Goal: Transaction & Acquisition: Purchase product/service

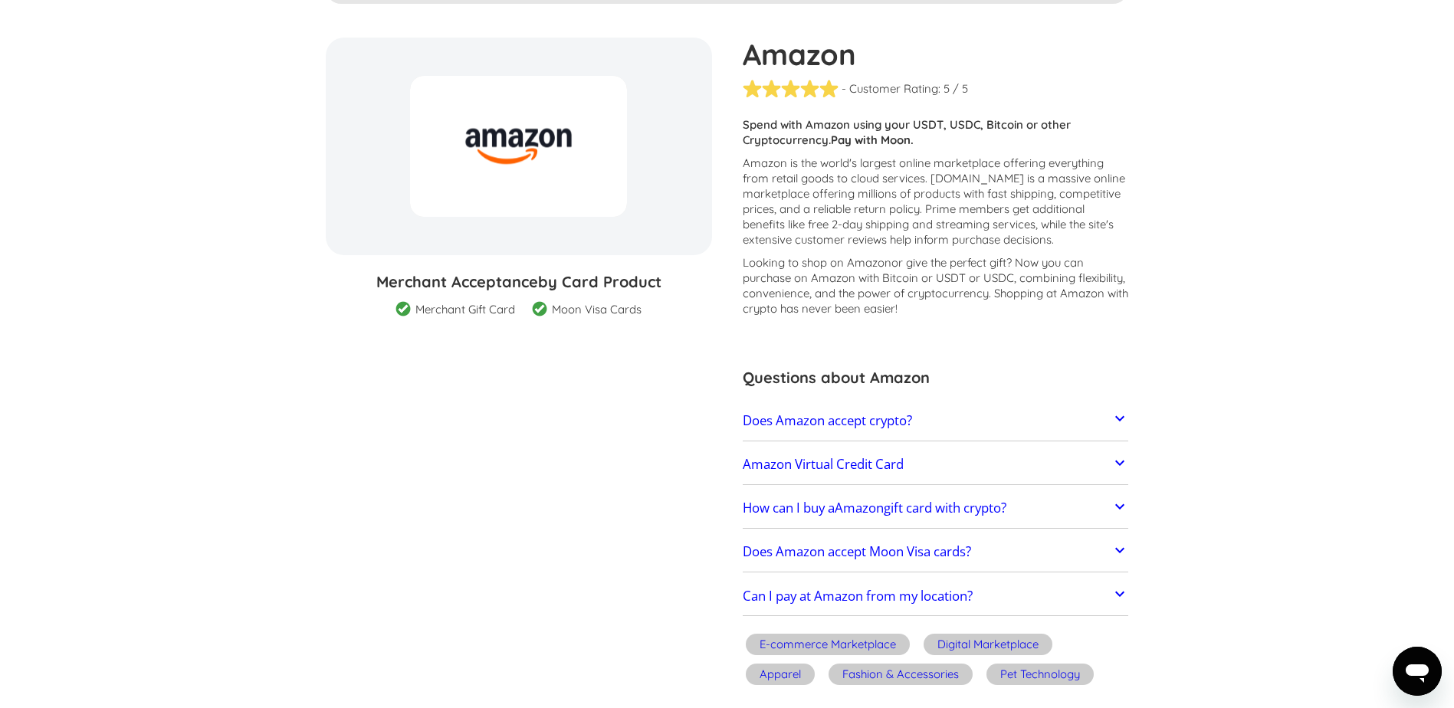
scroll to position [153, 0]
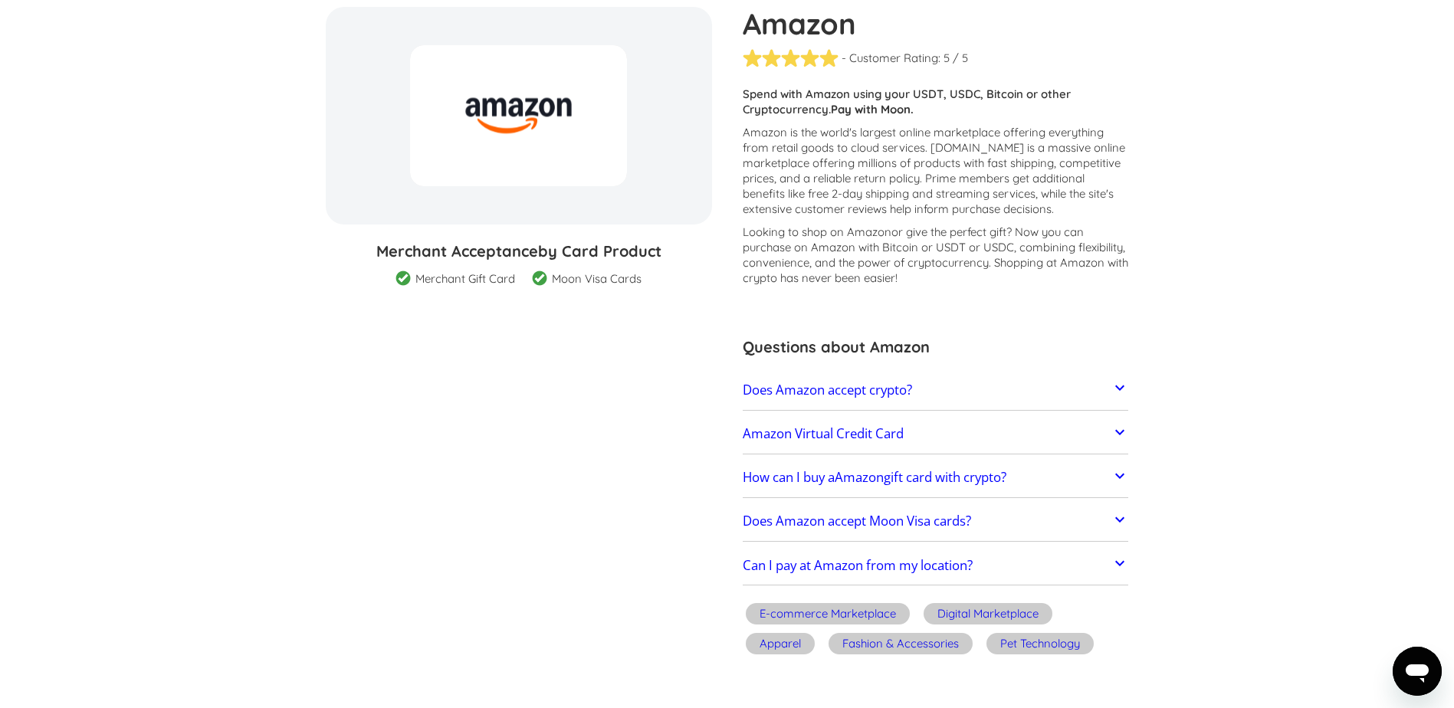
click at [1123, 391] on icon at bounding box center [1119, 388] width 18 height 18
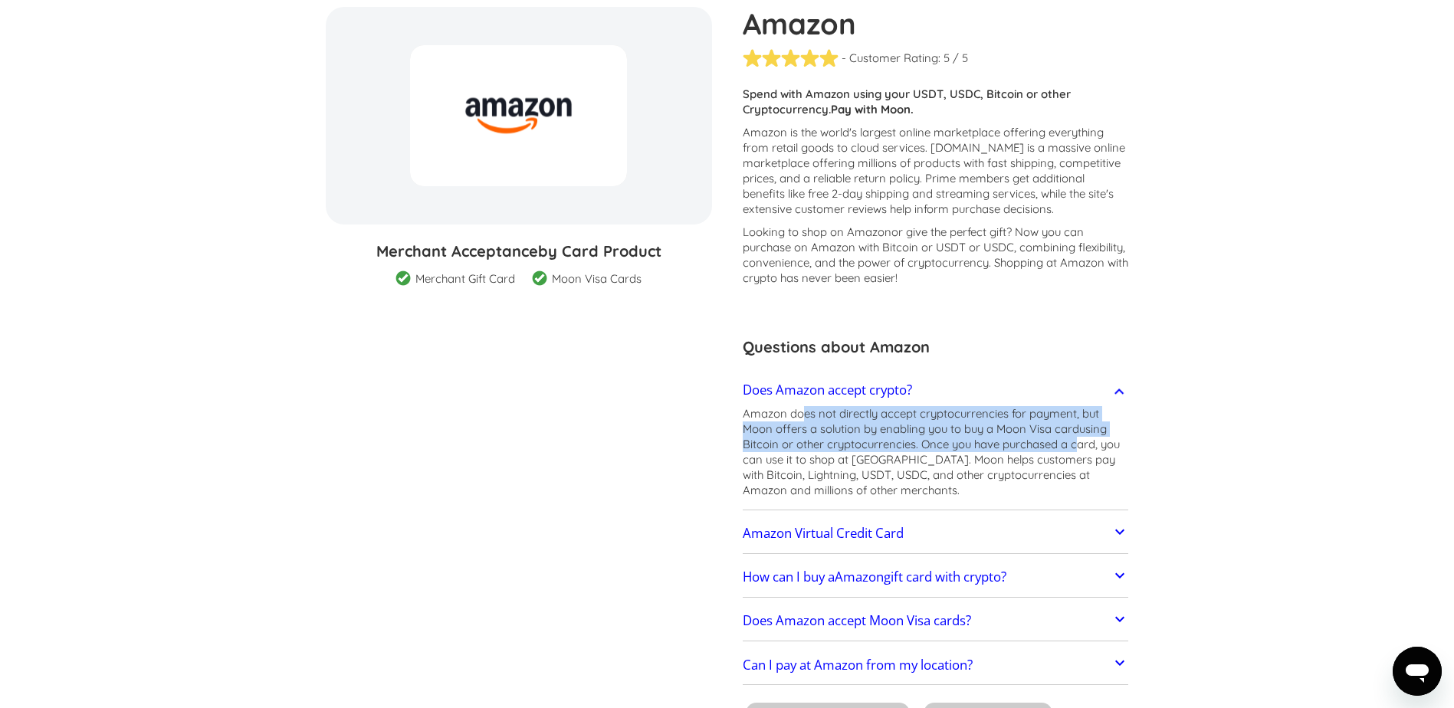
drag, startPoint x: 837, startPoint y: 412, endPoint x: 1079, endPoint y: 439, distance: 243.6
click at [1079, 439] on p "Amazon does not directly accept cryptocurrencies for payment, but Moon offers a…" at bounding box center [936, 452] width 386 height 92
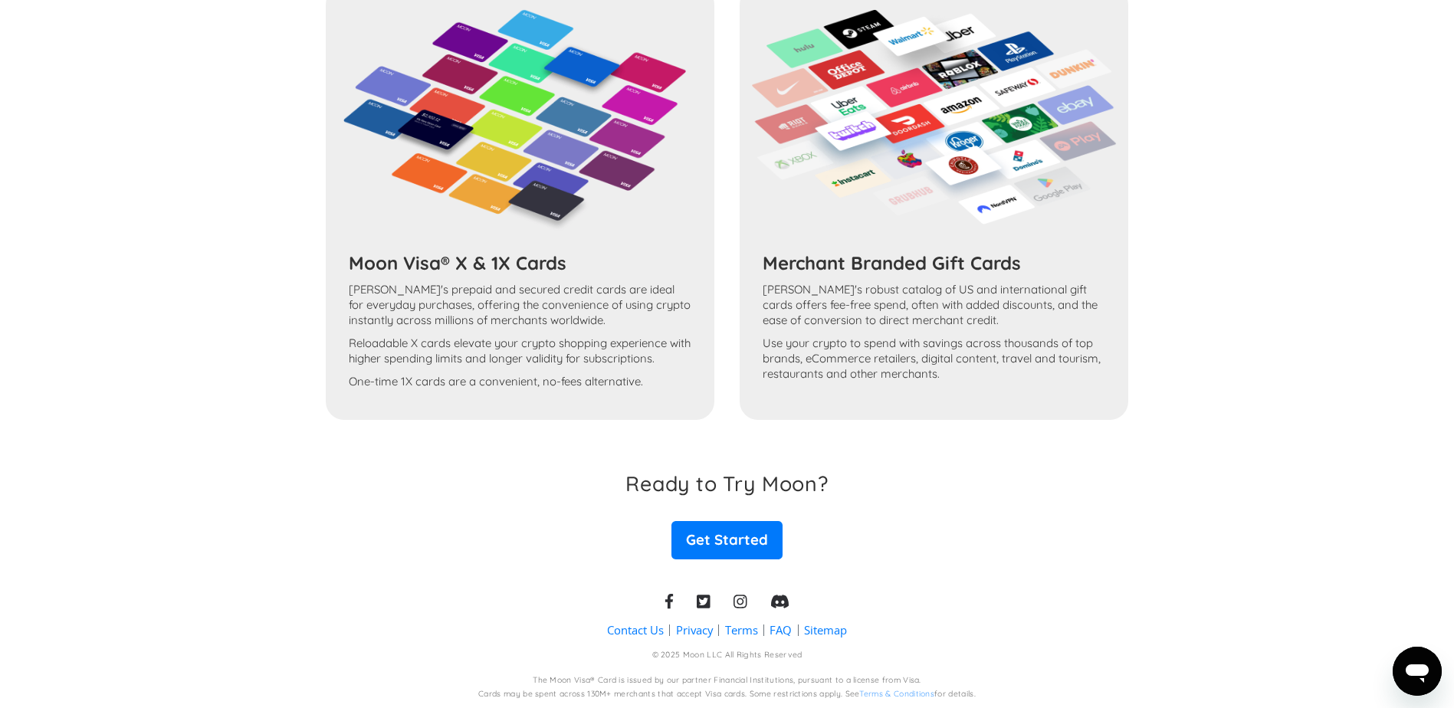
scroll to position [1650, 0]
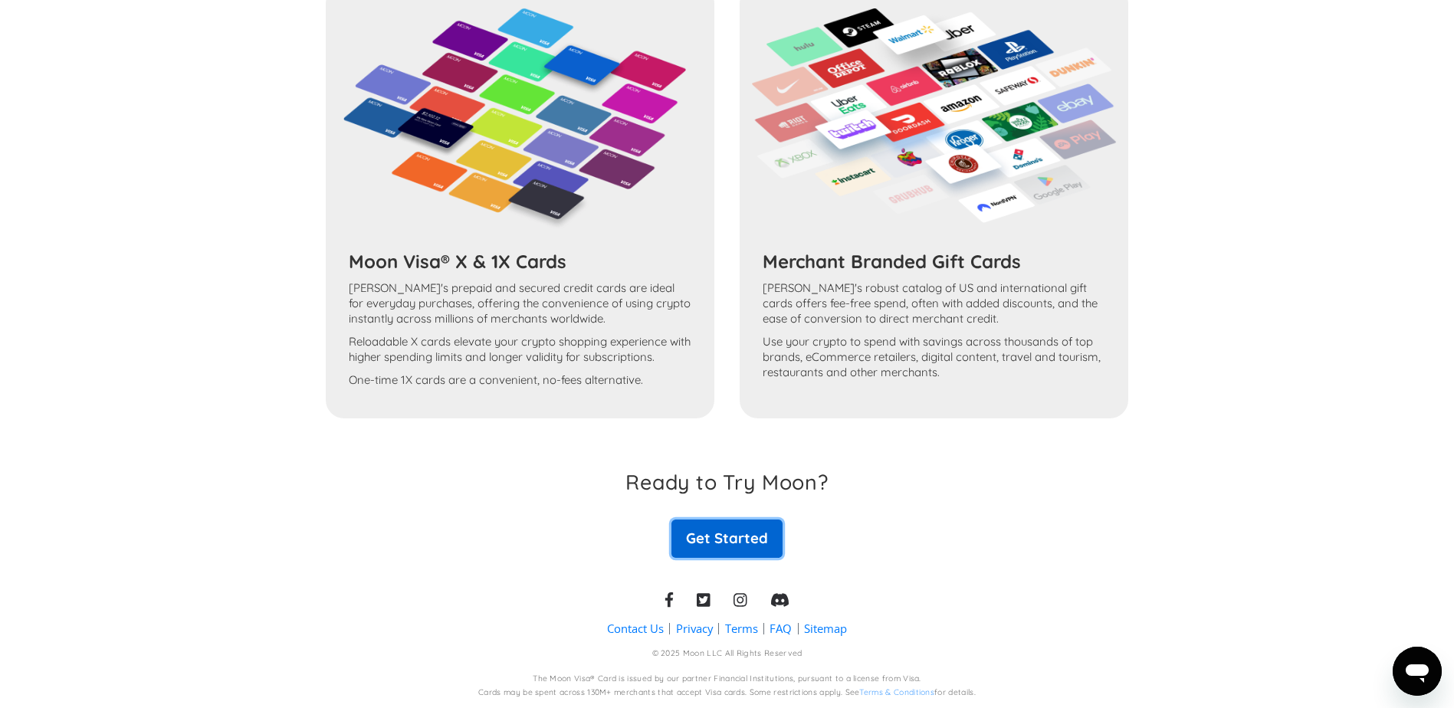
click at [708, 536] on link "Get Started" at bounding box center [726, 539] width 110 height 38
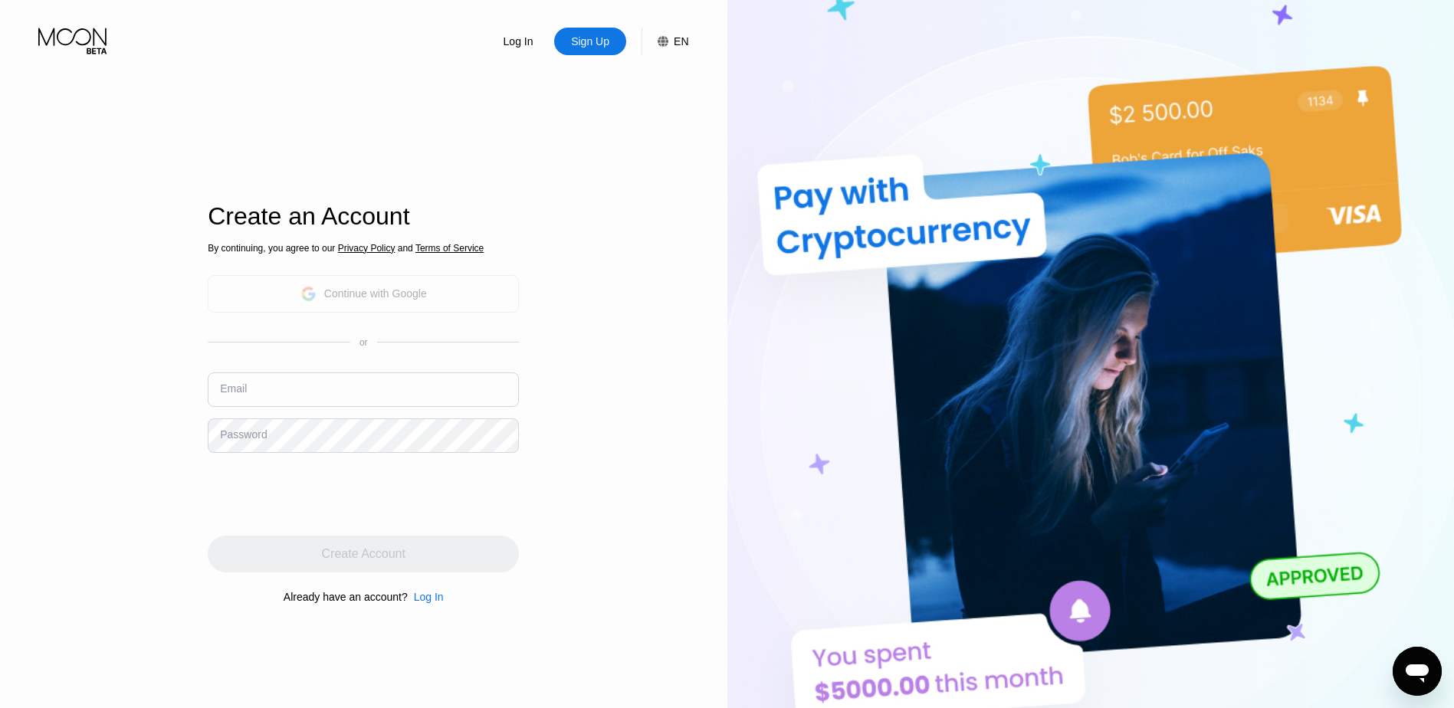
click at [369, 291] on div "Continue with Google" at bounding box center [375, 293] width 103 height 12
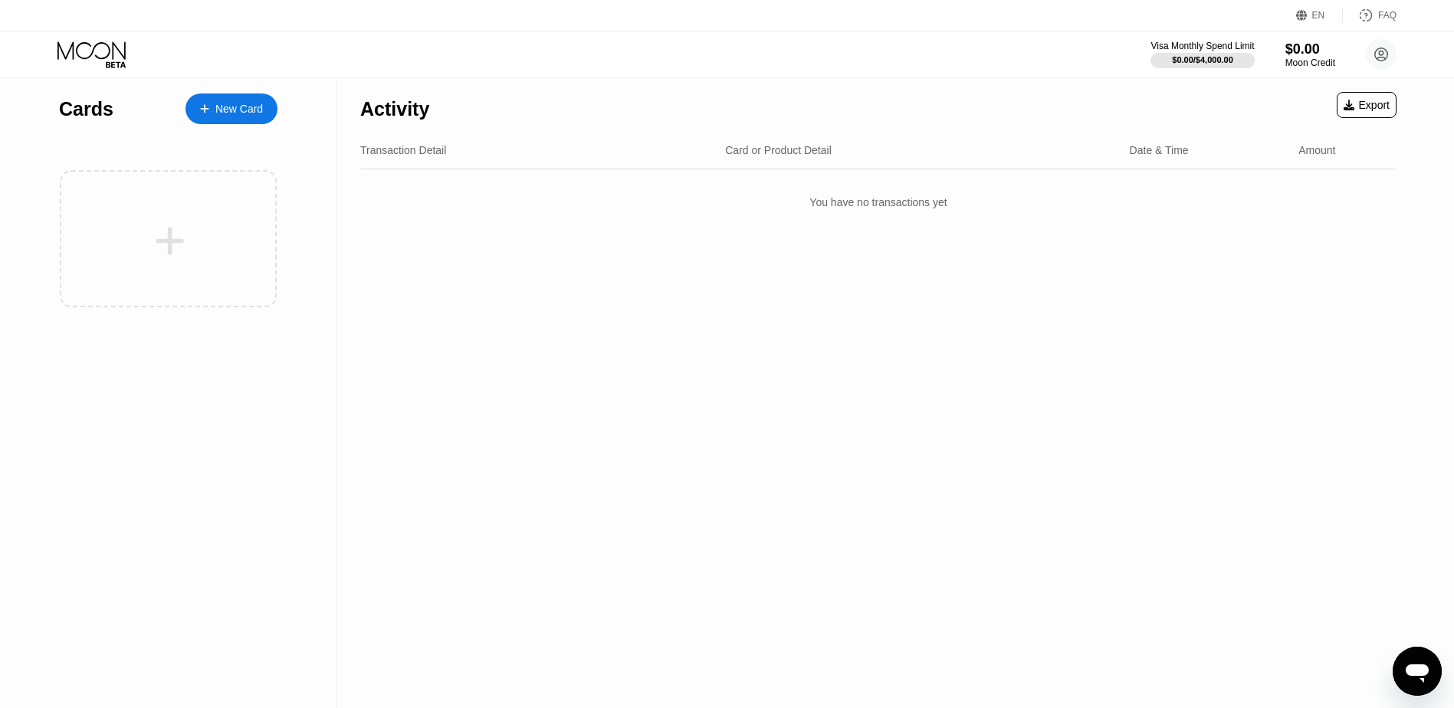
click at [214, 115] on div at bounding box center [212, 109] width 6 height 13
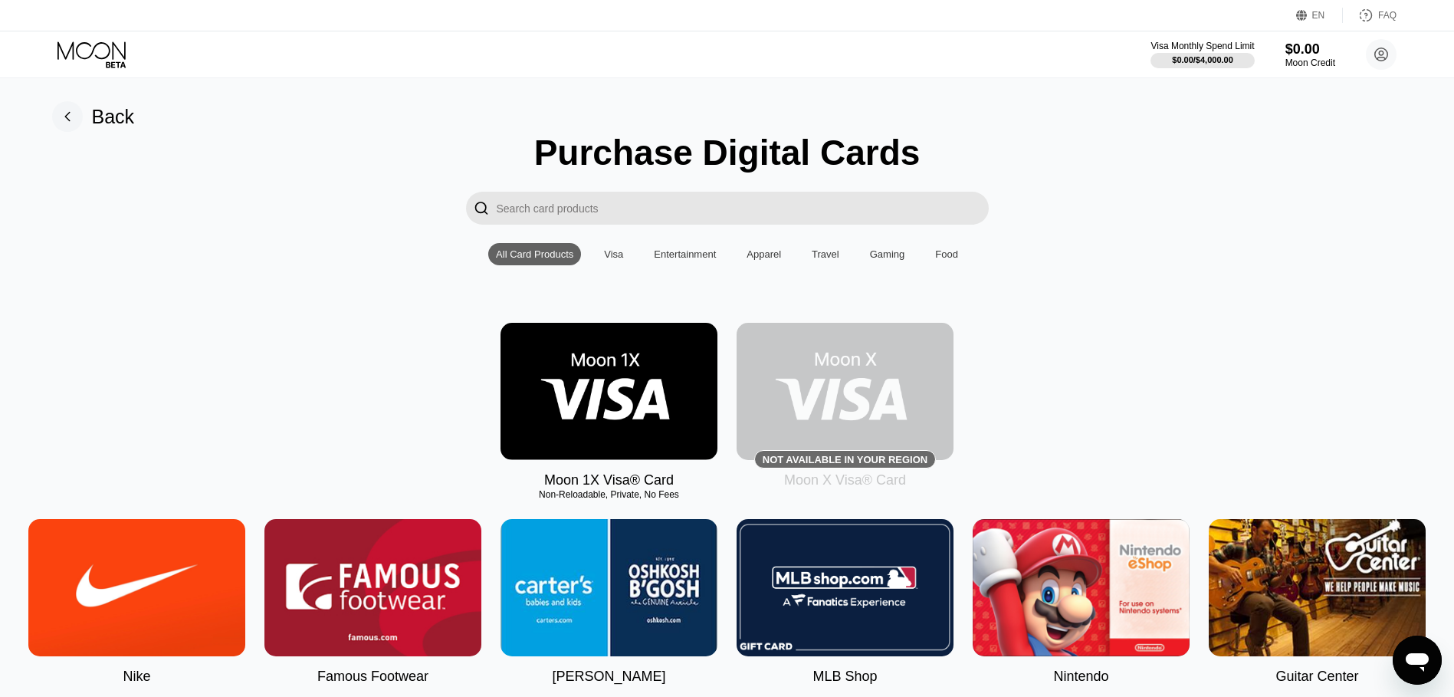
click at [610, 208] on input "Search card products" at bounding box center [743, 208] width 492 height 33
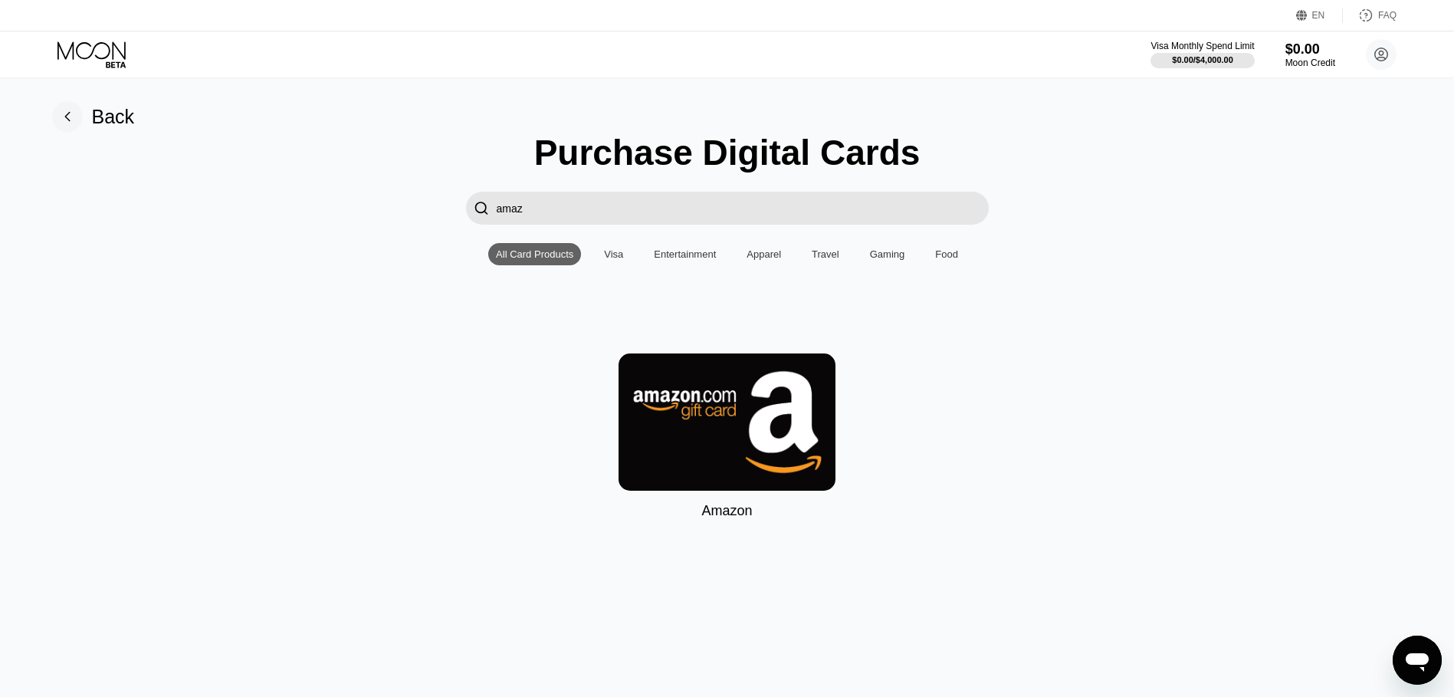
type input "amaz"
click at [700, 421] on img at bounding box center [726, 421] width 217 height 137
type input "0"
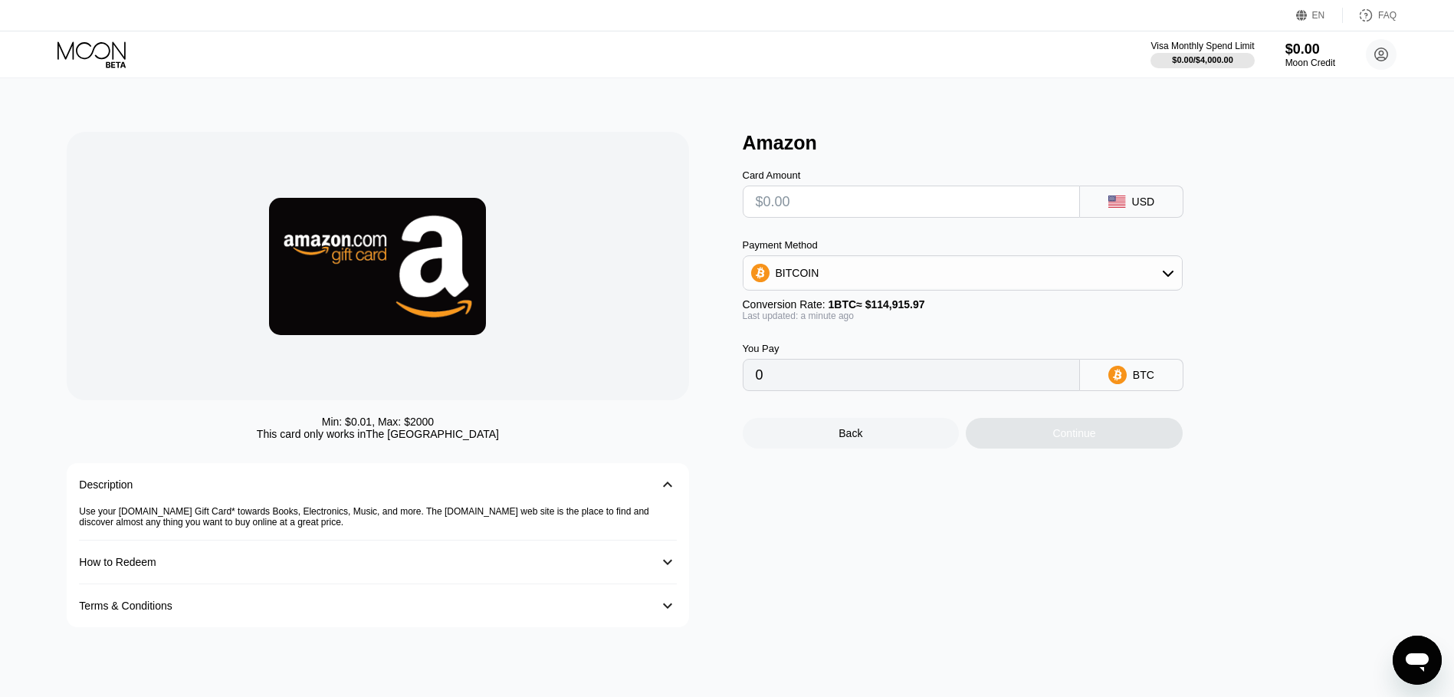
click at [903, 202] on input "text" at bounding box center [911, 201] width 311 height 31
type input "$1"
type input "0.00000871"
type input "$11"
type input "0.00009573"
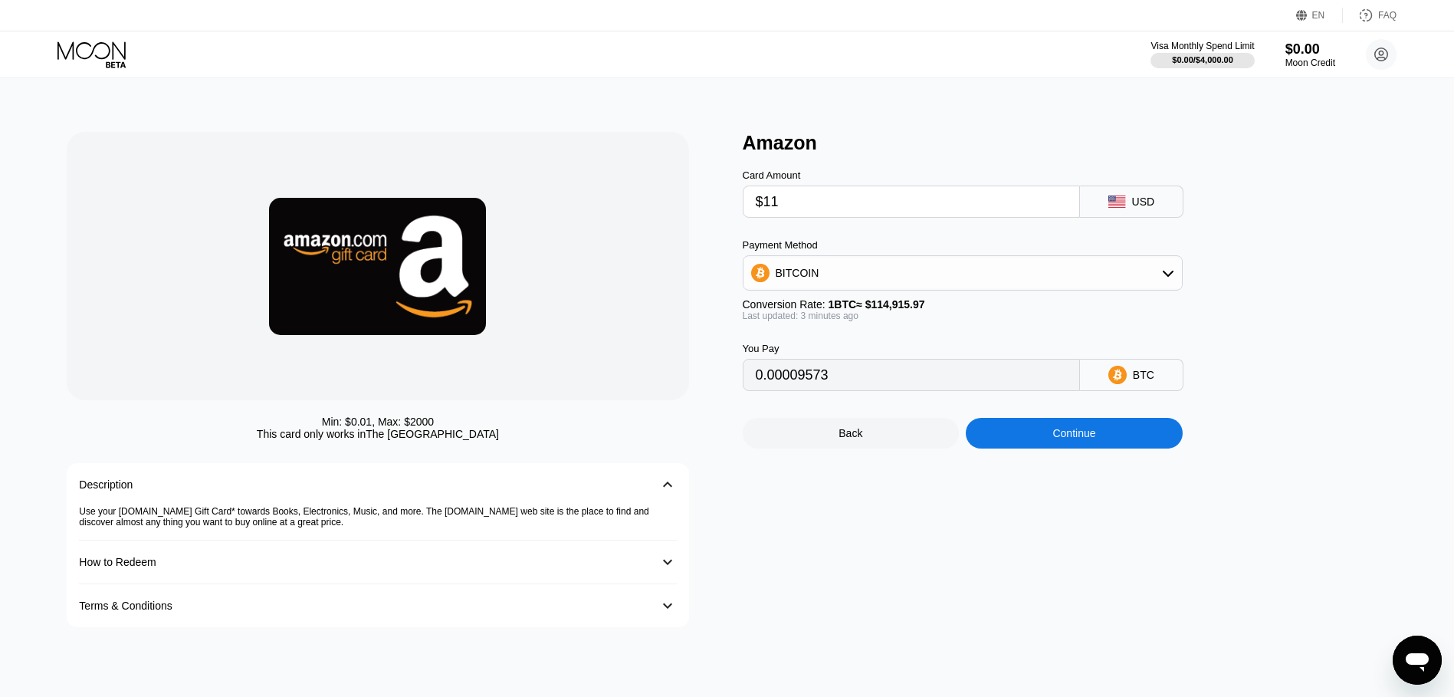
type input "$116"
type input "0.00100944"
type input "$116"
click at [833, 264] on div "BITCOIN" at bounding box center [962, 272] width 438 height 31
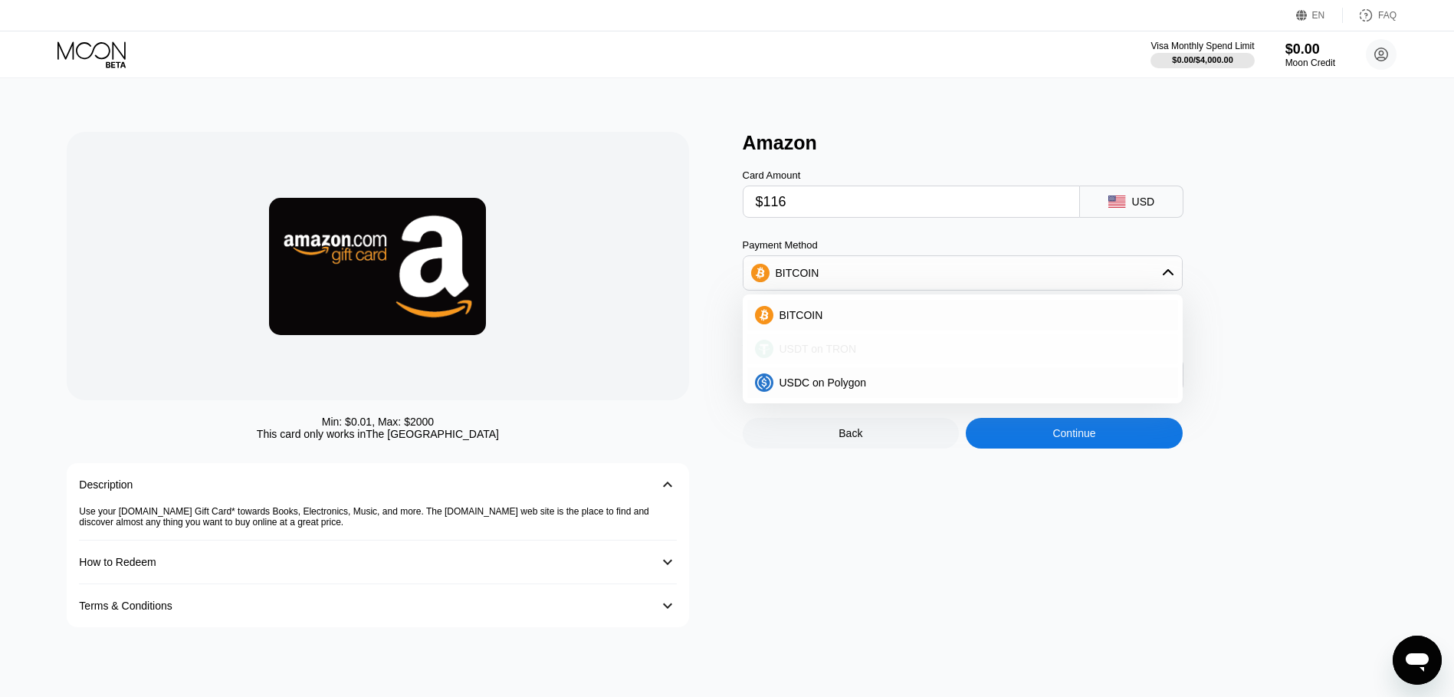
click at [818, 355] on span "USDT on TRON" at bounding box center [817, 349] width 77 height 12
type input "117.17"
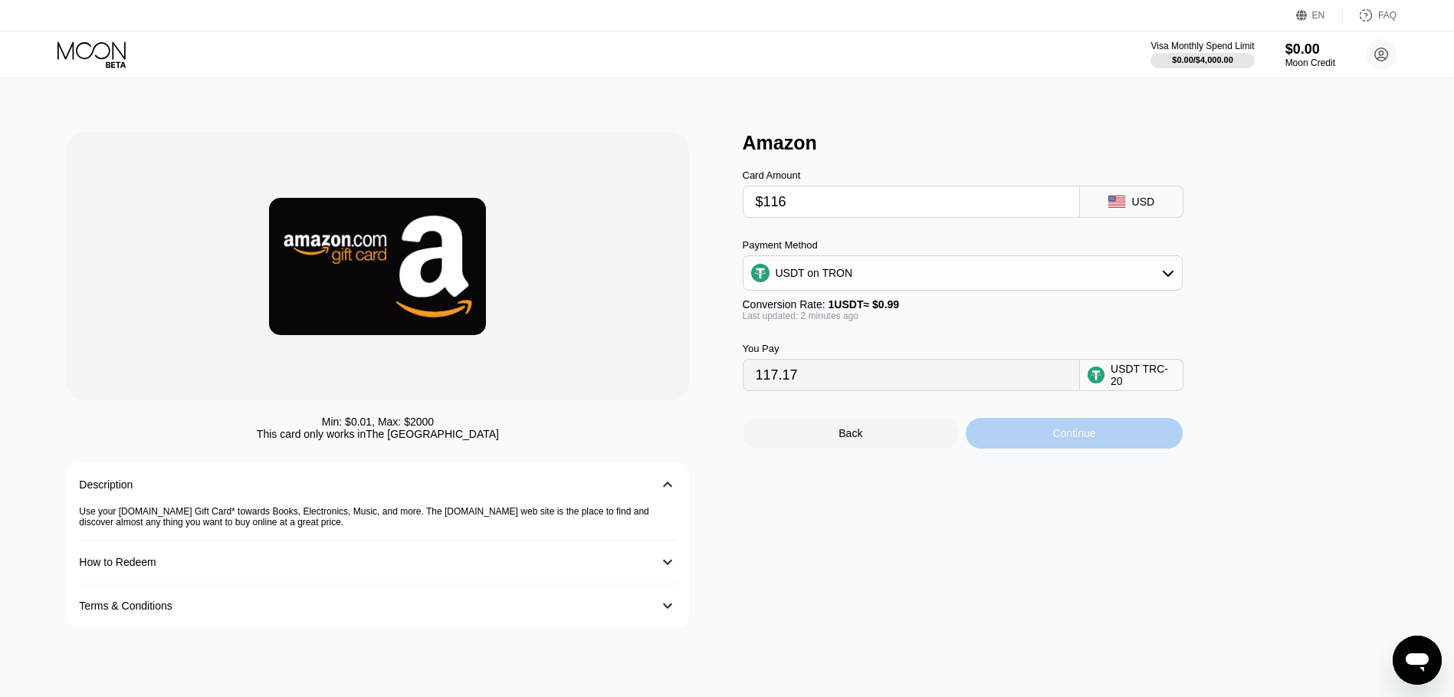
click at [1025, 448] on div "Continue" at bounding box center [1074, 433] width 217 height 31
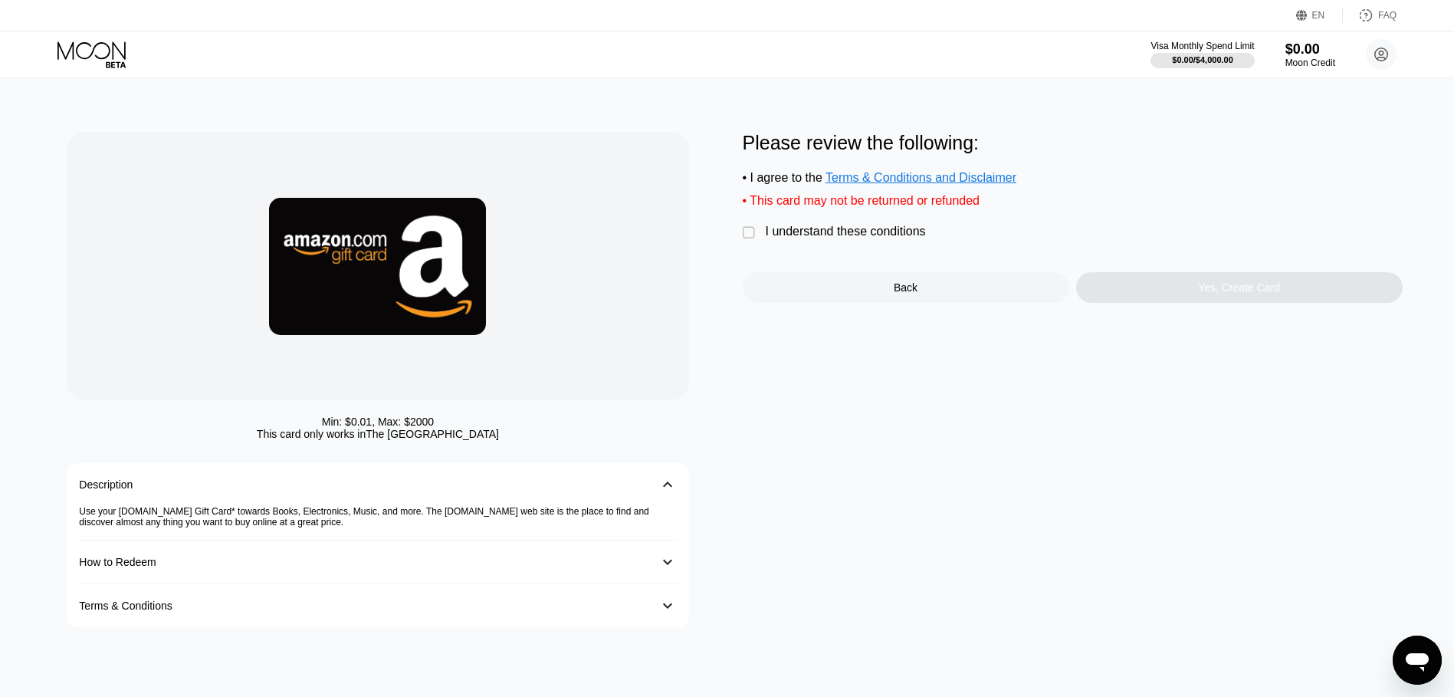
click at [746, 240] on div "" at bounding box center [750, 232] width 15 height 15
click at [1146, 297] on div "Yes, Create Card" at bounding box center [1239, 287] width 326 height 31
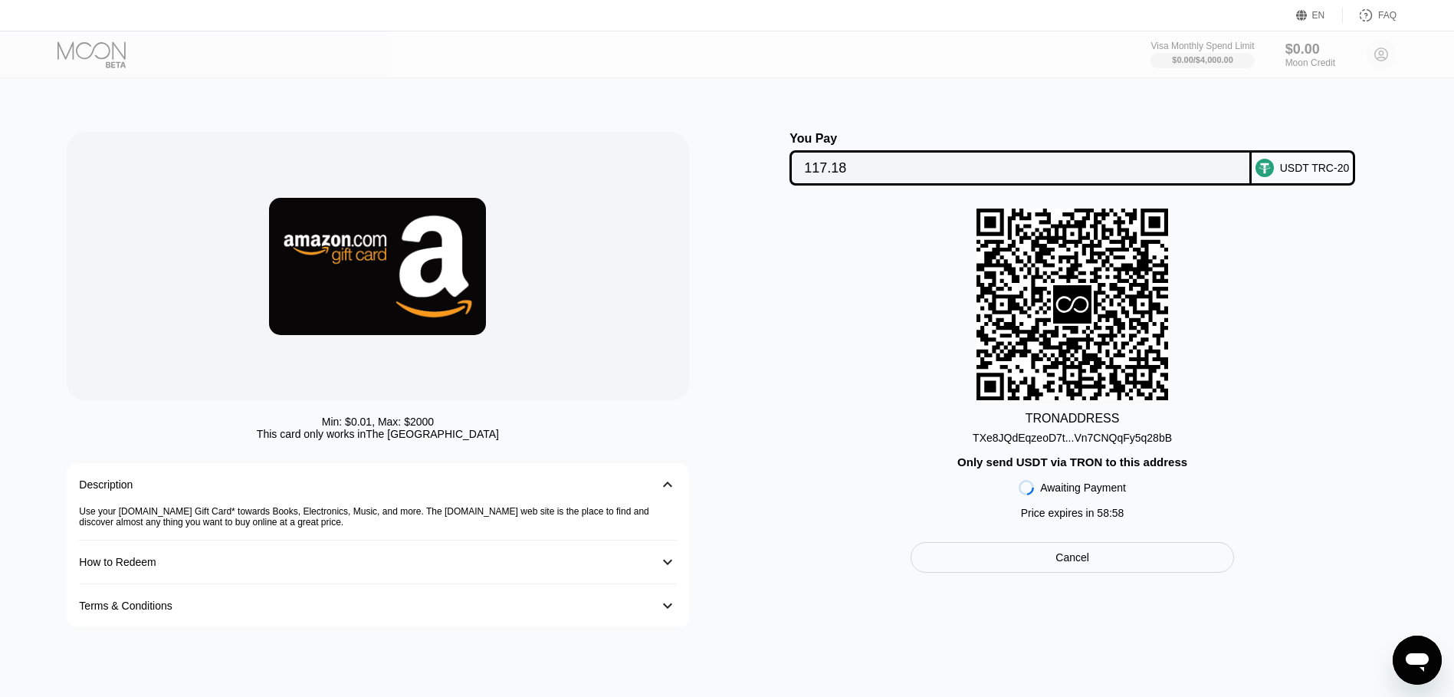
click at [1074, 443] on div "TXe8JQdEqzeoD7t...Vn7CNQqFy5q28bB" at bounding box center [1071, 437] width 199 height 12
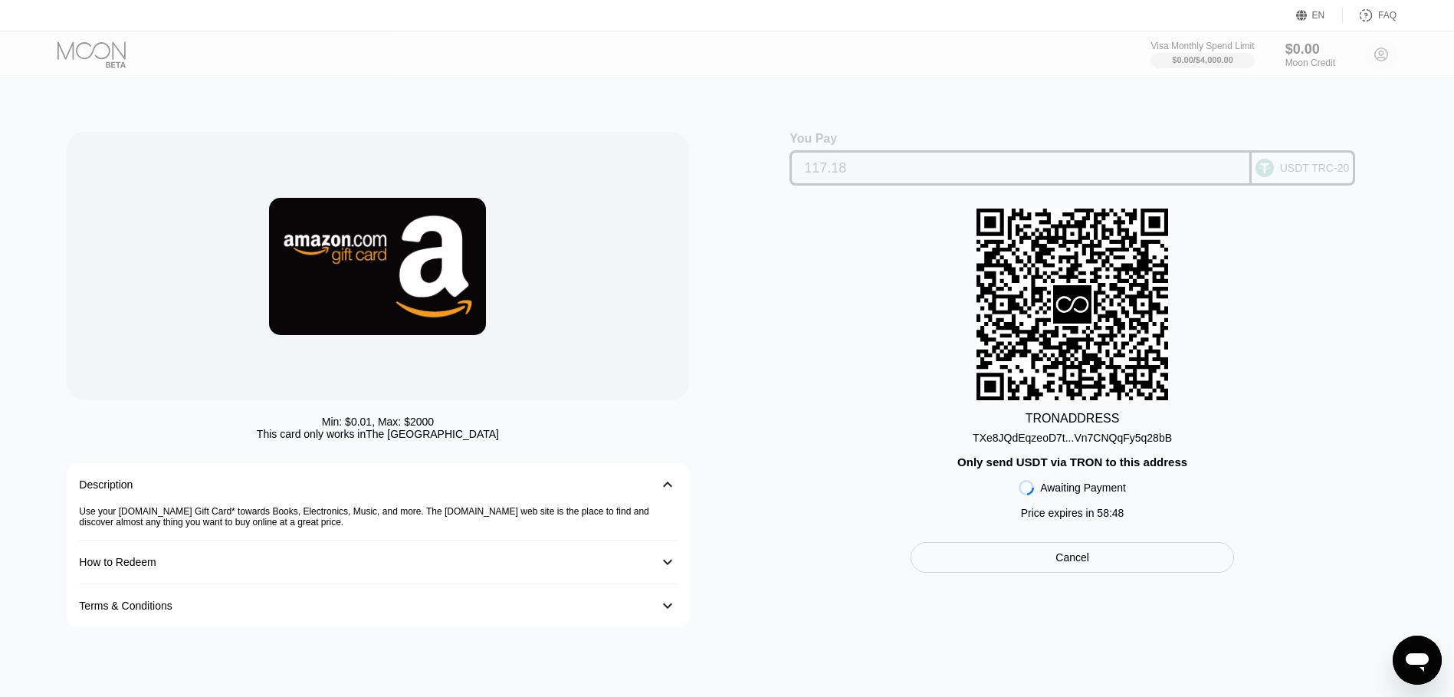
drag, startPoint x: 866, startPoint y: 178, endPoint x: 794, endPoint y: 179, distance: 72.0
click at [794, 179] on div "117.18" at bounding box center [1020, 167] width 462 height 35
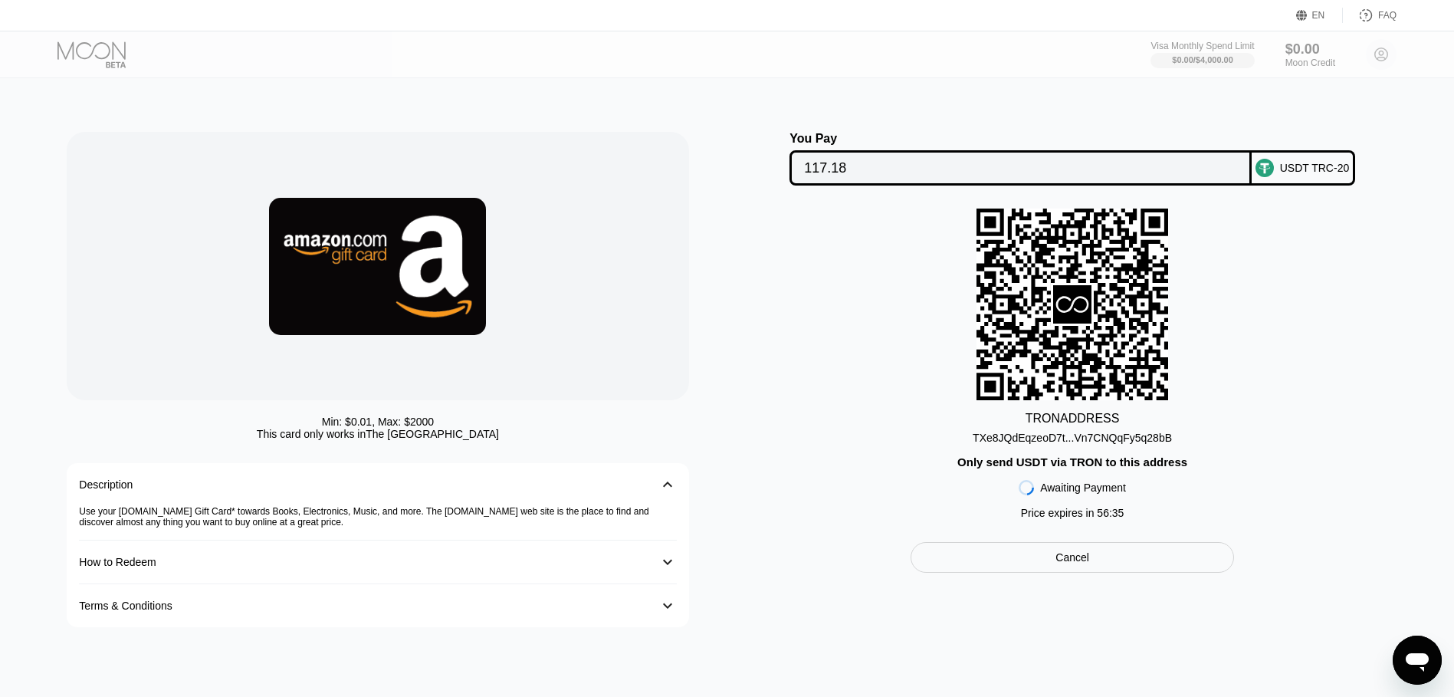
click at [1333, 407] on div "TRON ADDRESS TXe8JQdEqzeoD7t...Vn7CNQqFy5q28bB Only send USDT via TRON to this …" at bounding box center [1073, 367] width 660 height 318
click at [809, 351] on div "TRON ADDRESS TXe8JQdEqzeoD7t...Vn7CNQqFy5q28bB Only send USDT via TRON to this …" at bounding box center [1073, 367] width 660 height 318
click at [873, 441] on div "TRON ADDRESS TXe8JQdEqzeoD7t...Vn7CNQqFy5q28bB Only send USDT via TRON to this …" at bounding box center [1073, 367] width 660 height 318
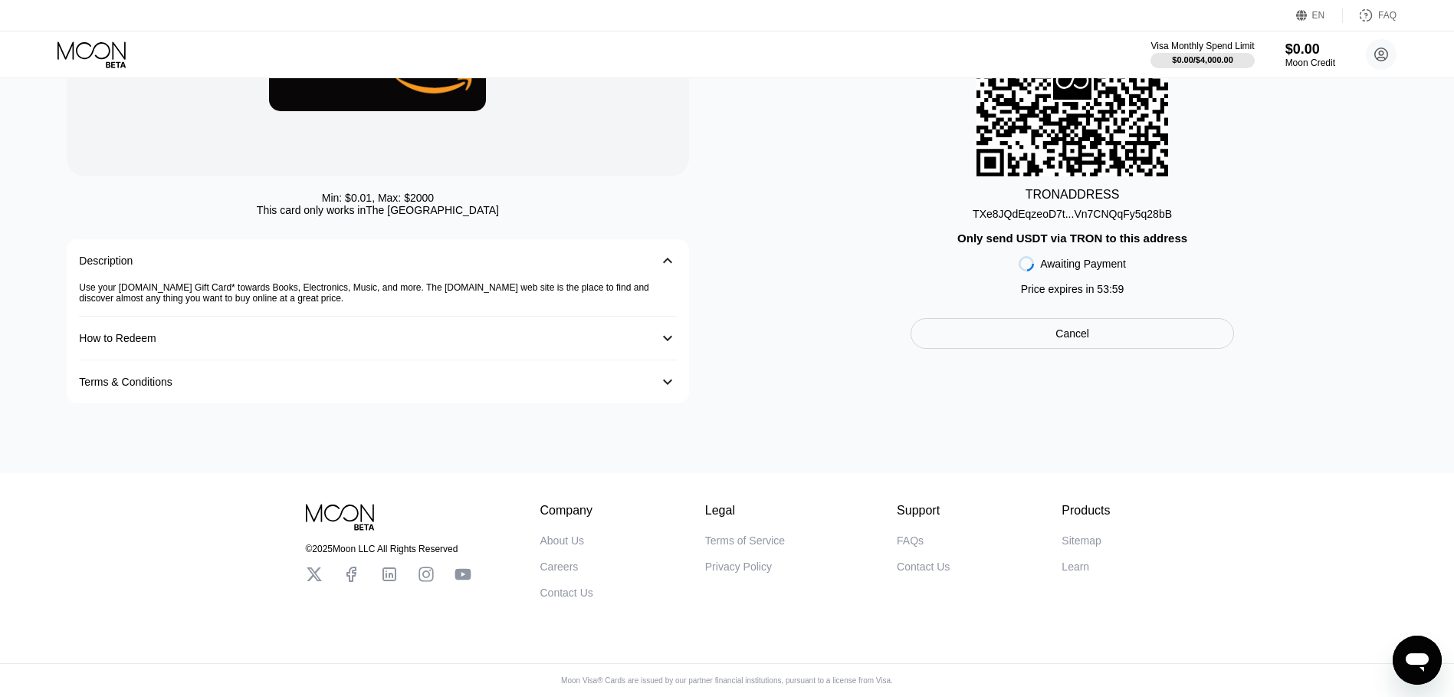
scroll to position [235, 0]
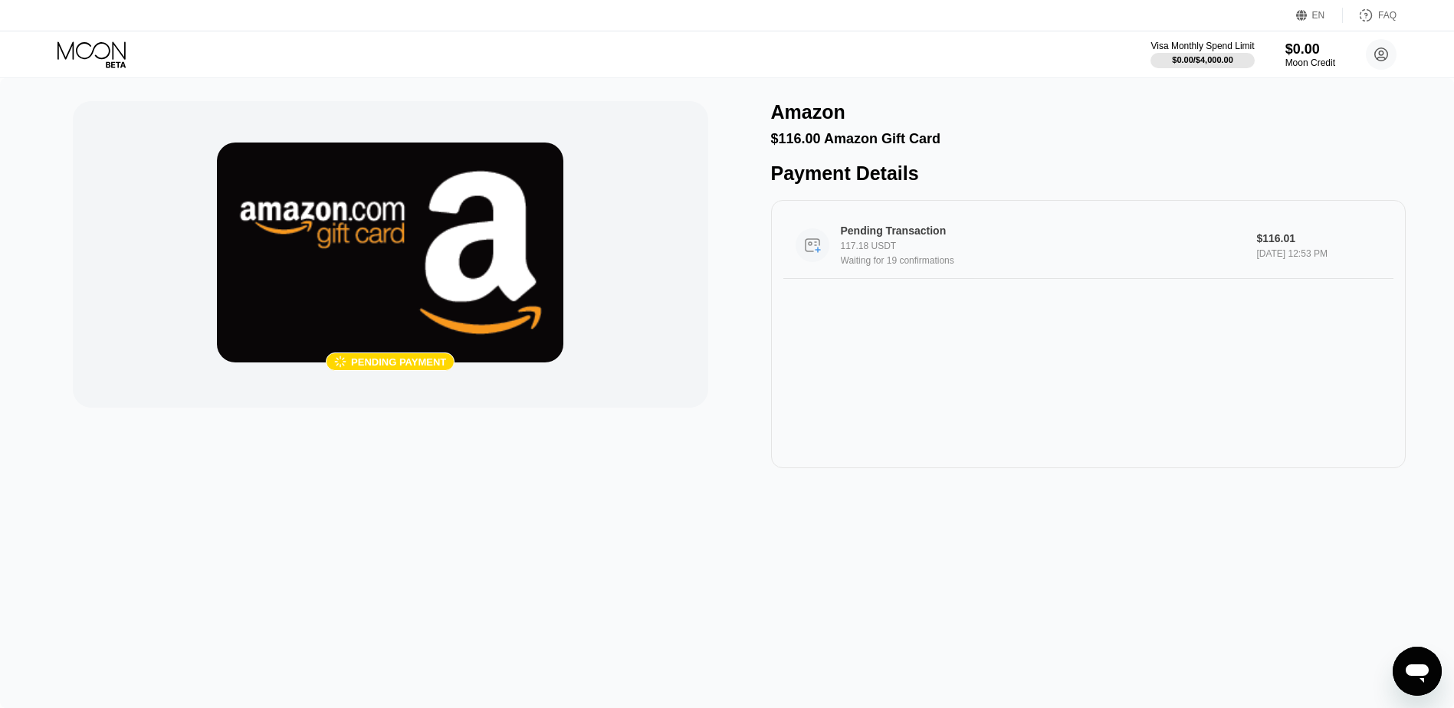
click at [928, 251] on div "117.18 USDT" at bounding box center [1043, 246] width 404 height 11
click at [385, 297] on img at bounding box center [390, 253] width 346 height 220
click at [817, 257] on circle at bounding box center [812, 245] width 34 height 34
click at [395, 350] on img at bounding box center [390, 253] width 346 height 220
click at [415, 363] on div "Pending payment" at bounding box center [398, 361] width 95 height 11
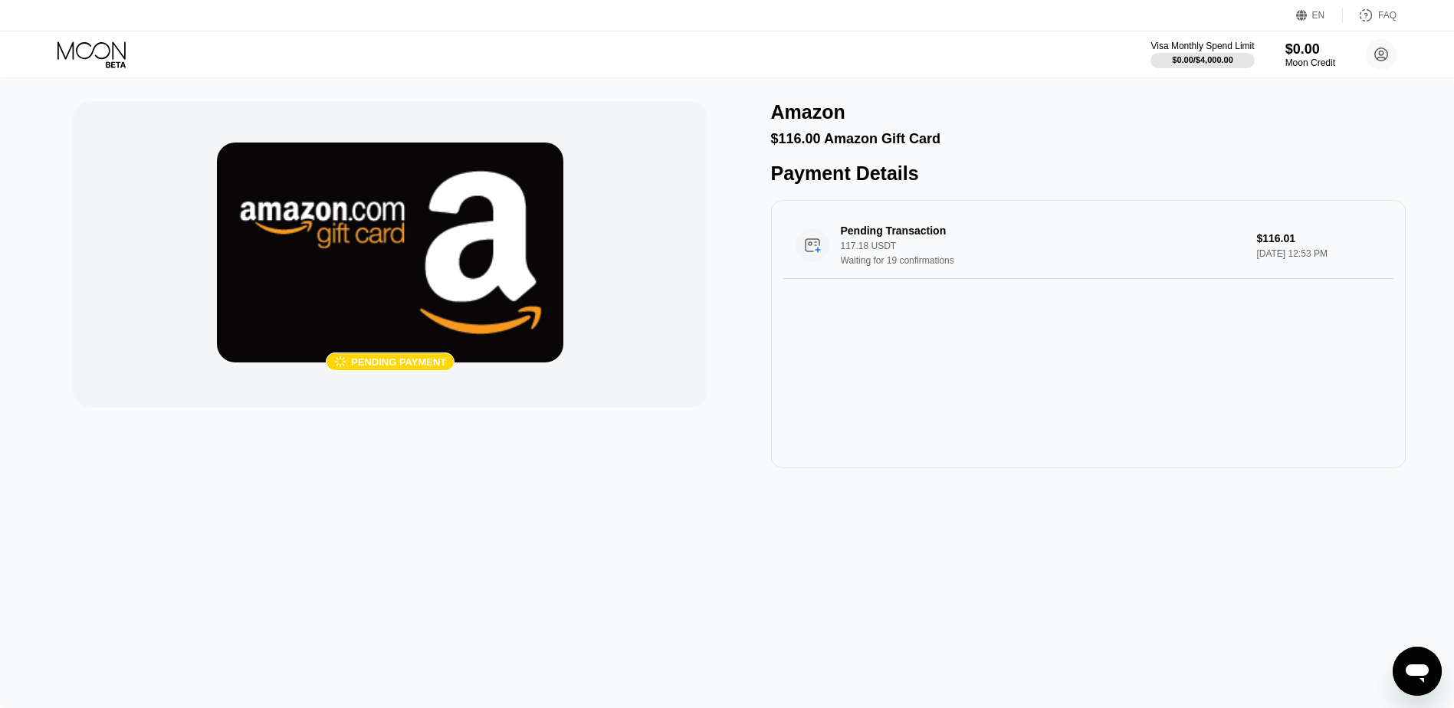
click at [370, 366] on div "Pending payment" at bounding box center [398, 361] width 95 height 11
drag, startPoint x: 370, startPoint y: 366, endPoint x: 244, endPoint y: 237, distance: 181.0
click at [244, 237] on img at bounding box center [390, 253] width 346 height 220
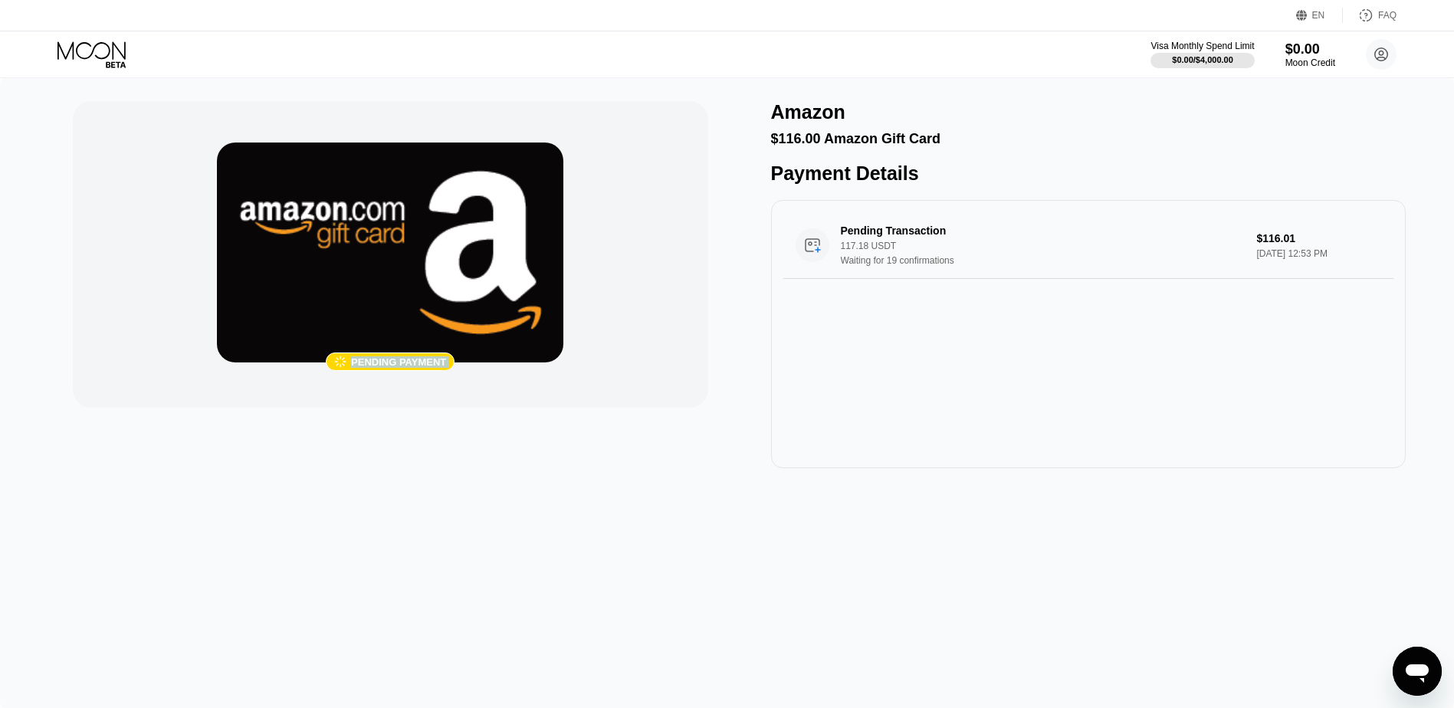
click at [269, 203] on img at bounding box center [390, 253] width 346 height 220
click at [169, 189] on div " Pending payment" at bounding box center [390, 254] width 635 height 307
click at [335, 212] on img at bounding box center [390, 253] width 346 height 220
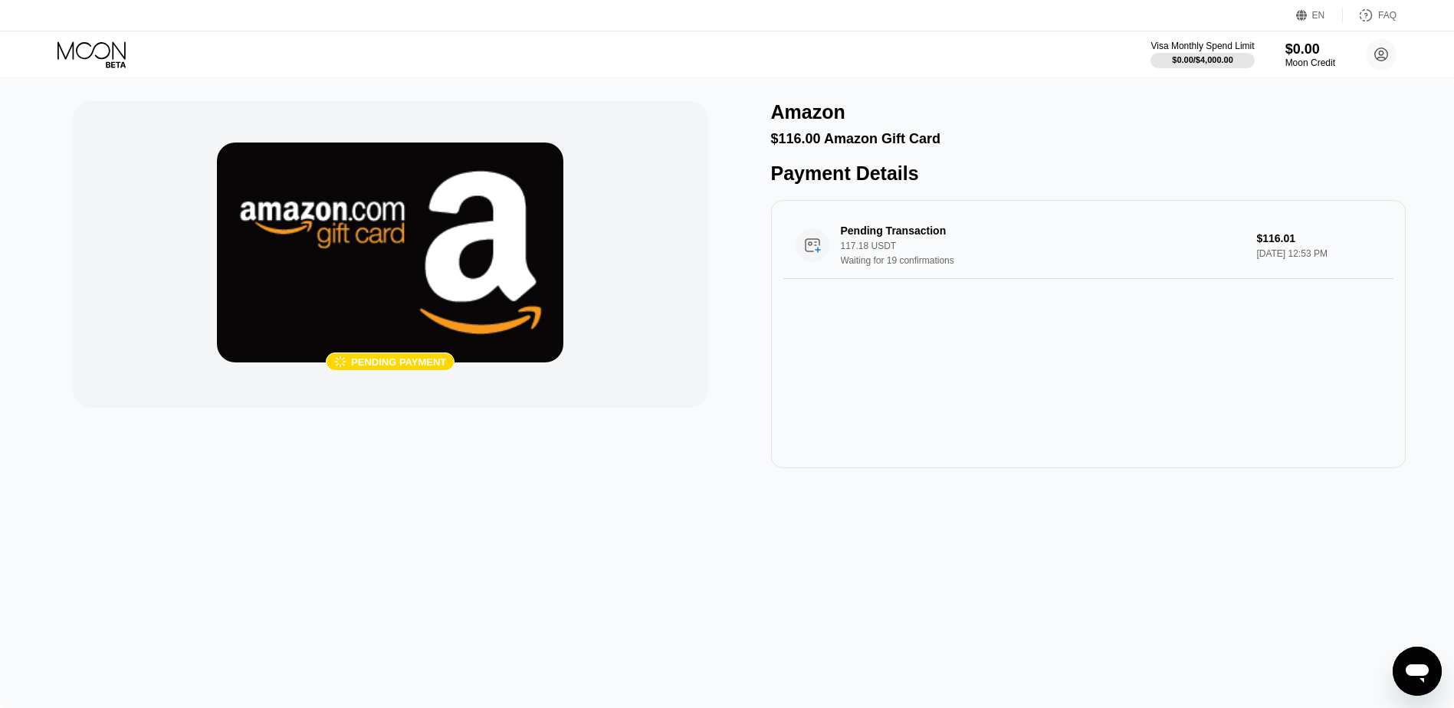
click at [949, 143] on div "$116.00 Amazon Gift Card" at bounding box center [1088, 139] width 635 height 16
click at [410, 356] on div "Pending payment" at bounding box center [398, 361] width 95 height 11
click at [464, 355] on div " Pending payment" at bounding box center [390, 361] width 346 height 18
click at [377, 372] on div " Pending payment" at bounding box center [390, 254] width 635 height 307
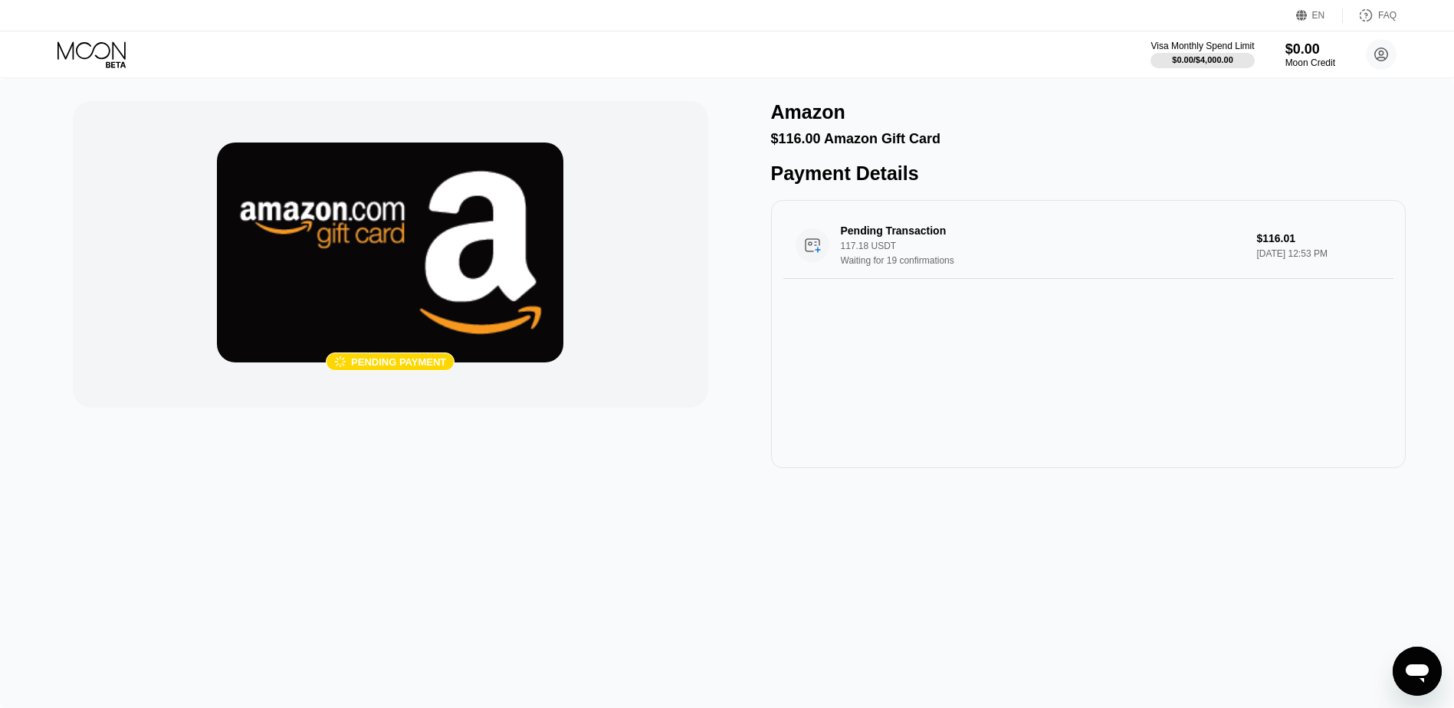
click at [377, 372] on div " Pending payment" at bounding box center [390, 254] width 635 height 307
click at [884, 251] on div "117.18 USDT" at bounding box center [1043, 246] width 404 height 11
click at [424, 295] on img at bounding box center [390, 253] width 346 height 220
click at [377, 358] on div "Pending payment" at bounding box center [398, 361] width 95 height 11
drag, startPoint x: 364, startPoint y: 369, endPoint x: 224, endPoint y: 223, distance: 202.1
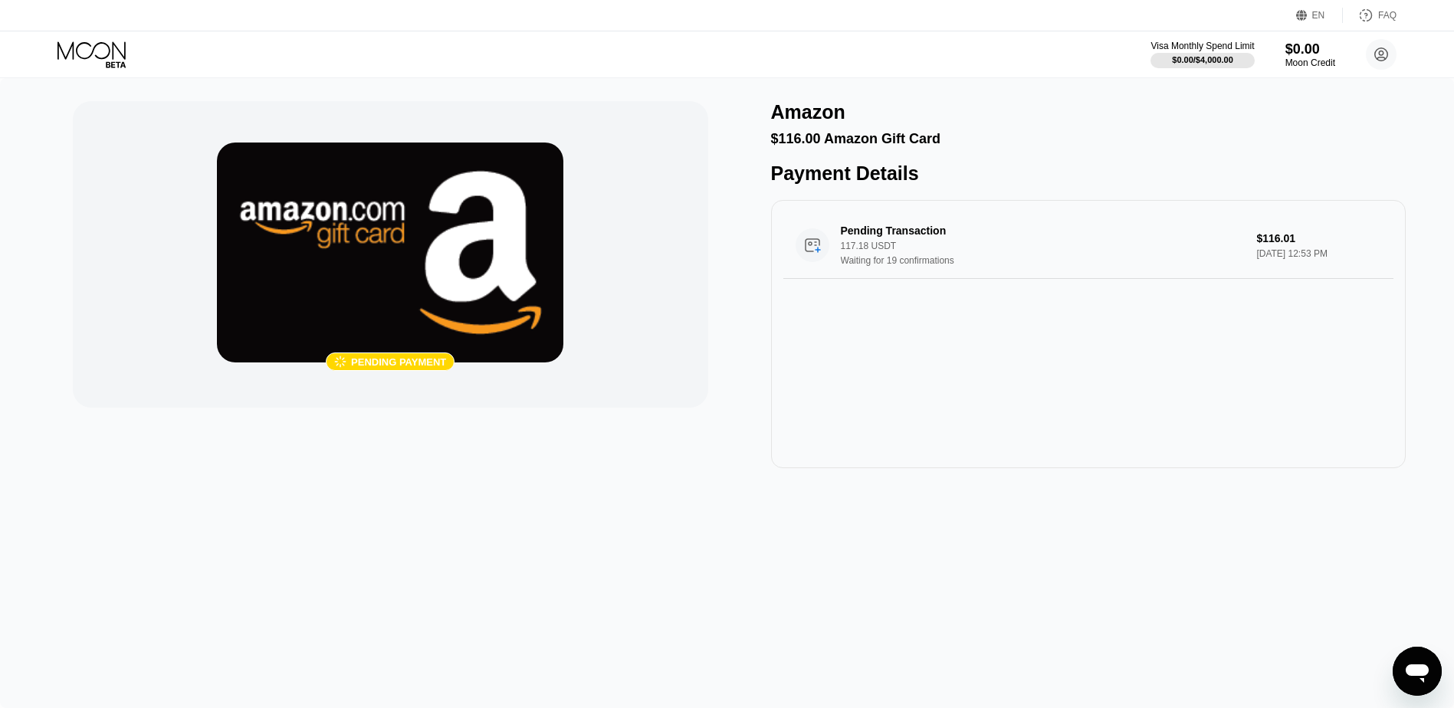
click at [224, 225] on div " Pending payment" at bounding box center [390, 253] width 346 height 220
click at [208, 168] on div " Pending payment" at bounding box center [390, 254] width 635 height 307
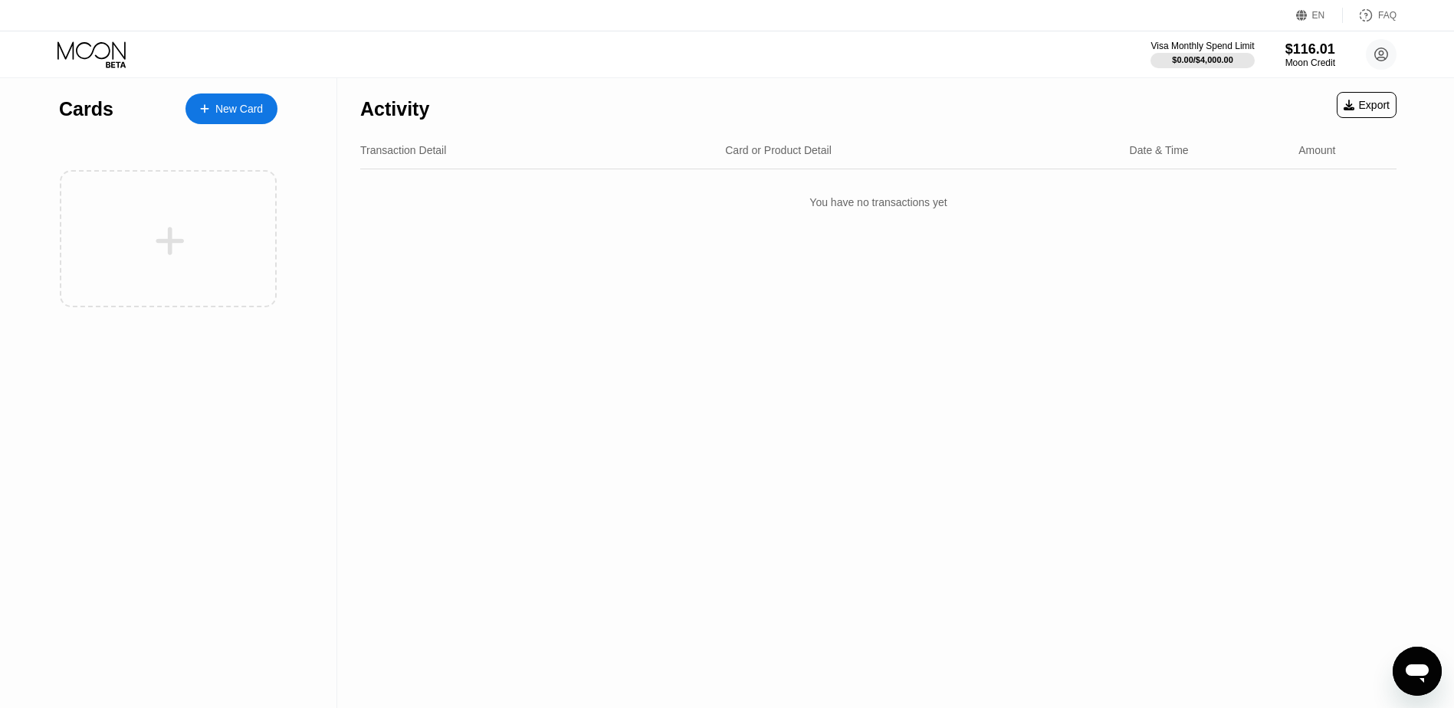
click at [1185, 332] on div "Activity Export Transaction Detail Card or Product Detail Date & Time Amount Yo…" at bounding box center [878, 393] width 1082 height 630
click at [1320, 48] on div "$116.01" at bounding box center [1309, 49] width 51 height 16
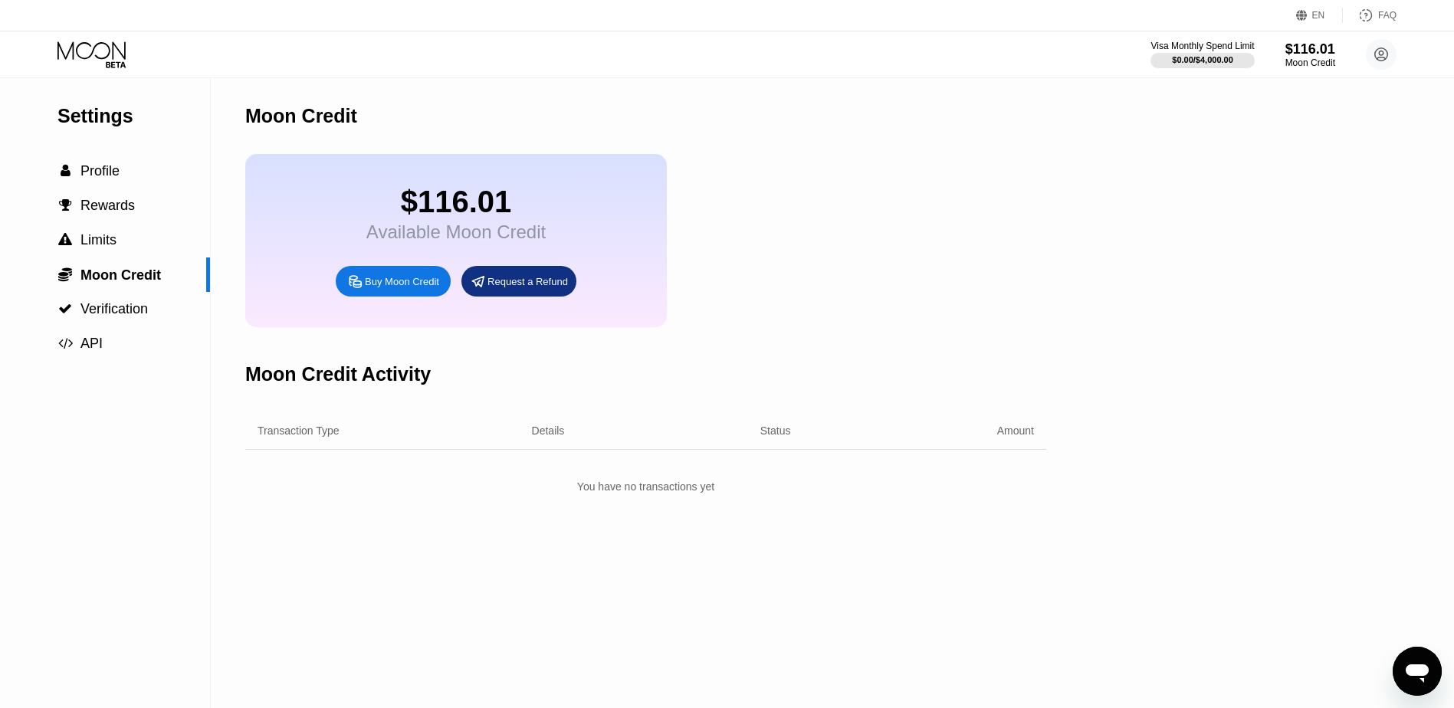
click at [451, 205] on div "$116.01" at bounding box center [455, 202] width 179 height 34
drag, startPoint x: 399, startPoint y: 206, endPoint x: 546, endPoint y: 215, distance: 147.4
click at [546, 215] on div "$116.01 Available Moon Credit Buy Moon Credit Request a Refund" at bounding box center [455, 240] width 421 height 173
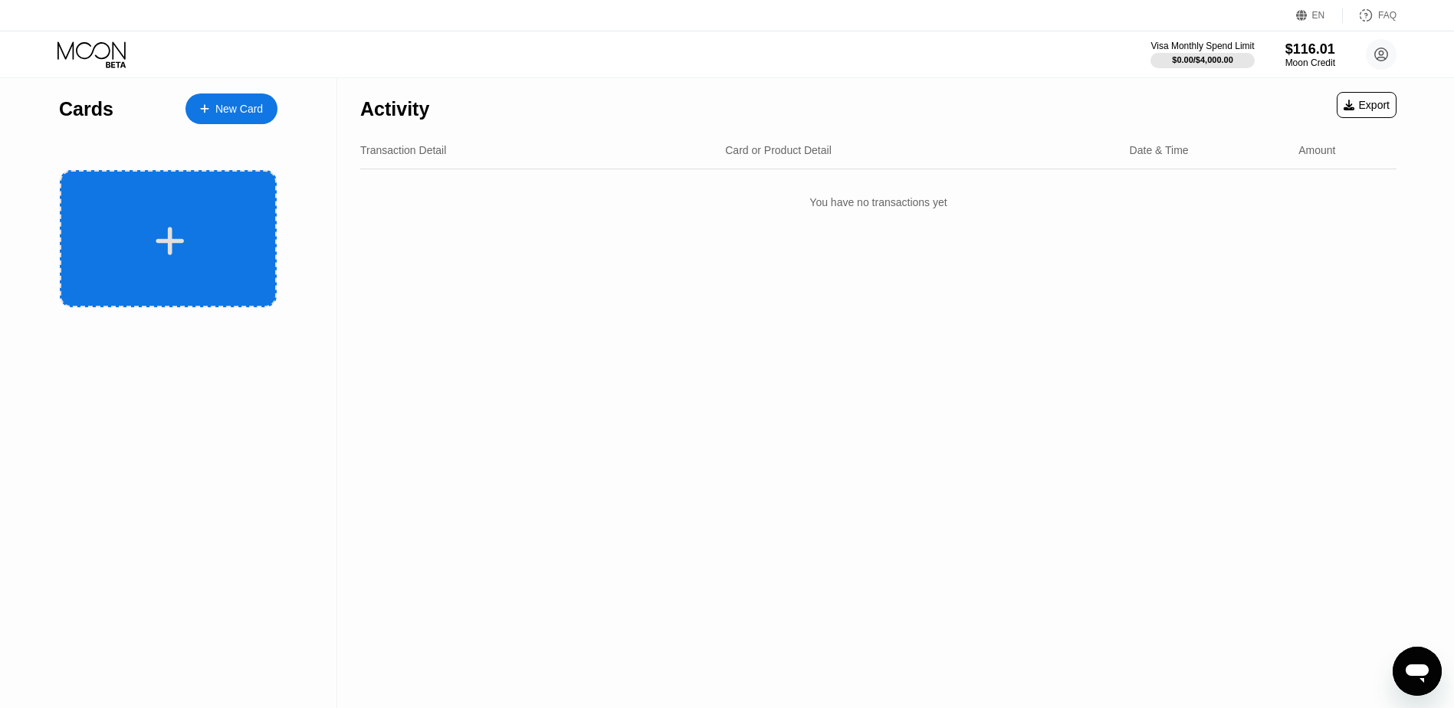
click at [161, 224] on icon at bounding box center [170, 241] width 30 height 34
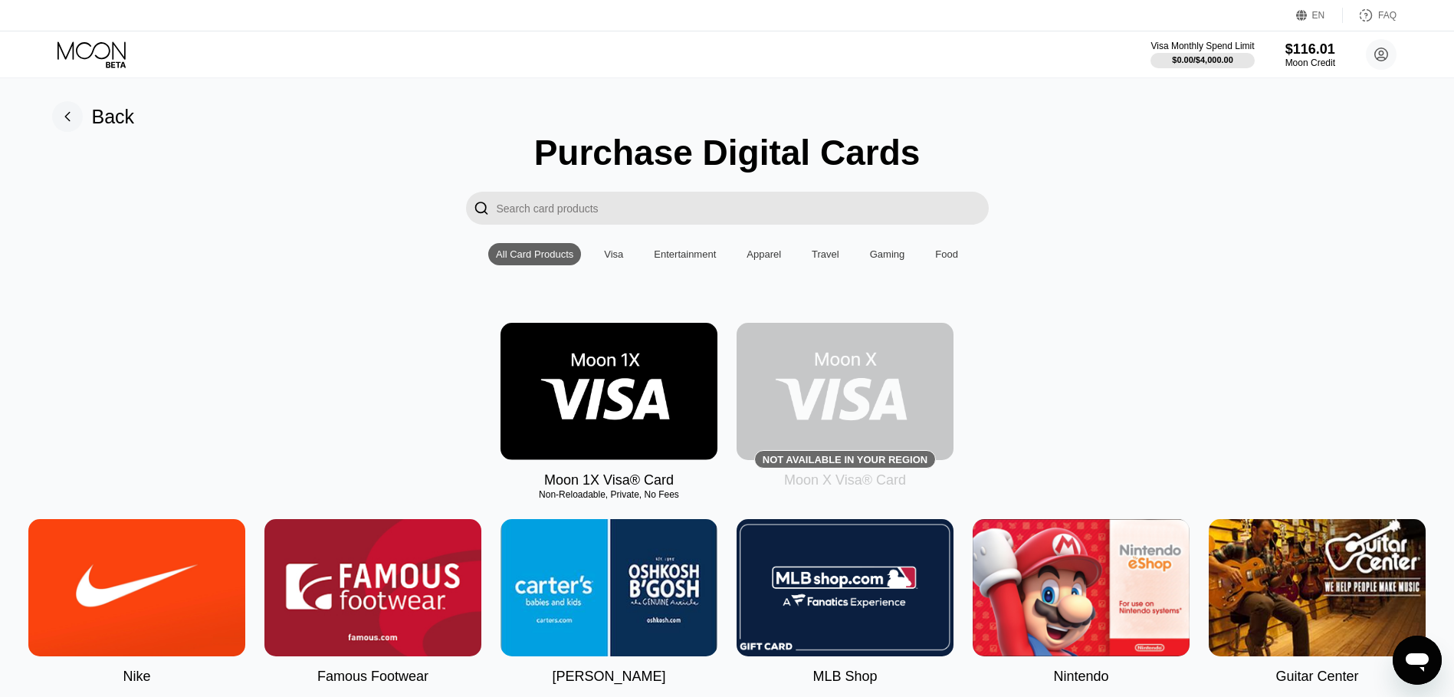
click at [584, 210] on input "Search card products" at bounding box center [743, 208] width 492 height 33
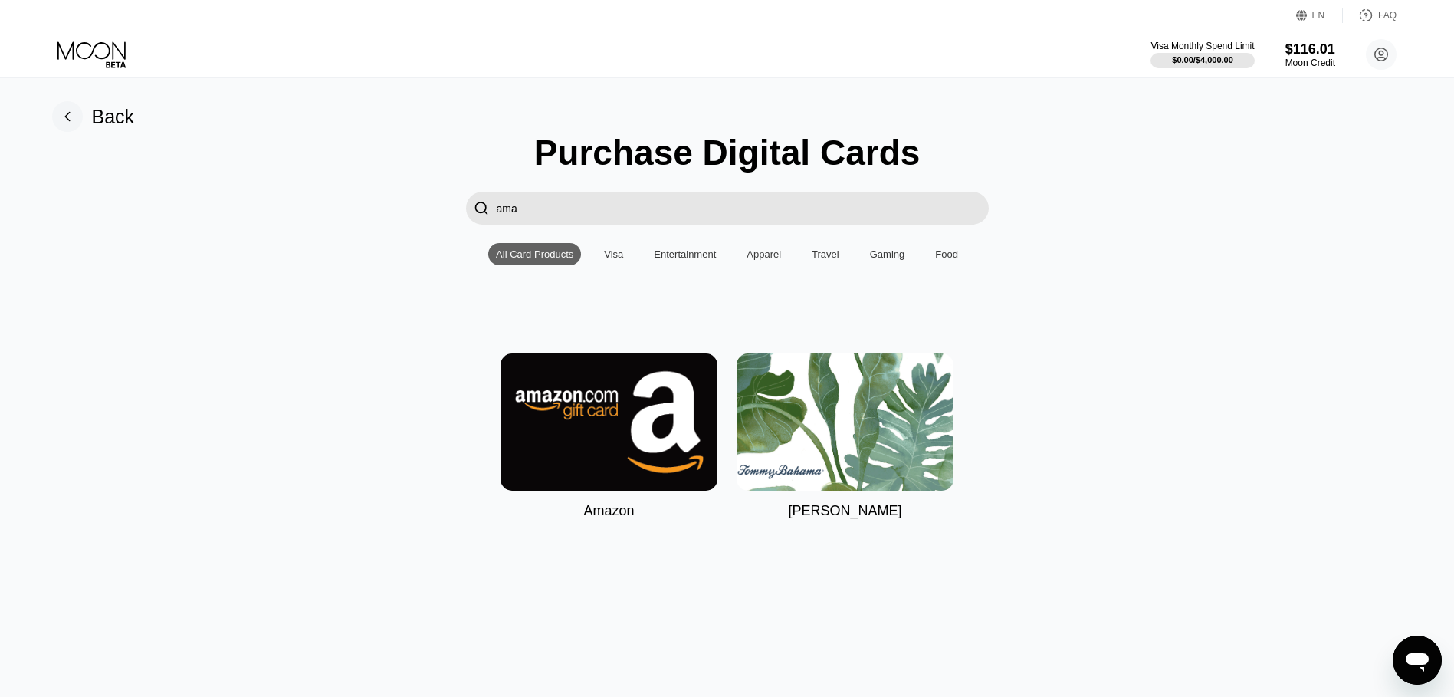
type input "ama"
click at [585, 414] on img at bounding box center [608, 421] width 217 height 137
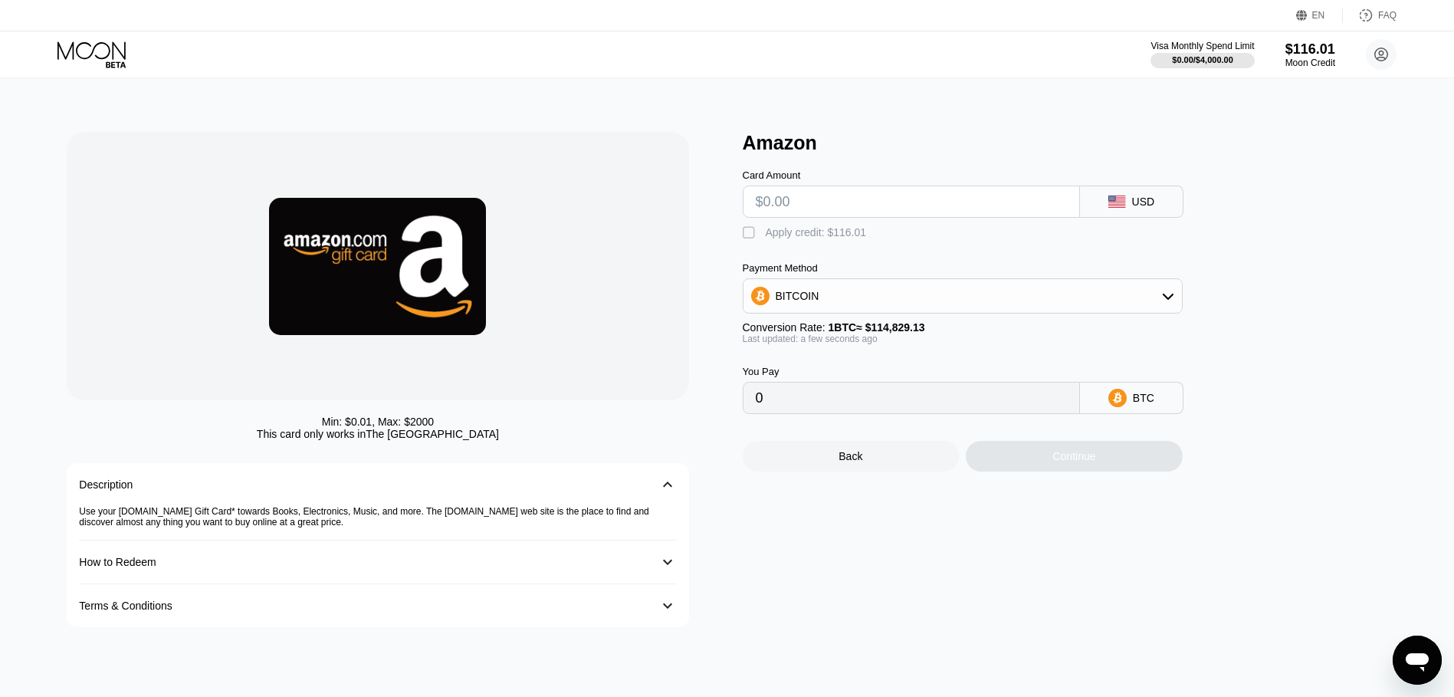
drag, startPoint x: 805, startPoint y: 210, endPoint x: 797, endPoint y: 211, distance: 8.5
click at [798, 211] on input "text" at bounding box center [911, 201] width 311 height 31
click at [867, 304] on div "BITCOIN" at bounding box center [962, 295] width 438 height 31
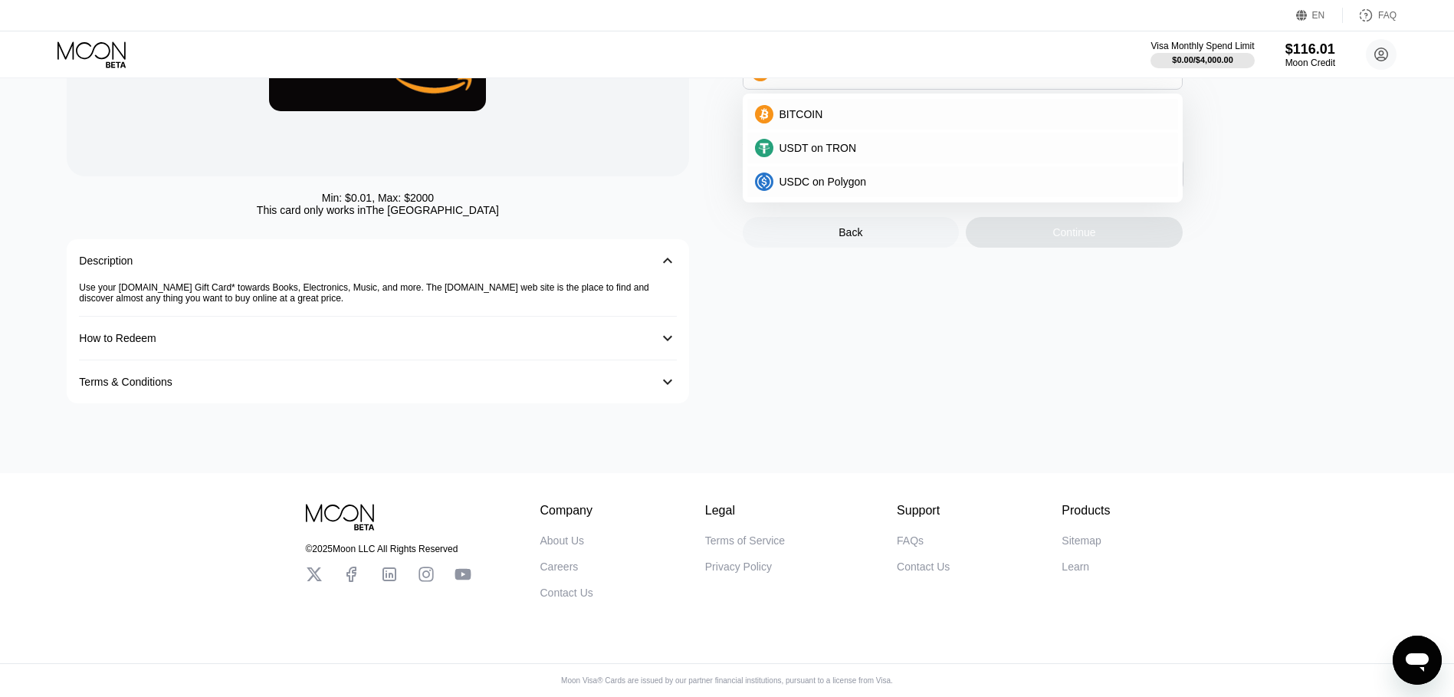
click at [880, 398] on div "Amazon Card Amount USD  Apply credit: $116.01 Payment Method BITCOIN BITCOIN U…" at bounding box center [1073, 155] width 660 height 495
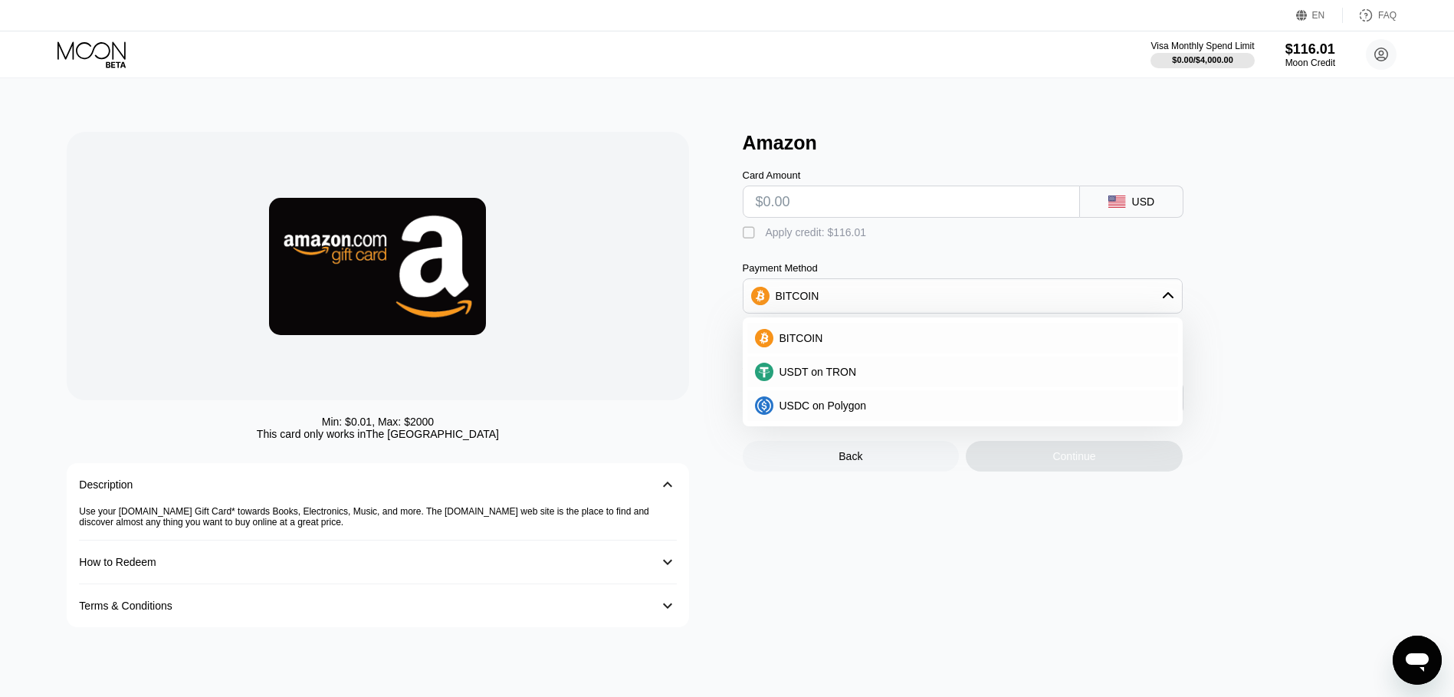
click at [406, 397] on div at bounding box center [377, 266] width 621 height 268
click at [391, 267] on img at bounding box center [377, 266] width 217 height 137
click at [1263, 111] on div "Min: $ 0.01 , Max: $ 2000 This card only works in The United States Description…" at bounding box center [727, 387] width 1465 height 618
click at [1314, 50] on div "$116.01" at bounding box center [1309, 49] width 51 height 16
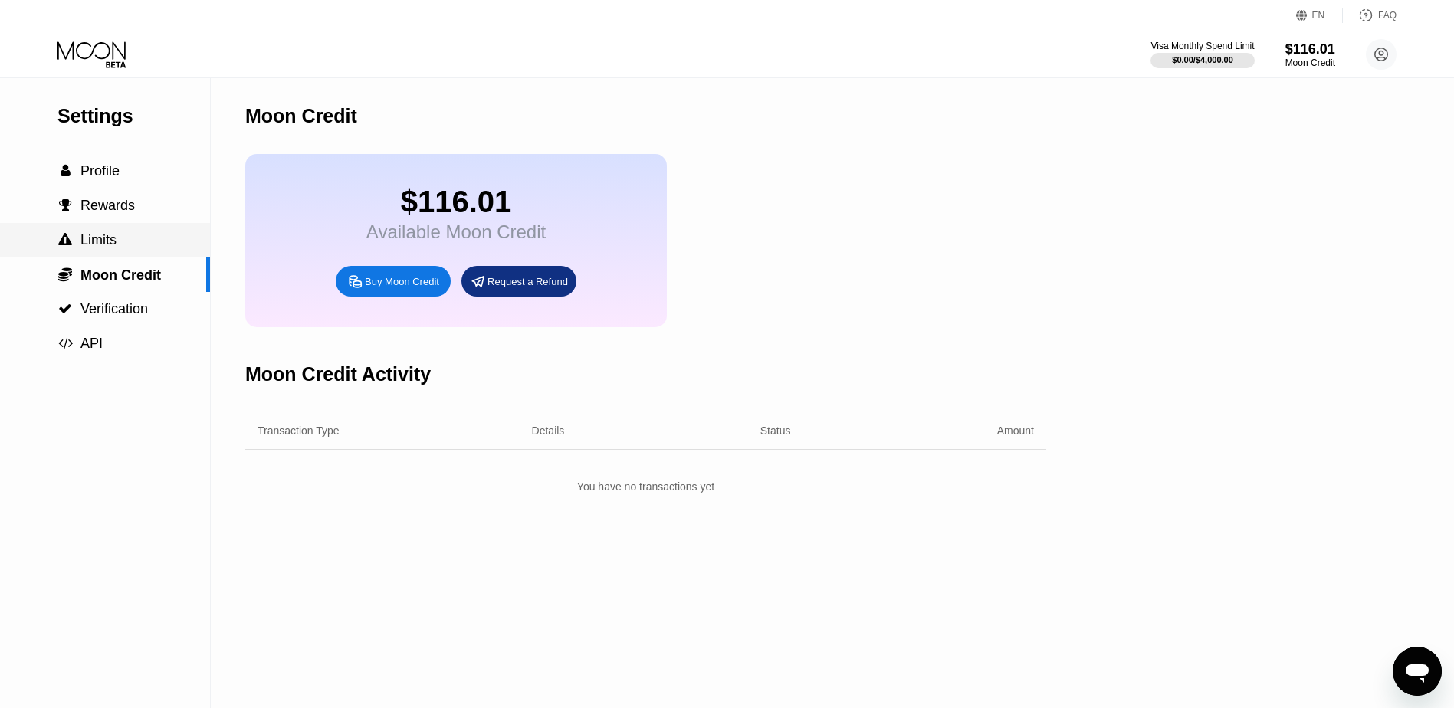
click at [113, 244] on span "Limits" at bounding box center [98, 239] width 36 height 15
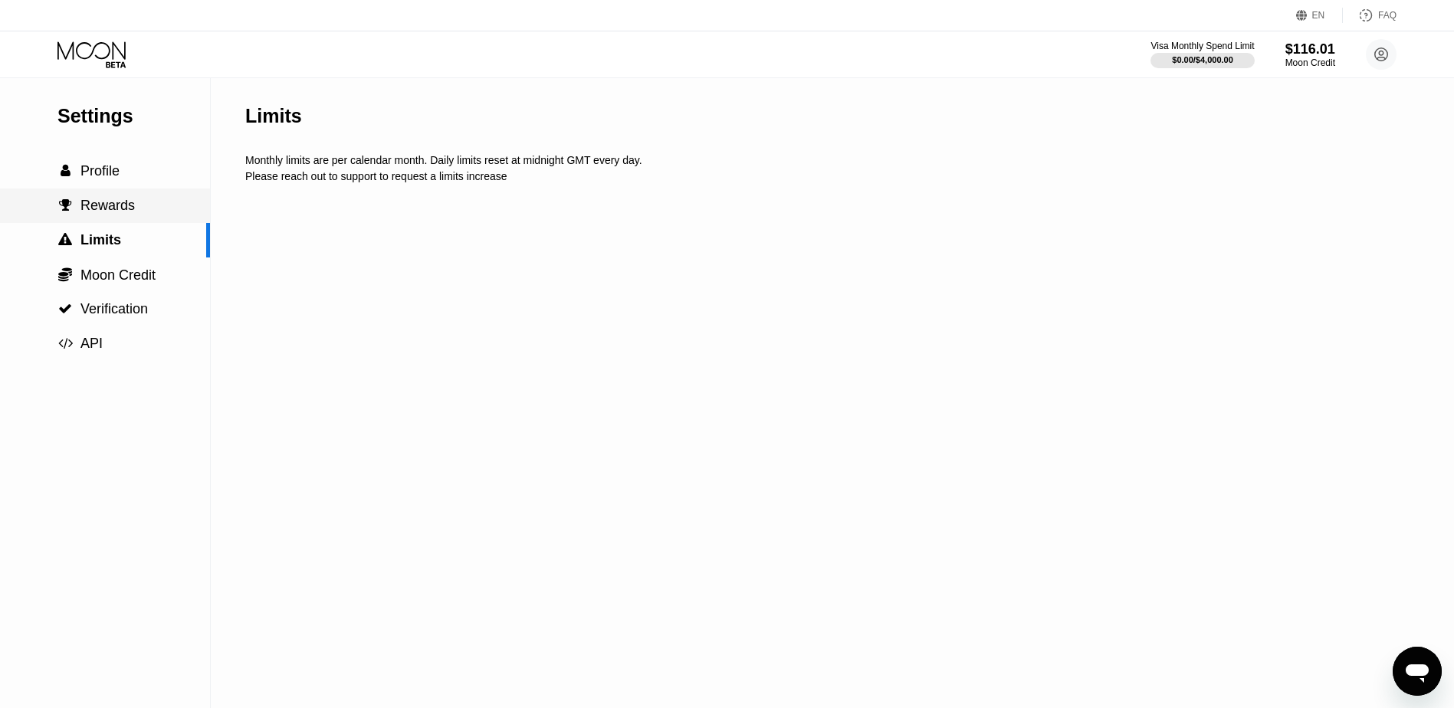
click at [113, 213] on span "Rewards" at bounding box center [107, 205] width 54 height 15
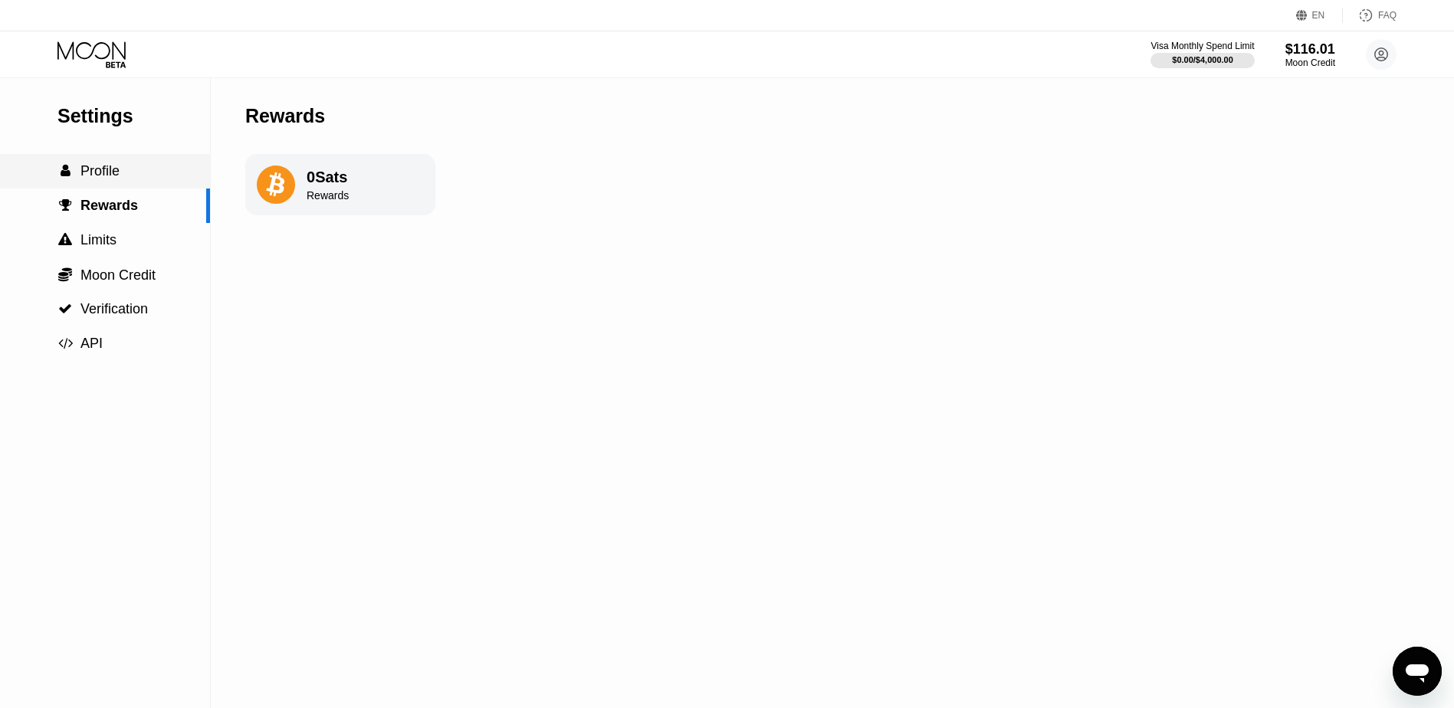
click at [100, 185] on div " Profile" at bounding box center [105, 171] width 210 height 34
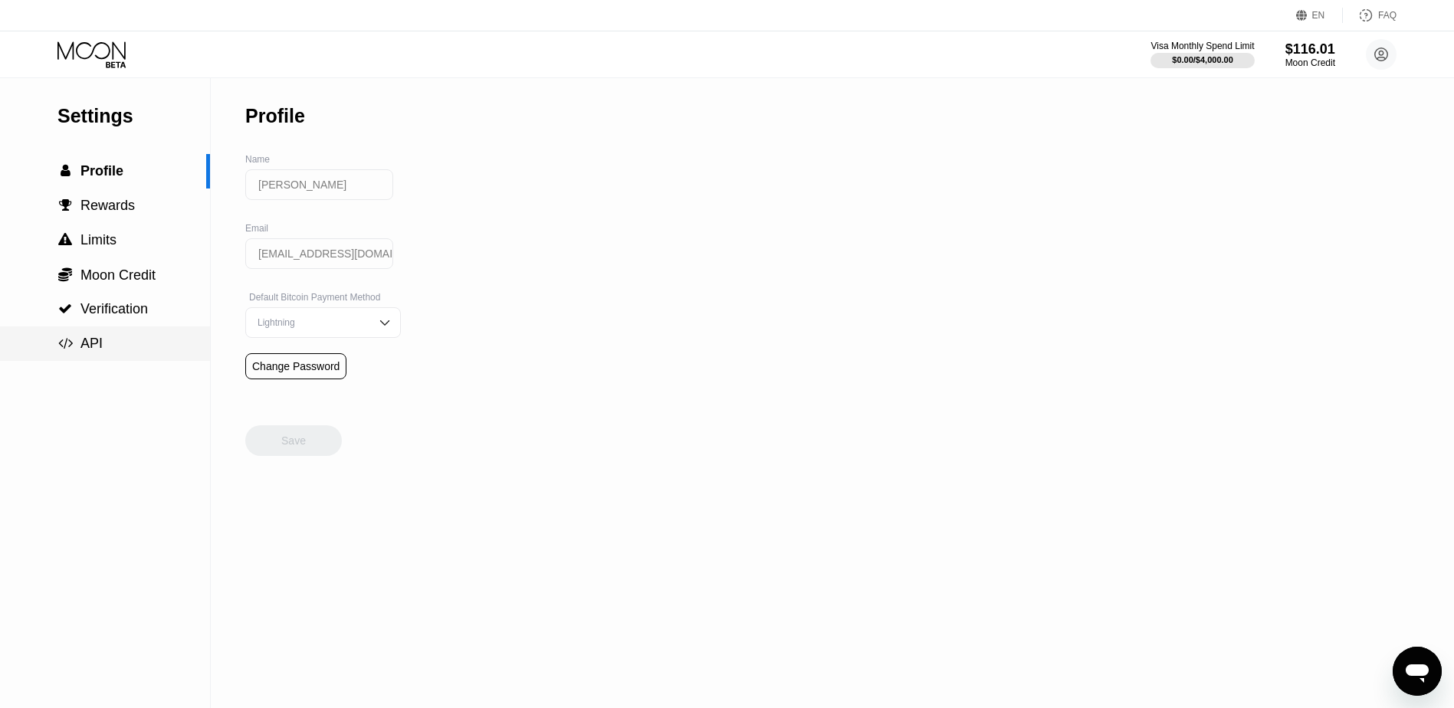
click at [105, 337] on div " API" at bounding box center [105, 343] width 210 height 34
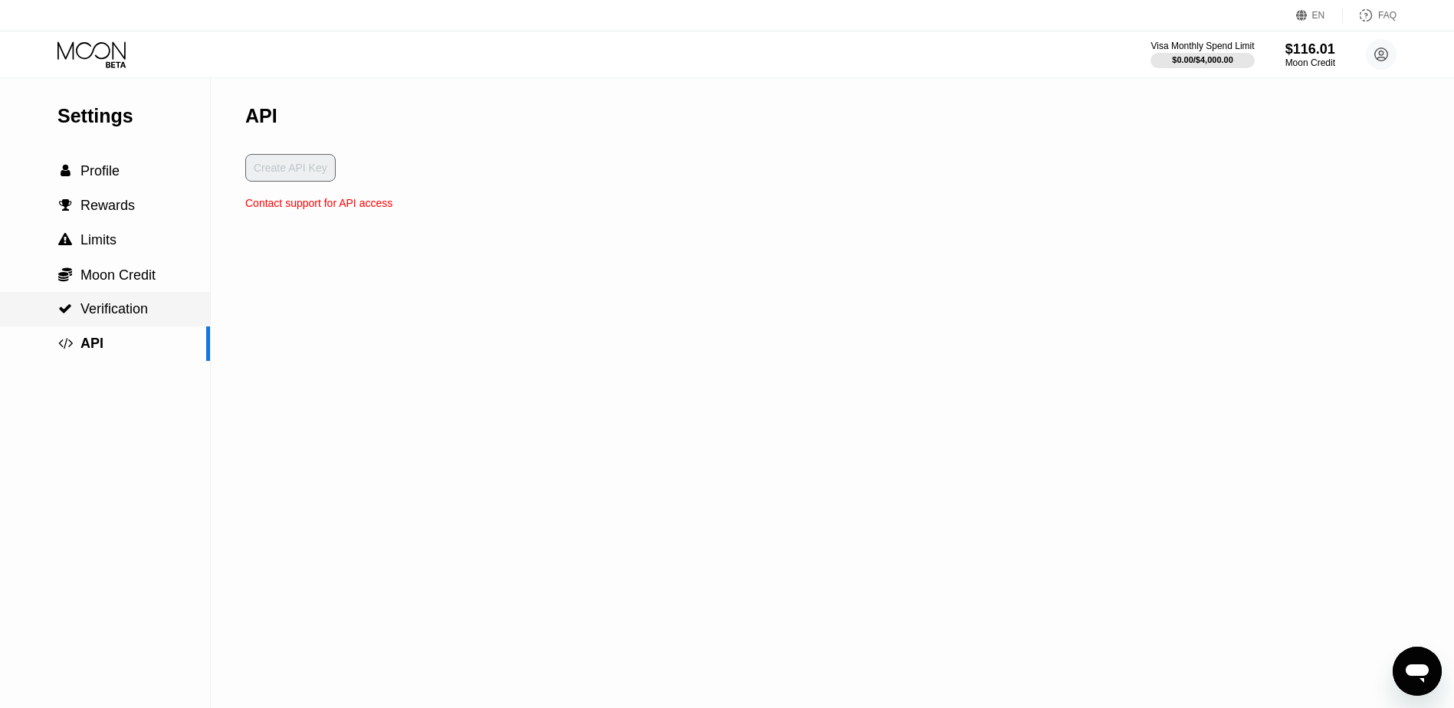
click at [114, 313] on span "Verification" at bounding box center [113, 308] width 67 height 15
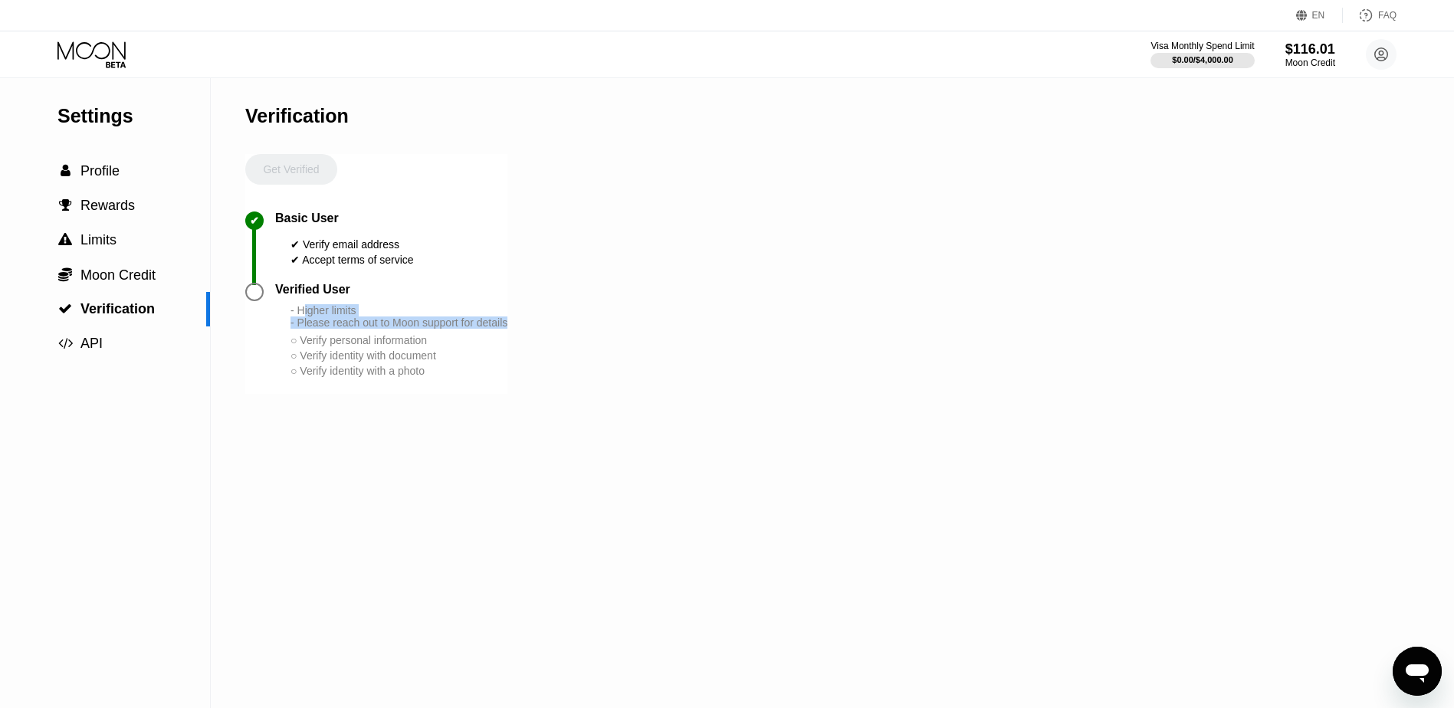
drag, startPoint x: 306, startPoint y: 326, endPoint x: 510, endPoint y: 333, distance: 204.7
click at [510, 333] on div "Settings  Profile  Rewards  Limits  Moon Credit  Verification  API Verifi…" at bounding box center [727, 393] width 1454 height 630
click at [79, 172] on div " Profile" at bounding box center [88, 171] width 62 height 16
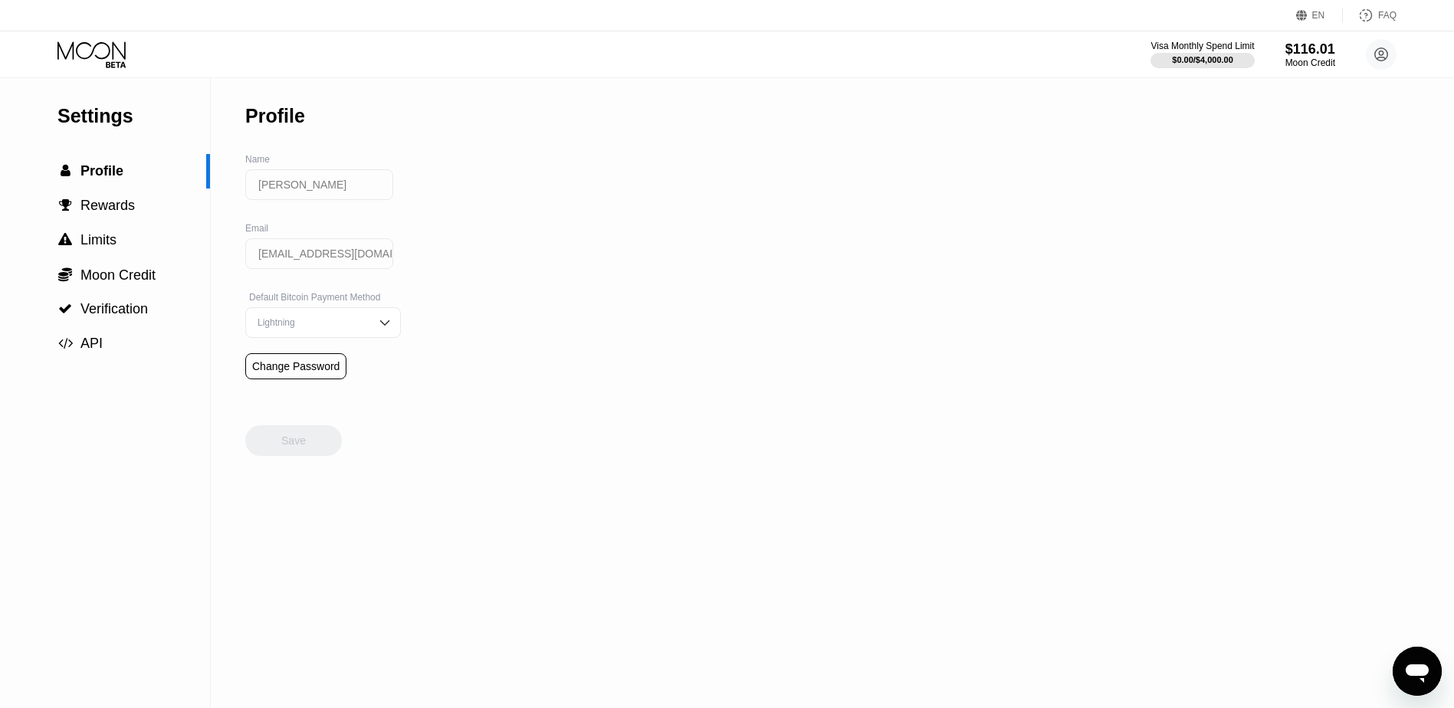
drag, startPoint x: 103, startPoint y: 120, endPoint x: 103, endPoint y: 111, distance: 8.4
click at [103, 119] on div "Settings" at bounding box center [133, 116] width 152 height 22
click at [98, 57] on icon at bounding box center [91, 50] width 68 height 18
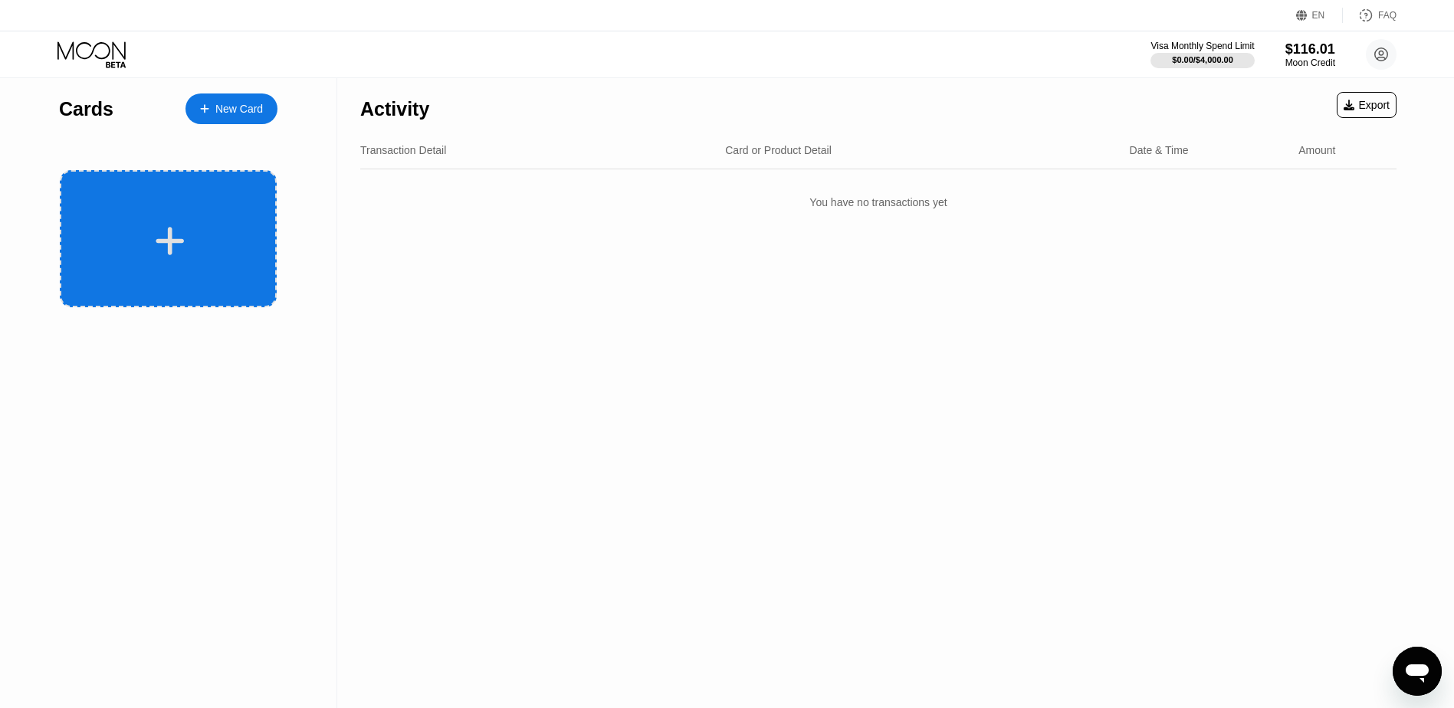
click at [171, 215] on div at bounding box center [168, 238] width 217 height 137
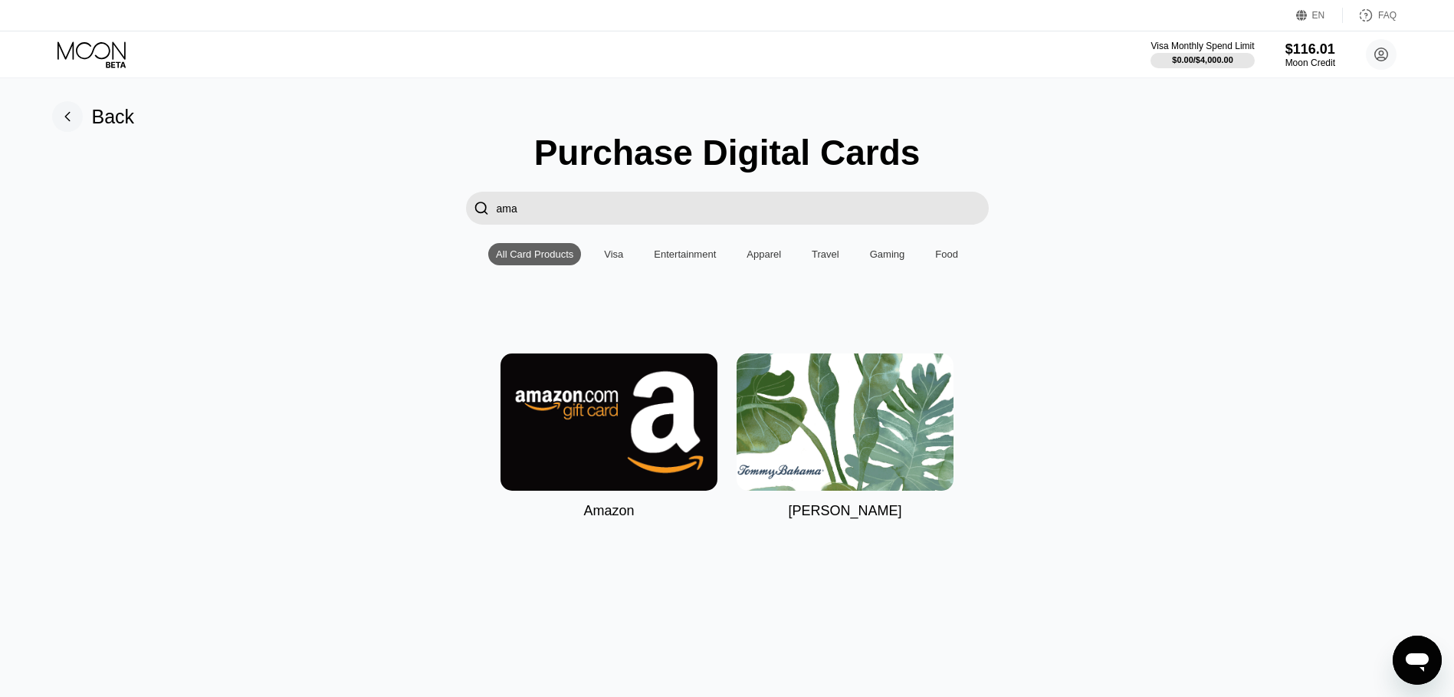
click at [616, 260] on div "Visa" at bounding box center [613, 253] width 19 height 11
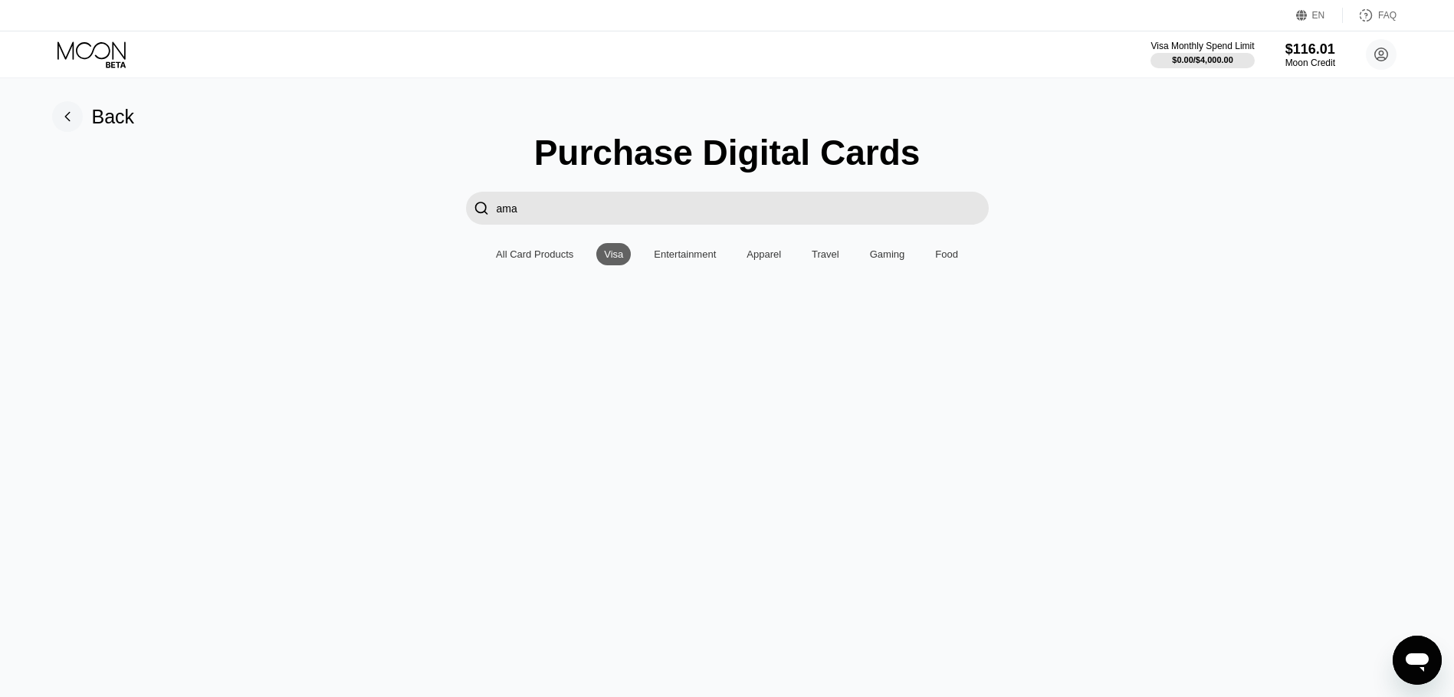
click at [576, 212] on input "ama" at bounding box center [743, 208] width 492 height 33
type input "a"
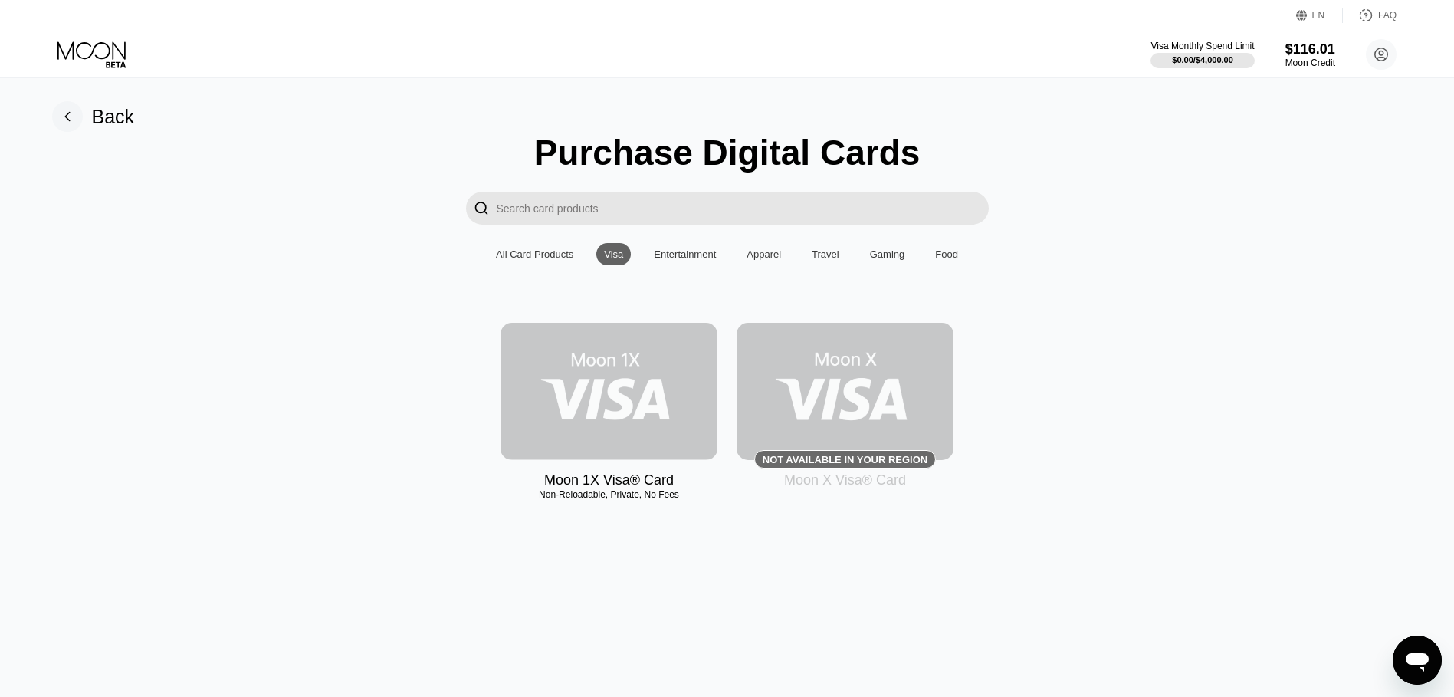
click at [613, 419] on img at bounding box center [608, 391] width 217 height 137
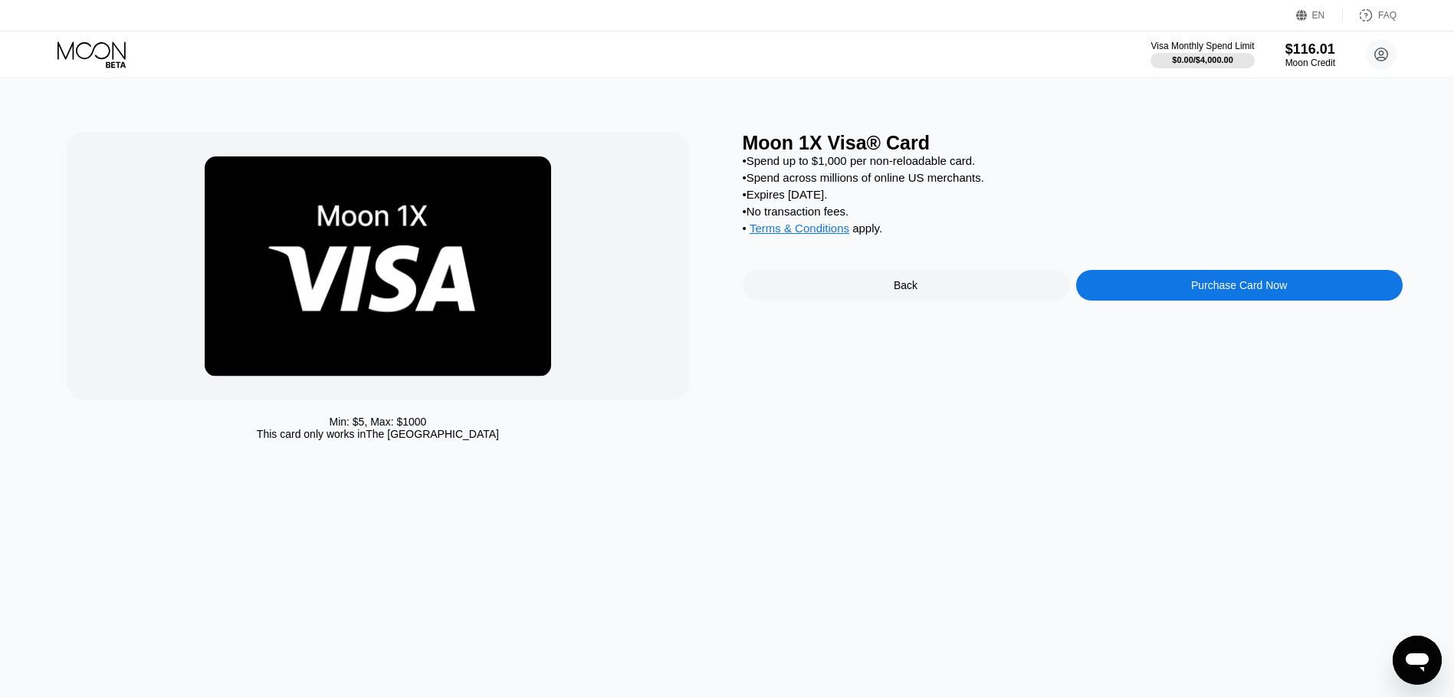
click at [937, 296] on div "Back" at bounding box center [906, 285] width 326 height 31
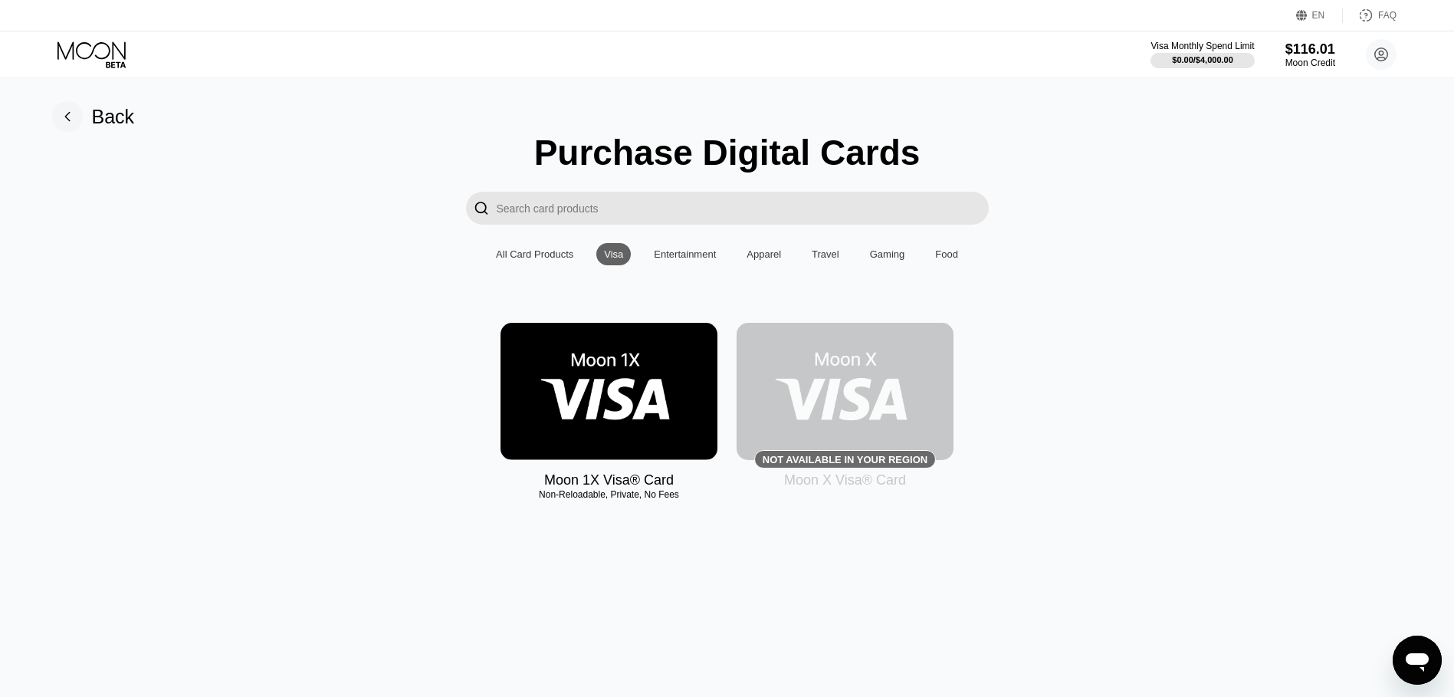
click at [520, 213] on input "Search card products" at bounding box center [743, 208] width 492 height 33
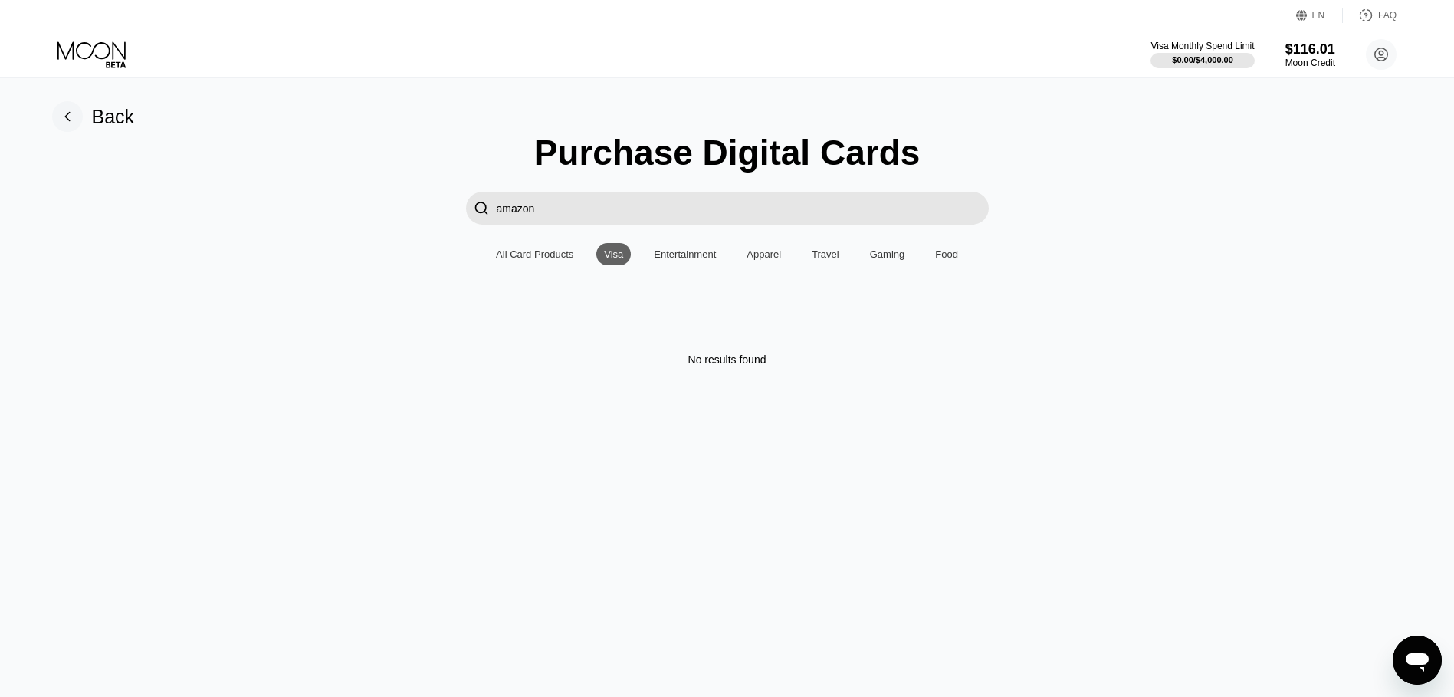
click at [528, 211] on input "amazon" at bounding box center [743, 208] width 492 height 33
type input "amazon"
click at [532, 255] on div "All Card Products" at bounding box center [534, 253] width 77 height 11
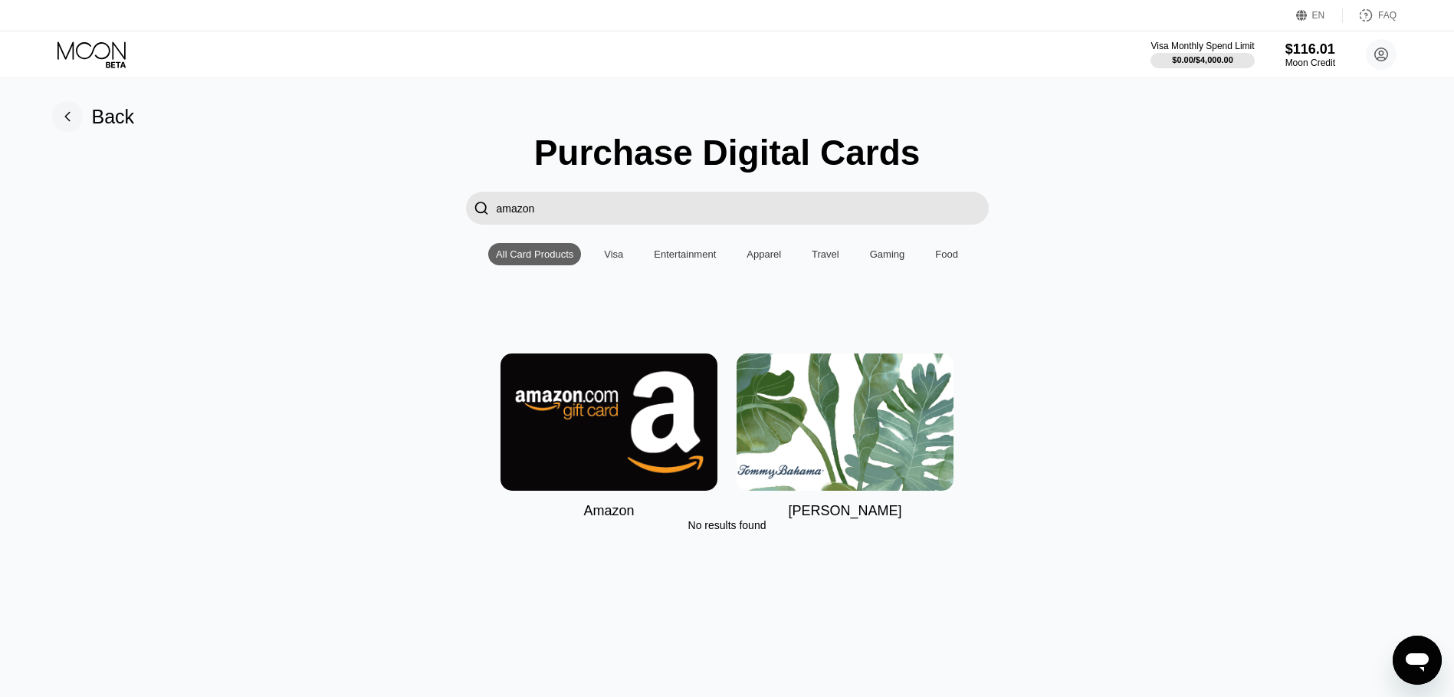
click at [594, 410] on img at bounding box center [608, 421] width 217 height 137
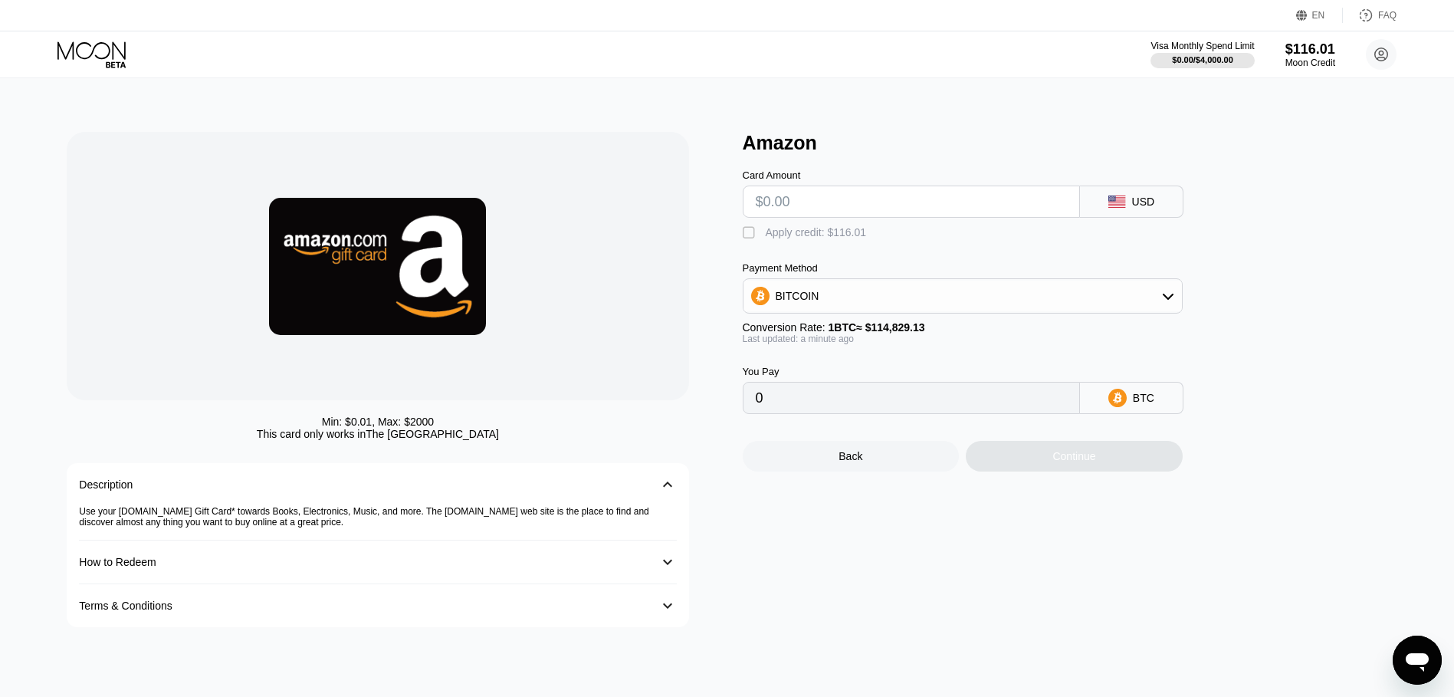
click at [818, 211] on input "text" at bounding box center [911, 201] width 311 height 31
type input "$1"
type input "0.00000871"
type input "$11"
type input "0.00009580"
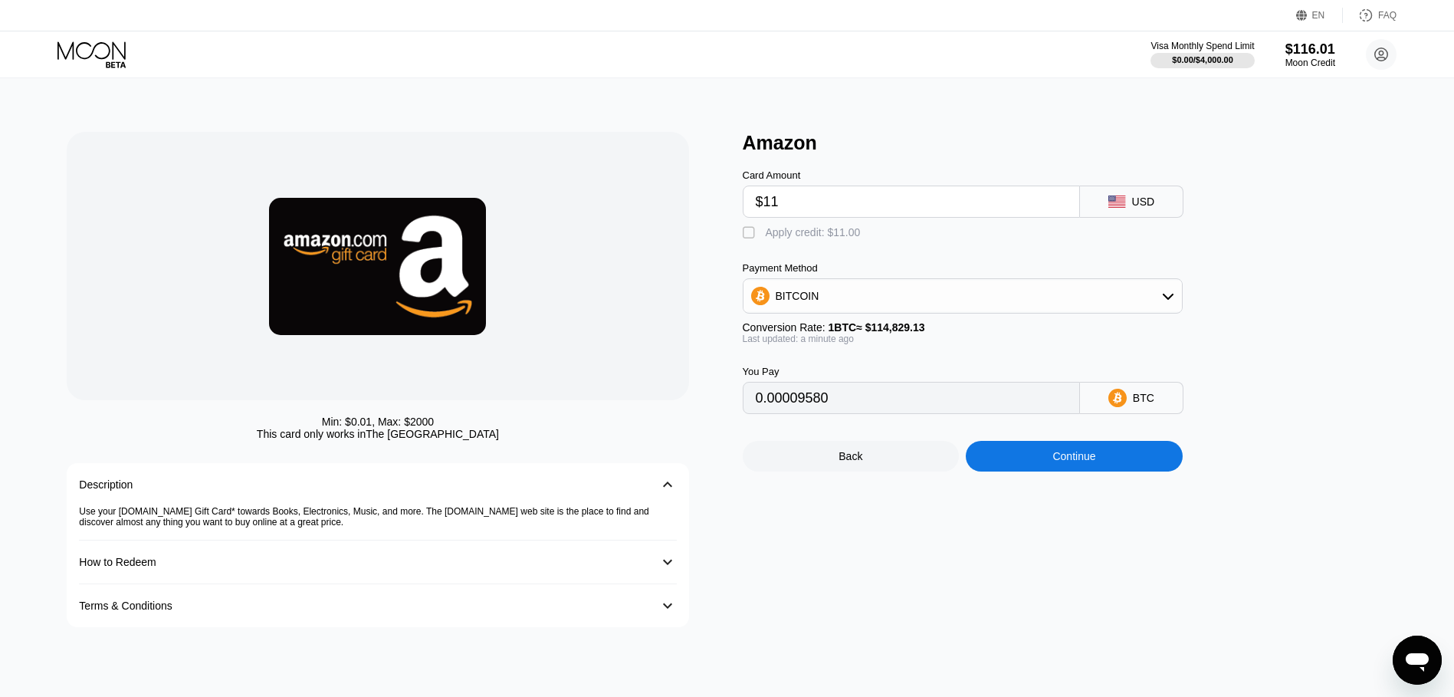
type input "$116"
type input "0.00101020"
type input "$116"
click at [841, 311] on div "BITCOIN" at bounding box center [962, 295] width 438 height 31
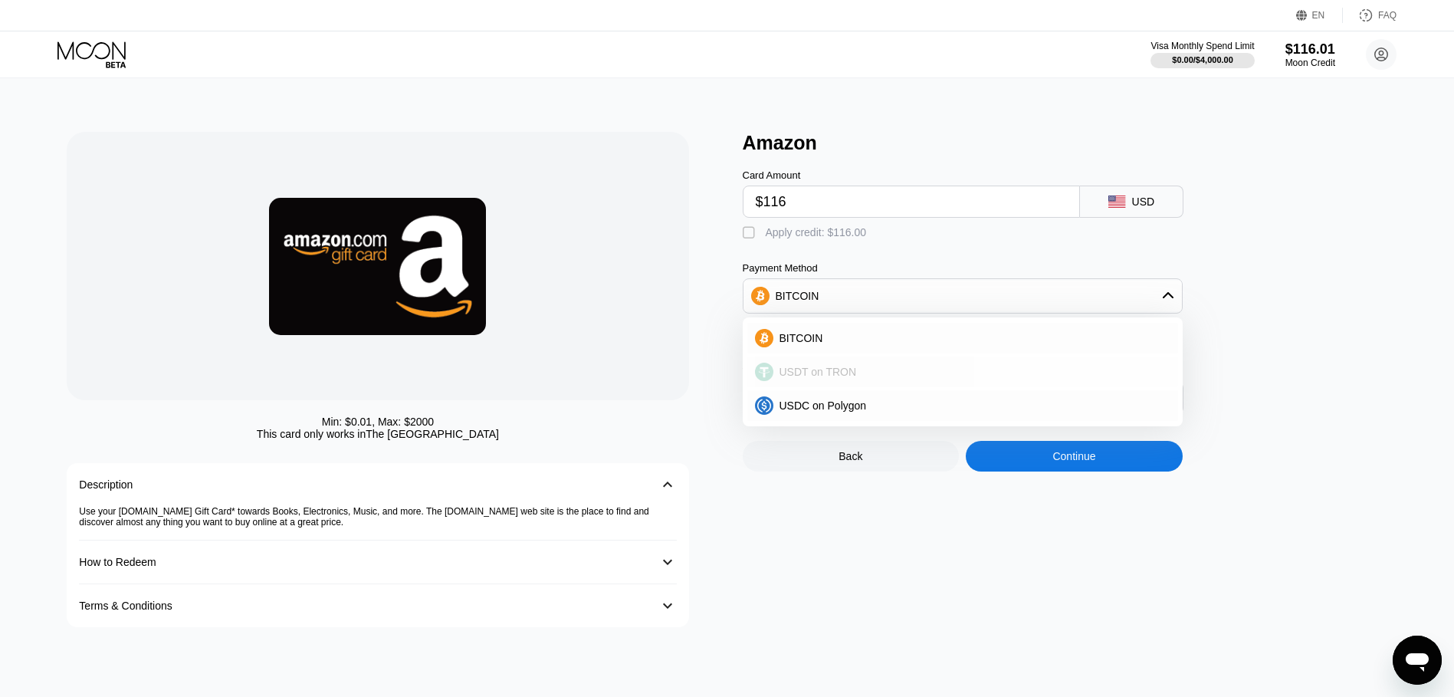
click at [824, 378] on span "USDT on TRON" at bounding box center [817, 372] width 77 height 12
type input "117.17"
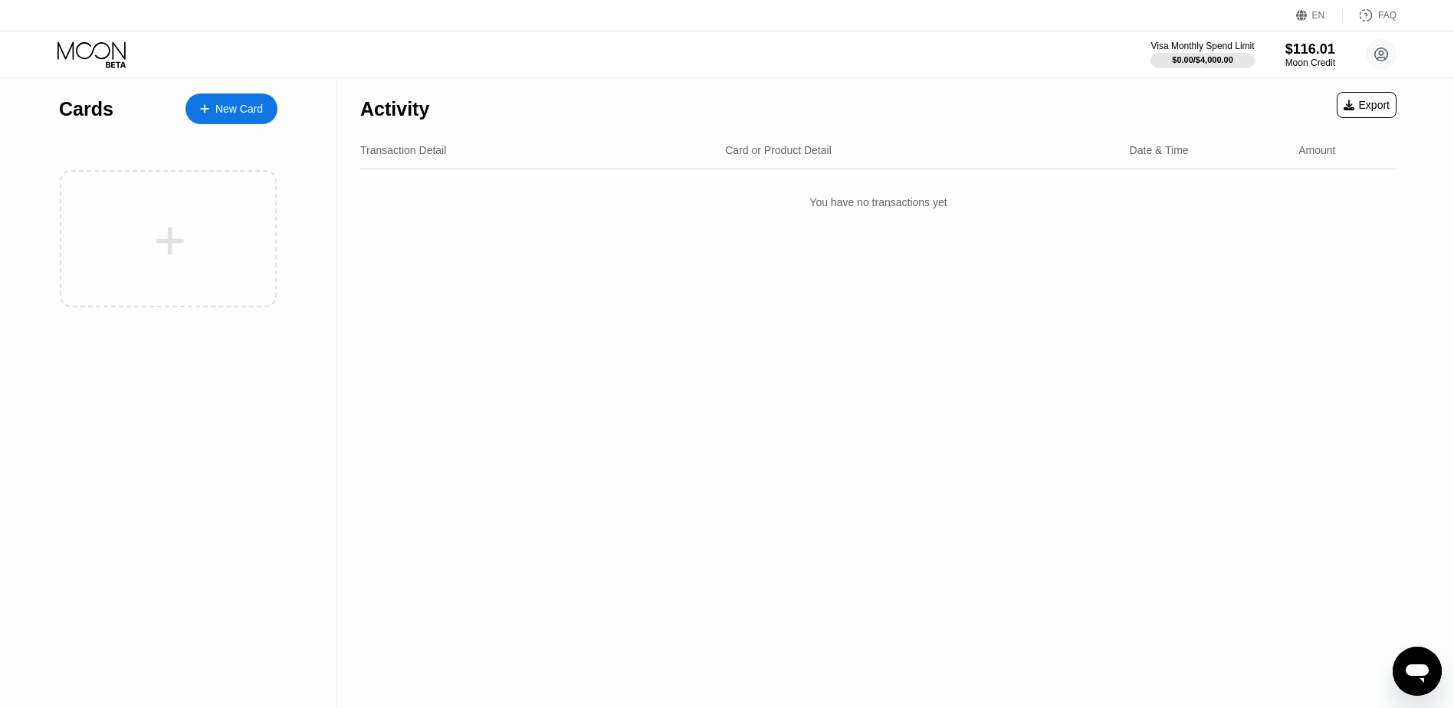
click at [1073, 213] on div "You have no transactions yet" at bounding box center [878, 202] width 1036 height 43
click at [1388, 53] on circle at bounding box center [1381, 54] width 31 height 31
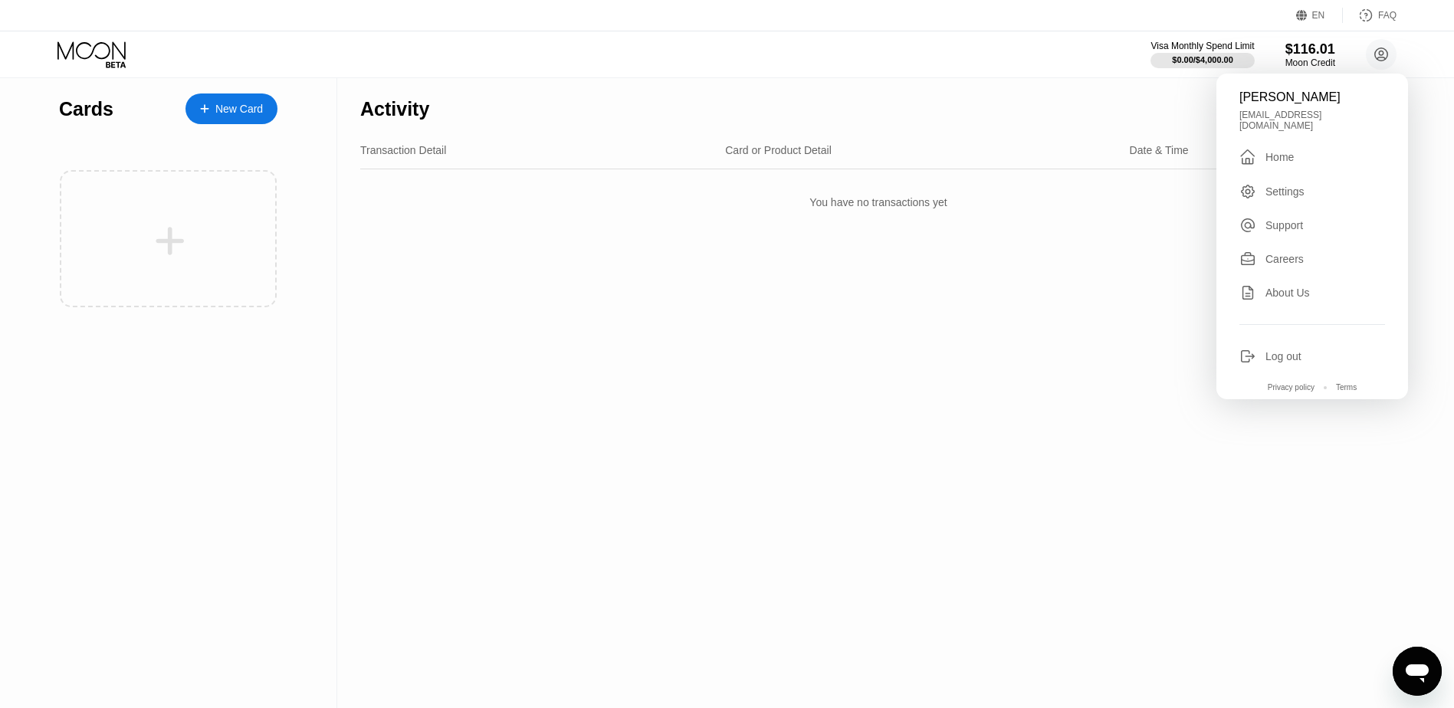
click at [1283, 186] on div "Settings" at bounding box center [1284, 191] width 39 height 12
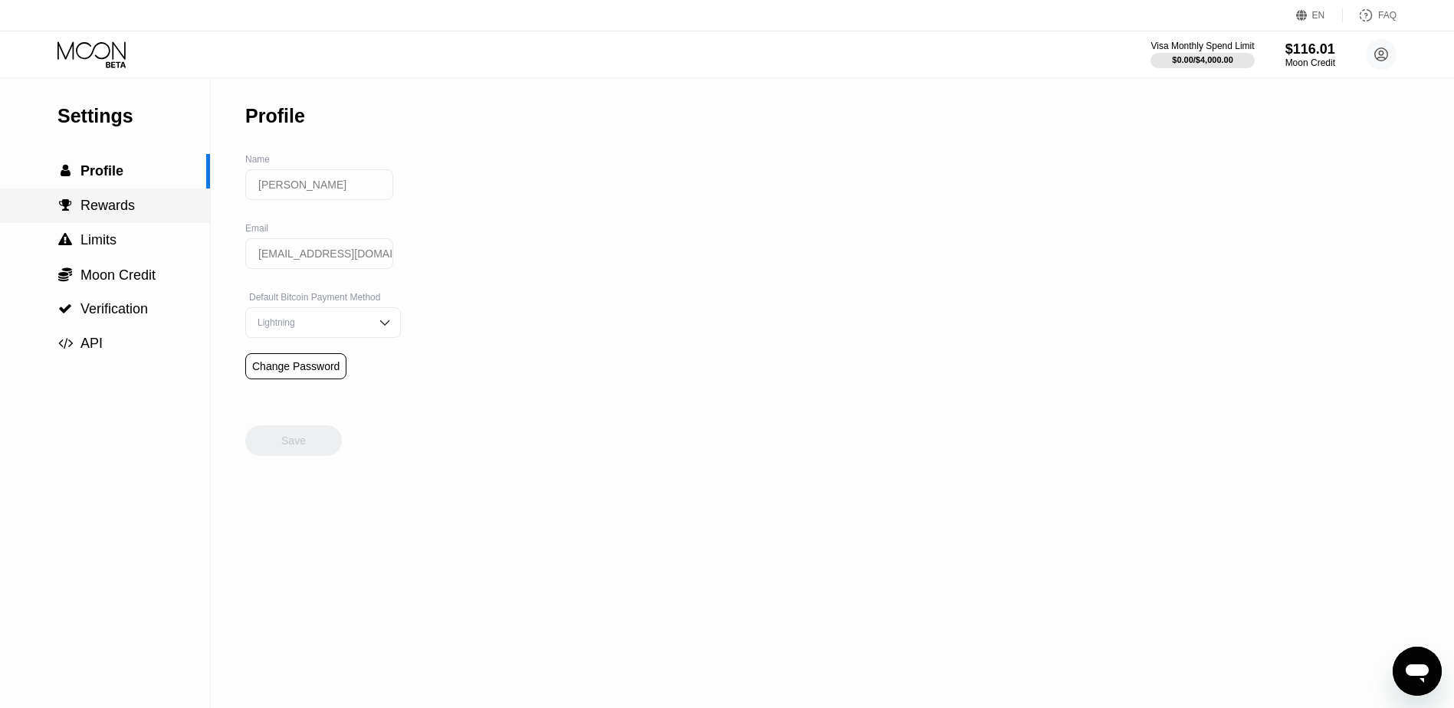
click at [107, 213] on span "Rewards" at bounding box center [107, 205] width 54 height 15
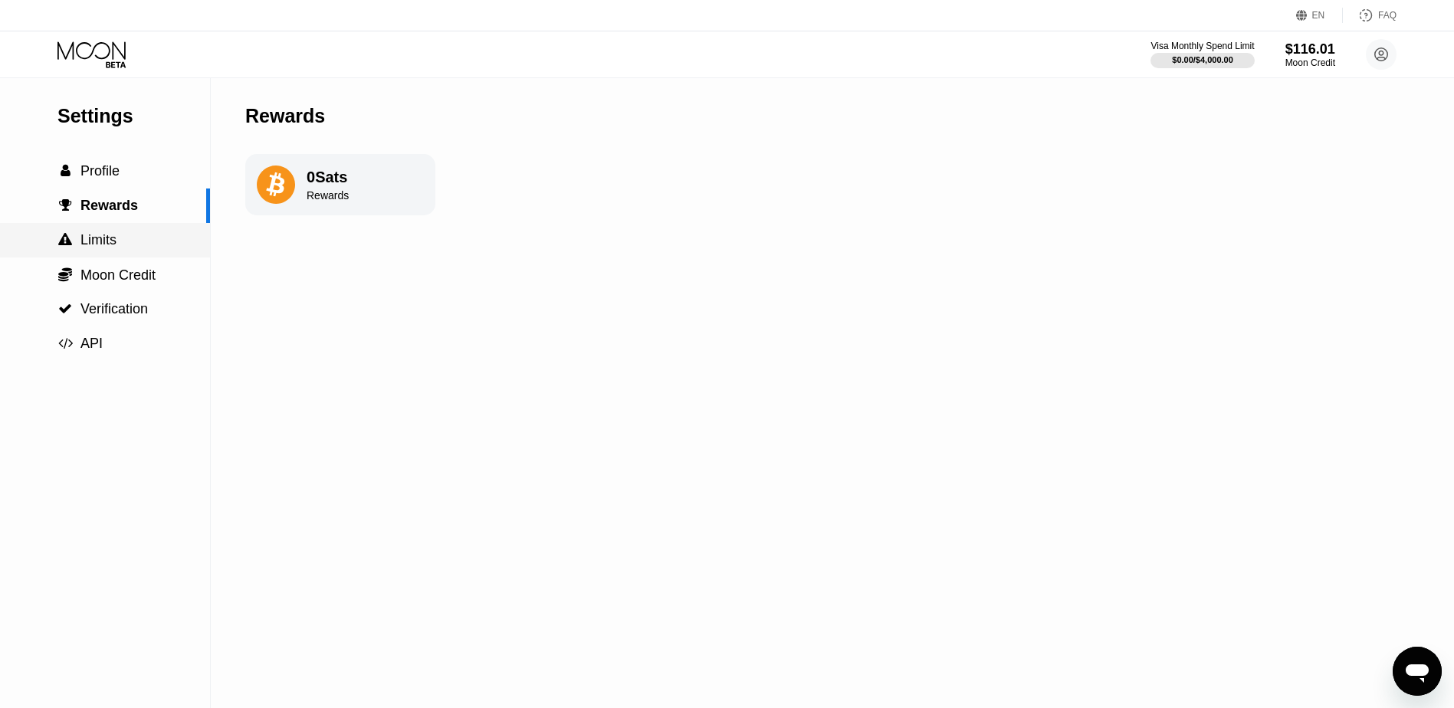
click at [93, 248] on span "Limits" at bounding box center [98, 239] width 36 height 15
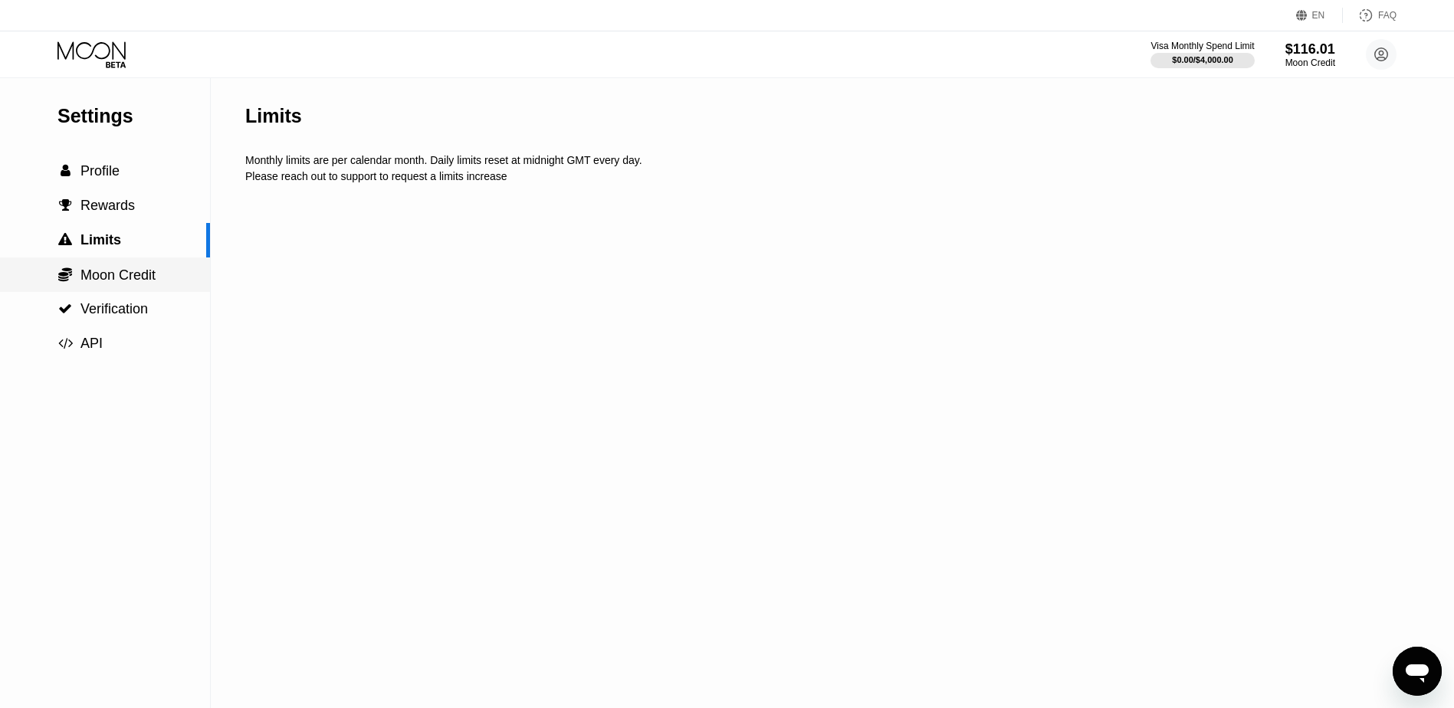
click at [93, 280] on span "Moon Credit" at bounding box center [117, 274] width 75 height 15
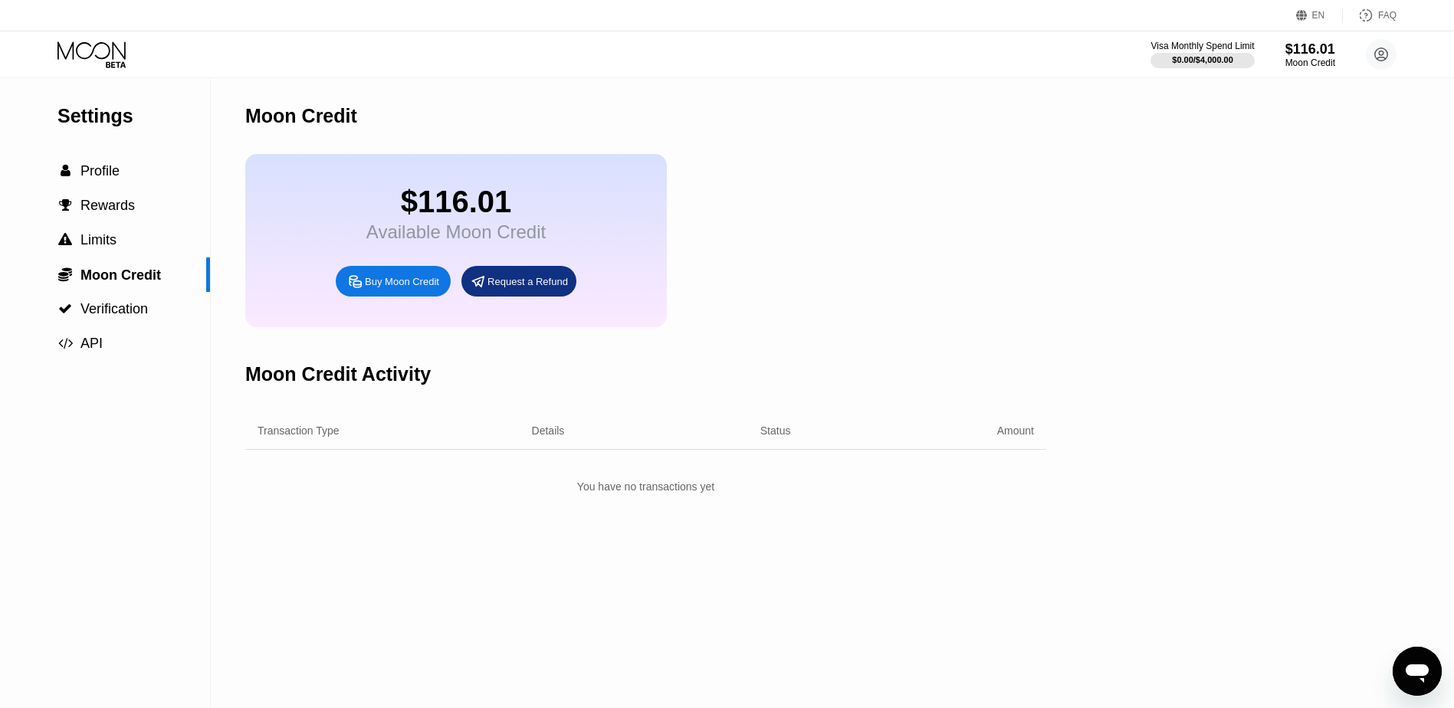
click at [449, 213] on div "$116.01" at bounding box center [455, 202] width 179 height 34
drag, startPoint x: 449, startPoint y: 213, endPoint x: 333, endPoint y: 208, distance: 116.6
click at [333, 208] on div "$116.01 Available Moon Credit Buy Moon Credit Request a Refund" at bounding box center [455, 240] width 421 height 173
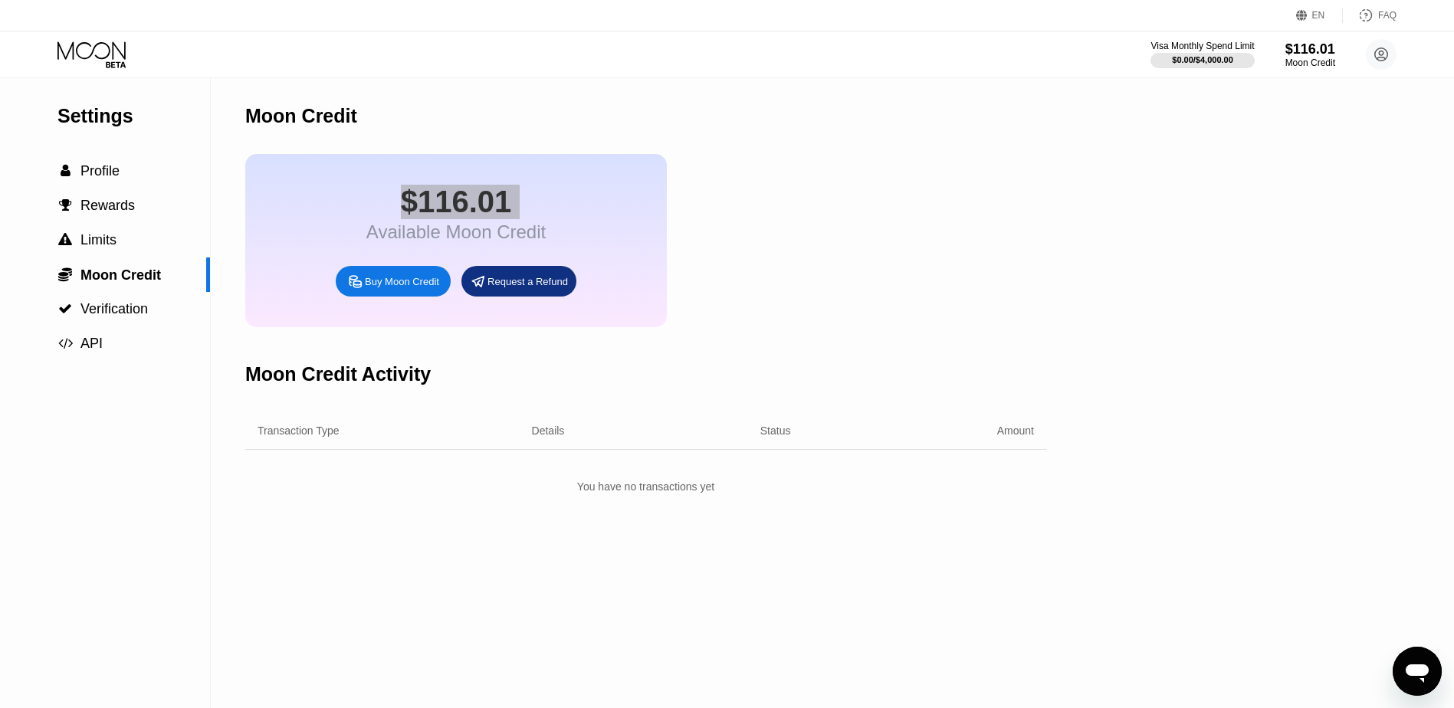
click at [1412, 678] on icon "Open messaging window" at bounding box center [1417, 671] width 28 height 28
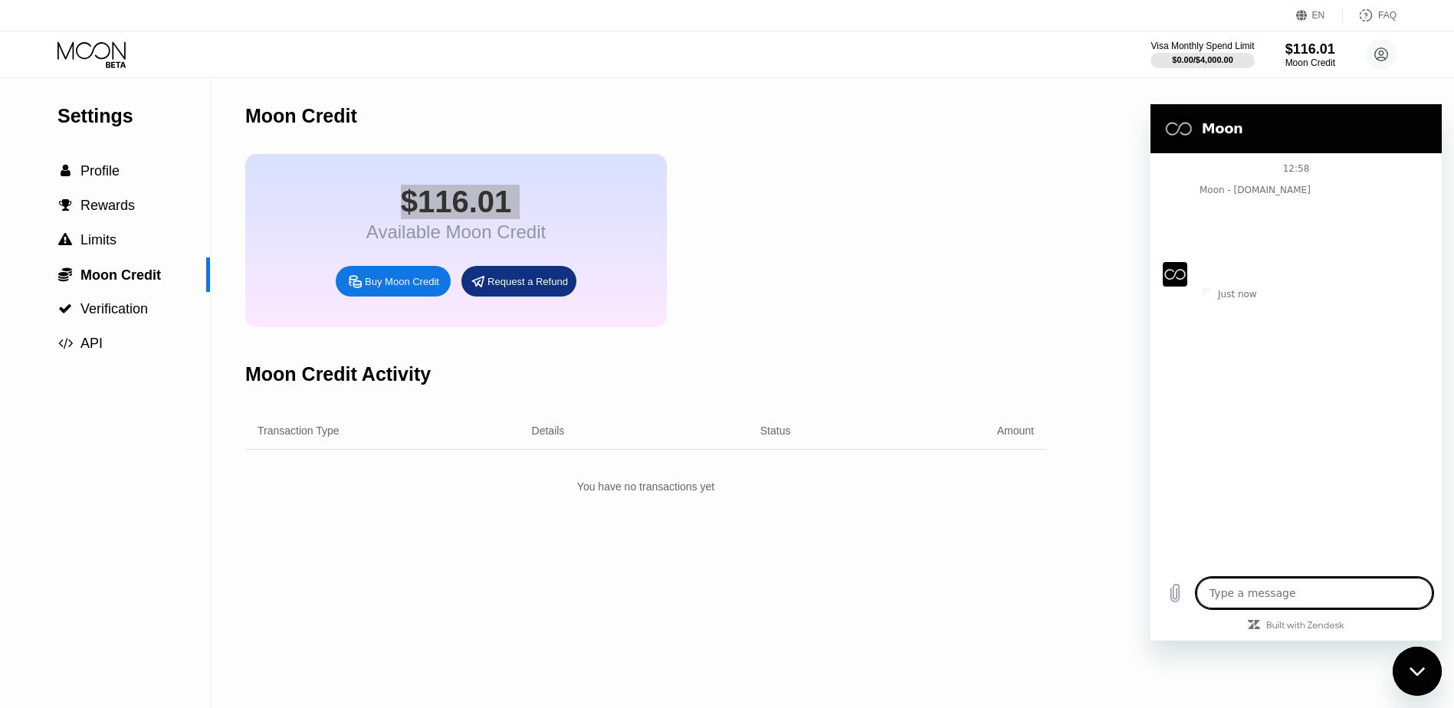
type textarea "x"
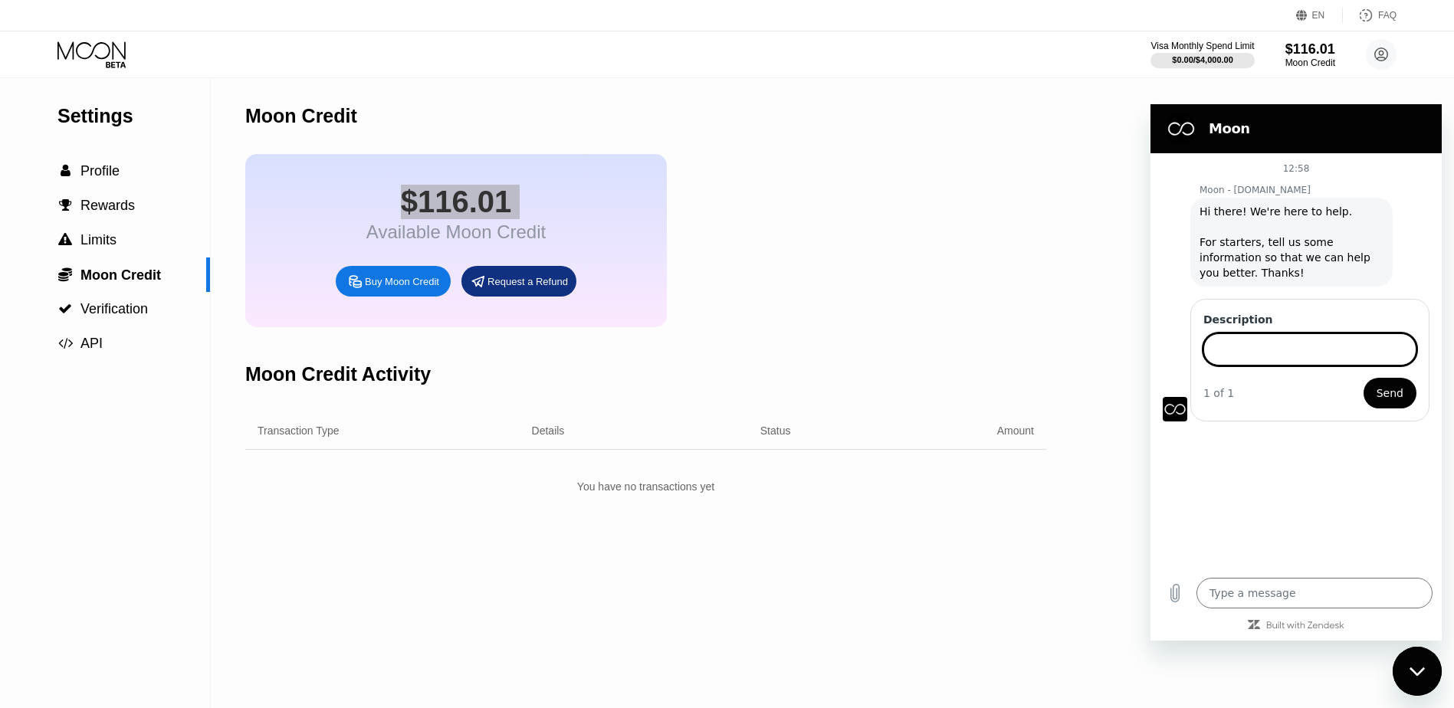
click at [1272, 348] on input "Description" at bounding box center [1309, 349] width 213 height 32
type input "amazon gift card"
click at [1363, 378] on button "Send" at bounding box center [1389, 393] width 53 height 31
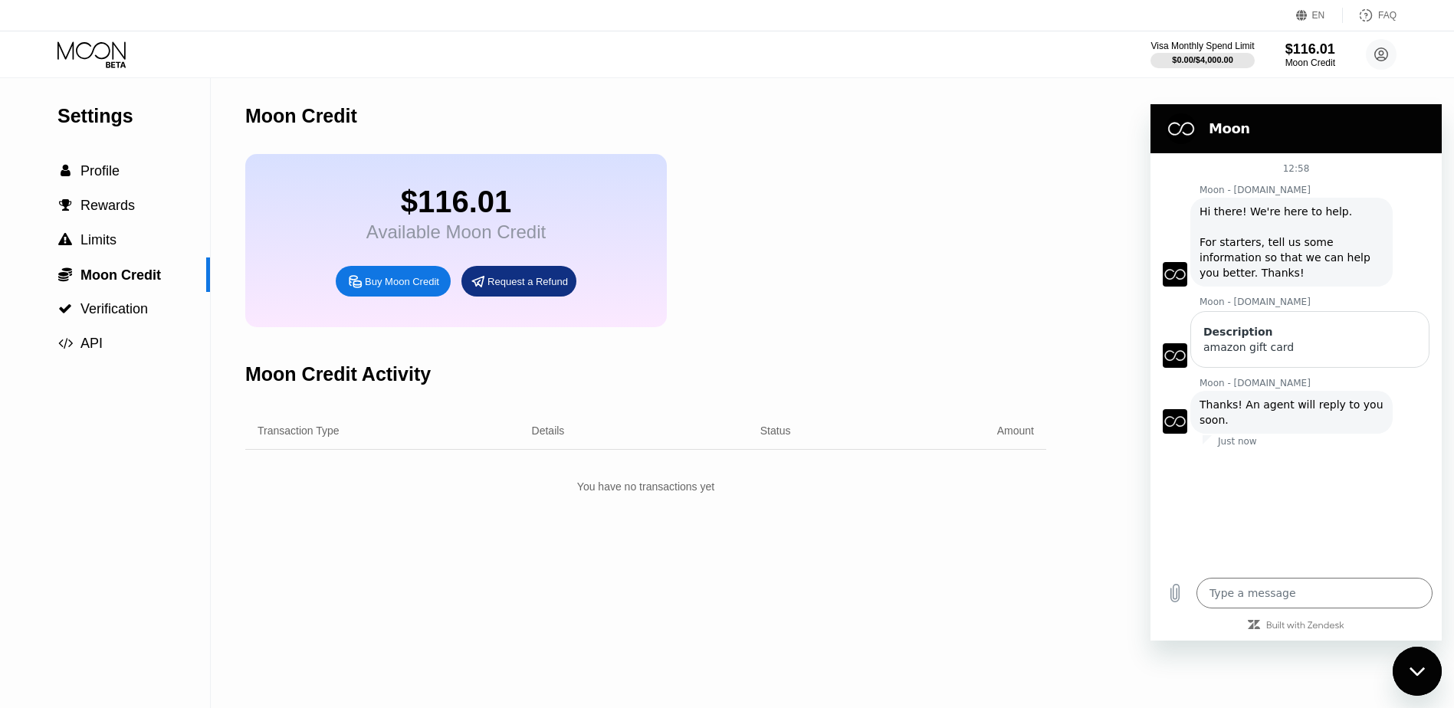
click at [495, 243] on div "Available Moon Credit" at bounding box center [455, 231] width 179 height 21
click at [325, 226] on div "$116.01 Available Moon Credit Buy Moon Credit Request a Refund" at bounding box center [455, 240] width 421 height 173
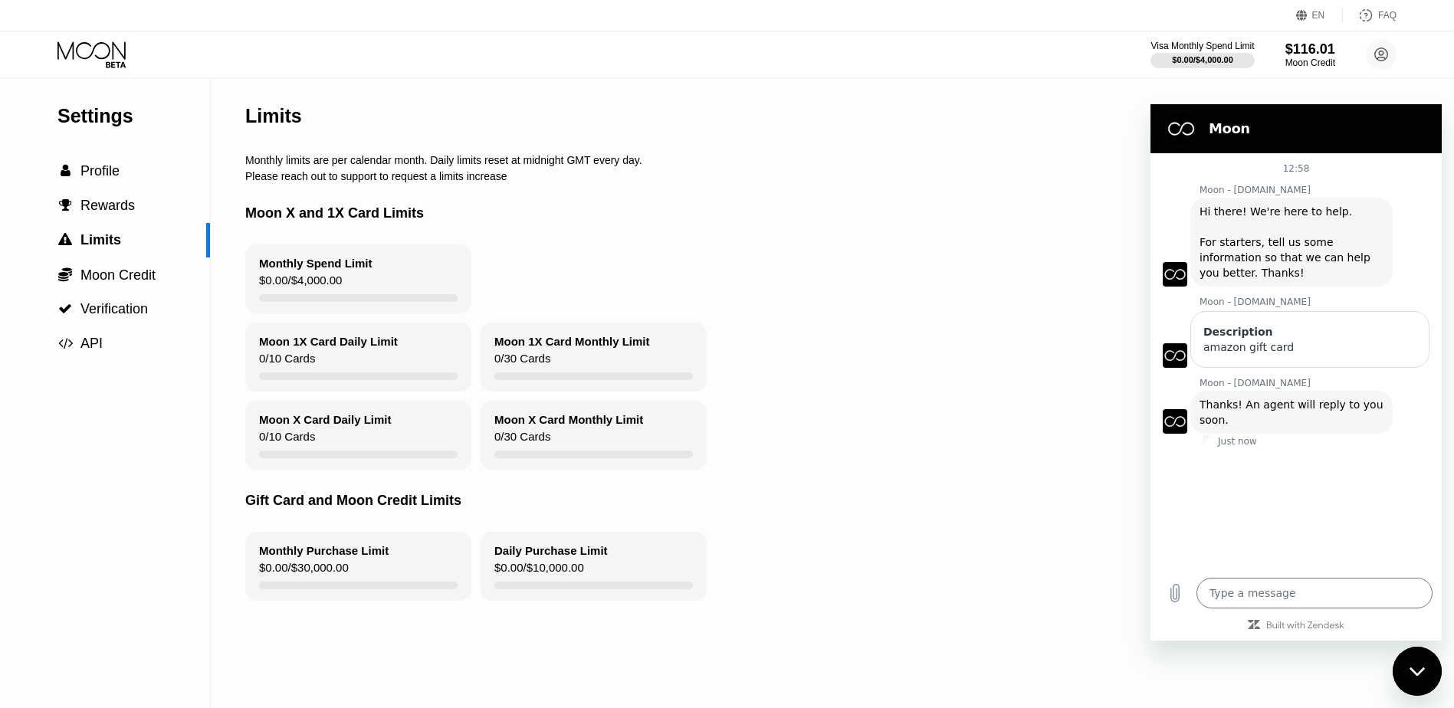
click at [90, 127] on div "Settings" at bounding box center [133, 116] width 152 height 22
click at [1388, 54] on icon at bounding box center [1381, 54] width 13 height 13
click at [1330, 130] on h2 "Moon" at bounding box center [1317, 129] width 218 height 18
click at [1421, 670] on icon "Close messaging window" at bounding box center [1415, 671] width 15 height 8
type textarea "x"
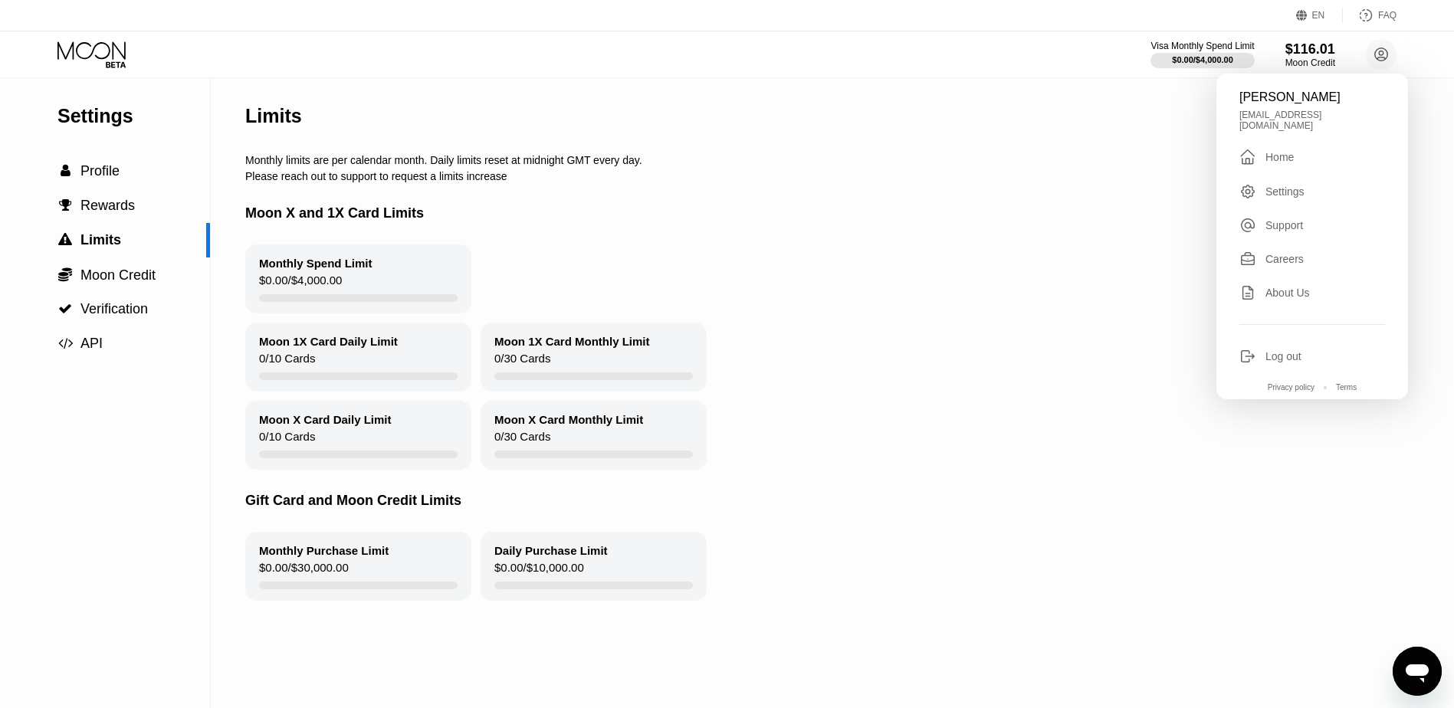
click at [1294, 151] on div " Home" at bounding box center [1312, 157] width 146 height 18
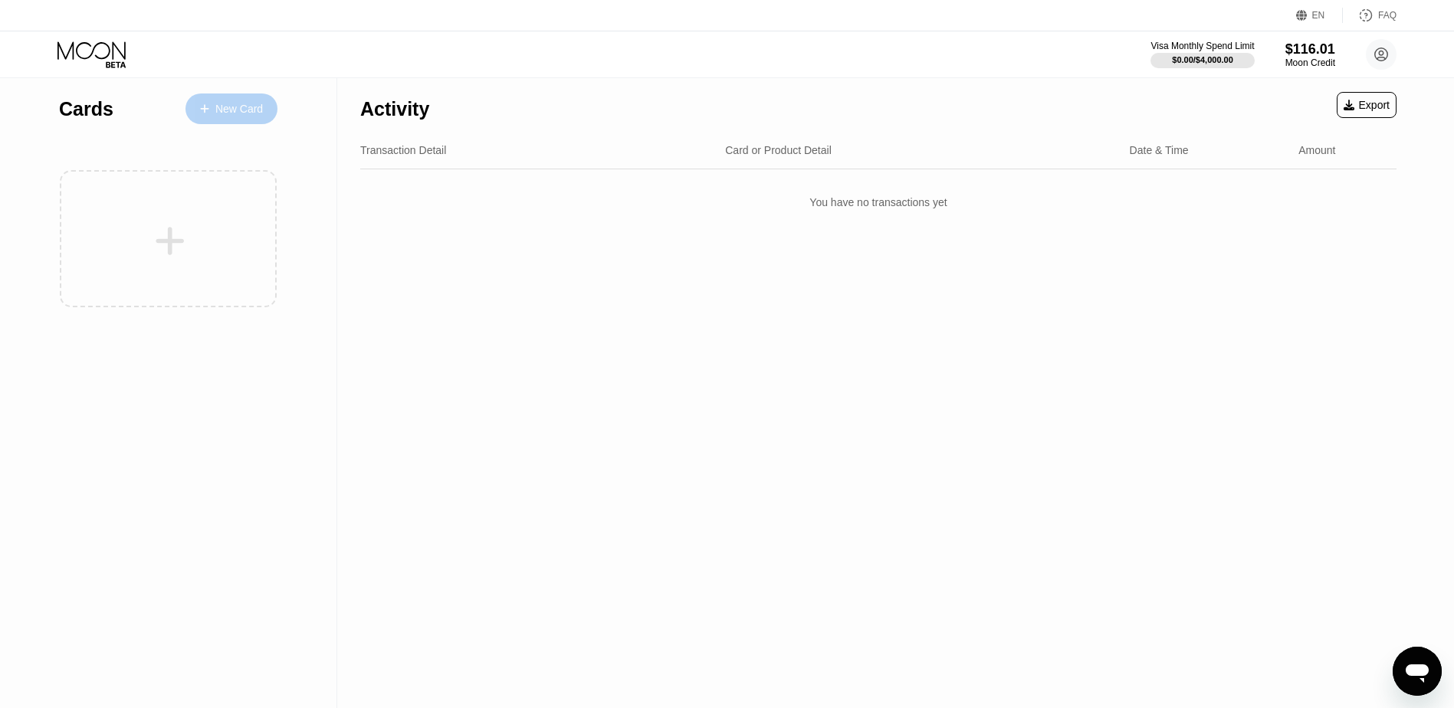
click at [239, 115] on div "New Card" at bounding box center [239, 109] width 48 height 13
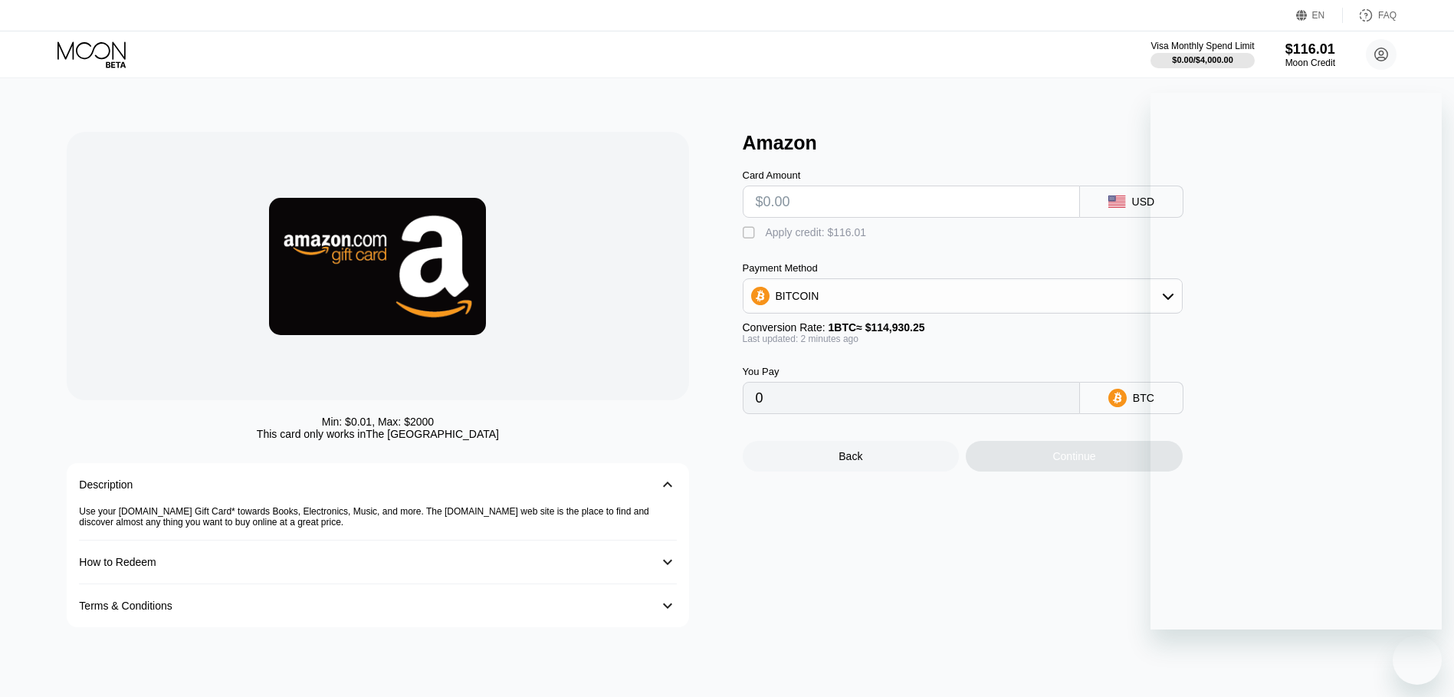
click at [854, 199] on input "text" at bounding box center [911, 201] width 311 height 31
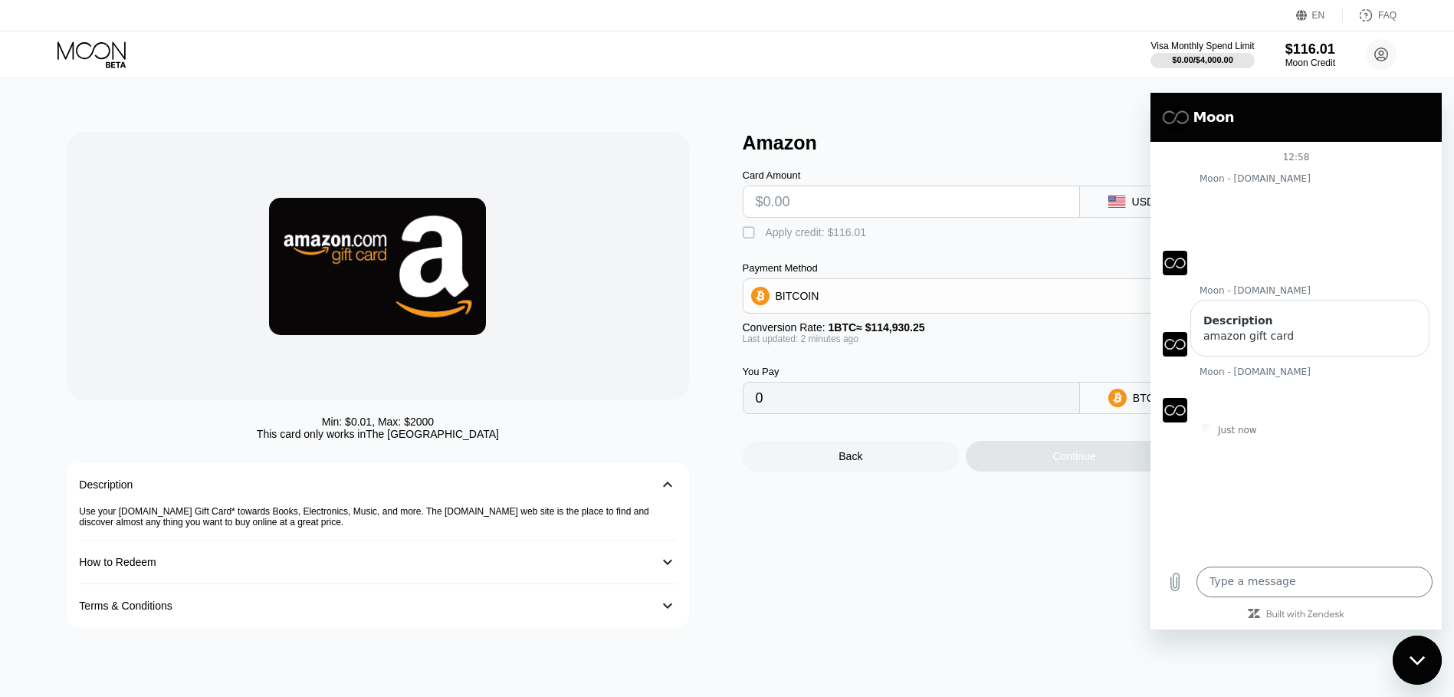
type input "$1"
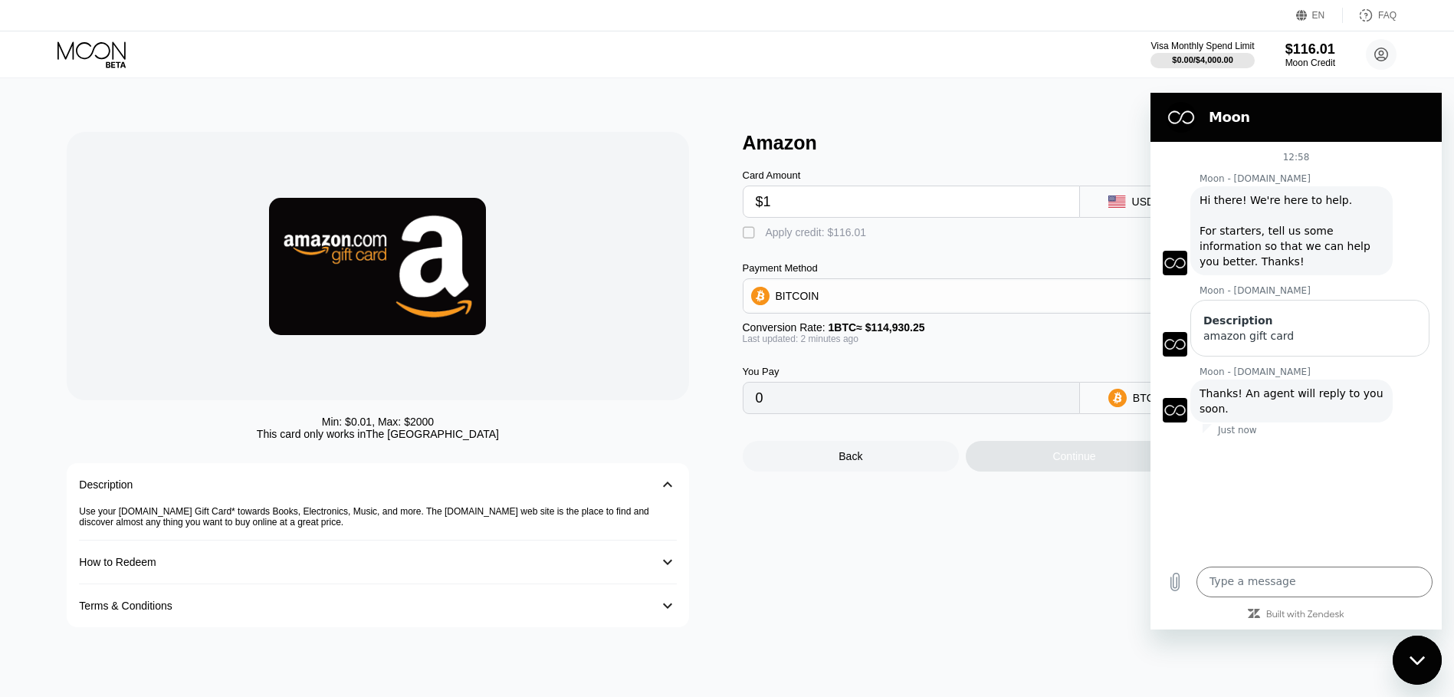
type input "0.00000871"
type input "$11"
type input "0.00009572"
type input "$116"
type input "0.00100931"
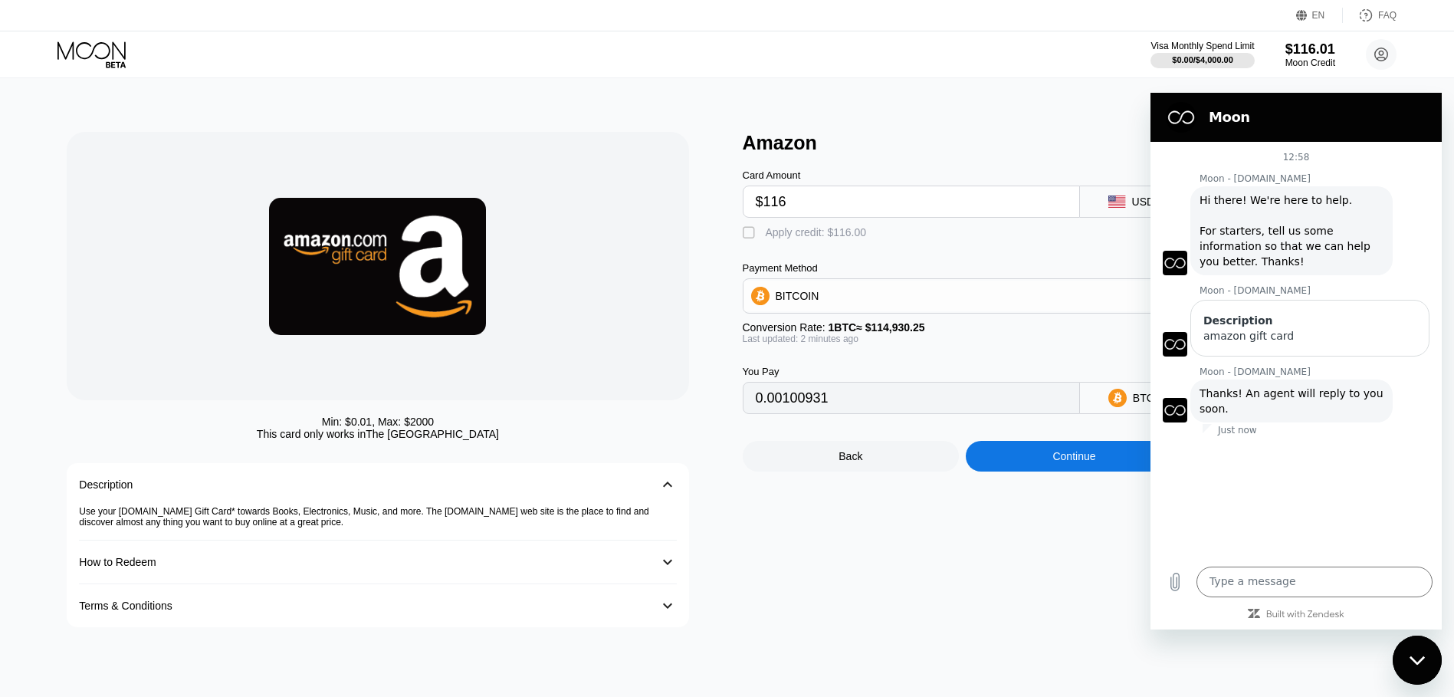
type input "$116"
click at [925, 309] on div "BITCOIN" at bounding box center [962, 295] width 438 height 31
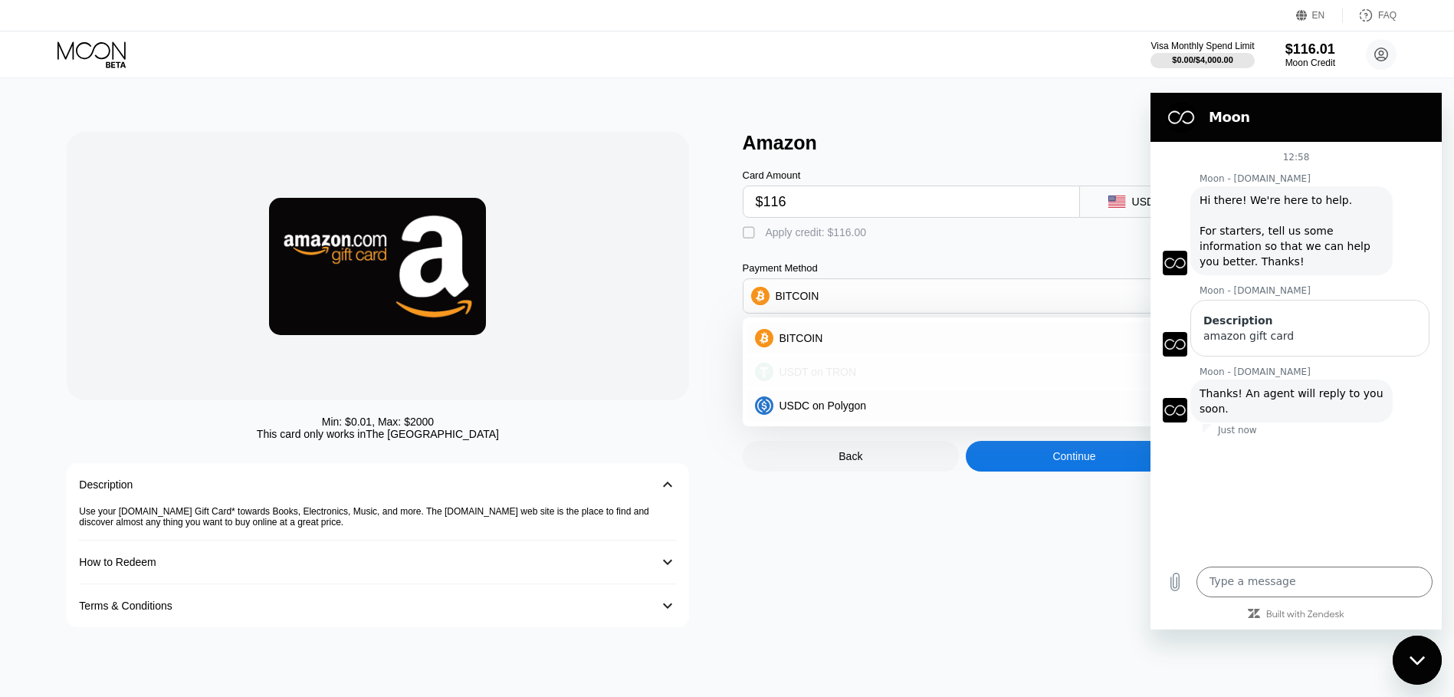
click at [898, 375] on div "USDT on TRON" at bounding box center [971, 372] width 397 height 12
type input "117.17"
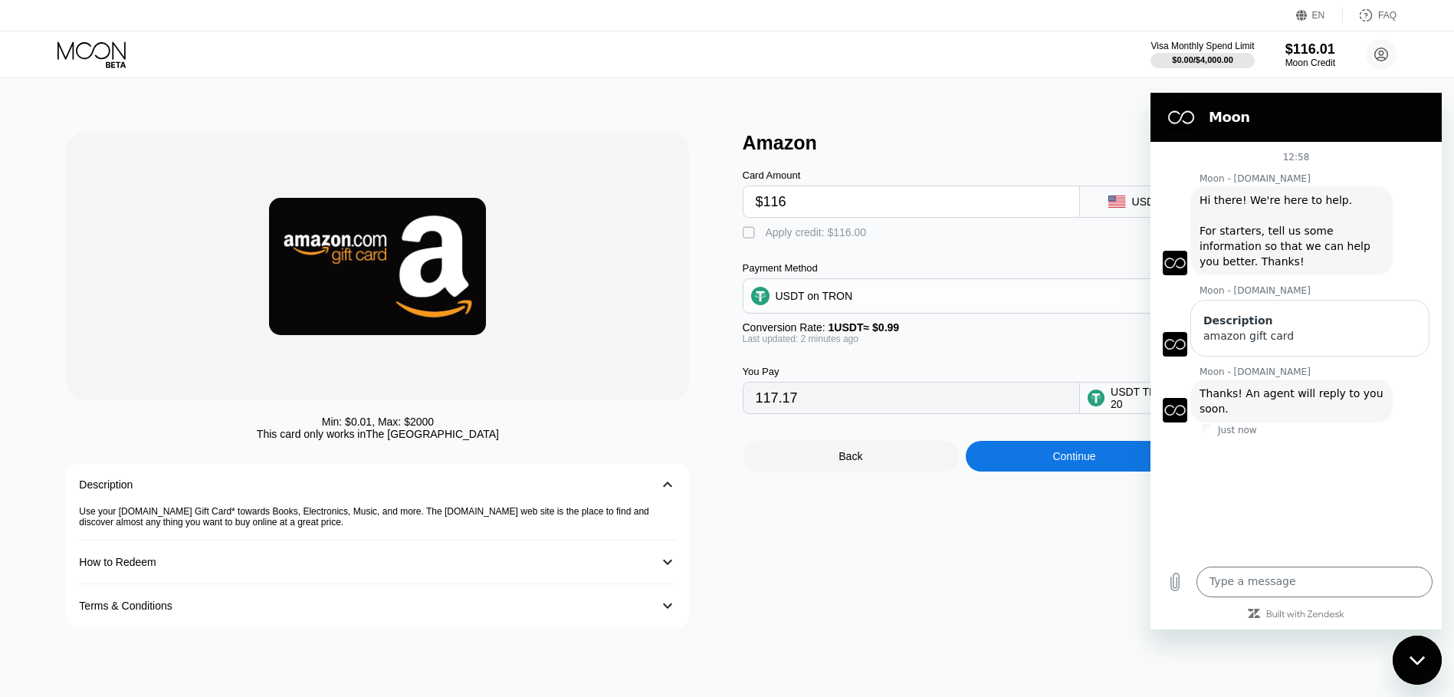
click at [885, 363] on div "You Pay 117.17 USDT TRC-20" at bounding box center [988, 379] width 490 height 70
click at [1076, 462] on div "Continue" at bounding box center [1073, 456] width 43 height 12
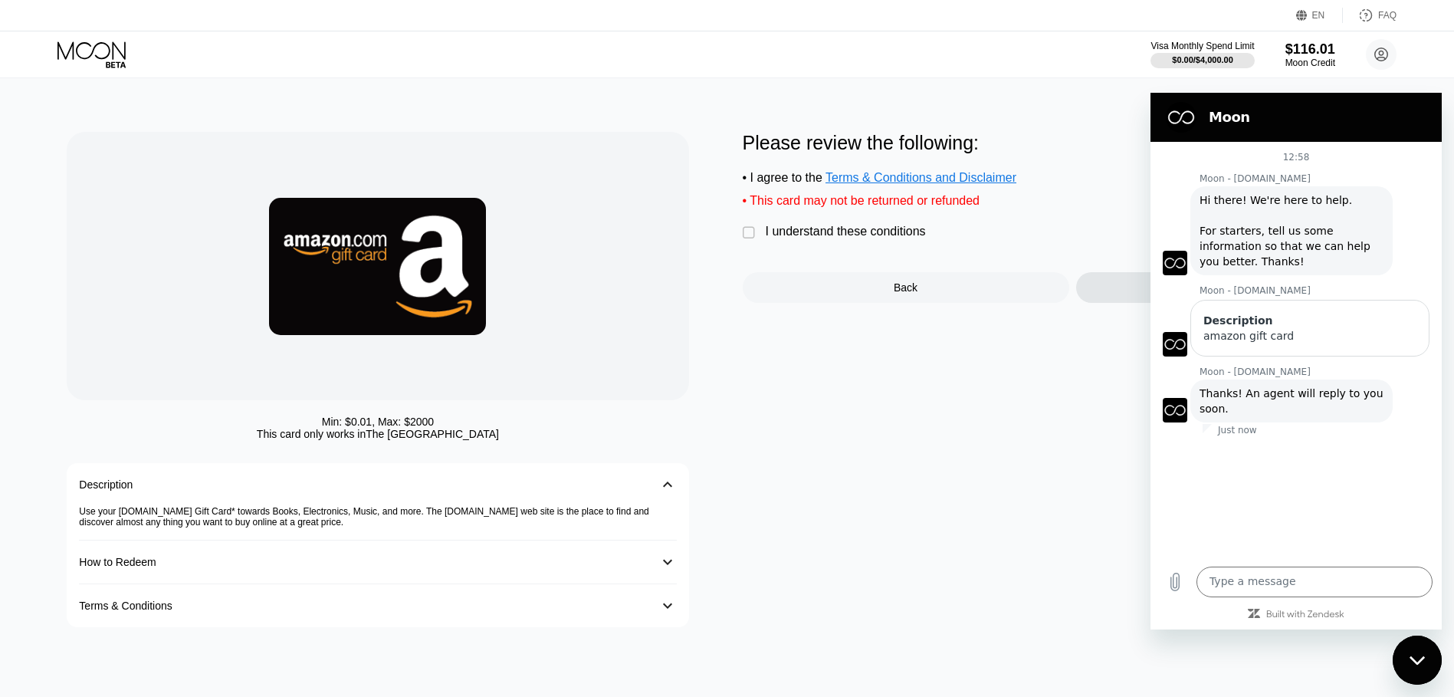
click at [766, 238] on div "I understand these conditions" at bounding box center [846, 232] width 160 height 14
click at [1110, 293] on div "Yes, Create Card" at bounding box center [1239, 287] width 326 height 31
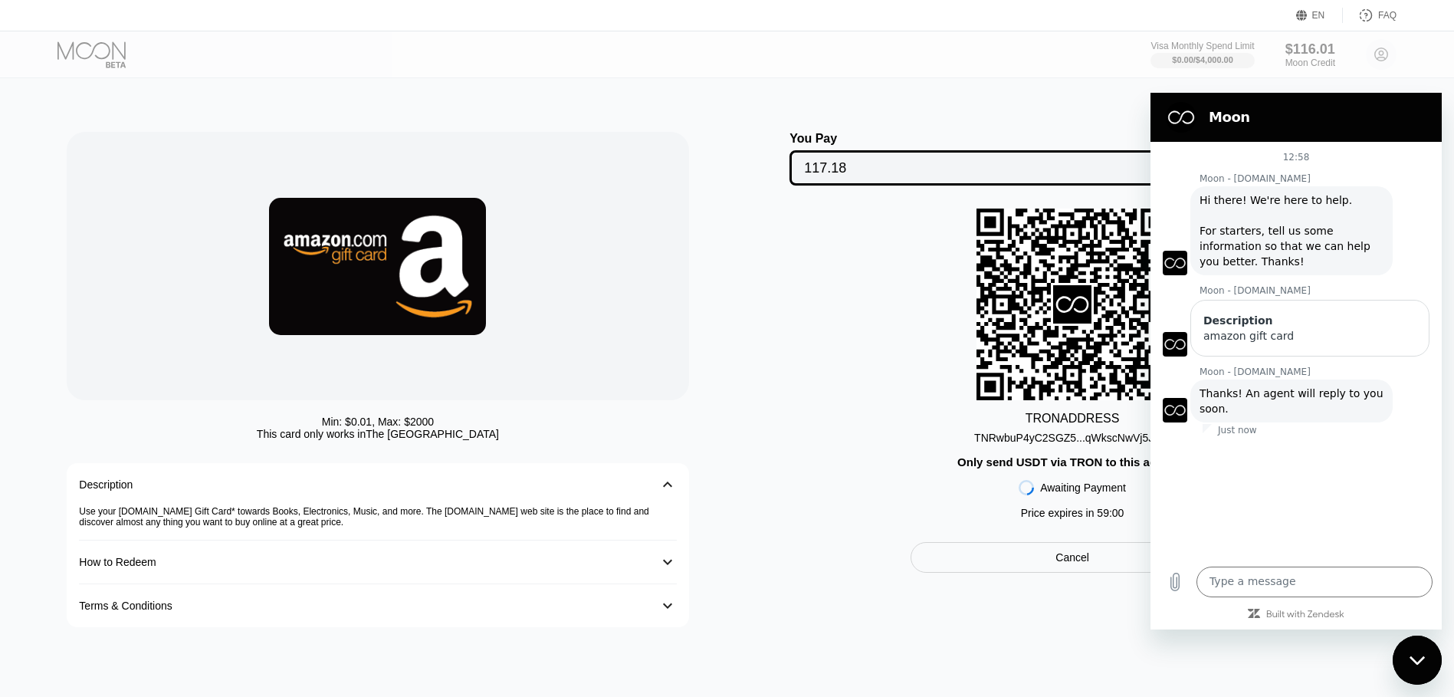
click at [871, 394] on div "TRON ADDRESS TNRwbuP4yC2SGZ5...qWkscNwVj5J5uii Only send USDT via TRON to this …" at bounding box center [1073, 367] width 660 height 318
click at [503, 562] on div "How to Redeem" at bounding box center [362, 562] width 566 height 12
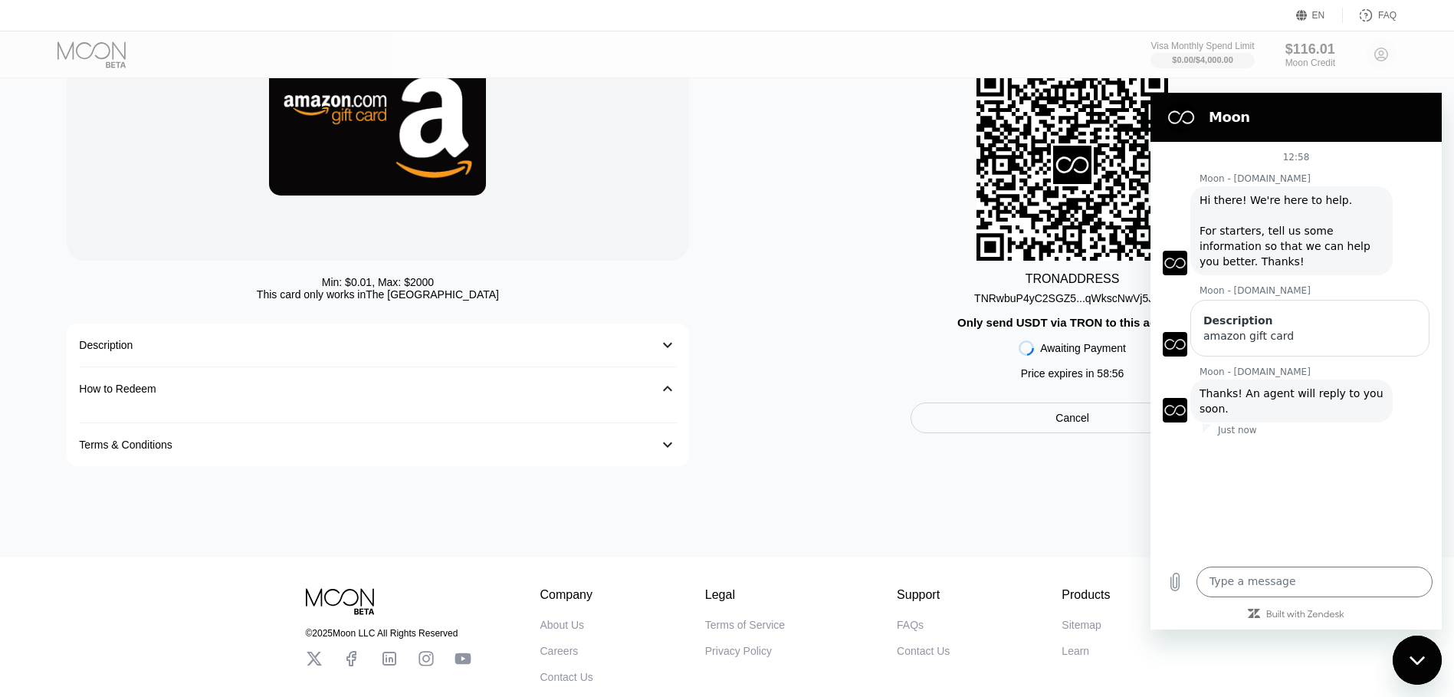
scroll to position [153, 0]
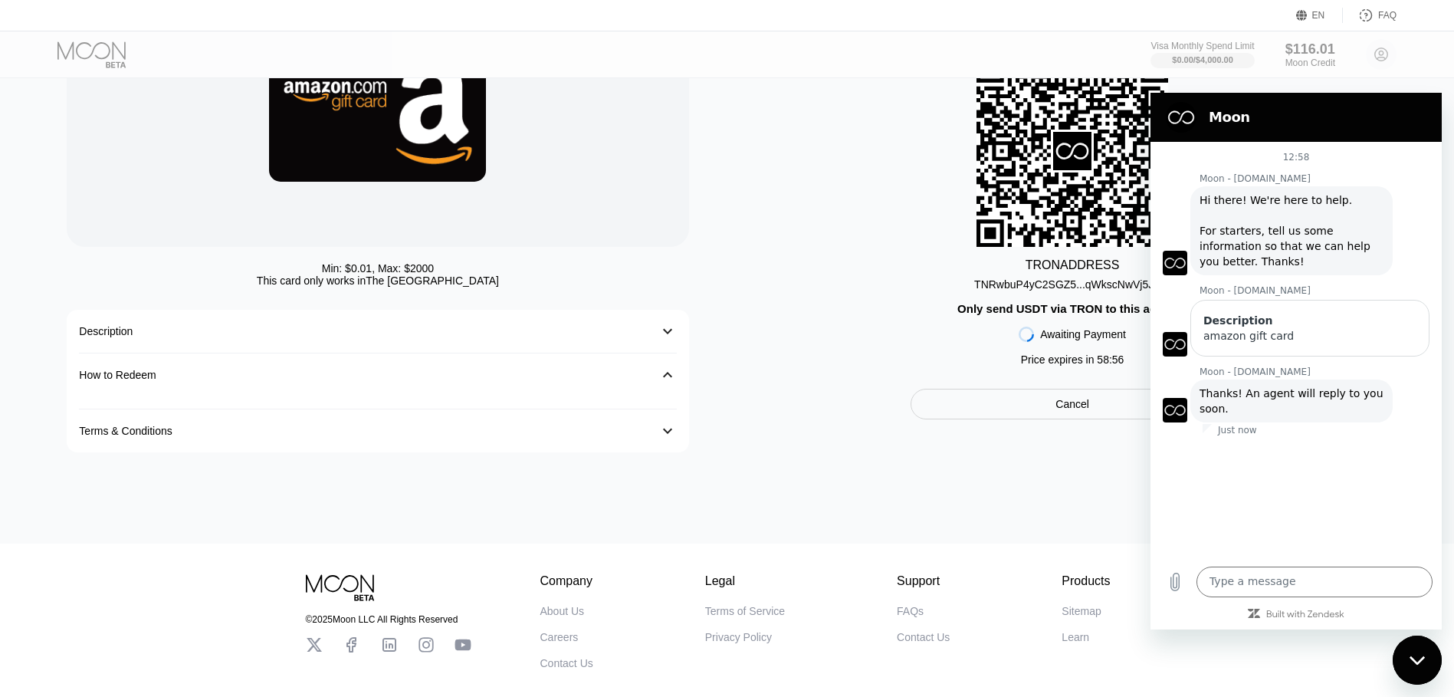
click at [480, 380] on div "How to Redeem" at bounding box center [362, 375] width 566 height 12
click at [435, 420] on div "Terms & Conditions" at bounding box center [362, 418] width 566 height 12
click at [1345, 107] on div "Moon" at bounding box center [1292, 117] width 267 height 31
click at [1415, 657] on icon "Close messaging window" at bounding box center [1417, 660] width 16 height 10
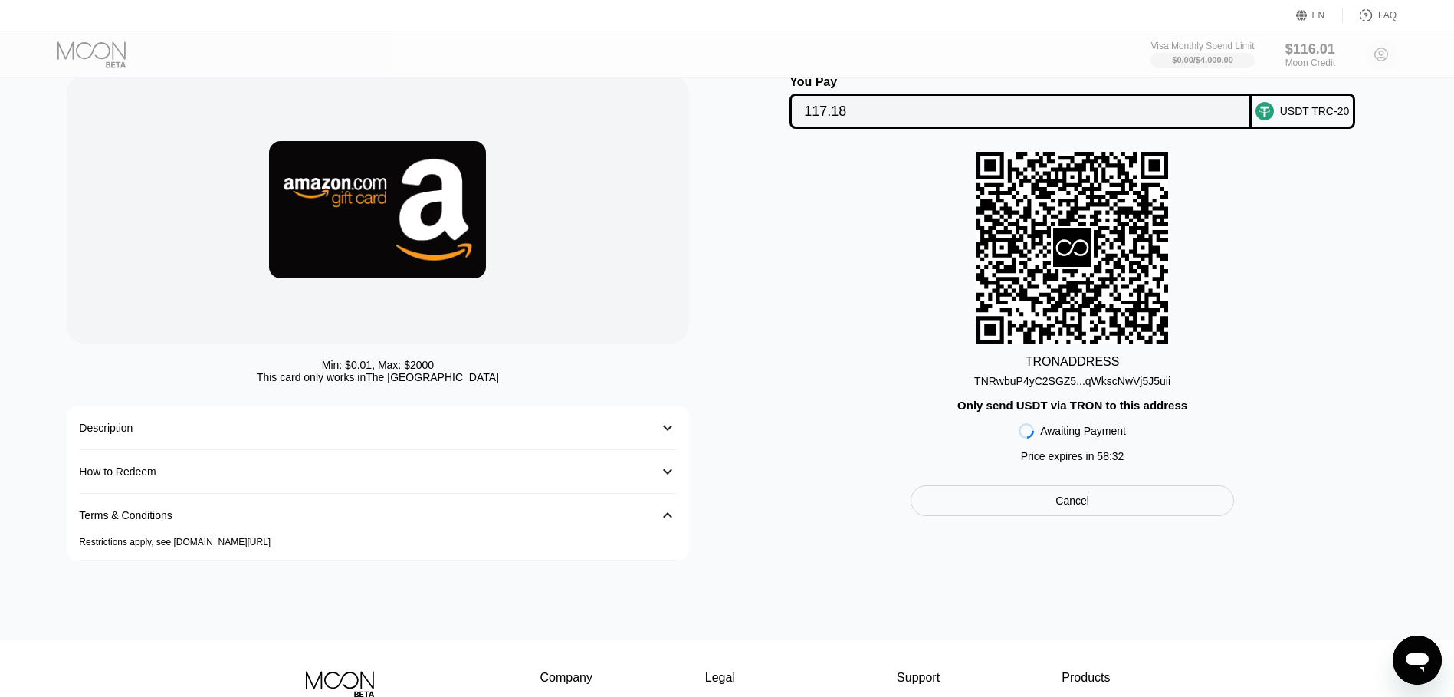
scroll to position [0, 0]
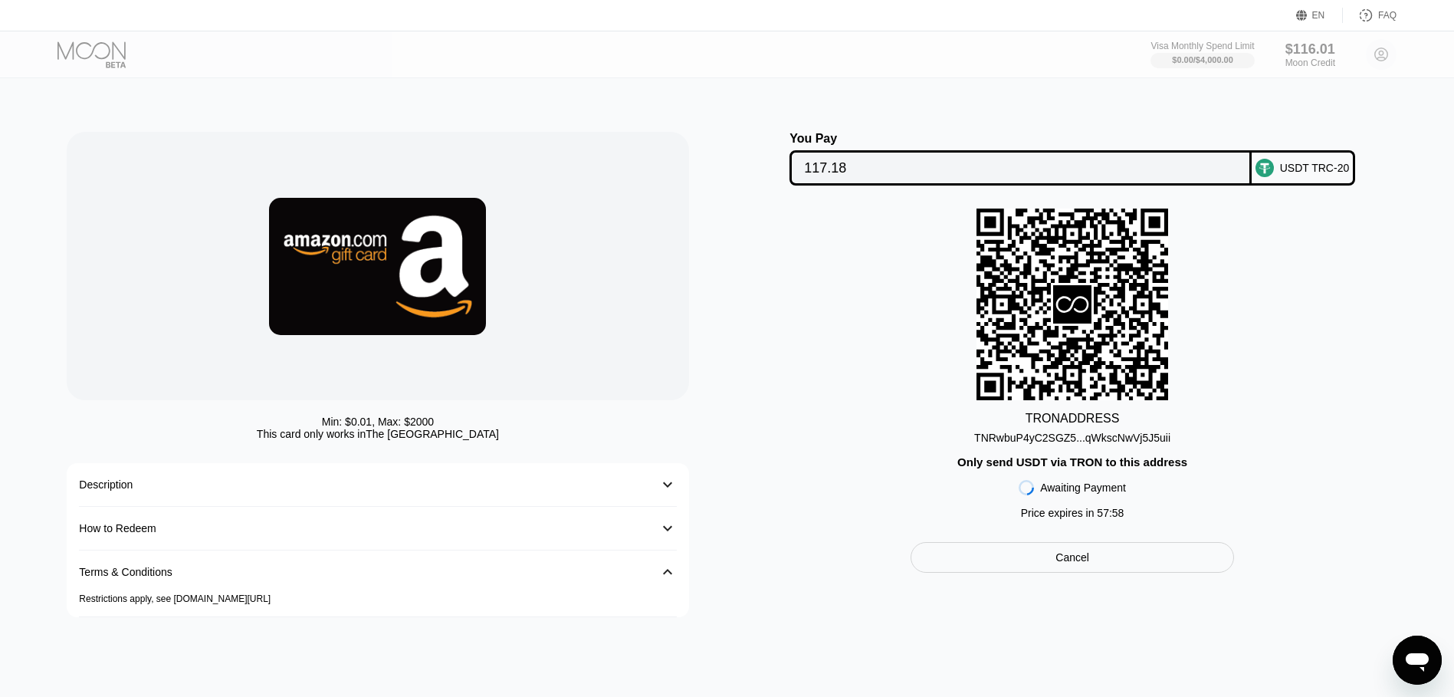
click at [1425, 652] on icon "Open messaging window" at bounding box center [1417, 660] width 28 height 28
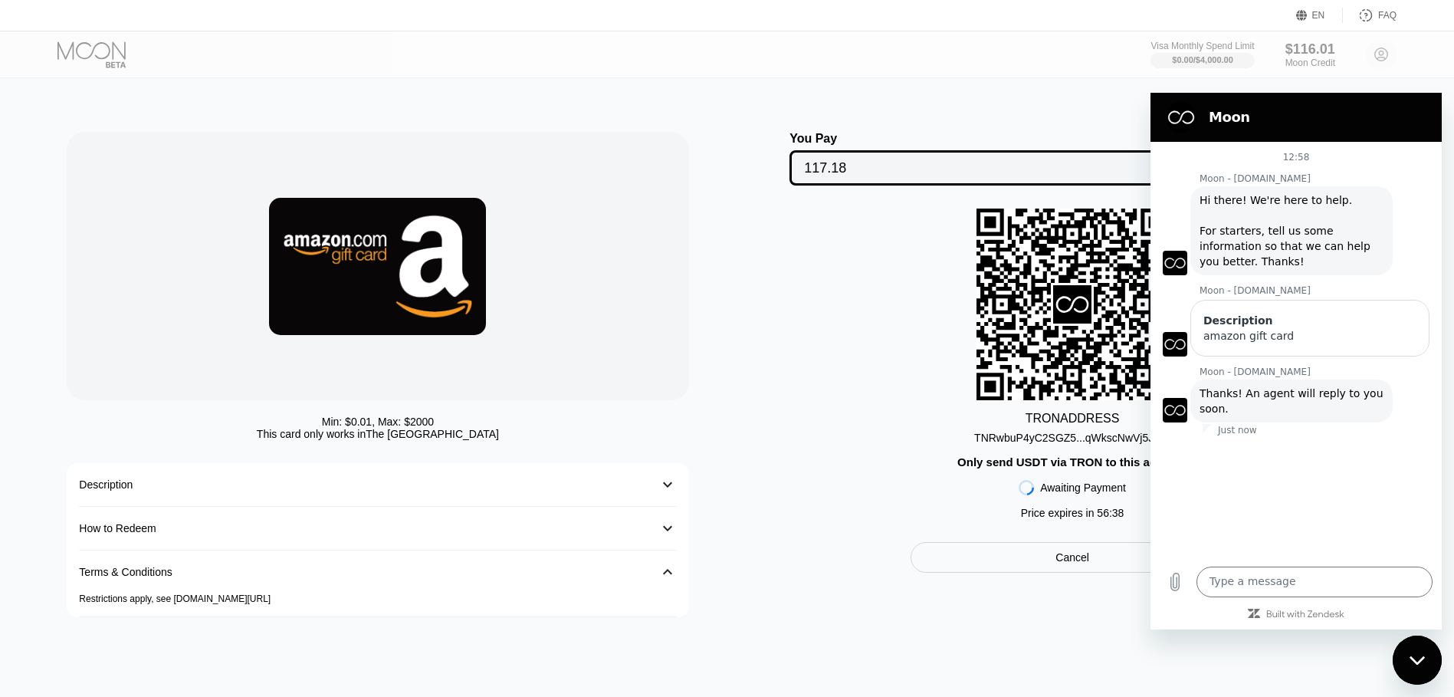
click at [1263, 483] on div "12:58 Moon - paywithmoon.com Moon - paywithmoon.com says: Hi there! We're here …" at bounding box center [1295, 349] width 291 height 415
click at [1273, 572] on textarea at bounding box center [1314, 581] width 236 height 31
click at [1378, 61] on div "Visa Monthly Spend Limit $0.00 / $4,000.00 $116.01 Moon Credit Germán Stoessel …" at bounding box center [1273, 54] width 246 height 31
drag, startPoint x: 1415, startPoint y: 645, endPoint x: 2808, endPoint y: 1258, distance: 1522.7
click at [1415, 645] on div "Close messaging window" at bounding box center [1417, 660] width 46 height 46
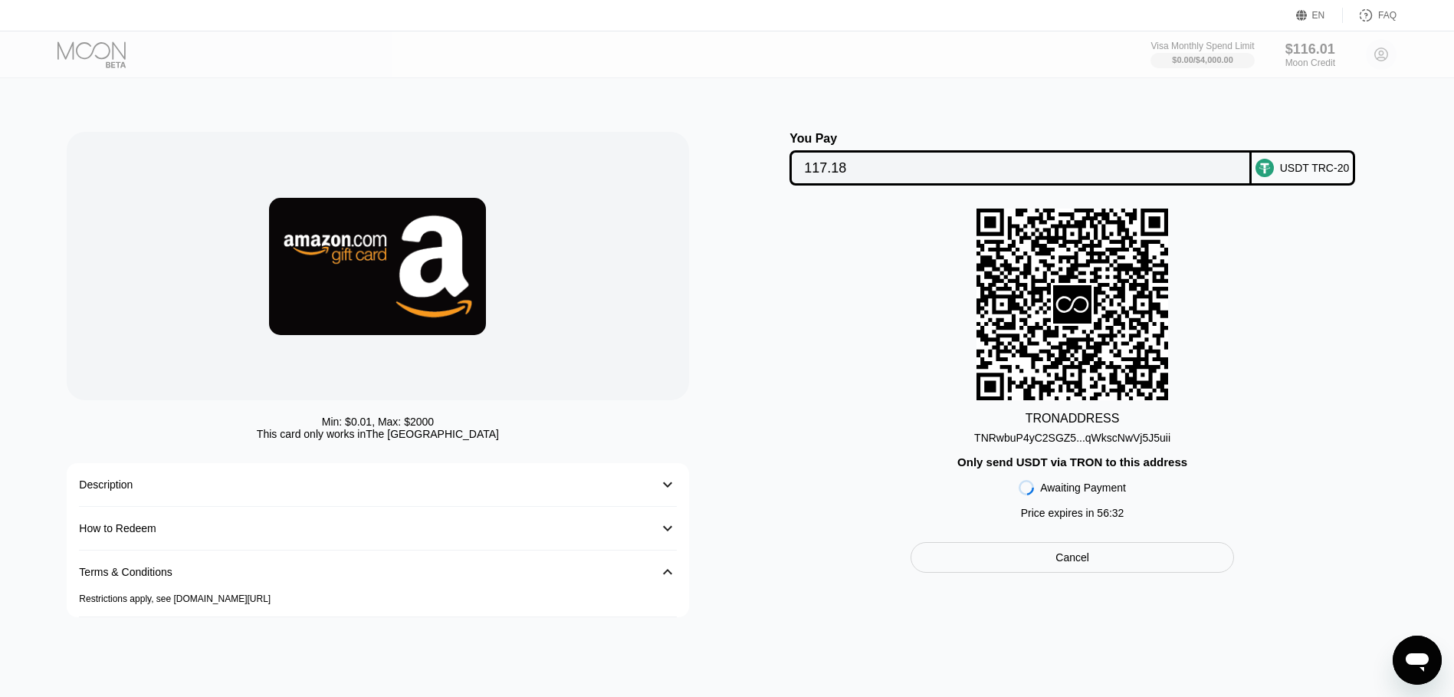
click at [1385, 51] on div "Visa Monthly Spend Limit $0.00 / $4,000.00 $116.01 Moon Credit Germán Stoessel …" at bounding box center [1273, 54] width 246 height 31
click at [1381, 57] on div "Visa Monthly Spend Limit $0.00 / $4,000.00 $116.01 Moon Credit Germán Stoessel …" at bounding box center [1273, 54] width 246 height 31
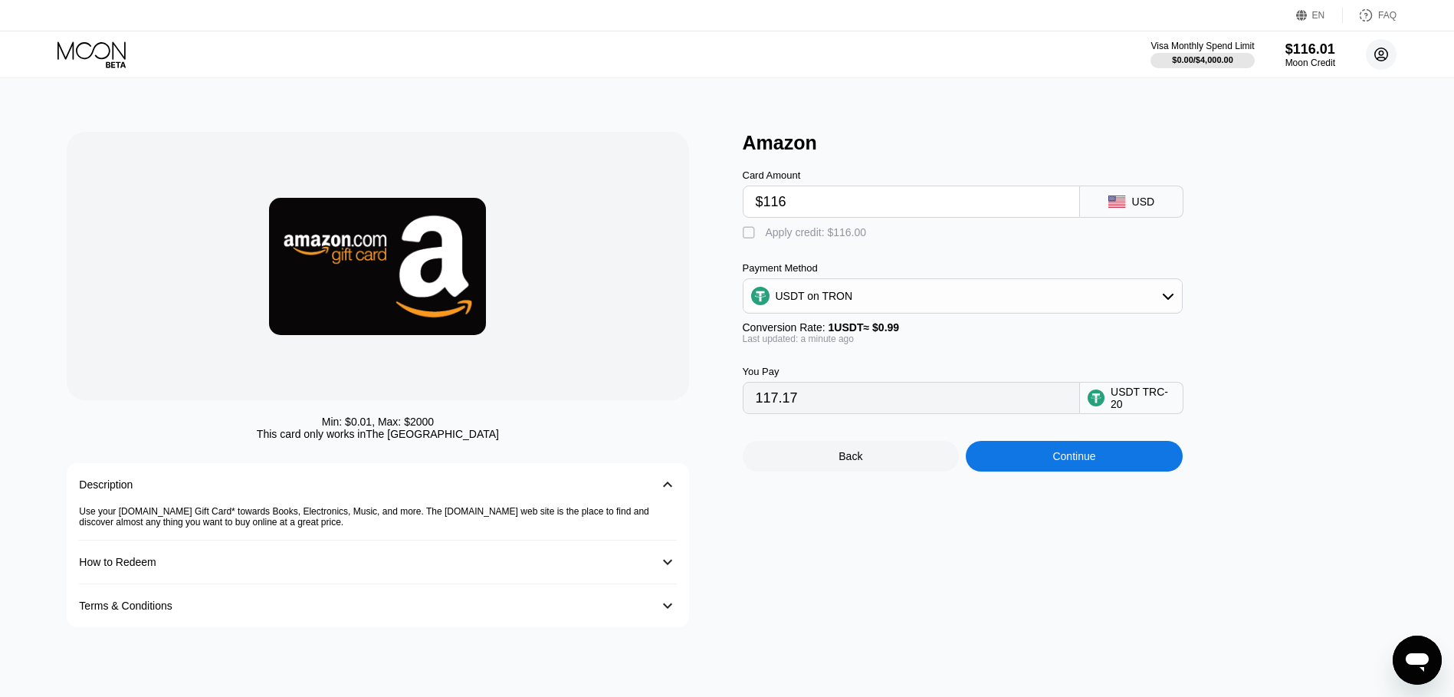
click at [1384, 54] on circle at bounding box center [1381, 54] width 31 height 31
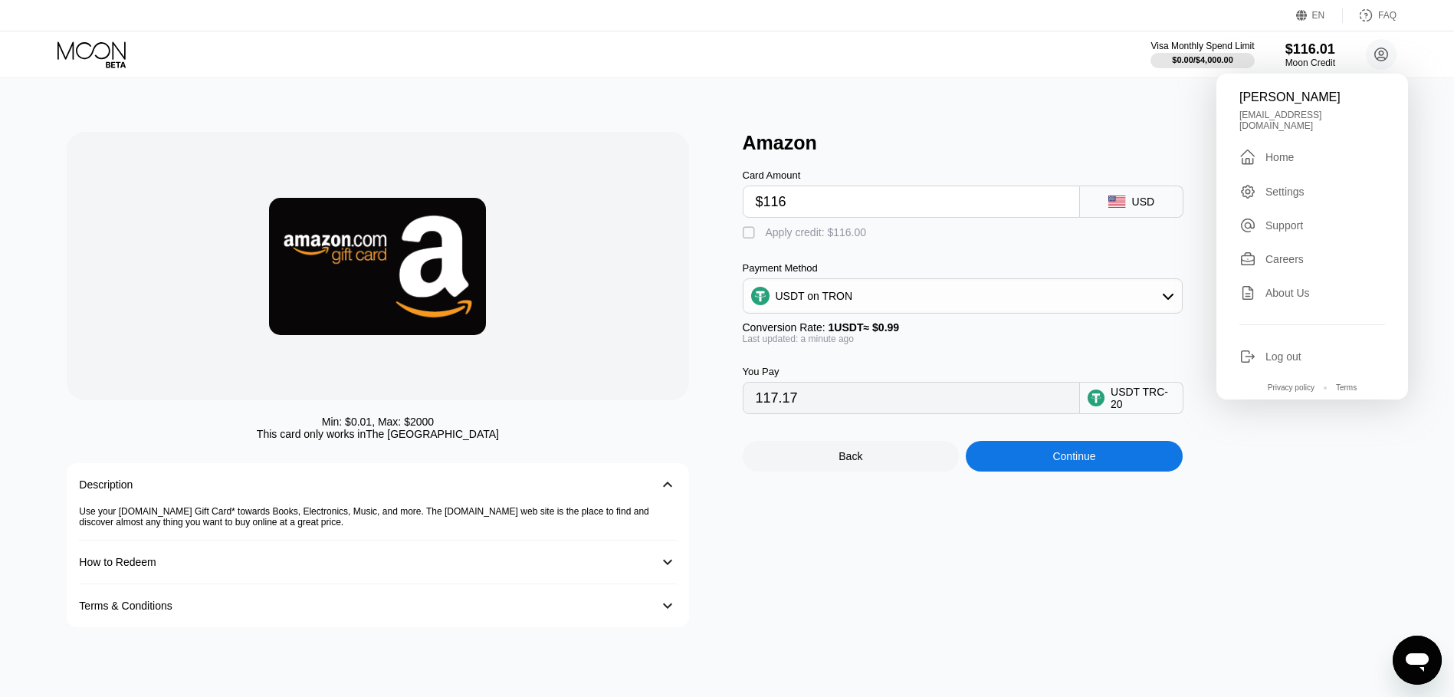
click at [1293, 195] on div "Germán Stoessel delos444@gmail.com  Home Settings Support Careers About Us Log…" at bounding box center [1312, 237] width 192 height 326
click at [1290, 186] on div "Settings" at bounding box center [1284, 191] width 39 height 12
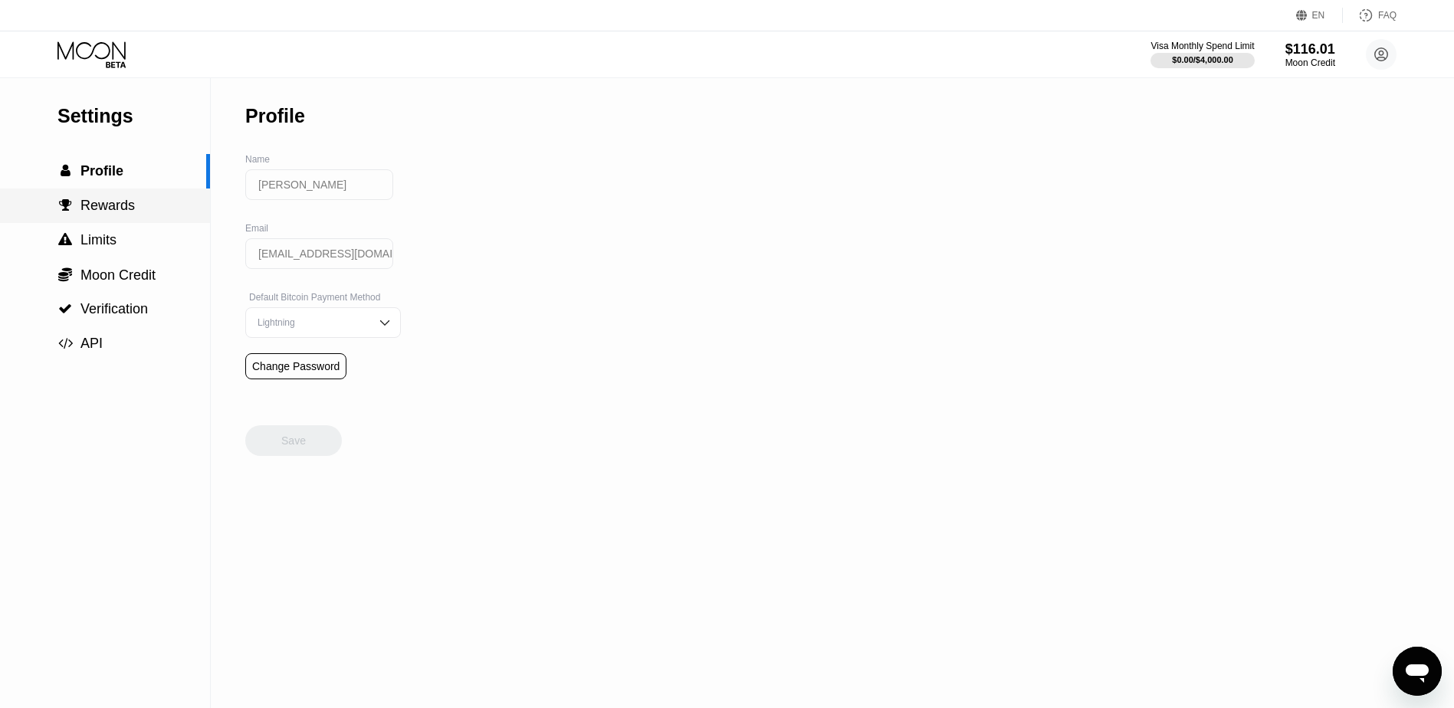
click at [116, 209] on span "Rewards" at bounding box center [107, 205] width 54 height 15
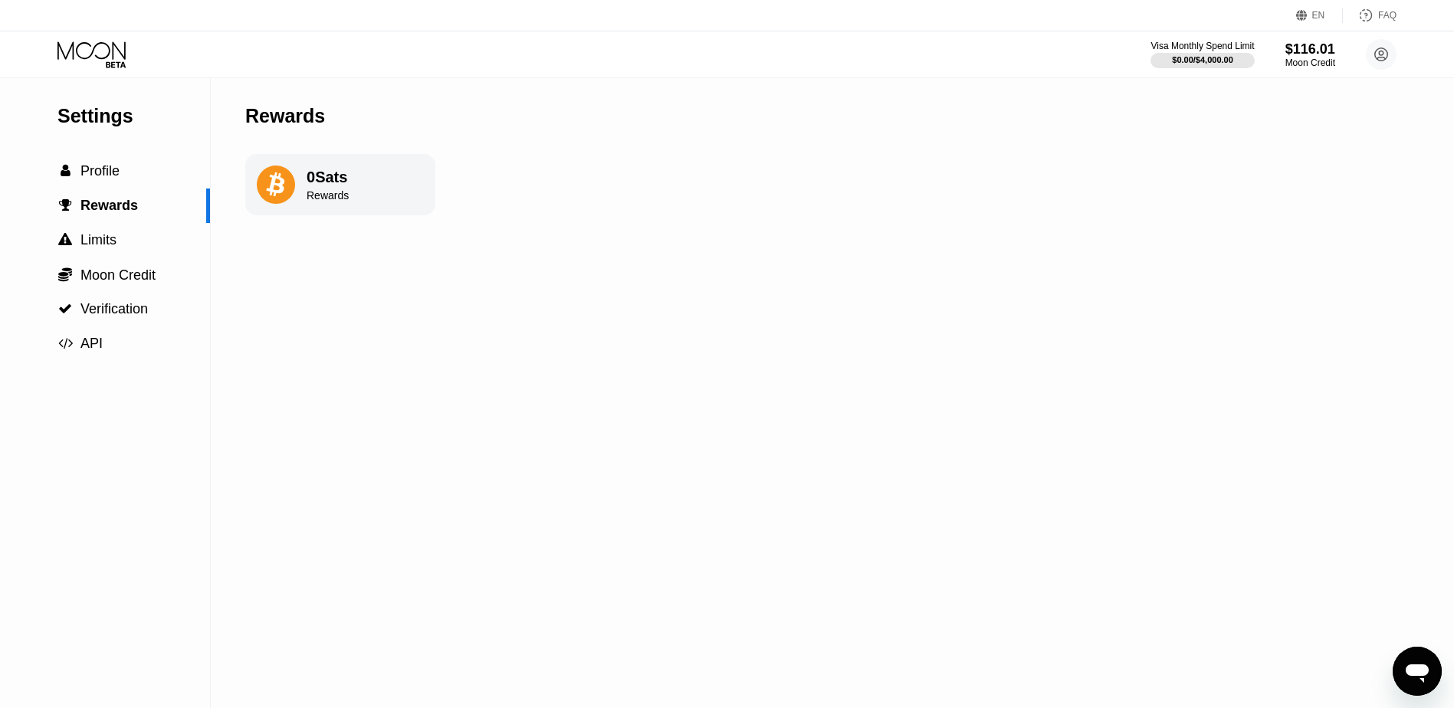
click at [403, 191] on div "0 Sats Rewards" at bounding box center [340, 184] width 190 height 61
click at [87, 238] on span "Limits" at bounding box center [98, 239] width 36 height 15
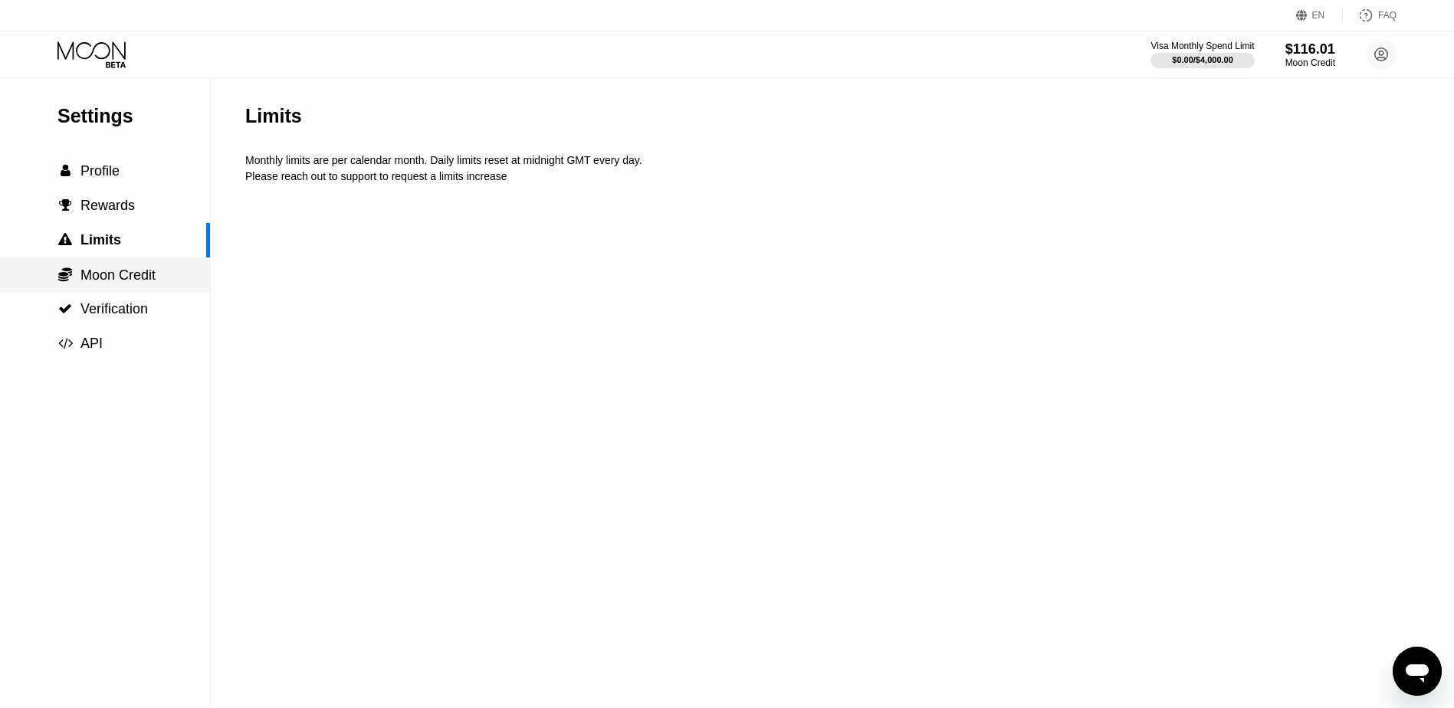
click at [112, 280] on span "Moon Credit" at bounding box center [117, 274] width 75 height 15
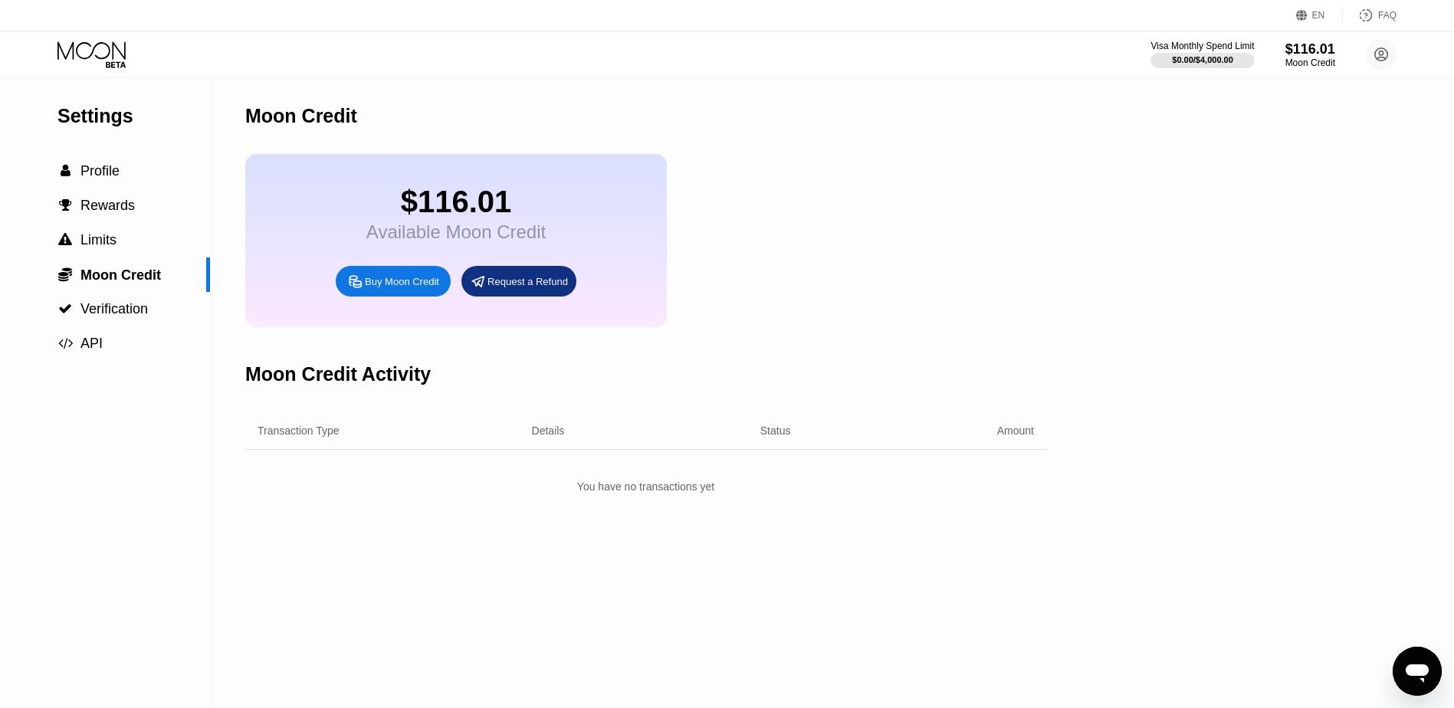
click at [468, 215] on div "$116.01" at bounding box center [455, 202] width 179 height 34
click at [556, 297] on div "Request a Refund" at bounding box center [518, 281] width 115 height 31
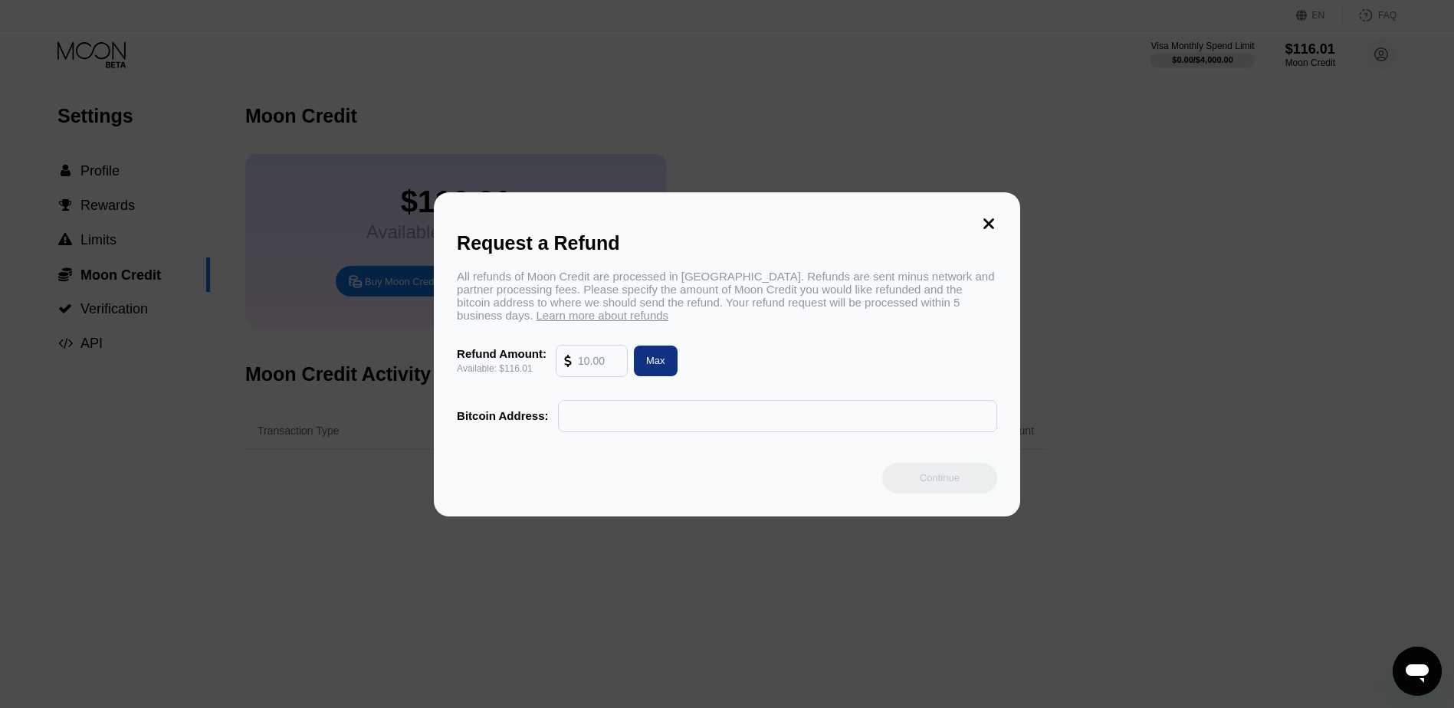
click at [993, 220] on icon at bounding box center [988, 223] width 17 height 17
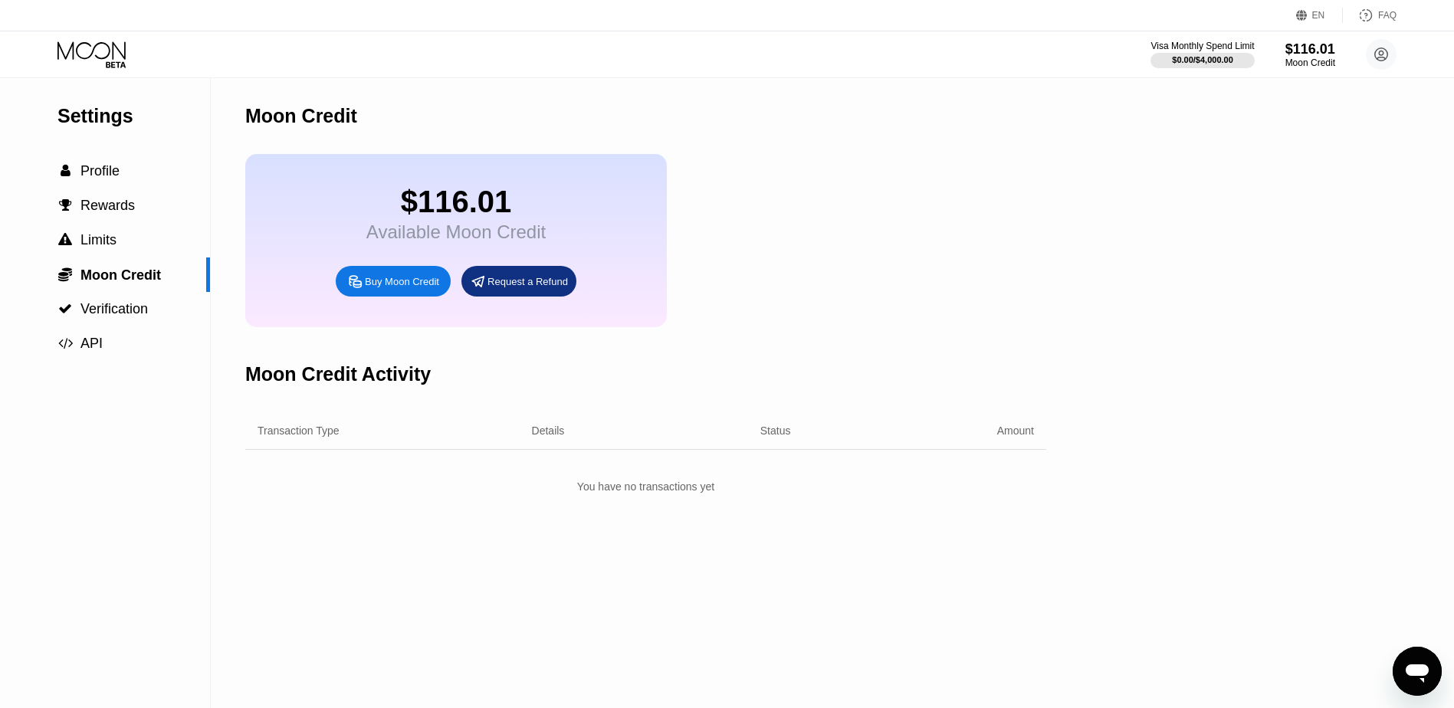
click at [328, 385] on div "Moon Credit Activity" at bounding box center [337, 374] width 185 height 22
click at [400, 288] on div "Buy Moon Credit" at bounding box center [402, 281] width 74 height 13
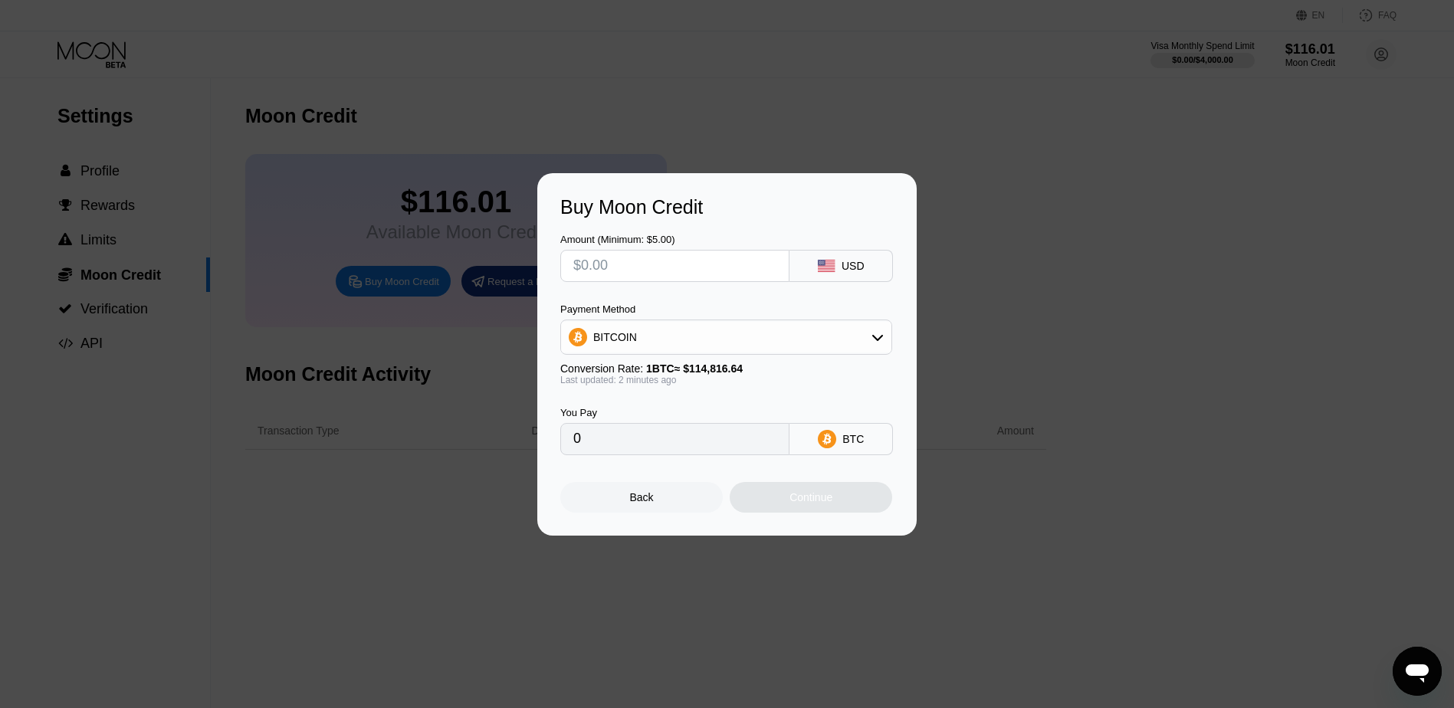
click at [867, 270] on div "USD" at bounding box center [840, 266] width 103 height 32
click at [870, 340] on div "BITCOIN" at bounding box center [726, 337] width 330 height 31
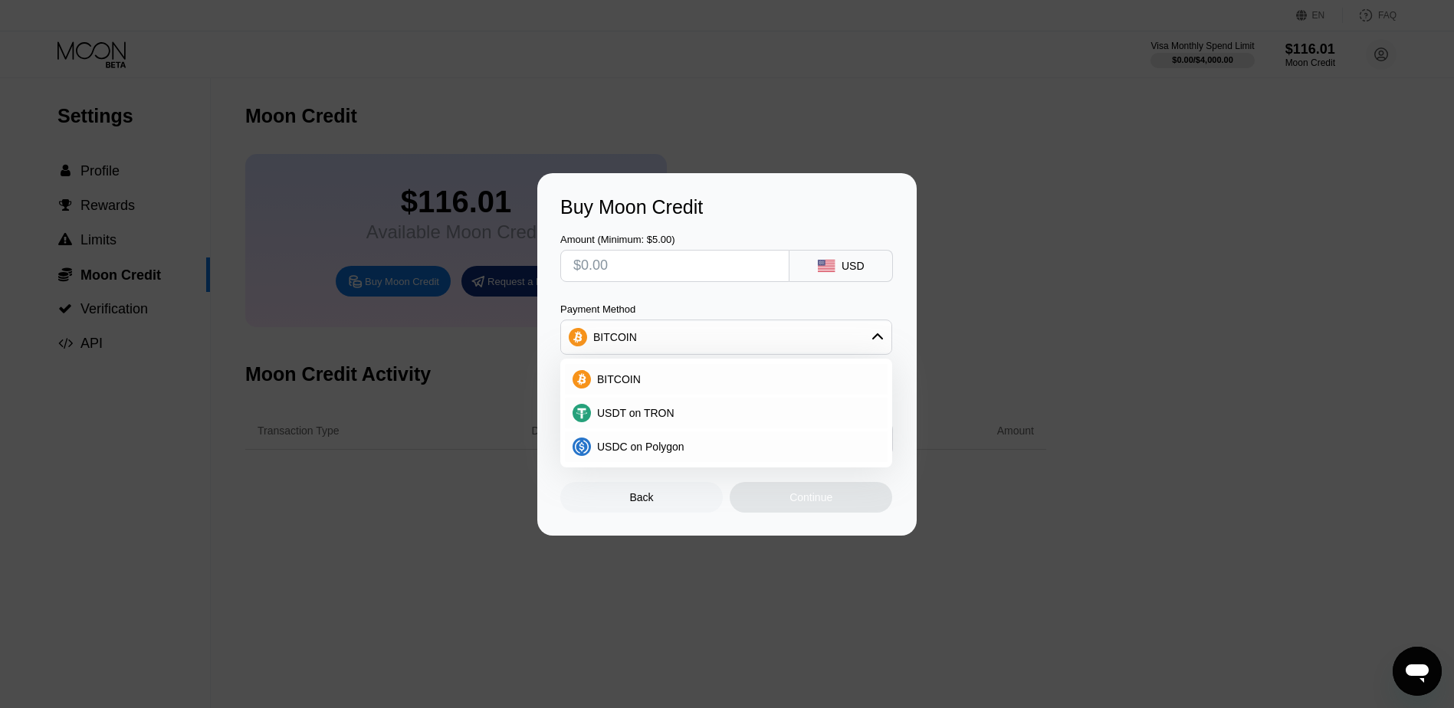
click at [192, 448] on div "Buy Moon Credit Amount (Minimum: $5.00) USD Payment Method BITCOIN BITCOIN USDT…" at bounding box center [727, 354] width 1454 height 362
click at [702, 500] on div "Back" at bounding box center [641, 497] width 162 height 31
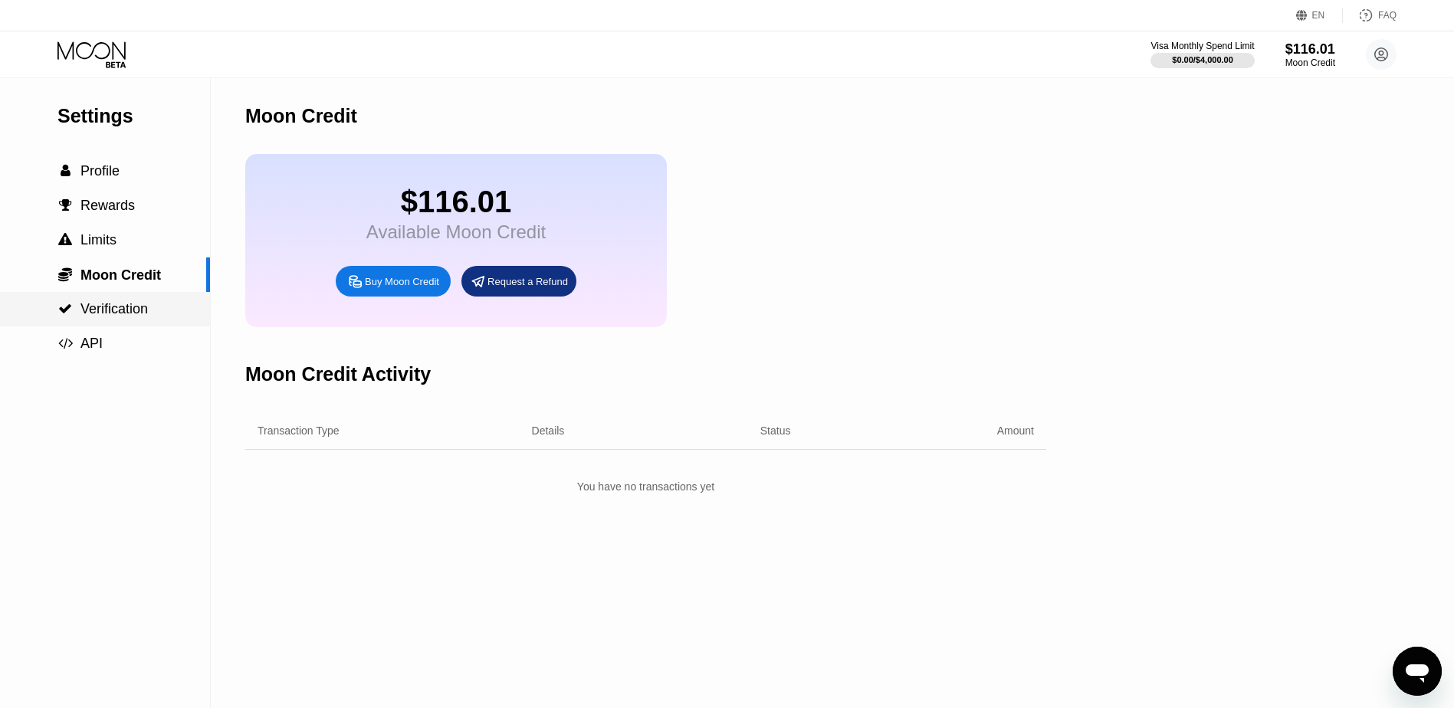
click at [118, 316] on span "Verification" at bounding box center [113, 308] width 67 height 15
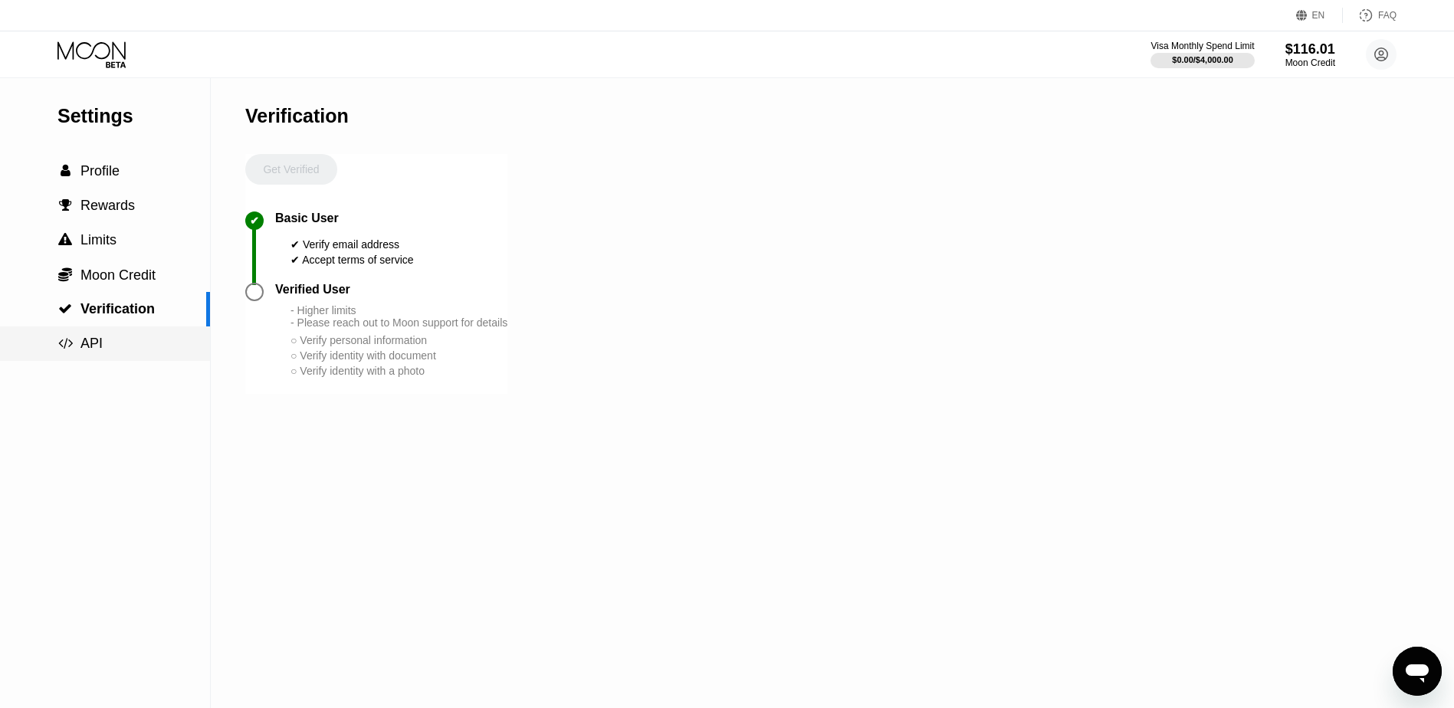
click at [90, 351] on span "API" at bounding box center [91, 343] width 22 height 15
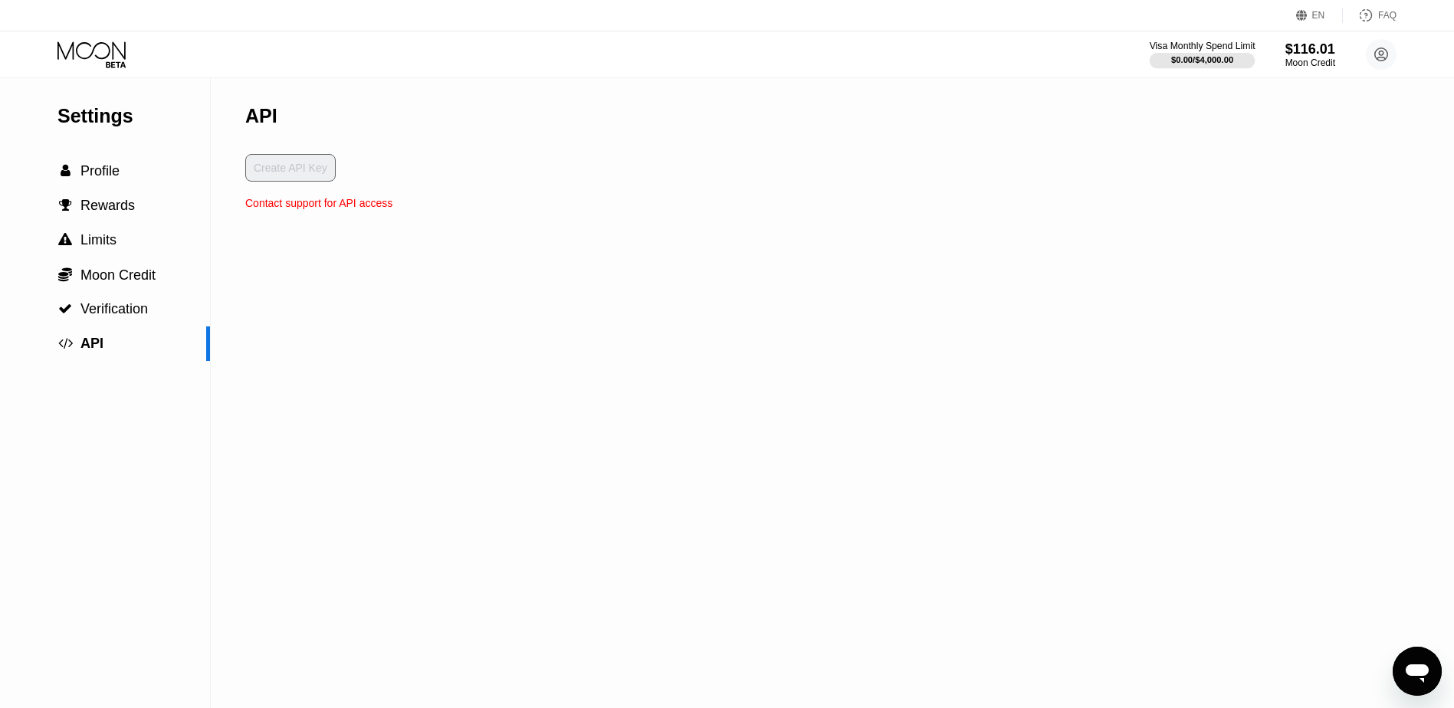
click at [1194, 59] on div "$0.00 / $4,000.00" at bounding box center [1202, 59] width 62 height 9
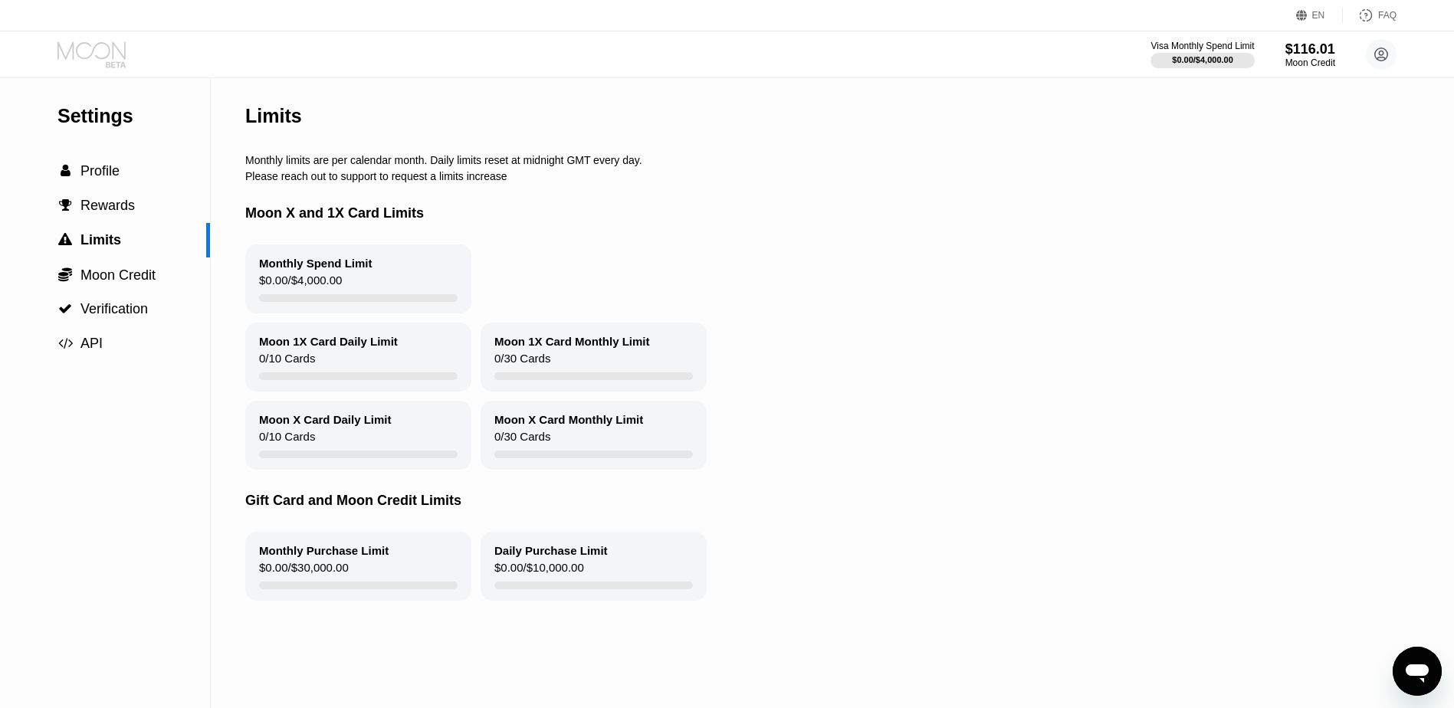
click at [89, 65] on icon at bounding box center [92, 54] width 71 height 27
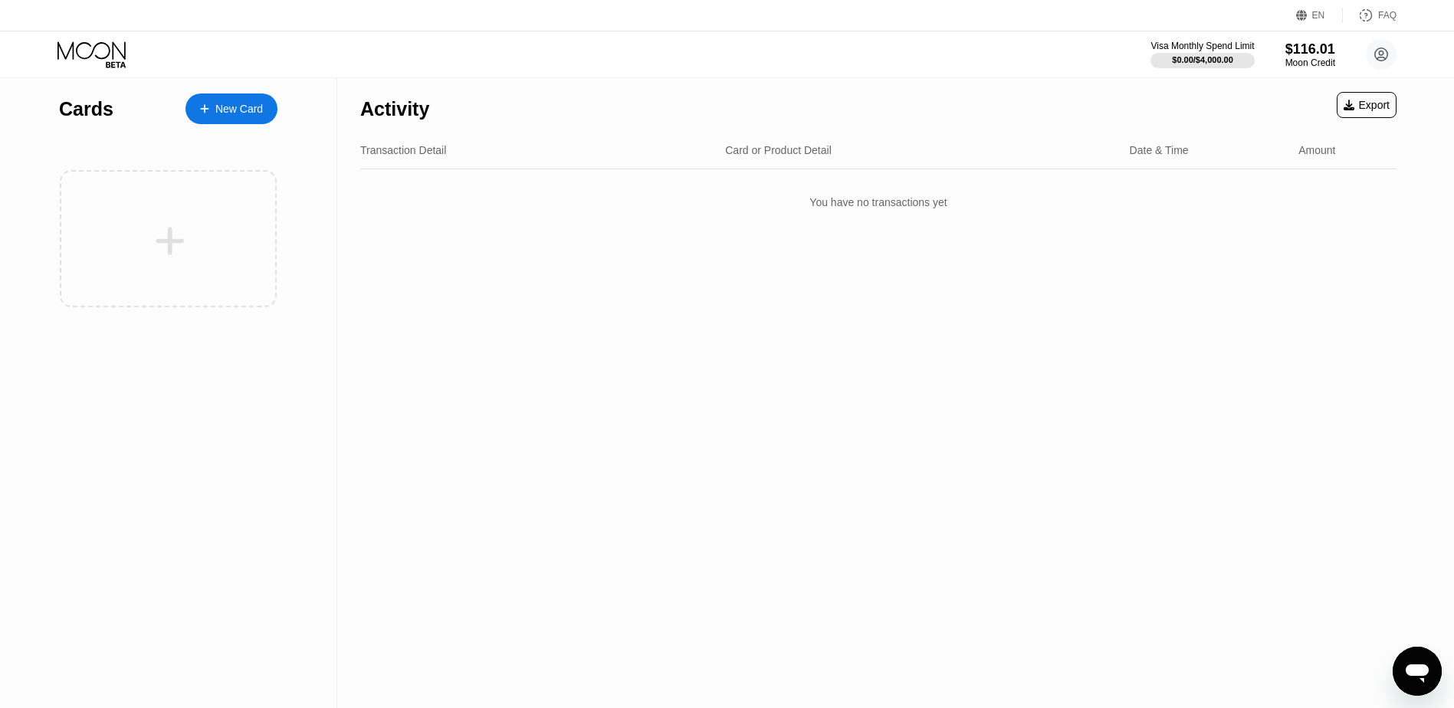
click at [215, 113] on div "New Card" at bounding box center [239, 109] width 48 height 13
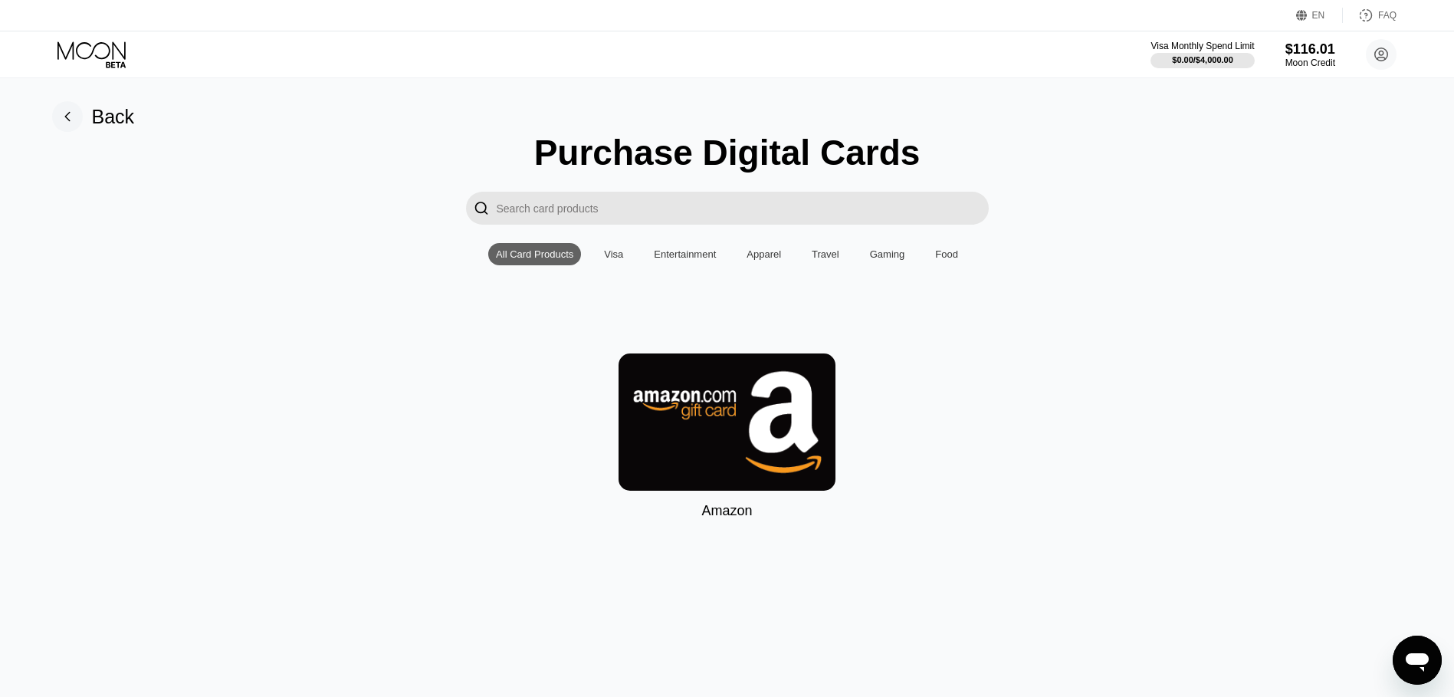
click at [625, 265] on div "Visa" at bounding box center [613, 254] width 34 height 22
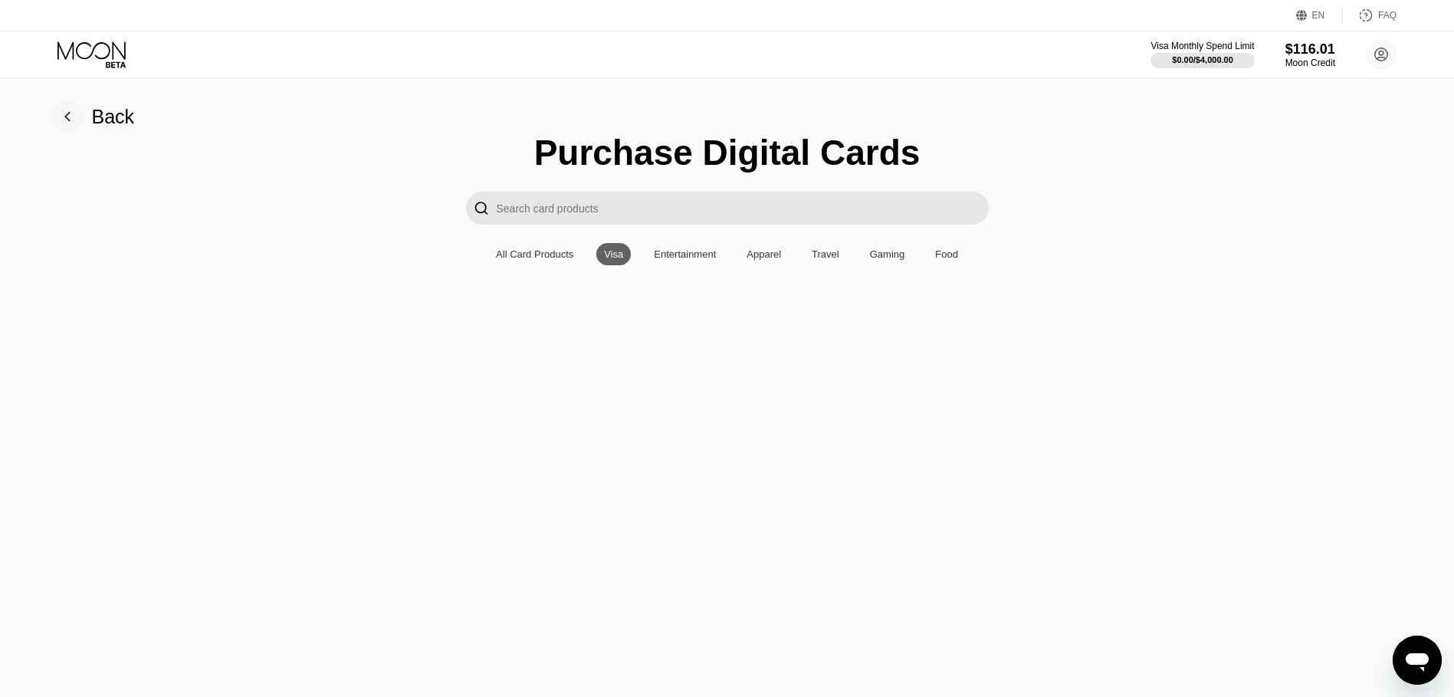
click at [587, 215] on input "Search card products" at bounding box center [743, 208] width 492 height 33
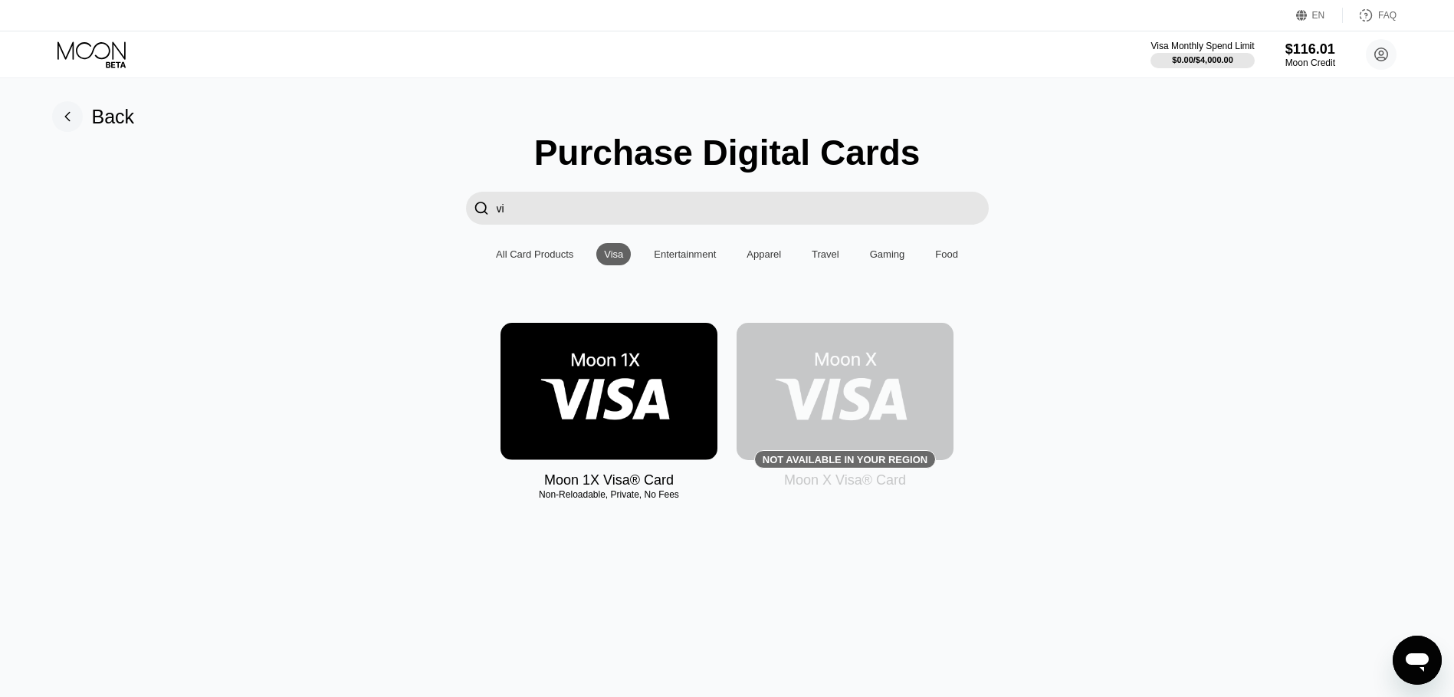
type input "vi"
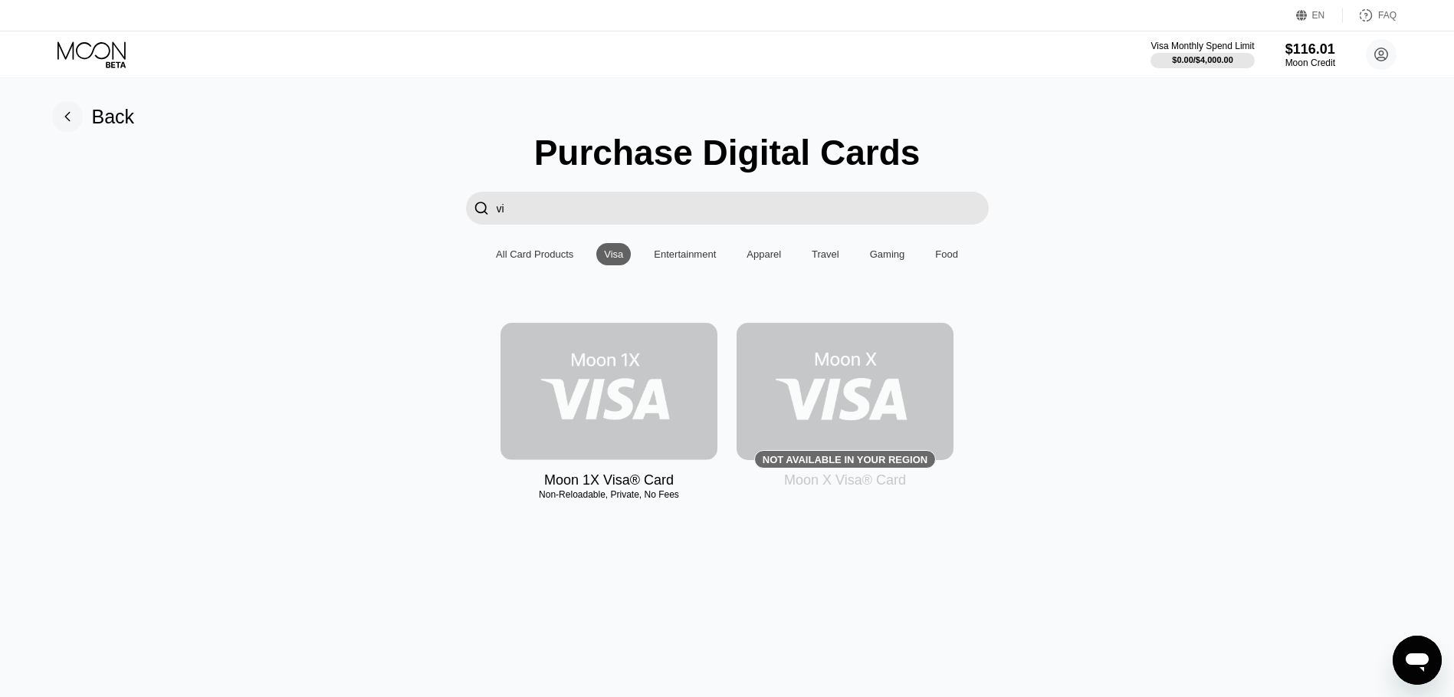
click at [600, 421] on img at bounding box center [608, 391] width 217 height 137
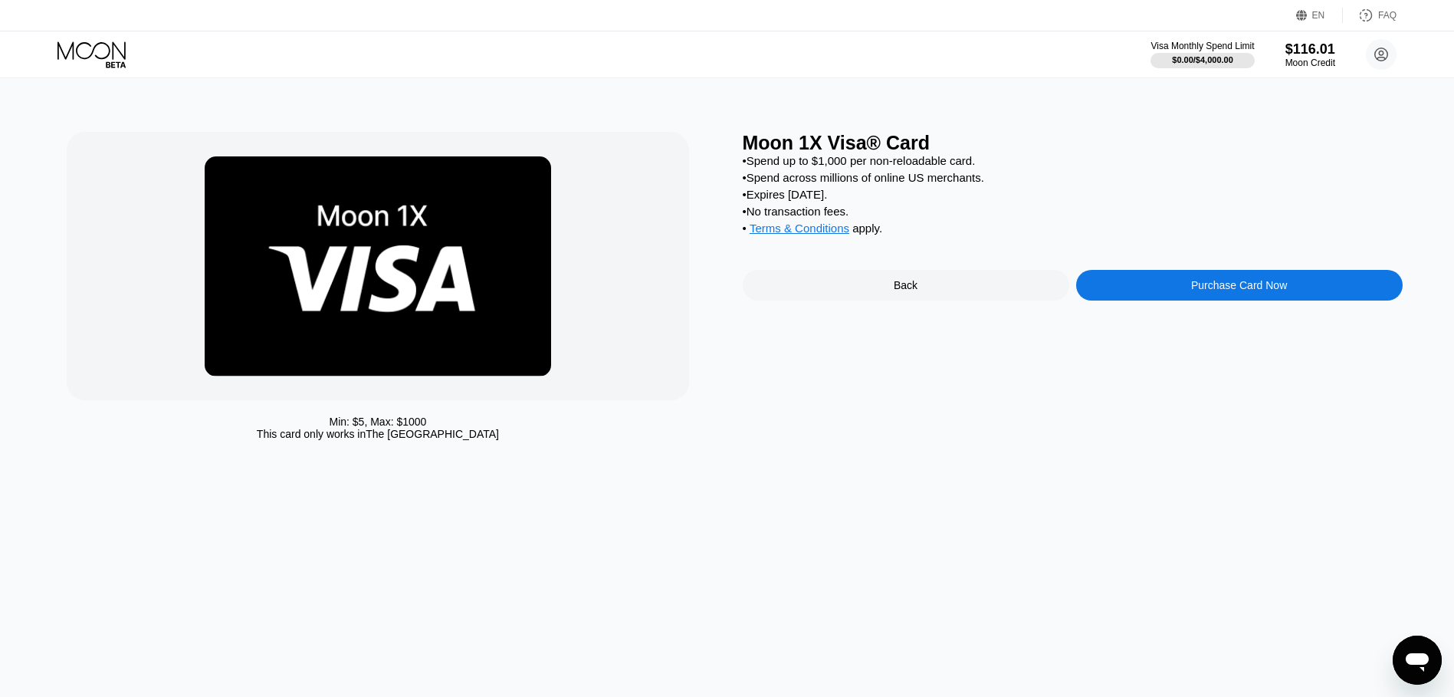
click at [1158, 298] on div "Purchase Card Now" at bounding box center [1239, 285] width 326 height 31
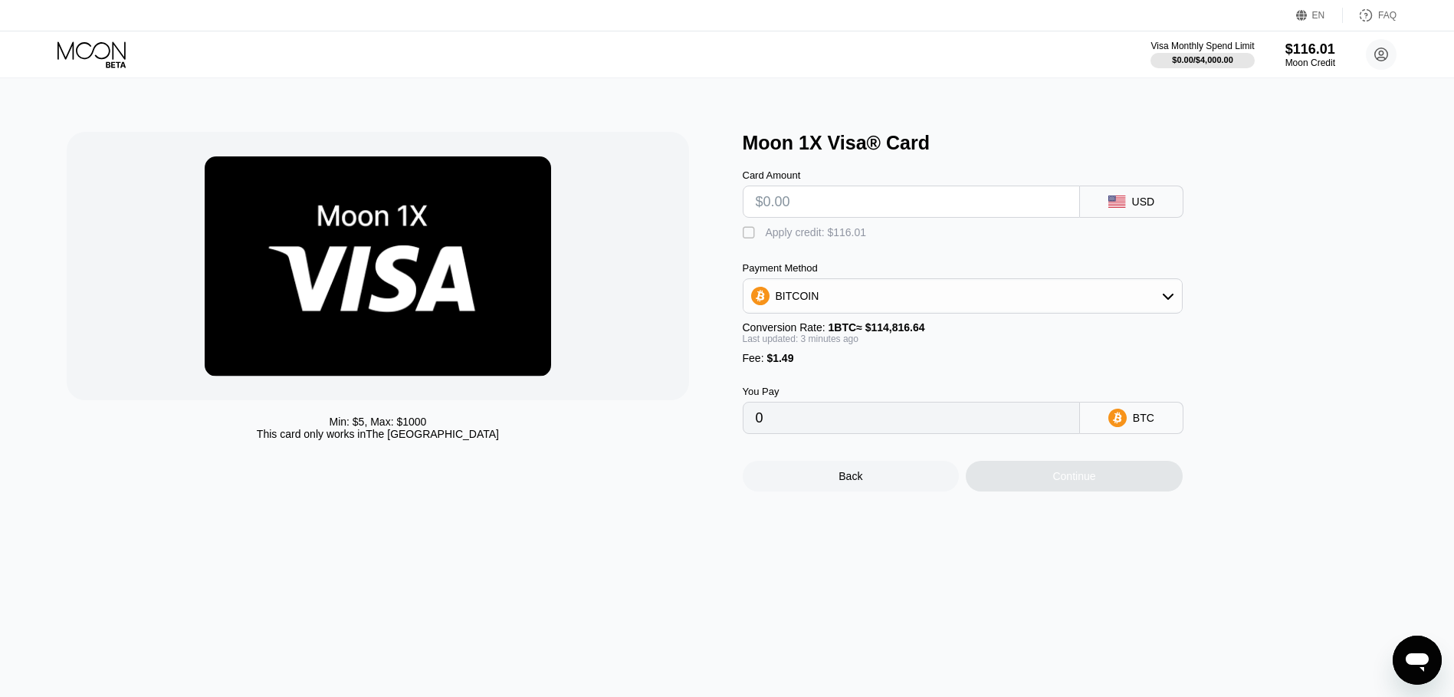
click at [880, 206] on input "text" at bounding box center [911, 201] width 311 height 31
click at [1159, 298] on div "BITCOIN" at bounding box center [962, 295] width 438 height 31
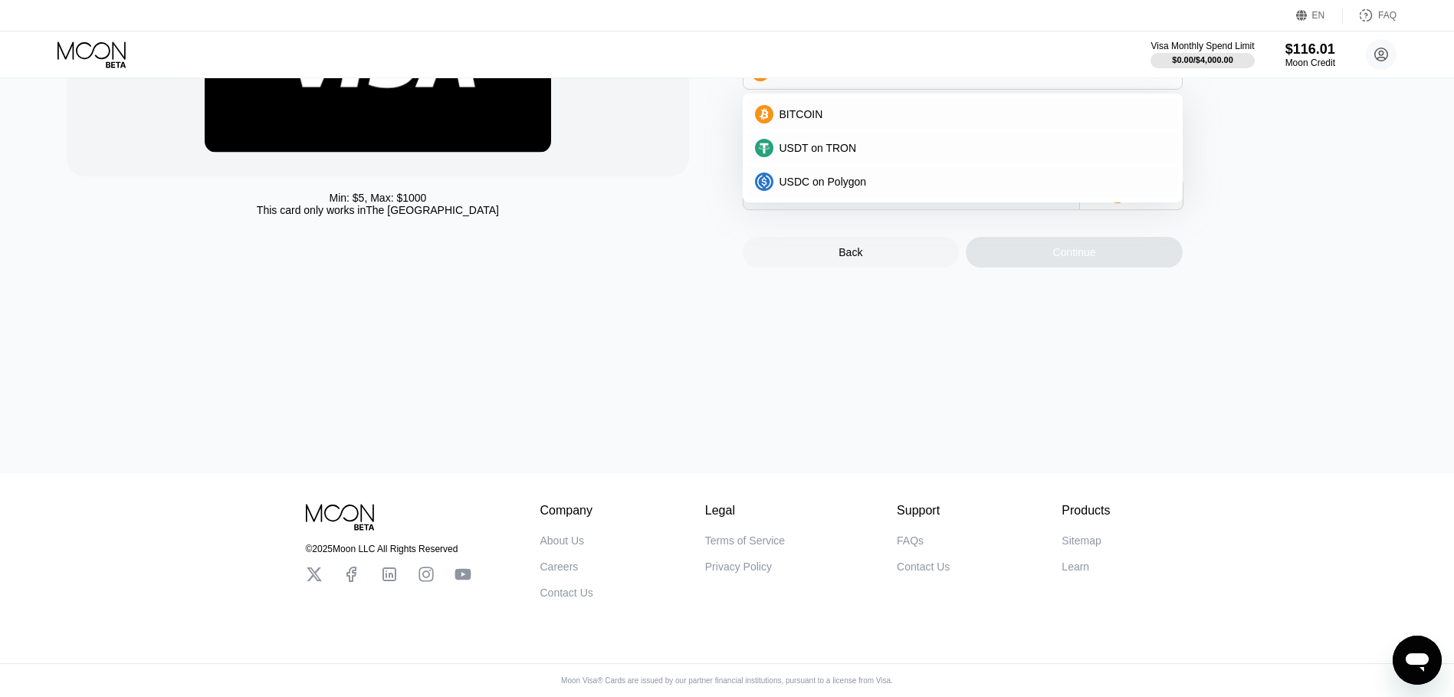
scroll to position [235, 0]
click at [697, 337] on div "Min: $ 5 , Max: $ 1000 This card only works in The United States Moon 1X Visa® …" at bounding box center [727, 163] width 1465 height 618
click at [826, 264] on div "Back" at bounding box center [851, 252] width 217 height 31
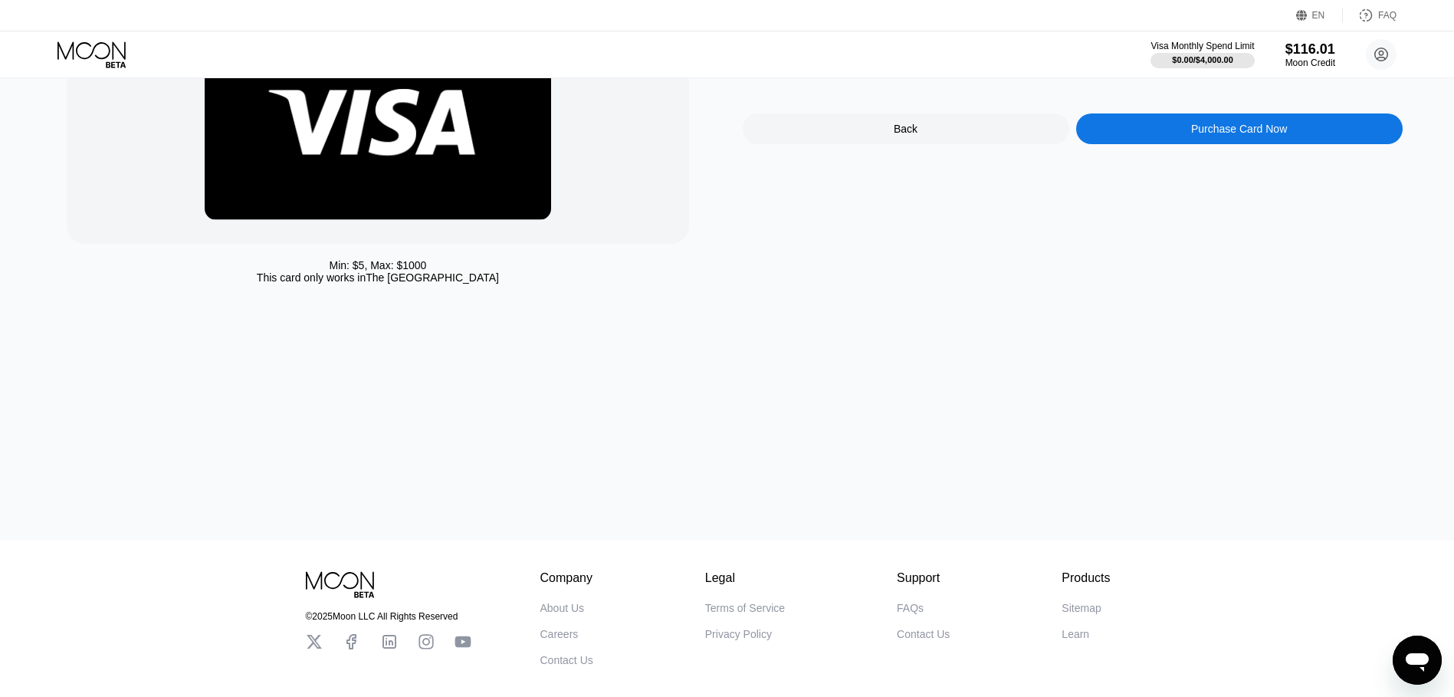
scroll to position [0, 0]
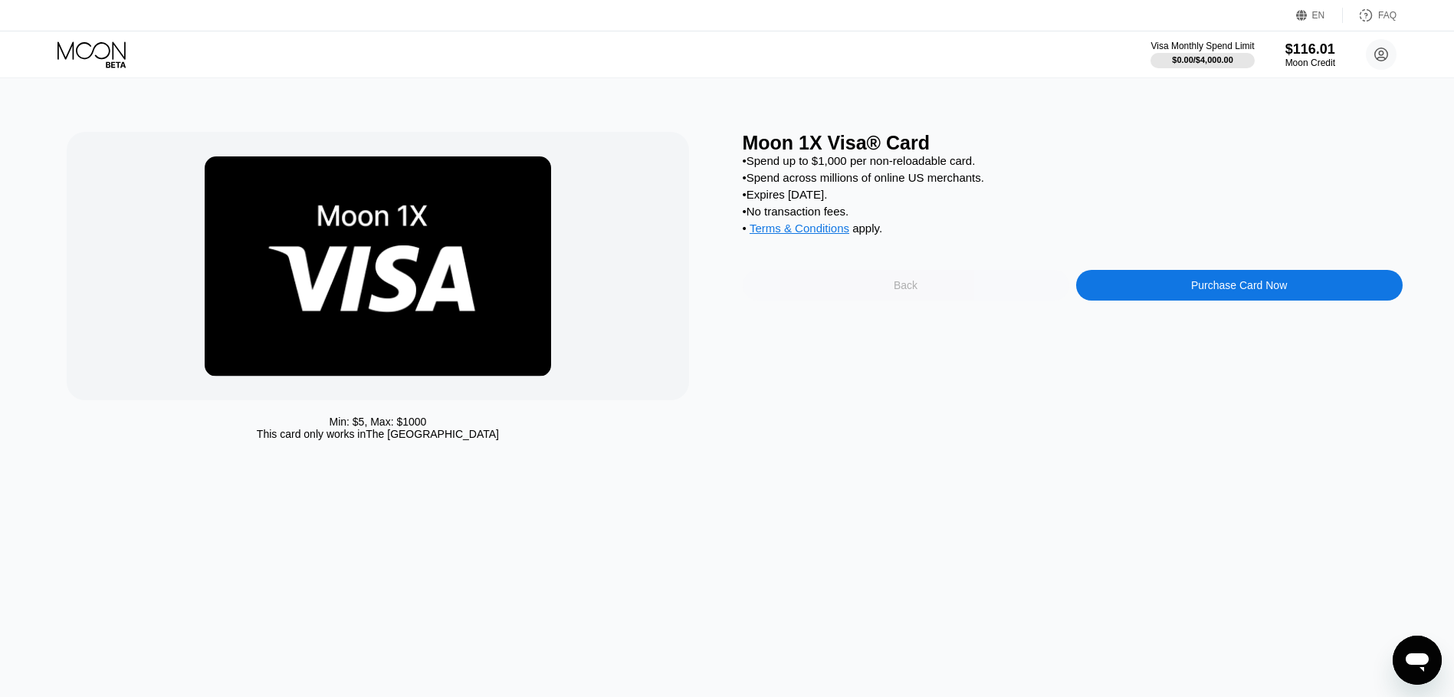
click at [938, 300] on div "Back" at bounding box center [906, 285] width 326 height 31
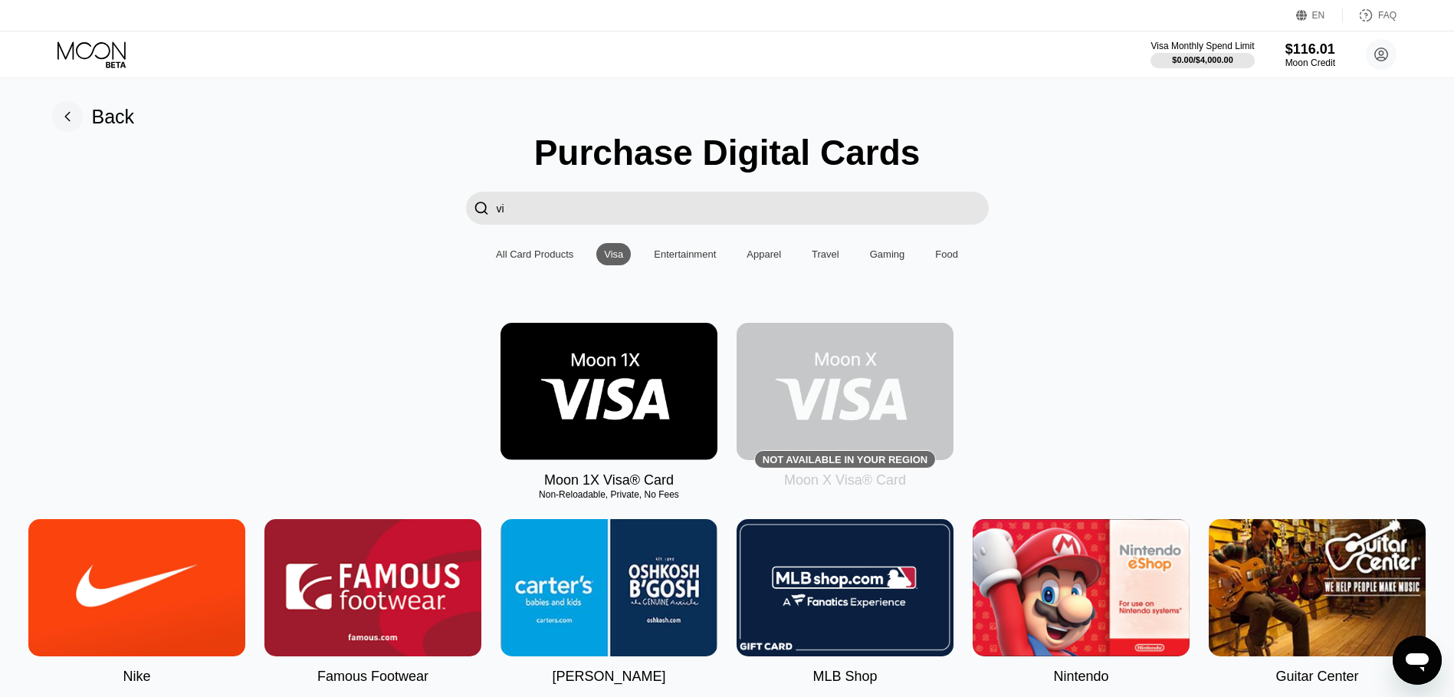
drag, startPoint x: 566, startPoint y: 224, endPoint x: 448, endPoint y: 214, distance: 118.4
click at [448, 214] on div " vi" at bounding box center [727, 208] width 1419 height 33
click at [1408, 15] on div "EN Language Select an item Save FAQ" at bounding box center [727, 15] width 1454 height 31
click at [1388, 15] on div "FAQ" at bounding box center [1387, 15] width 18 height 11
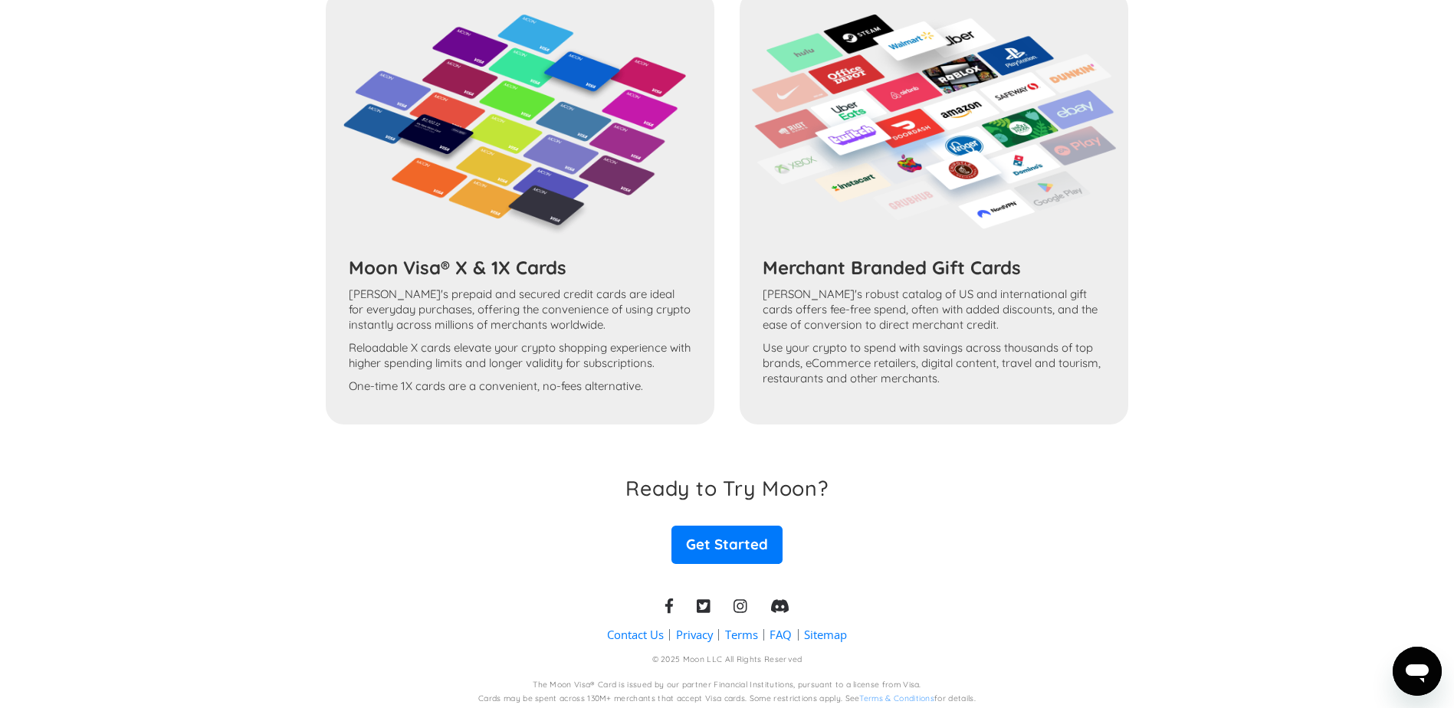
scroll to position [1550, 0]
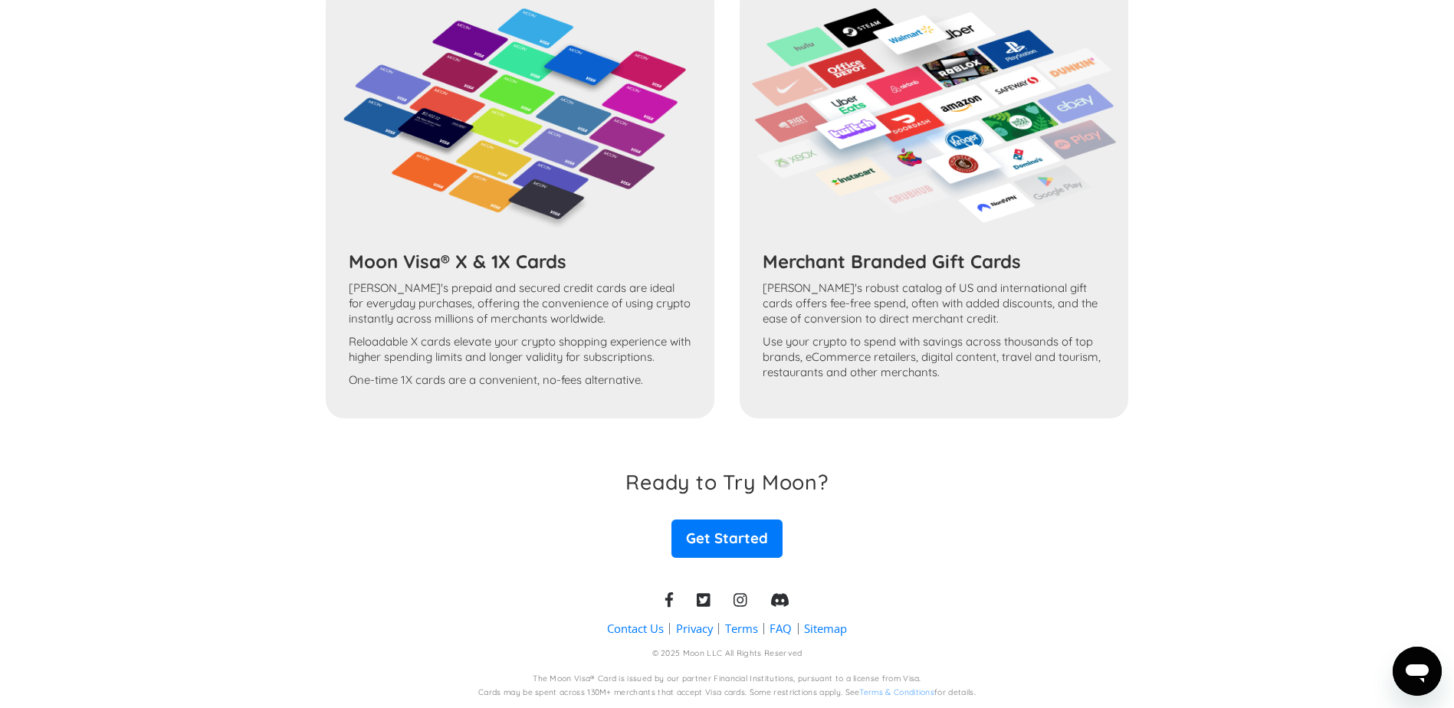
drag, startPoint x: 408, startPoint y: 288, endPoint x: 584, endPoint y: 315, distance: 178.3
click at [584, 315] on div "Moon Visa® X & 1X Cards Moon's prepaid and secured credit cards are ideal for e…" at bounding box center [727, 202] width 803 height 434
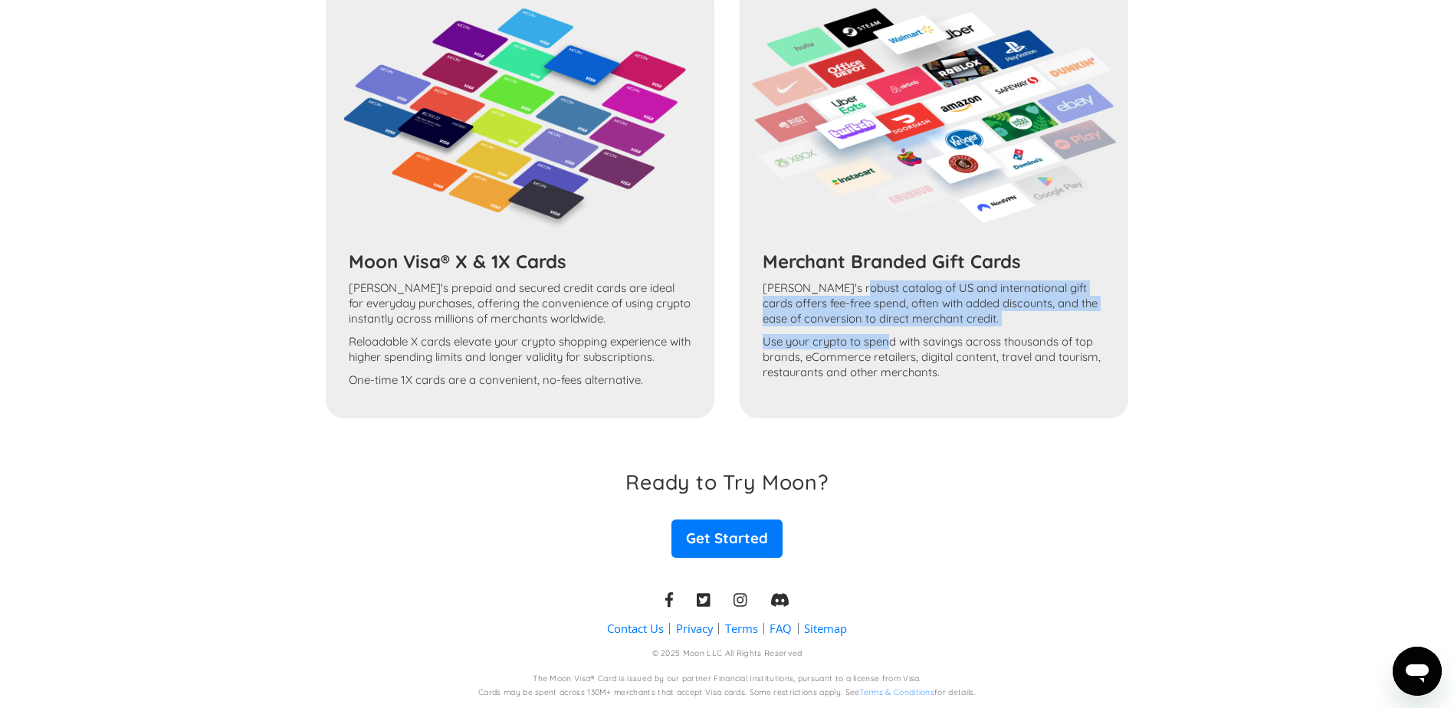
drag, startPoint x: 859, startPoint y: 281, endPoint x: 890, endPoint y: 349, distance: 74.8
click at [890, 349] on div "Merchant Branded Gift Cards Moon's robust catalog of US and international gift …" at bounding box center [934, 324] width 366 height 149
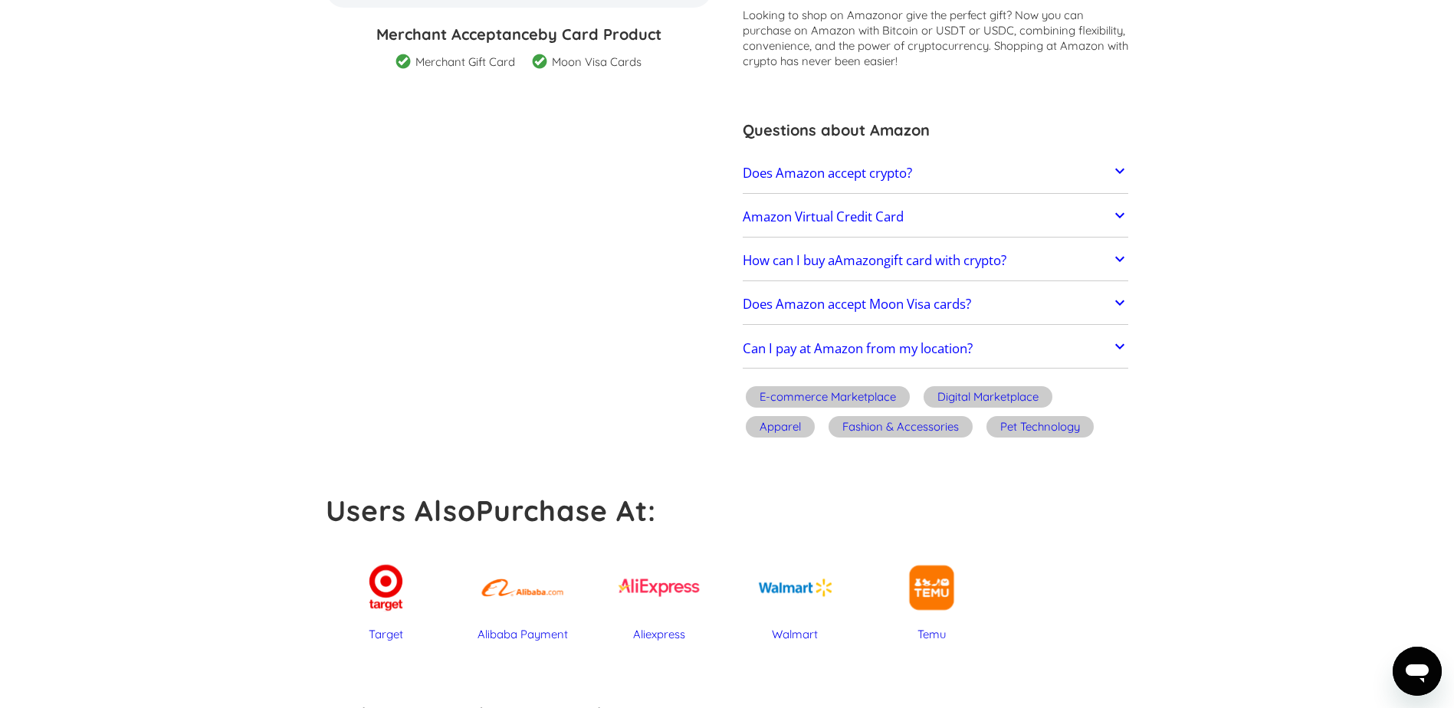
scroll to position [230, 0]
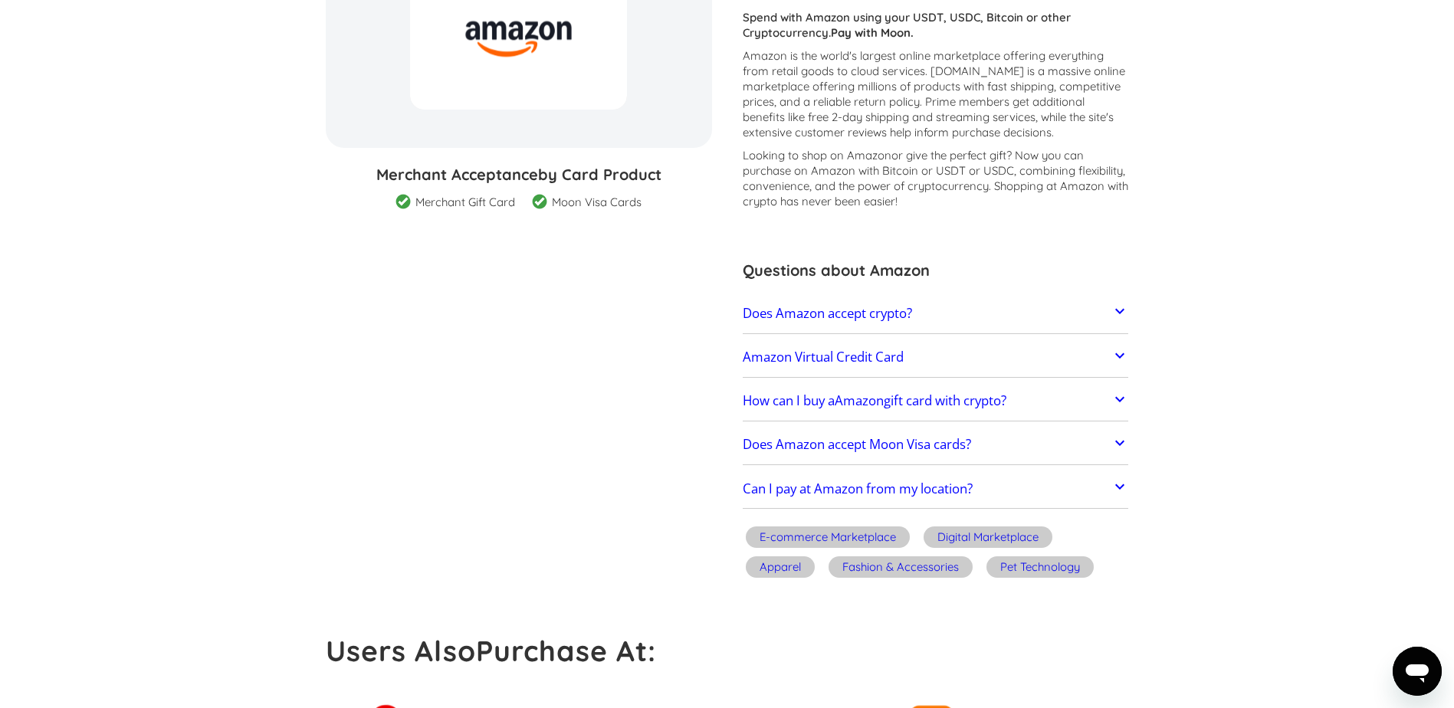
click at [788, 356] on h2 "Amazon Virtual Credit Card" at bounding box center [823, 356] width 161 height 15
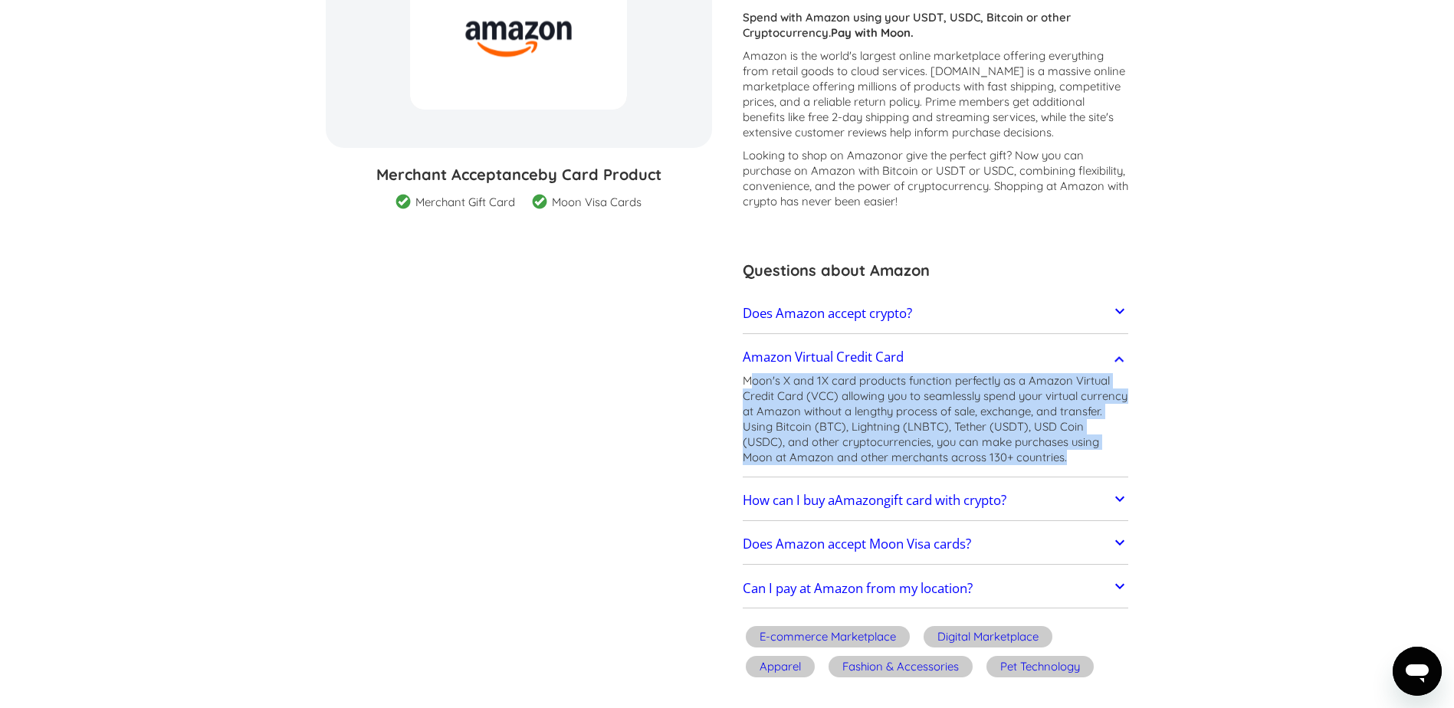
drag, startPoint x: 753, startPoint y: 379, endPoint x: 1127, endPoint y: 460, distance: 383.3
click at [1127, 460] on p "Moon's X and 1X card products function perfectly as a Amazon Virtual Credit Car…" at bounding box center [936, 419] width 386 height 92
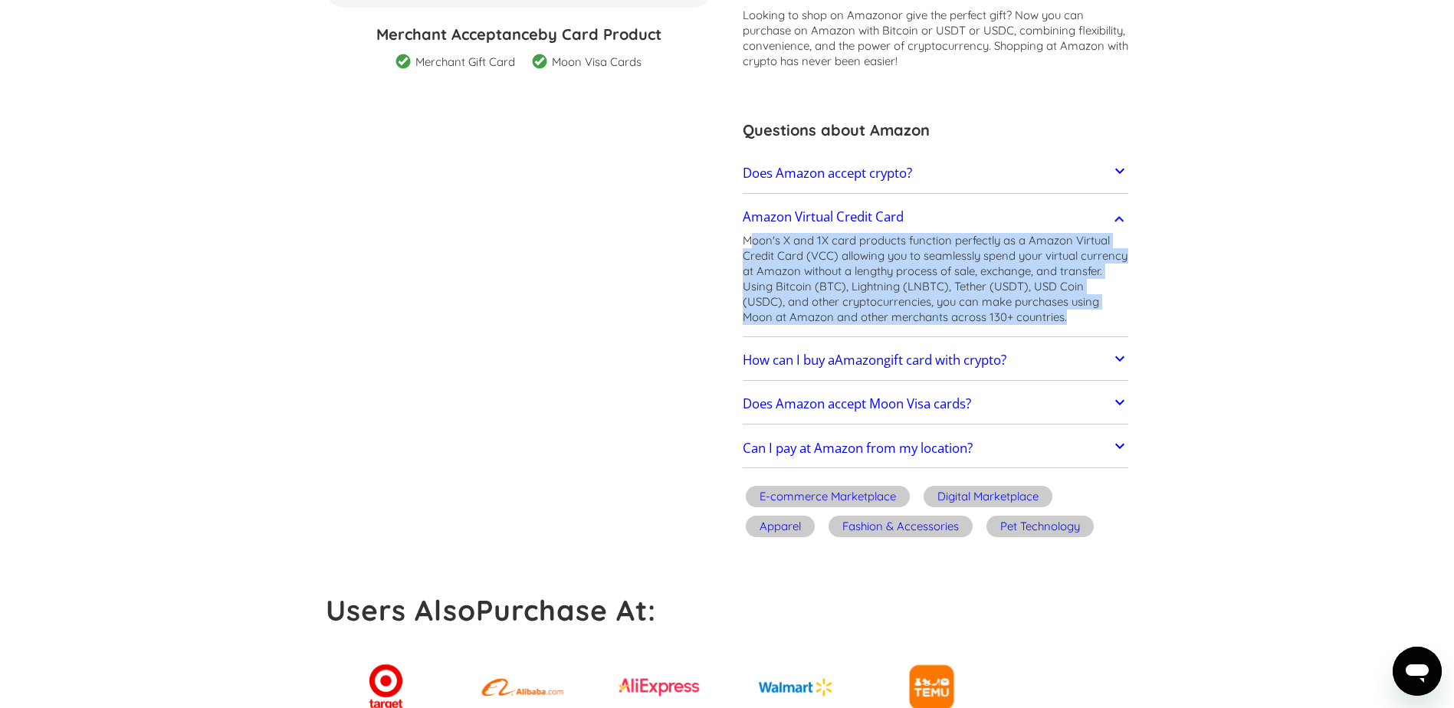
scroll to position [383, 0]
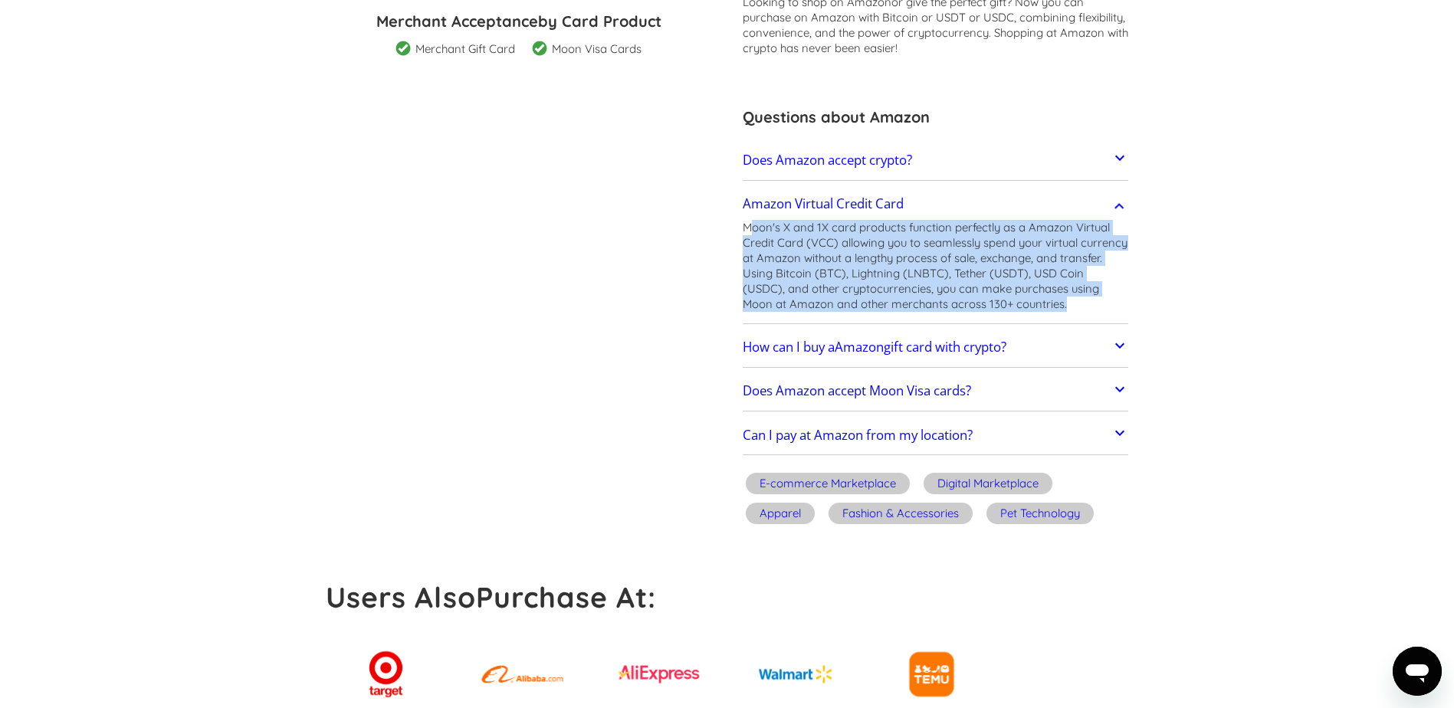
click at [848, 352] on span "Amazon" at bounding box center [858, 347] width 49 height 18
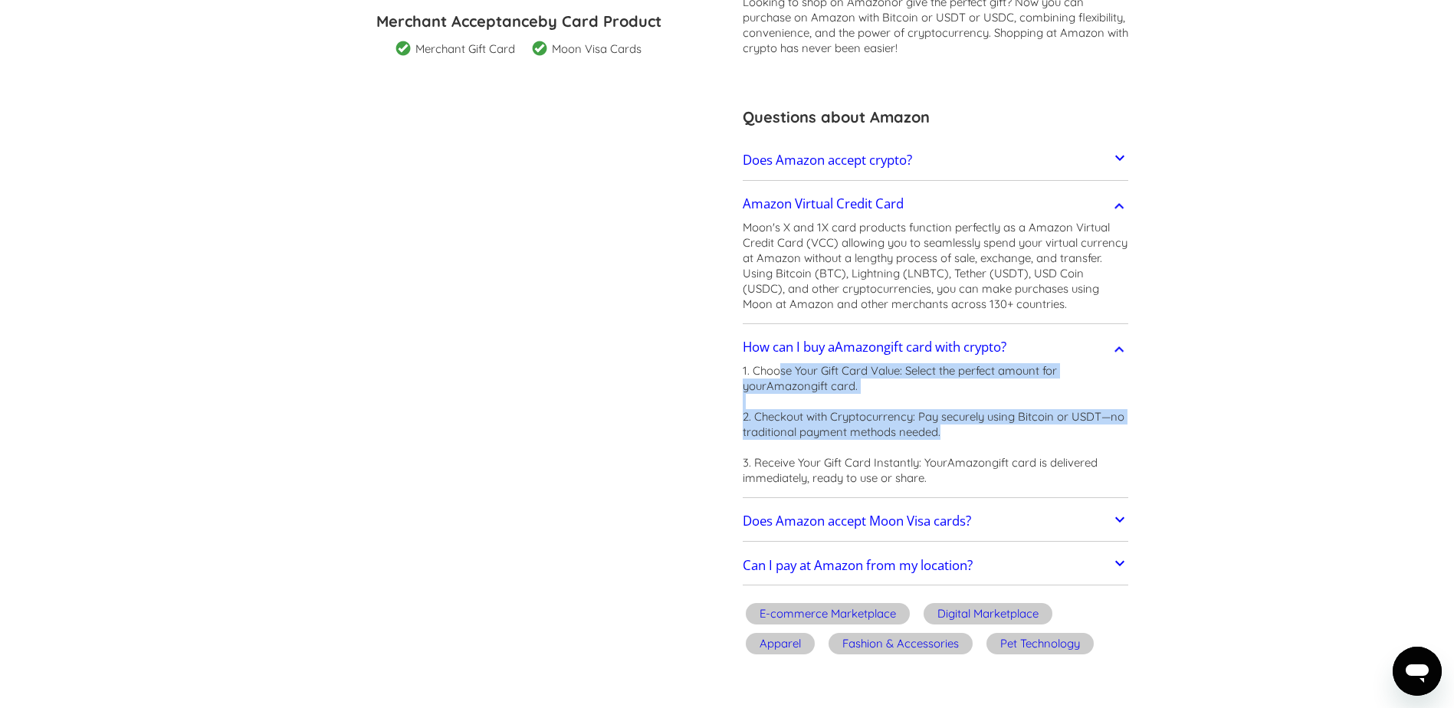
drag, startPoint x: 777, startPoint y: 369, endPoint x: 1121, endPoint y: 432, distance: 349.9
click at [1121, 432] on p "1. Choose Your Gift Card Value: Select the perfect amount for your Amazon gift …" at bounding box center [936, 424] width 386 height 123
drag, startPoint x: 841, startPoint y: 456, endPoint x: 1090, endPoint y: 478, distance: 250.0
click at [1090, 478] on p "1. Choose Your Gift Card Value: Select the perfect amount for your Amazon gift …" at bounding box center [936, 424] width 386 height 123
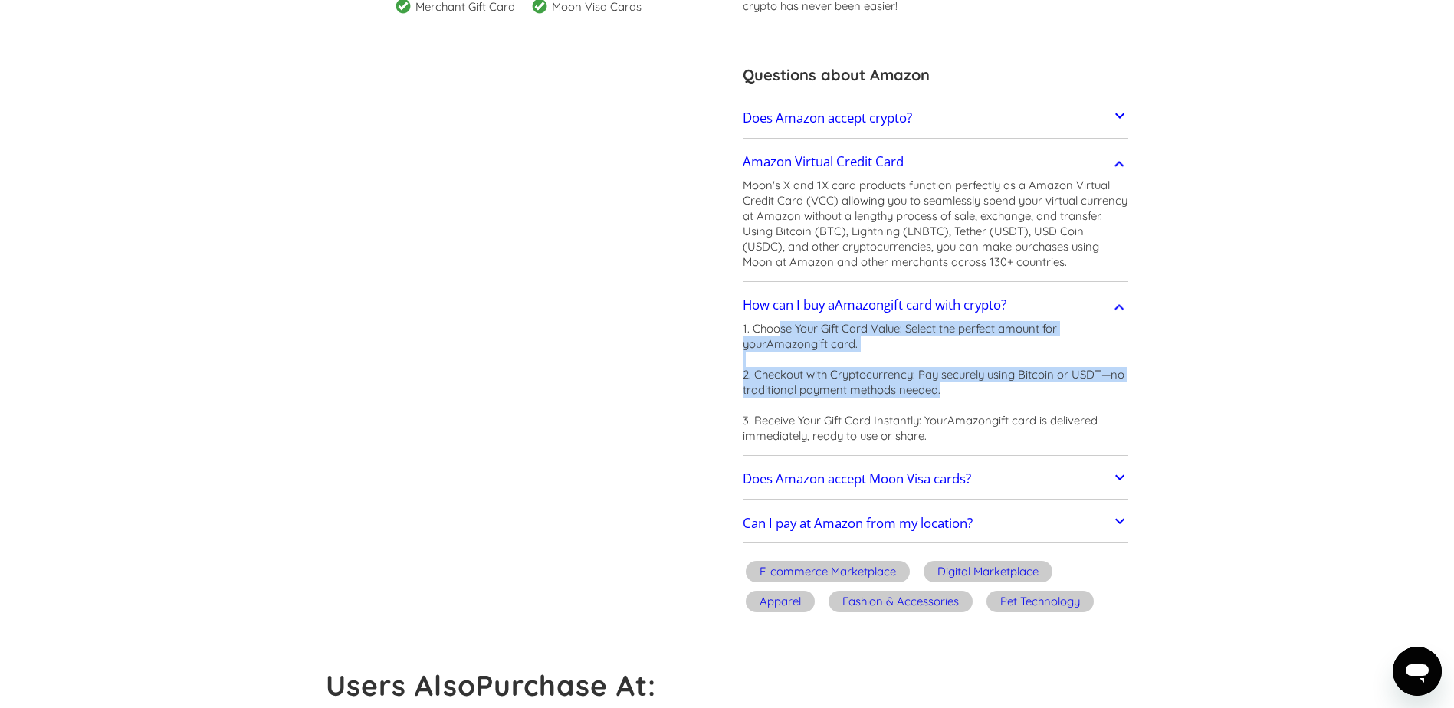
scroll to position [460, 0]
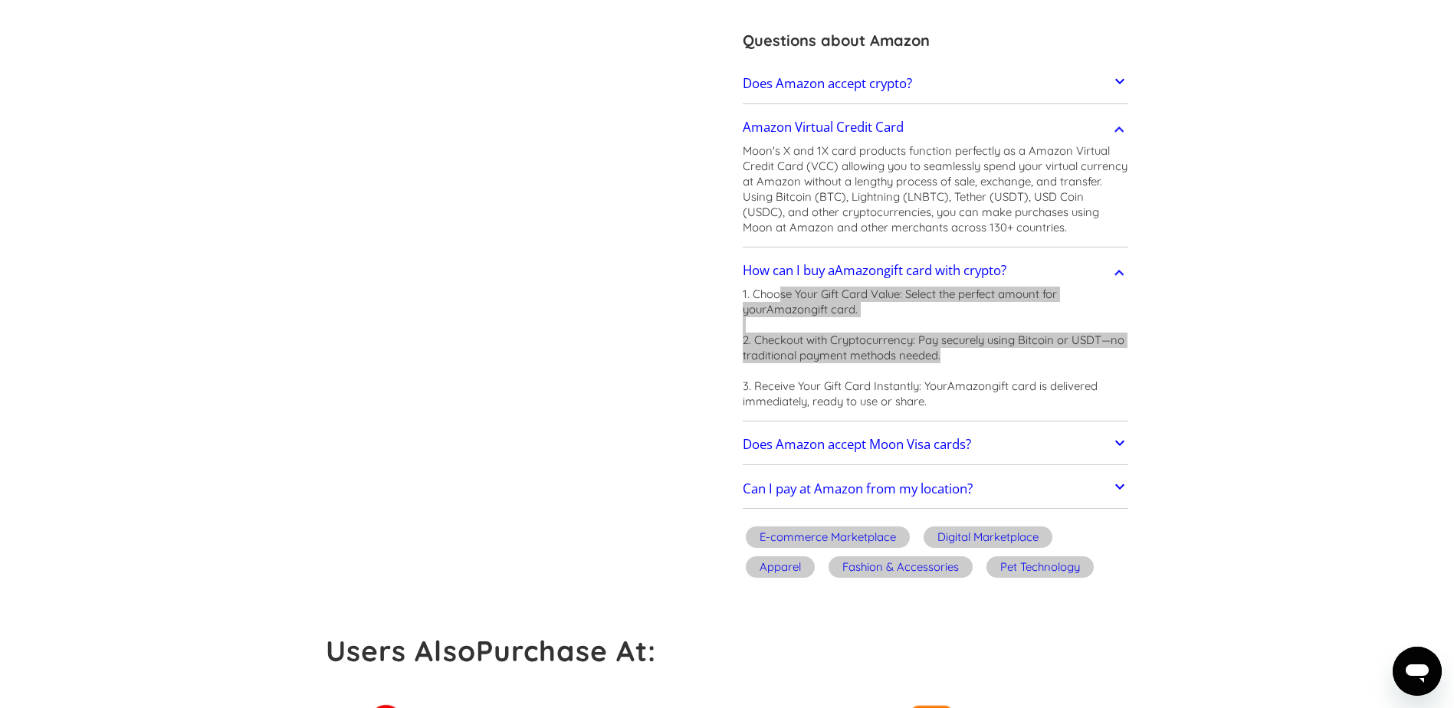
click at [1414, 662] on icon "Open messaging window" at bounding box center [1417, 671] width 28 height 28
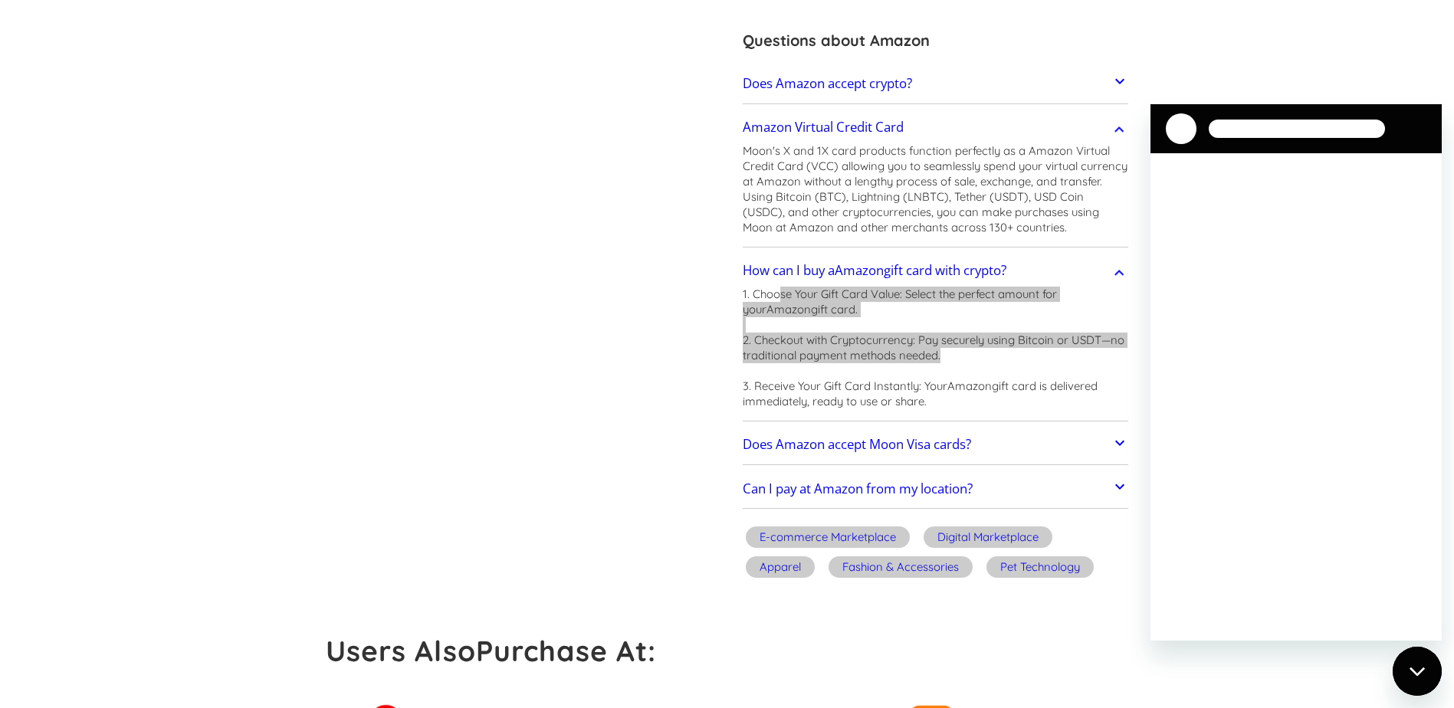
scroll to position [0, 0]
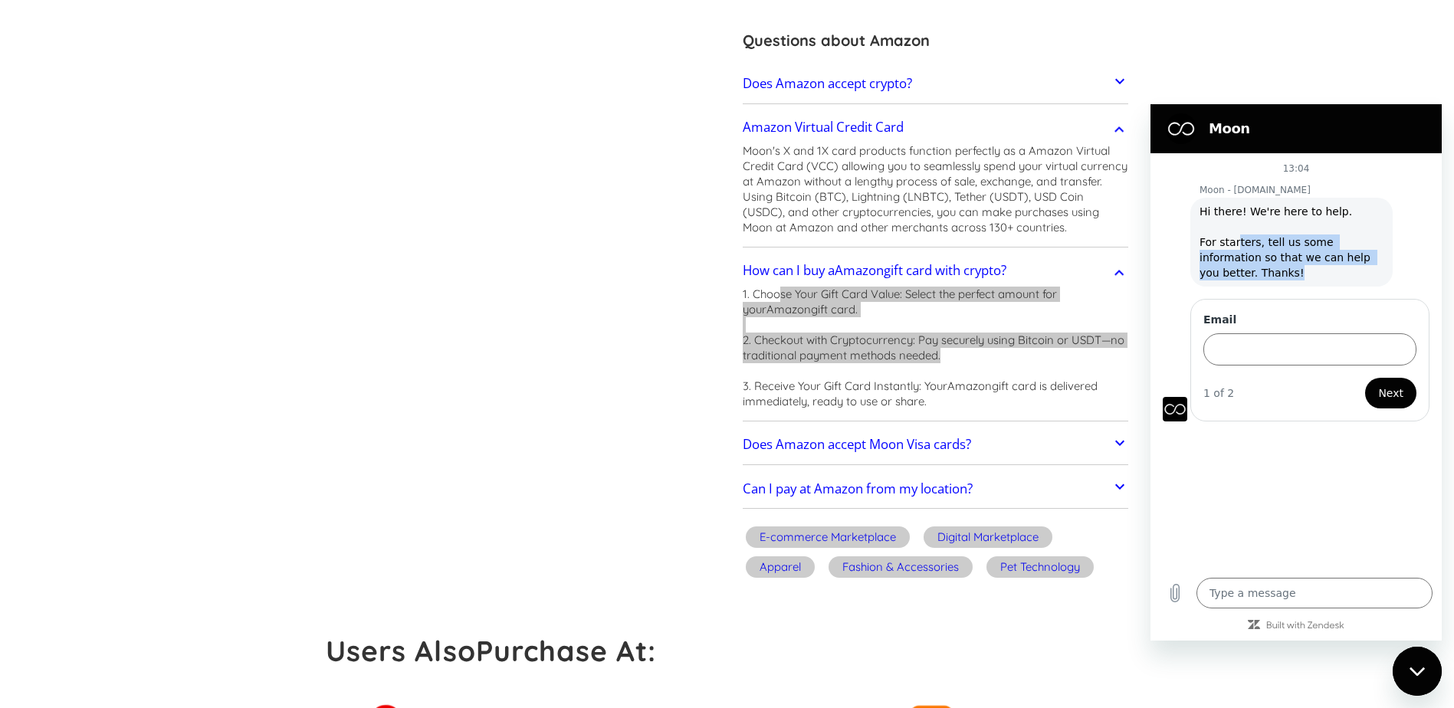
drag, startPoint x: 1233, startPoint y: 244, endPoint x: 1357, endPoint y: 272, distance: 127.2
click at [1357, 272] on span "Hi there! We're here to help. For starters, tell us some information so that we…" at bounding box center [1291, 242] width 184 height 77
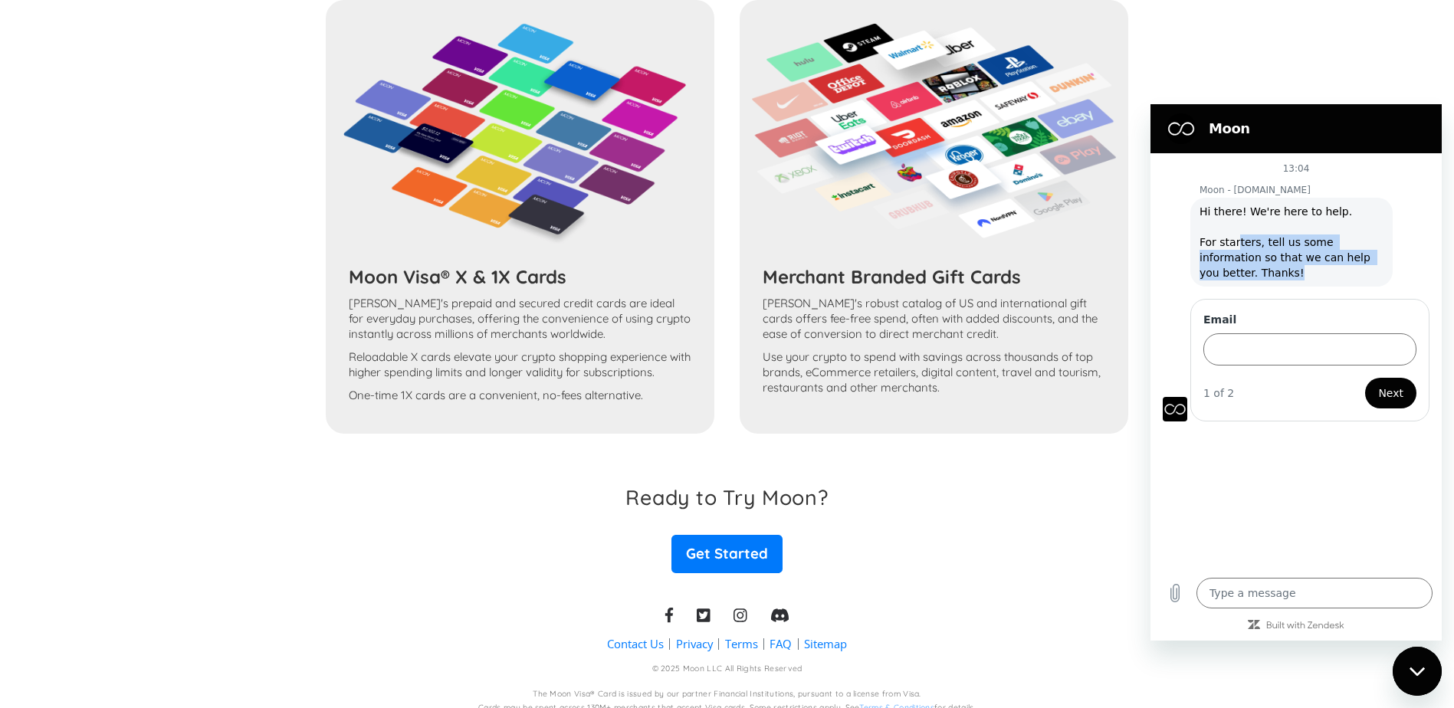
scroll to position [1780, 0]
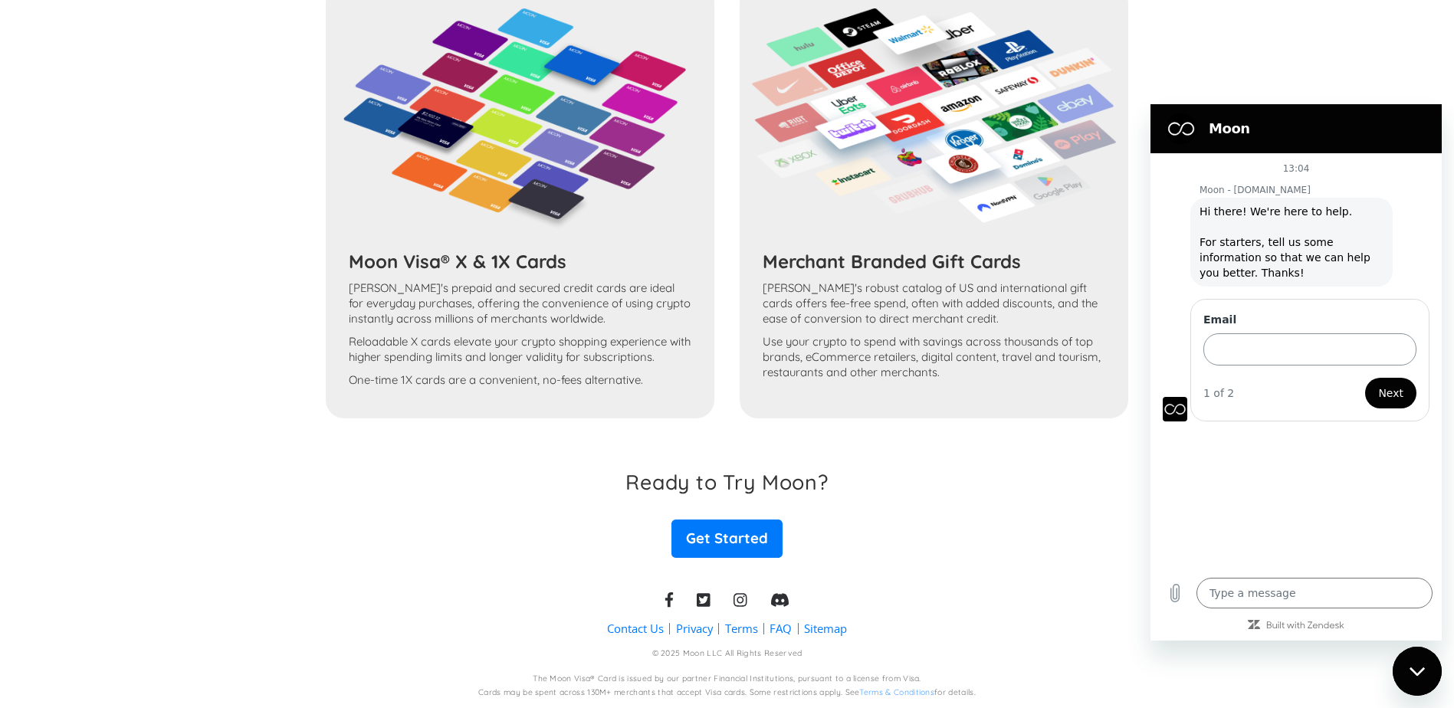
click at [1265, 336] on input "Email" at bounding box center [1309, 349] width 213 height 32
type input "delos444@gmail.com"
click at [1405, 387] on button "Next" at bounding box center [1390, 393] width 51 height 31
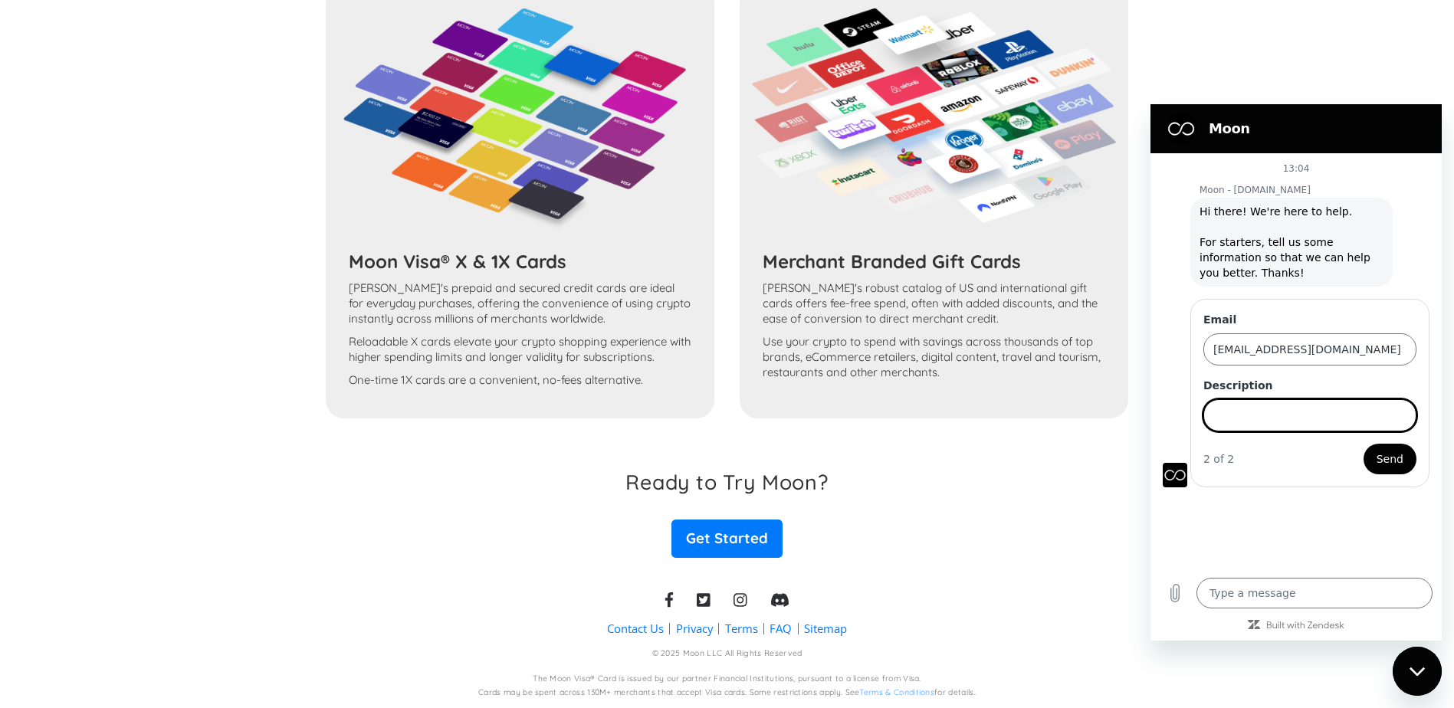
click at [1327, 415] on input "Description" at bounding box center [1309, 415] width 213 height 32
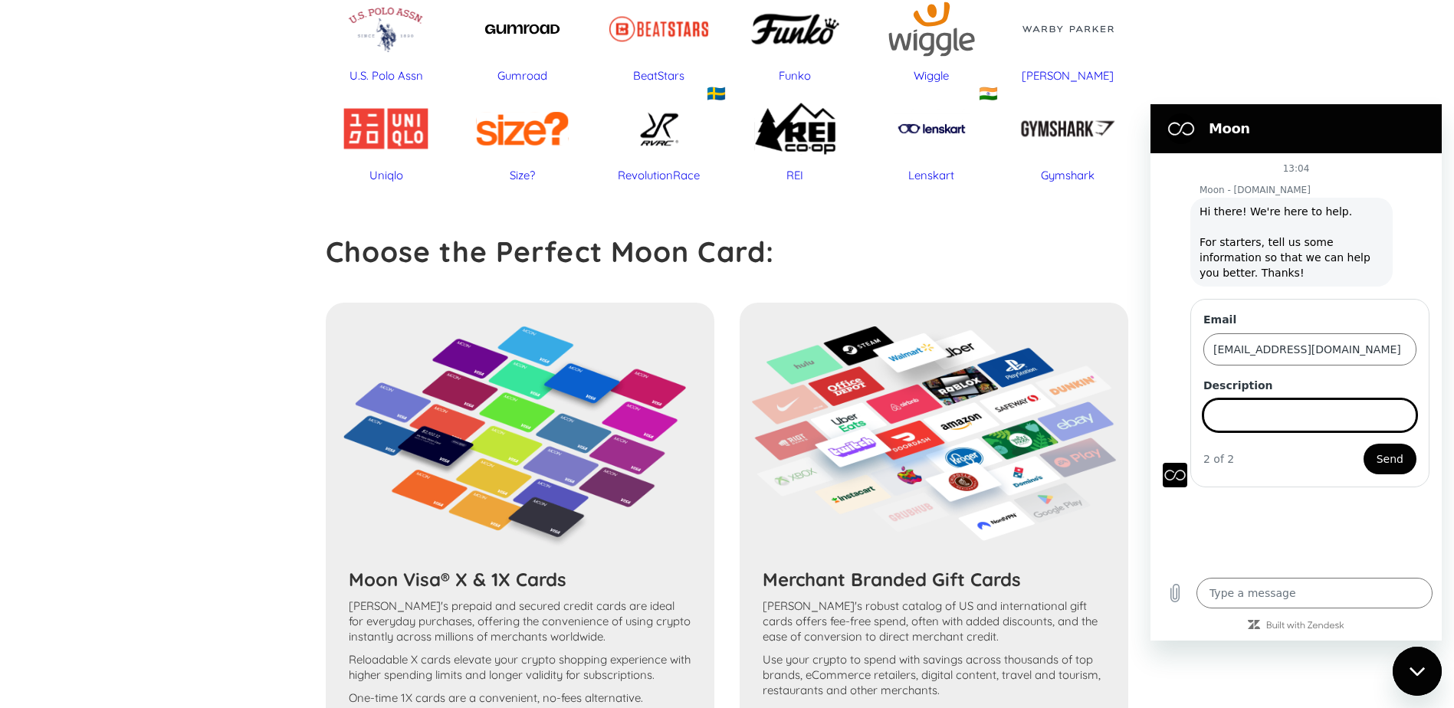
scroll to position [1014, 0]
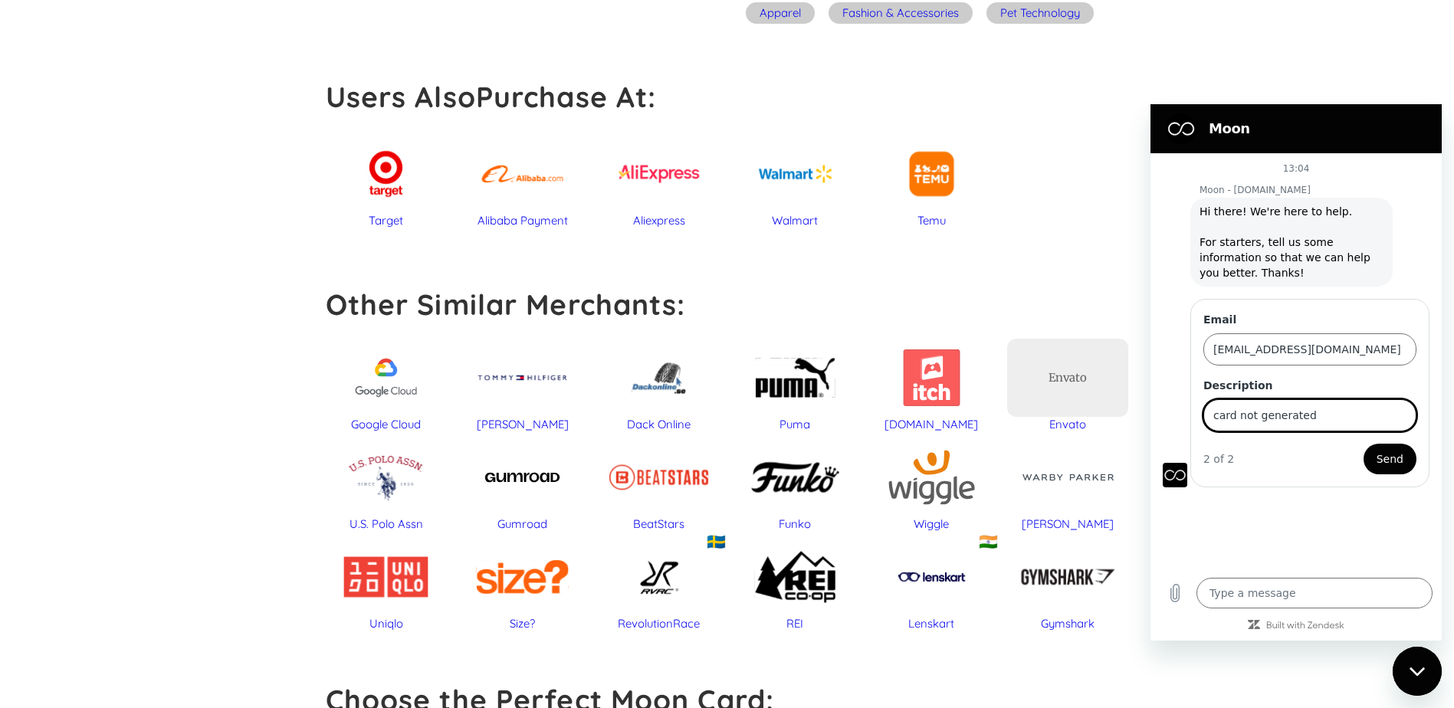
type input "card not generated"
click at [1363, 444] on button "Send" at bounding box center [1389, 459] width 53 height 31
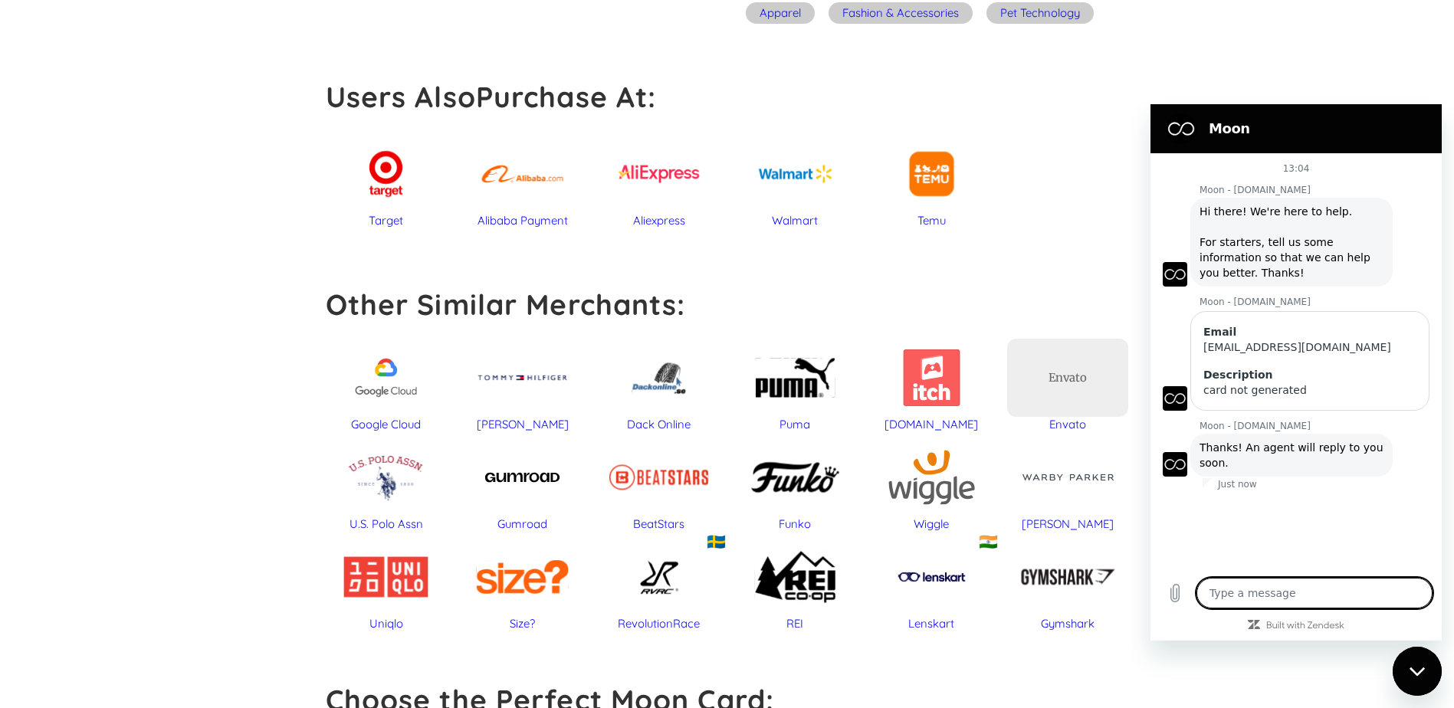
click at [1254, 109] on section "Moon" at bounding box center [1295, 128] width 291 height 49
click at [1415, 681] on div "Close messaging window" at bounding box center [1417, 671] width 46 height 46
type textarea "x"
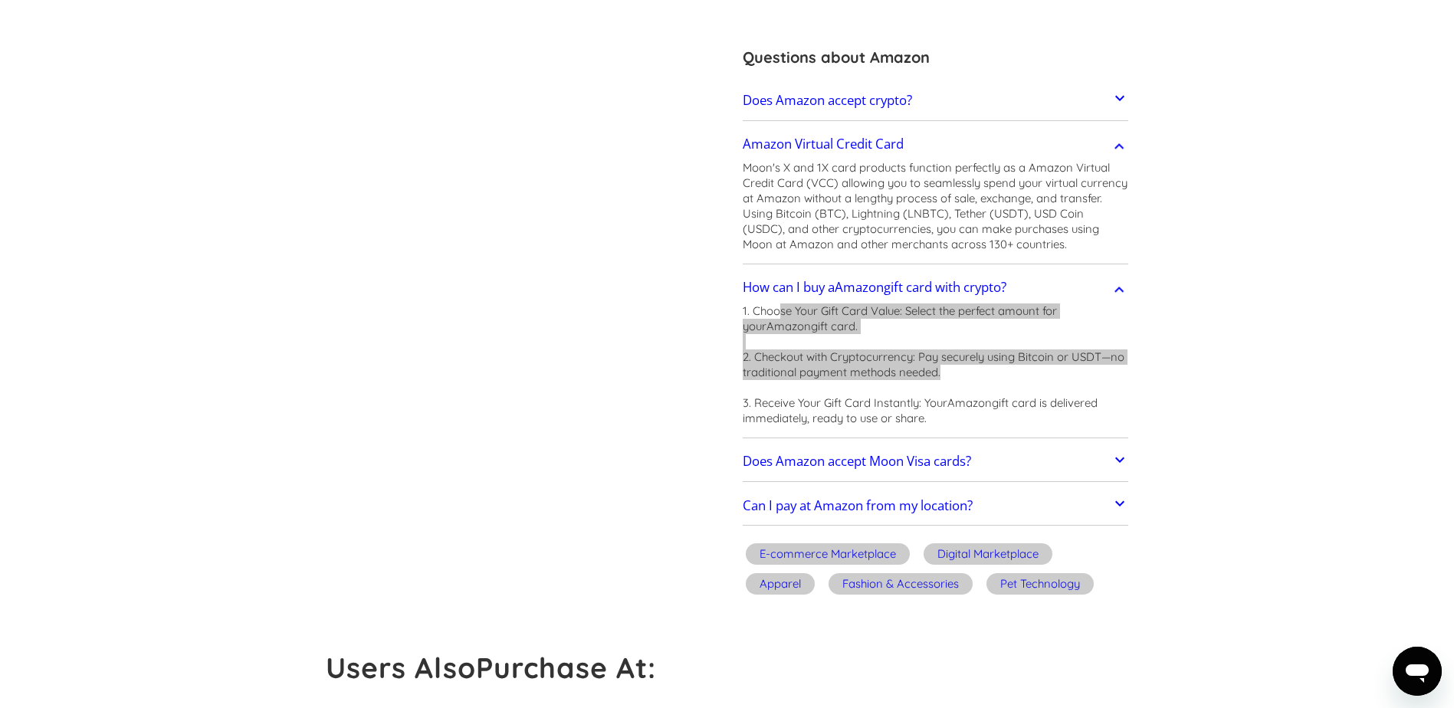
scroll to position [536, 0]
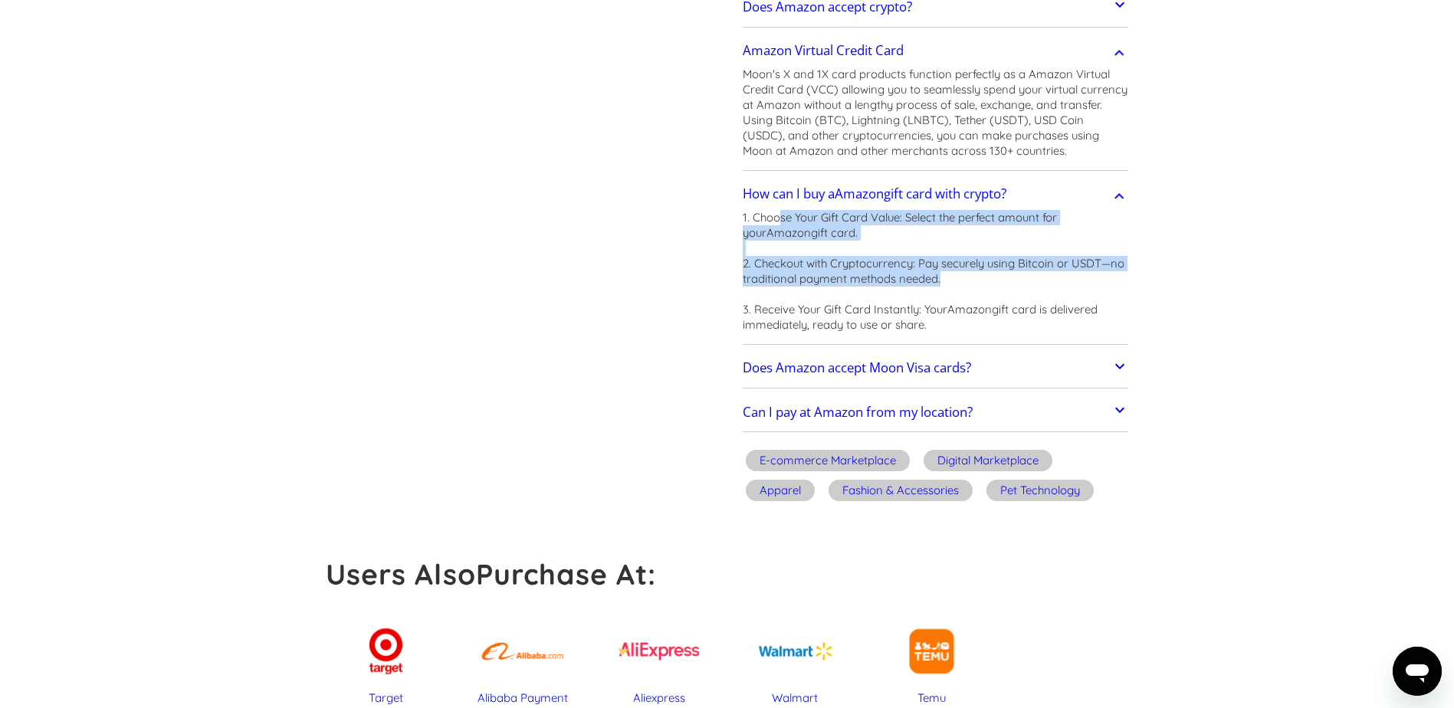
click at [838, 422] on link "Can I pay at Amazon from my location?" at bounding box center [936, 412] width 386 height 32
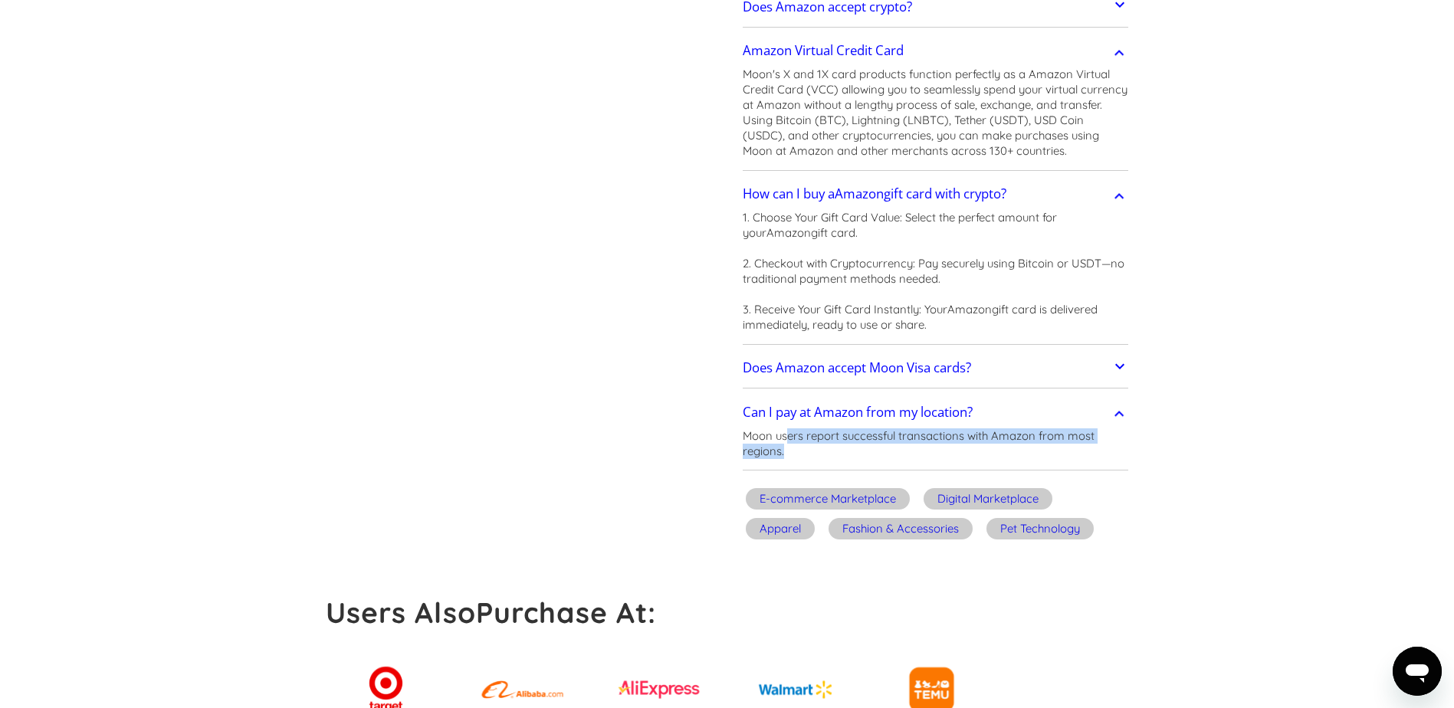
drag, startPoint x: 785, startPoint y: 434, endPoint x: 1109, endPoint y: 452, distance: 323.9
click at [1109, 452] on p "Moon users report successful transactions with Amazon from most regions." at bounding box center [936, 443] width 386 height 31
click at [900, 392] on div "Can I pay at Amazon from my location? Moon users report successful transactions…" at bounding box center [936, 431] width 386 height 78
click at [900, 370] on h2 "Does Amazon accept Moon Visa cards?" at bounding box center [857, 367] width 228 height 15
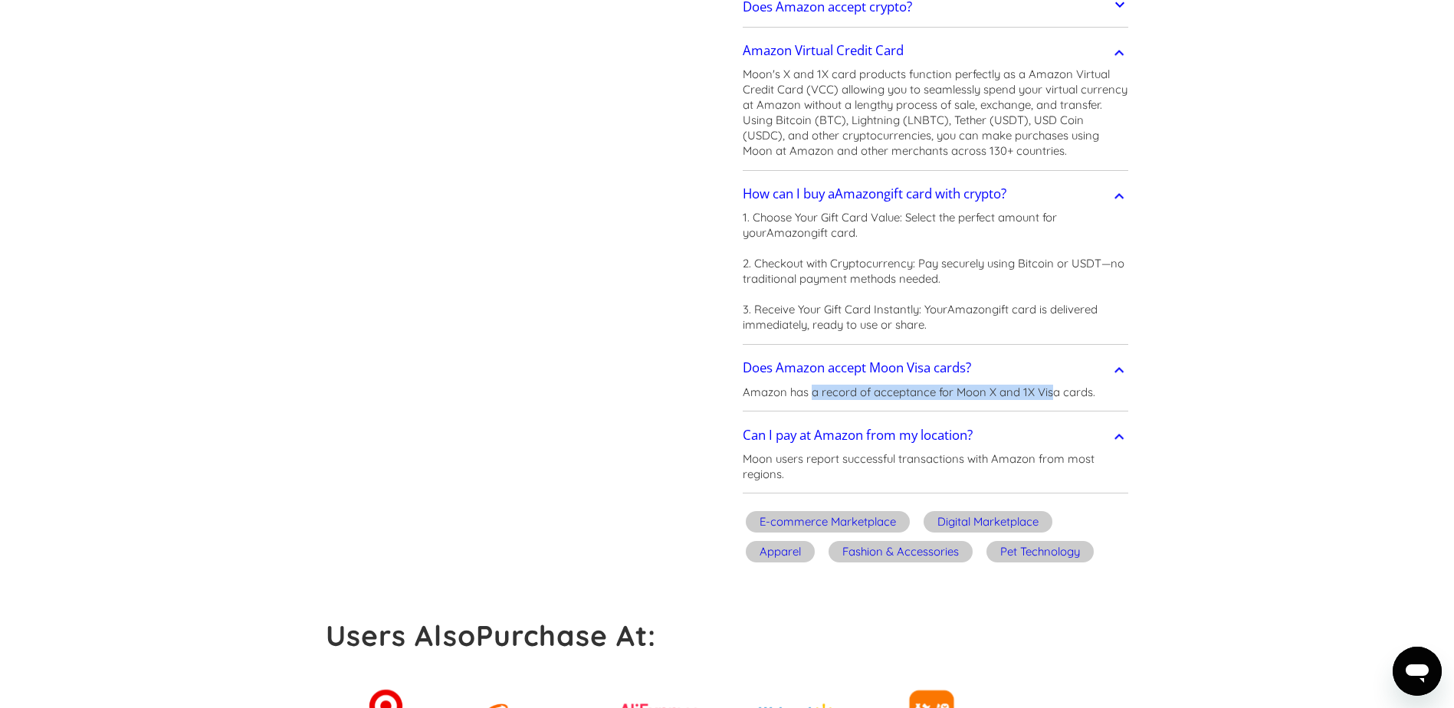
drag, startPoint x: 873, startPoint y: 393, endPoint x: 1049, endPoint y: 396, distance: 176.3
click at [1049, 396] on p "Amazon has a record of acceptance for Moon X and 1X Visa cards." at bounding box center [919, 392] width 352 height 15
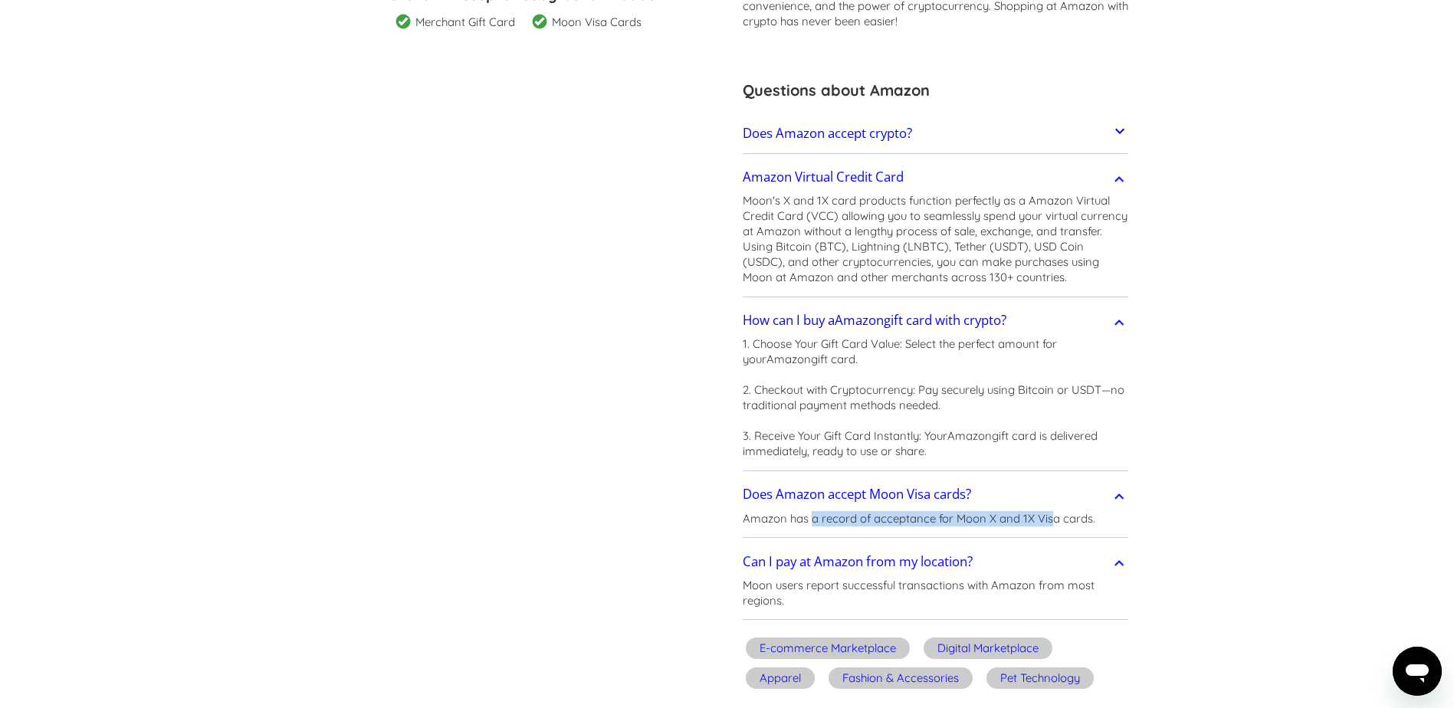
scroll to position [153, 0]
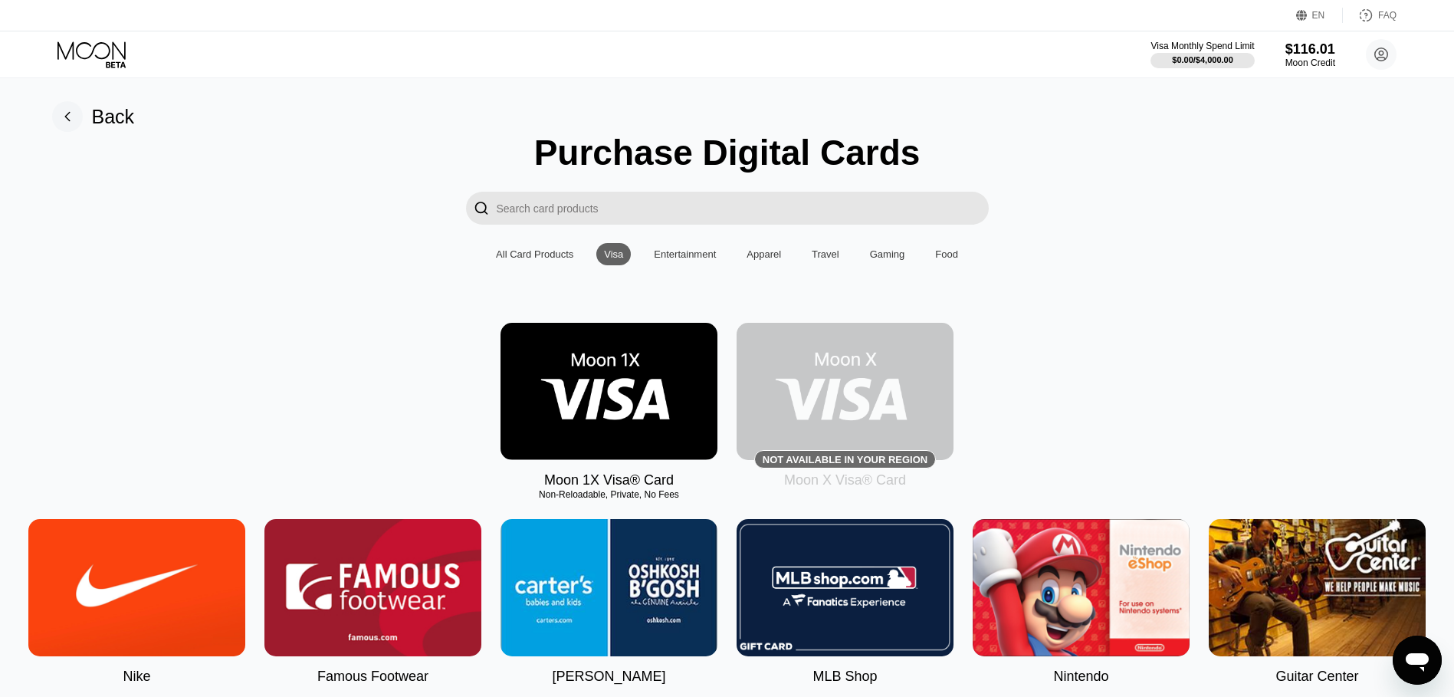
click at [1398, 651] on div "Open messaging window" at bounding box center [1417, 660] width 46 height 46
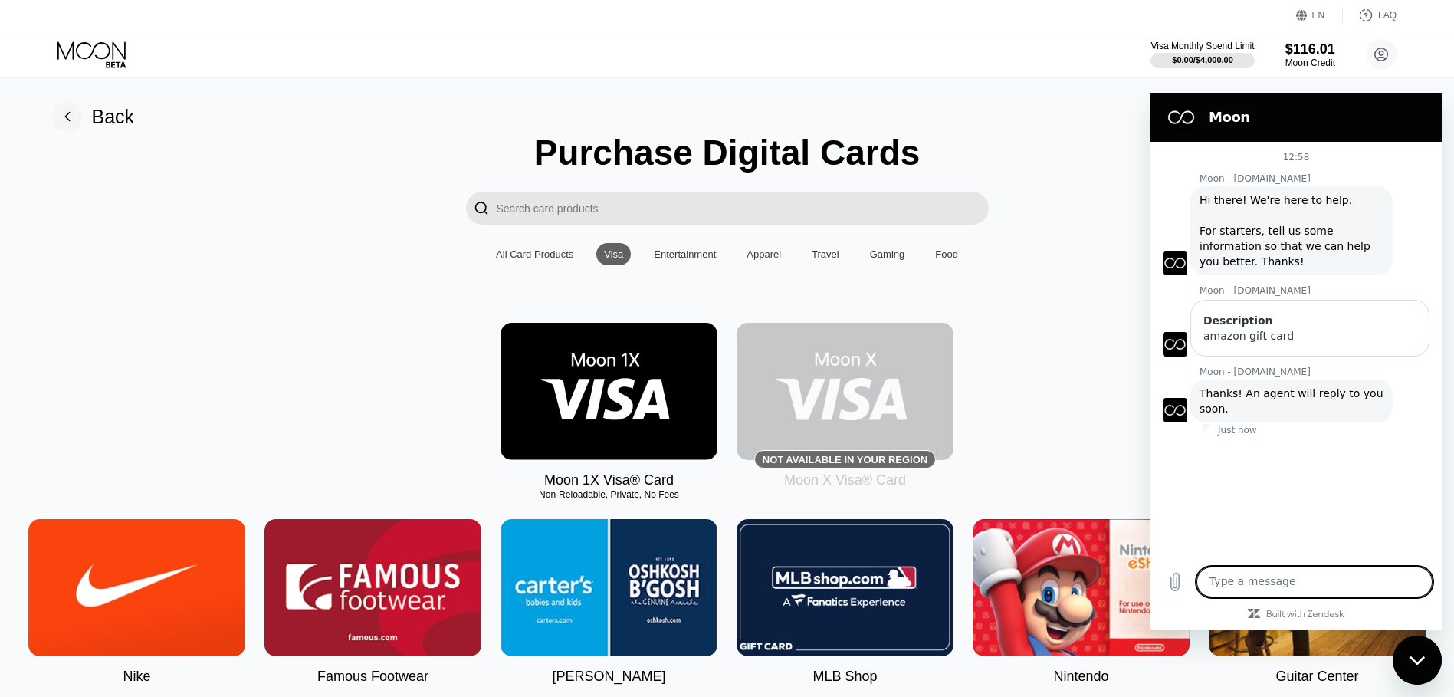
click at [1284, 574] on textarea at bounding box center [1314, 581] width 236 height 31
click at [1281, 582] on textarea at bounding box center [1314, 581] width 236 height 31
click at [1251, 116] on h2 "Moon" at bounding box center [1317, 117] width 218 height 18
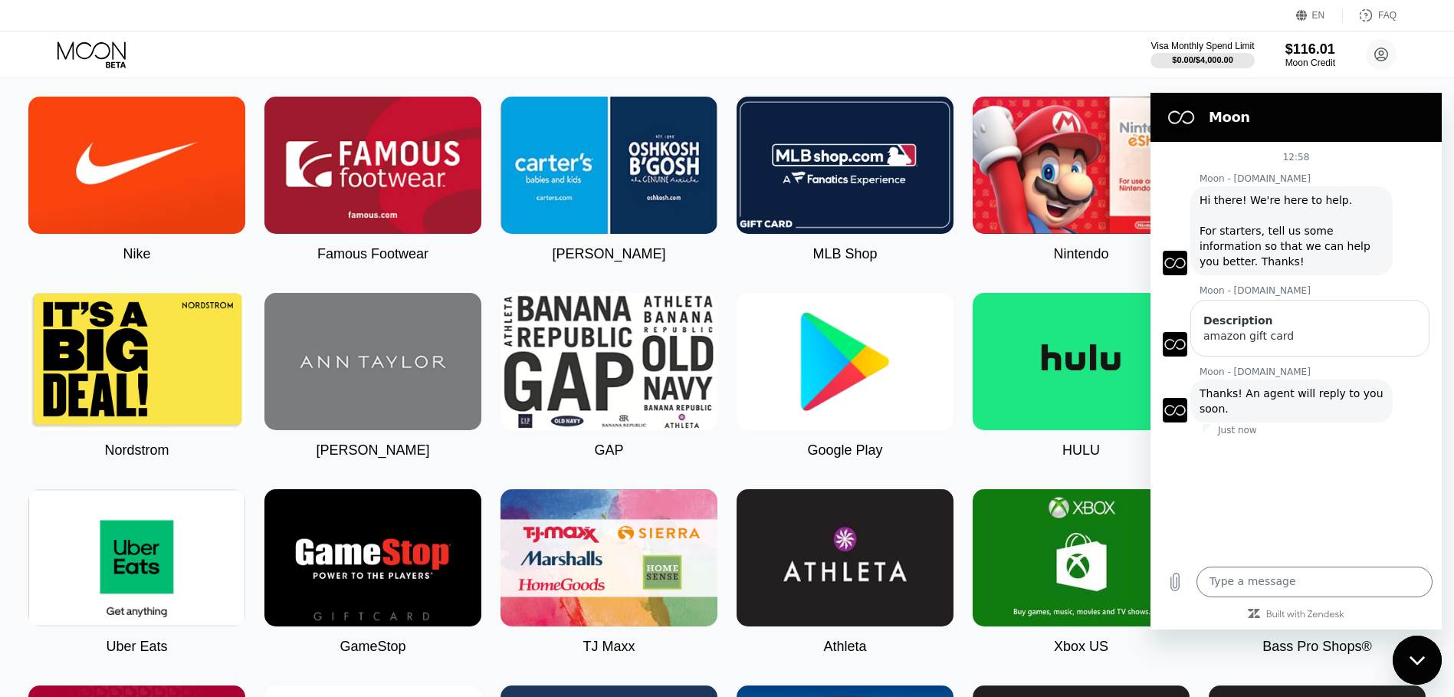
scroll to position [230, 0]
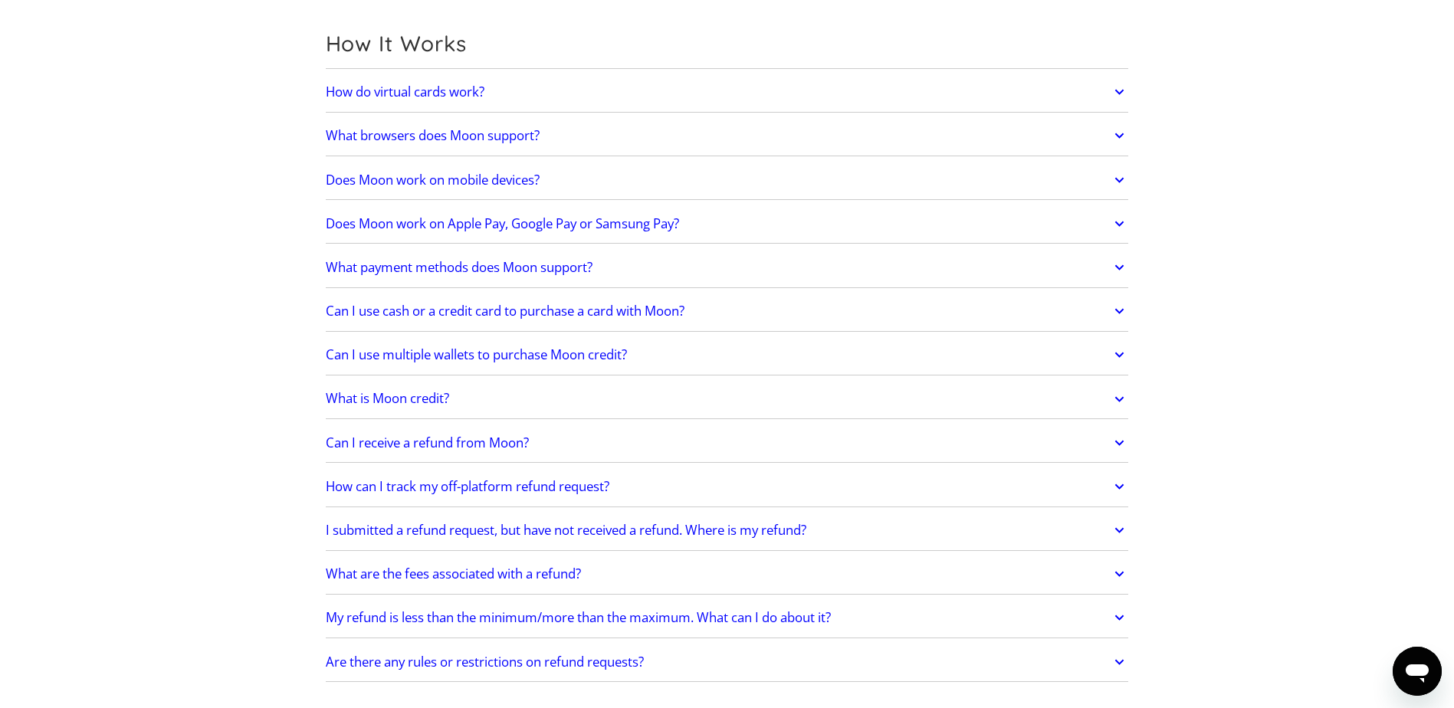
scroll to position [460, 0]
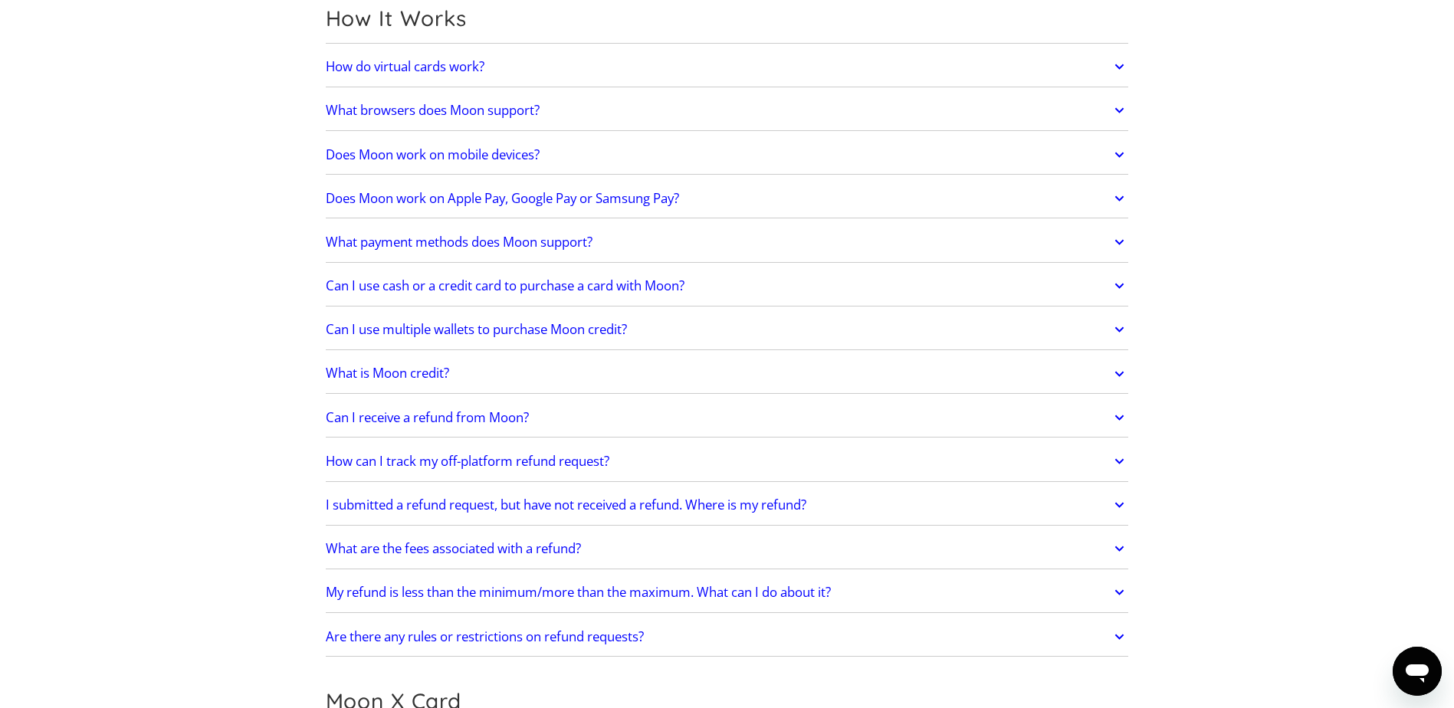
click at [406, 363] on link "What is Moon credit?" at bounding box center [727, 374] width 803 height 32
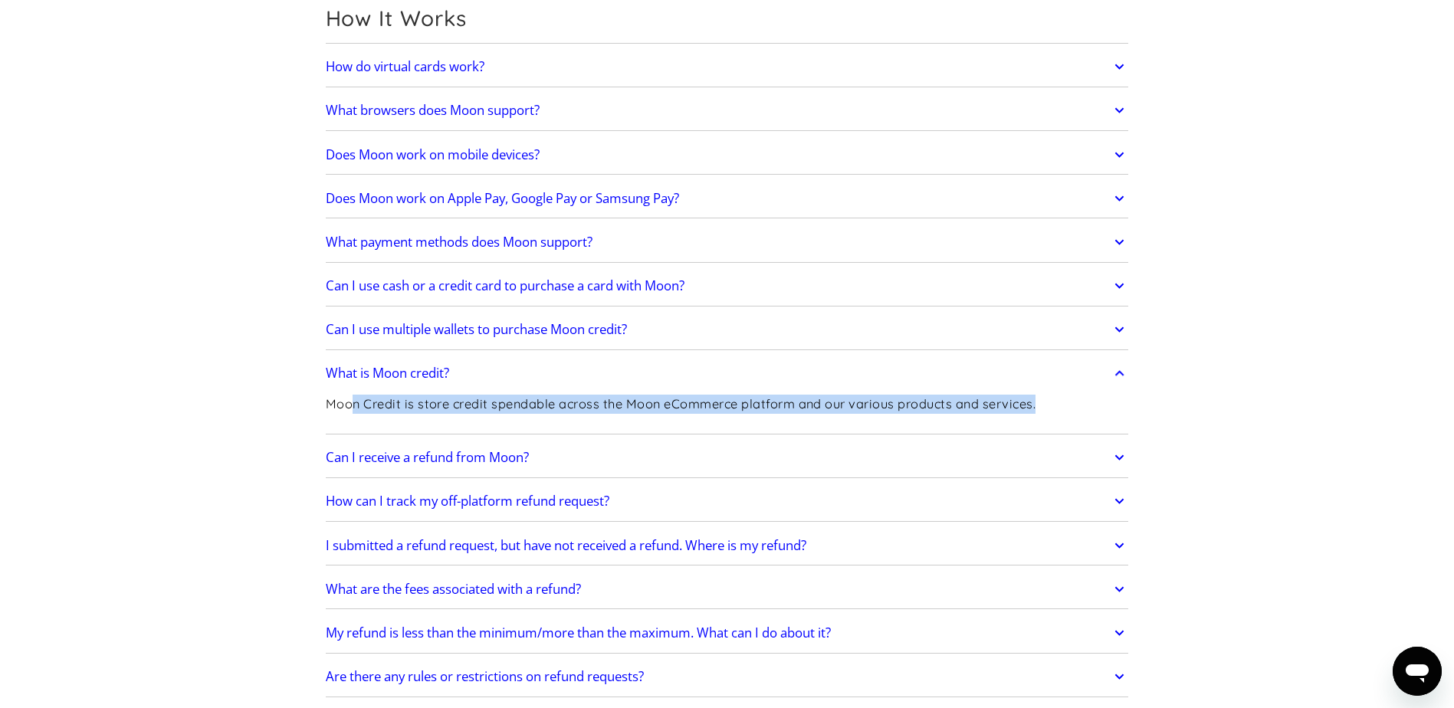
drag, startPoint x: 352, startPoint y: 406, endPoint x: 1120, endPoint y: 412, distance: 767.9
click at [1120, 412] on div "Moon Credit is store credit spendable across the Moon eCommerce platform and ou…" at bounding box center [727, 410] width 803 height 41
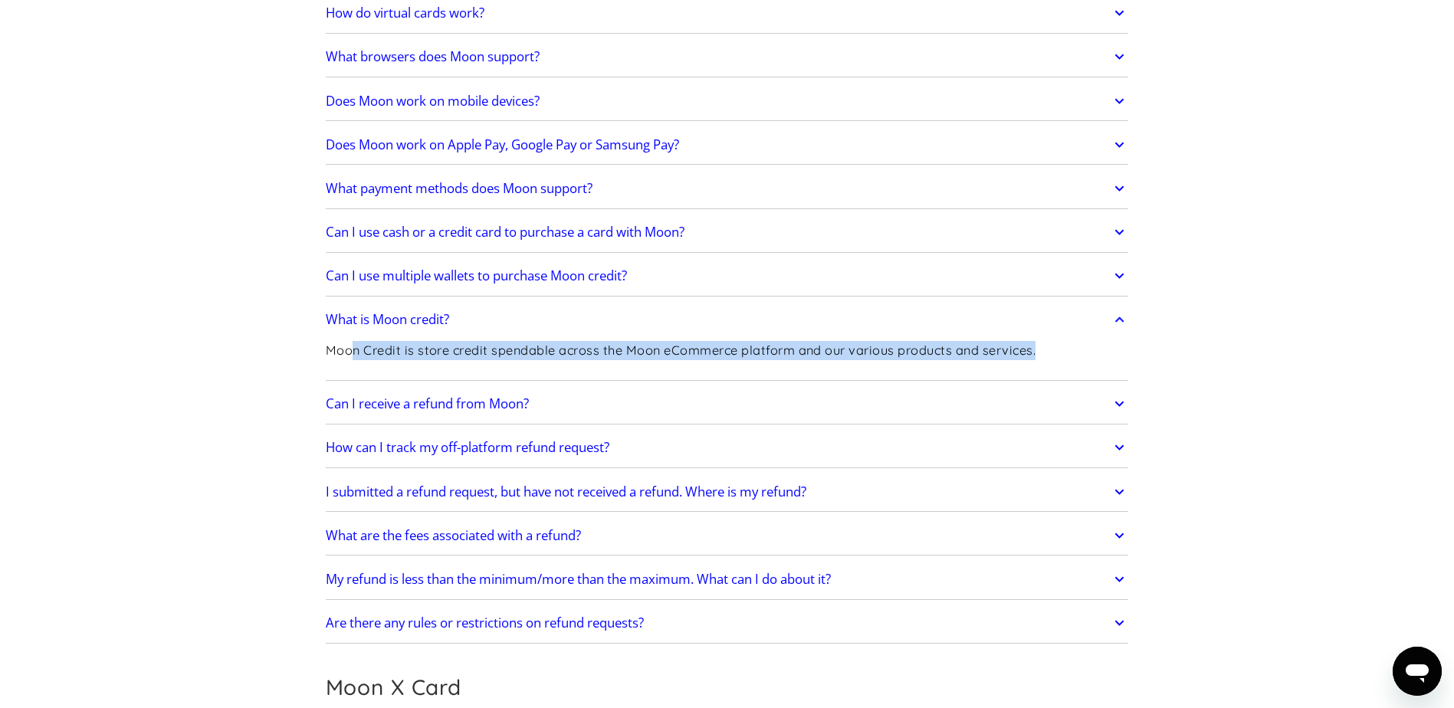
scroll to position [536, 0]
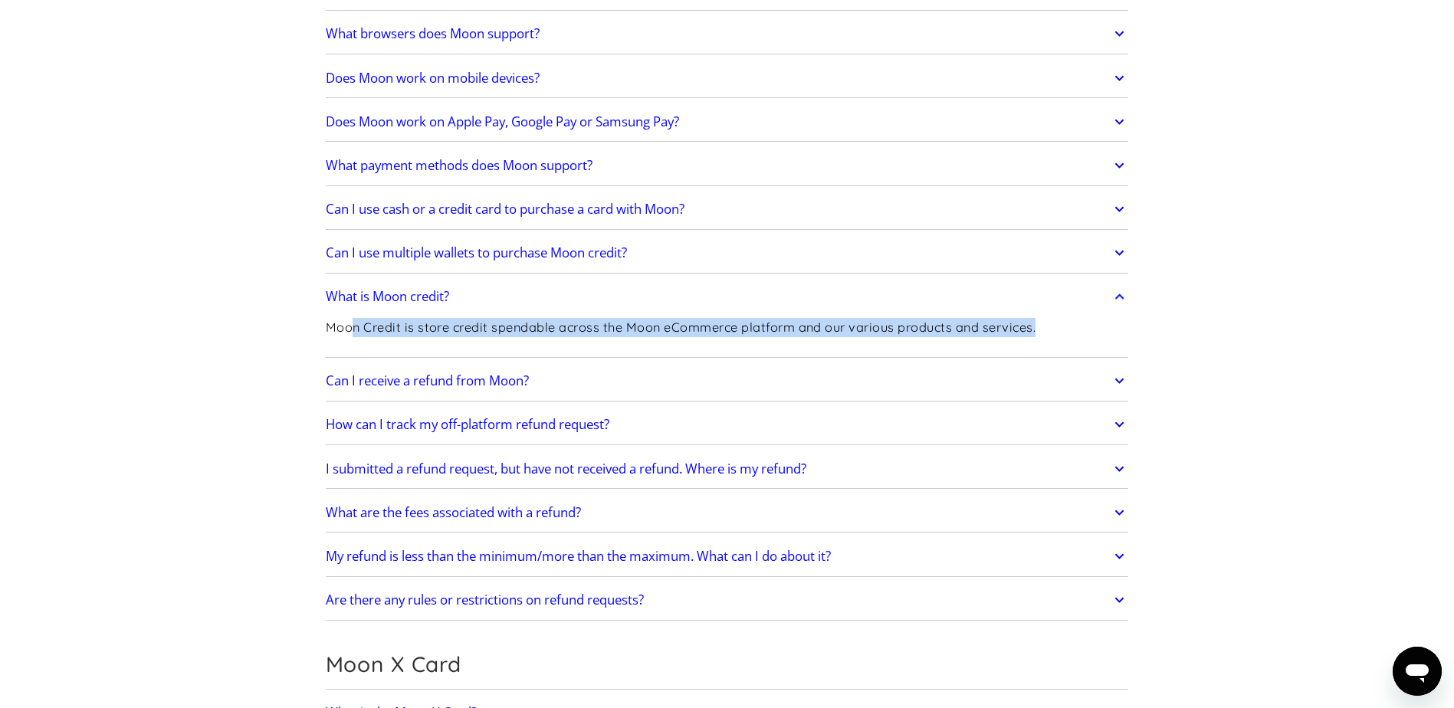
click at [471, 471] on h2 "I submitted a refund request, but have not received a refund. Where is my refun…" at bounding box center [566, 468] width 480 height 15
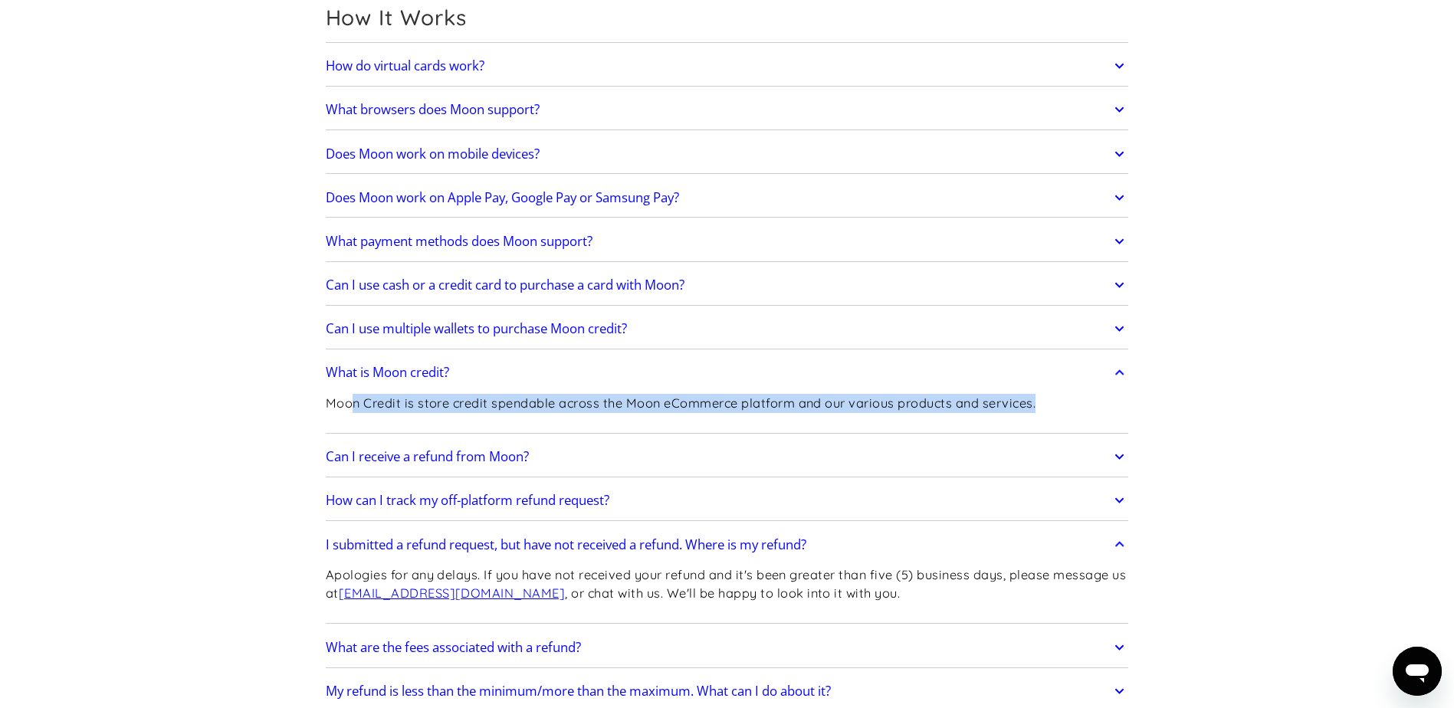
scroll to position [460, 0]
click at [386, 408] on p "Moon Credit is store credit spendable across the Moon eCommerce platform and ou…" at bounding box center [681, 404] width 710 height 19
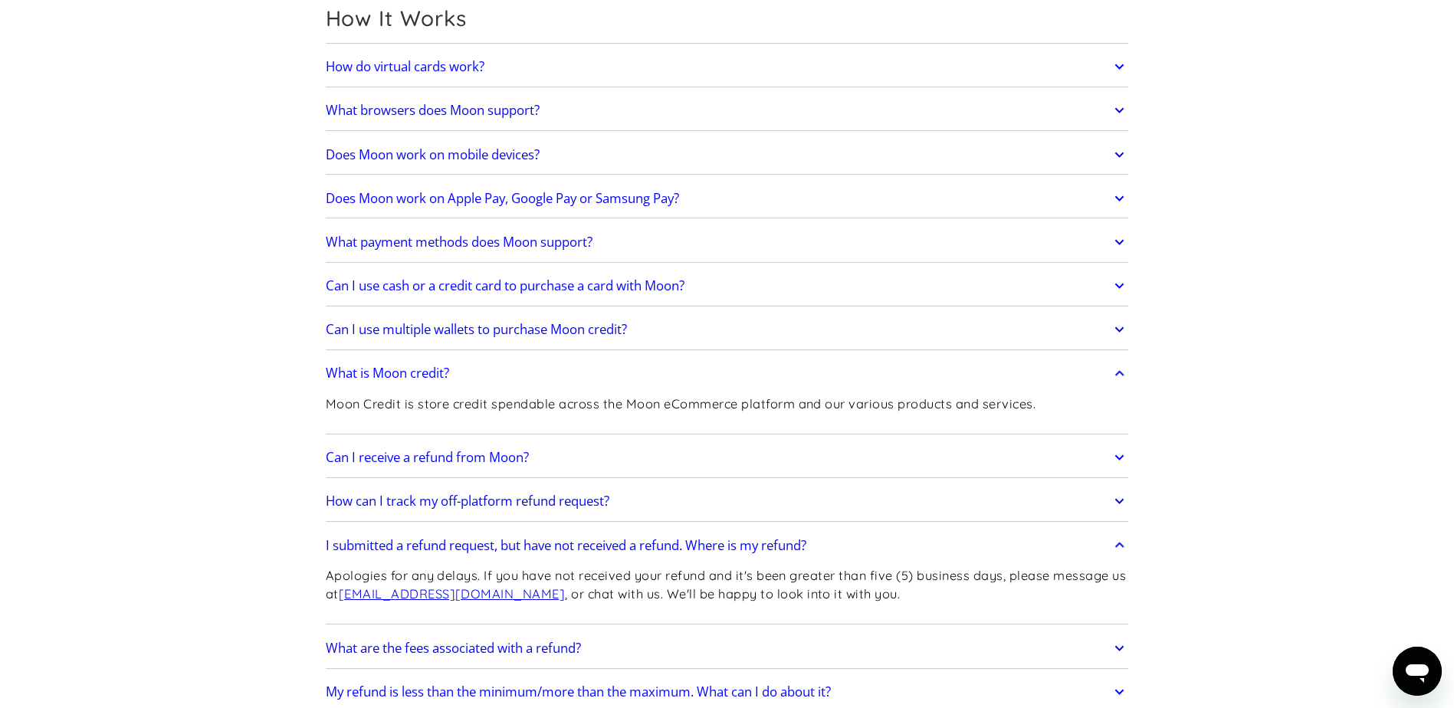
scroll to position [0, 0]
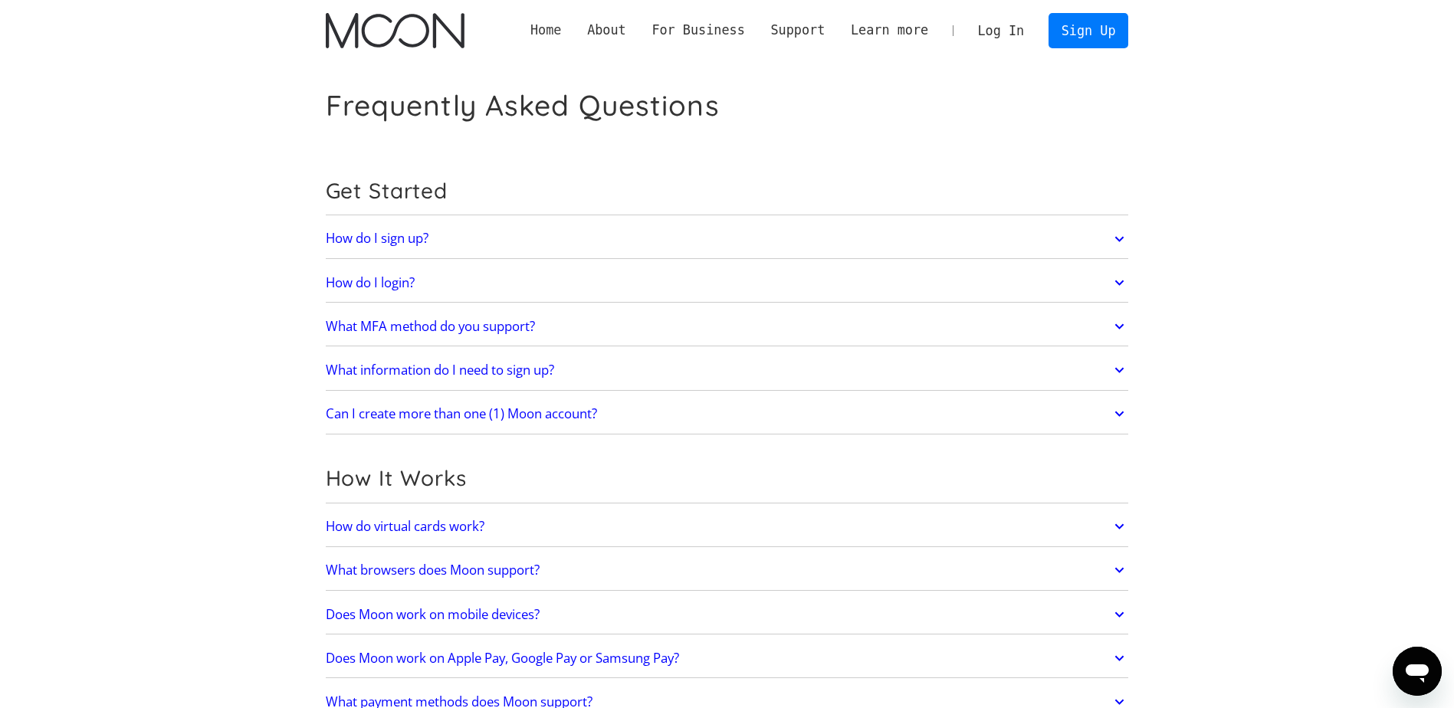
click at [574, 29] on link "Home" at bounding box center [545, 30] width 57 height 19
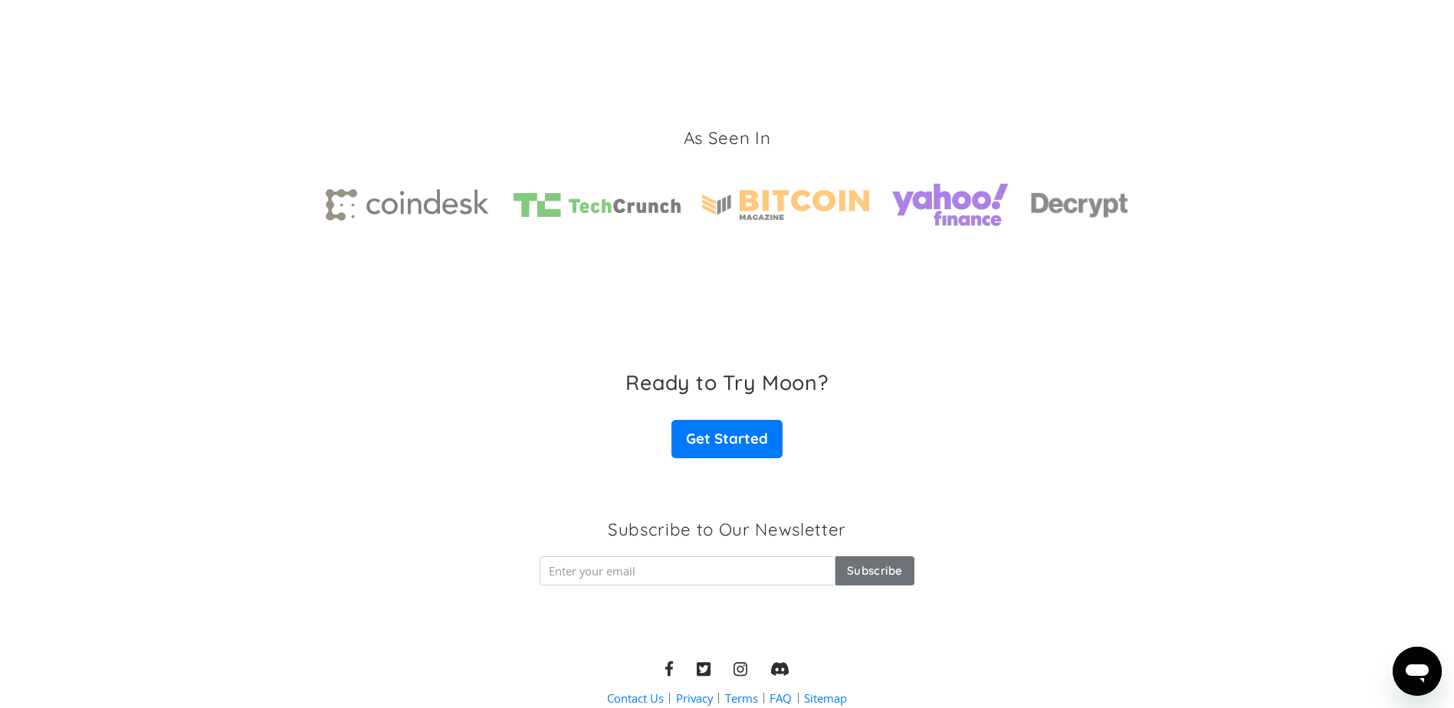
scroll to position [2292, 0]
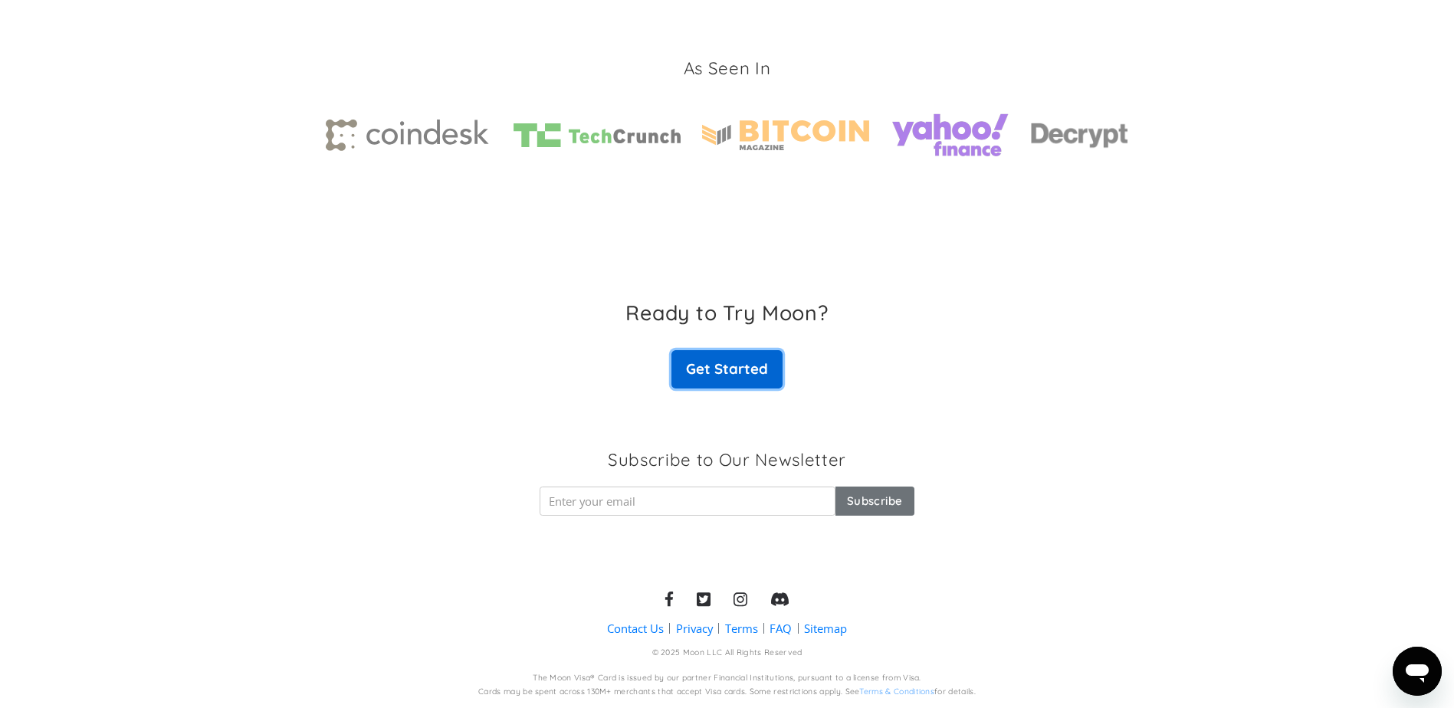
click at [767, 369] on link "Get Started" at bounding box center [726, 369] width 110 height 38
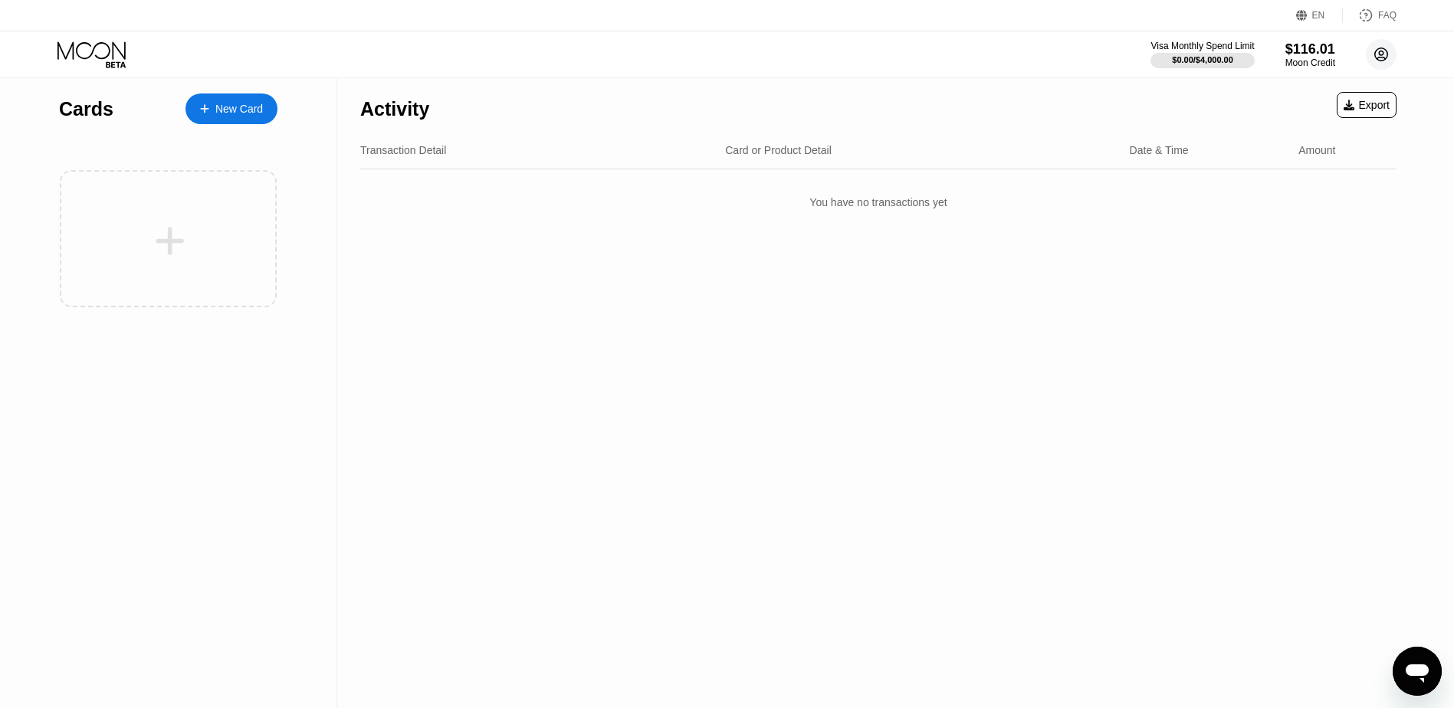
click at [1376, 58] on icon at bounding box center [1381, 54] width 13 height 13
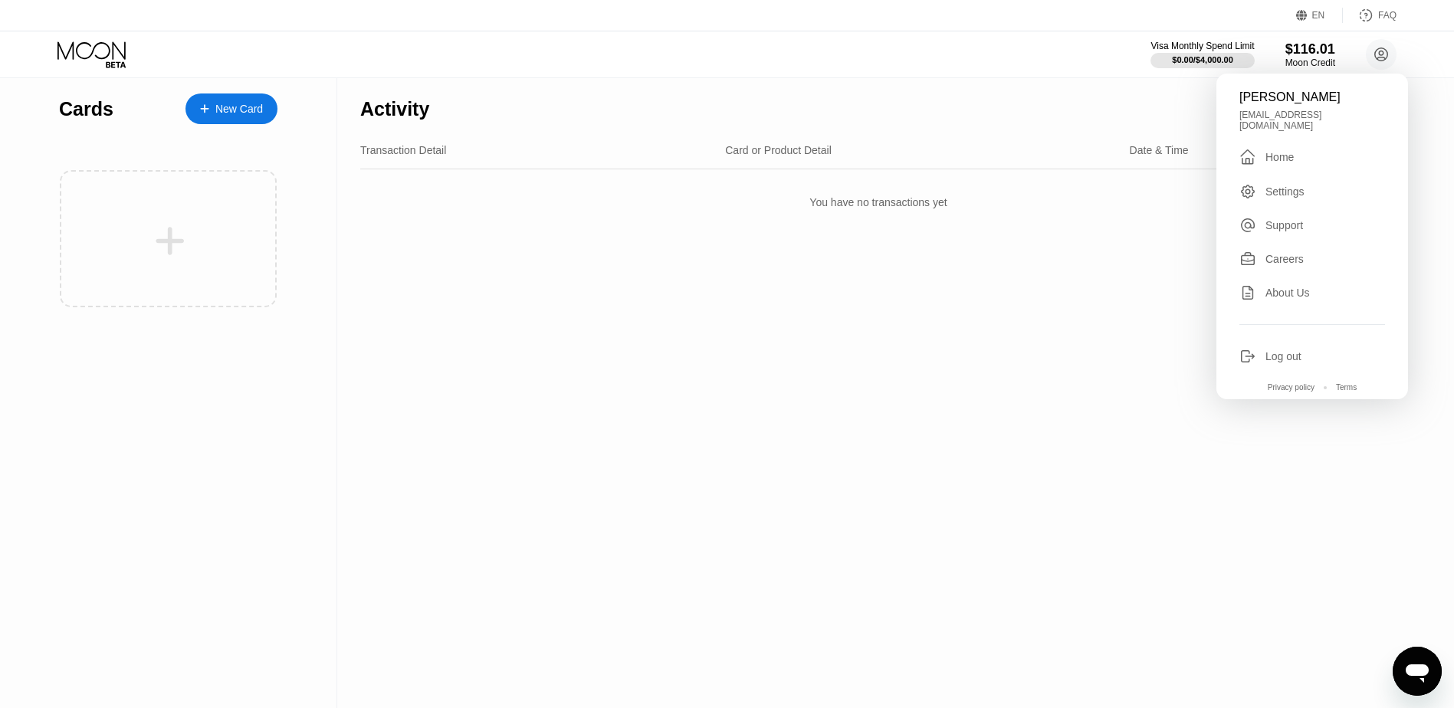
click at [1034, 382] on div "Activity Export Transaction Detail Card or Product Detail Date & Time Amount Yo…" at bounding box center [878, 393] width 1082 height 630
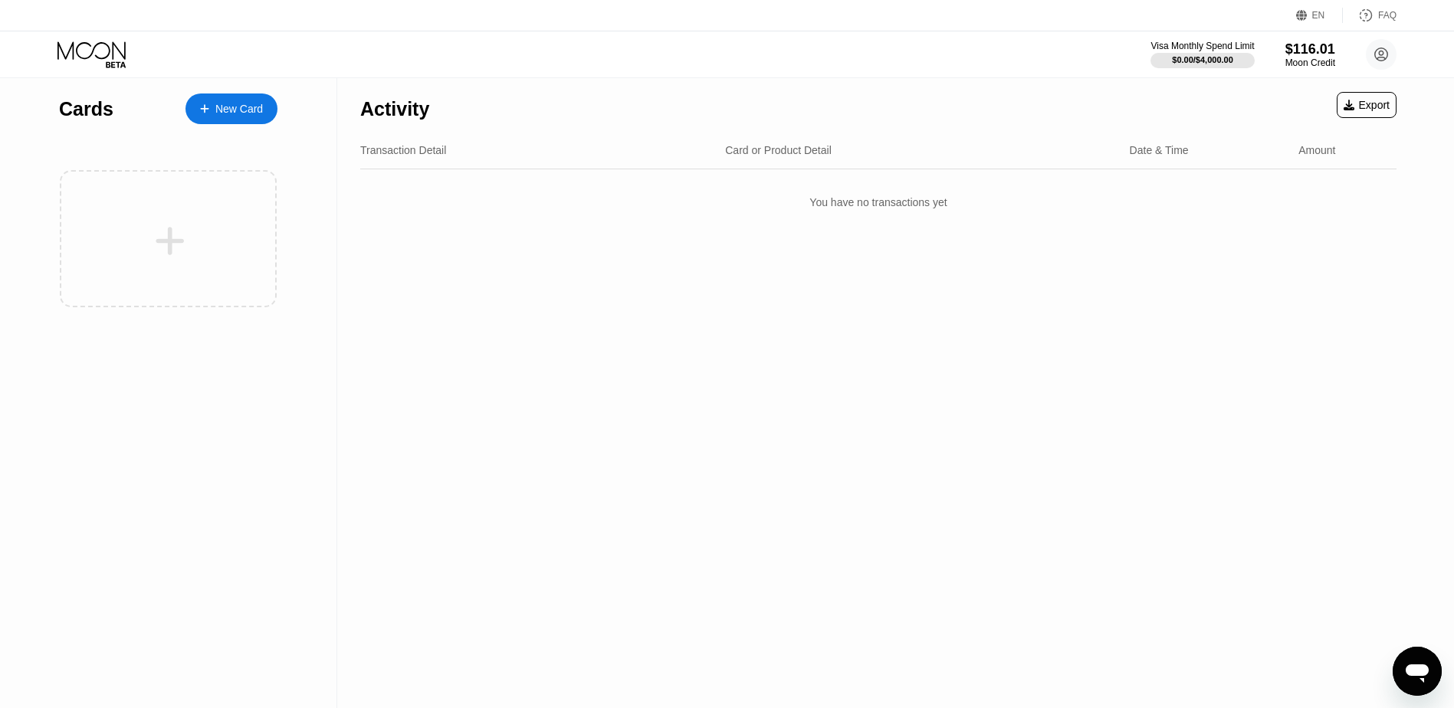
click at [218, 108] on div "New Card" at bounding box center [239, 109] width 48 height 13
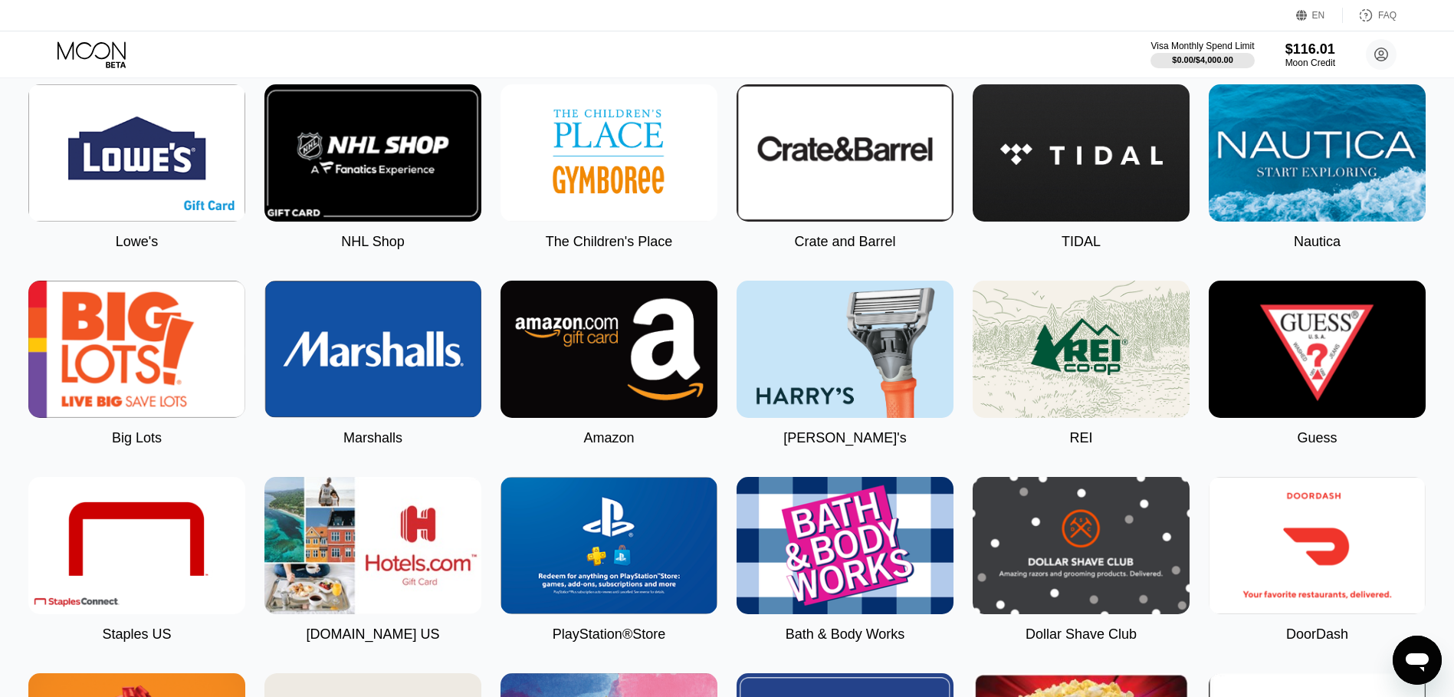
scroll to position [1609, 0]
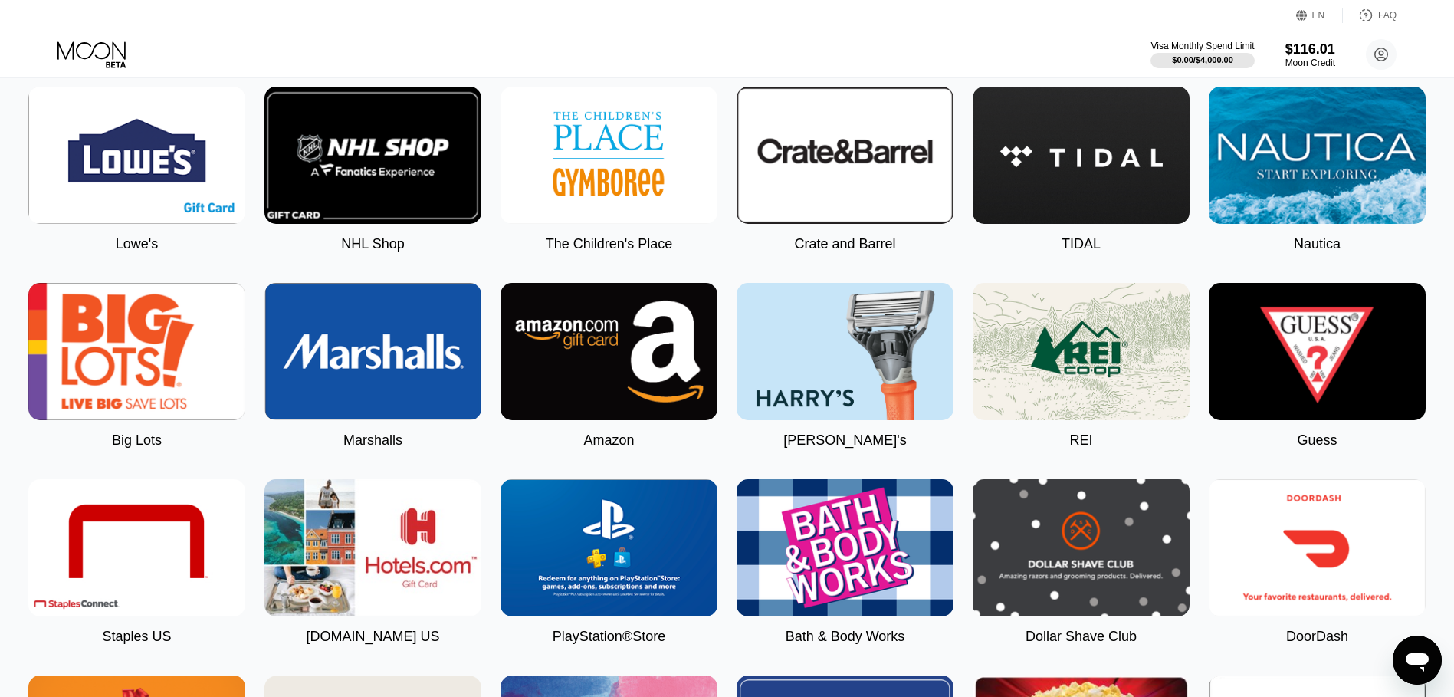
click at [637, 412] on img at bounding box center [608, 351] width 217 height 137
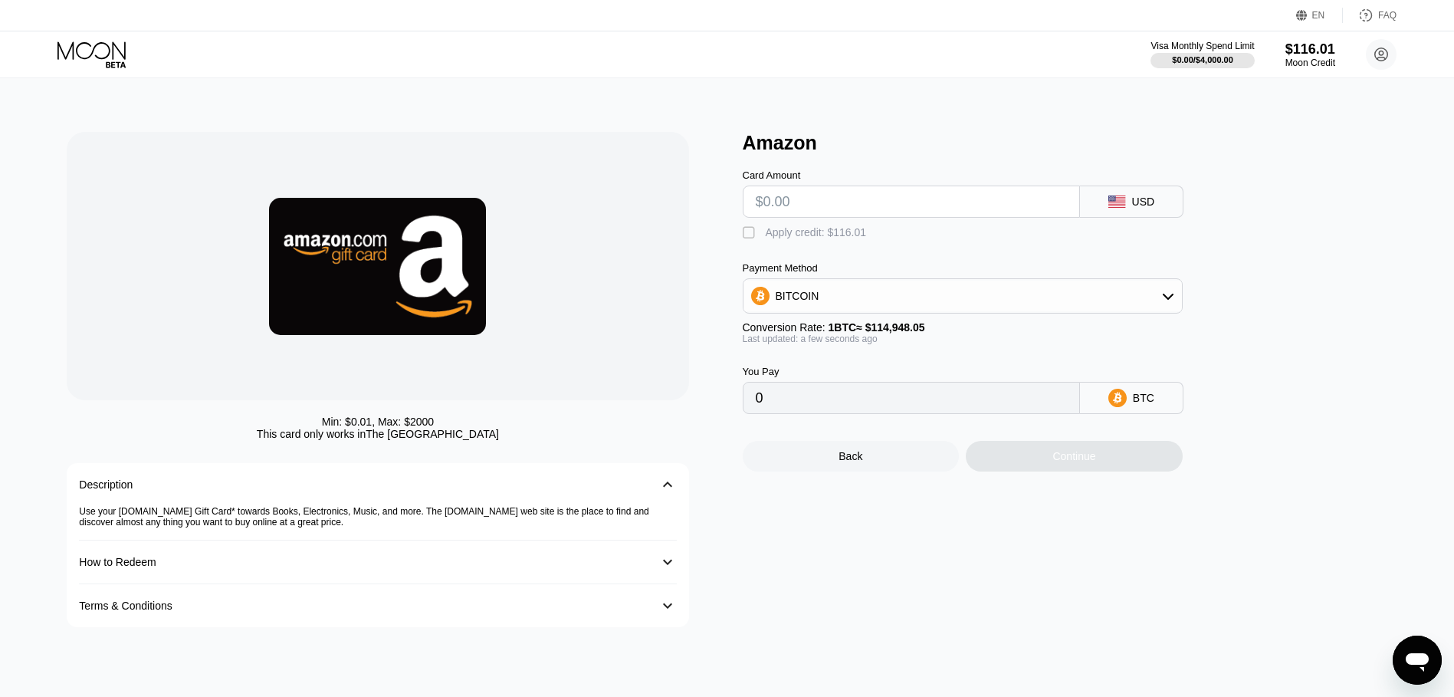
click at [238, 568] on div "How to Redeem" at bounding box center [362, 562] width 566 height 12
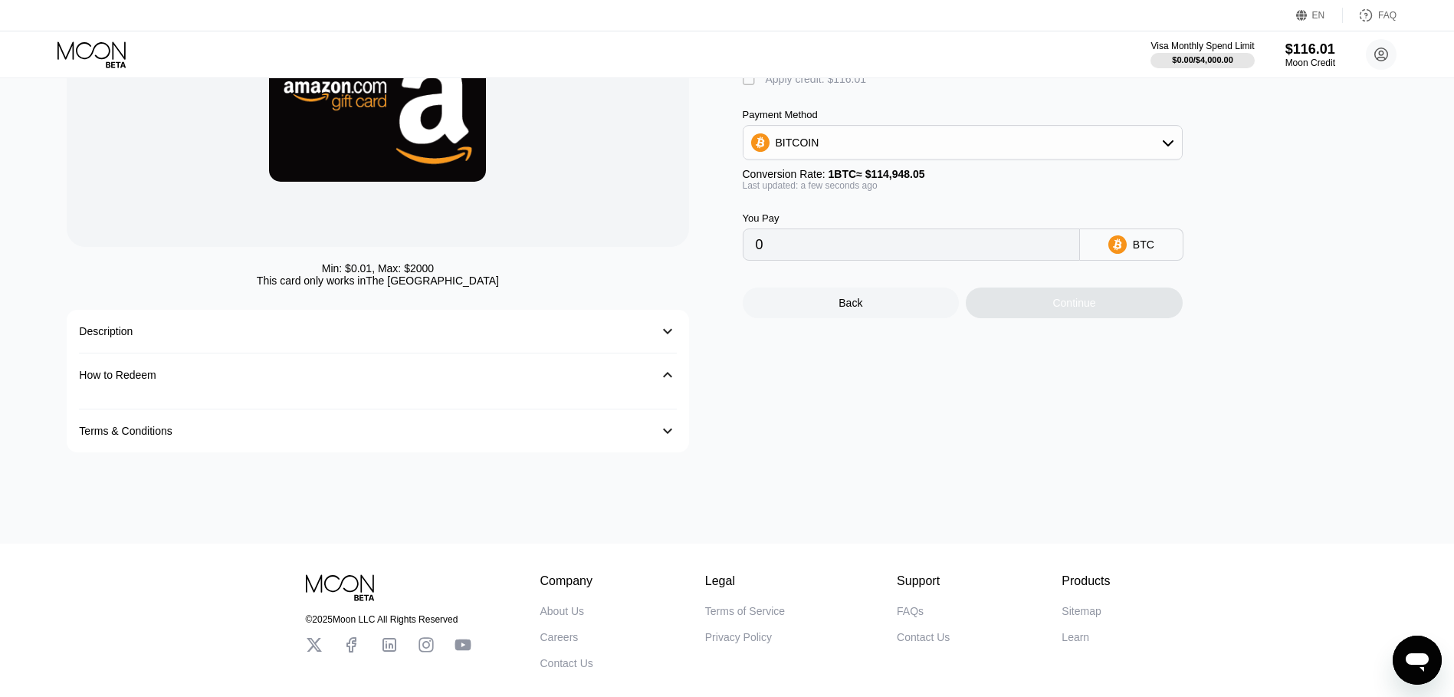
click at [122, 376] on div "How to Redeem" at bounding box center [117, 375] width 77 height 12
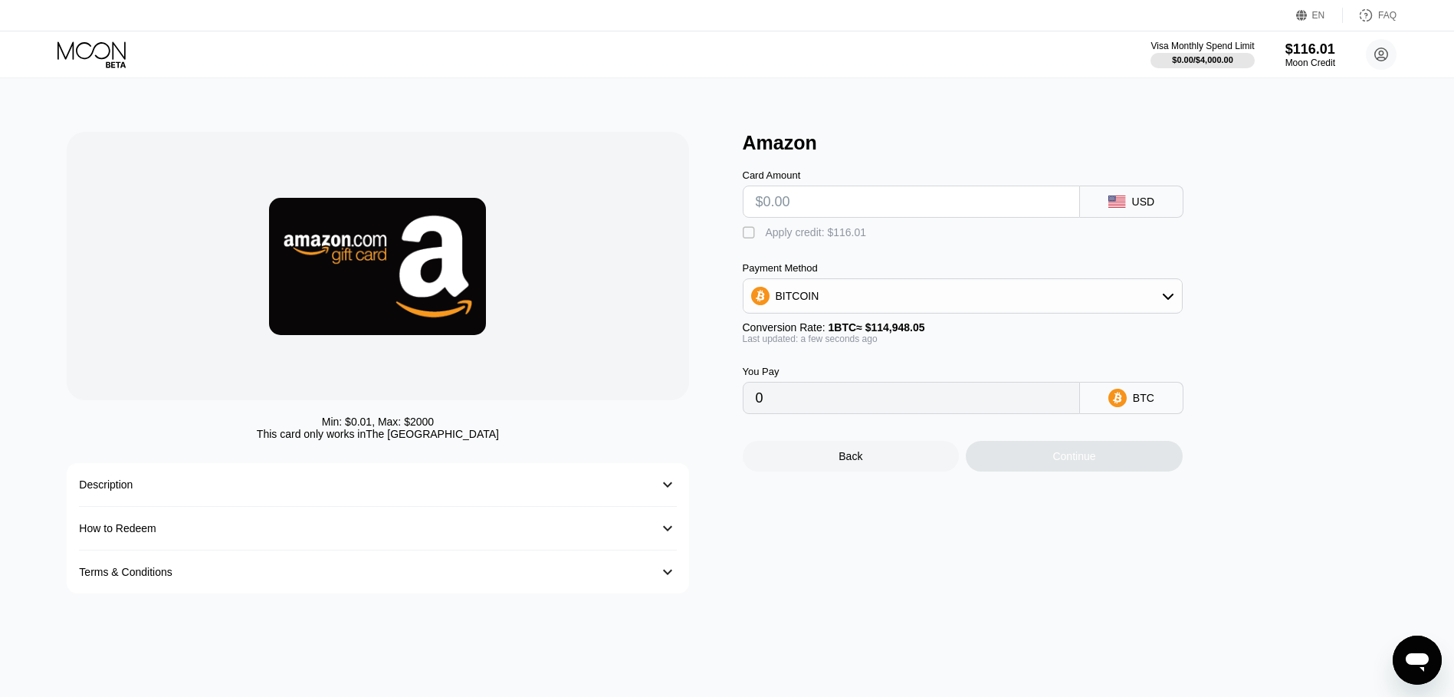
click at [1416, 647] on icon "Open messaging window" at bounding box center [1417, 660] width 28 height 28
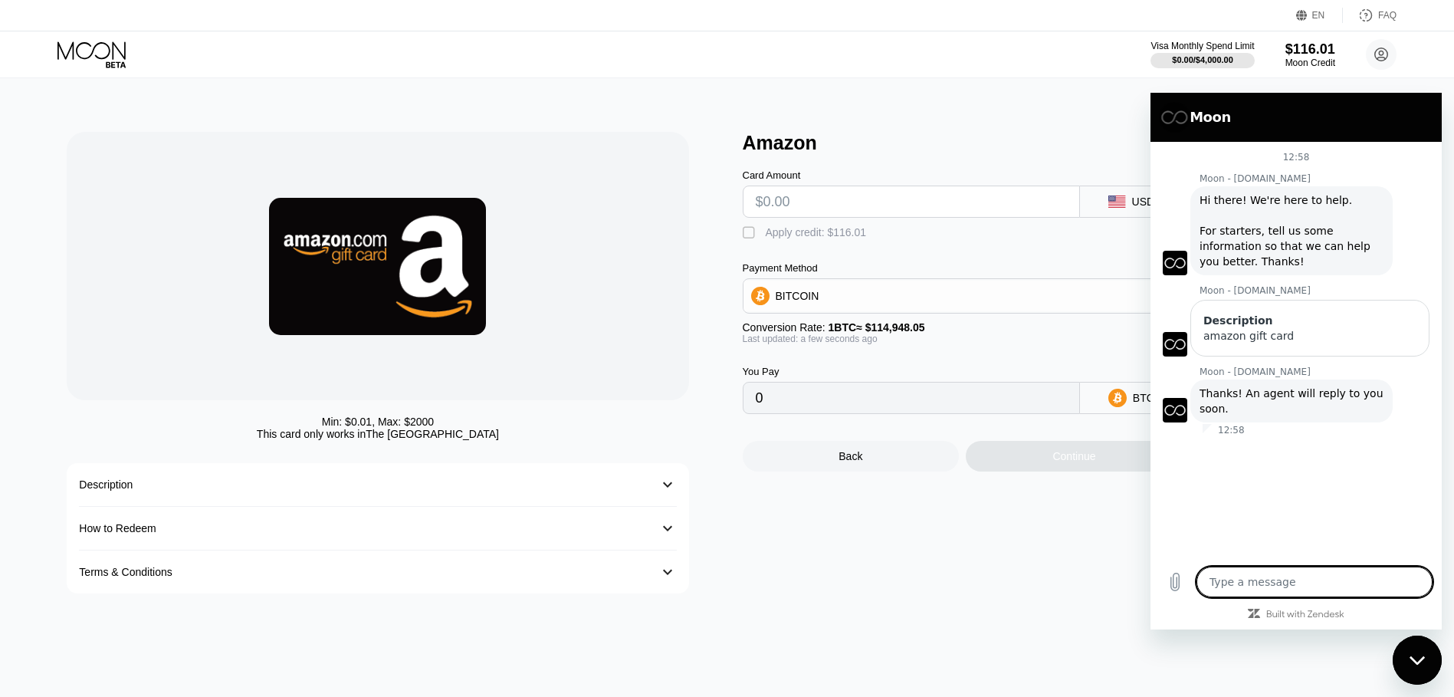
click at [1265, 572] on textarea at bounding box center [1314, 581] width 236 height 31
type textarea "a"
type textarea "x"
type textarea "an"
type textarea "x"
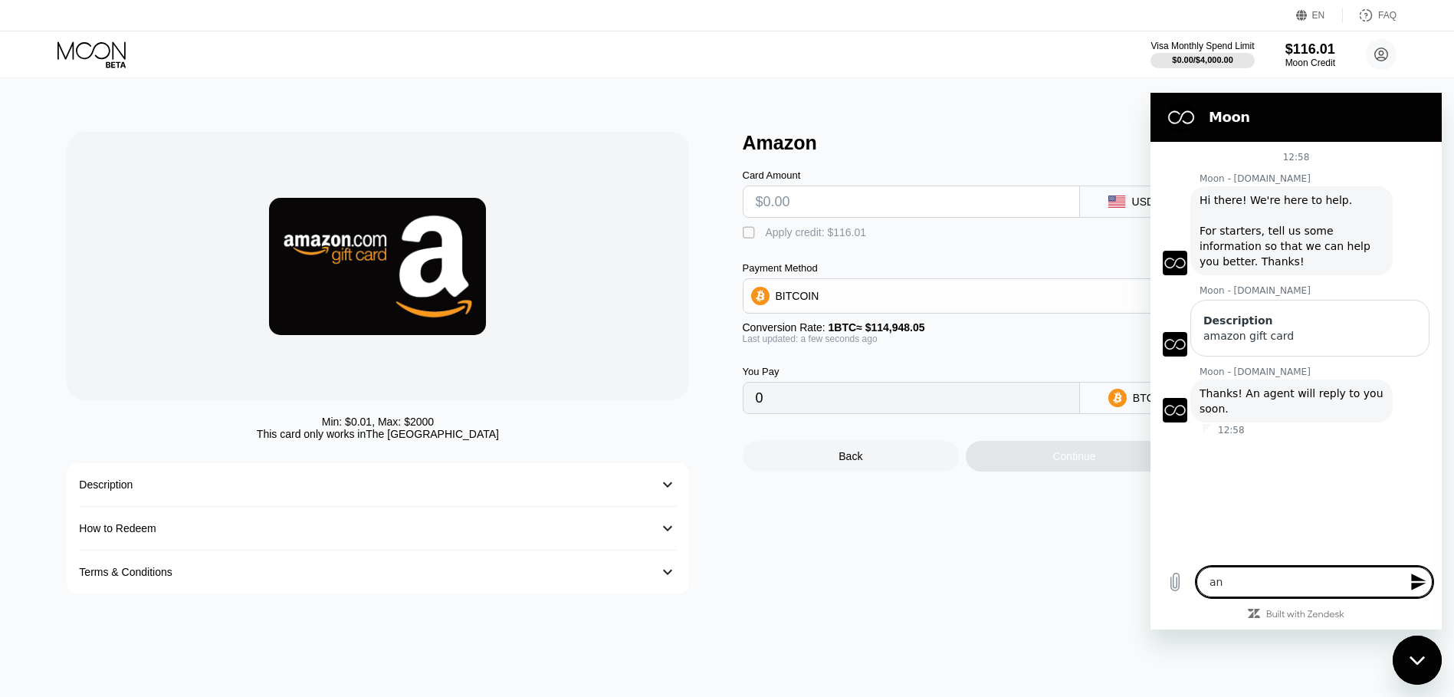
type textarea "any"
type textarea "x"
type textarea "anyo"
type textarea "x"
type textarea "anyon"
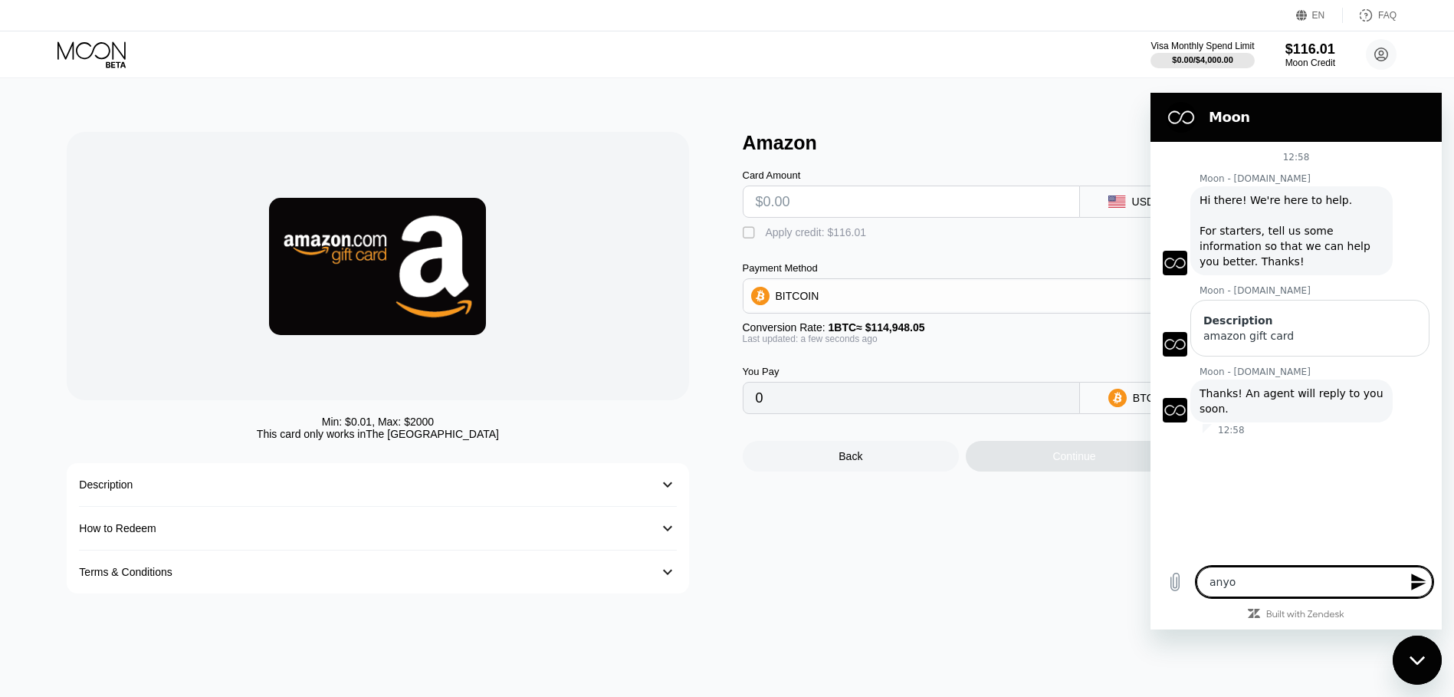
type textarea "x"
type textarea "anyone"
type textarea "x"
type textarea "anyone?"
type textarea "x"
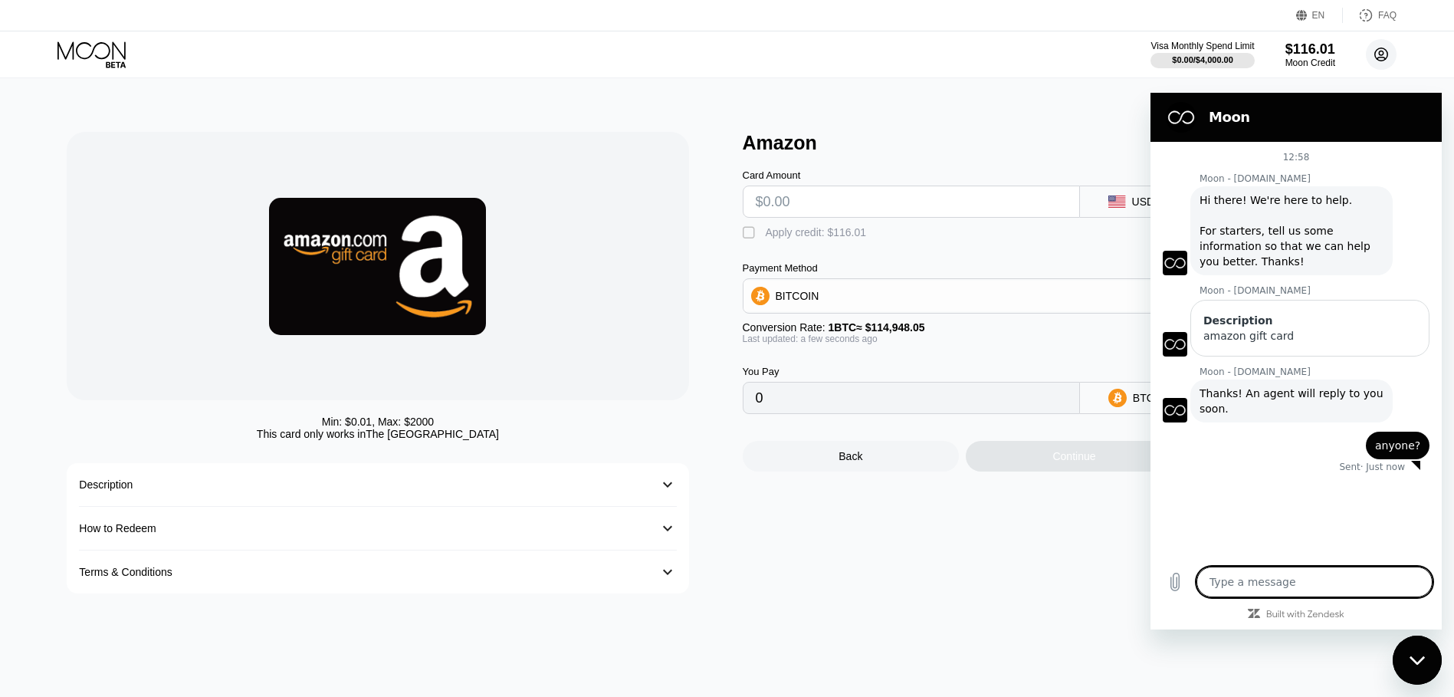
click at [1387, 52] on icon at bounding box center [1381, 54] width 13 height 13
click at [1352, 126] on h2 "Moon" at bounding box center [1317, 117] width 218 height 18
click at [1375, 48] on circle at bounding box center [1381, 54] width 31 height 31
click at [1029, 103] on div "Min: $ 0.01 , Max: $ 2000 This card only works in The United States Description…" at bounding box center [727, 387] width 1465 height 618
click at [1428, 659] on div "Close messaging window" at bounding box center [1417, 660] width 46 height 46
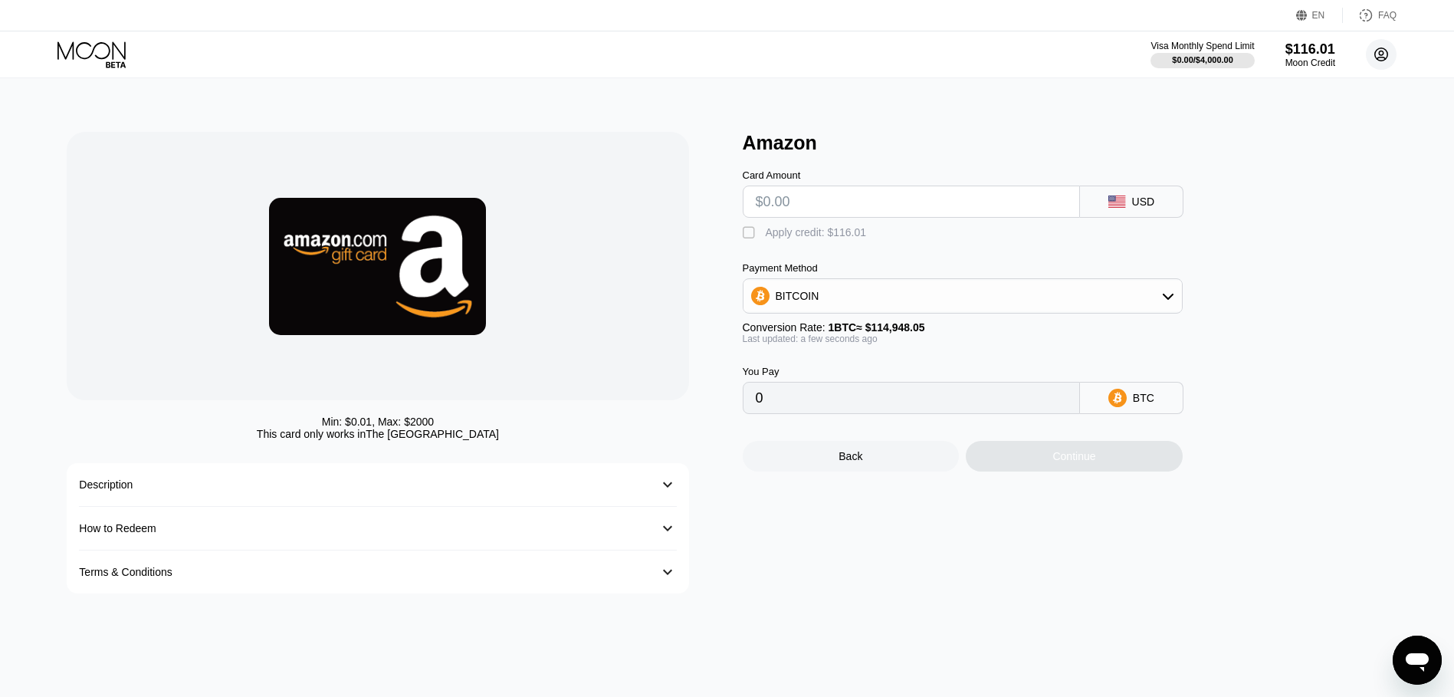
click at [1385, 56] on circle at bounding box center [1381, 54] width 31 height 31
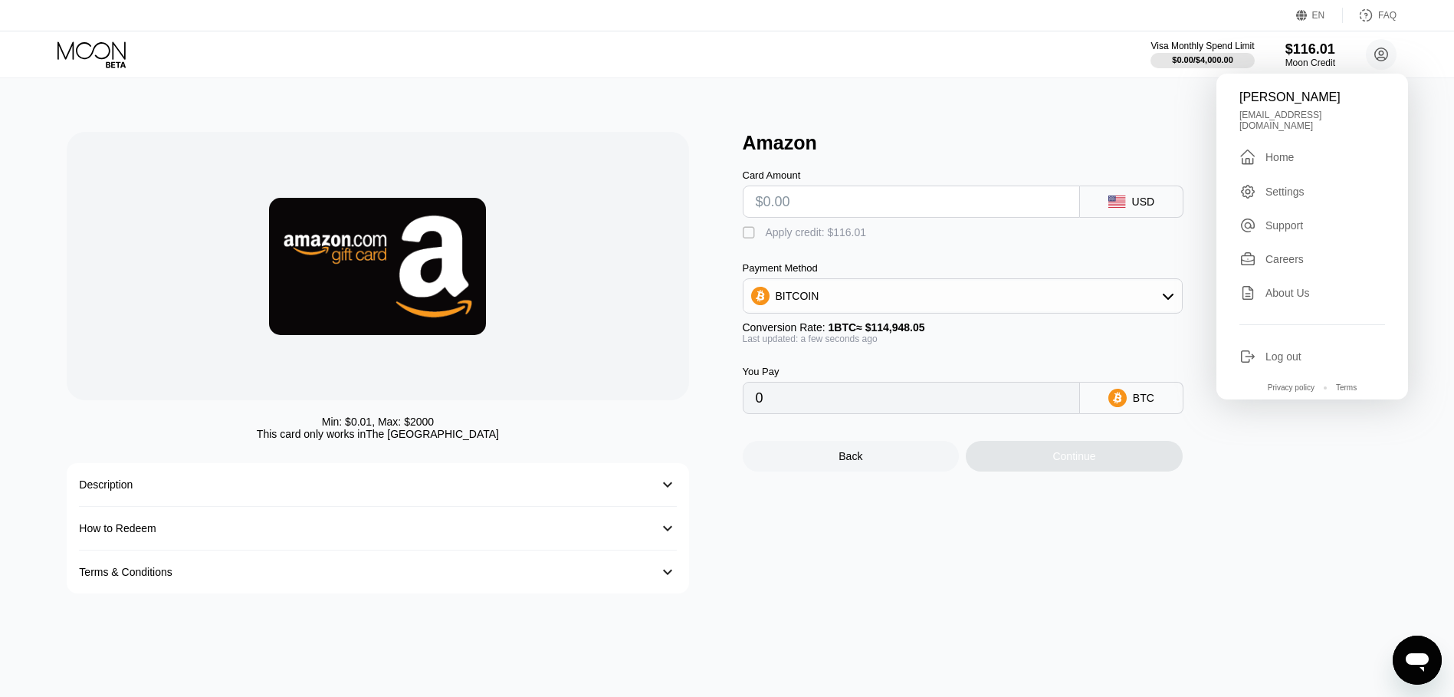
click at [1288, 219] on div "Support" at bounding box center [1284, 225] width 38 height 12
type textarea "x"
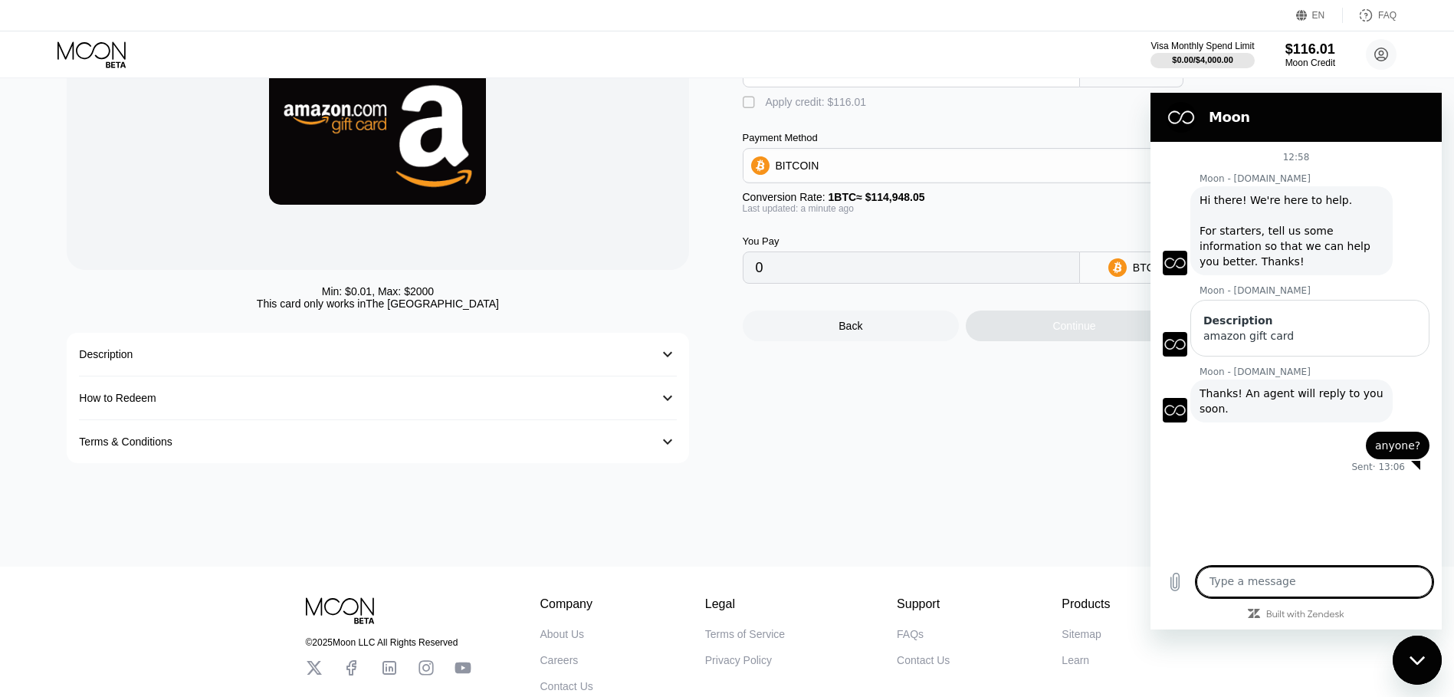
scroll to position [235, 0]
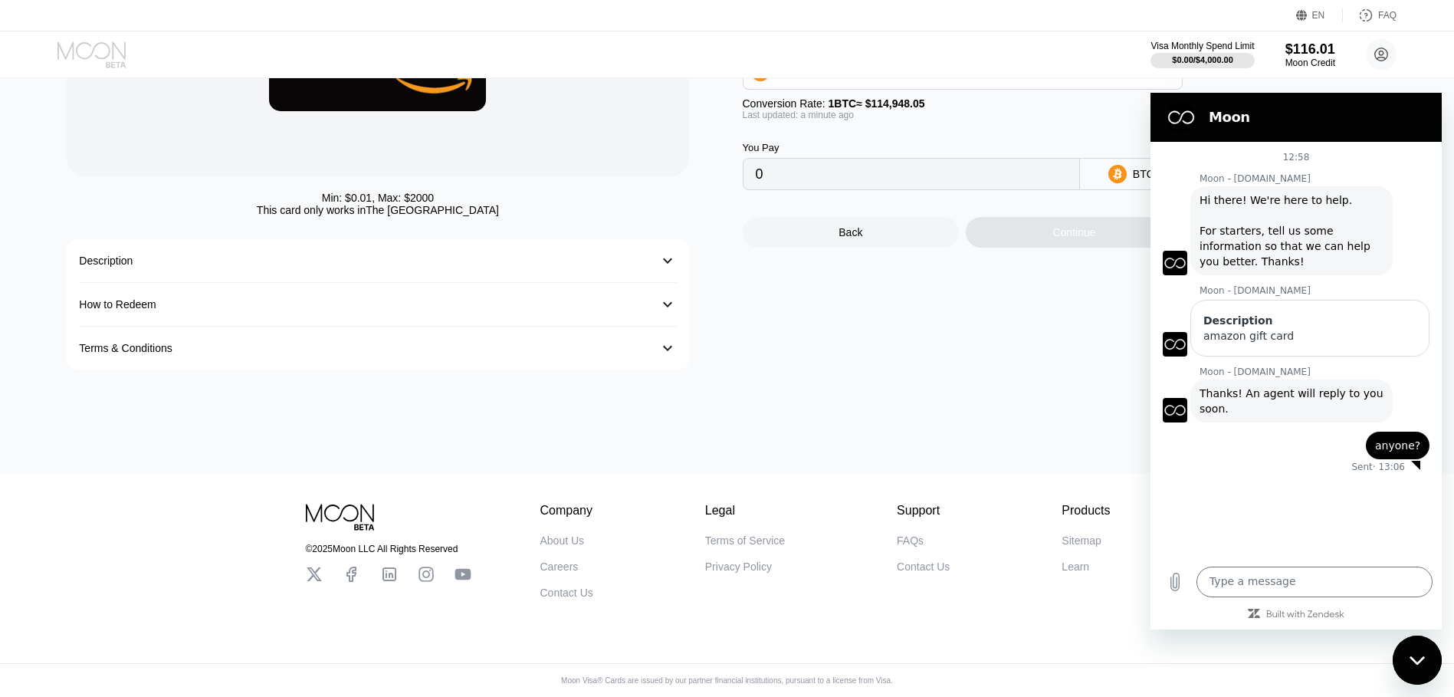
click at [85, 55] on icon at bounding box center [92, 54] width 71 height 27
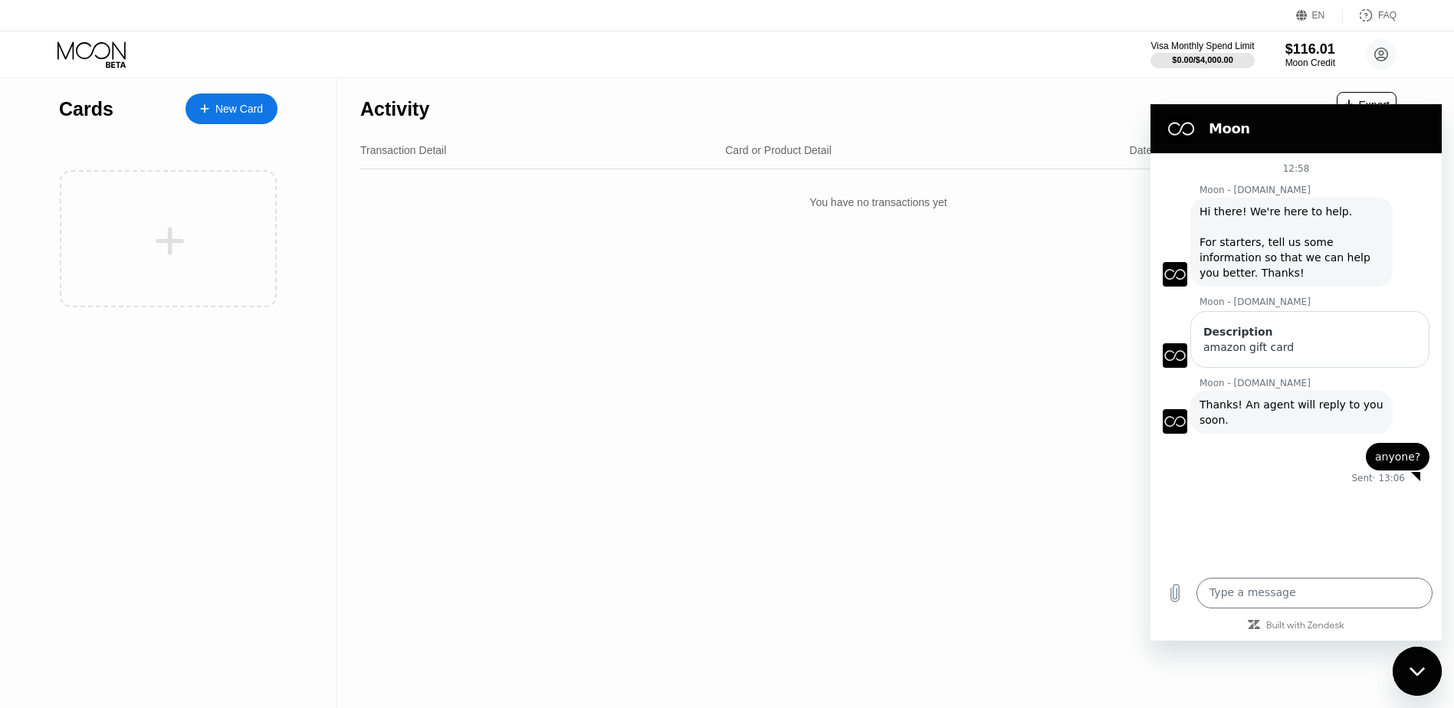
click at [1384, 17] on div "FAQ" at bounding box center [1387, 15] width 18 height 11
click at [1302, 47] on div "$116.01" at bounding box center [1309, 49] width 51 height 16
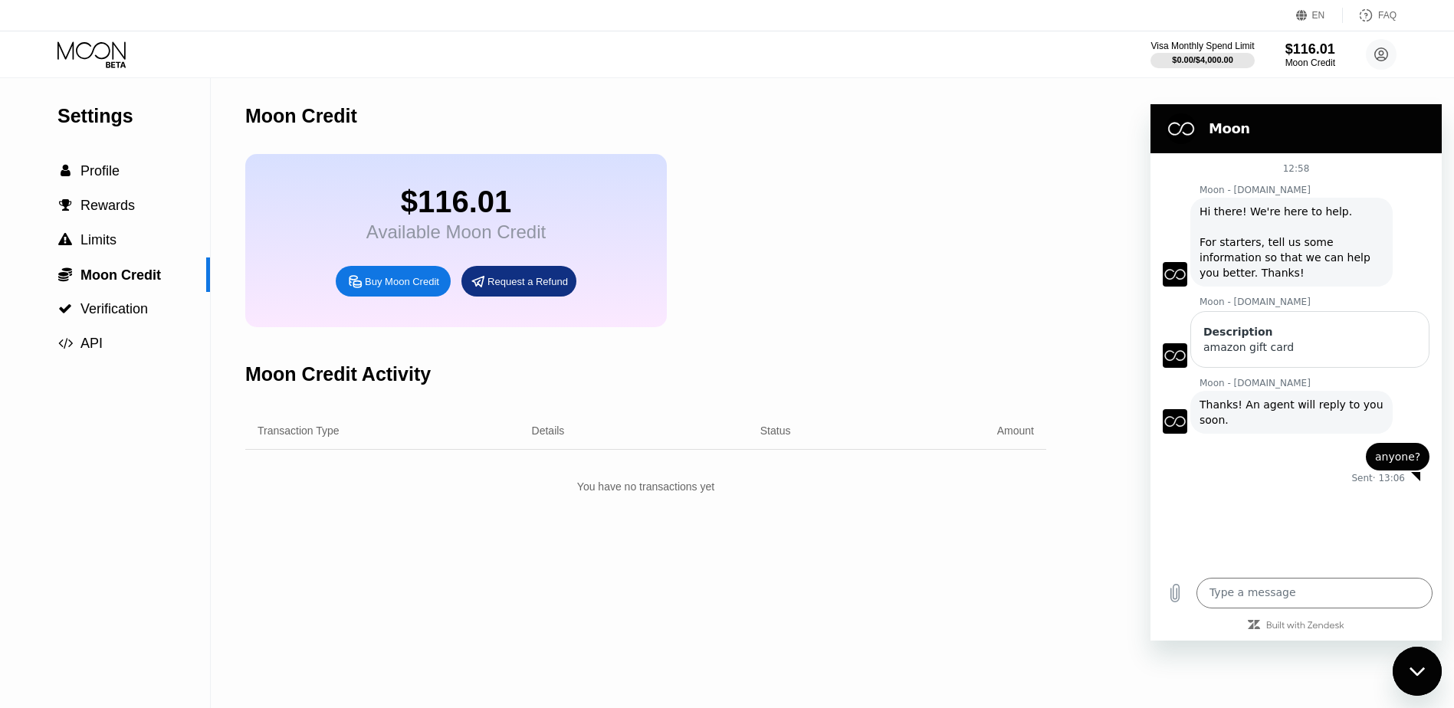
click at [525, 288] on div "Request a Refund" at bounding box center [527, 281] width 80 height 13
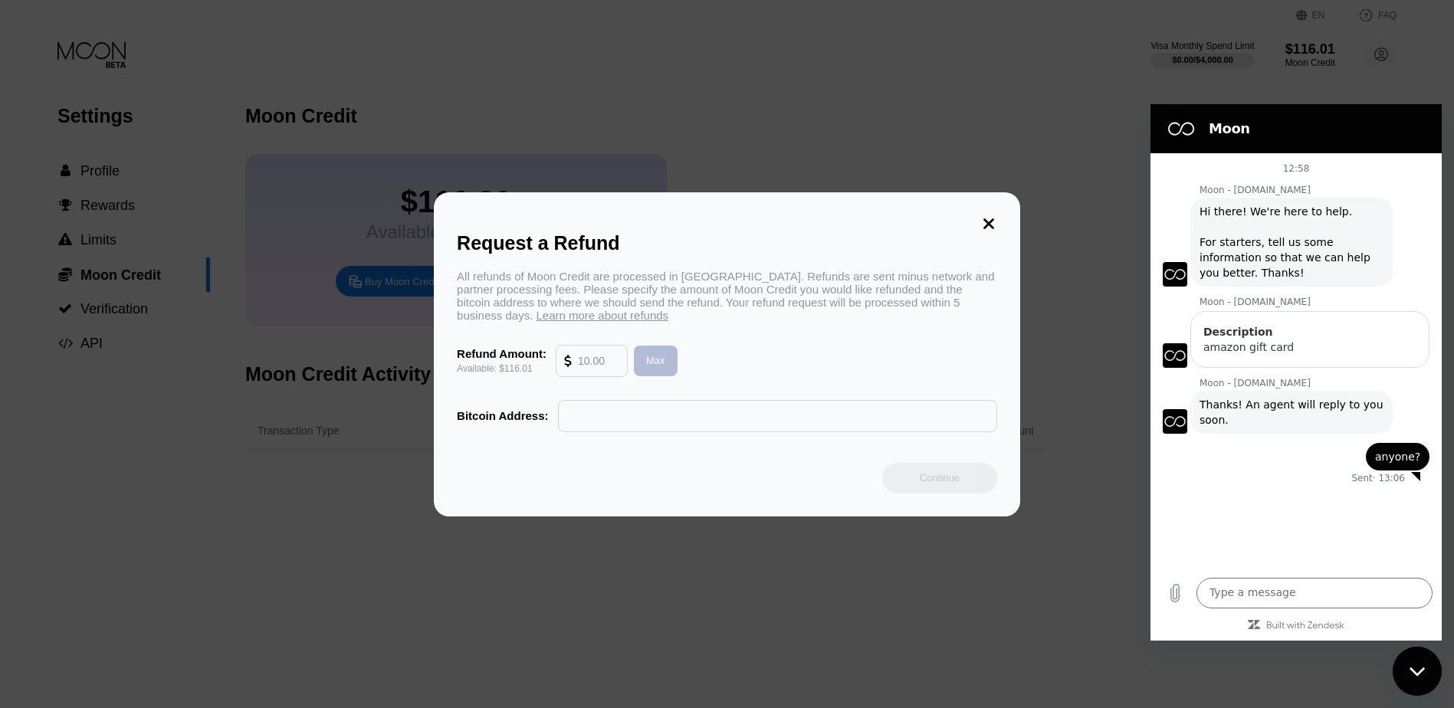
click at [666, 369] on div "Max" at bounding box center [656, 361] width 44 height 31
type input "116.01"
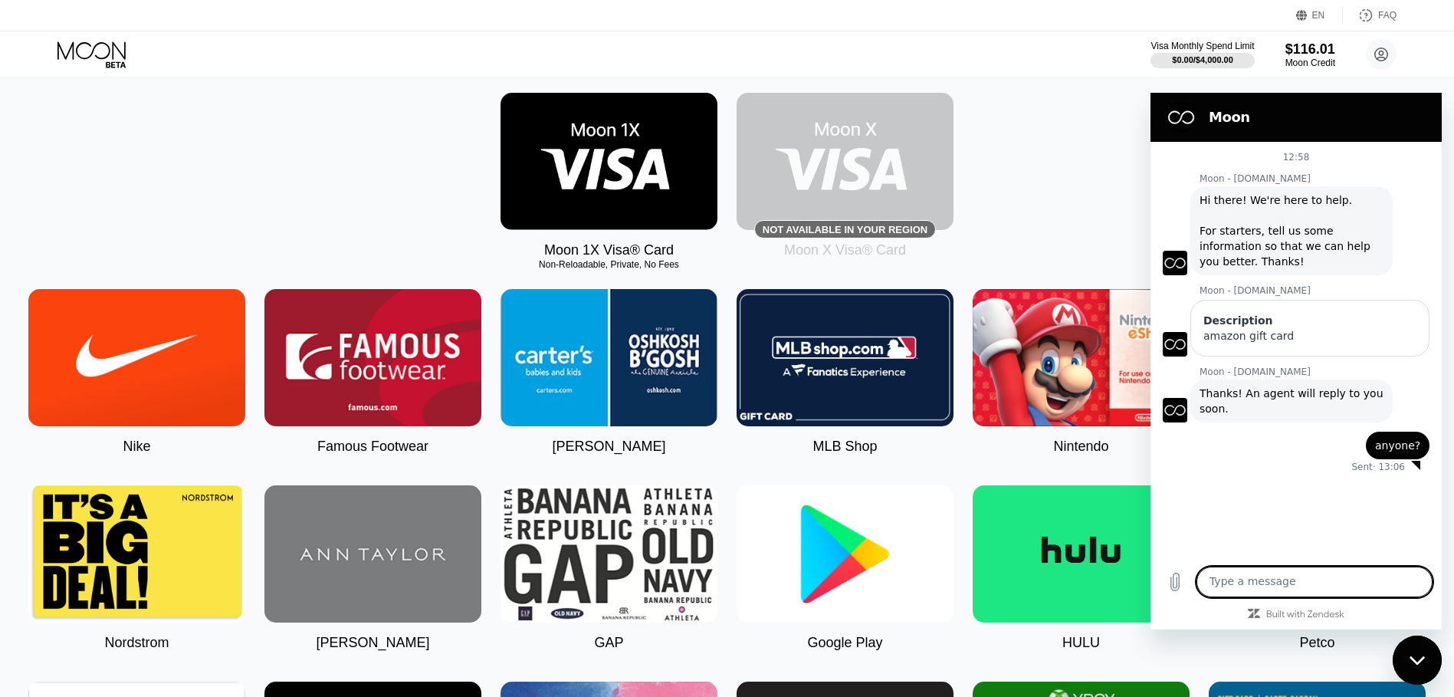
scroll to position [230, 0]
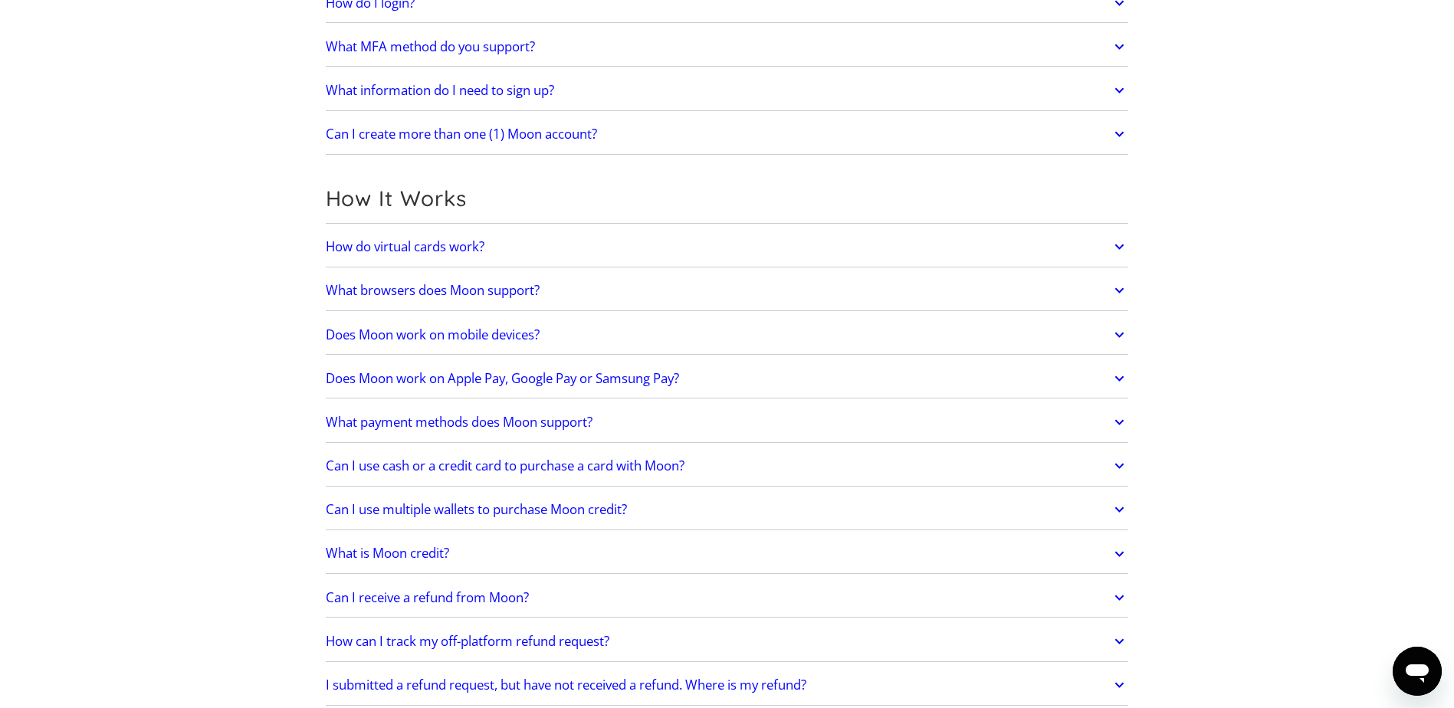
scroll to position [307, 0]
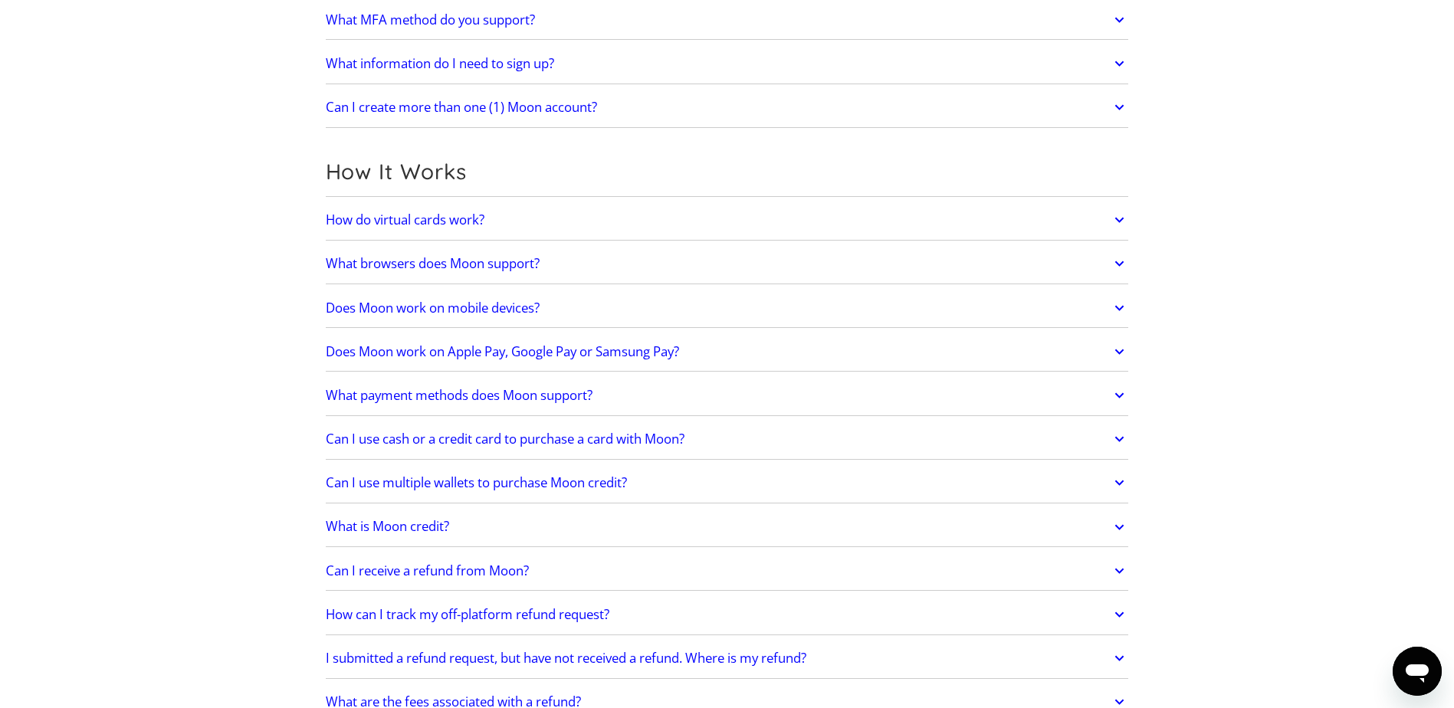
click at [431, 566] on h2 "Can I receive a refund from Moon?" at bounding box center [427, 570] width 203 height 15
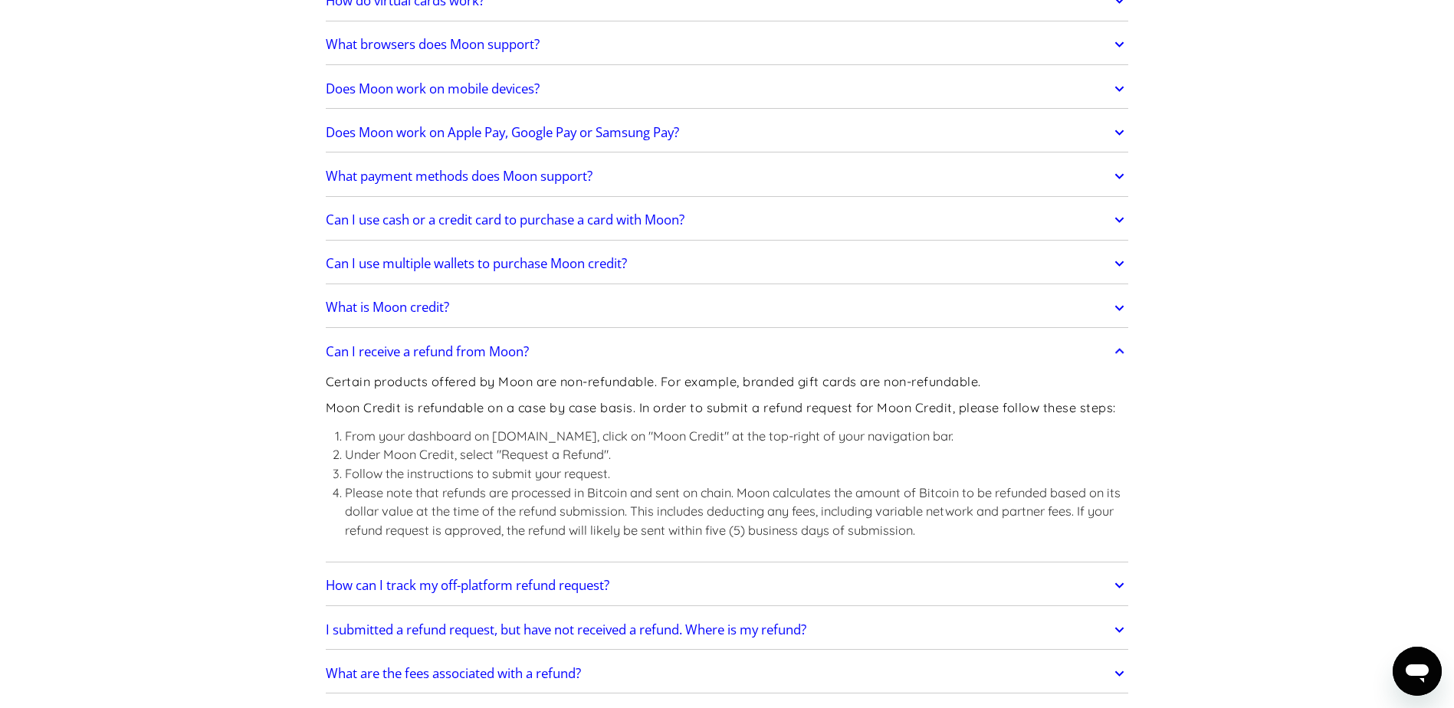
scroll to position [536, 0]
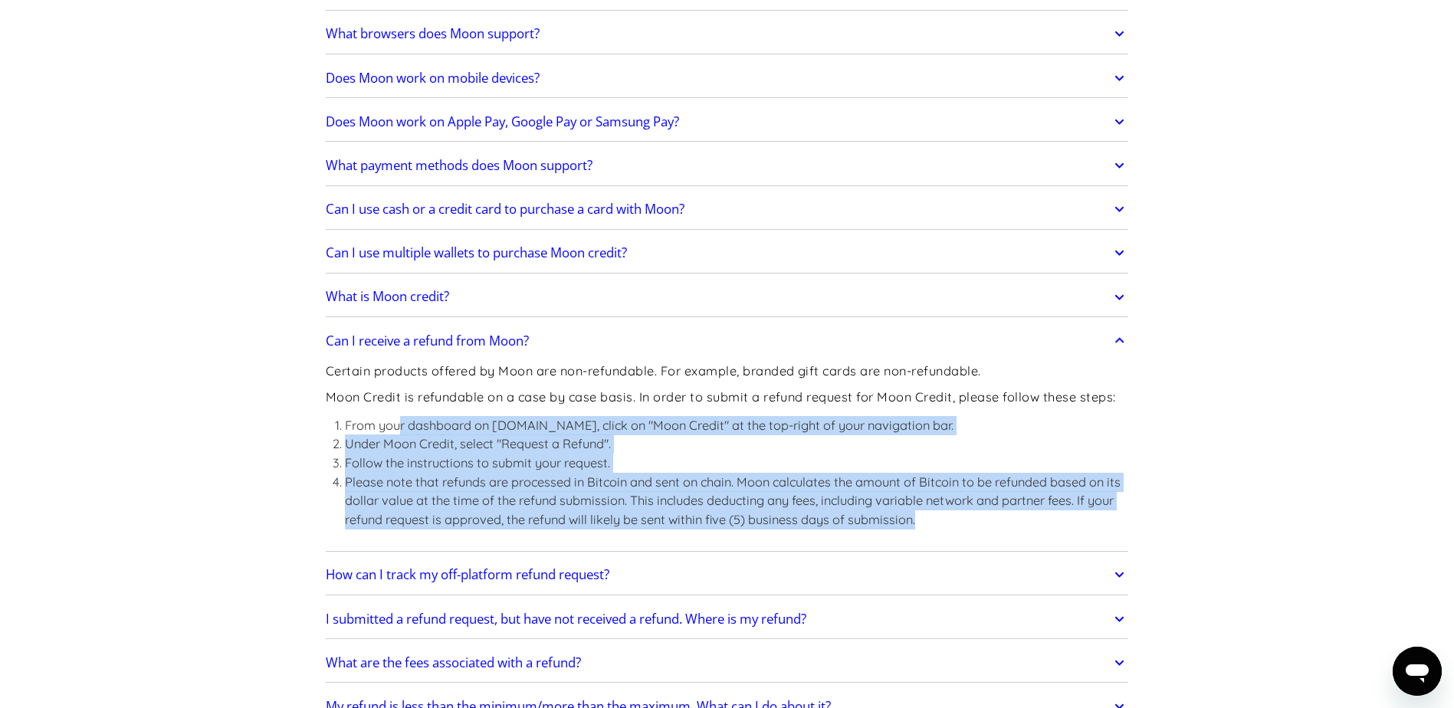
drag, startPoint x: 398, startPoint y: 424, endPoint x: 1145, endPoint y: 532, distance: 754.2
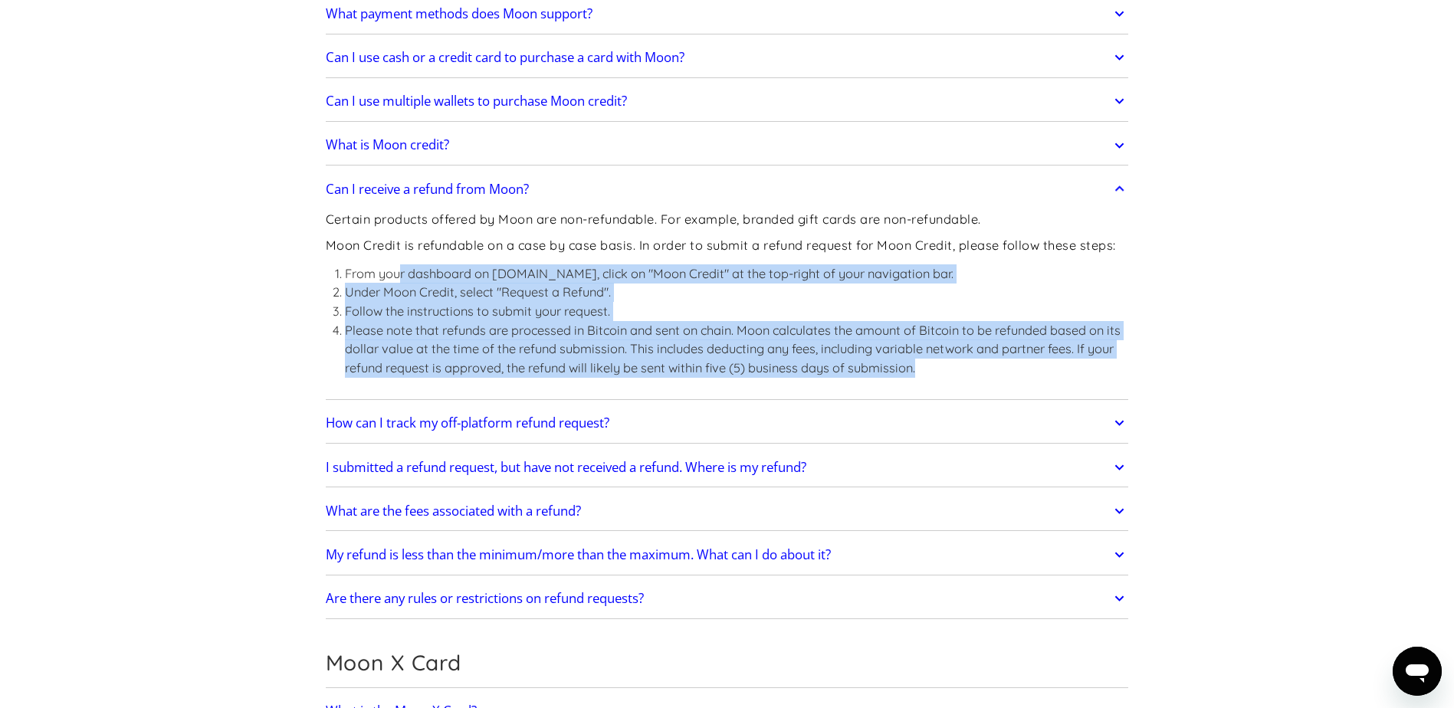
scroll to position [690, 0]
click at [500, 421] on h2 "How can I track my off-platform refund request?" at bounding box center [468, 421] width 284 height 15
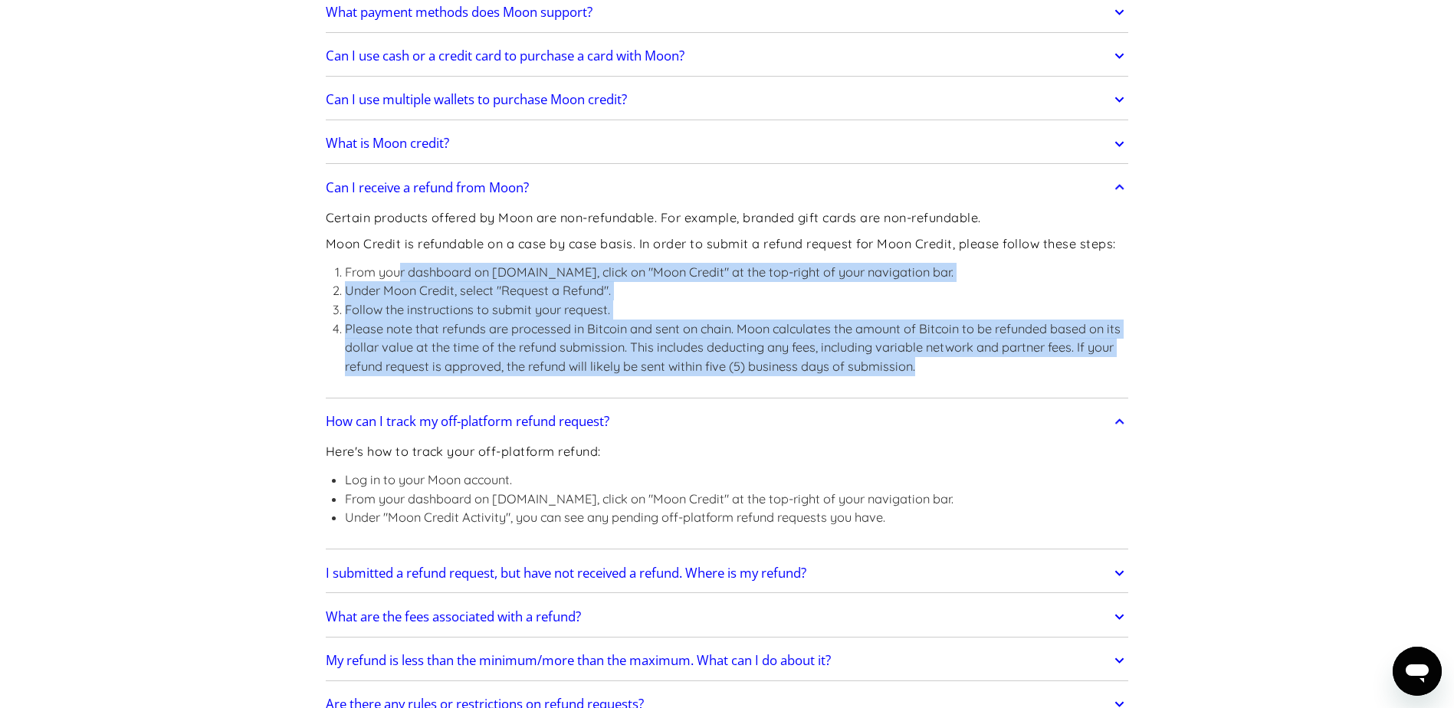
drag, startPoint x: 375, startPoint y: 474, endPoint x: 1031, endPoint y: 520, distance: 657.6
click at [1031, 520] on div "Here's how to track your off-platform refund: Log in to your Moon account. From…" at bounding box center [727, 491] width 803 height 107
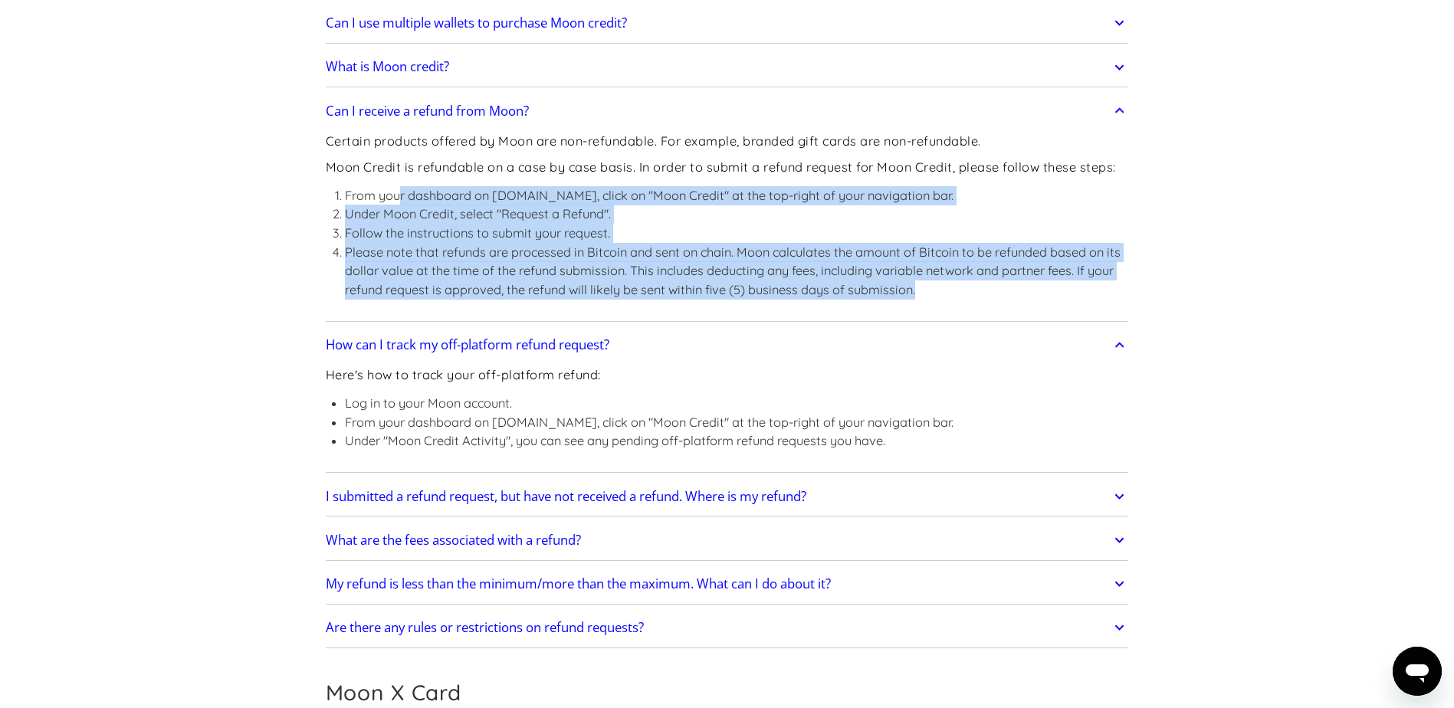
scroll to position [843, 0]
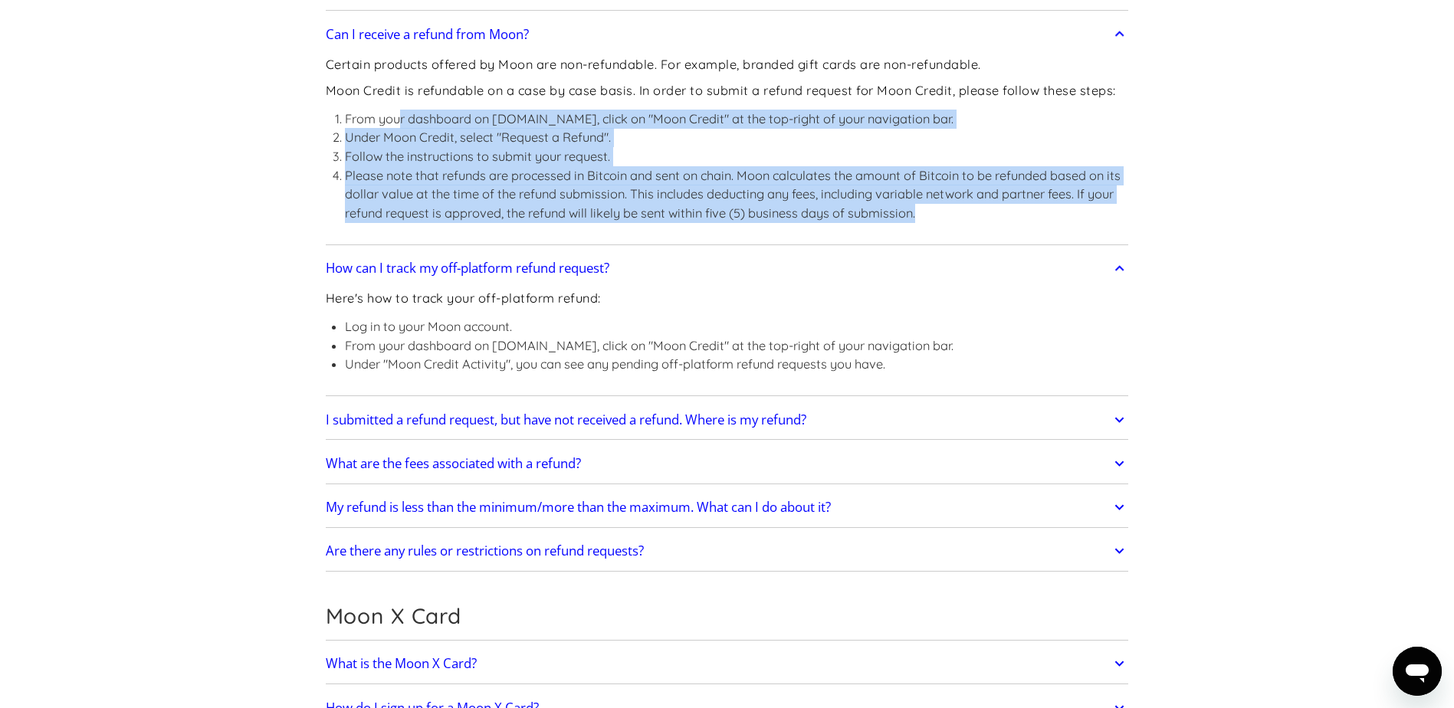
click at [612, 428] on h2 "I submitted a refund request, but have not received a refund. Where is my refun…" at bounding box center [566, 419] width 480 height 15
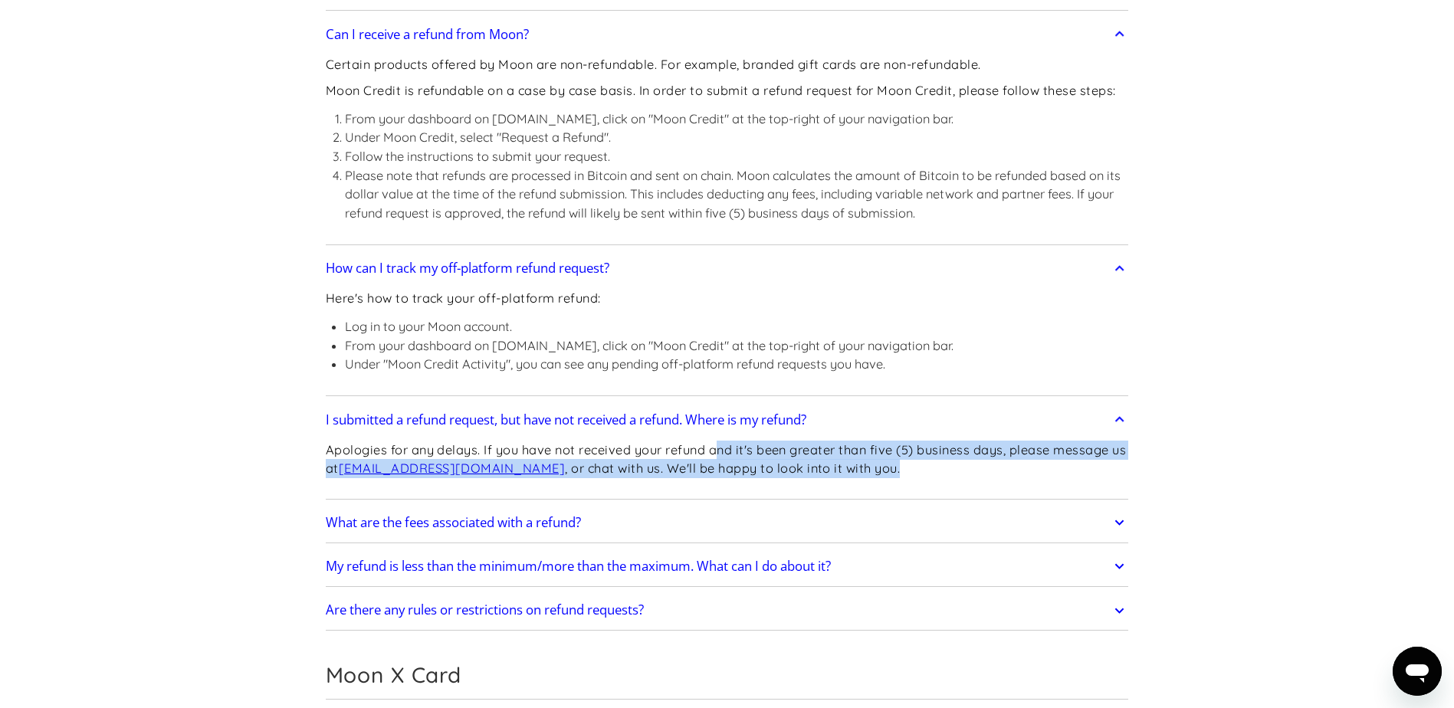
drag, startPoint x: 729, startPoint y: 451, endPoint x: 1126, endPoint y: 470, distance: 398.2
click at [1126, 470] on p "Apologies for any delays. If you have not received your refund and it's been gr…" at bounding box center [727, 460] width 803 height 38
drag, startPoint x: 1126, startPoint y: 470, endPoint x: 825, endPoint y: 484, distance: 301.5
click at [825, 484] on div "Apologies for any delays. If you have not received your refund and it's been gr…" at bounding box center [727, 465] width 803 height 59
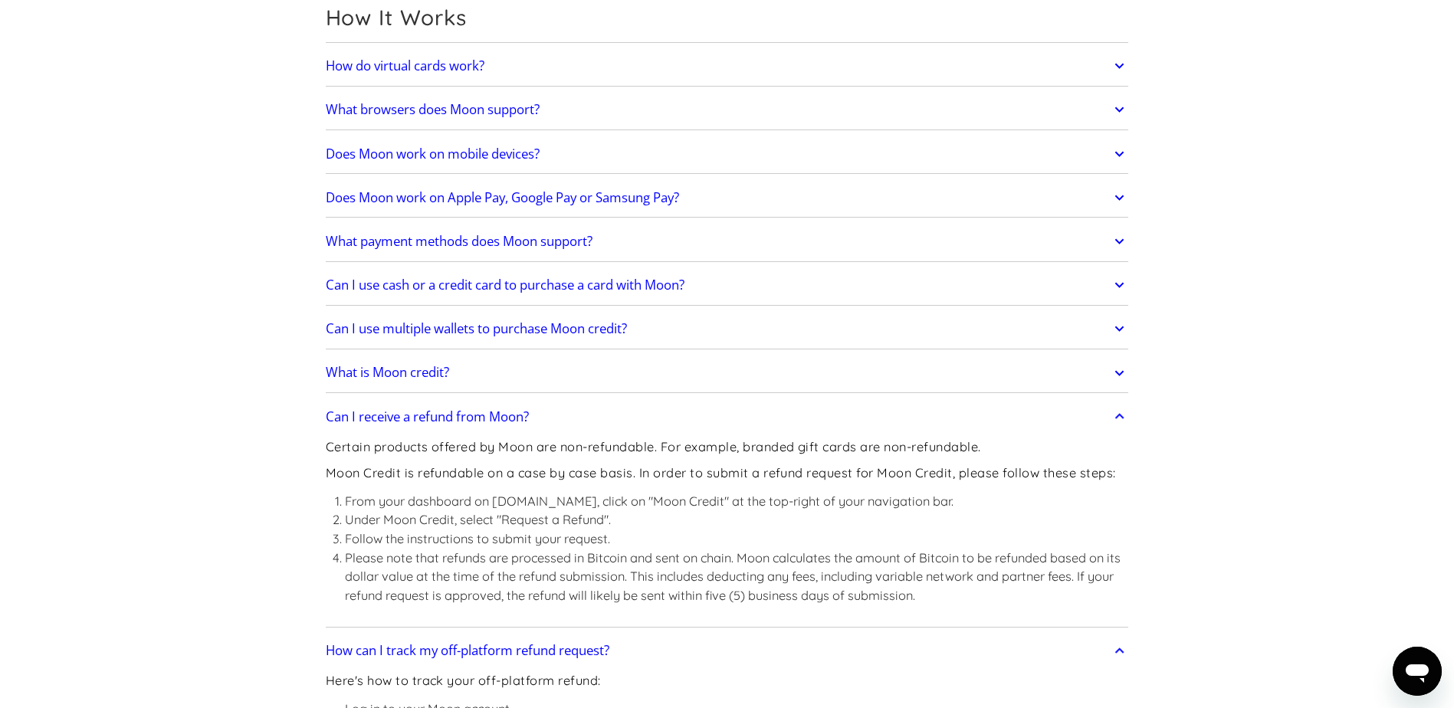
scroll to position [460, 0]
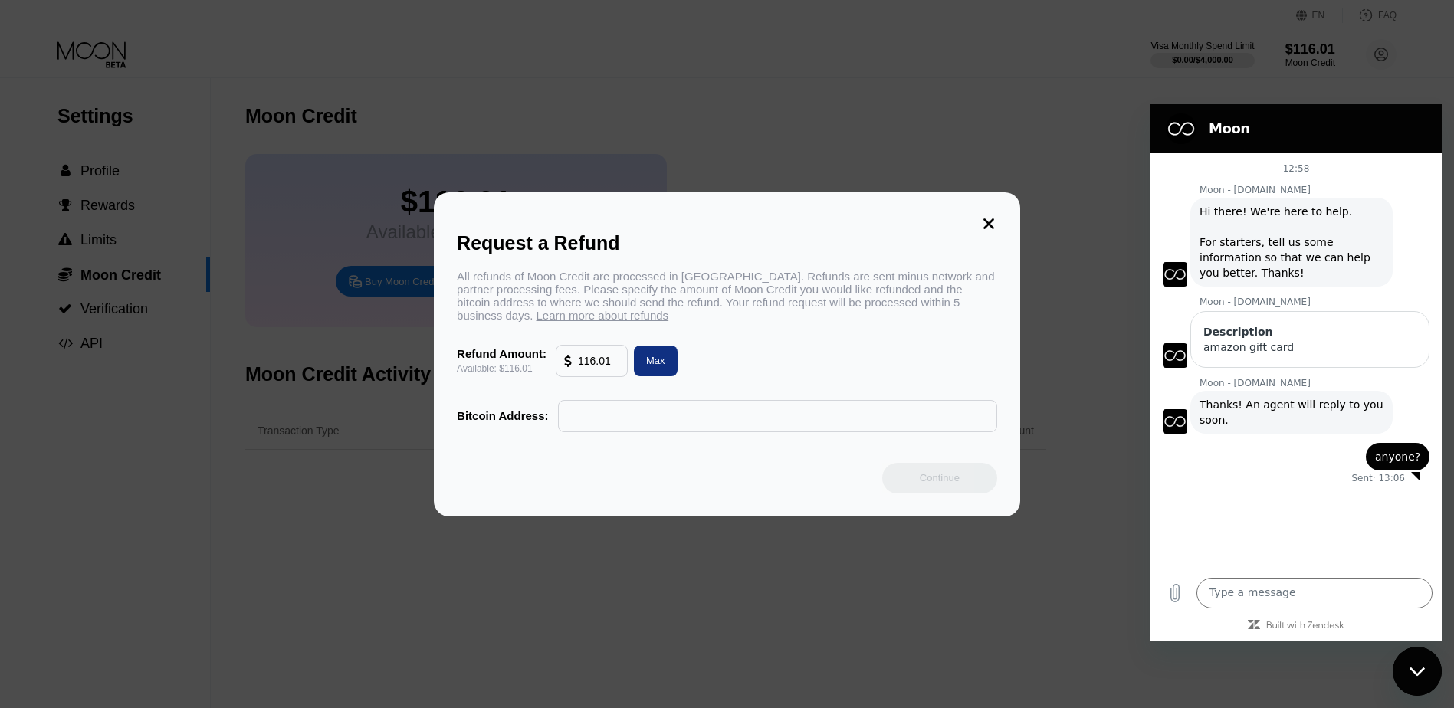
click at [590, 420] on input "text" at bounding box center [777, 416] width 422 height 31
paste input "0x7Ee257cb4AAcd49868A4F0C33Da28C26c8A1A26D"
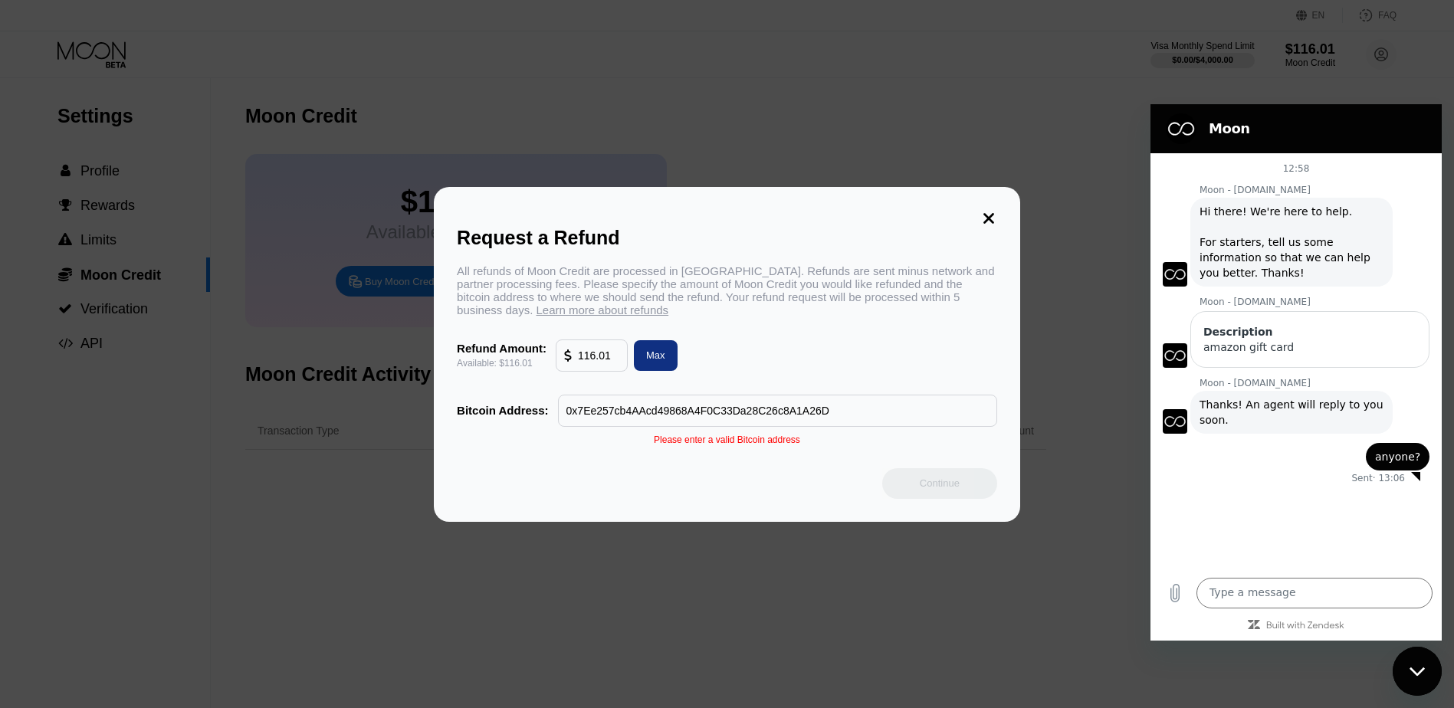
click at [809, 414] on input "0x7Ee257cb4AAcd49868A4F0C33Da28C26c8A1A26D" at bounding box center [777, 410] width 422 height 31
click at [709, 416] on input "0x7Ee257cb4AAcd49868A4F0C33Da28C26c8A1A26D" at bounding box center [777, 410] width 422 height 31
type input "0x7Ee257cb4AAcd49868A4F0C33Da28C26c8A1A26D"
click at [549, 419] on div "Bitcoin Address: 0x7Ee257cb4AAcd49868A4F0C33Da28C26c8A1A26D" at bounding box center [727, 411] width 540 height 32
drag, startPoint x: 595, startPoint y: 415, endPoint x: 726, endPoint y: 417, distance: 130.3
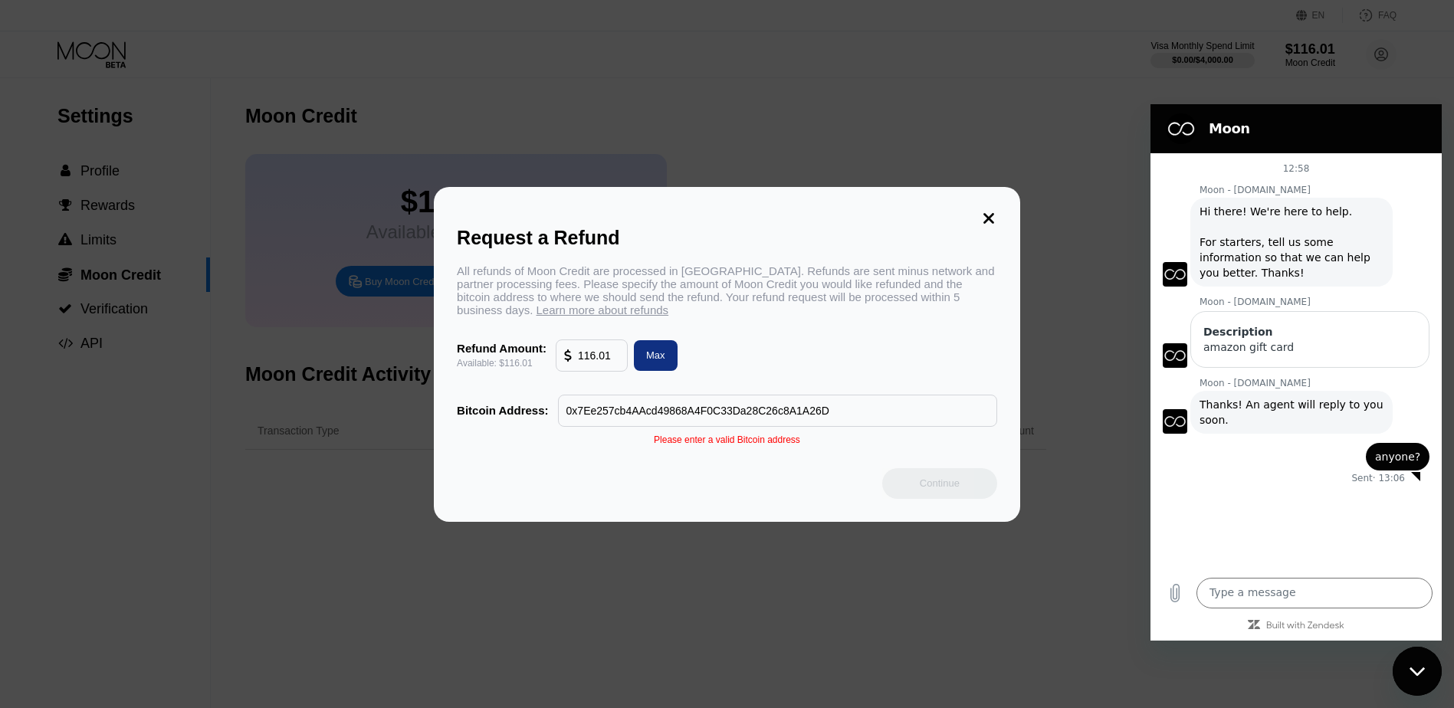
click at [735, 411] on input "0x7Ee257cb4AAcd49868A4F0C33Da28C26c8A1A26D" at bounding box center [777, 410] width 422 height 31
drag, startPoint x: 836, startPoint y: 411, endPoint x: 526, endPoint y: 426, distance: 310.0
click at [526, 426] on div "Bitcoin Address: 0x7Ee257cb4AAcd49868A4F0C33Da28C26c8A1A26D" at bounding box center [727, 411] width 540 height 32
paste input "0x7Ee257cb4AAcd49868A4F0C33Da28C26c8A1A26D"
click at [933, 493] on div "Continue" at bounding box center [939, 483] width 115 height 31
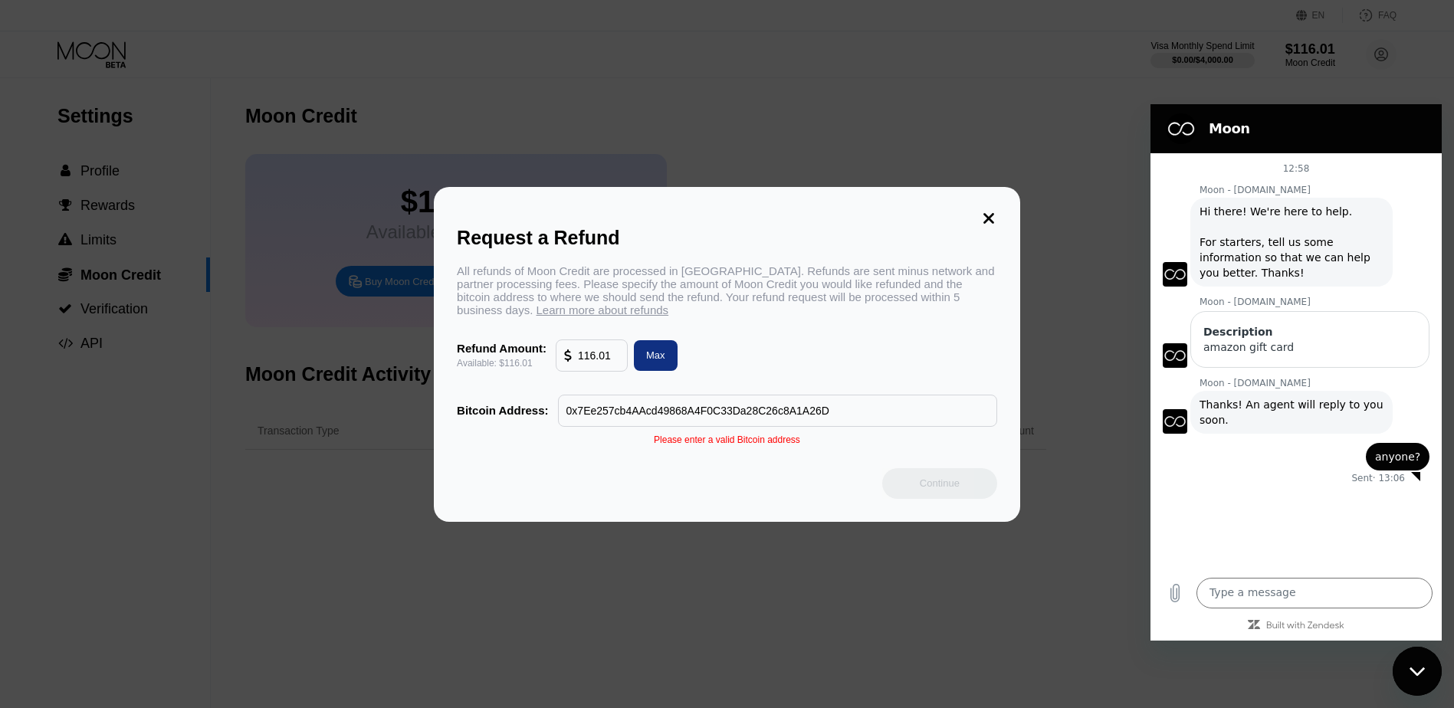
click at [933, 493] on div "Continue" at bounding box center [939, 483] width 115 height 31
click at [652, 369] on div "Max" at bounding box center [656, 355] width 44 height 31
drag, startPoint x: 867, startPoint y: 416, endPoint x: 508, endPoint y: 424, distance: 358.7
click at [508, 424] on div "Bitcoin Address: 0x7Ee257cb4AAcd49868A4F0C33Da28C26c8A1A26D" at bounding box center [727, 411] width 540 height 32
paste input "bc1qr4u9uks7a5fz60dkz7xmujgcs6rh6phwvmg9xz"
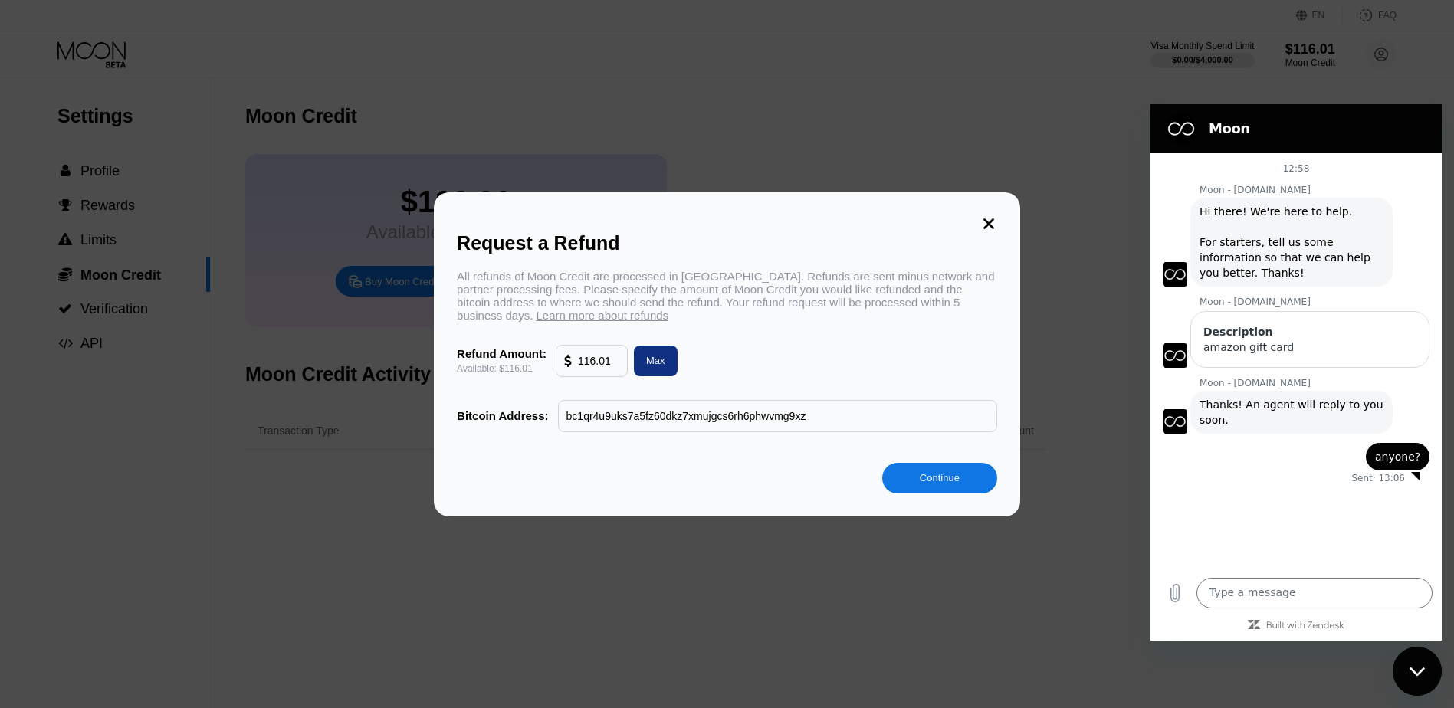
type input "bc1qr4u9uks7a5fz60dkz7xmujgcs6rh6phwvmg9xz"
click at [939, 492] on div "Continue" at bounding box center [939, 478] width 115 height 31
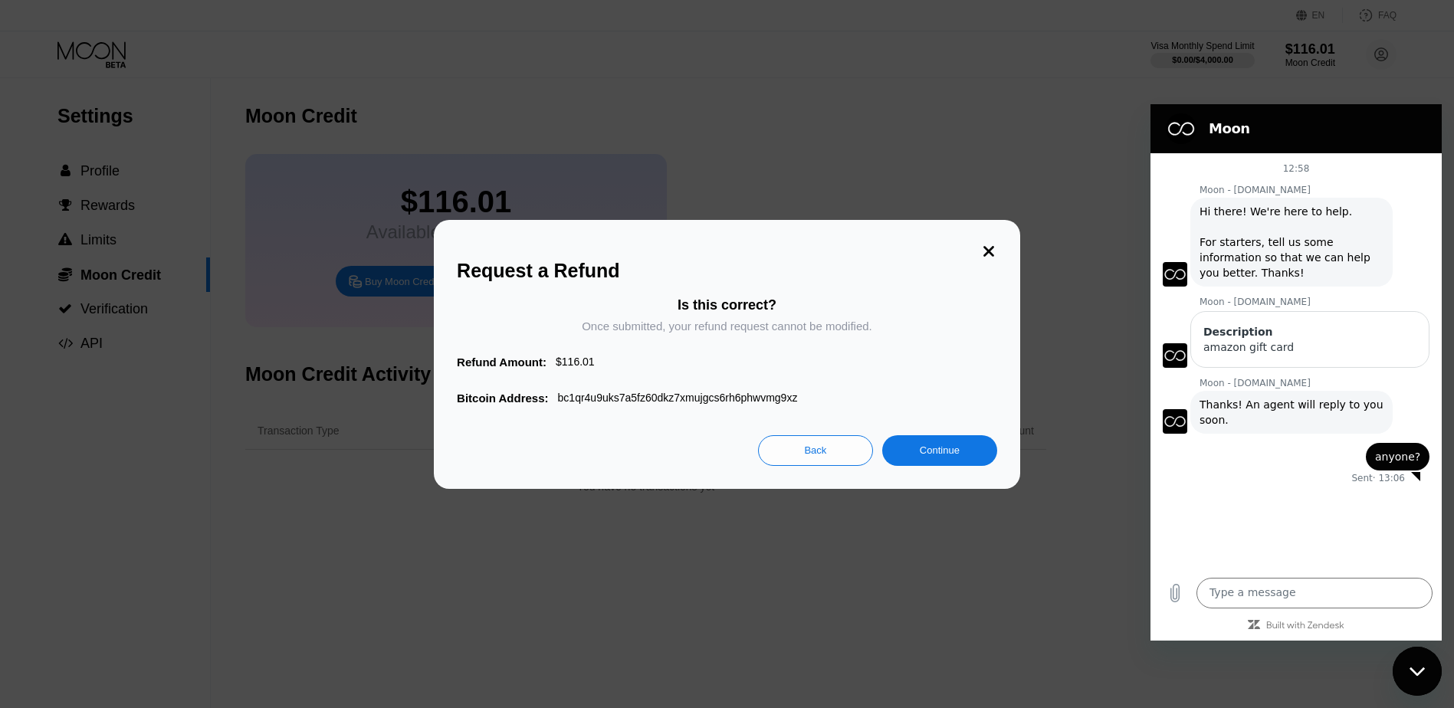
click at [933, 455] on div "Continue" at bounding box center [940, 450] width 40 height 13
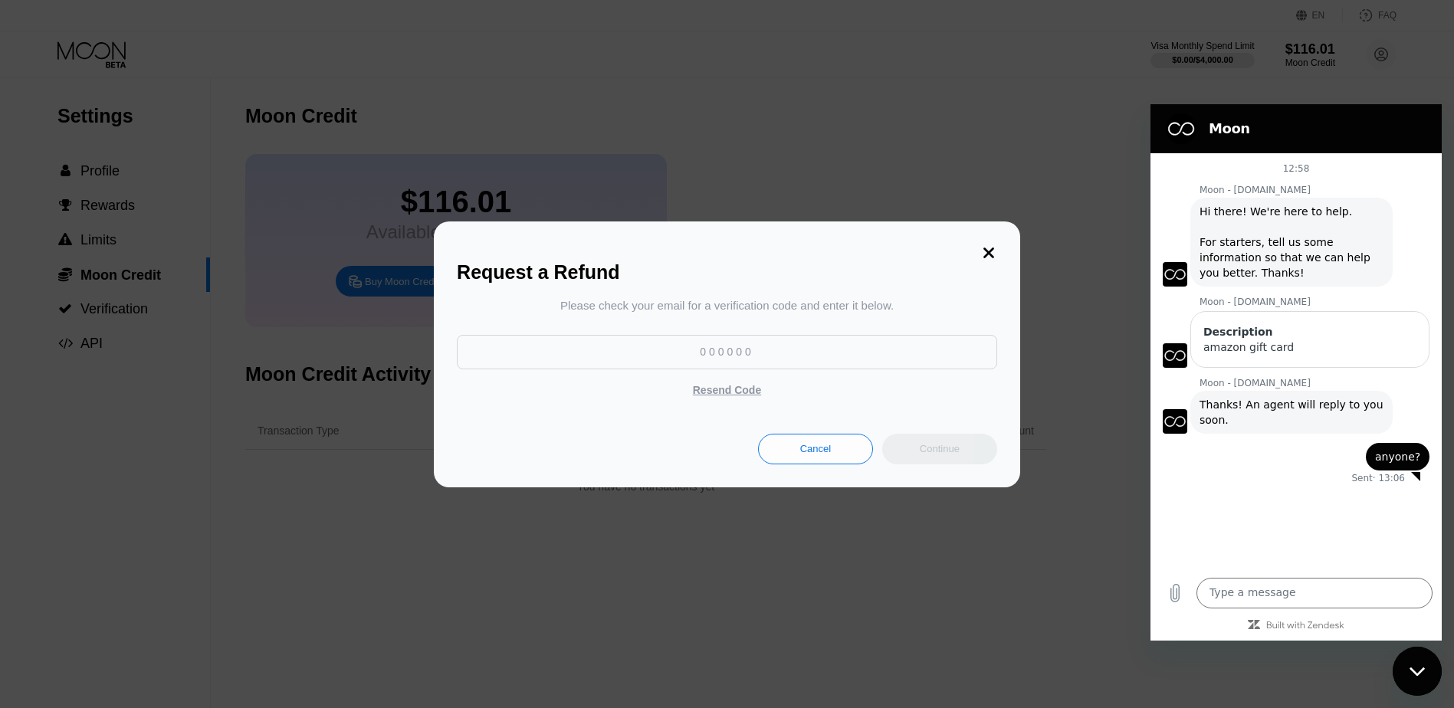
click at [672, 352] on input at bounding box center [727, 352] width 540 height 34
type input "781159"
click at [950, 455] on div "Continue" at bounding box center [940, 448] width 40 height 13
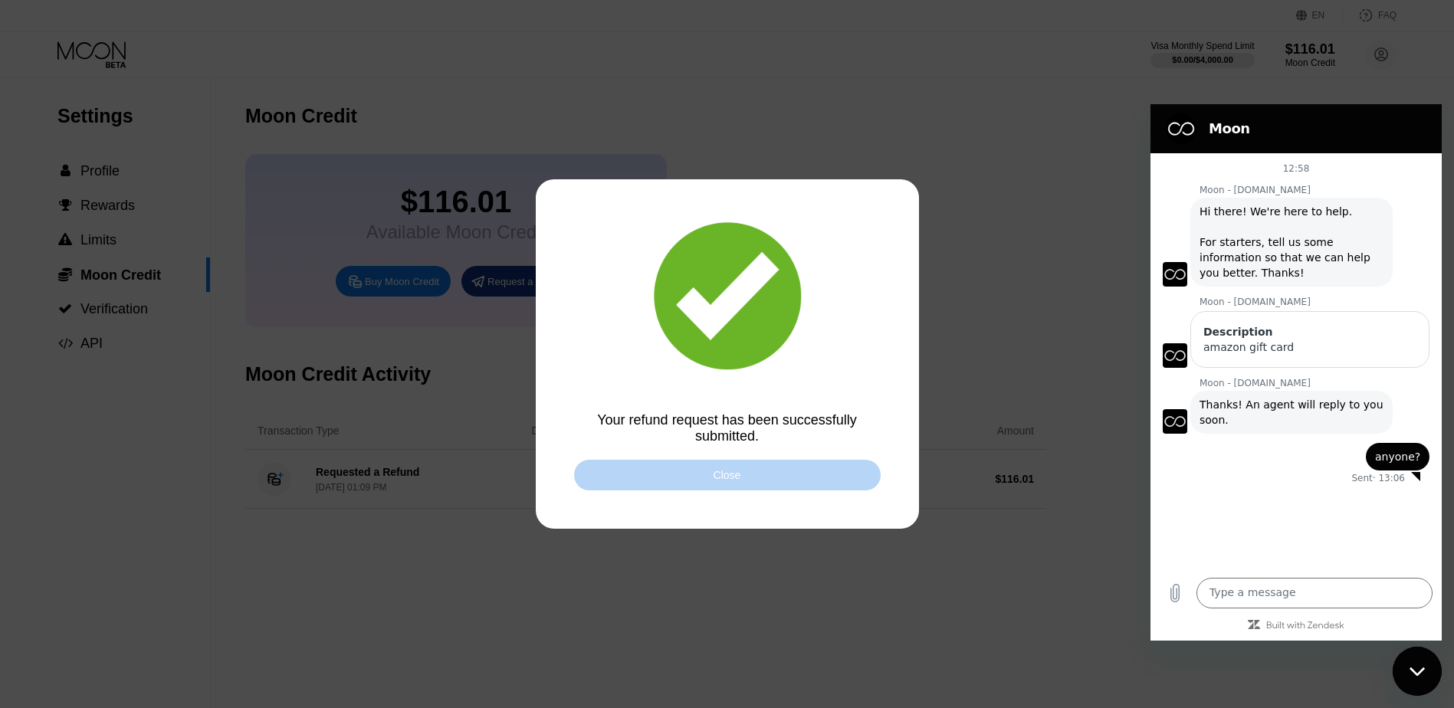
click at [734, 481] on div "Close" at bounding box center [727, 475] width 28 height 12
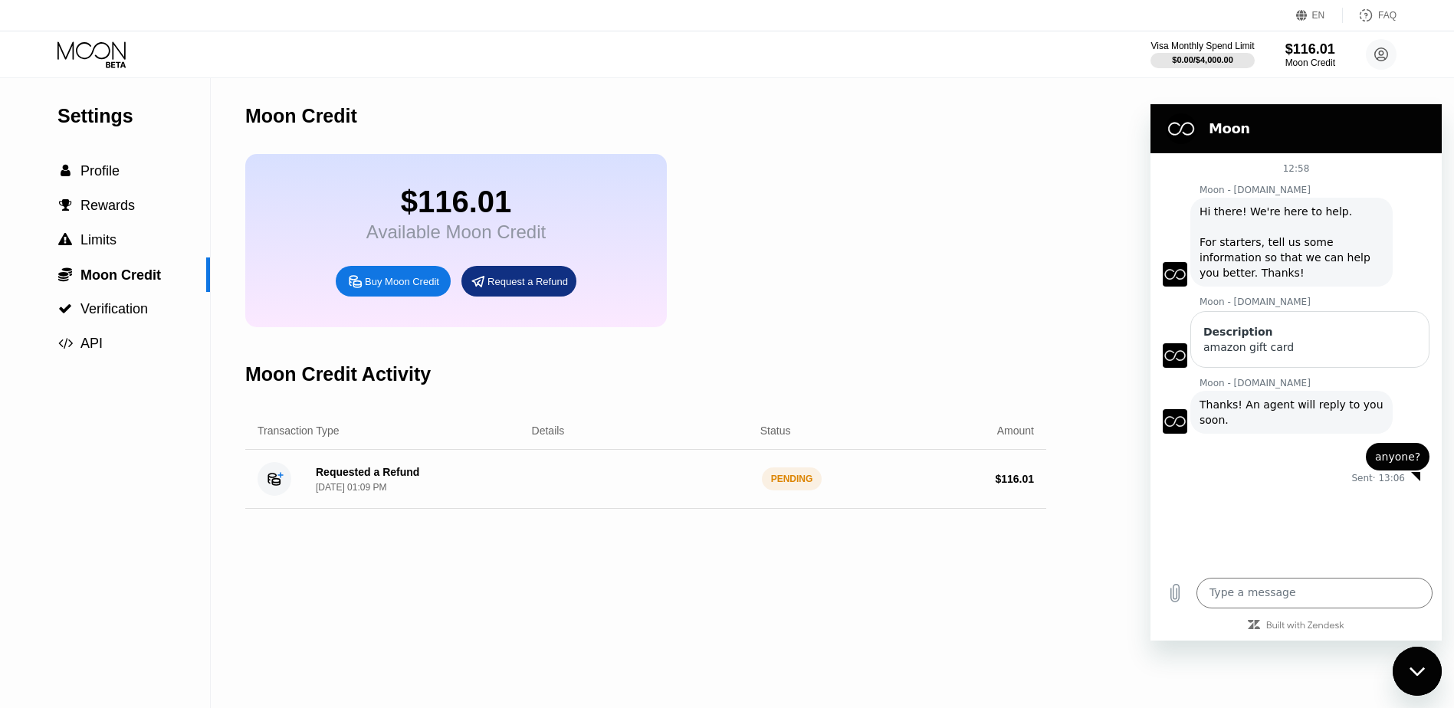
click at [1439, 663] on div "Close messaging window" at bounding box center [1417, 671] width 46 height 46
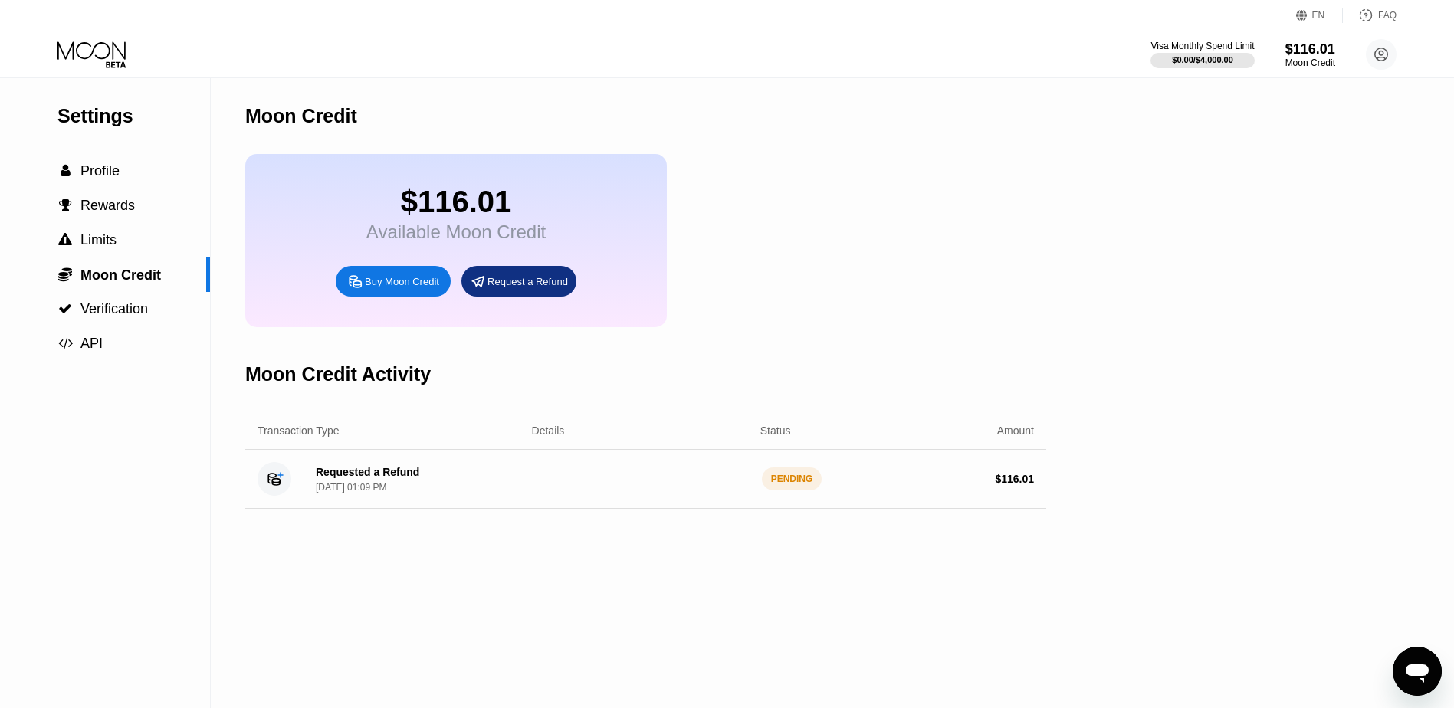
click at [769, 362] on div "Moon Credit Activity" at bounding box center [645, 374] width 801 height 76
click at [949, 619] on div "Moon Credit $116.01 Available Moon Credit Buy Moon Credit Request a Refund Moon…" at bounding box center [645, 393] width 801 height 630
click at [1428, 680] on icon "Open messaging window" at bounding box center [1417, 671] width 28 height 28
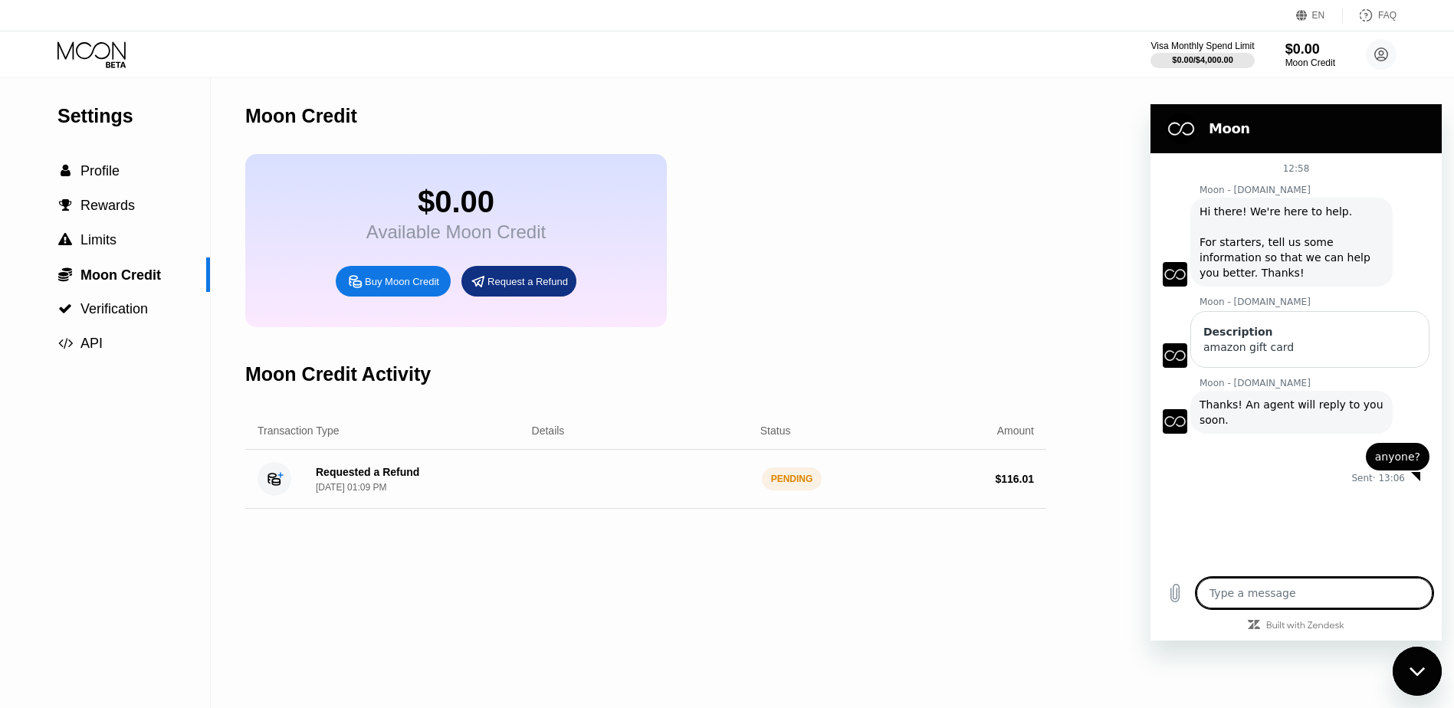
click at [1271, 489] on div "12:58 Moon - [DOMAIN_NAME] Moon - [DOMAIN_NAME] says: Hi there! We're here to h…" at bounding box center [1295, 360] width 291 height 415
click at [1297, 510] on div "12:58 Moon - paywithmoon.com Moon - paywithmoon.com says: Hi there! We're here …" at bounding box center [1295, 360] width 291 height 415
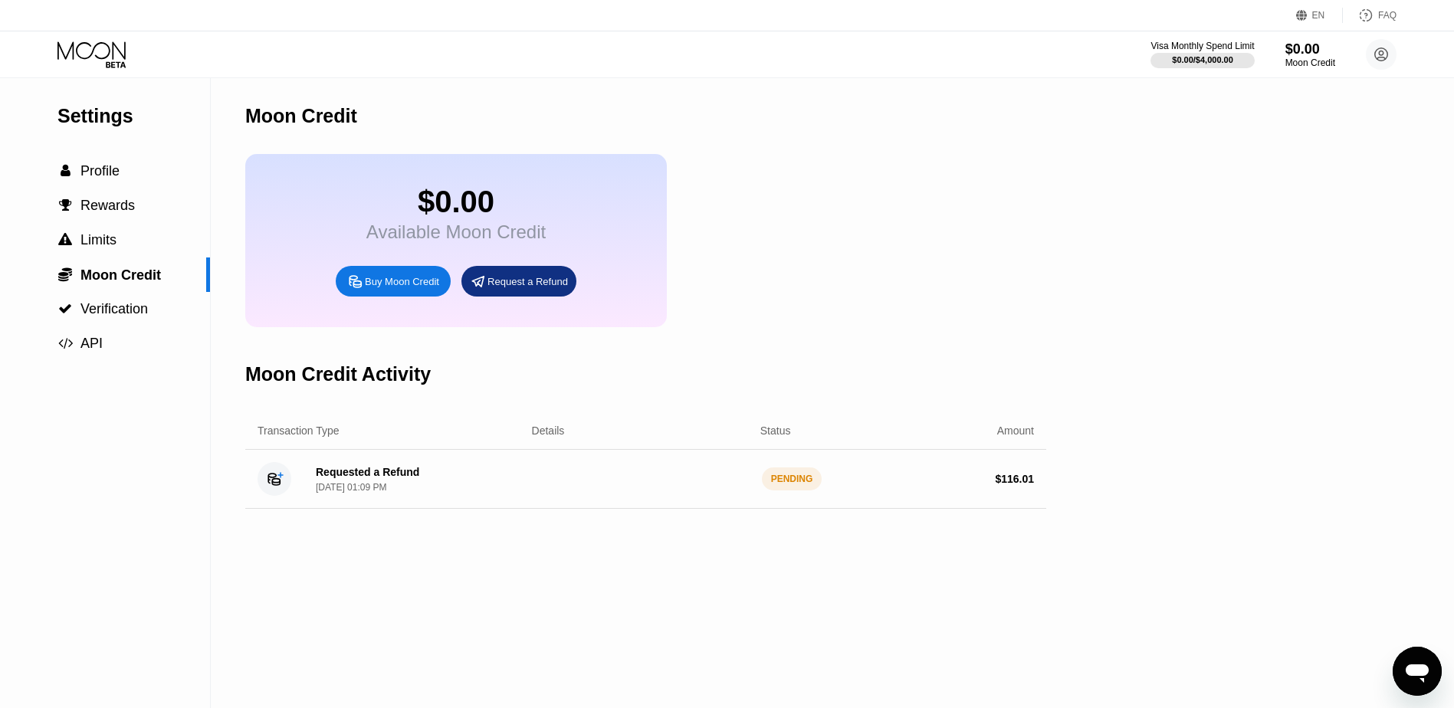
click at [1392, 659] on div "Settings  Profile  Rewards  Limits  Moon Credit  Verification  API Moon C…" at bounding box center [727, 393] width 1454 height 630
click at [1416, 668] on icon "Open messaging window" at bounding box center [1416, 673] width 23 height 18
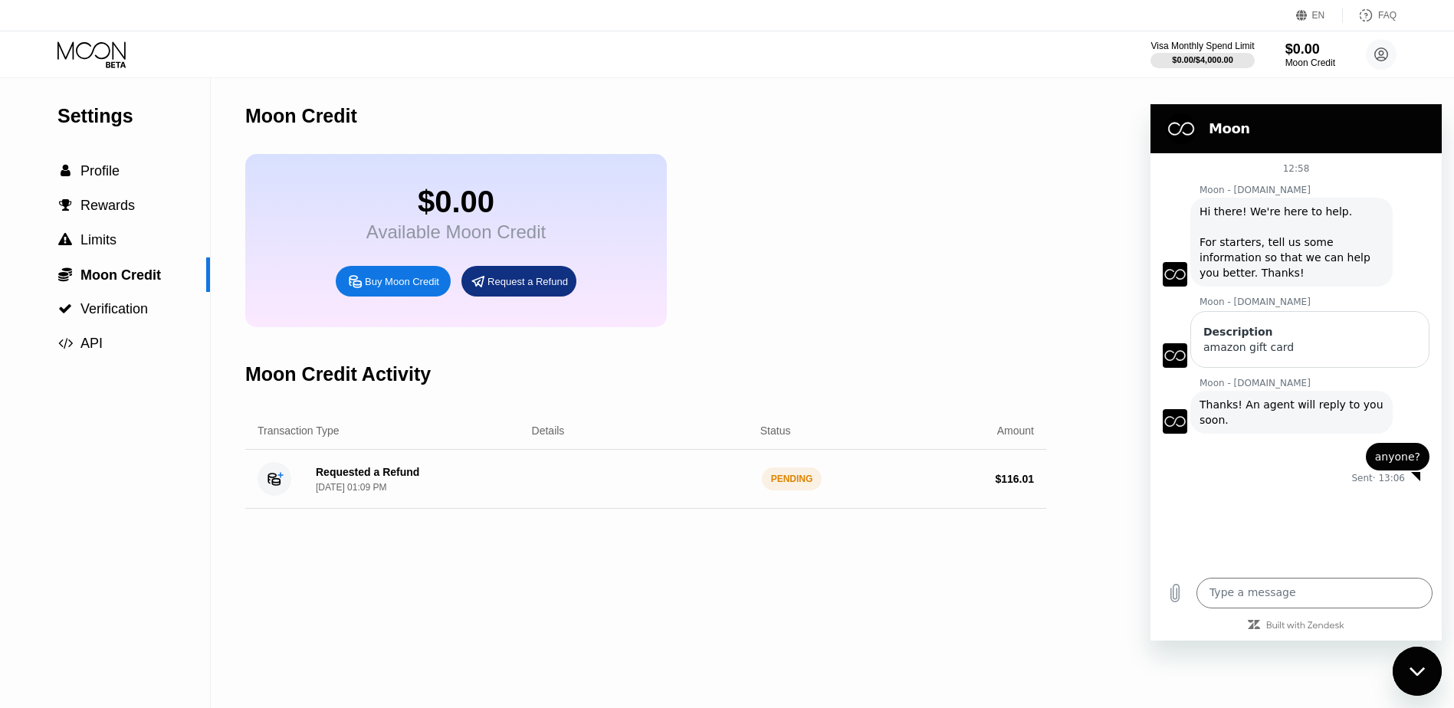
click at [1035, 362] on div "Moon Credit Activity" at bounding box center [645, 374] width 801 height 76
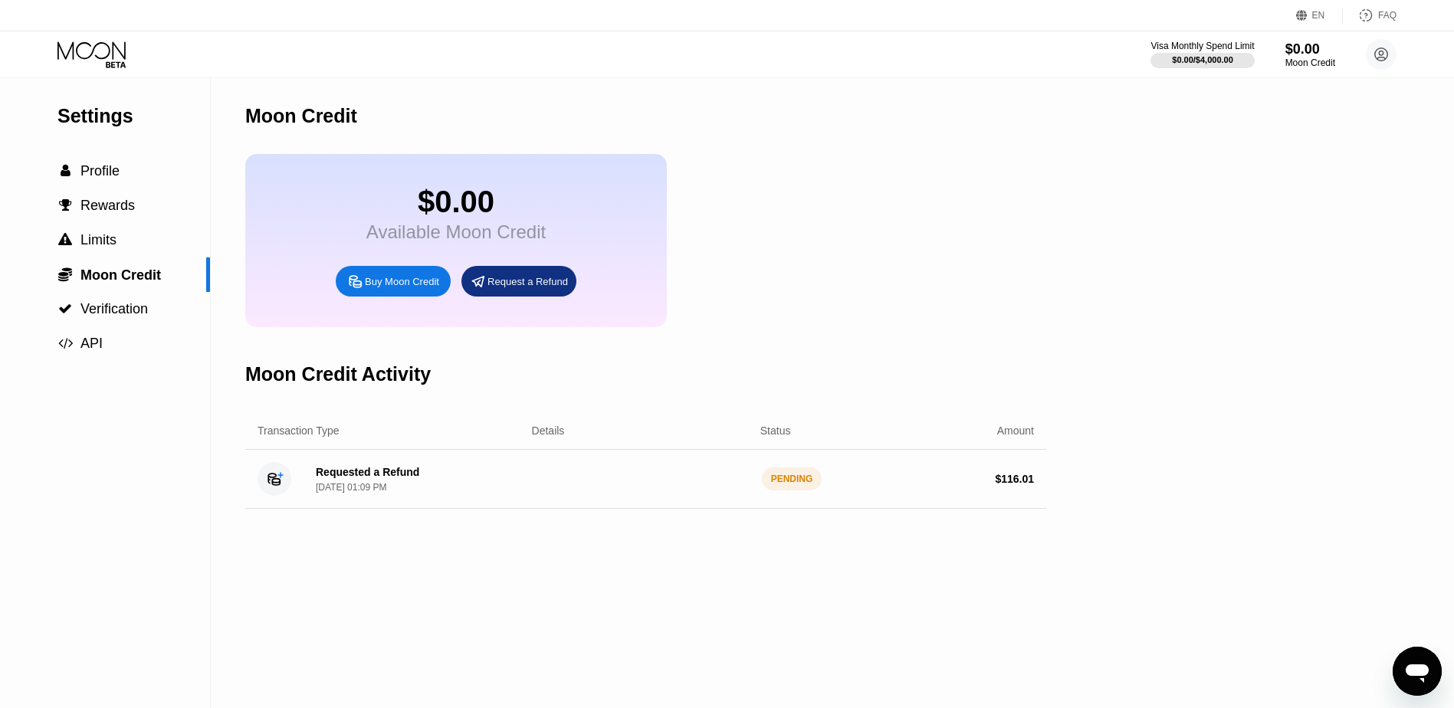
click at [810, 490] on div "PENDING" at bounding box center [792, 478] width 61 height 23
click at [352, 478] on div "Requested a Refund" at bounding box center [367, 472] width 103 height 12
click at [275, 485] on icon at bounding box center [273, 479] width 11 height 11
drag, startPoint x: 350, startPoint y: 486, endPoint x: 609, endPoint y: 496, distance: 259.2
click at [606, 496] on div "Requested a Refund [DATE] 01:09 PM PENDING $ 116.01" at bounding box center [645, 479] width 801 height 59
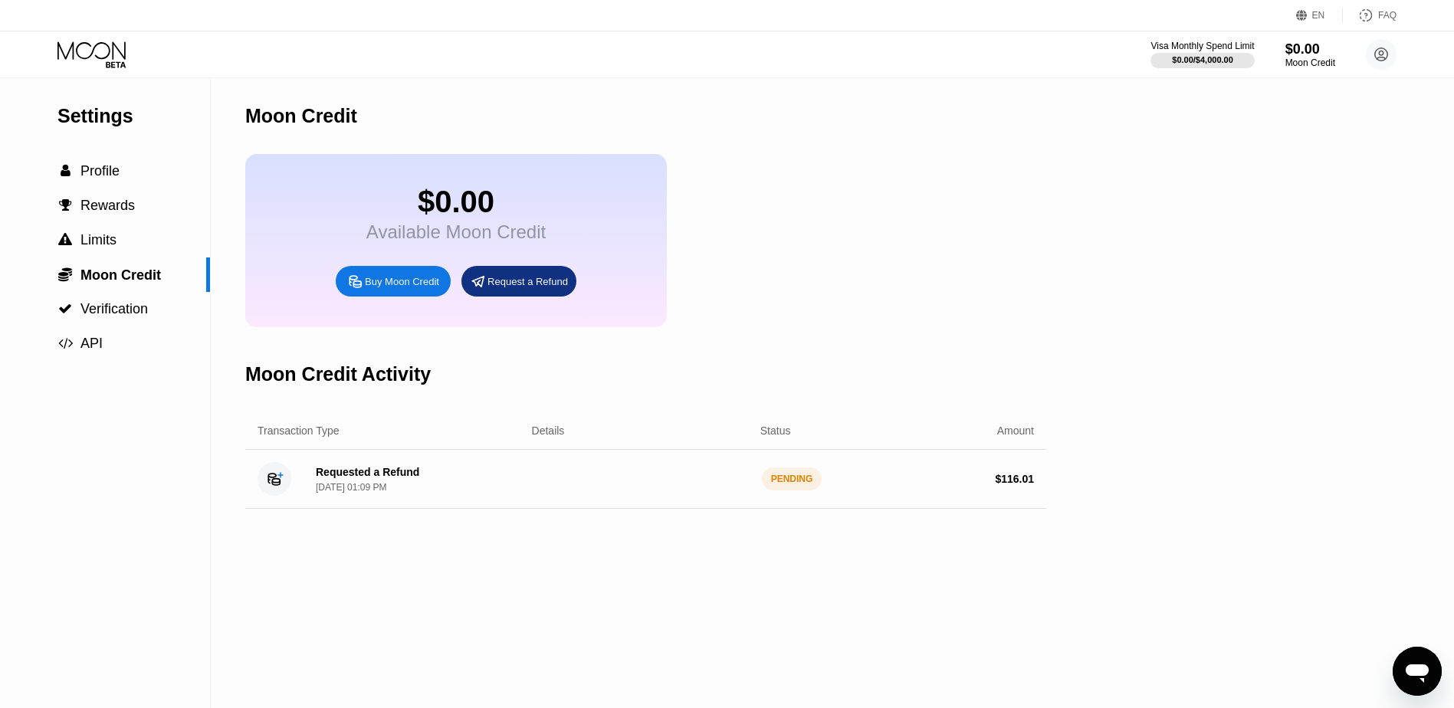
click at [1431, 673] on div "Open messaging window" at bounding box center [1417, 671] width 46 height 46
click at [393, 478] on div "Requested a Refund" at bounding box center [367, 472] width 103 height 12
click at [394, 478] on div "Requested a Refund" at bounding box center [367, 472] width 103 height 12
click at [395, 478] on div "Requested a Refund" at bounding box center [367, 472] width 103 height 12
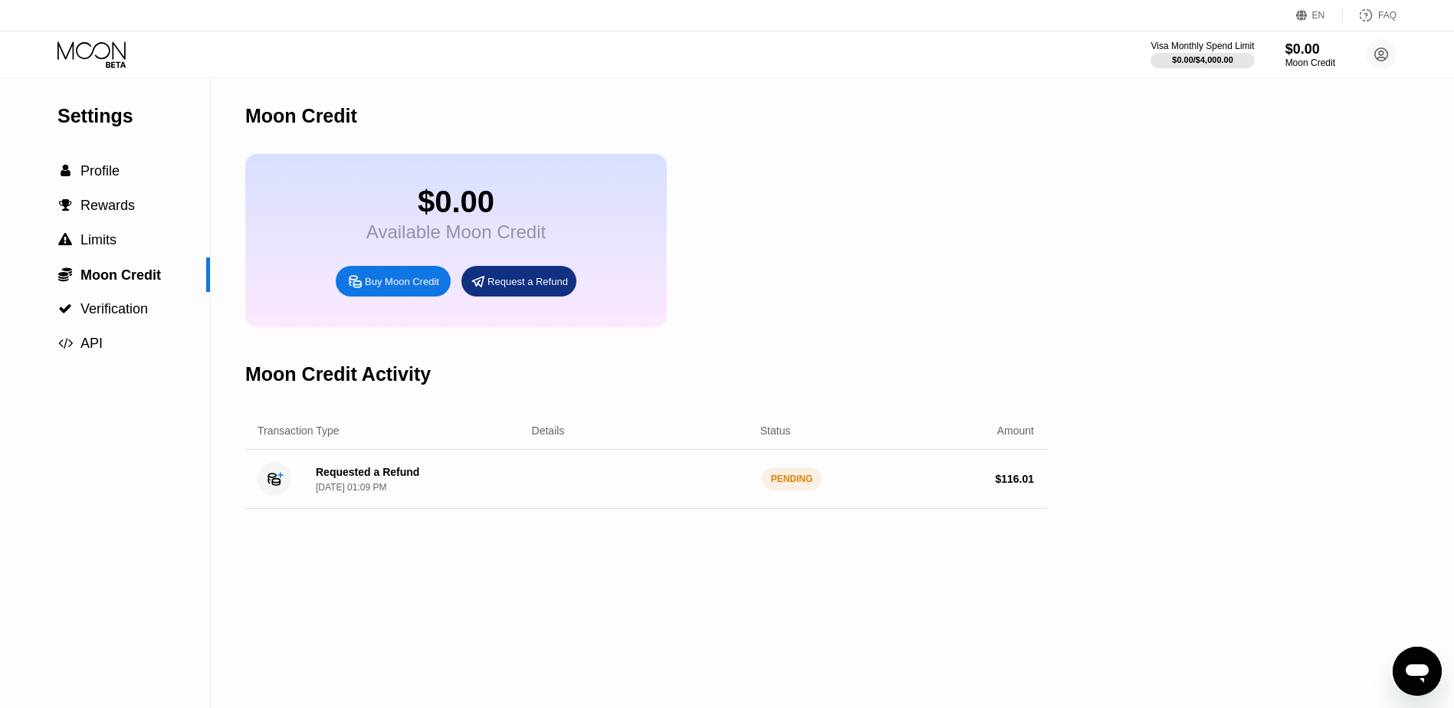
click at [396, 478] on div "Requested a Refund" at bounding box center [367, 472] width 103 height 12
click at [369, 493] on div "[DATE] 01:09 PM" at bounding box center [351, 487] width 70 height 11
drag, startPoint x: 337, startPoint y: 504, endPoint x: 1046, endPoint y: 500, distance: 708.8
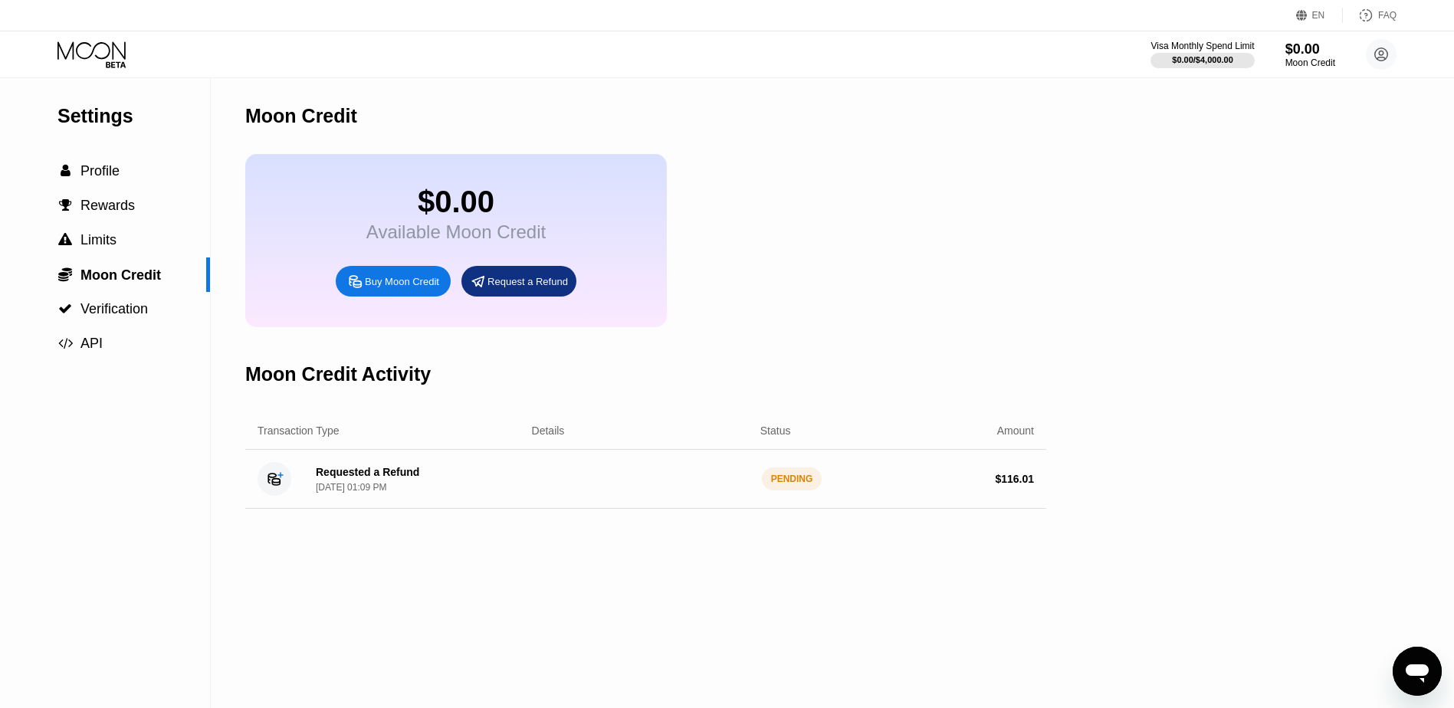
click at [1045, 500] on div "Requested a Refund Sep 19, 2025, 01:09 PM PENDING $ 116.01" at bounding box center [645, 479] width 801 height 59
drag, startPoint x: 1042, startPoint y: 498, endPoint x: 941, endPoint y: 497, distance: 101.2
click at [941, 497] on div "Requested a Refund Sep 19, 2025, 01:09 PM PENDING $ 116.01" at bounding box center [645, 479] width 801 height 59
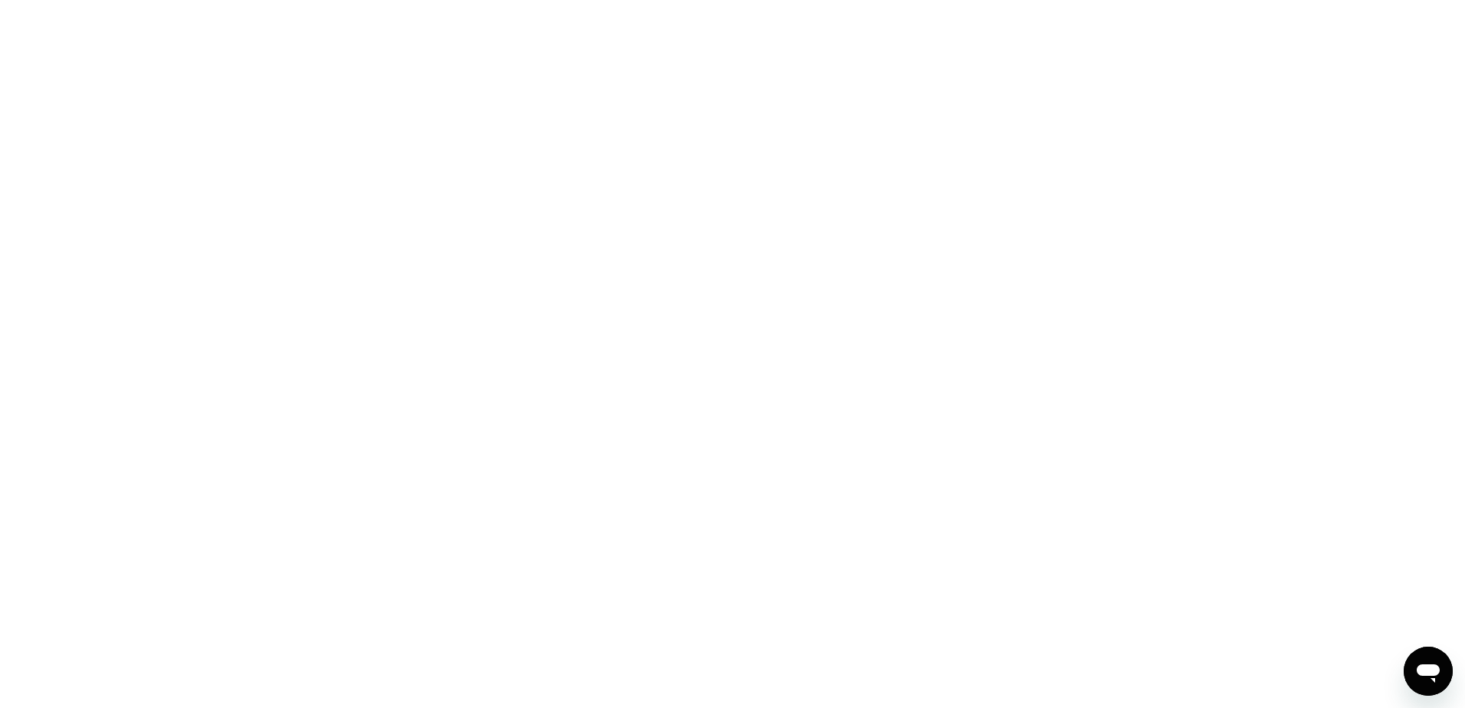
click at [1431, 667] on icon "Open messaging window" at bounding box center [1428, 673] width 23 height 18
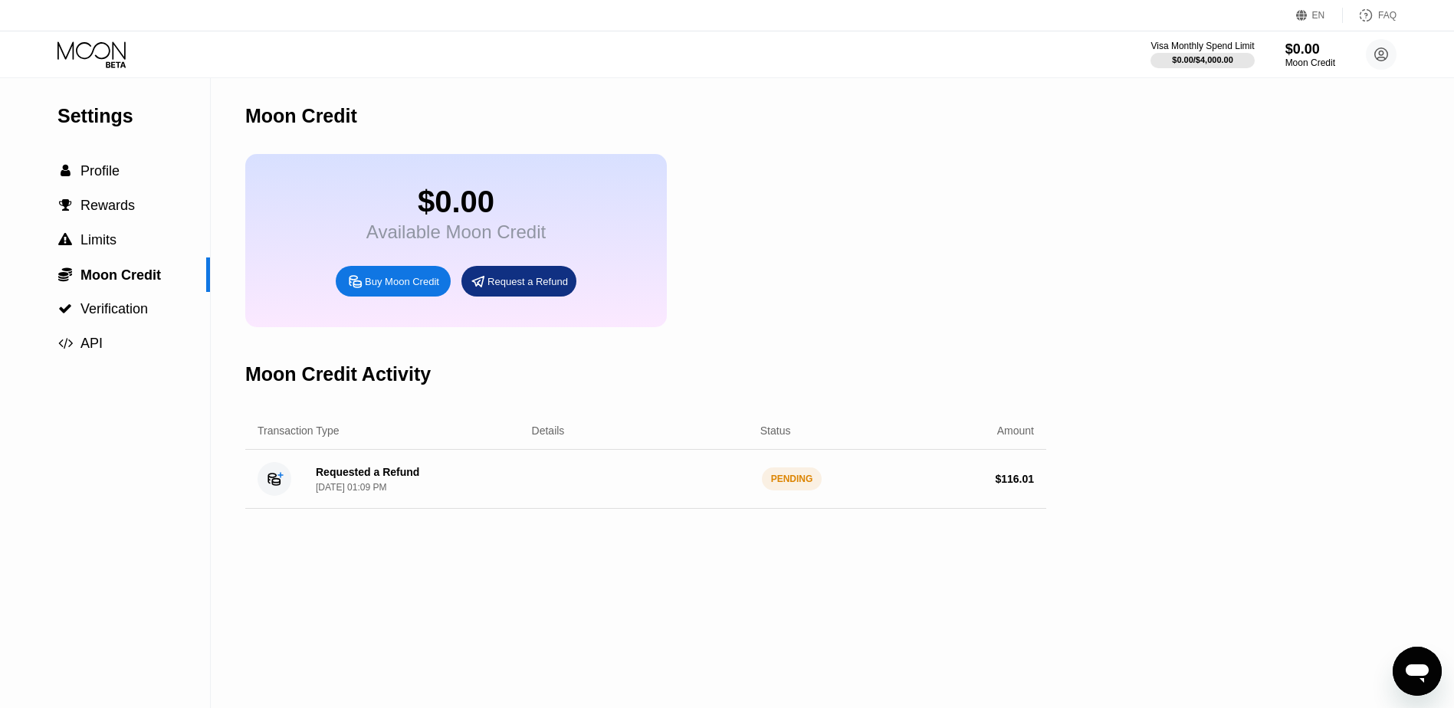
click at [387, 493] on div "Requested a Refund Sep 19, 2025, 01:09 PM" at bounding box center [367, 479] width 103 height 27
click at [383, 478] on div "Requested a Refund" at bounding box center [367, 472] width 103 height 12
drag, startPoint x: 383, startPoint y: 489, endPoint x: 373, endPoint y: 488, distance: 10.0
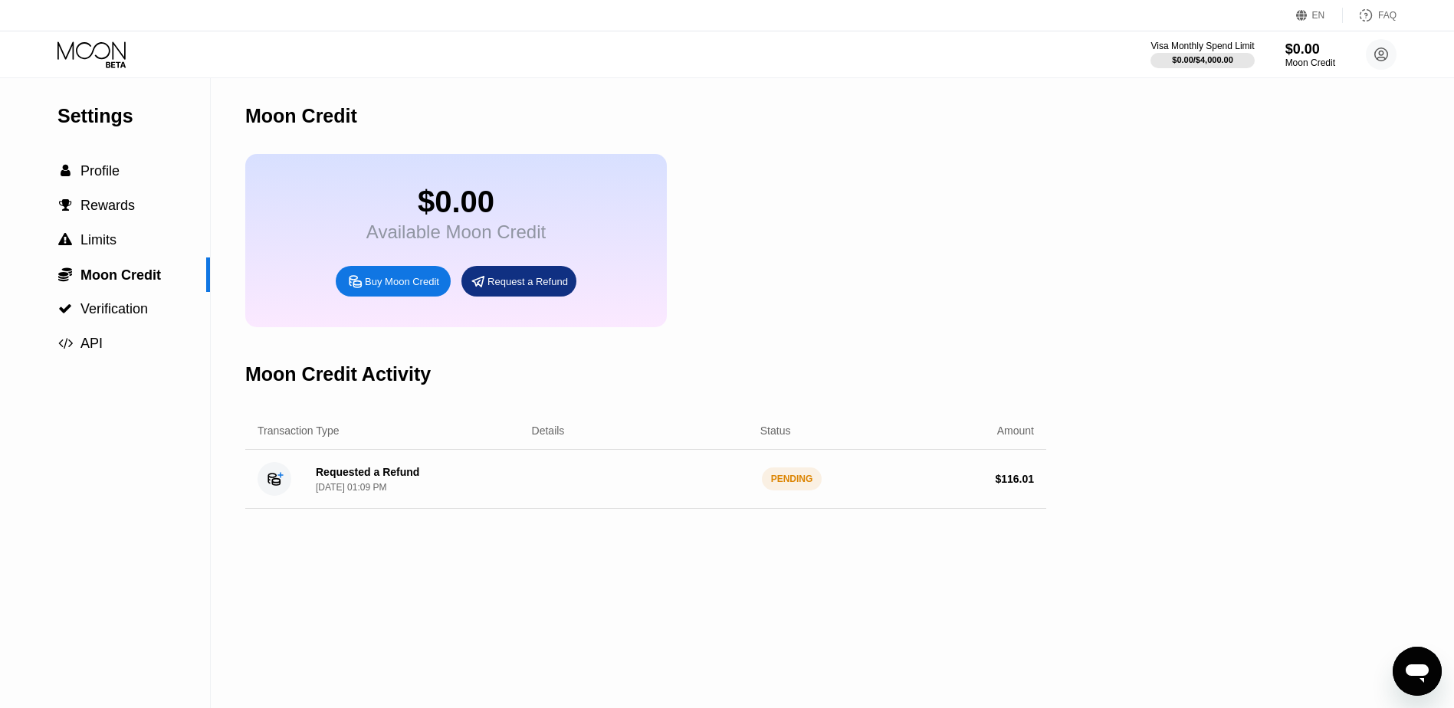
click at [384, 478] on div "Requested a Refund" at bounding box center [367, 472] width 103 height 12
click at [125, 307] on span "Verification" at bounding box center [113, 308] width 67 height 15
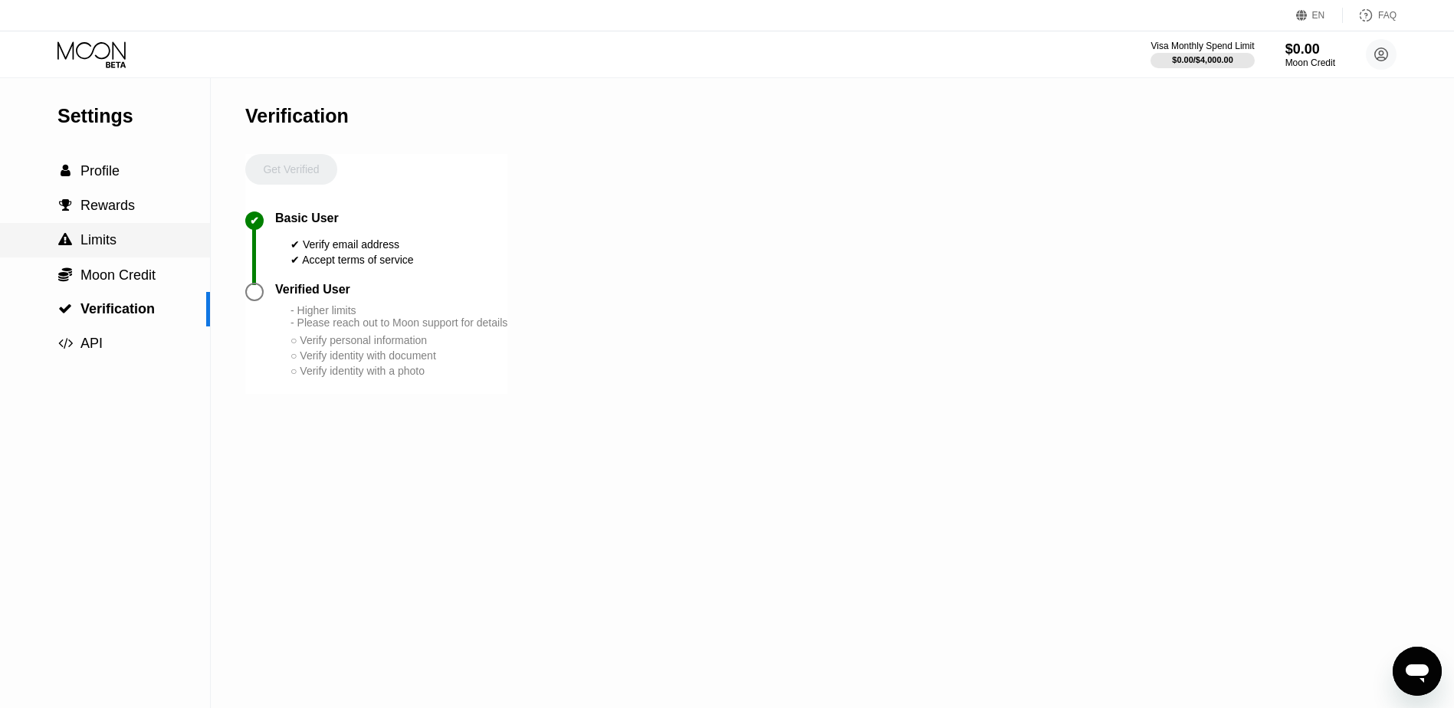
click at [90, 237] on span "Limits" at bounding box center [98, 239] width 36 height 15
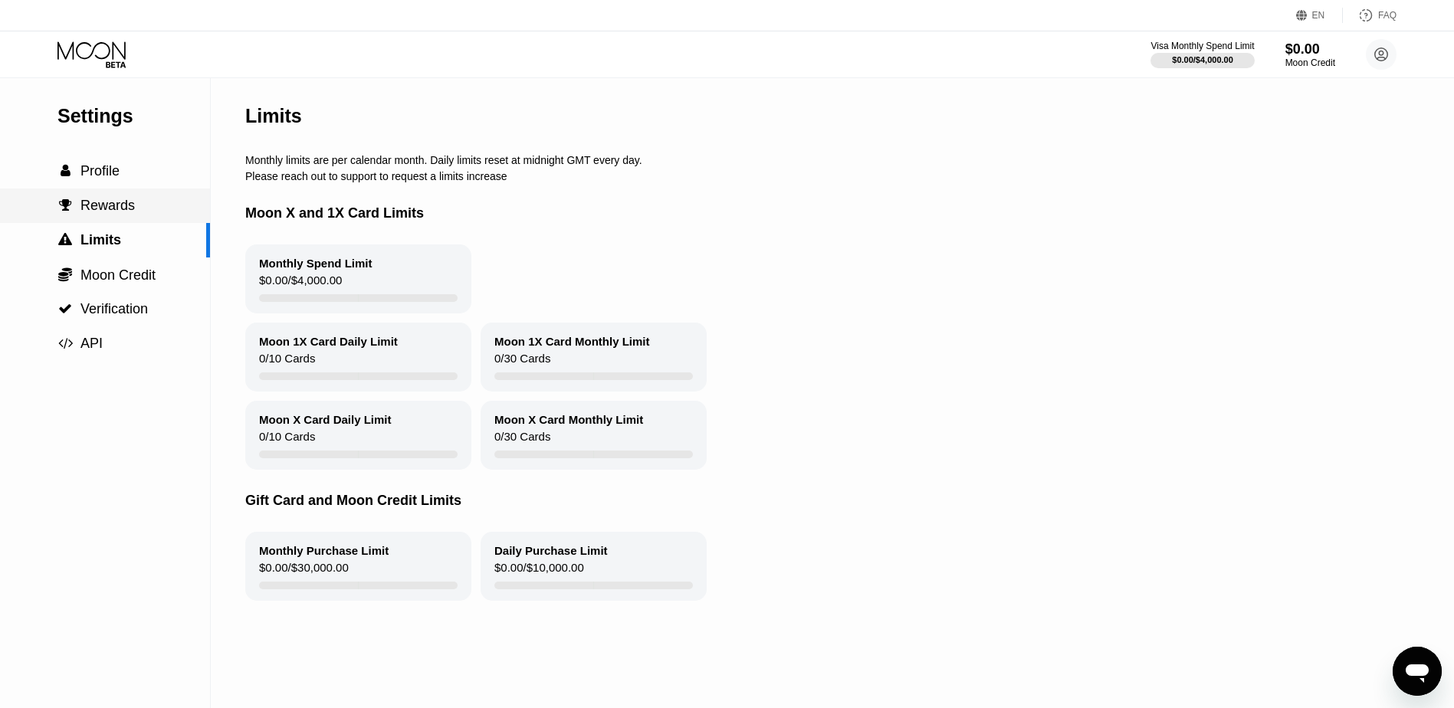
click at [100, 203] on span "Rewards" at bounding box center [107, 205] width 54 height 15
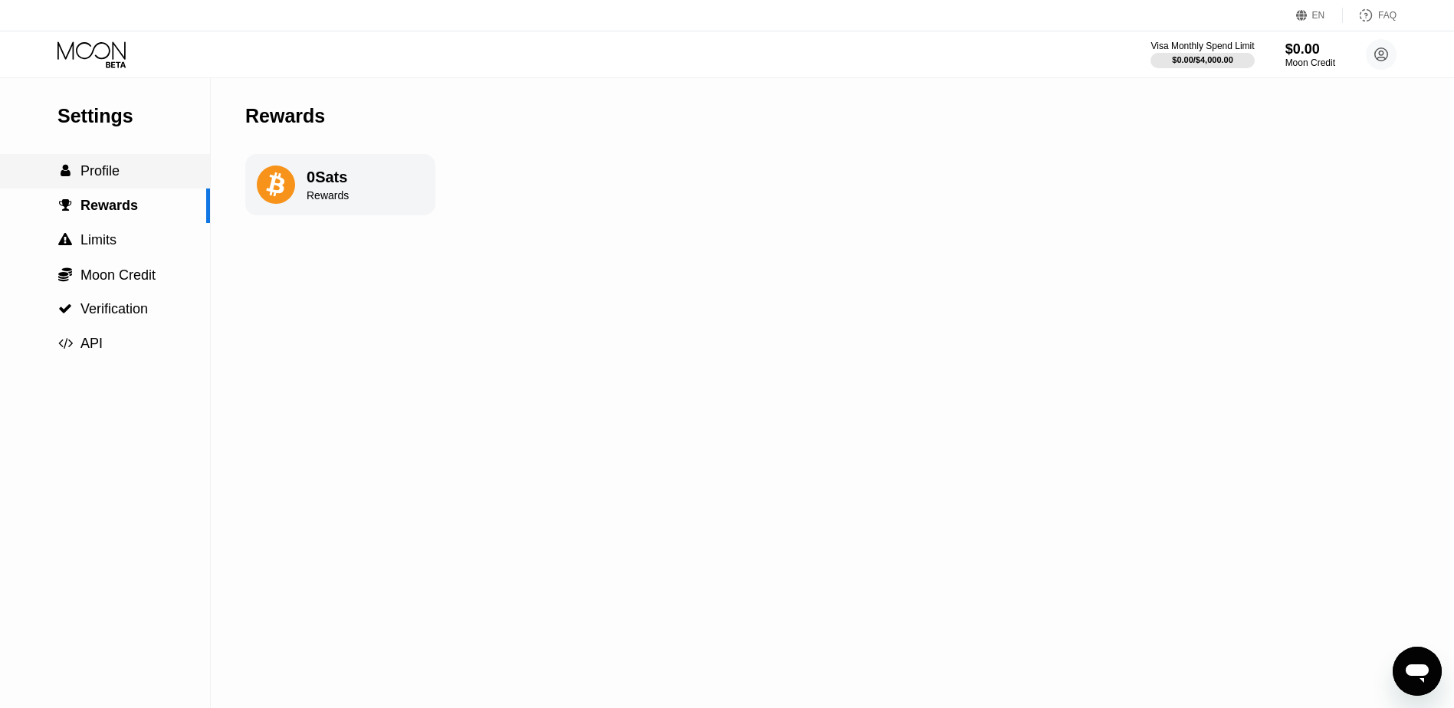
click at [101, 169] on span "Profile" at bounding box center [99, 170] width 39 height 15
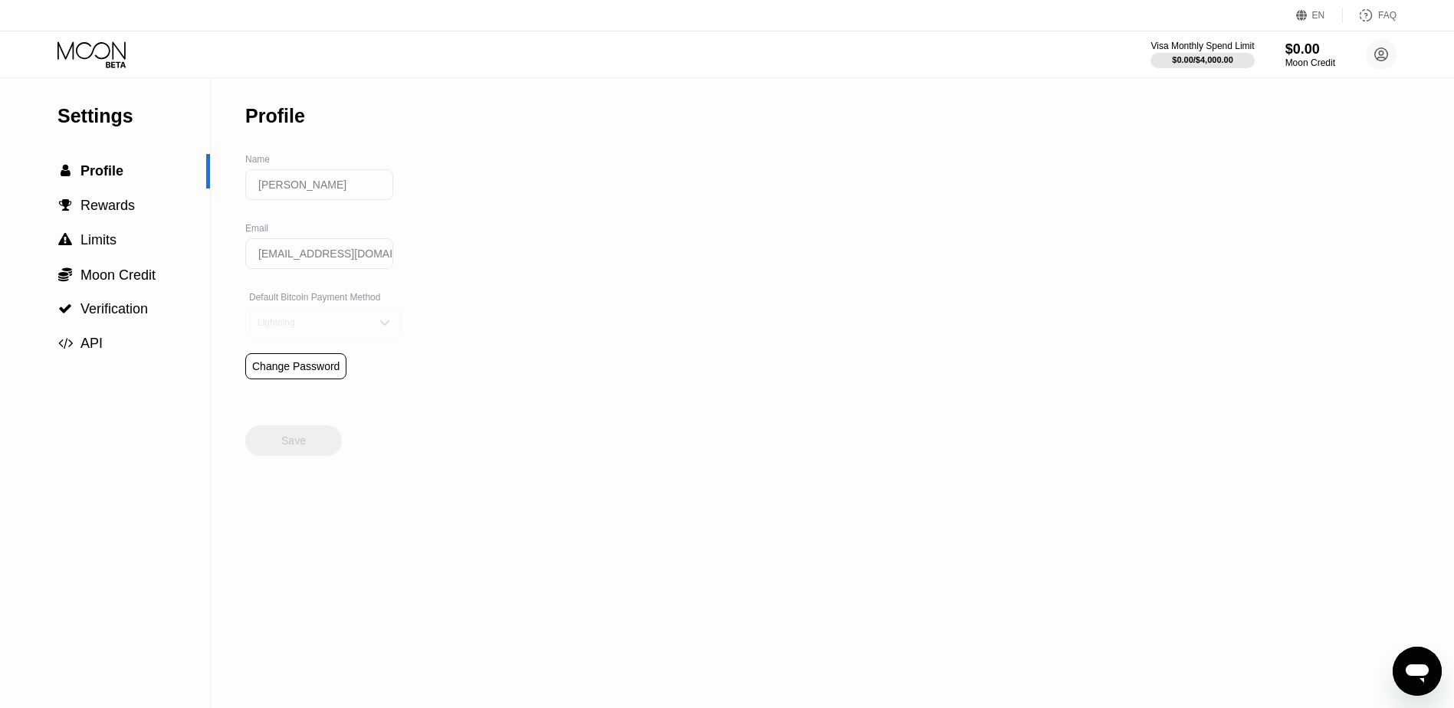
click at [377, 330] on img at bounding box center [384, 322] width 15 height 15
click at [500, 317] on div "Settings  Profile  Rewards  Limits  Moon Credit  Verification  API Profil…" at bounding box center [727, 393] width 1454 height 630
click at [499, 326] on div "Settings  Profile  Rewards  Limits  Moon Credit  Verification  API Profil…" at bounding box center [727, 393] width 1454 height 630
drag, startPoint x: 498, startPoint y: 385, endPoint x: 492, endPoint y: 402, distance: 17.2
click at [500, 392] on div "Settings  Profile  Rewards  Limits  Moon Credit  Verification  API Profil…" at bounding box center [727, 393] width 1454 height 630
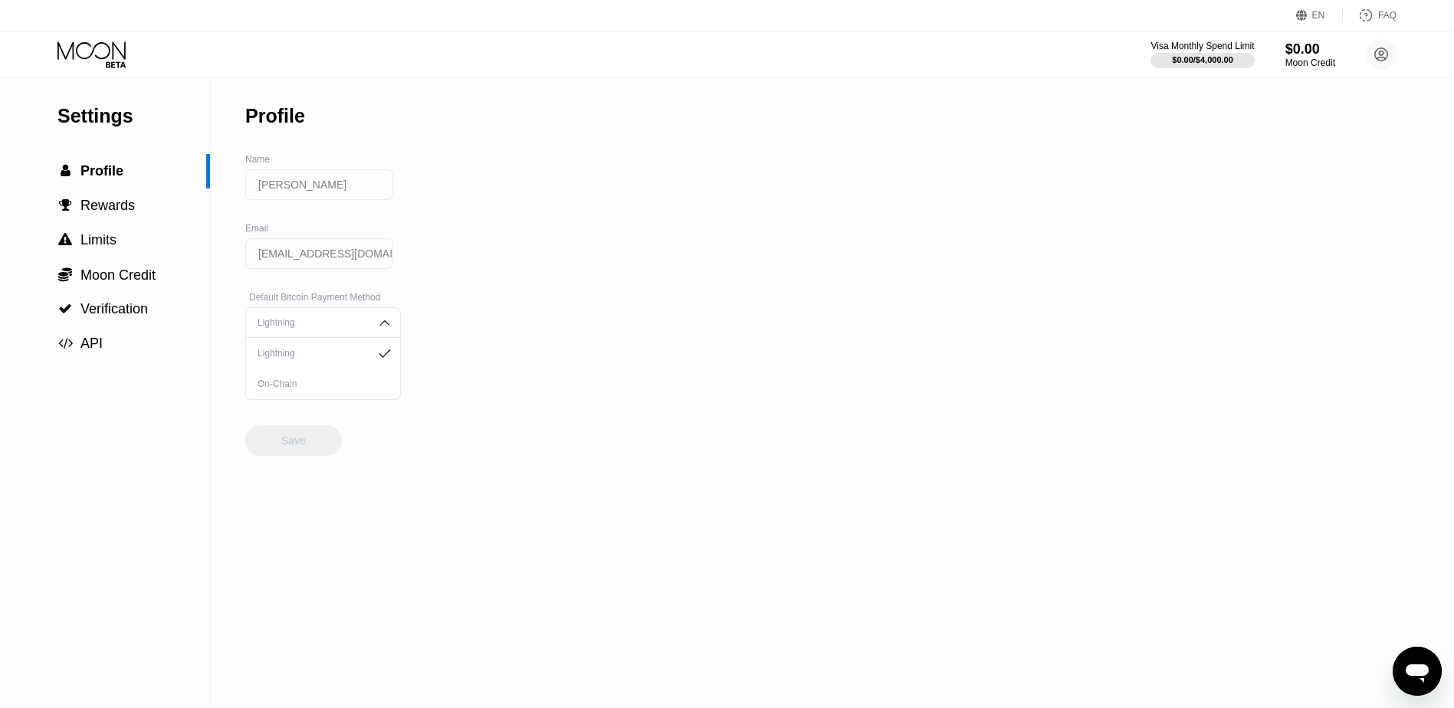
click at [342, 460] on div "Profile Name Germán Stoessel Email delos444@gmail.com Default Bitcoin Payment M…" at bounding box center [323, 393] width 156 height 630
click at [103, 207] on span "Rewards" at bounding box center [107, 205] width 54 height 15
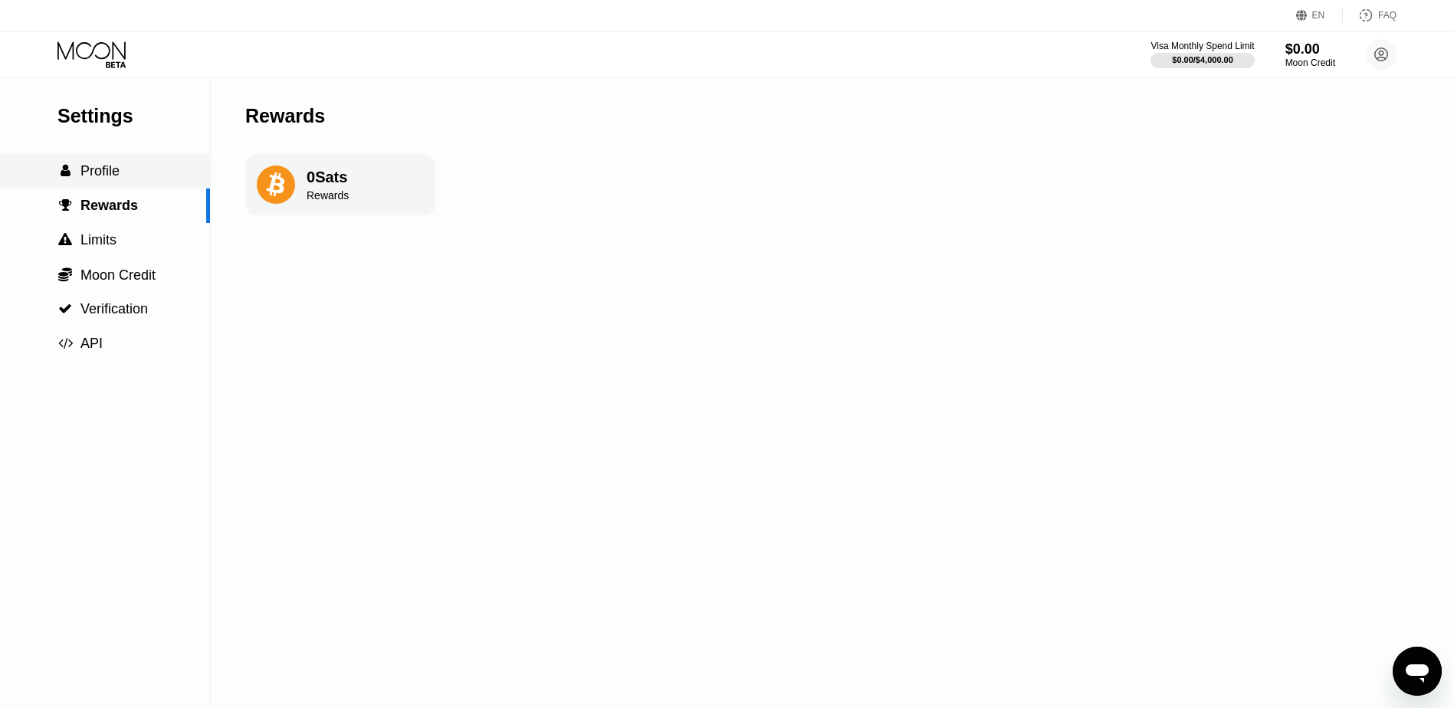
click at [110, 162] on div " Profile" at bounding box center [105, 171] width 210 height 34
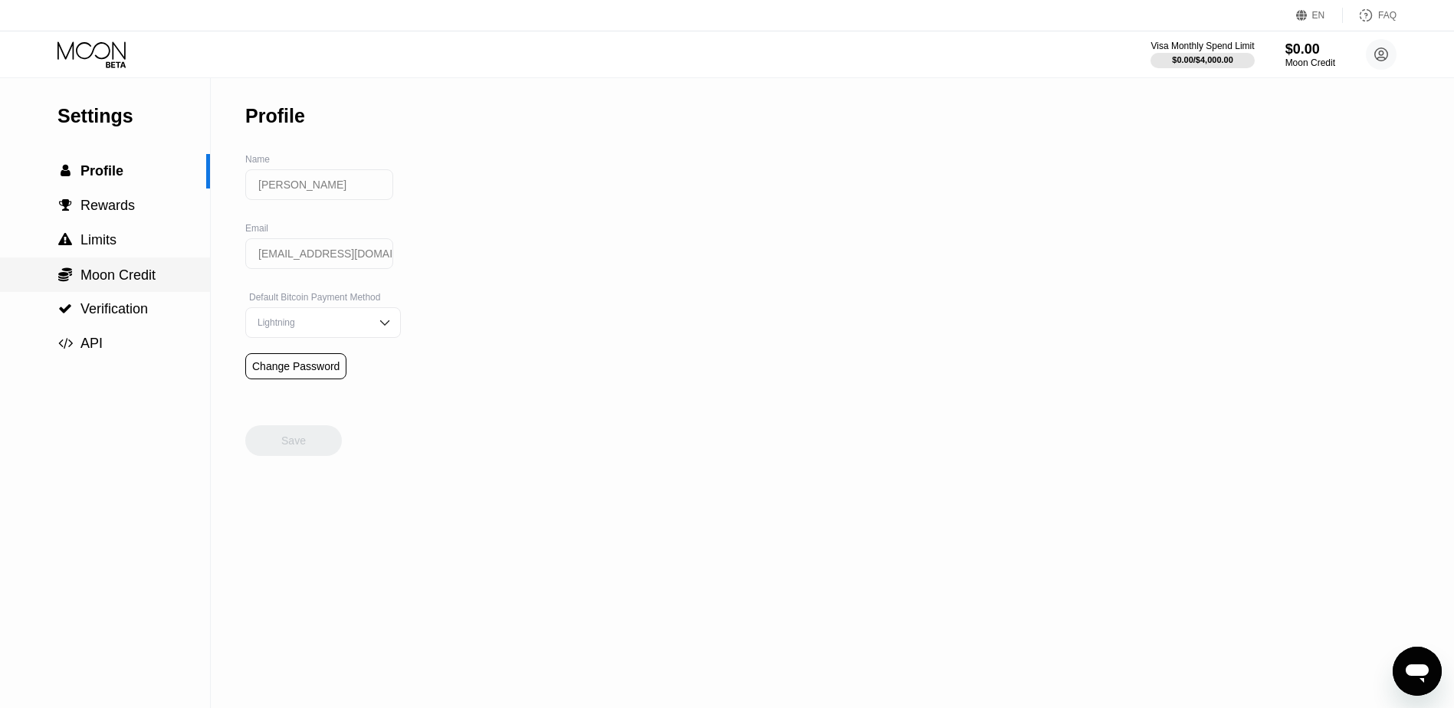
click at [102, 283] on span "Moon Credit" at bounding box center [117, 274] width 75 height 15
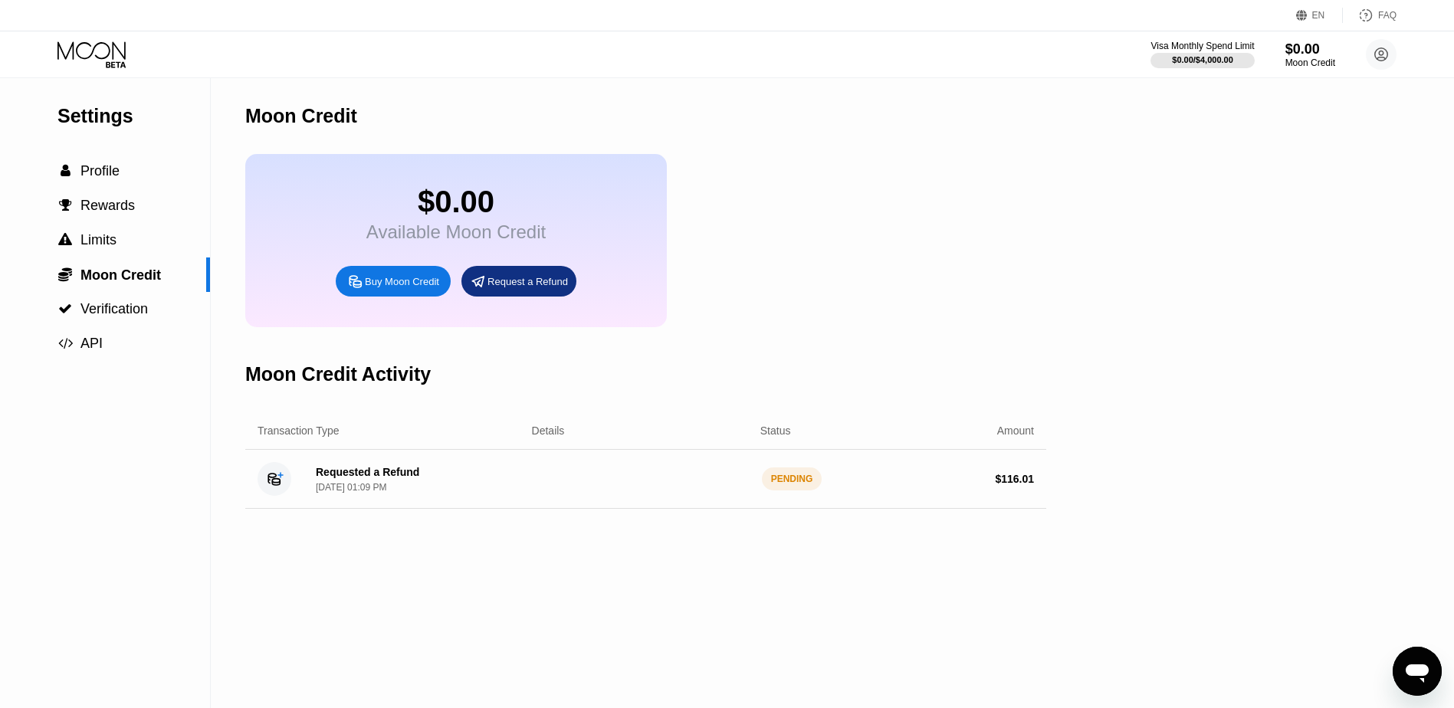
click at [369, 478] on div "Requested a Refund" at bounding box center [367, 472] width 103 height 12
click at [1219, 179] on div "Settings  Profile  Rewards  Limits  Moon Credit  Verification  API Moon C…" at bounding box center [727, 393] width 1454 height 630
click at [1411, 663] on icon "Open messaging window" at bounding box center [1417, 671] width 28 height 28
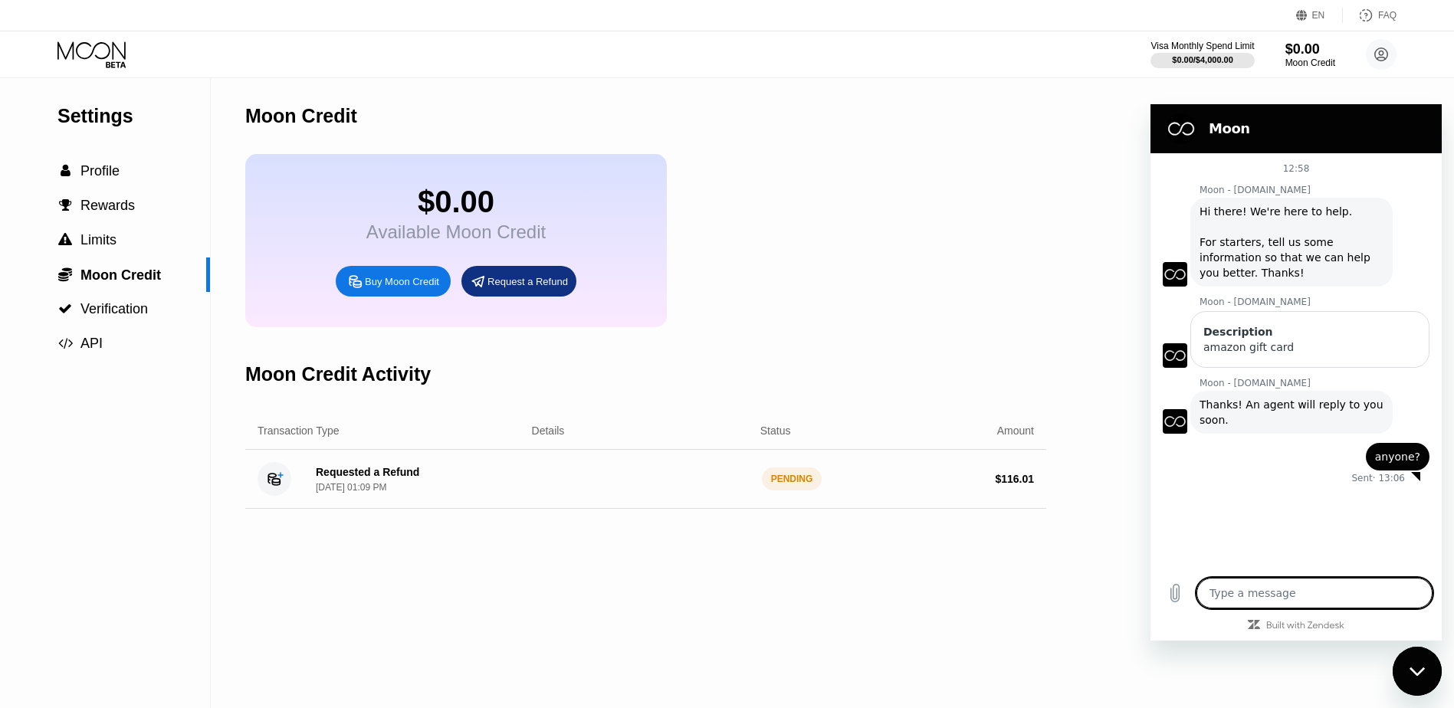
click at [794, 248] on div "$0.00 Available Moon Credit Buy Moon Credit Request a Refund" at bounding box center [645, 240] width 801 height 173
click at [1384, 54] on circle at bounding box center [1381, 54] width 31 height 31
click at [1419, 667] on icon "Close messaging window" at bounding box center [1417, 672] width 16 height 10
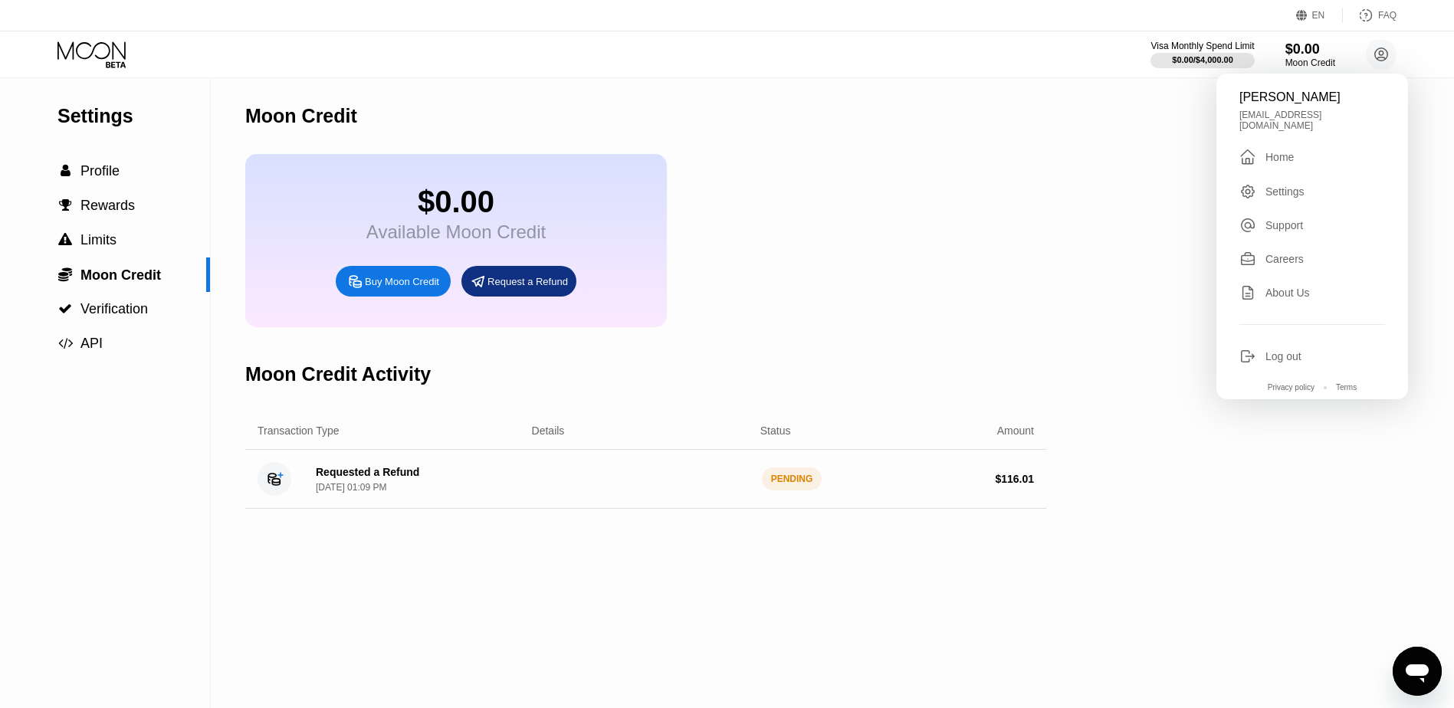
click at [1273, 221] on div "Support" at bounding box center [1284, 225] width 38 height 12
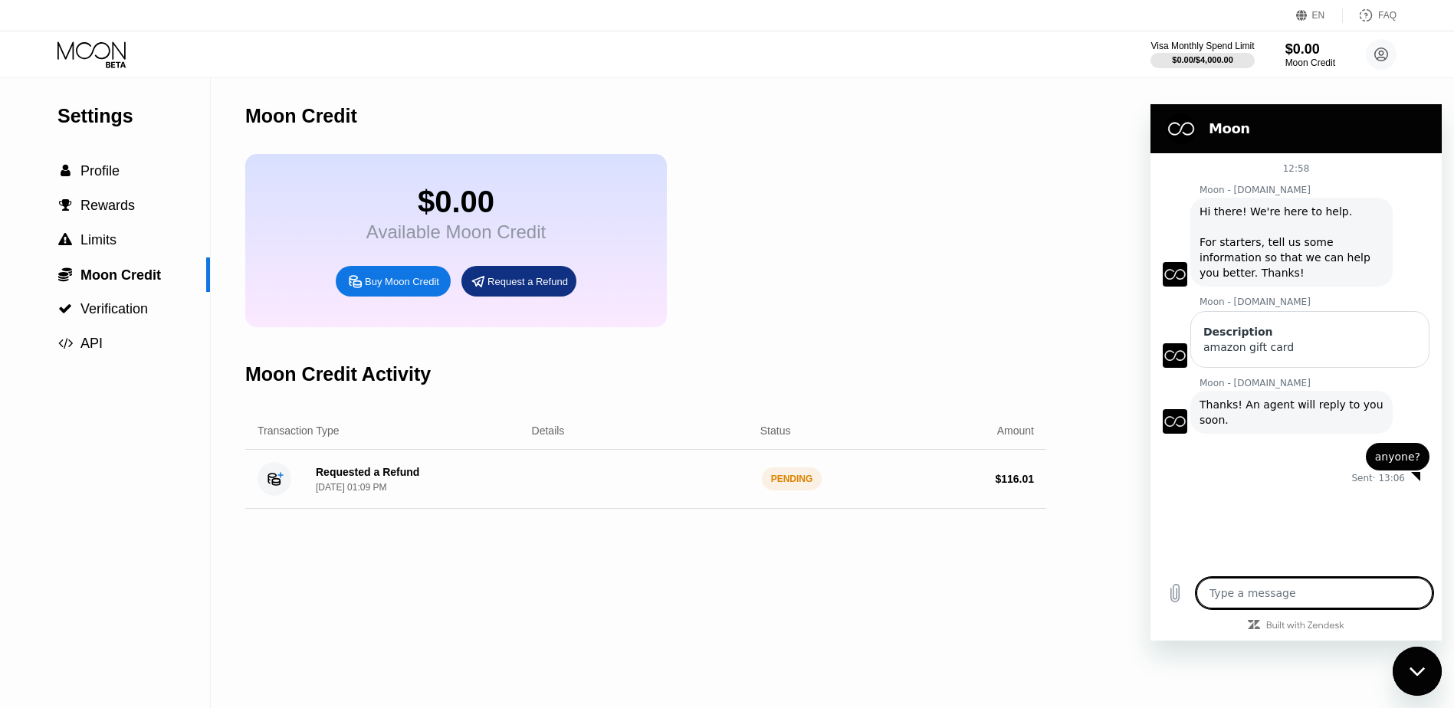
click at [1210, 124] on h2 "Moon" at bounding box center [1317, 129] width 218 height 18
click at [1180, 130] on figure at bounding box center [1181, 128] width 31 height 31
click at [1305, 625] on icon "Built with Zendesk: Visit the Zendesk website in a new tab" at bounding box center [1305, 625] width 78 height 9
click at [1413, 678] on div "Close messaging window" at bounding box center [1417, 671] width 46 height 46
type textarea "x"
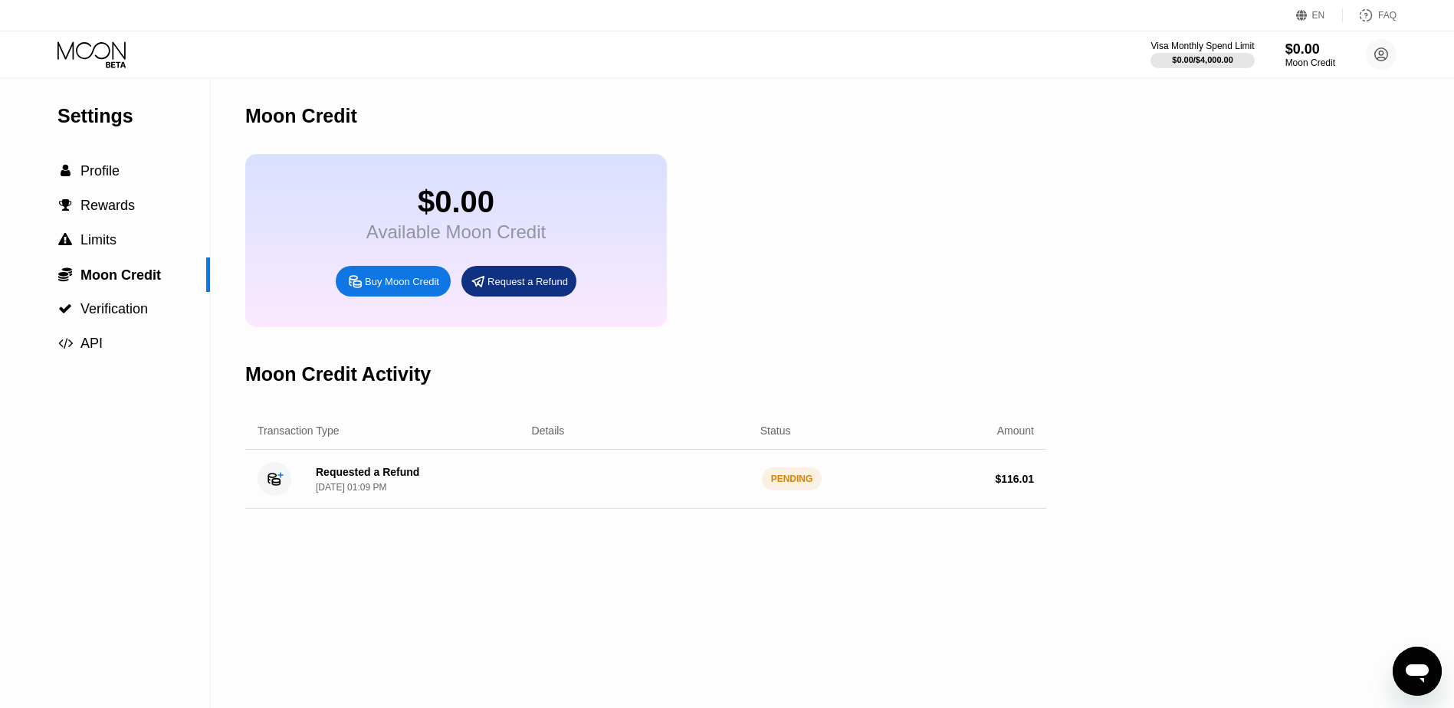
click at [368, 478] on div "Requested a Refund" at bounding box center [367, 472] width 103 height 12
click at [1418, 680] on icon "Open messaging window" at bounding box center [1417, 671] width 28 height 28
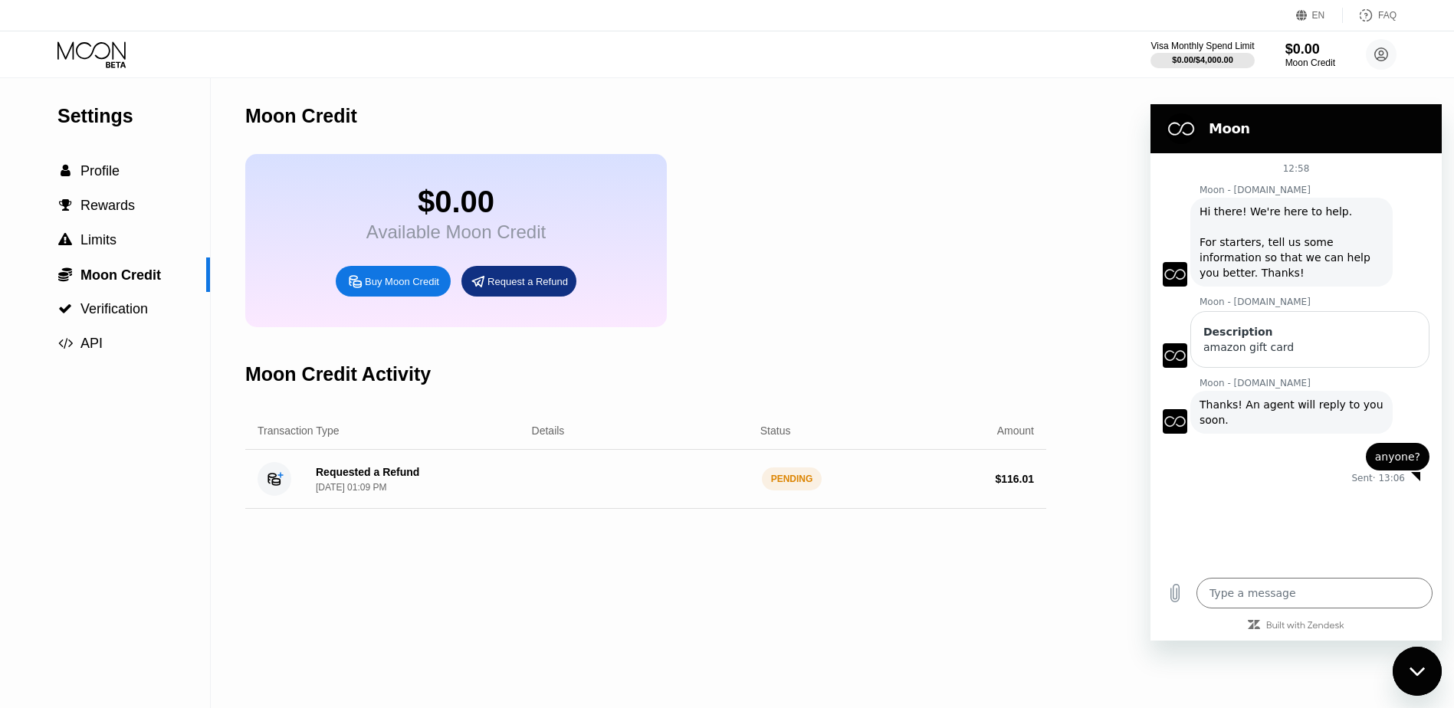
click at [1415, 675] on icon "Close messaging window" at bounding box center [1417, 672] width 16 height 10
type textarea "x"
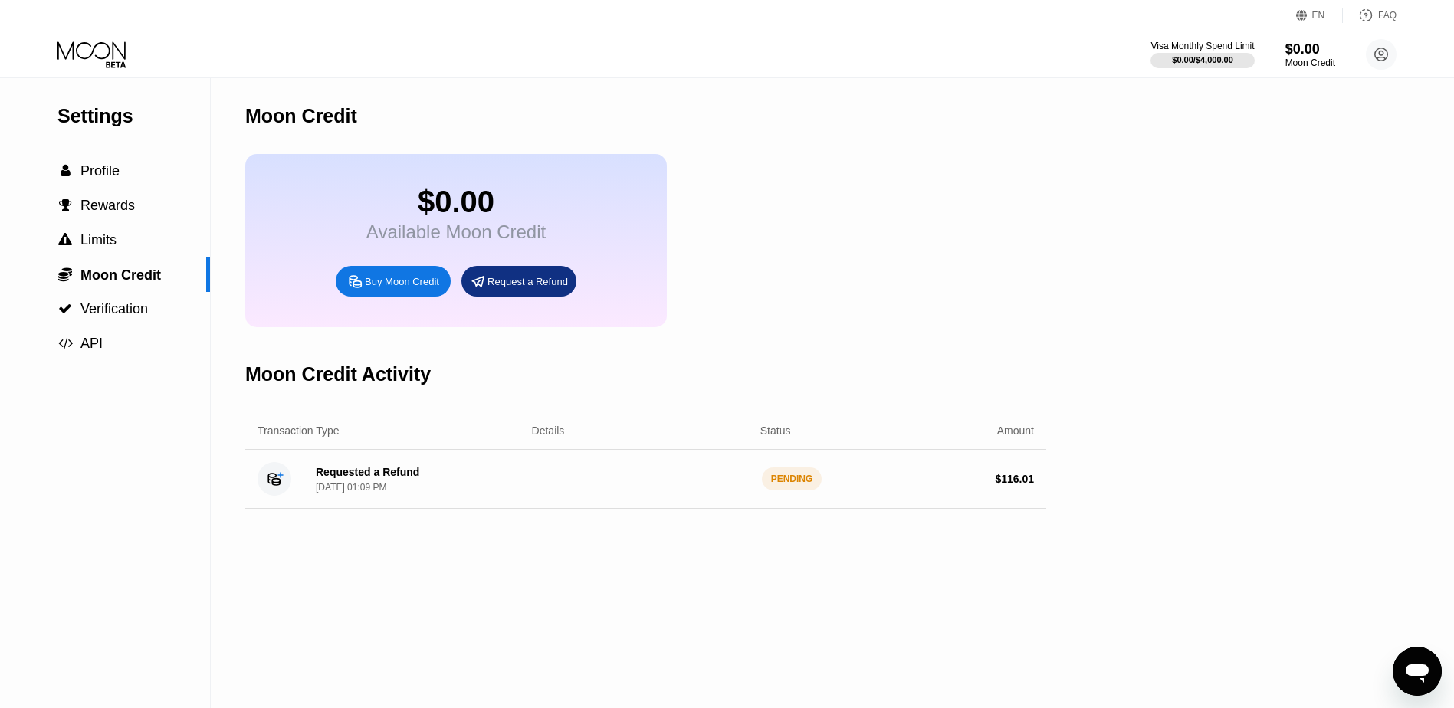
click at [1381, 13] on div "FAQ" at bounding box center [1387, 15] width 18 height 11
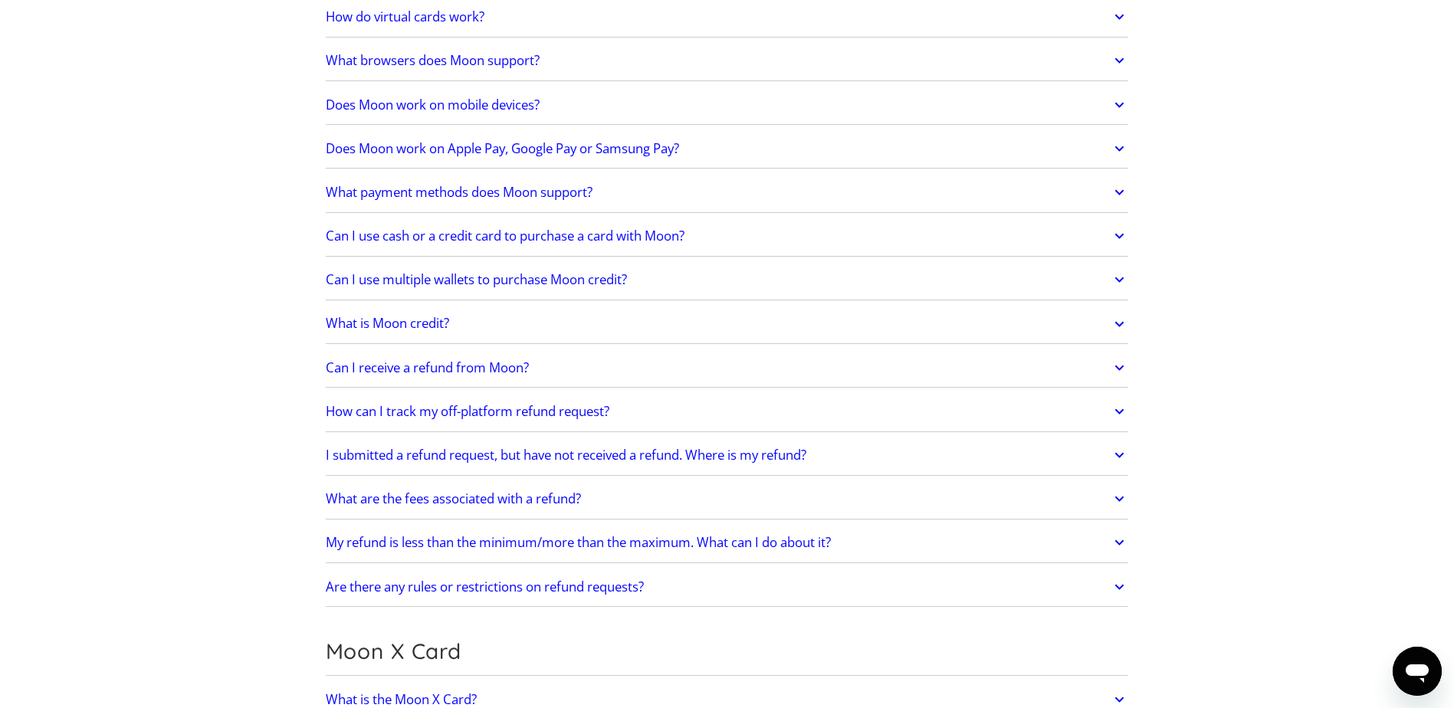
scroll to position [536, 0]
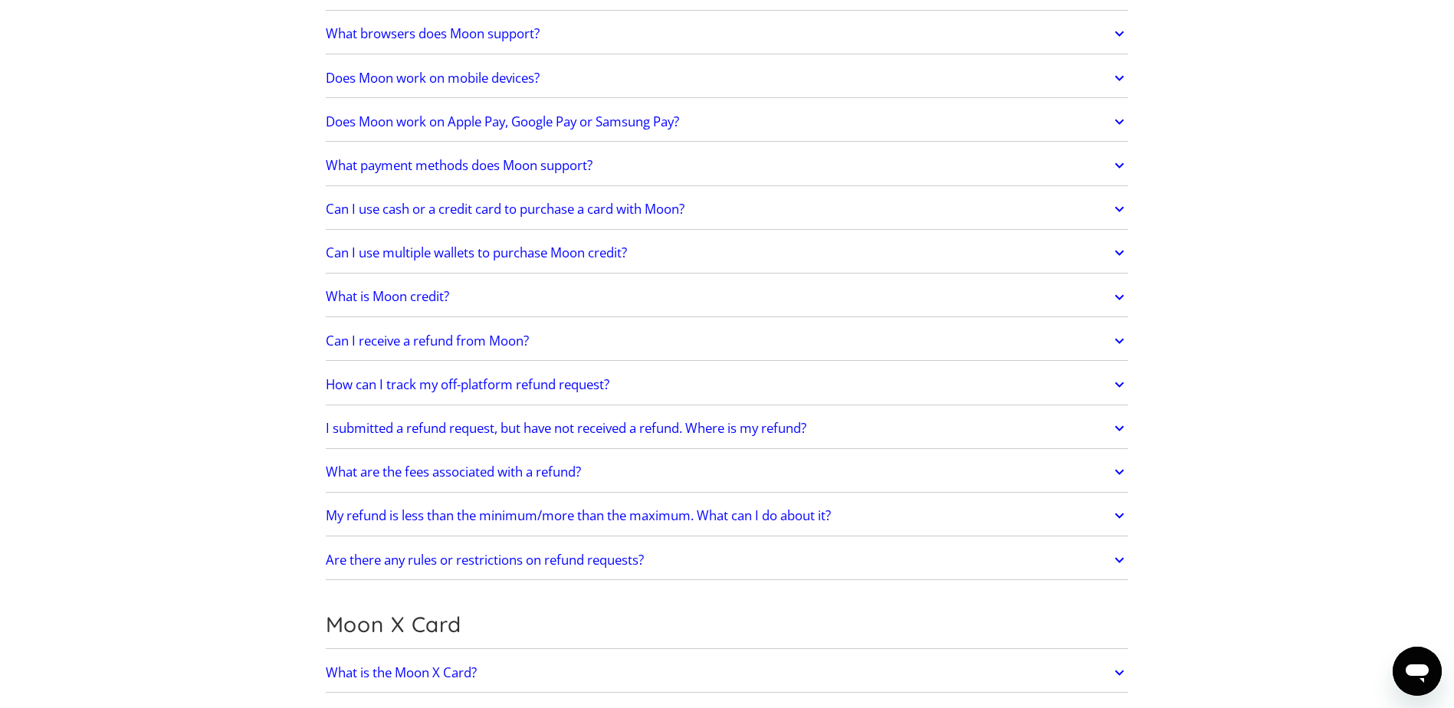
click at [559, 390] on h2 "How can I track my off-platform refund request?" at bounding box center [468, 384] width 284 height 15
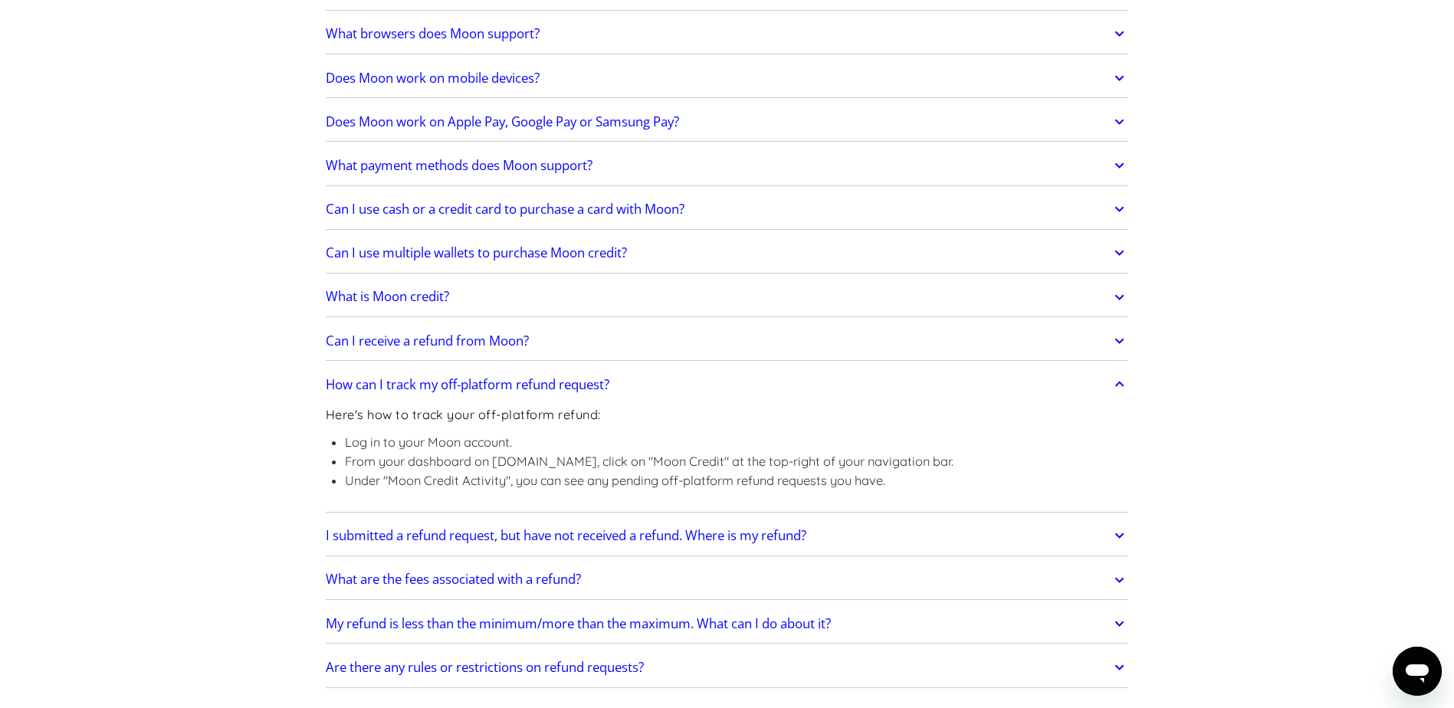
click at [450, 532] on h2 "I submitted a refund request, but have not received a refund. Where is my refun…" at bounding box center [566, 535] width 480 height 15
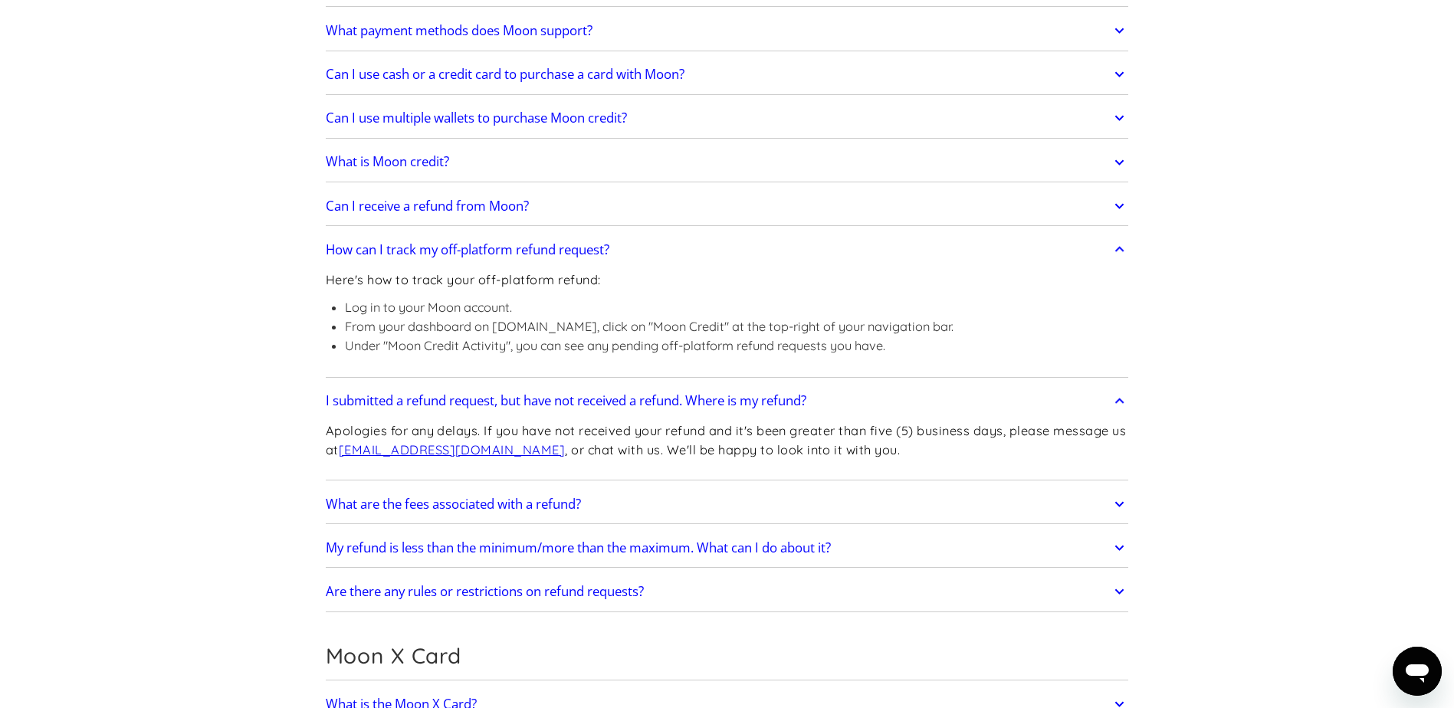
scroll to position [690, 0]
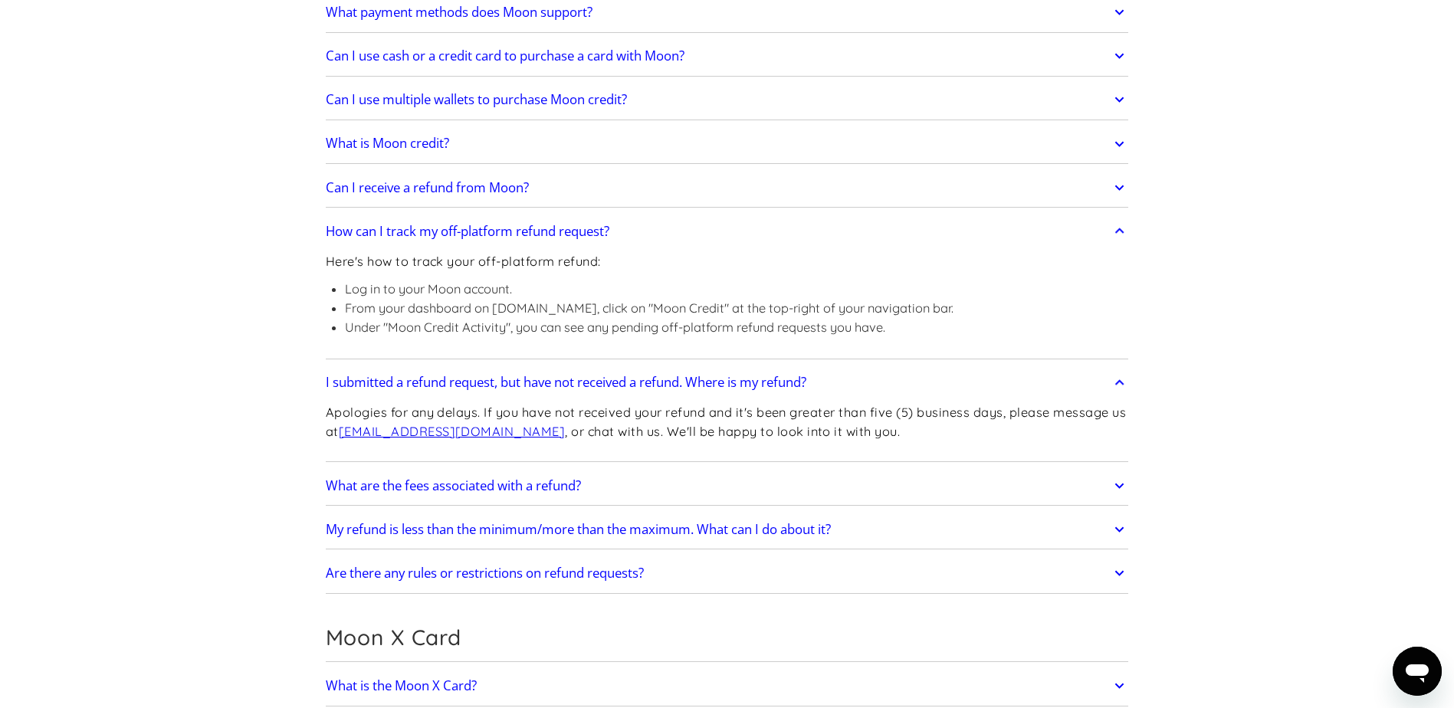
click at [598, 487] on link "What are the fees associated with a refund?" at bounding box center [727, 486] width 803 height 32
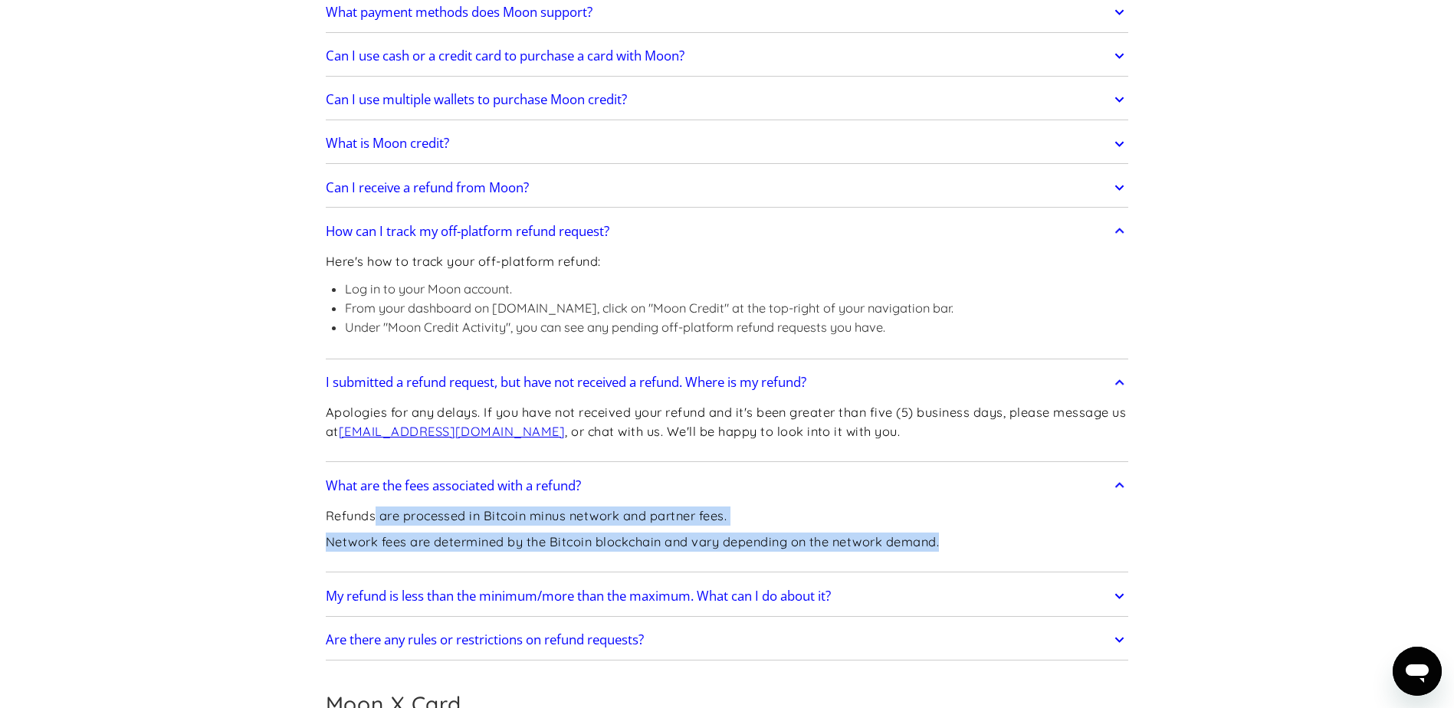
drag, startPoint x: 449, startPoint y: 527, endPoint x: 992, endPoint y: 560, distance: 544.3
click at [992, 560] on div "Refunds are processed in Bitcoin minus network and partner fees. Network fees a…" at bounding box center [727, 535] width 803 height 67
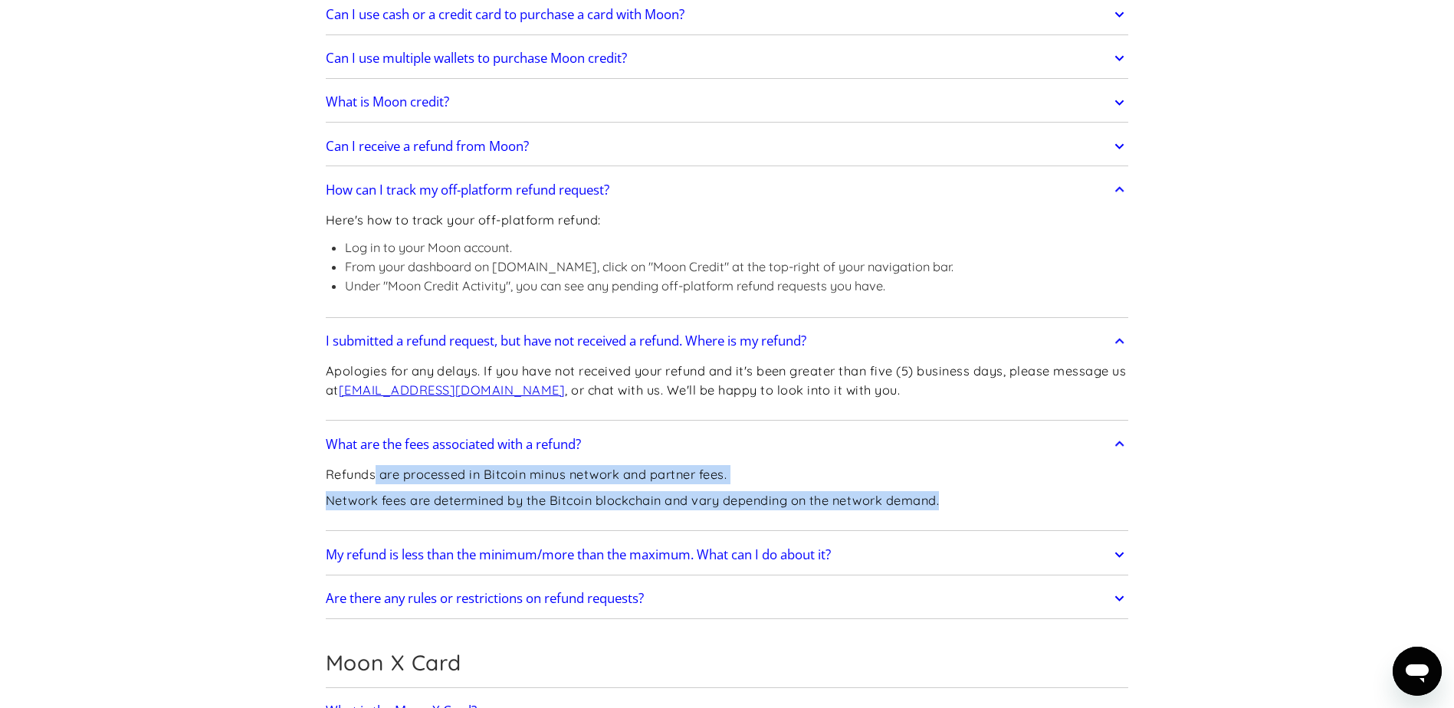
scroll to position [766, 0]
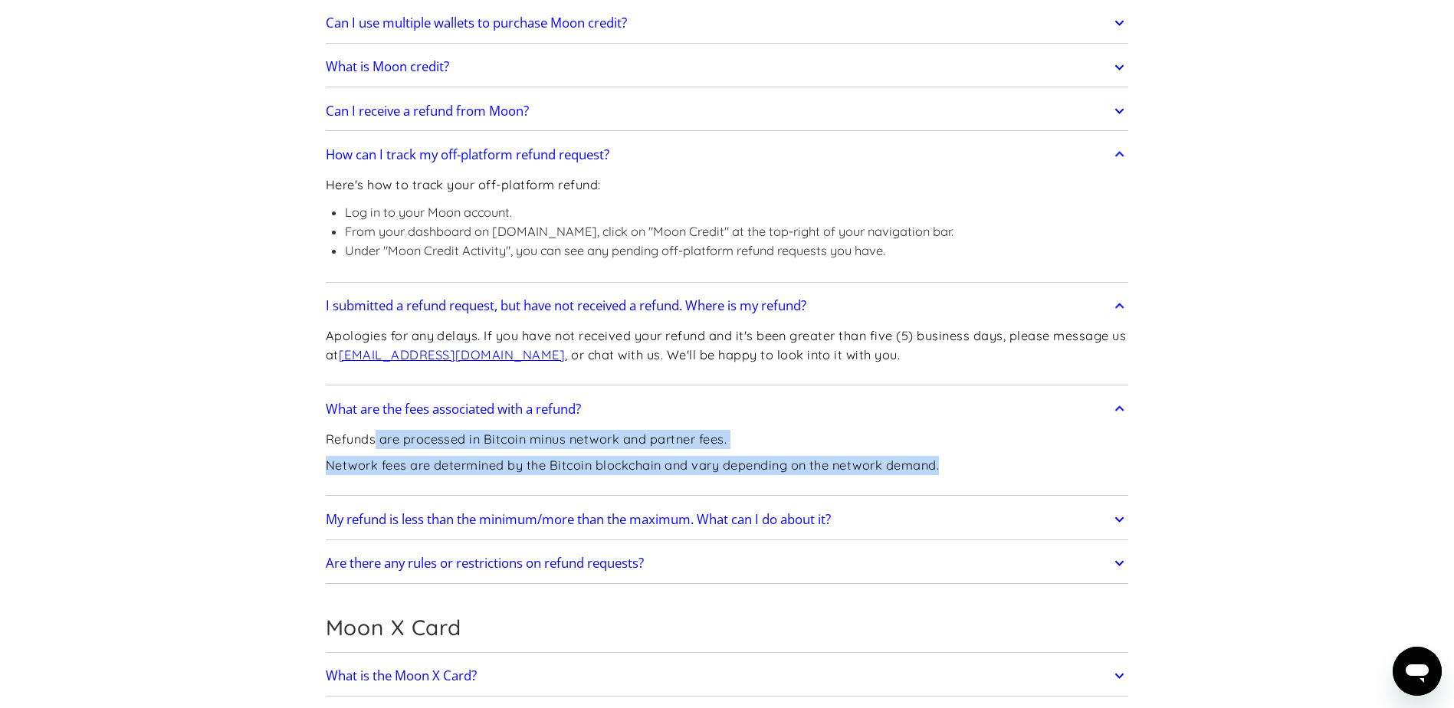
click at [650, 520] on h2 "My refund is less than the minimum/more than the maximum. What can I do about i…" at bounding box center [578, 519] width 505 height 15
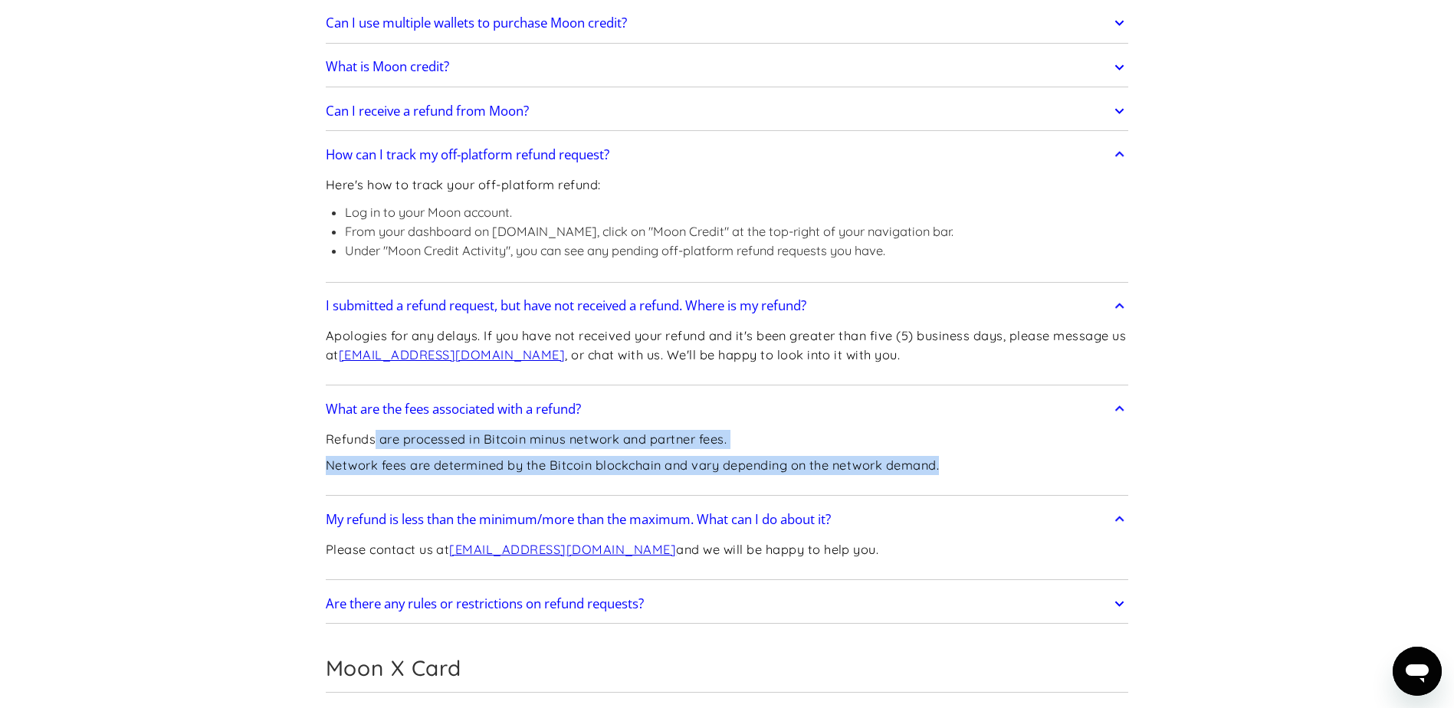
scroll to position [843, 0]
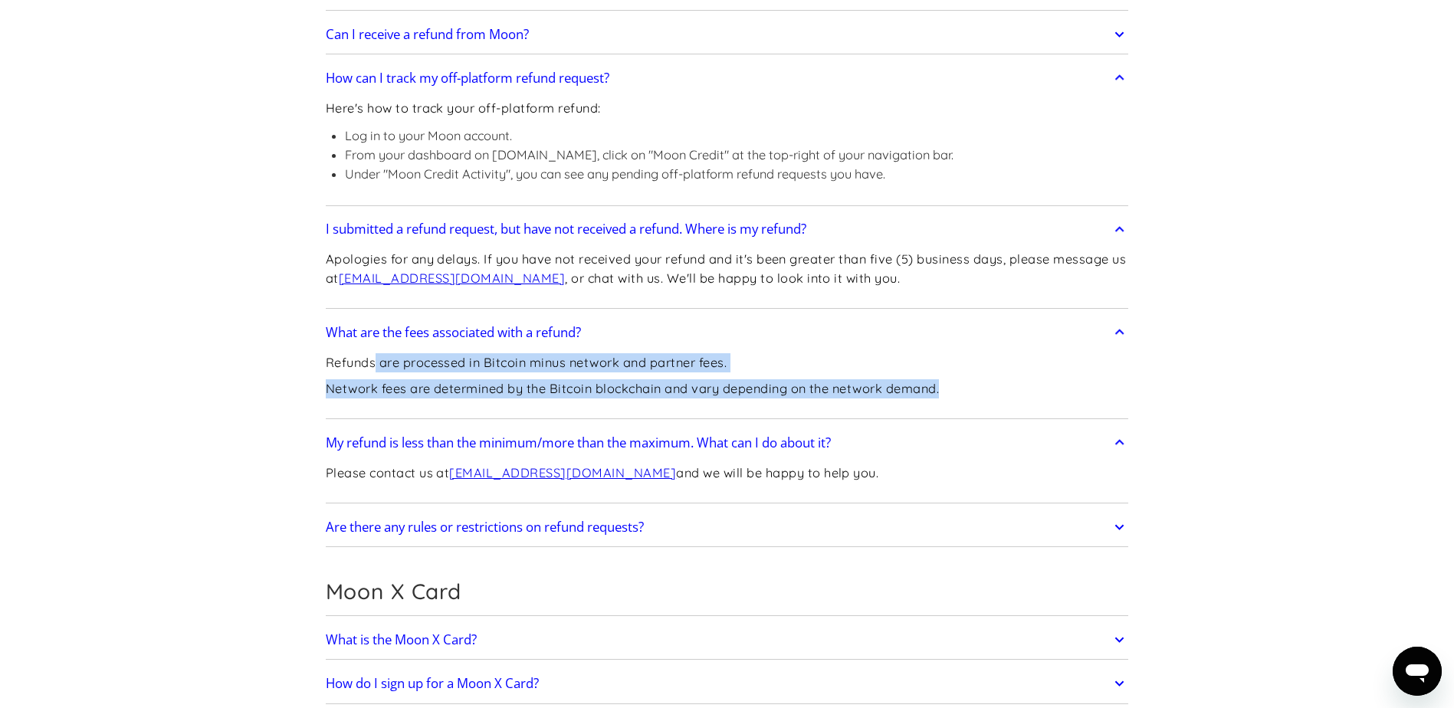
click at [644, 533] on h2 "Are there any rules or restrictions on refund requests?" at bounding box center [485, 527] width 318 height 15
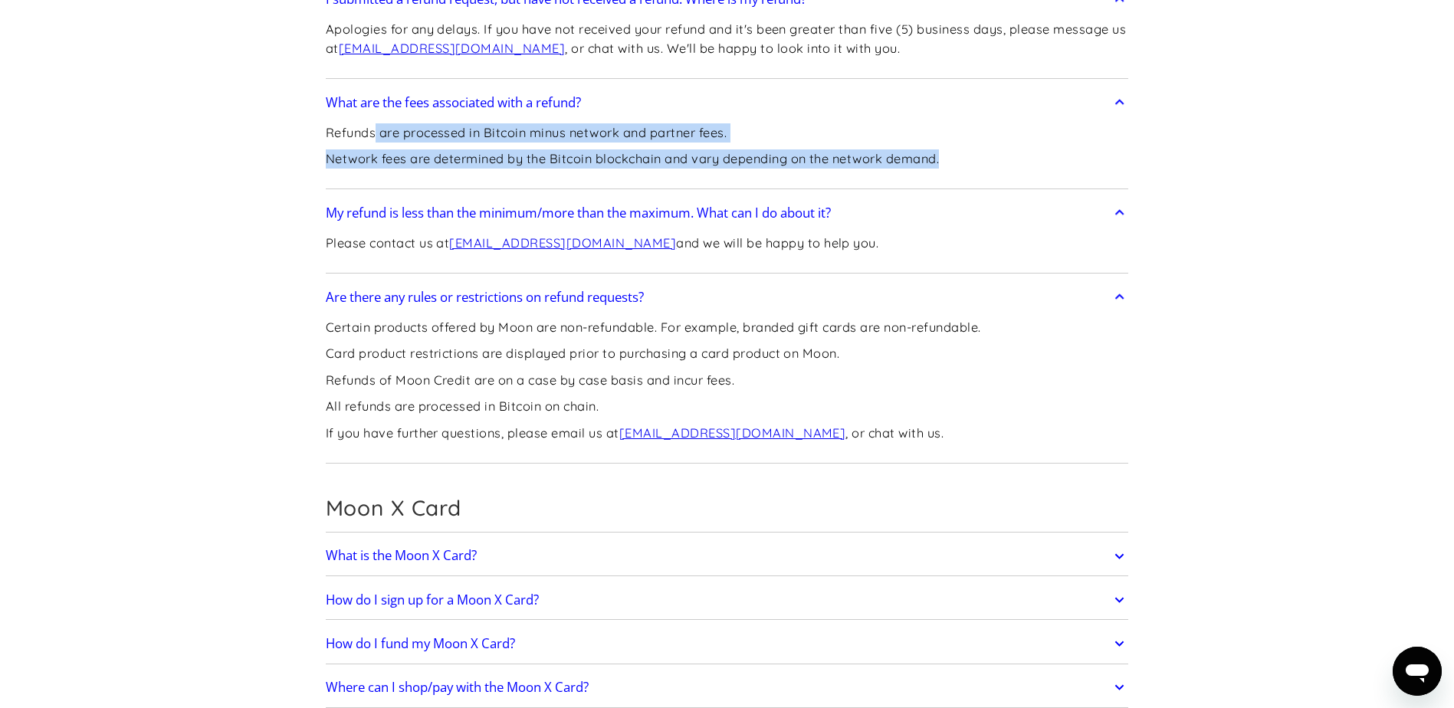
scroll to position [460, 0]
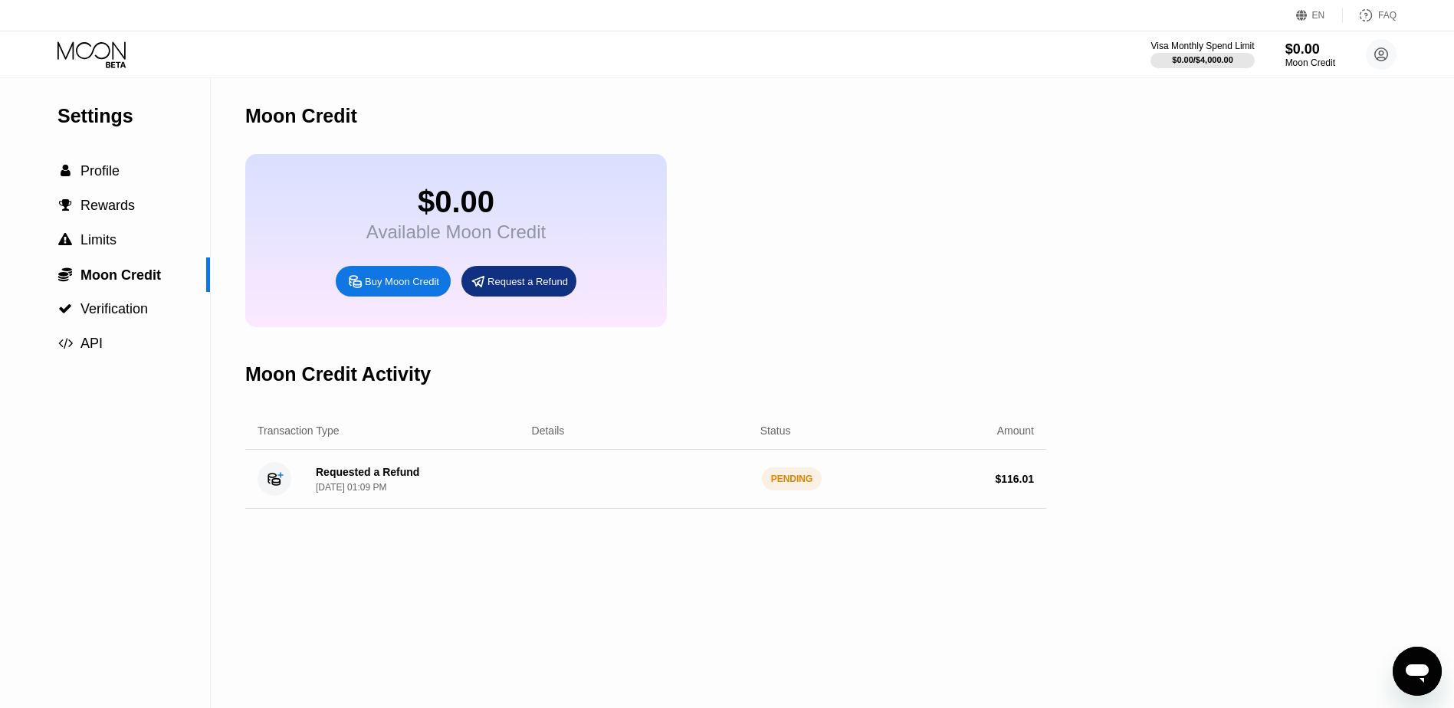
click at [1406, 667] on icon "Open messaging window" at bounding box center [1417, 671] width 28 height 28
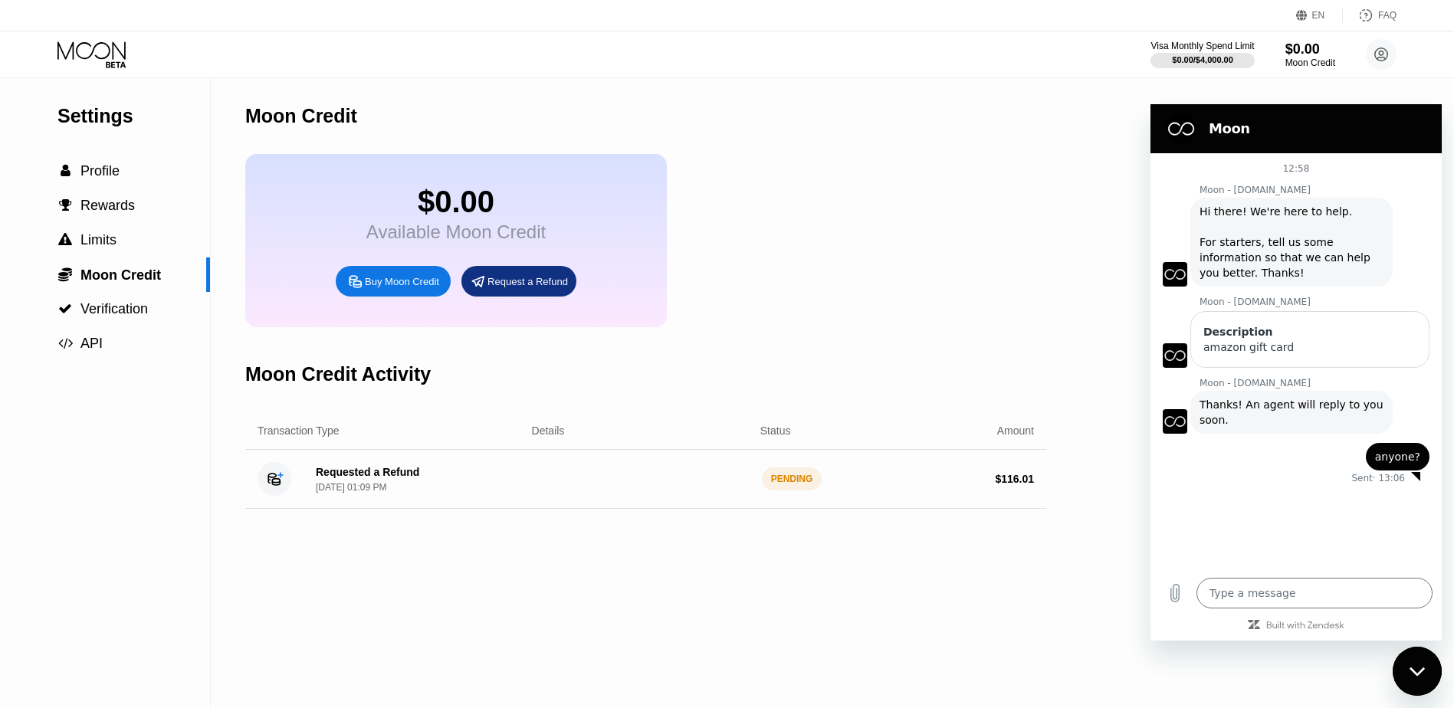
click at [1418, 662] on div "Close messaging window" at bounding box center [1417, 671] width 46 height 46
type textarea "x"
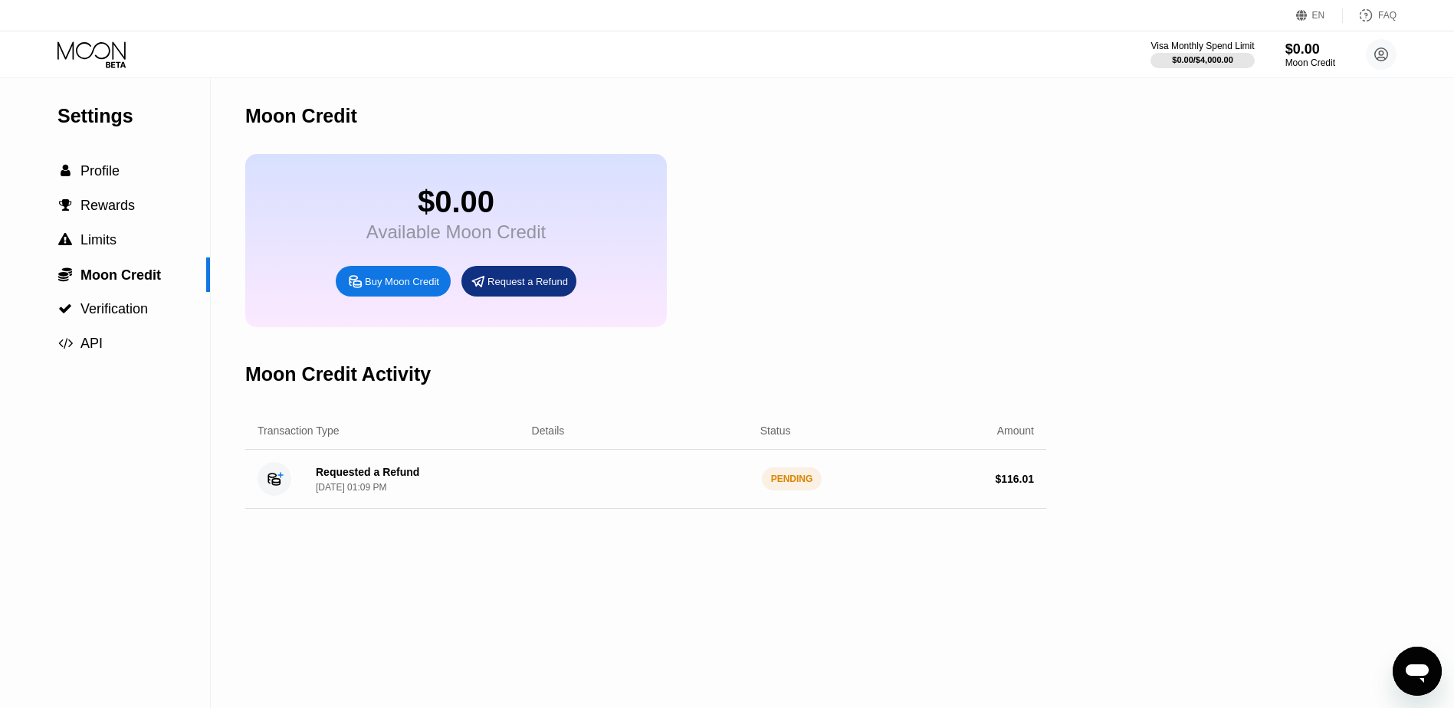
click at [979, 261] on div "$0.00 Available Moon Credit Buy Moon Credit Request a Refund" at bounding box center [645, 240] width 801 height 173
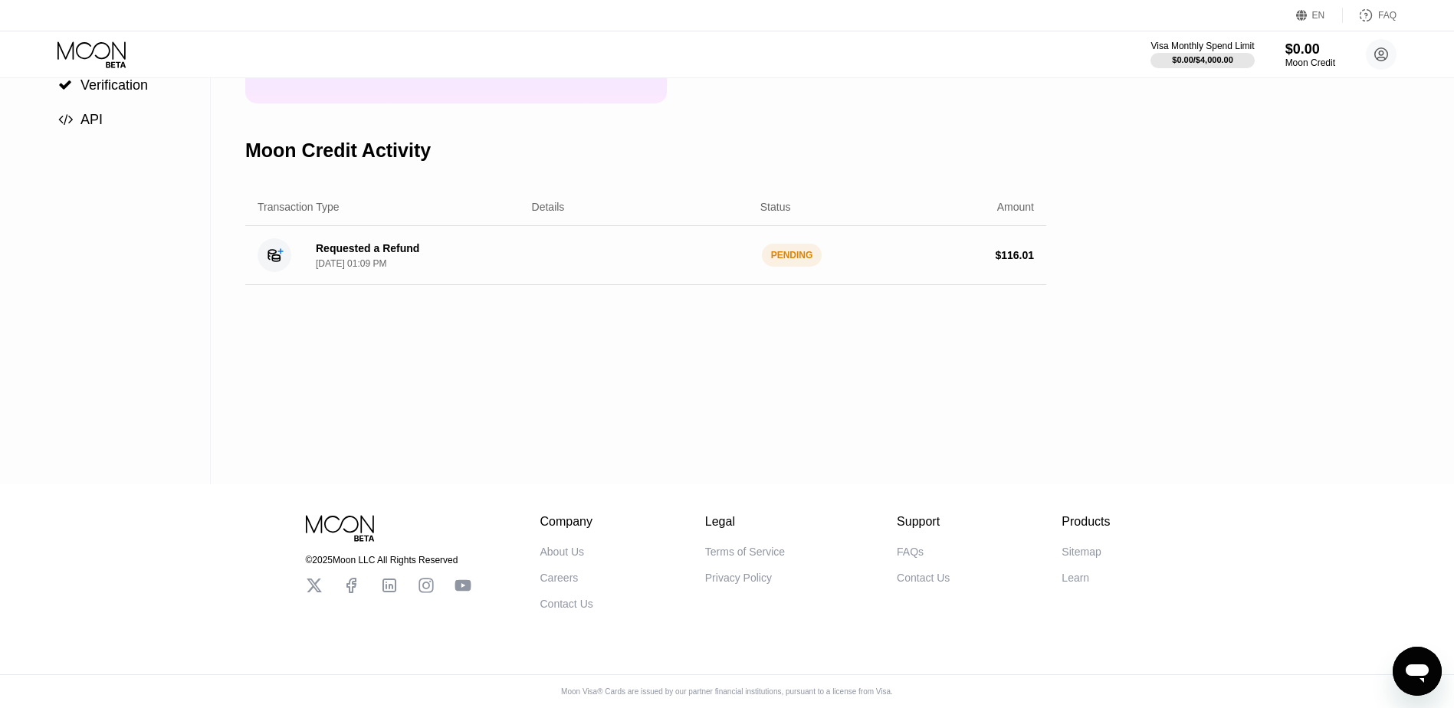
scroll to position [235, 0]
drag, startPoint x: 546, startPoint y: 249, endPoint x: 550, endPoint y: 275, distance: 26.3
click at [550, 275] on div "Requested a Refund [DATE] 01:09 PM PENDING $ 116.01" at bounding box center [645, 255] width 801 height 59
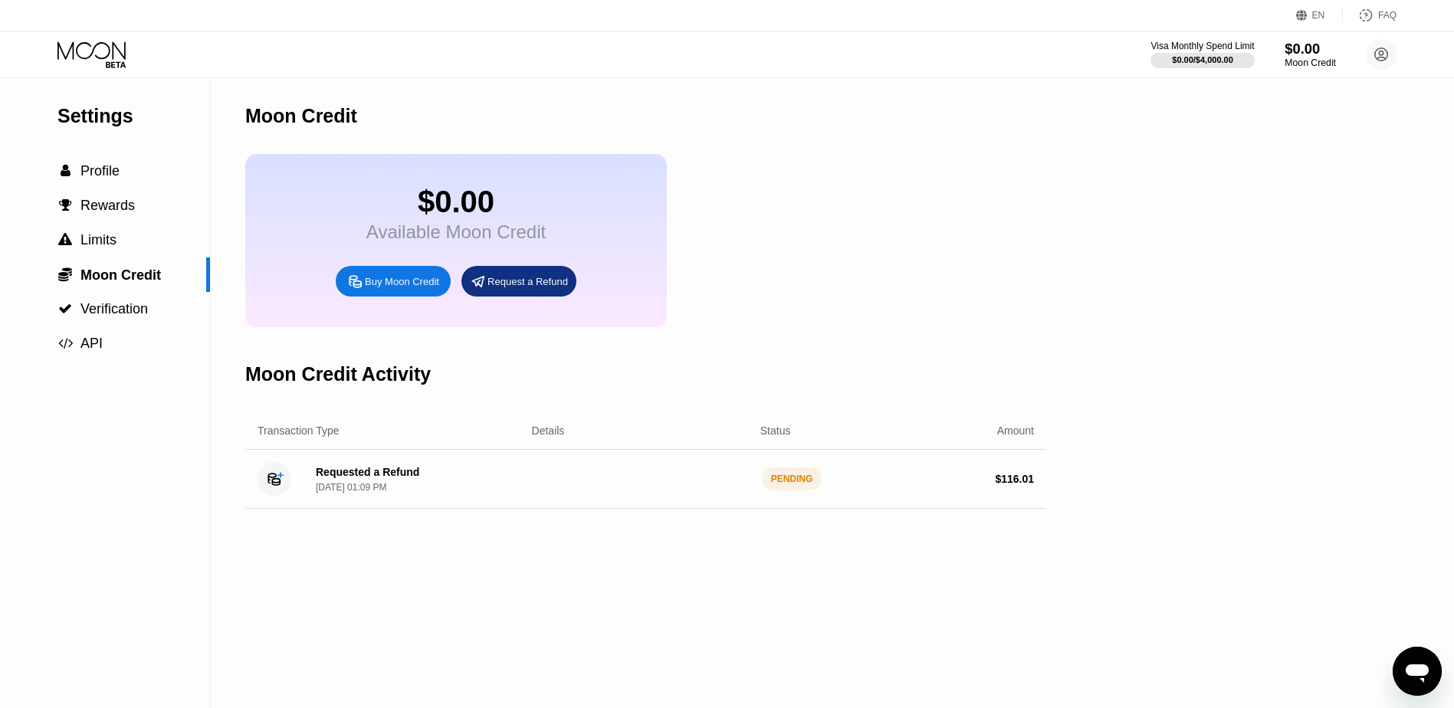
click at [1310, 62] on div "Moon Credit" at bounding box center [1309, 62] width 51 height 11
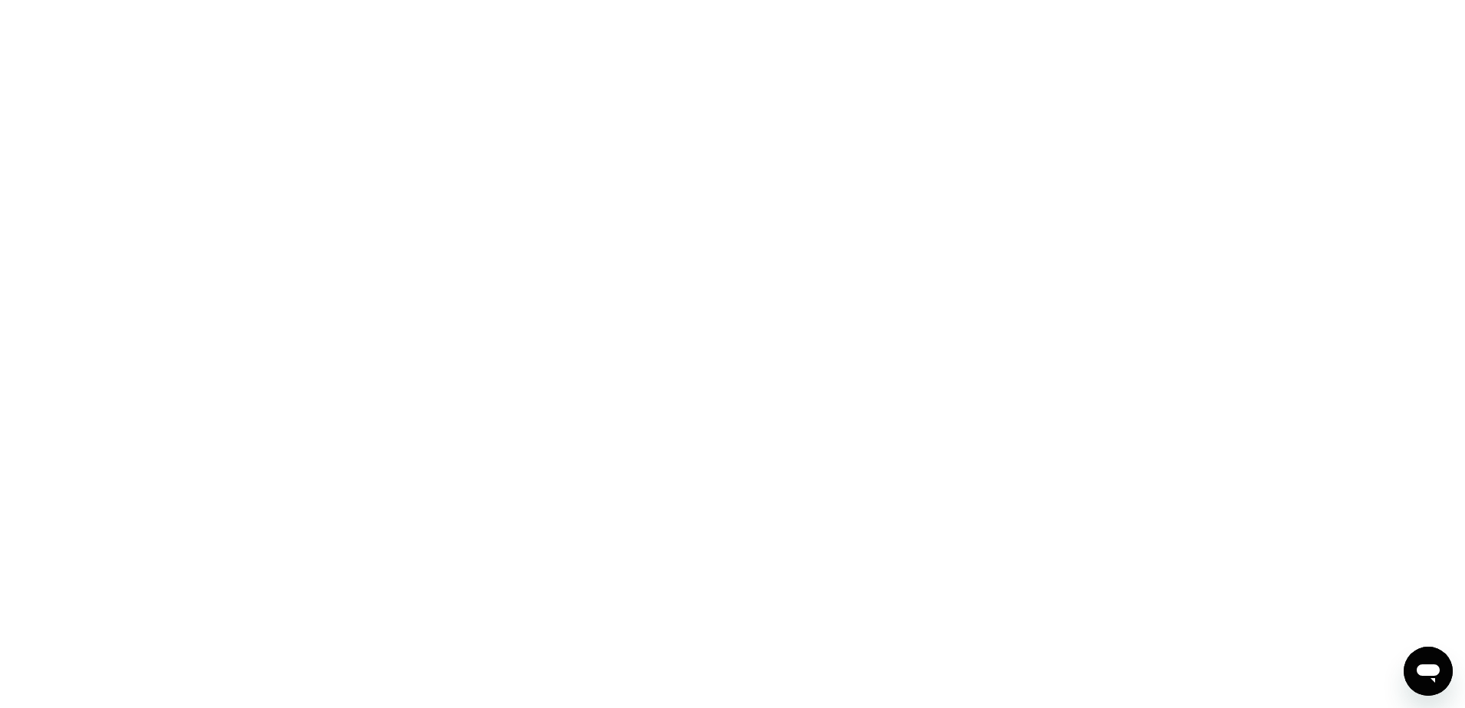
click at [1432, 678] on icon "Open messaging window" at bounding box center [1428, 673] width 23 height 18
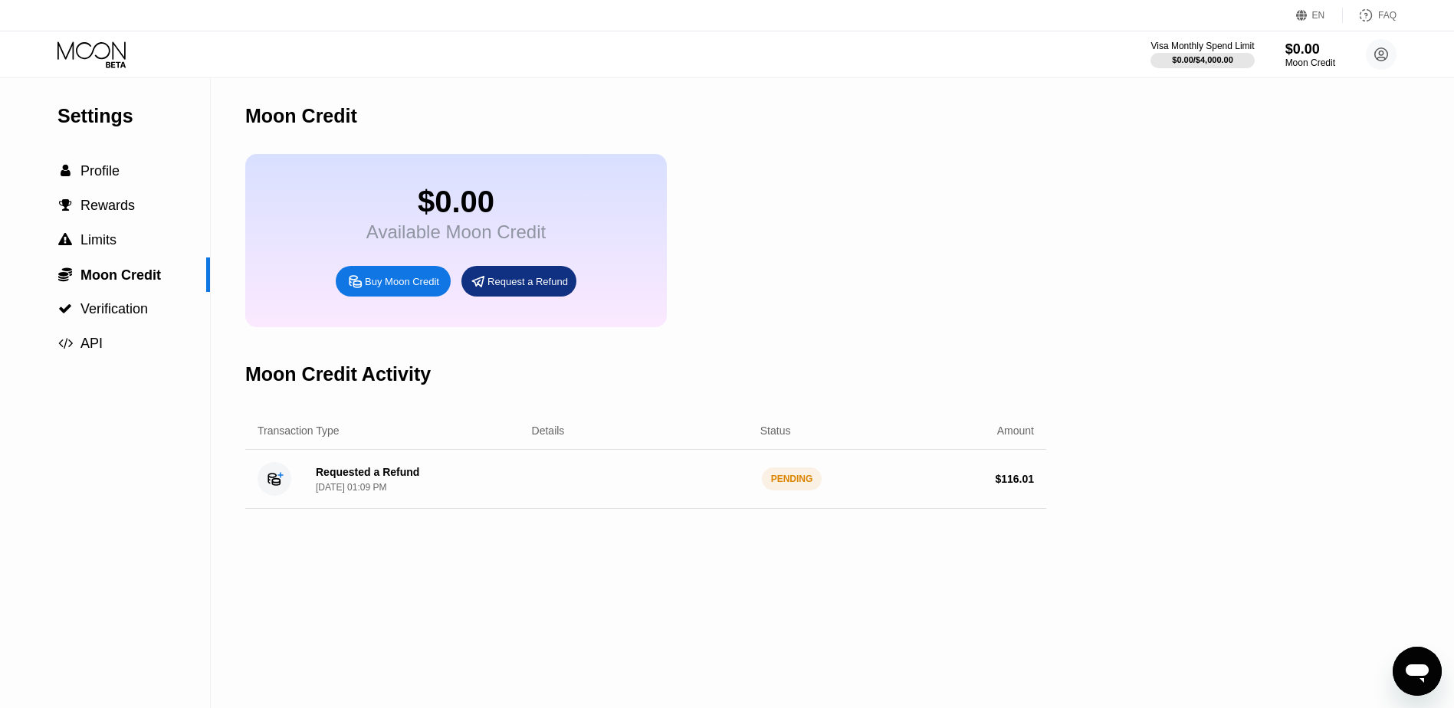
click at [1398, 670] on div "Open messaging window" at bounding box center [1417, 671] width 46 height 46
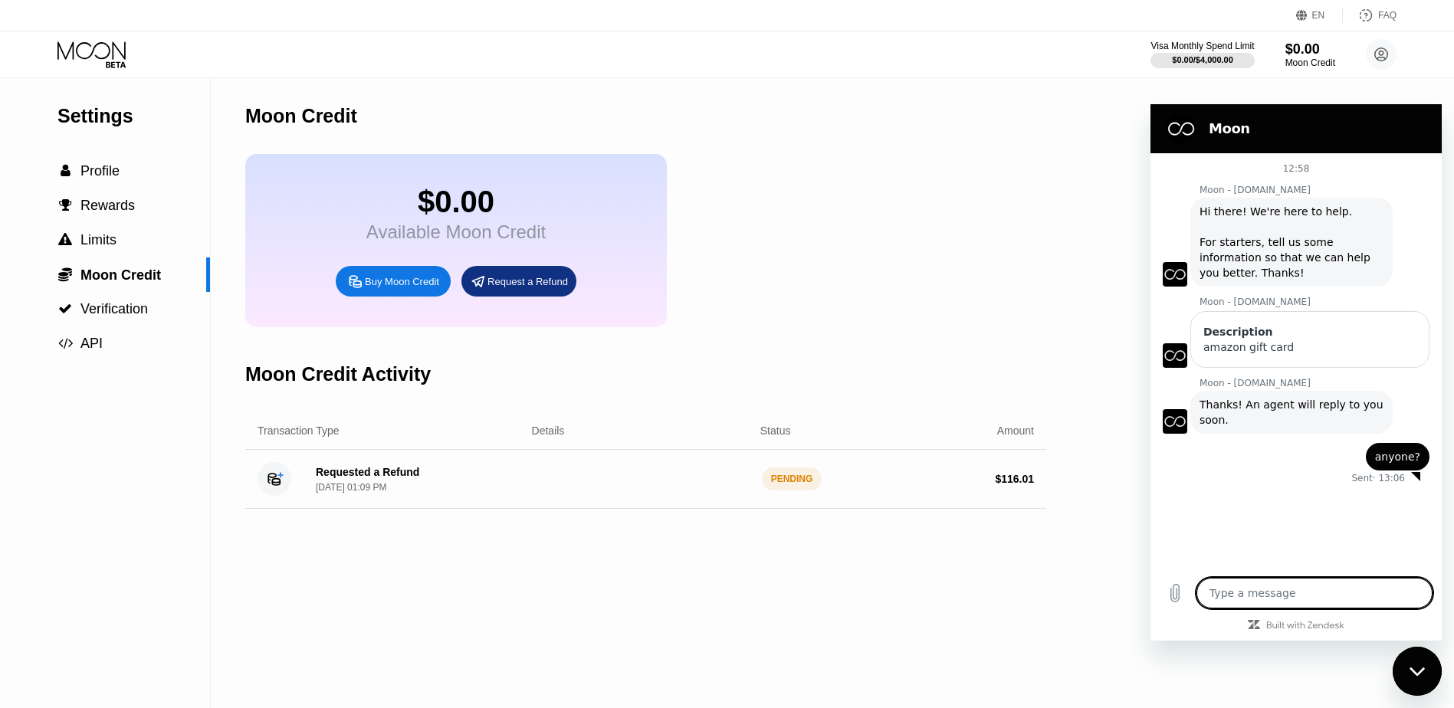
click at [995, 351] on div "Moon Credit Activity" at bounding box center [645, 374] width 801 height 76
click at [1326, 121] on h2 "Moon" at bounding box center [1317, 129] width 218 height 18
click at [1420, 682] on div "Close messaging window" at bounding box center [1417, 671] width 46 height 46
type textarea "x"
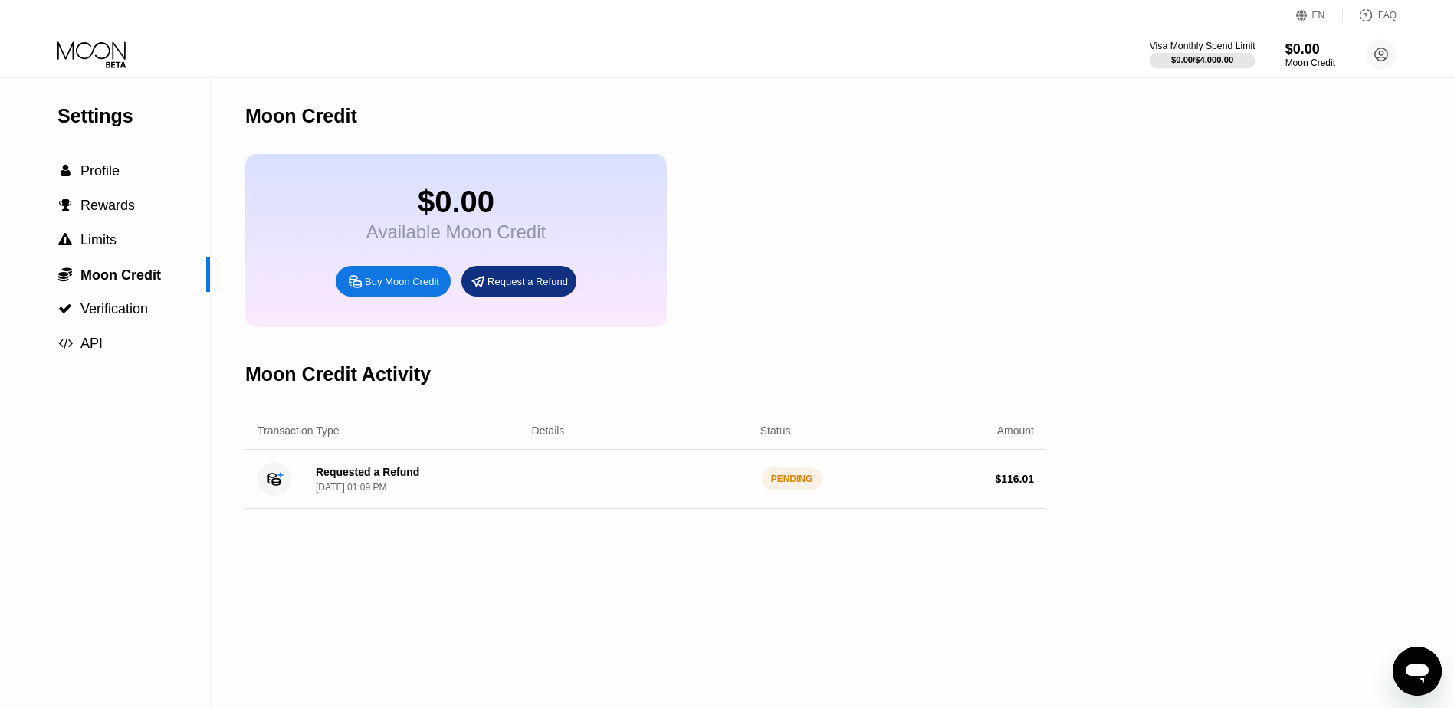
click at [1207, 64] on div "$0.00 / $4,000.00" at bounding box center [1202, 59] width 62 height 9
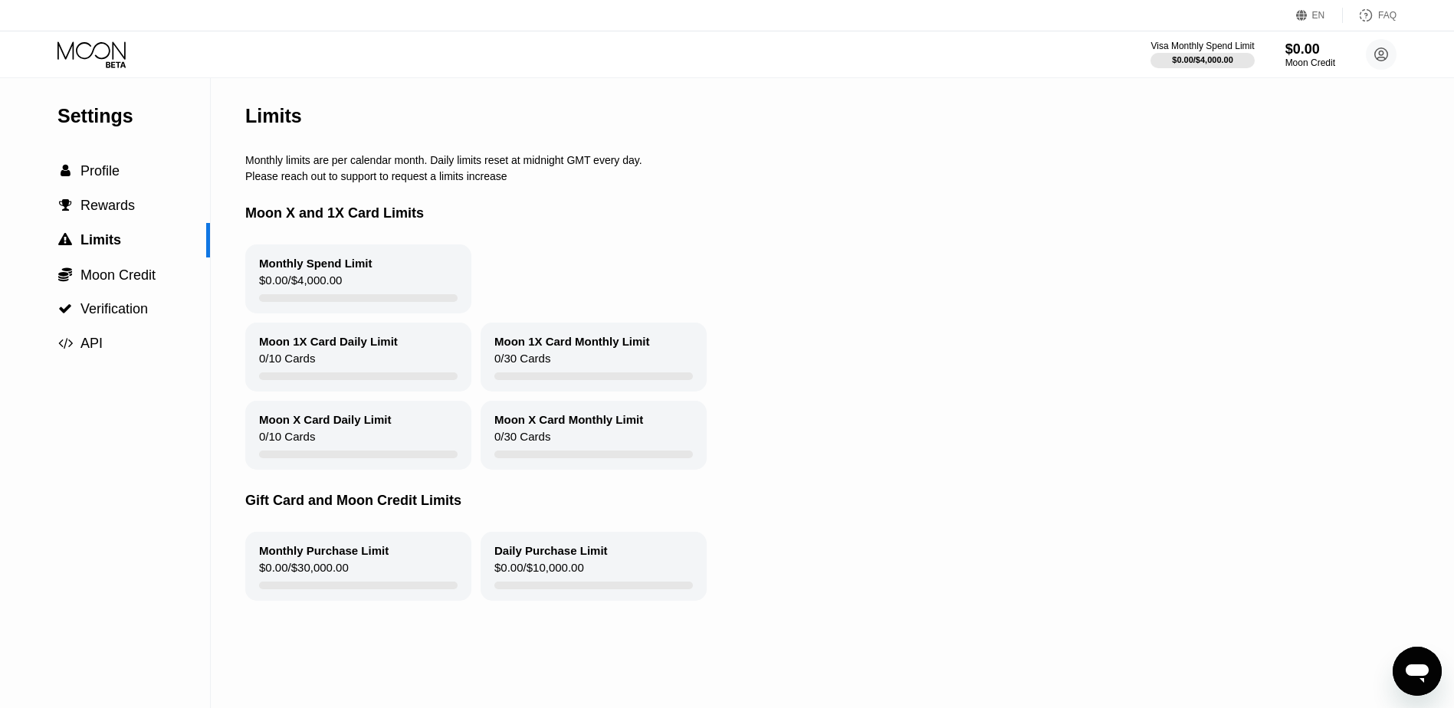
click at [251, 309] on div "Monthly Spend Limit $0.00 / $4,000.00" at bounding box center [358, 278] width 226 height 69
click at [309, 294] on div "$0.00 / $4,000.00" at bounding box center [300, 284] width 83 height 21
click at [108, 275] on span "Moon Credit" at bounding box center [117, 274] width 75 height 15
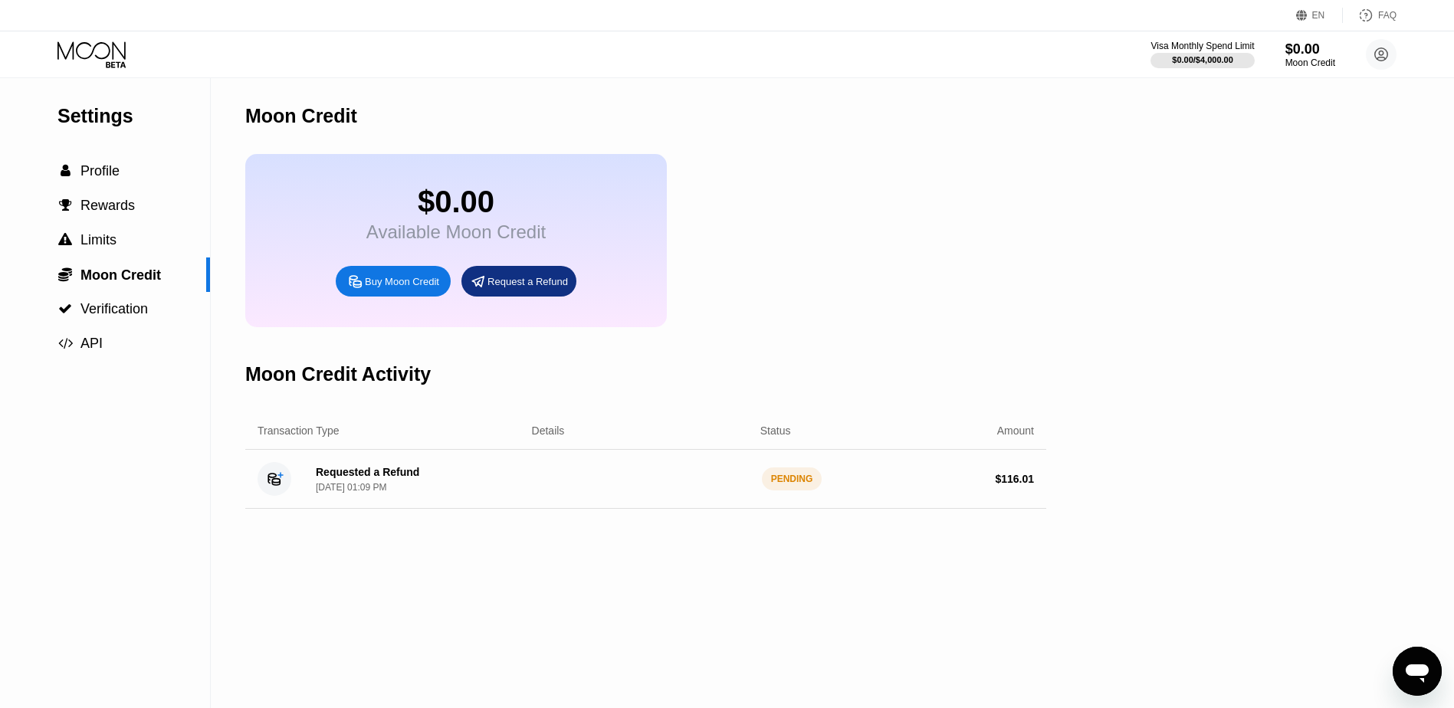
click at [1416, 674] on icon "Open messaging window" at bounding box center [1416, 673] width 23 height 18
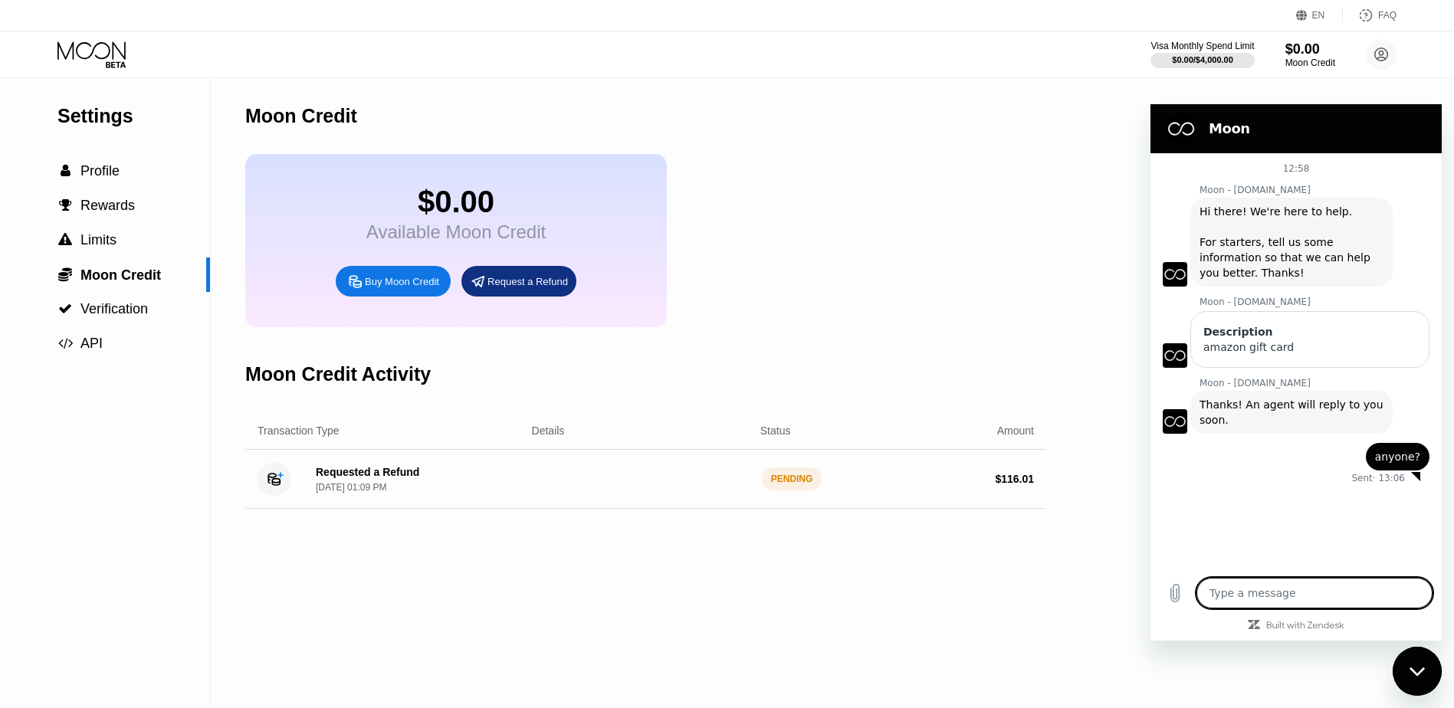
click at [1415, 667] on icon "Close messaging window" at bounding box center [1417, 672] width 16 height 10
type textarea "x"
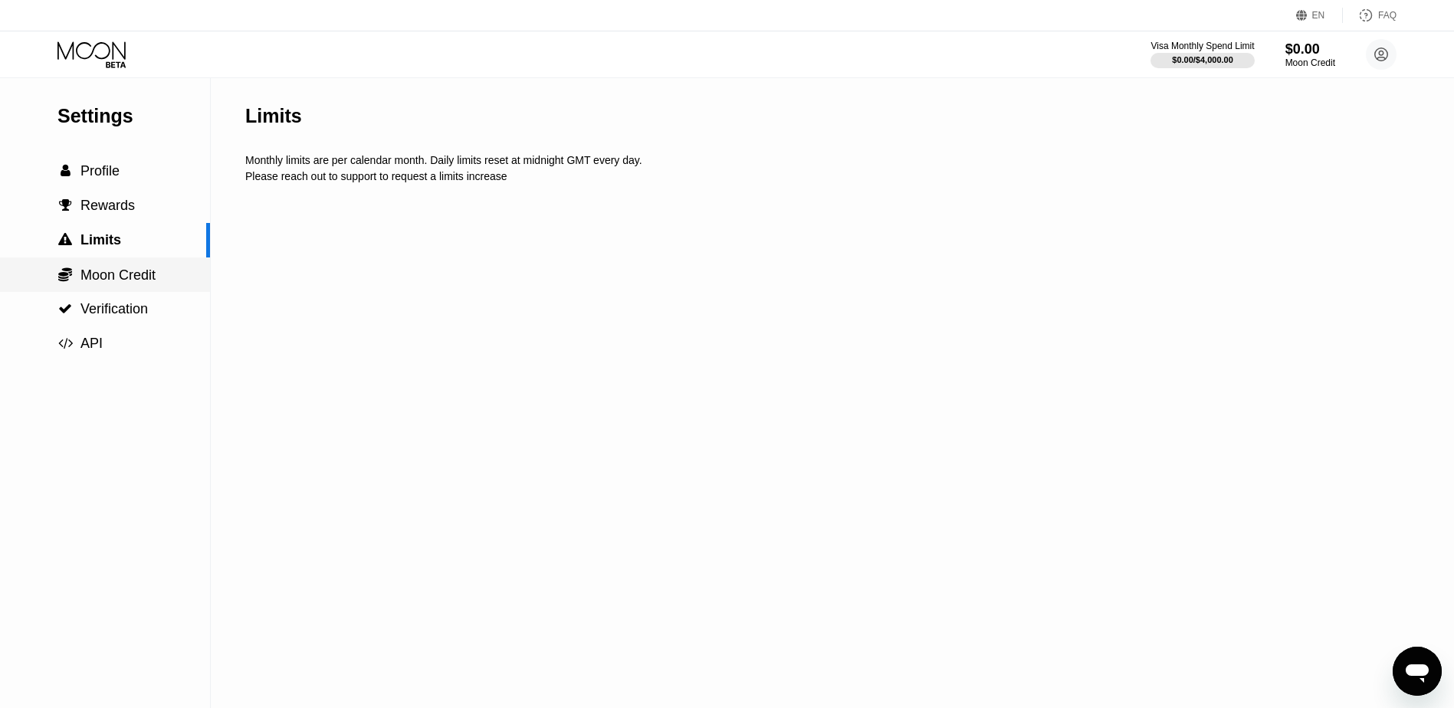
click at [90, 283] on span "Moon Credit" at bounding box center [117, 274] width 75 height 15
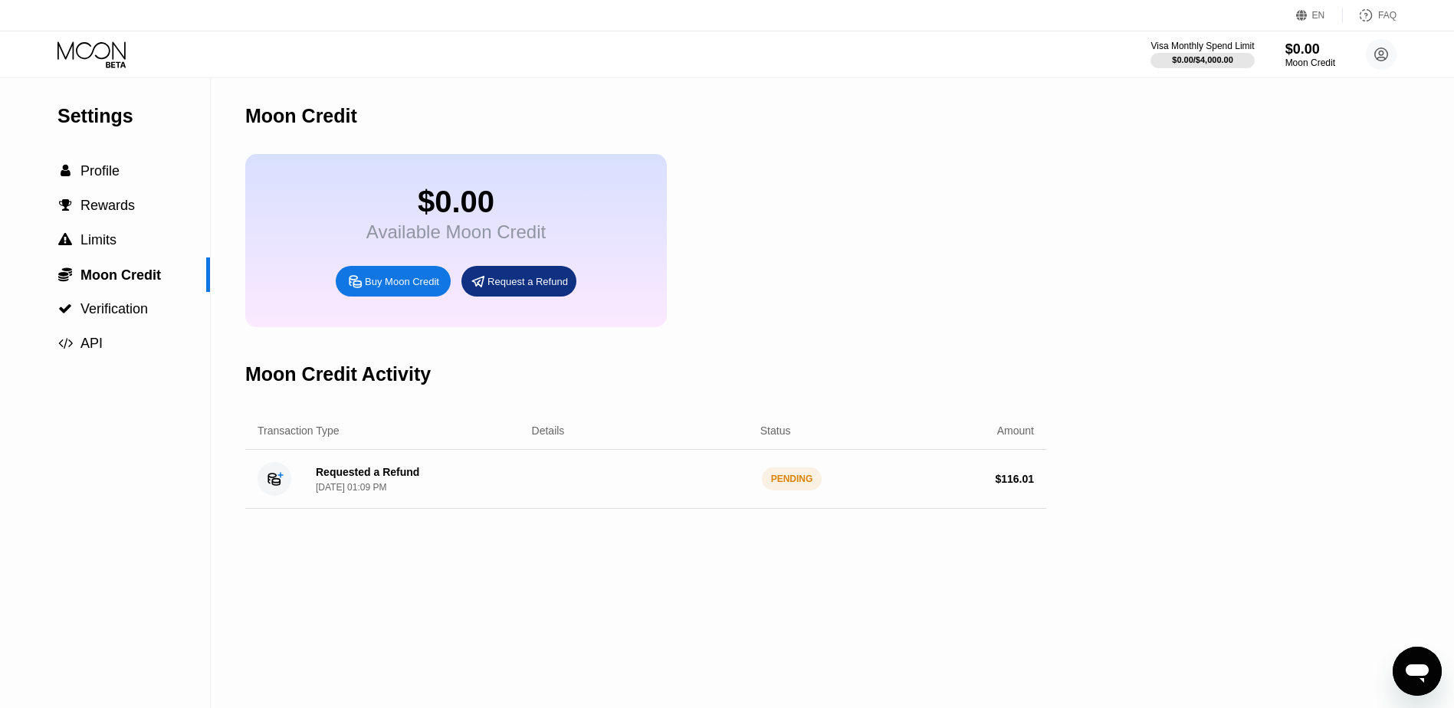
click at [1417, 674] on icon "Open messaging window" at bounding box center [1416, 673] width 23 height 18
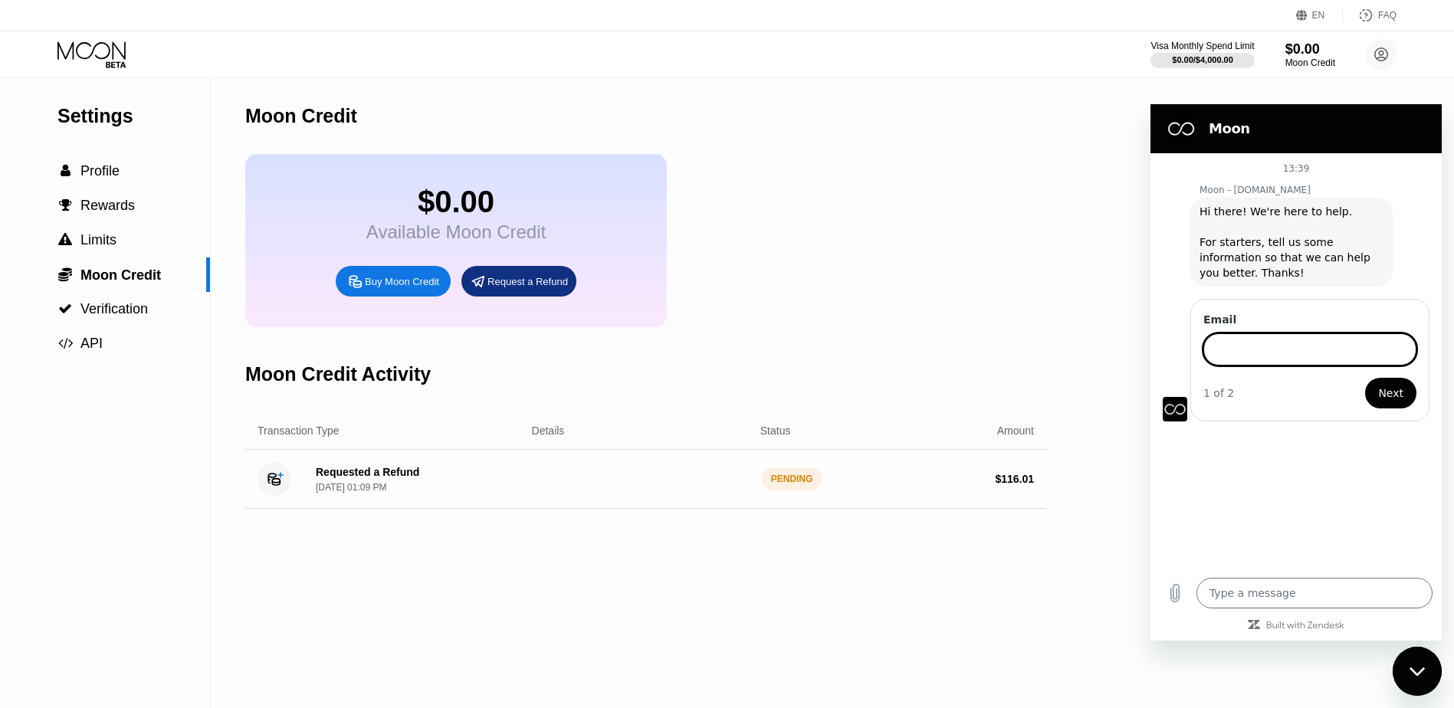
click at [1420, 671] on icon "Close messaging window" at bounding box center [1415, 671] width 15 height 8
type textarea "x"
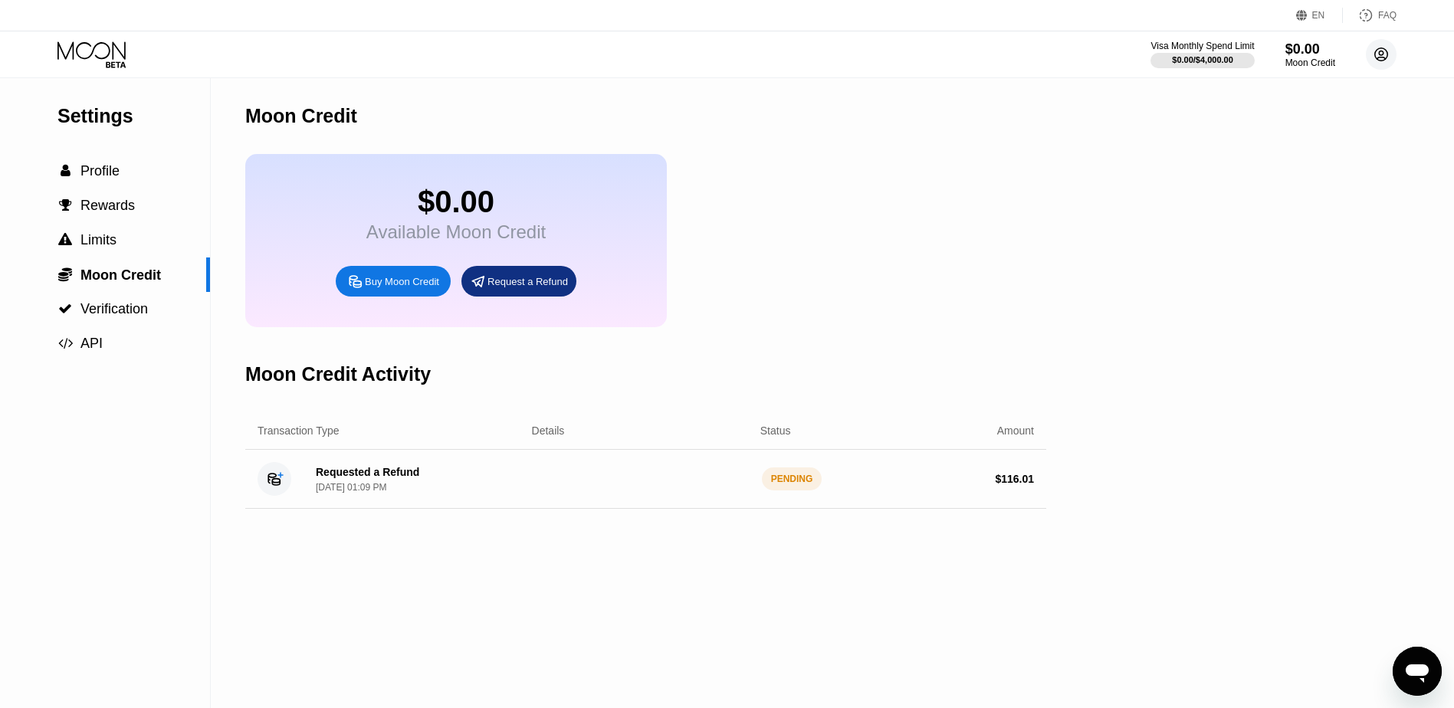
click at [1369, 57] on circle at bounding box center [1381, 54] width 31 height 31
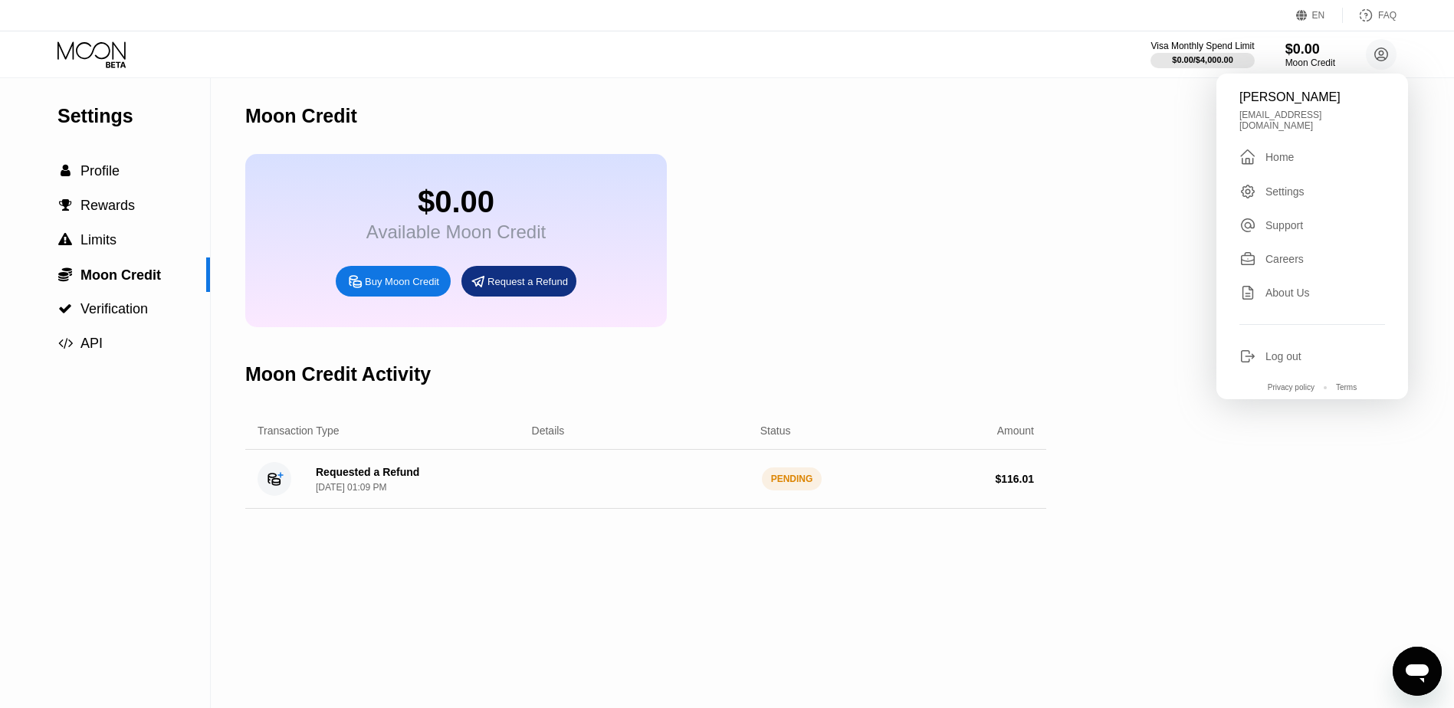
click at [1284, 152] on div "Home" at bounding box center [1279, 157] width 28 height 12
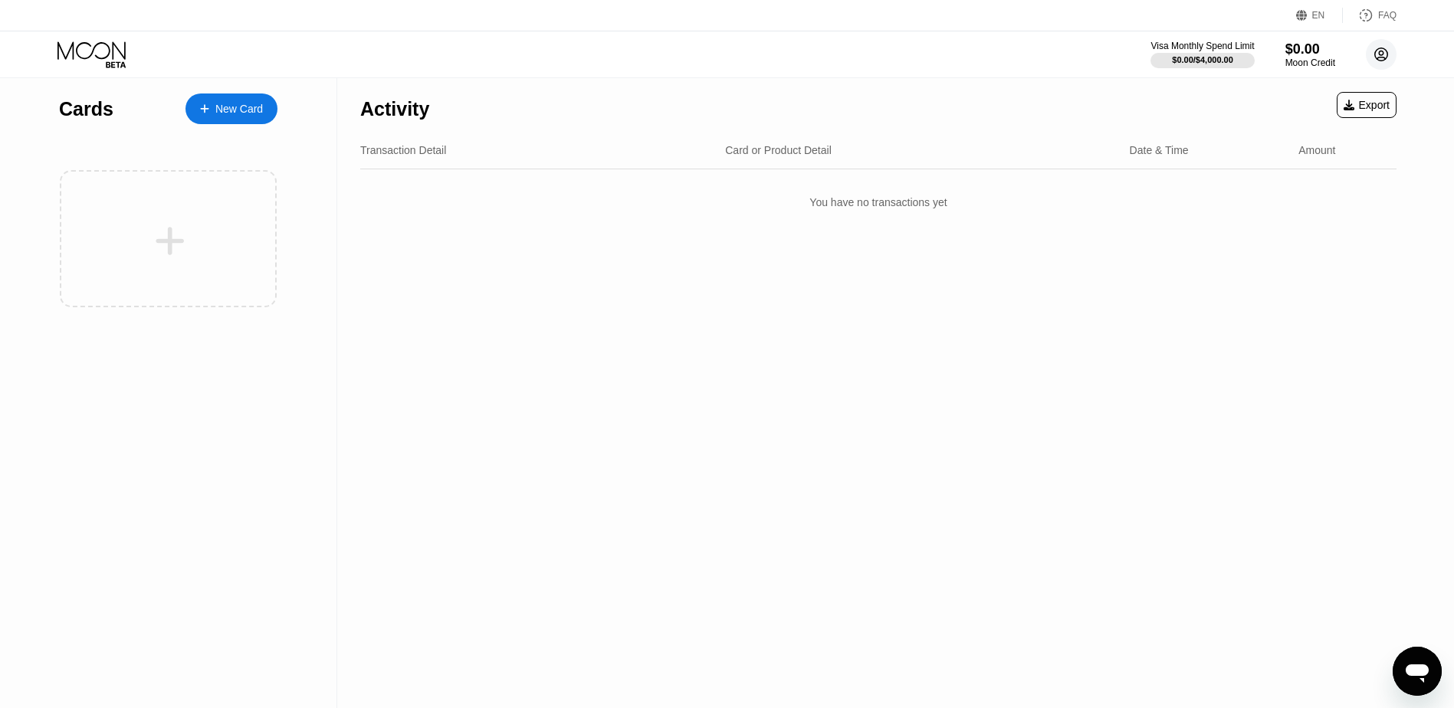
click at [1377, 51] on circle at bounding box center [1381, 54] width 31 height 31
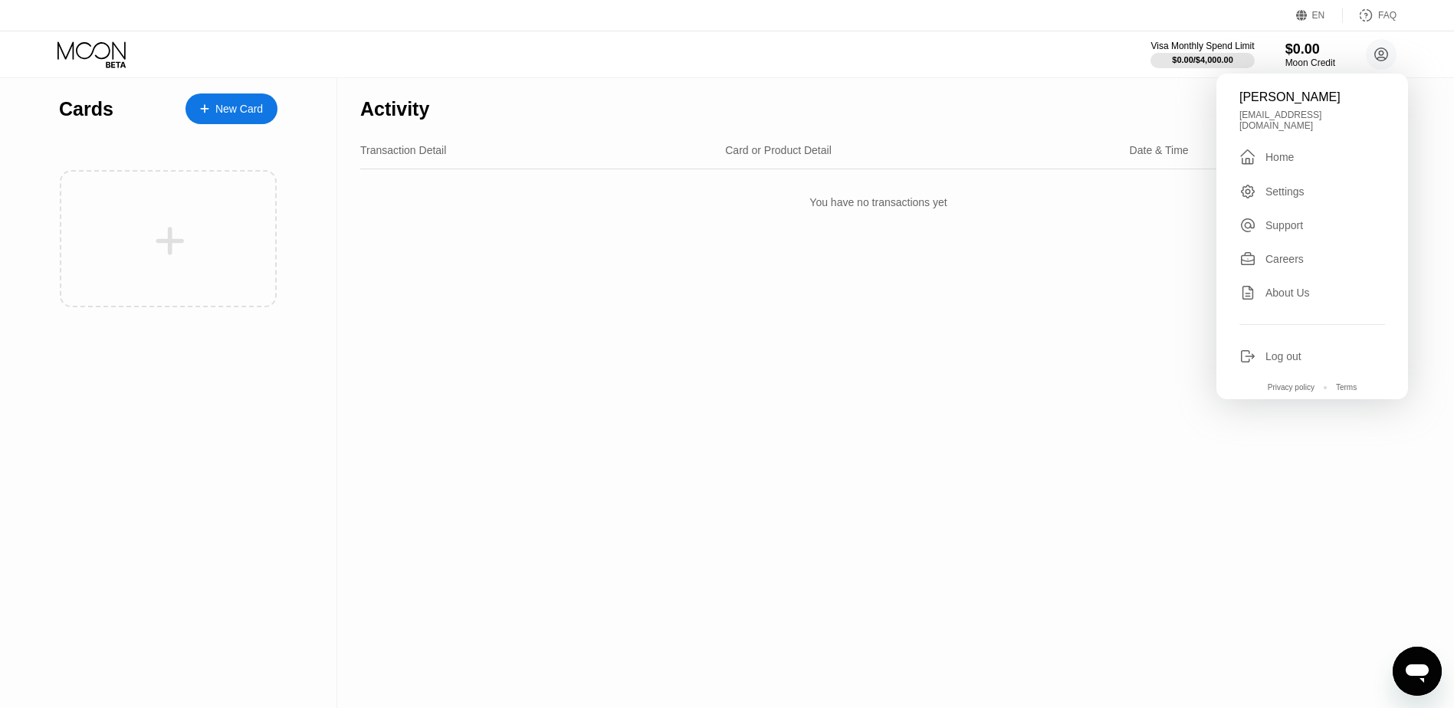
click at [1302, 185] on div "Settings" at bounding box center [1284, 191] width 39 height 12
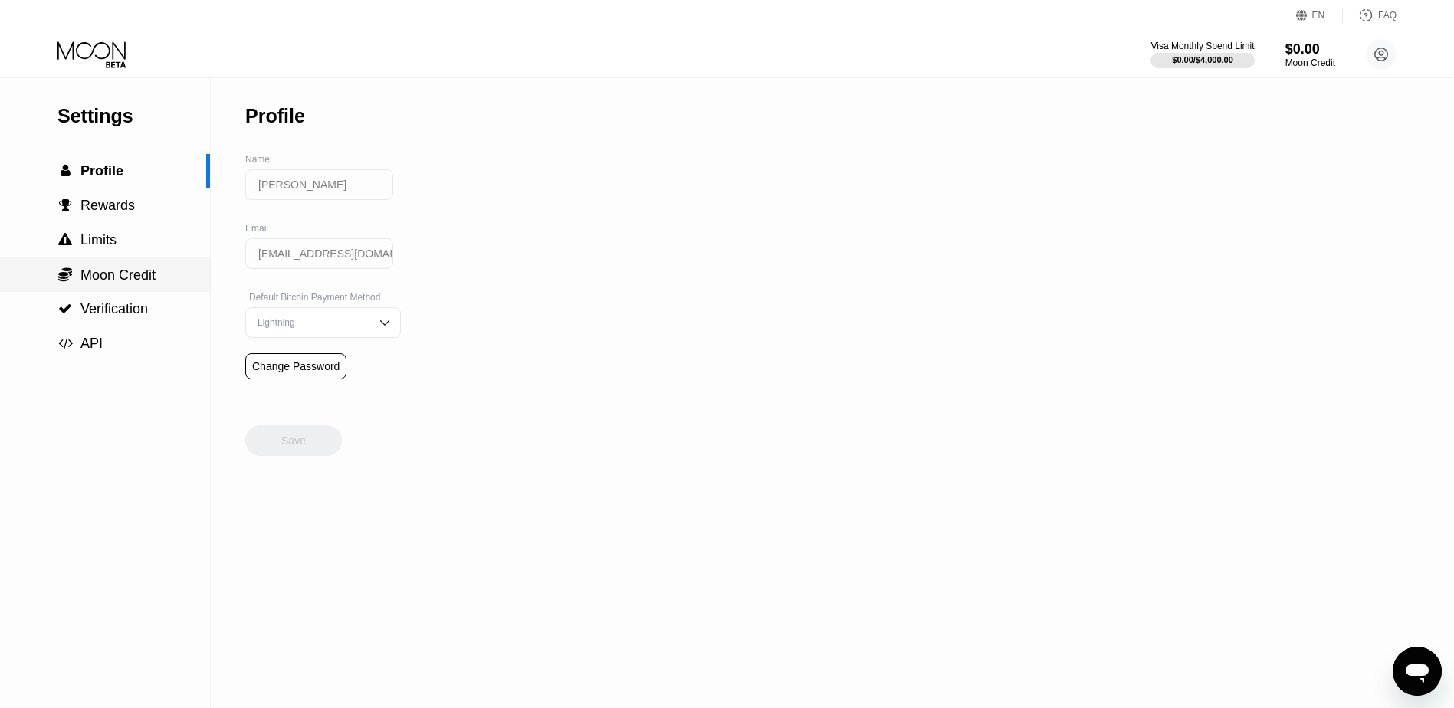
click at [110, 280] on span "Moon Credit" at bounding box center [117, 274] width 75 height 15
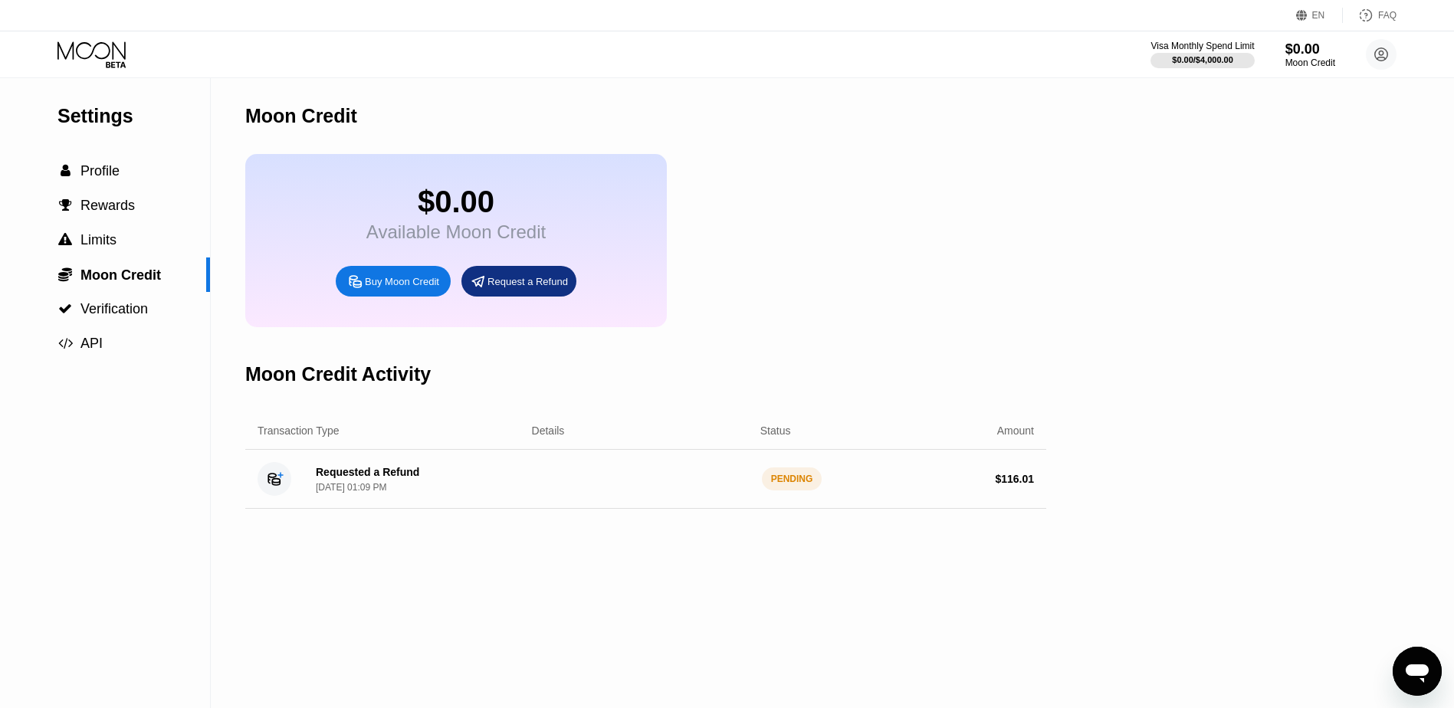
drag, startPoint x: 251, startPoint y: 474, endPoint x: 1052, endPoint y: 507, distance: 801.4
click at [1052, 507] on div "Settings  Profile  Rewards  Limits  Moon Credit  Verification  API Moon C…" at bounding box center [727, 393] width 1454 height 630
drag, startPoint x: 1048, startPoint y: 503, endPoint x: 720, endPoint y: 480, distance: 328.8
click at [720, 480] on div "Settings  Profile  Rewards  Limits  Moon Credit  Verification  API Moon C…" at bounding box center [727, 393] width 1454 height 630
click at [780, 490] on div "PENDING" at bounding box center [792, 478] width 61 height 23
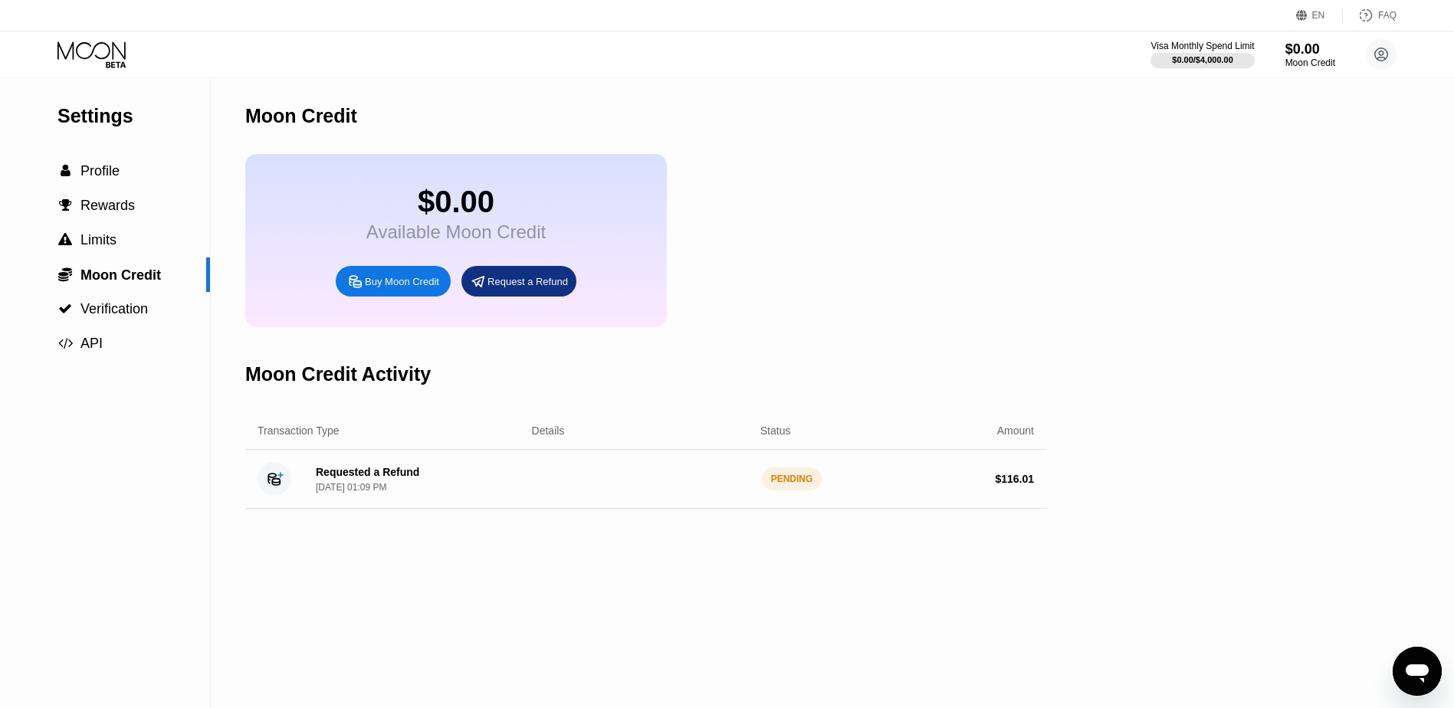
click at [780, 490] on div "PENDING" at bounding box center [792, 478] width 61 height 23
drag, startPoint x: 366, startPoint y: 488, endPoint x: 438, endPoint y: 496, distance: 72.4
click at [438, 493] on div "Requested a Refund Sep 19, 2025, 01:09 PM" at bounding box center [411, 479] width 217 height 27
drag, startPoint x: 379, startPoint y: 508, endPoint x: 462, endPoint y: 441, distance: 106.8
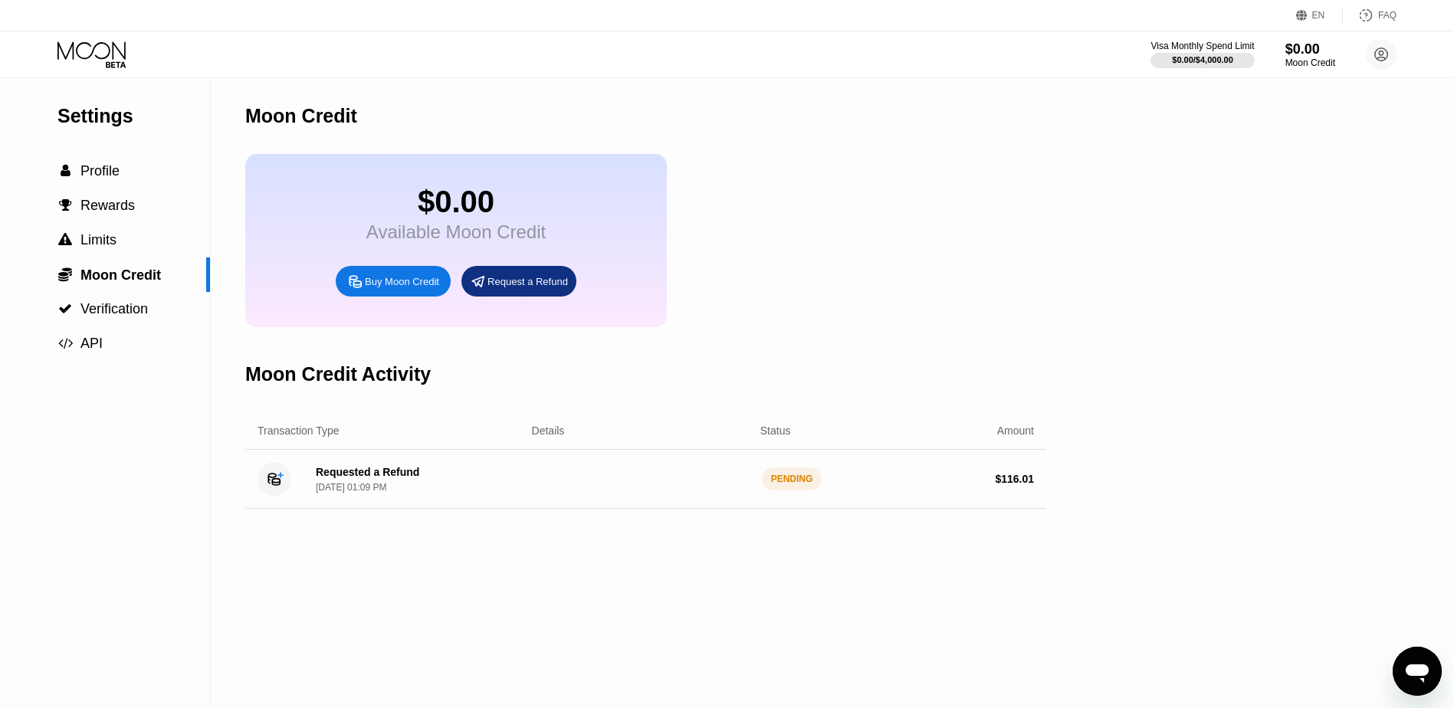
click at [467, 493] on div "Requested a Refund Sep 19, 2025, 01:09 PM" at bounding box center [411, 479] width 217 height 27
click at [1412, 682] on icon "Open messaging window" at bounding box center [1417, 671] width 28 height 28
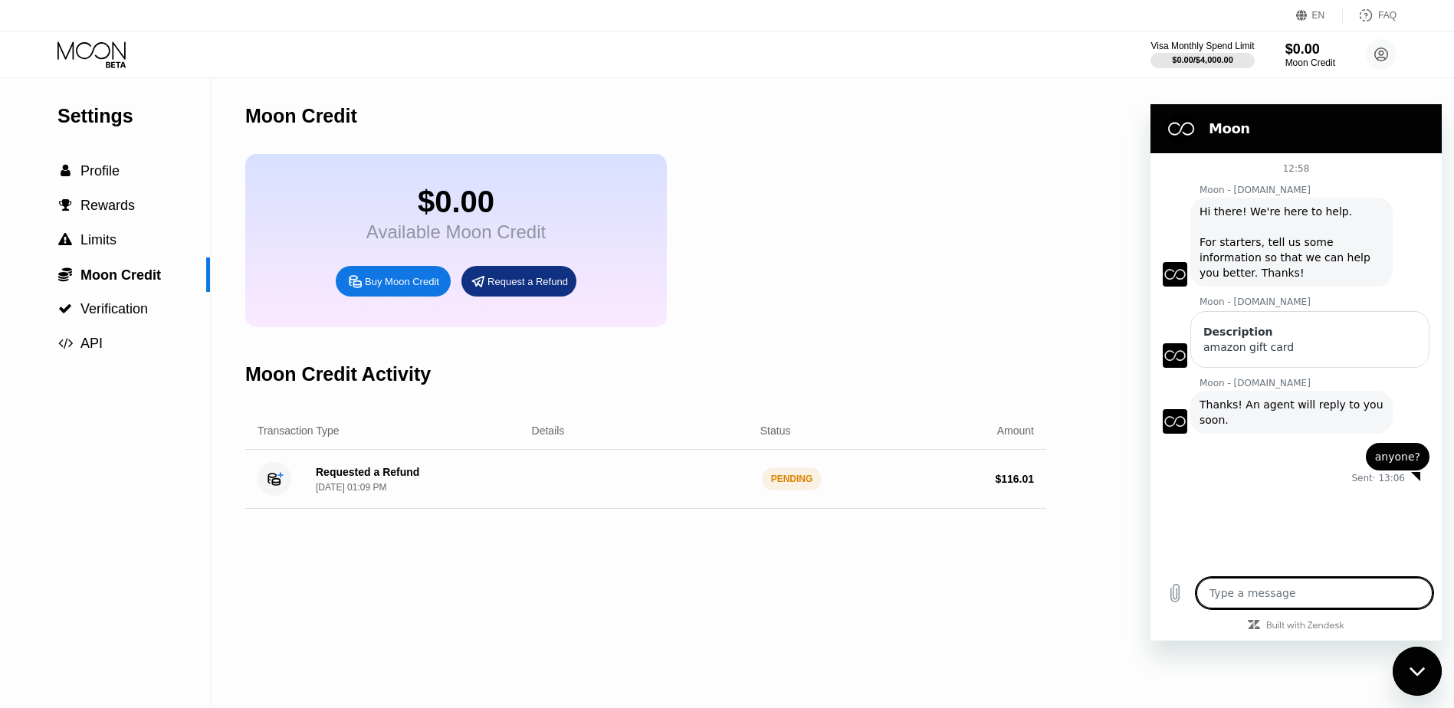
click at [1418, 678] on div "Close messaging window" at bounding box center [1417, 671] width 46 height 46
type textarea "x"
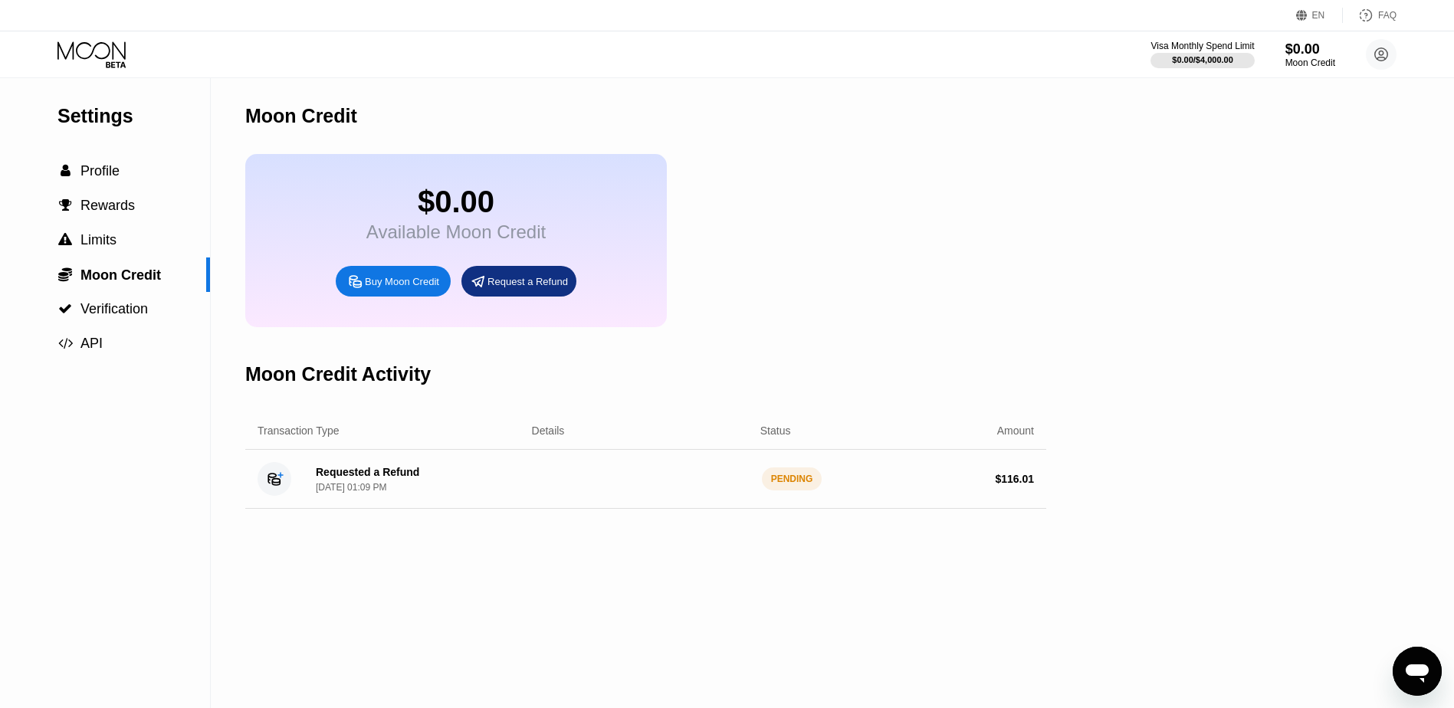
click at [1124, 614] on div "Settings  Profile  Rewards  Limits  Moon Credit  Verification  API Moon C…" at bounding box center [727, 393] width 1454 height 630
click at [1117, 630] on div "Settings  Profile  Rewards  Limits  Moon Credit  Verification  API Moon C…" at bounding box center [727, 393] width 1454 height 630
drag, startPoint x: 394, startPoint y: 241, endPoint x: 654, endPoint y: 248, distance: 260.7
click at [654, 248] on div "$0.00 Available Moon Credit Buy Moon Credit Request a Refund" at bounding box center [455, 240] width 421 height 173
click at [352, 437] on div "Transaction Type" at bounding box center [372, 431] width 231 height 12
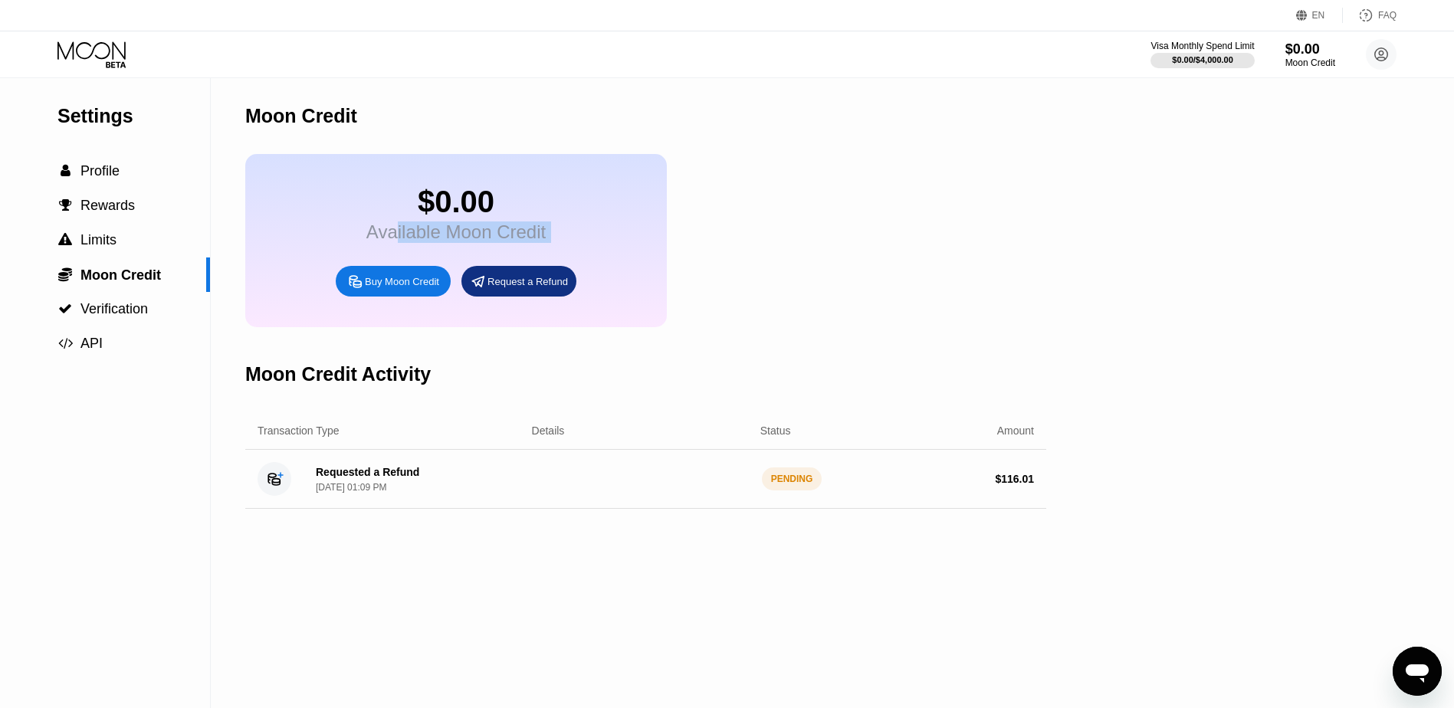
click at [360, 478] on div "Requested a Refund" at bounding box center [367, 472] width 103 height 12
click at [103, 60] on icon at bounding box center [92, 54] width 71 height 27
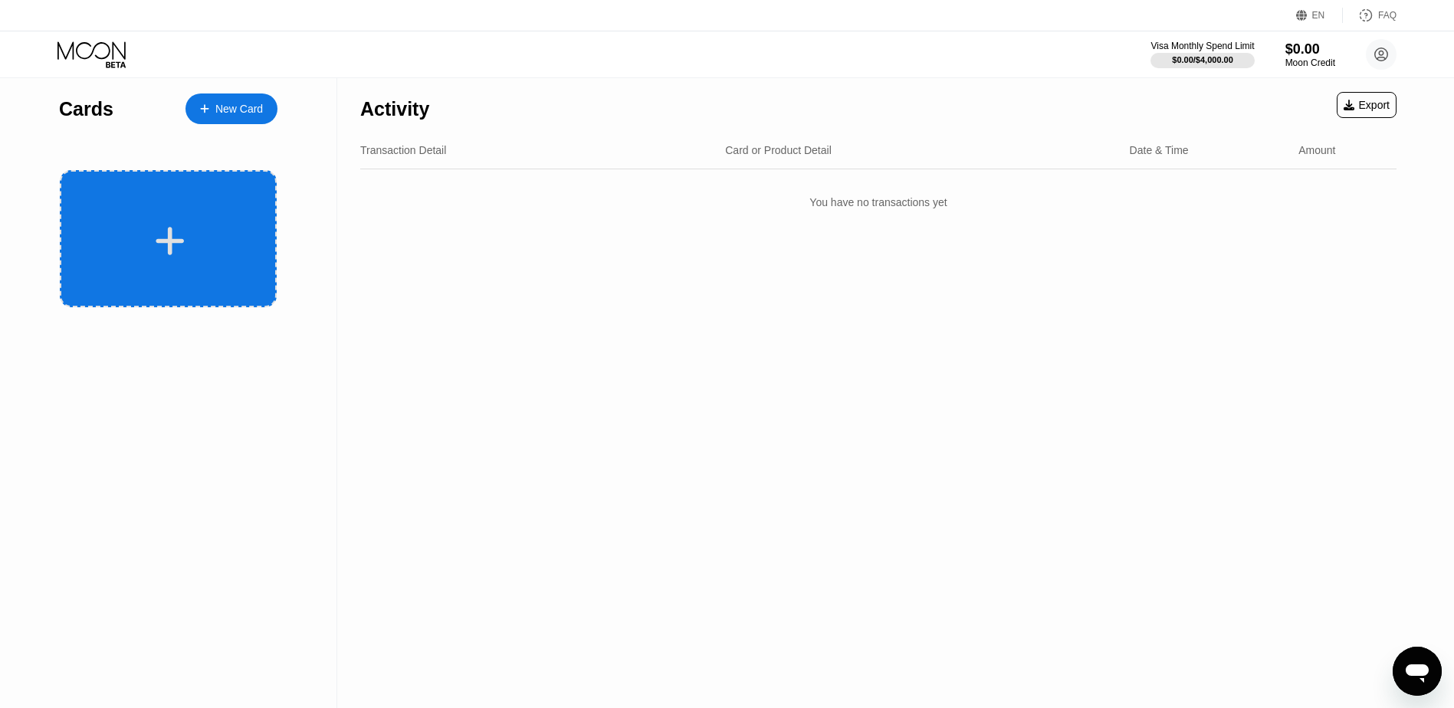
click at [170, 238] on icon at bounding box center [170, 241] width 28 height 28
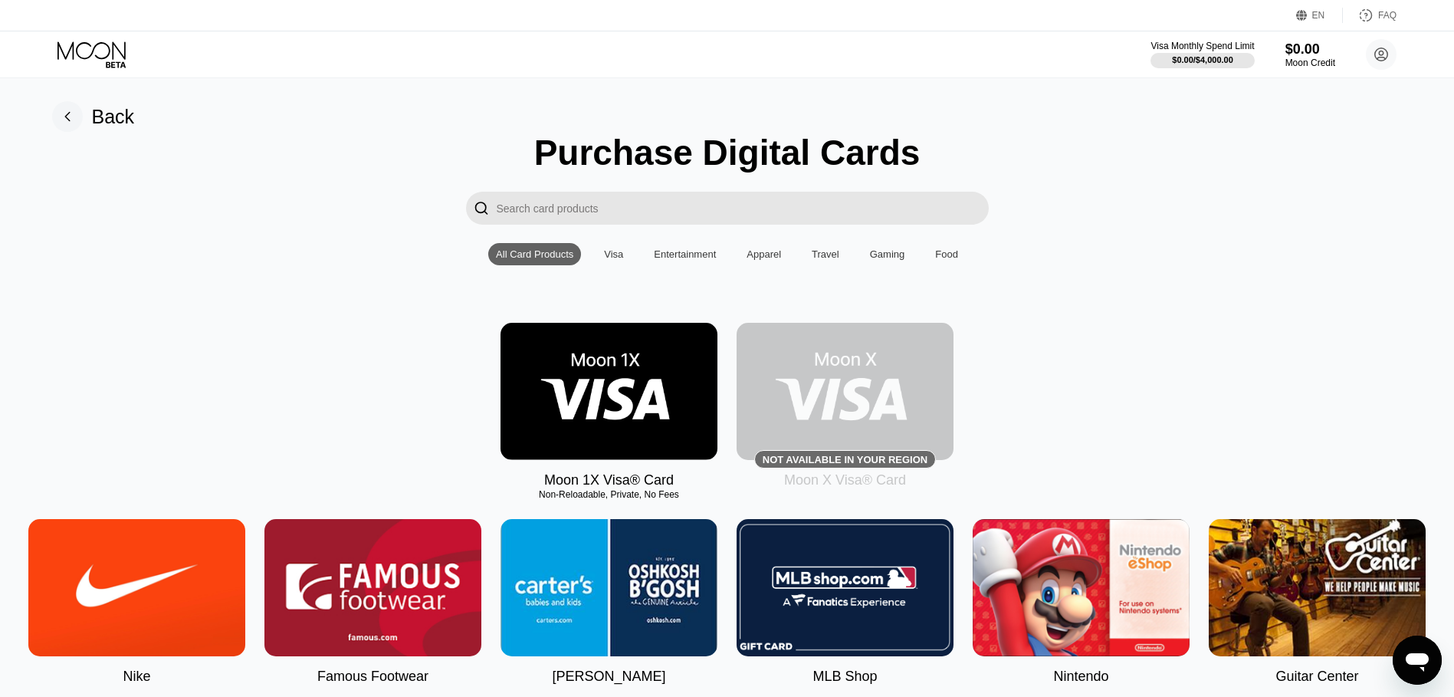
click at [603, 389] on img at bounding box center [608, 391] width 217 height 137
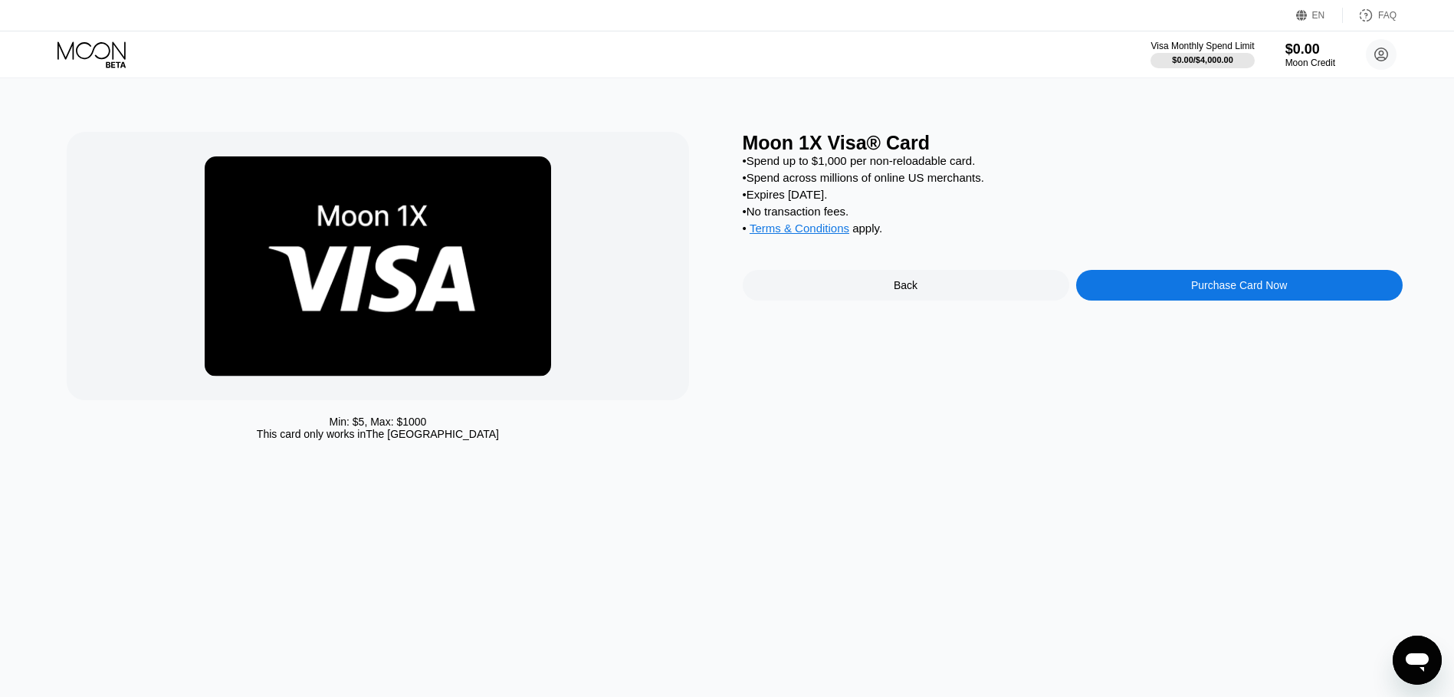
click at [1209, 291] on div "Purchase Card Now" at bounding box center [1239, 285] width 96 height 12
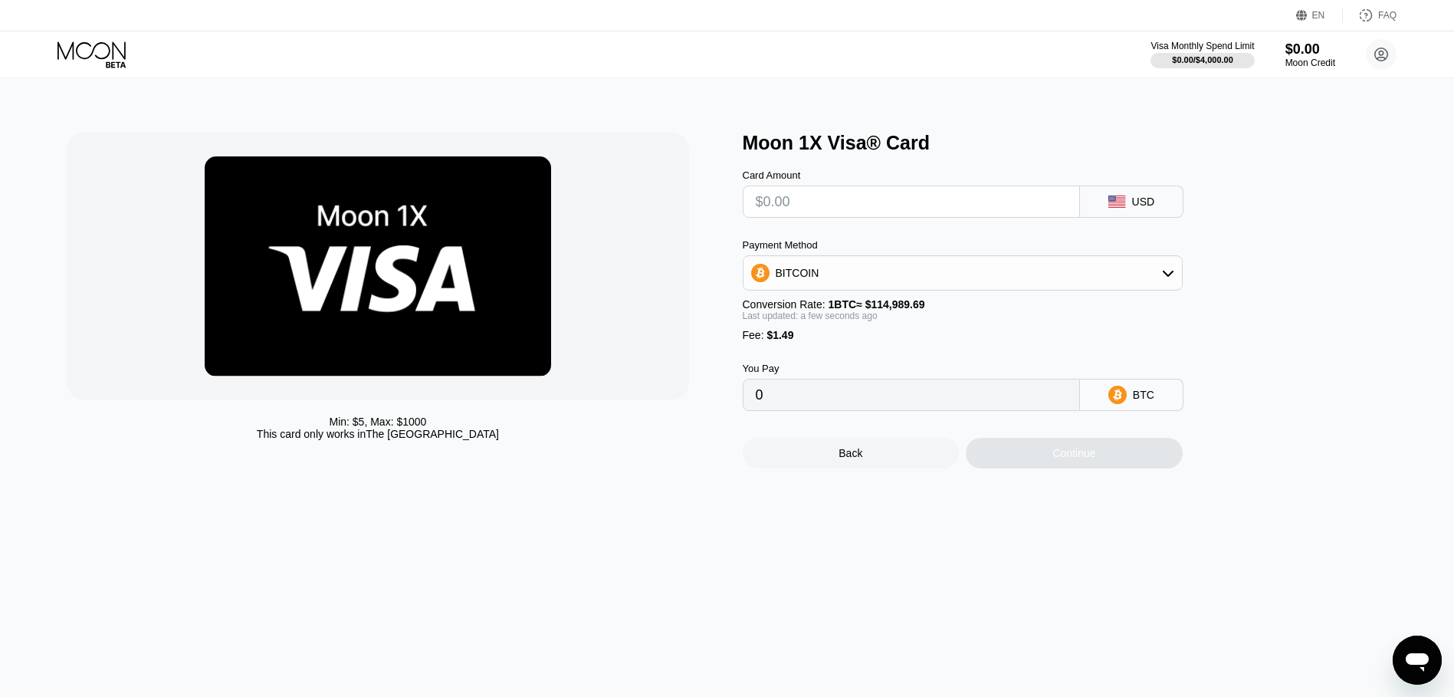
click at [1169, 207] on div "USD" at bounding box center [1131, 201] width 103 height 32
click at [1121, 208] on icon at bounding box center [1116, 201] width 17 height 12
click at [1007, 212] on input "text" at bounding box center [911, 201] width 311 height 31
click at [897, 274] on div "BITCOIN" at bounding box center [962, 272] width 438 height 31
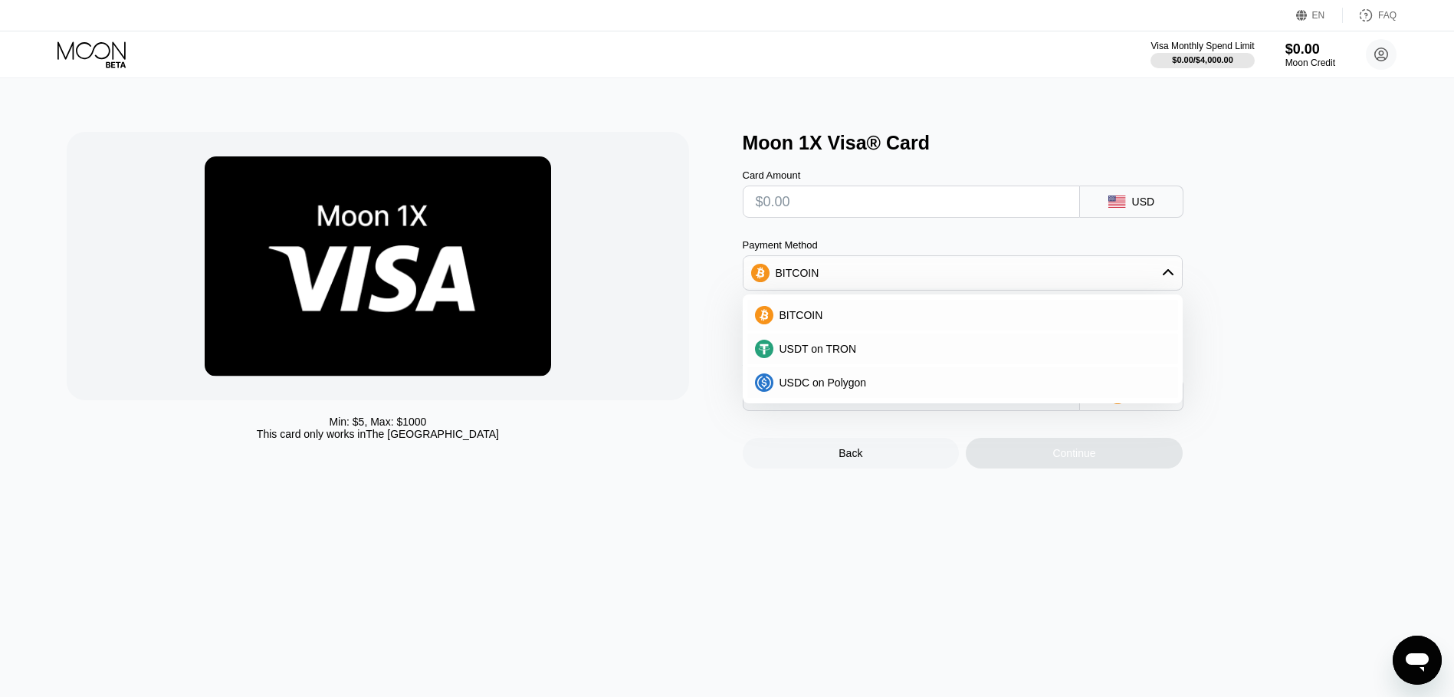
click at [900, 275] on div "BITCOIN" at bounding box center [962, 272] width 438 height 31
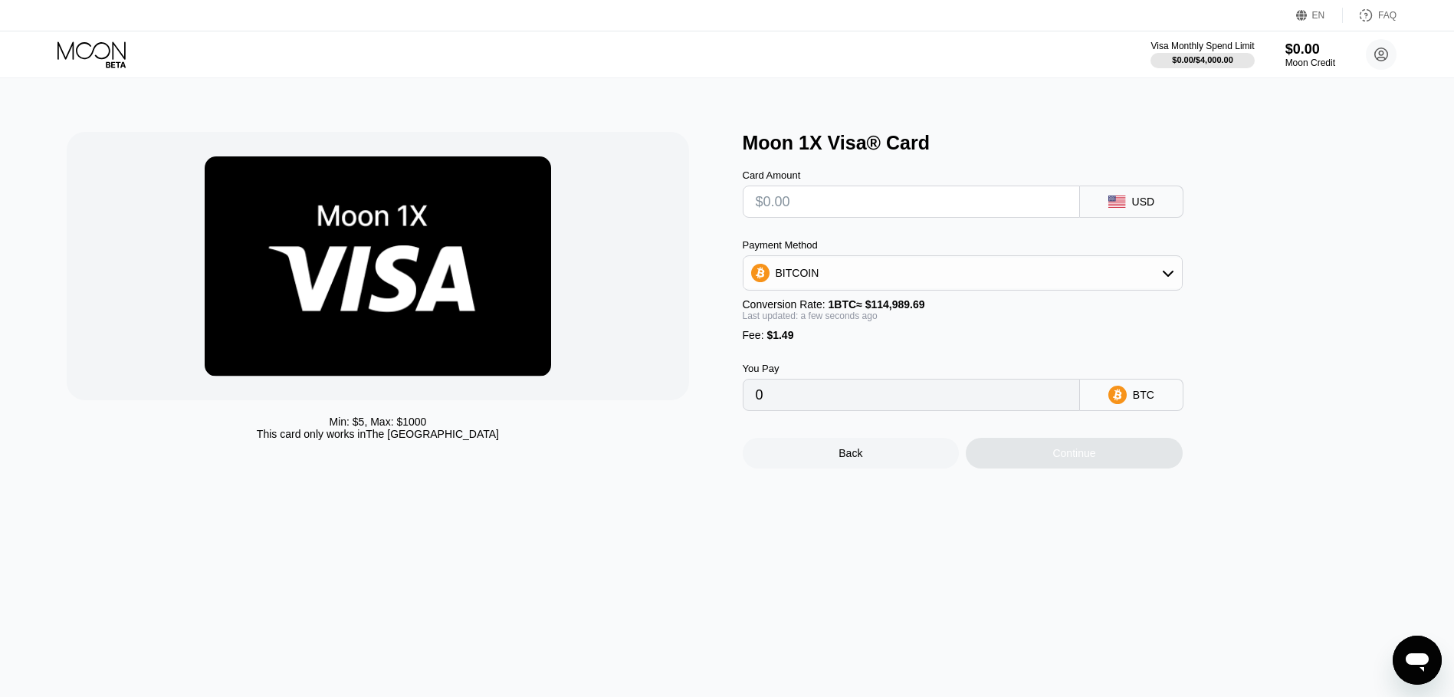
click at [826, 206] on input "text" at bounding box center [911, 201] width 311 height 31
type input "$1"
type input "0.00002166"
type input "$11"
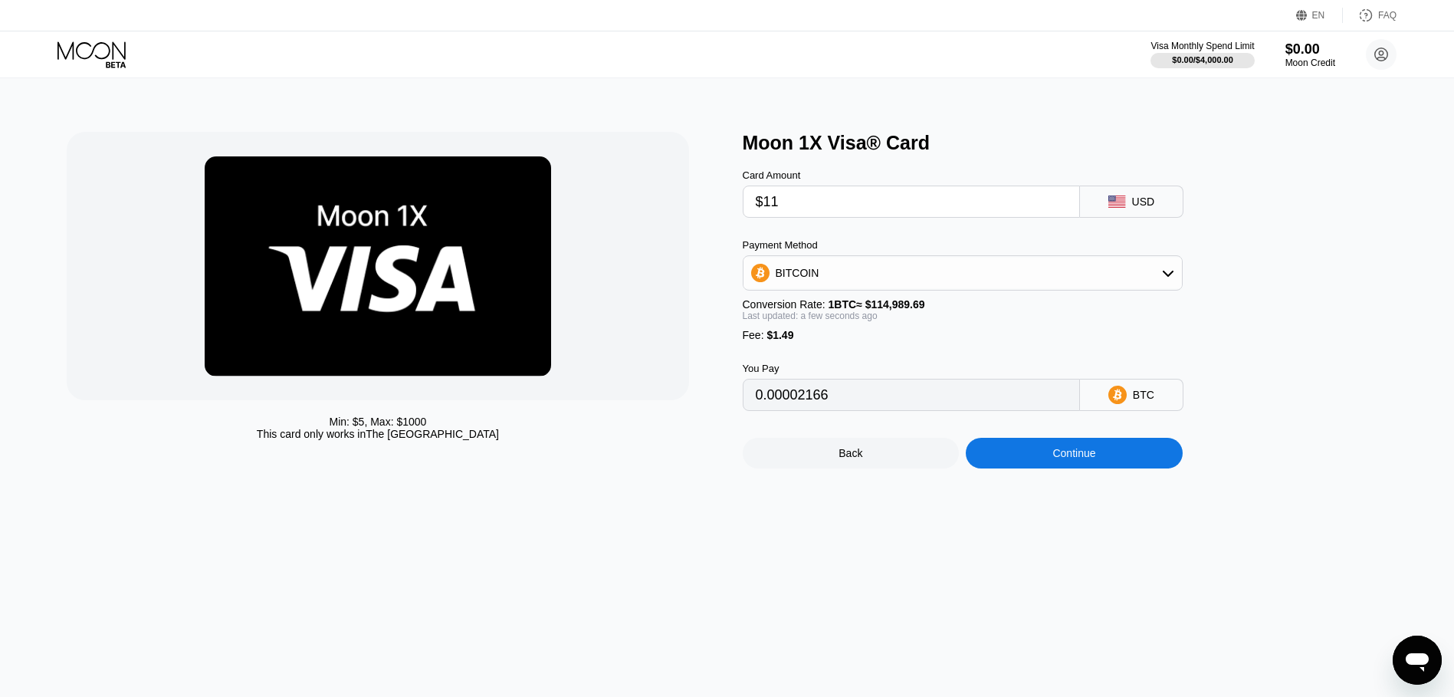
type input "0.00010862"
type input "$116"
type input "0.00102175"
type input "$116"
click at [1012, 267] on div "BITCOIN" at bounding box center [962, 272] width 438 height 31
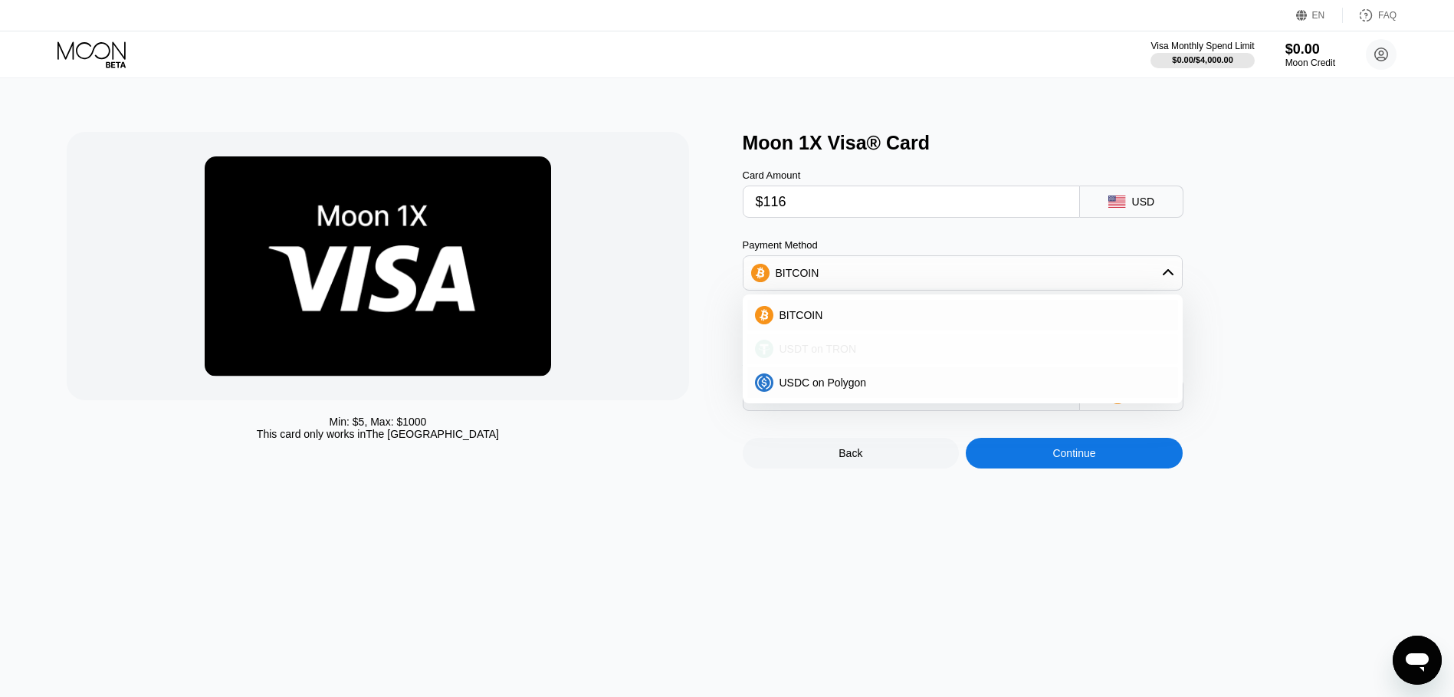
click at [874, 354] on div "USDT on TRON" at bounding box center [971, 349] width 397 height 12
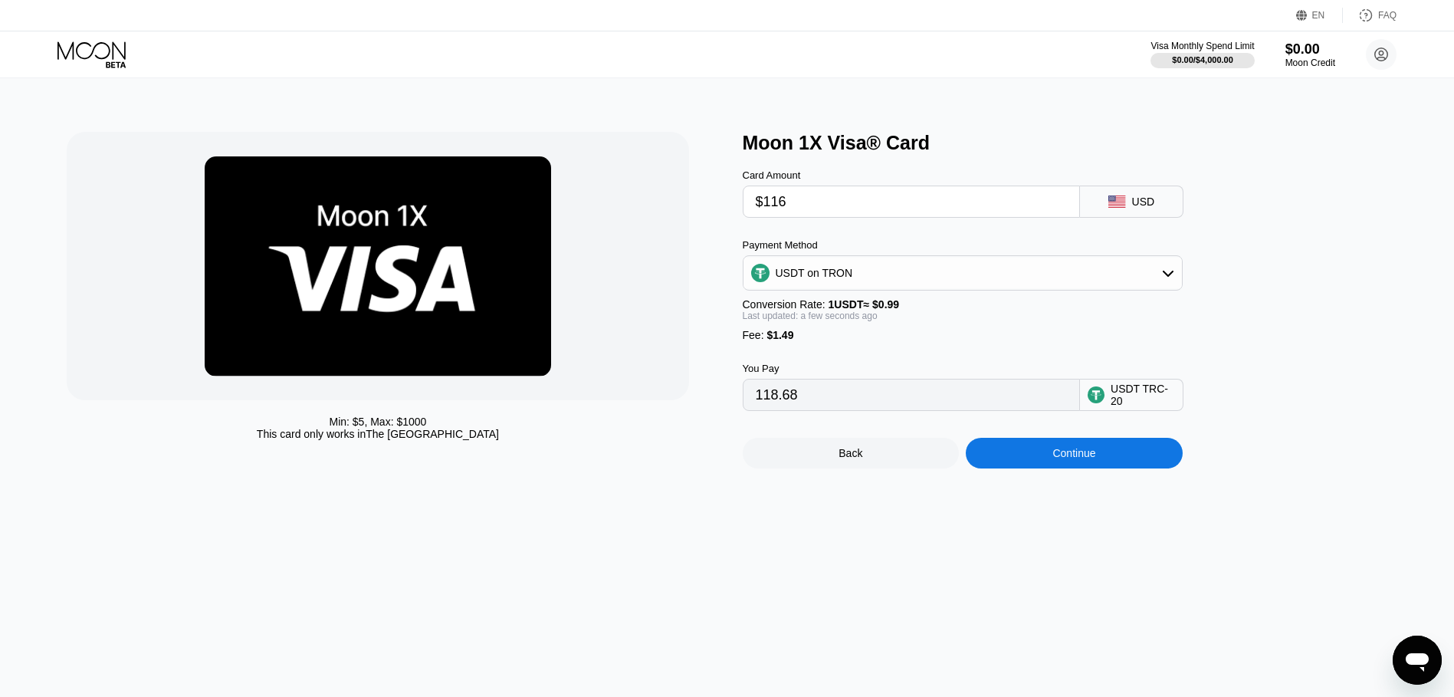
click at [884, 290] on div "USDT on TRON" at bounding box center [963, 272] width 440 height 35
click at [888, 287] on div "USDT on TRON" at bounding box center [962, 272] width 438 height 31
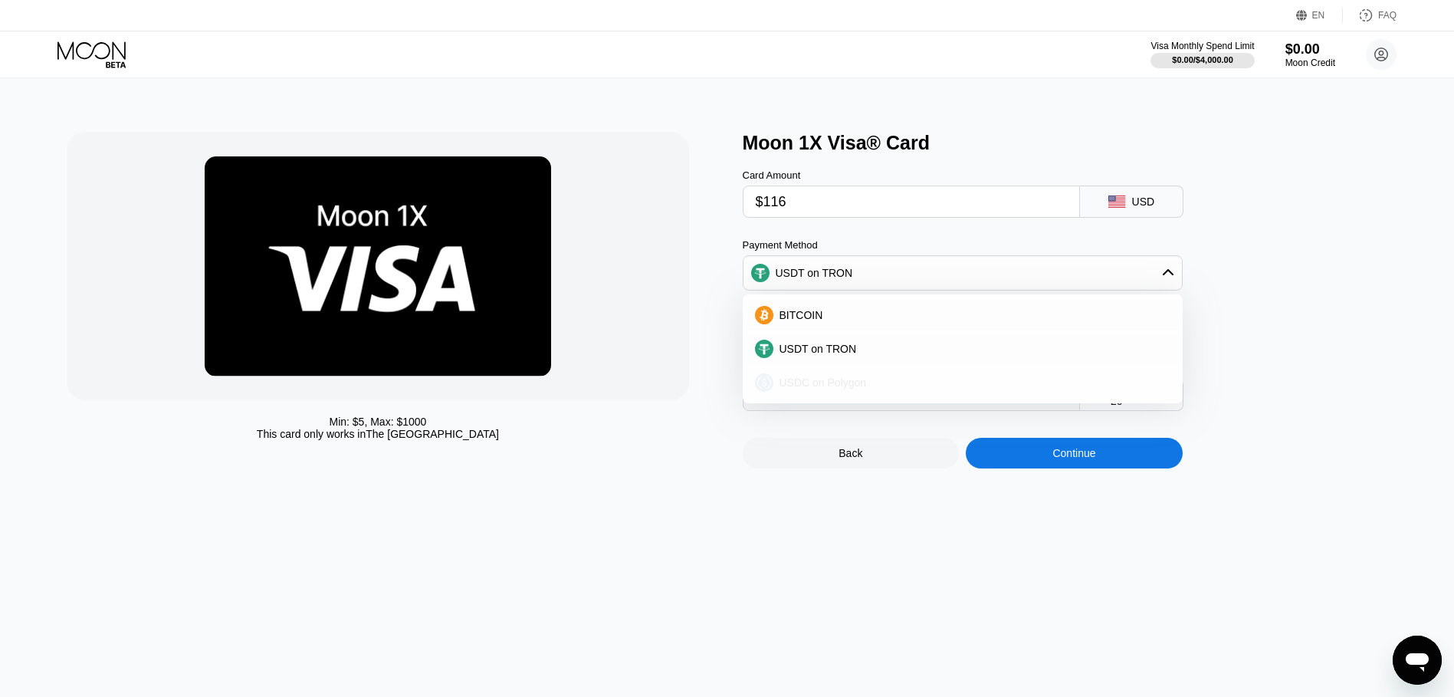
click at [880, 384] on div "USDC on Polygon" at bounding box center [971, 382] width 397 height 12
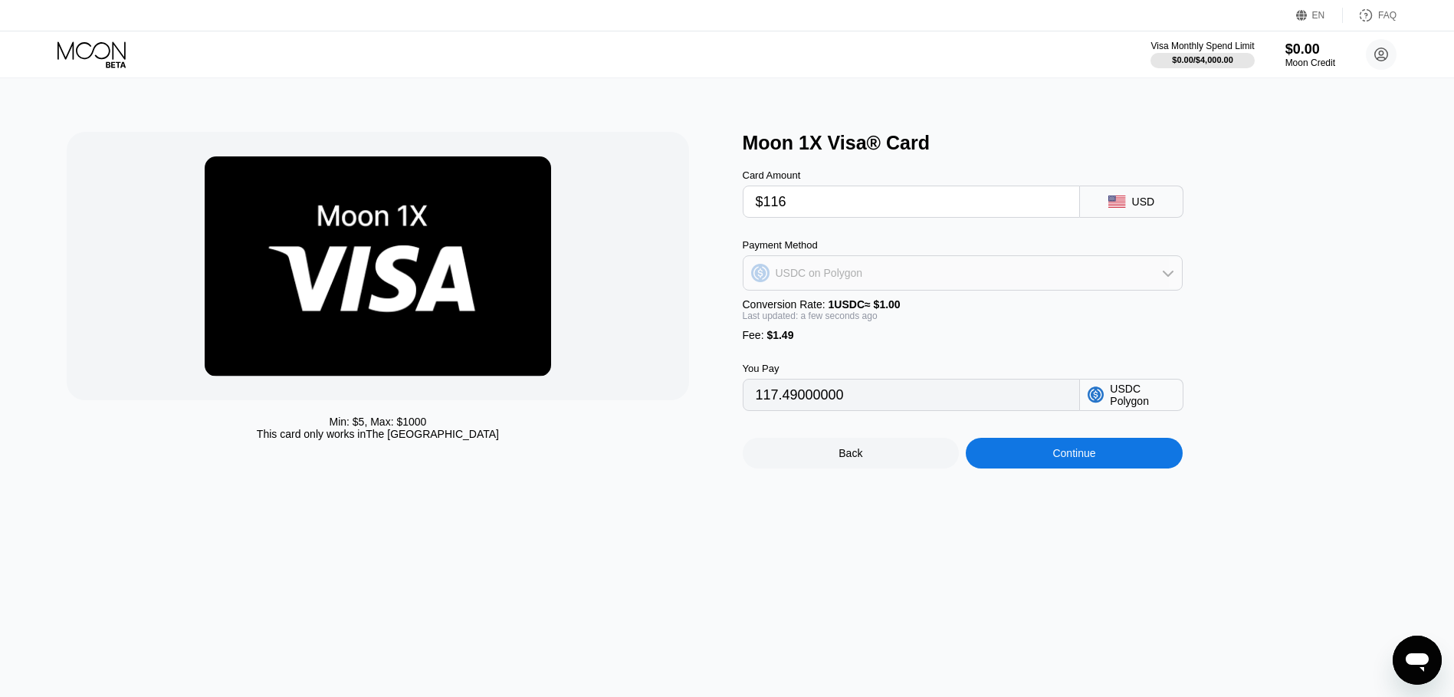
drag, startPoint x: 892, startPoint y: 271, endPoint x: 893, endPoint y: 297, distance: 26.1
click at [892, 271] on div "USDC on Polygon" at bounding box center [962, 272] width 438 height 31
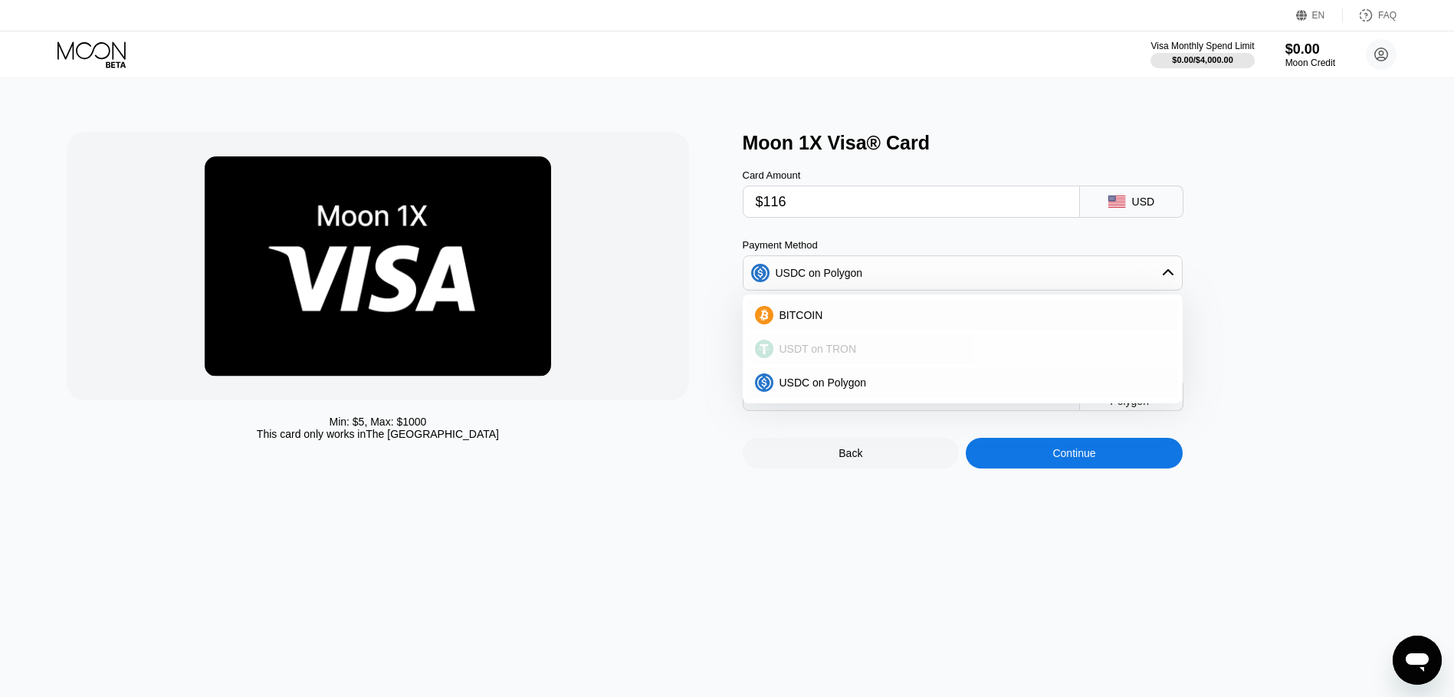
click at [889, 355] on div "USDT on TRON" at bounding box center [971, 349] width 397 height 12
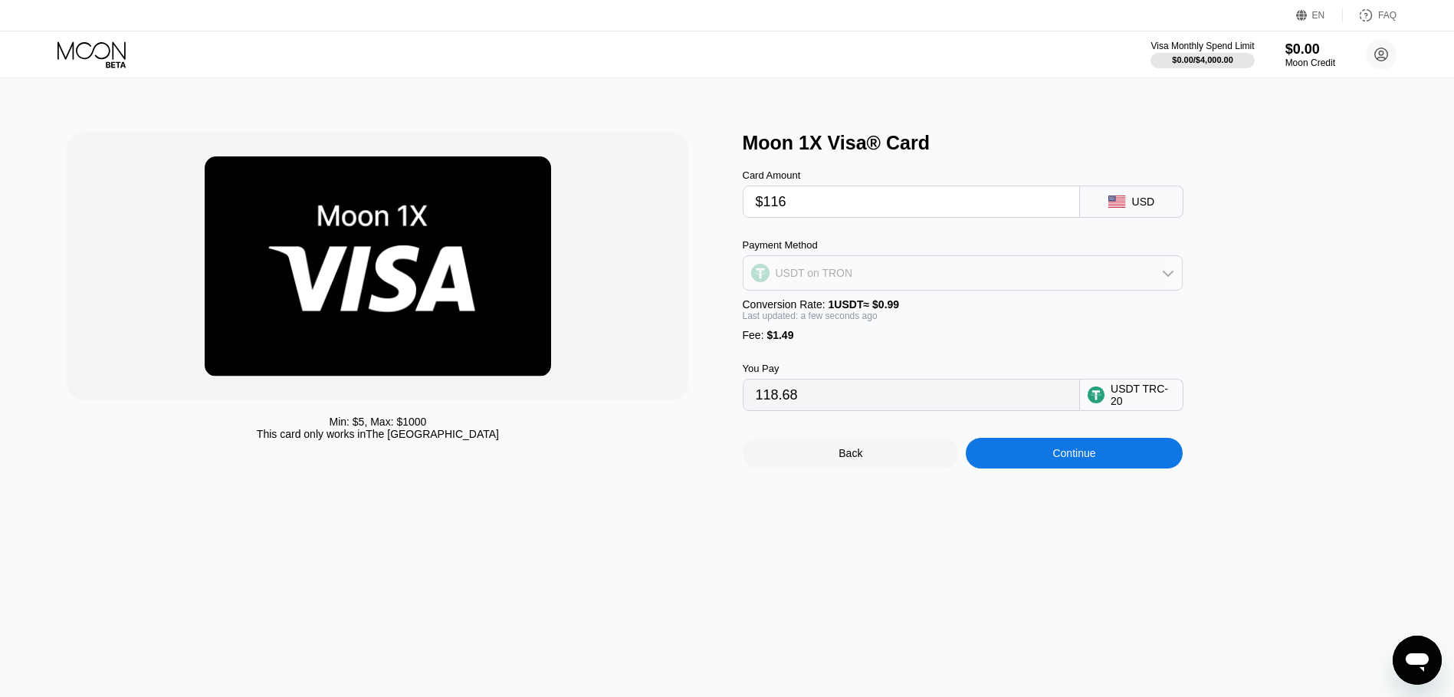
click at [894, 282] on div "USDT on TRON" at bounding box center [962, 272] width 438 height 31
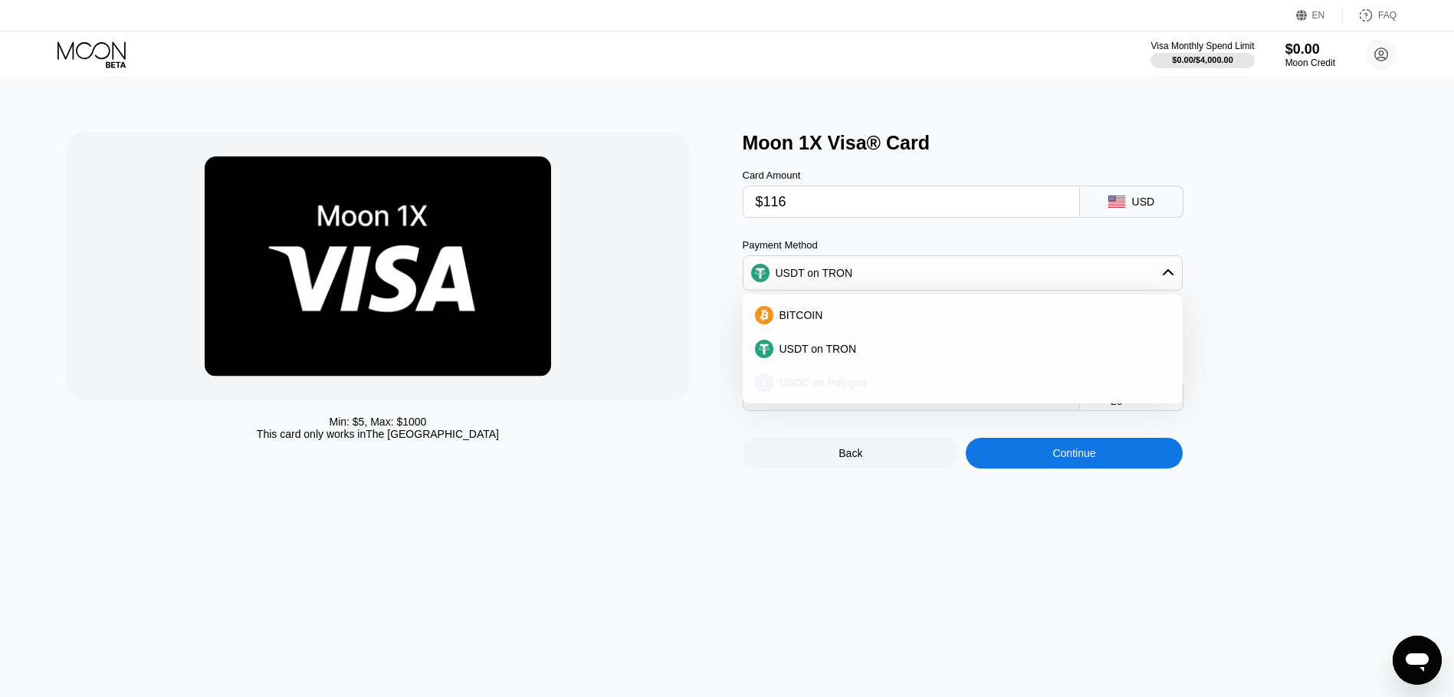
click at [867, 389] on div "USDC on Polygon" at bounding box center [971, 382] width 397 height 12
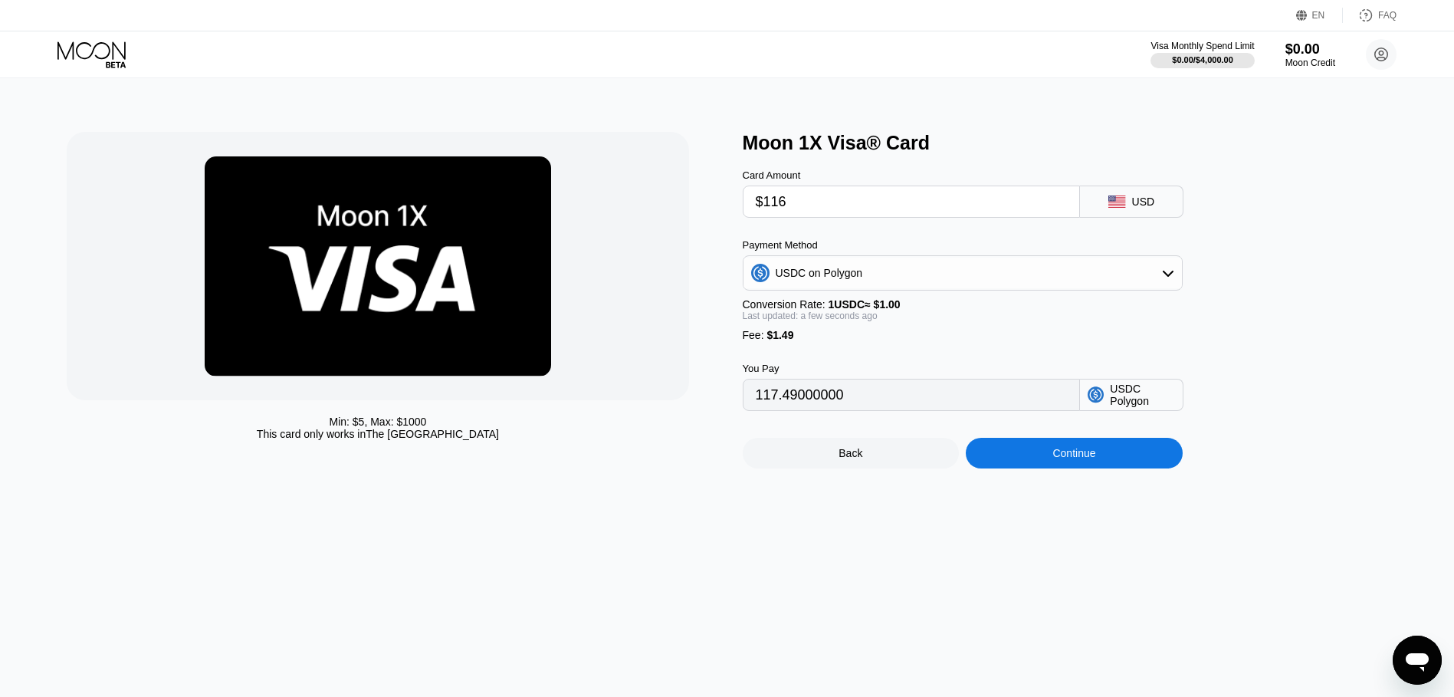
click at [887, 288] on div "USDC on Polygon" at bounding box center [962, 272] width 438 height 31
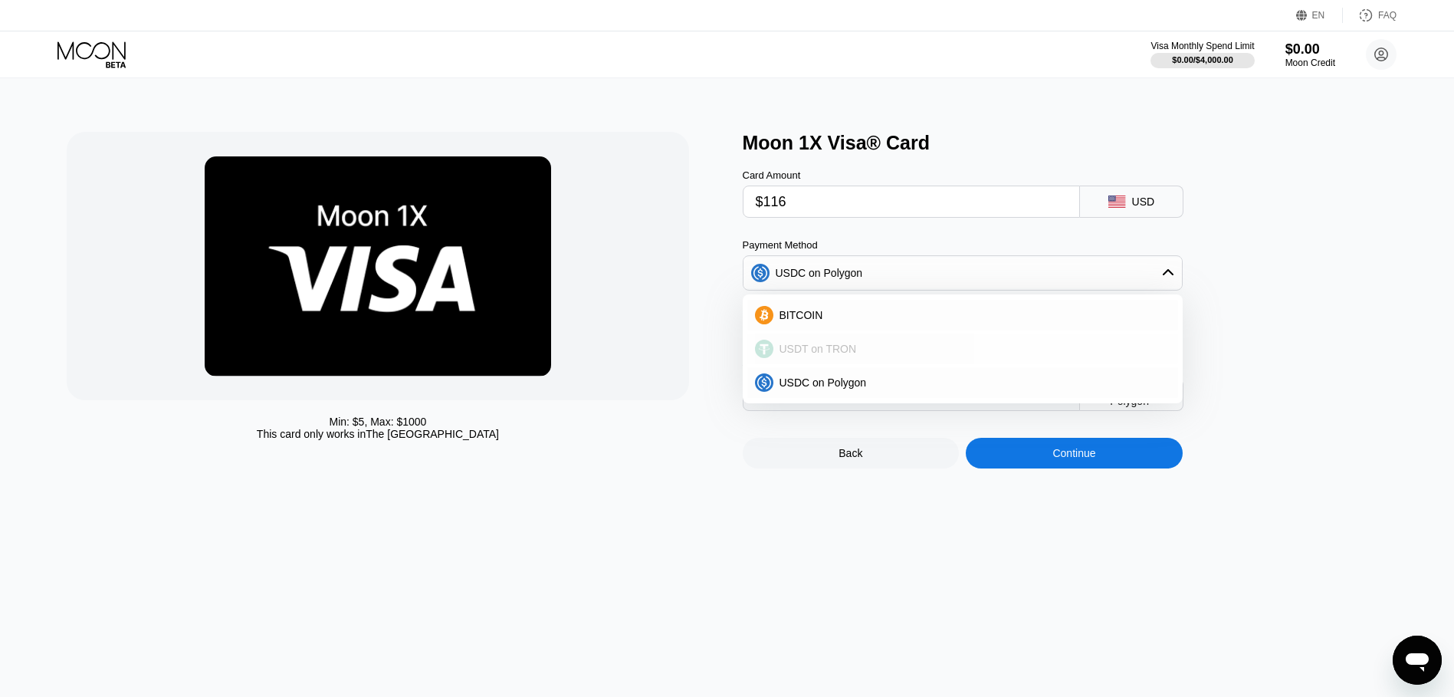
click at [857, 363] on div "USDT on TRON" at bounding box center [962, 348] width 431 height 31
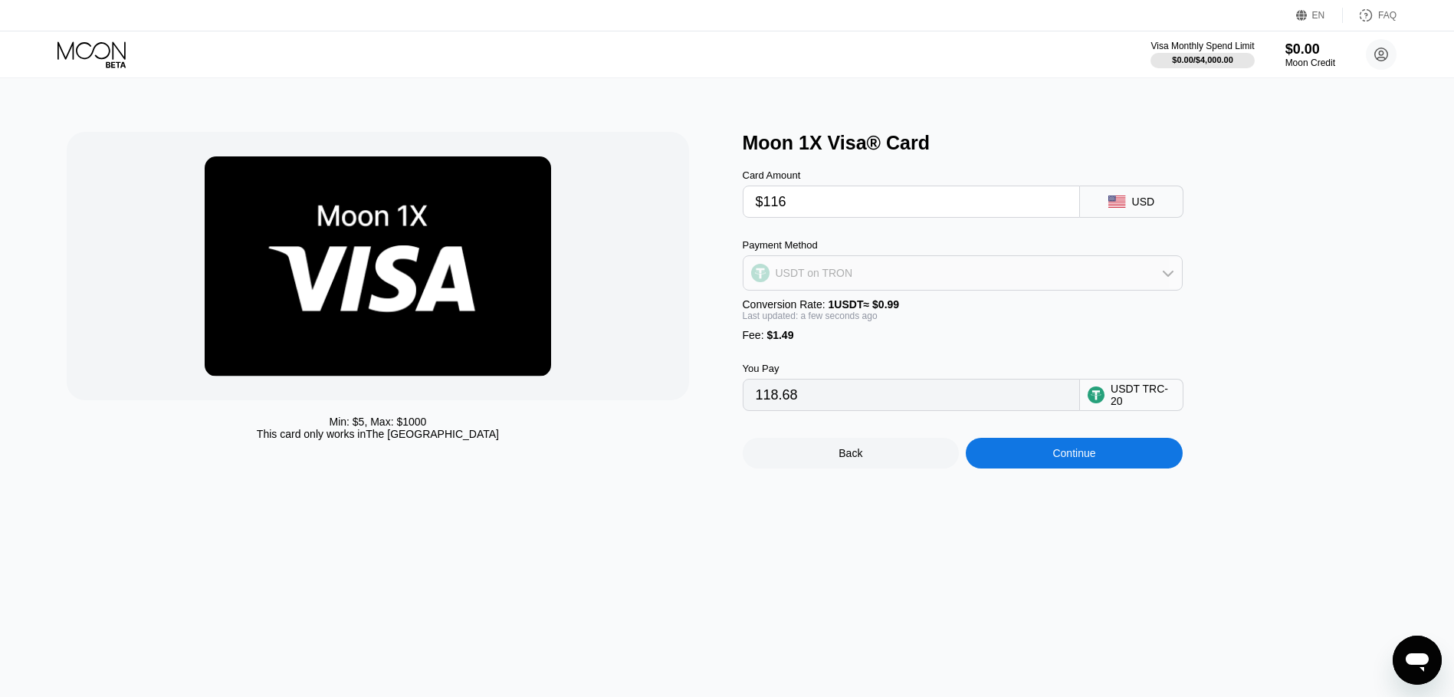
click at [872, 275] on div "USDT on TRON" at bounding box center [962, 272] width 438 height 31
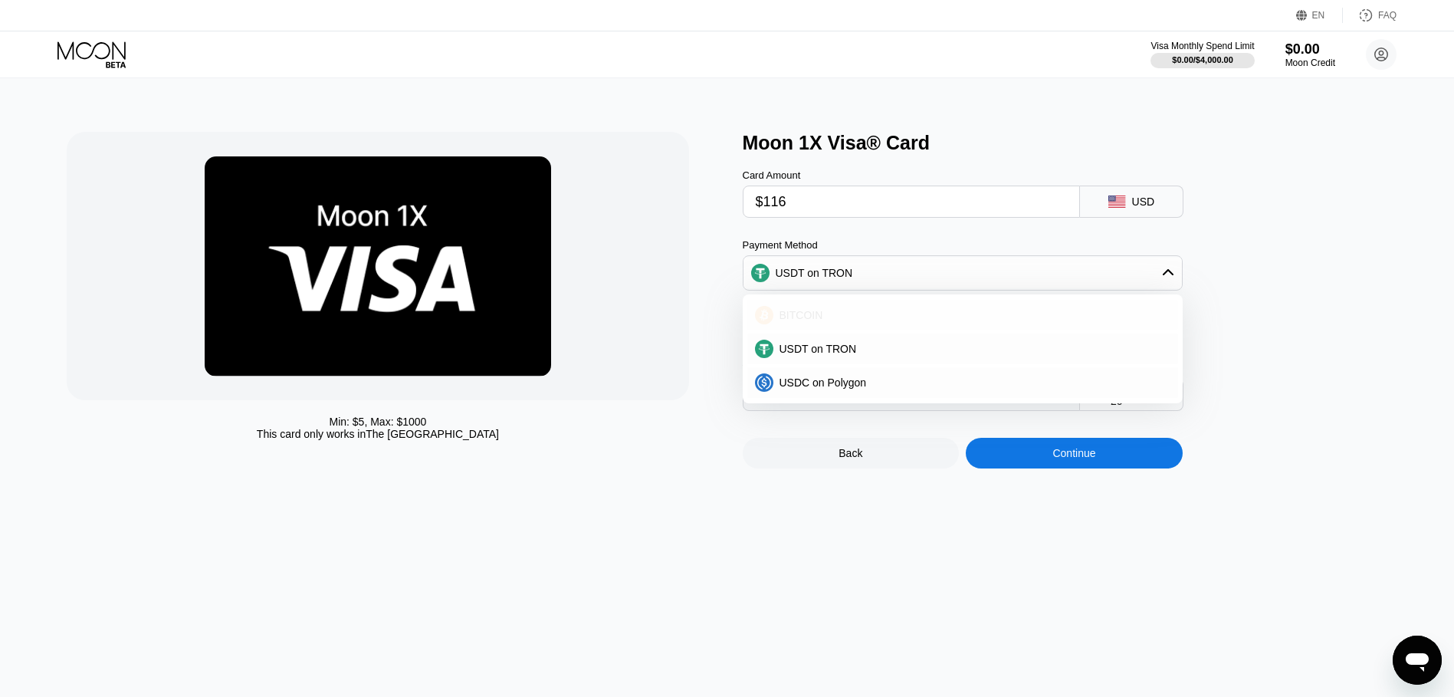
click at [861, 321] on div "BITCOIN" at bounding box center [971, 315] width 397 height 12
type input "0.00102175"
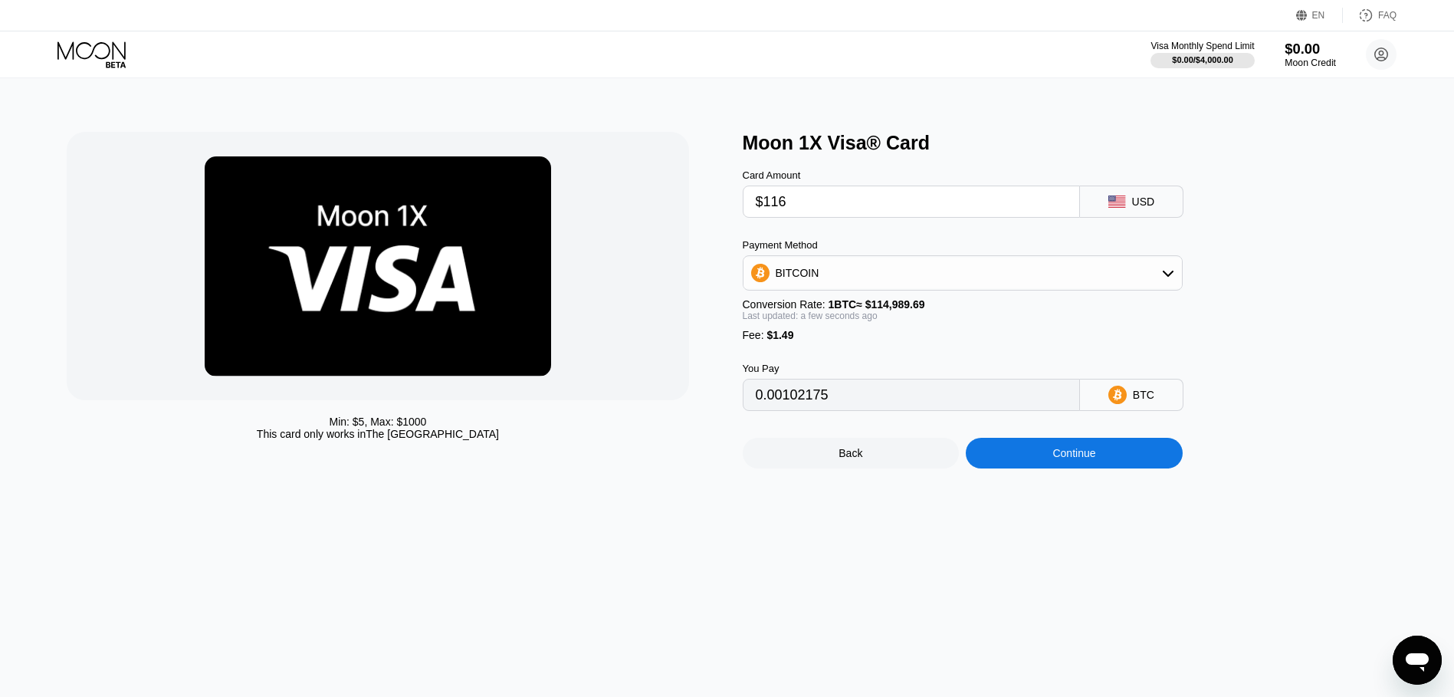
click at [1309, 55] on div "$0.00" at bounding box center [1309, 49] width 51 height 16
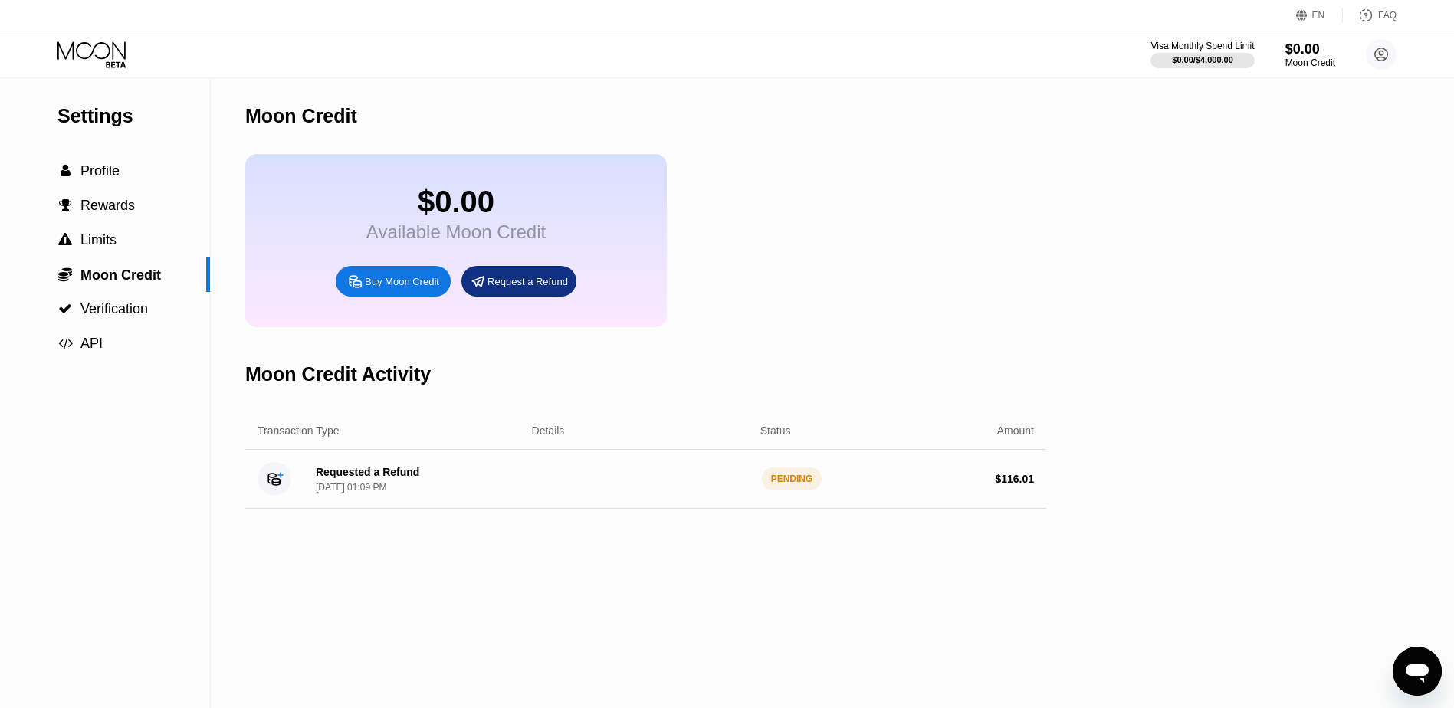
click at [1403, 657] on div "Open messaging window" at bounding box center [1417, 671] width 46 height 46
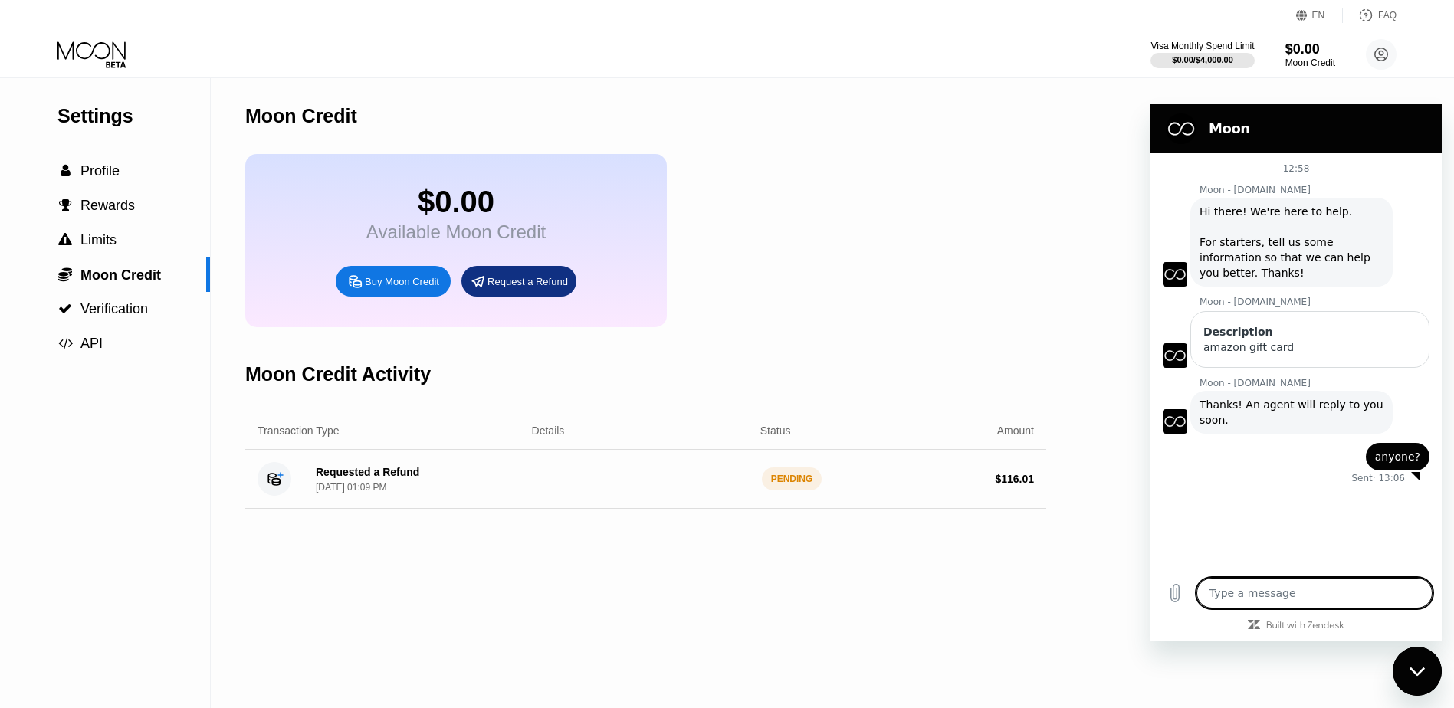
click at [1284, 595] on textarea at bounding box center [1314, 593] width 236 height 31
click at [1177, 414] on figure at bounding box center [1174, 421] width 25 height 25
click at [1228, 589] on textarea at bounding box center [1314, 593] width 236 height 31
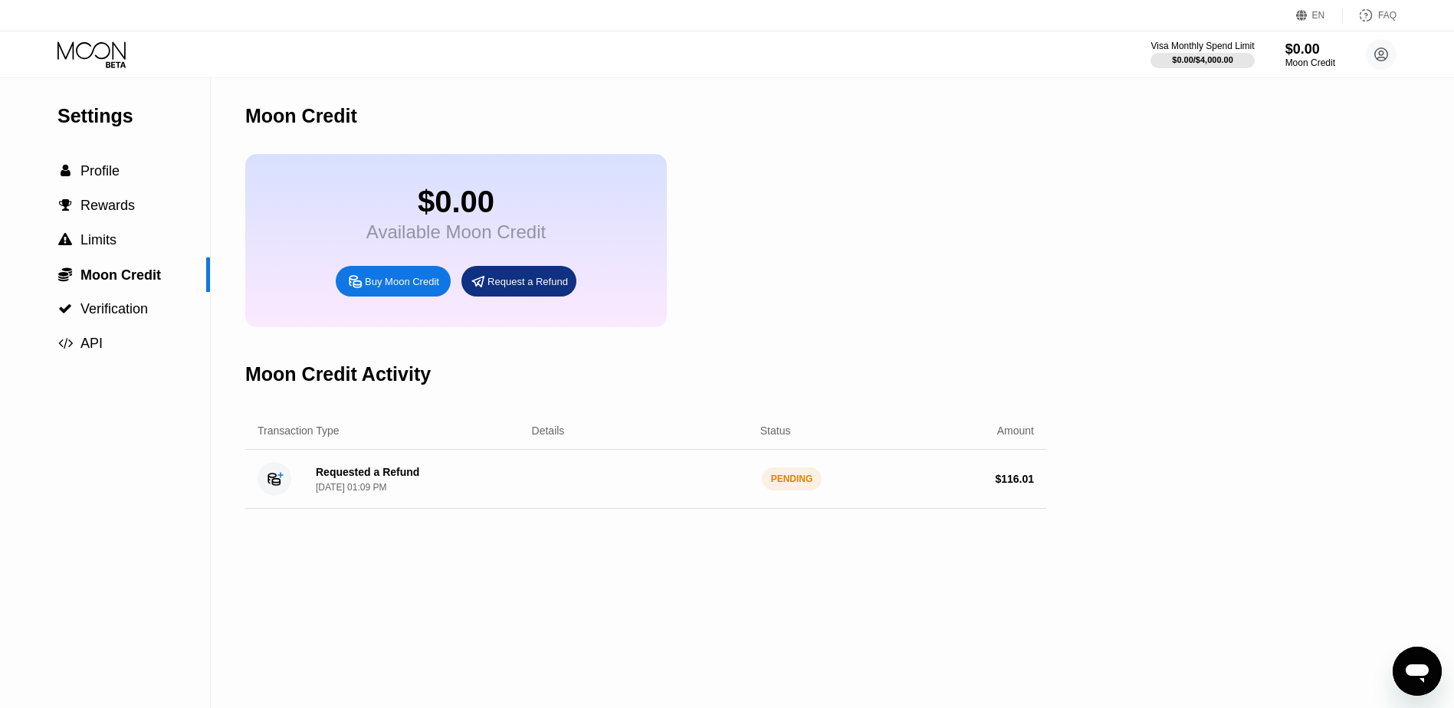
click at [1412, 663] on icon "Open messaging window" at bounding box center [1417, 671] width 28 height 28
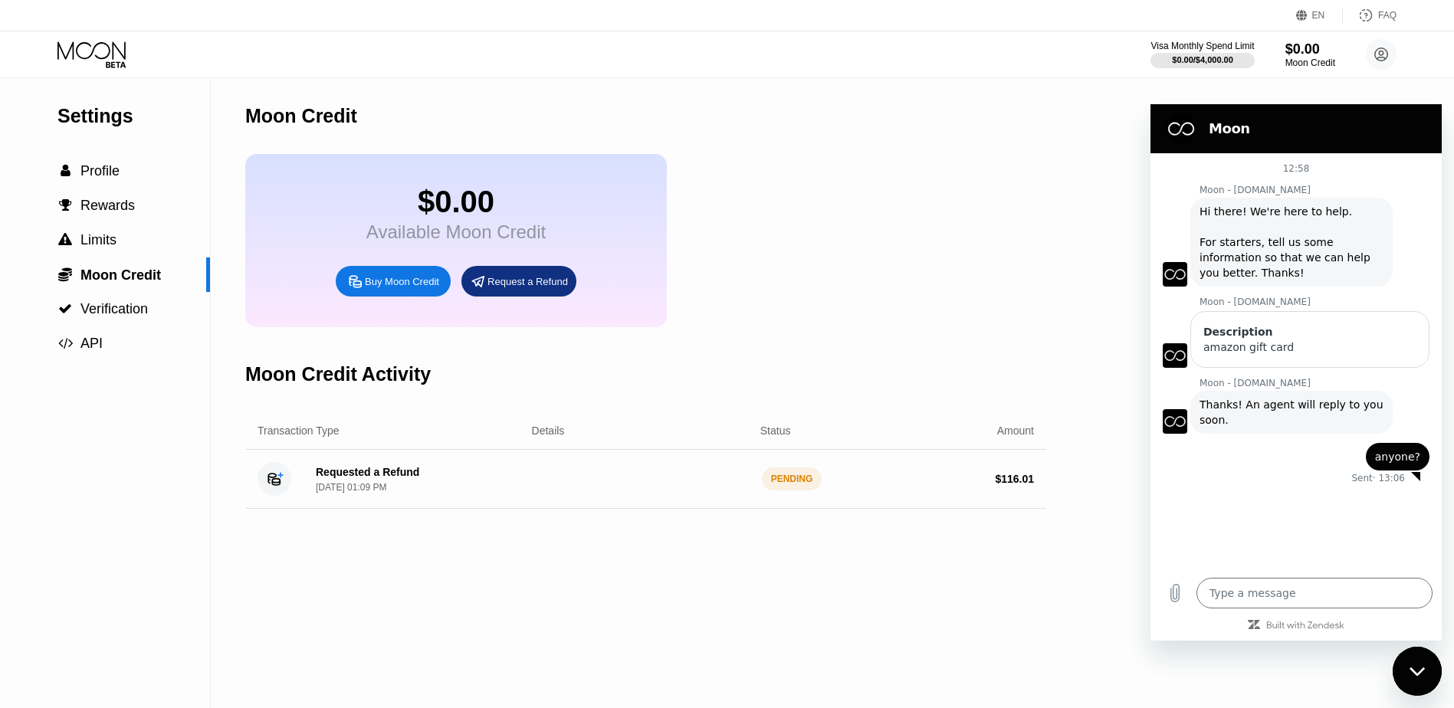
click at [1091, 190] on div "Settings  Profile  Rewards  Limits  Moon Credit  Verification  API Moon C…" at bounding box center [727, 393] width 1454 height 630
click at [1412, 667] on icon "Close messaging window" at bounding box center [1417, 672] width 16 height 10
type textarea "x"
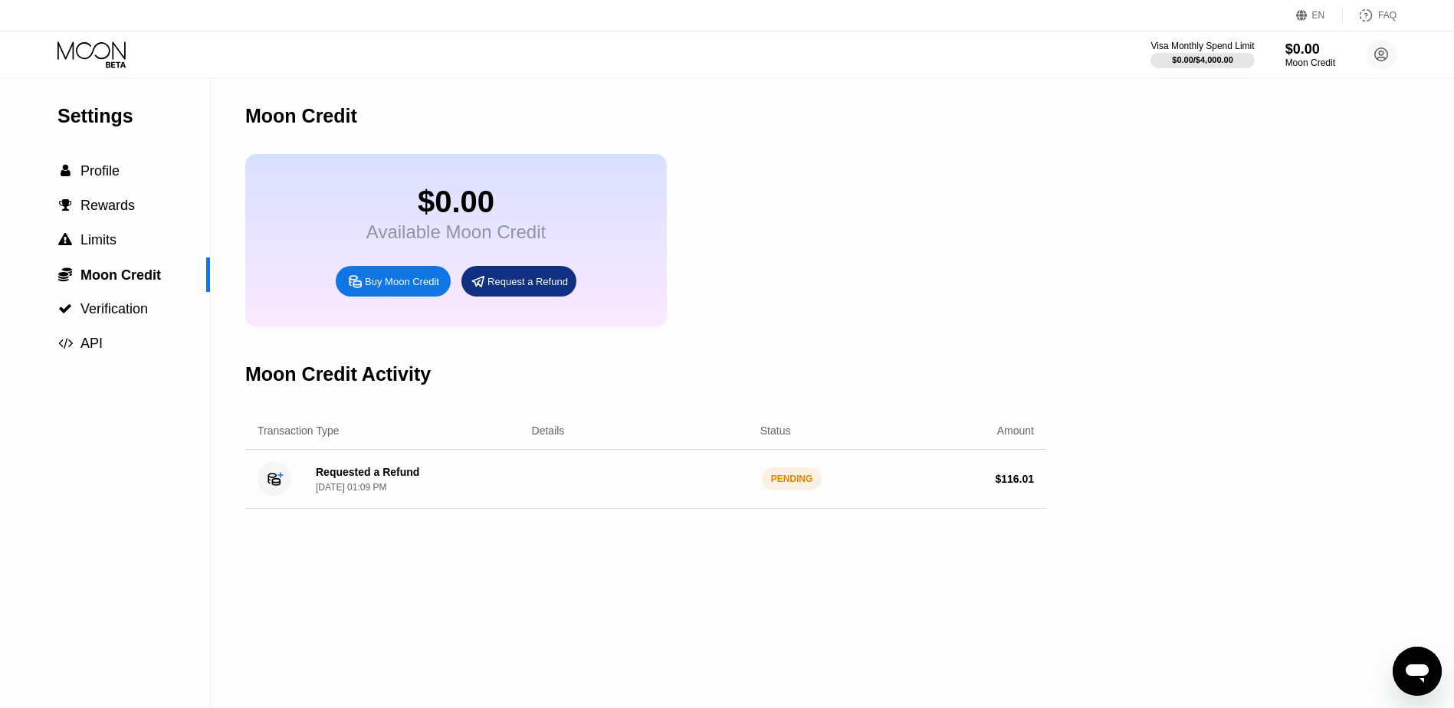
click at [837, 612] on div "Moon Credit $0.00 Available Moon Credit Buy Moon Credit Request a Refund Moon C…" at bounding box center [645, 393] width 801 height 630
click at [356, 478] on div "Requested a Refund" at bounding box center [367, 472] width 103 height 12
click at [357, 478] on div "Requested a Refund" at bounding box center [367, 472] width 103 height 12
click at [359, 478] on div "Requested a Refund" at bounding box center [367, 472] width 103 height 12
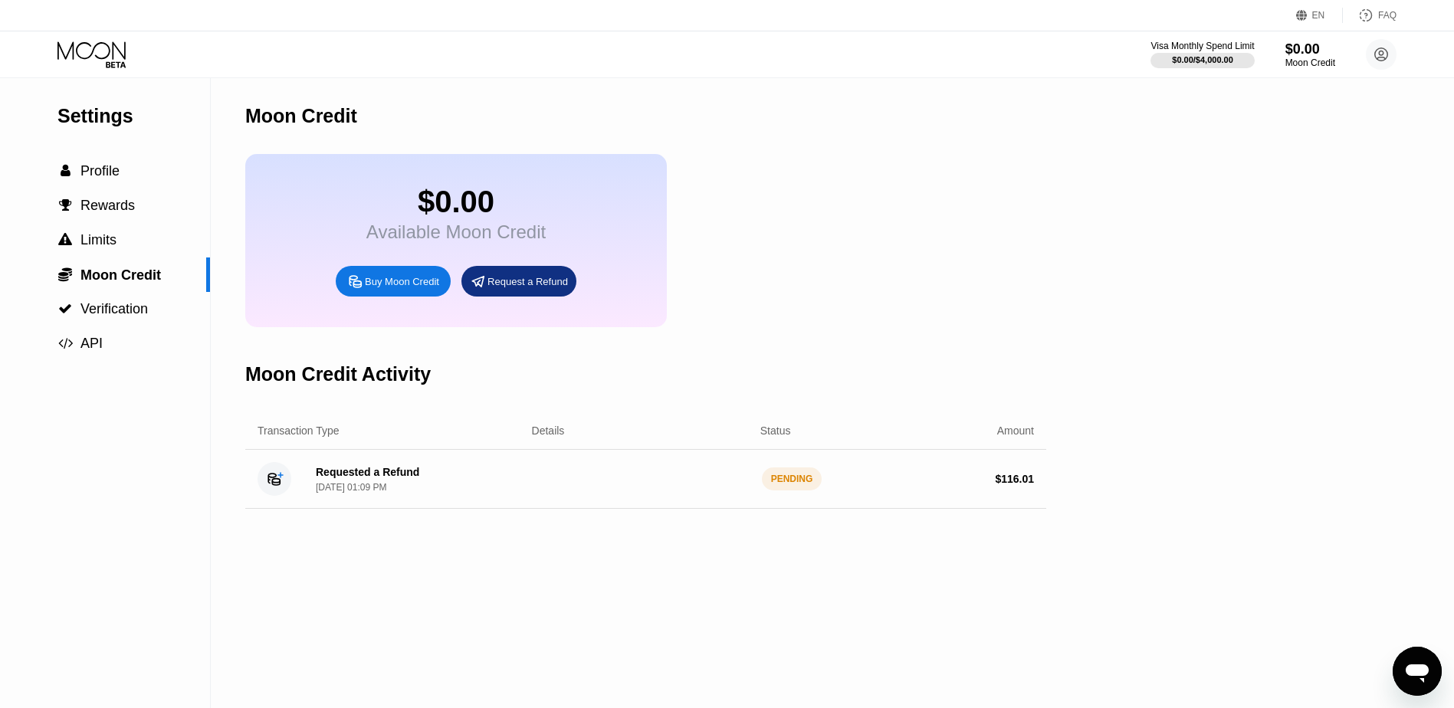
click at [357, 493] on div "[DATE] 01:09 PM" at bounding box center [351, 487] width 70 height 11
click at [1388, 60] on circle at bounding box center [1381, 54] width 31 height 31
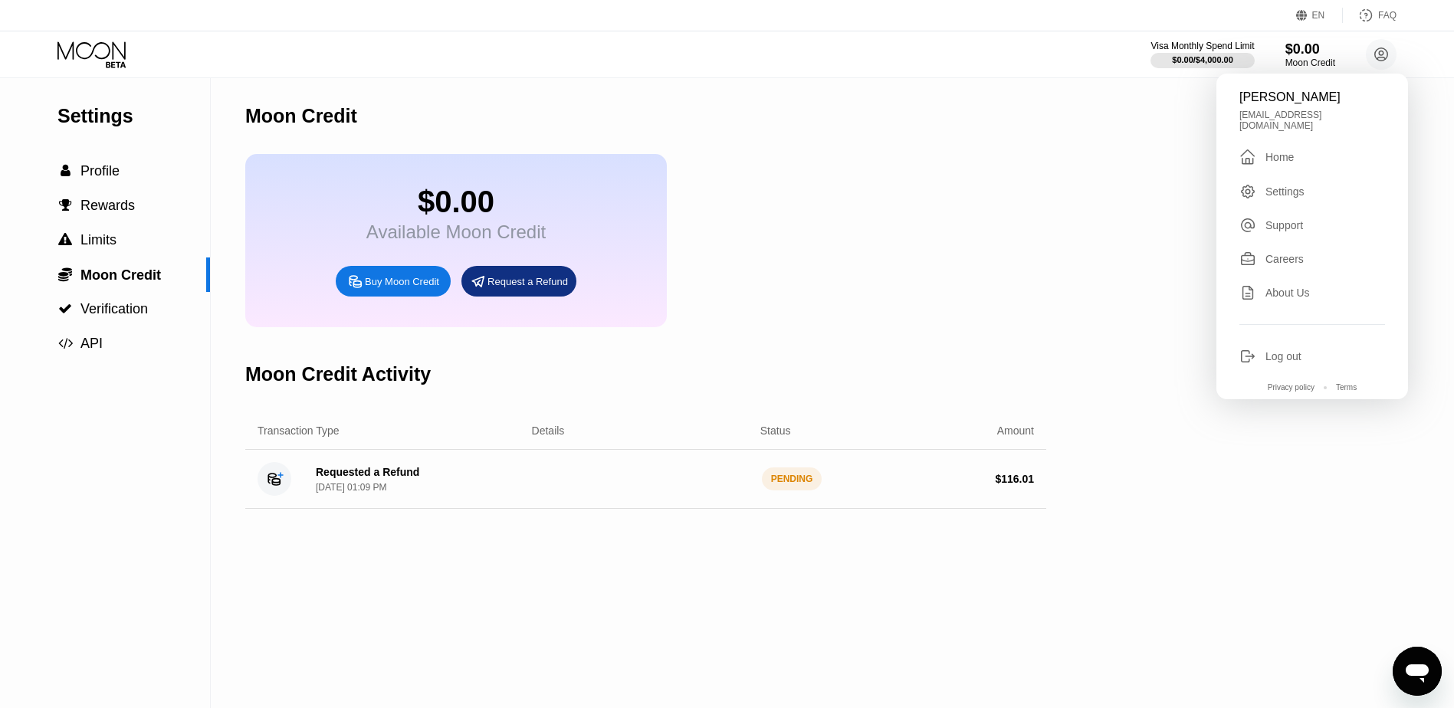
click at [847, 260] on div "$0.00 Available Moon Credit Buy Moon Credit Request a Refund" at bounding box center [645, 240] width 801 height 173
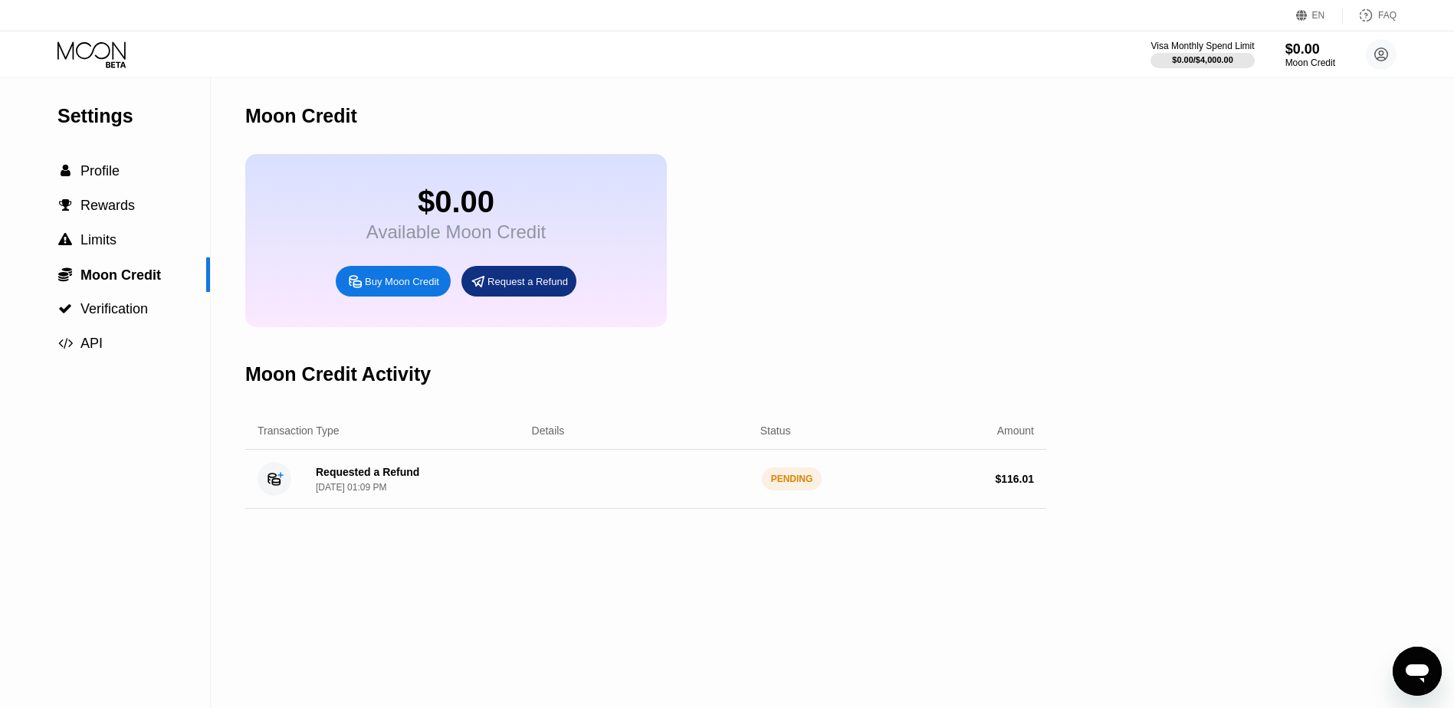
click at [1419, 664] on icon "Open messaging window" at bounding box center [1417, 671] width 28 height 28
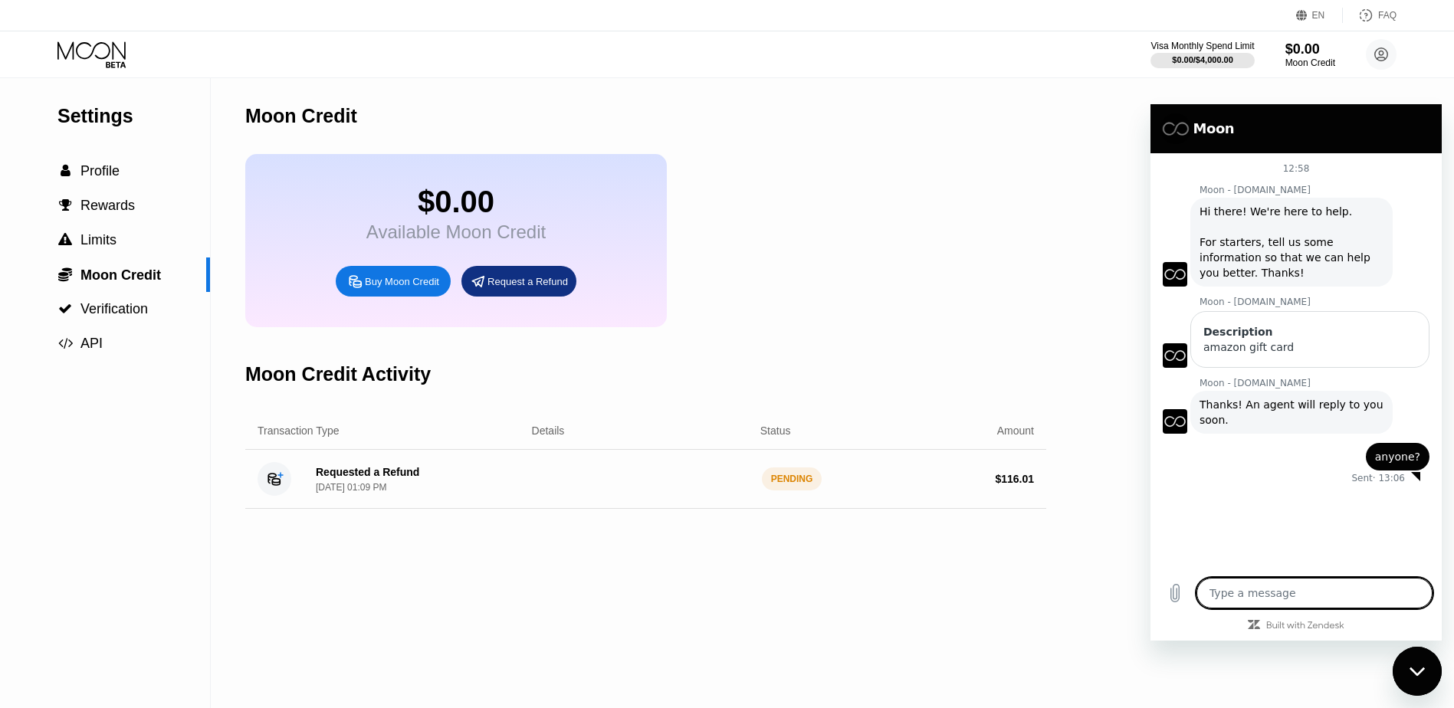
click at [1420, 667] on icon "Close messaging window" at bounding box center [1417, 672] width 16 height 10
type textarea "x"
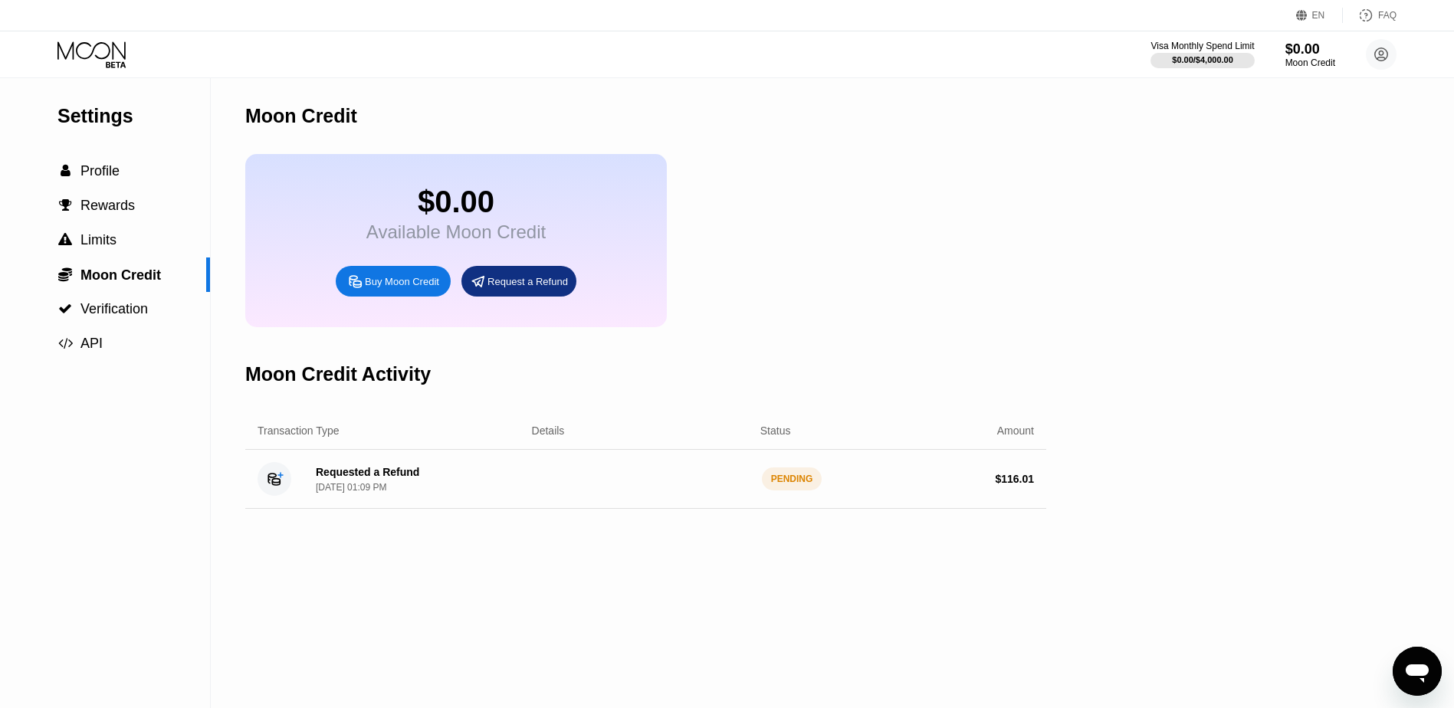
click at [1094, 242] on div "Settings  Profile  Rewards  Limits  Moon Credit  Verification  API Moon C…" at bounding box center [727, 393] width 1454 height 630
click at [865, 294] on div "$0.00 Available Moon Credit Buy Moon Credit Request a Refund" at bounding box center [645, 240] width 801 height 173
click at [787, 492] on div "SENT " at bounding box center [790, 480] width 57 height 23
click at [803, 487] on span "" at bounding box center [803, 480] width 8 height 11
click at [89, 67] on icon at bounding box center [92, 54] width 71 height 27
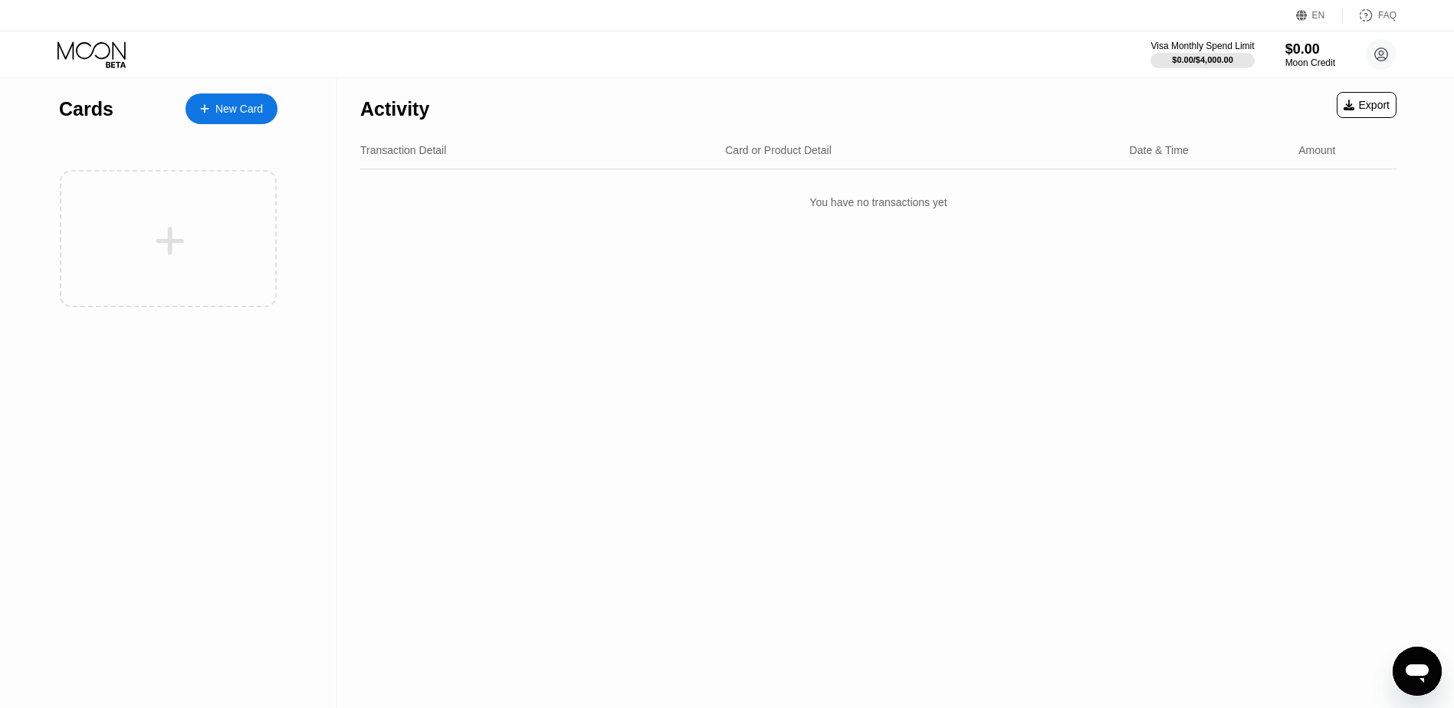
click at [220, 104] on div "New Card" at bounding box center [239, 109] width 48 height 13
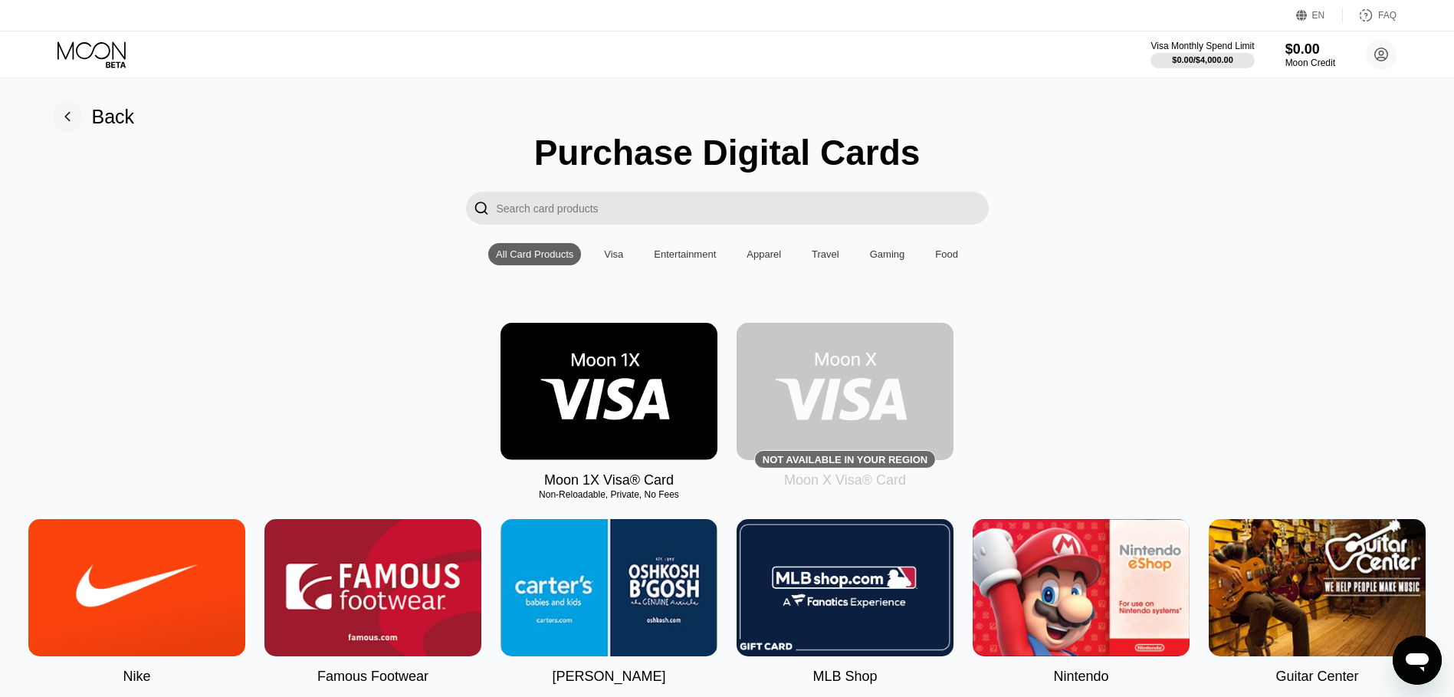
click at [592, 218] on input "Search card products" at bounding box center [743, 208] width 492 height 33
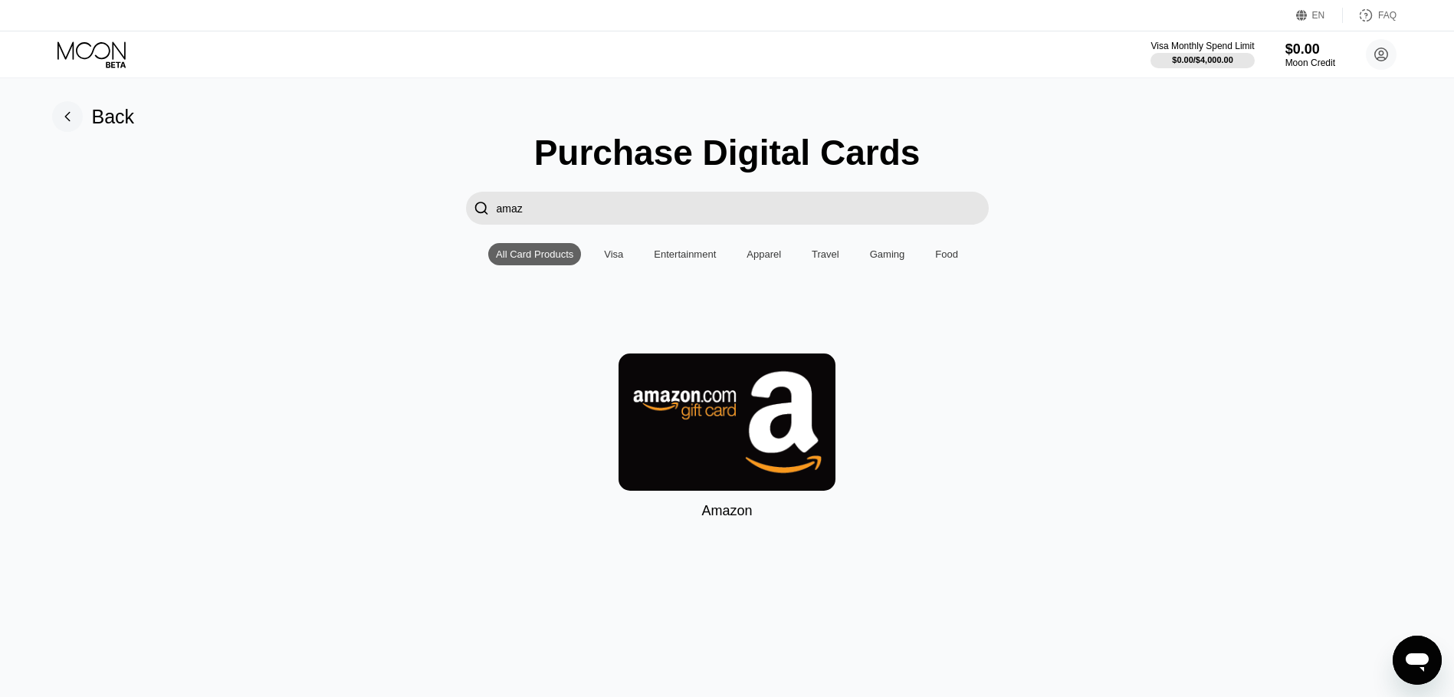
type input "amaz"
click at [660, 418] on img at bounding box center [726, 421] width 217 height 137
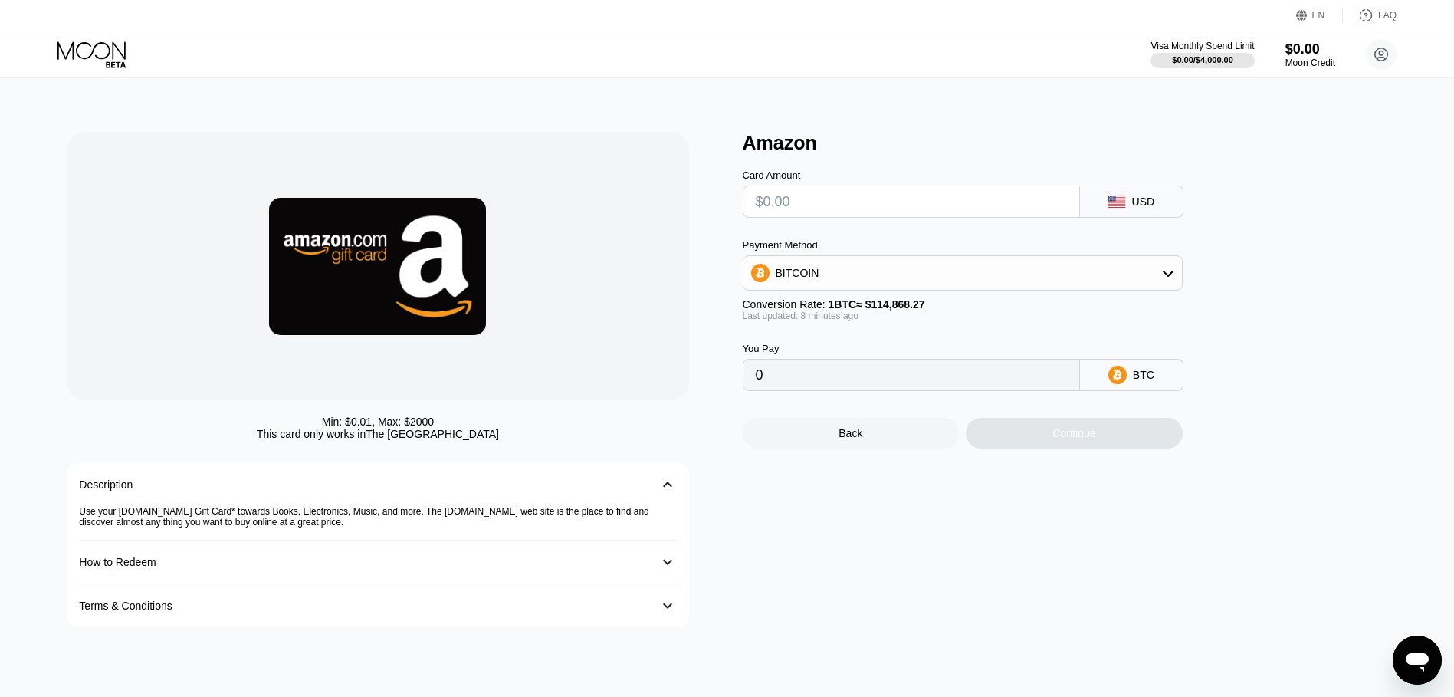
click at [1021, 214] on input "text" at bounding box center [911, 201] width 311 height 31
type input "$1"
type input "0.00000872"
type input "$11"
type input "0.00009582"
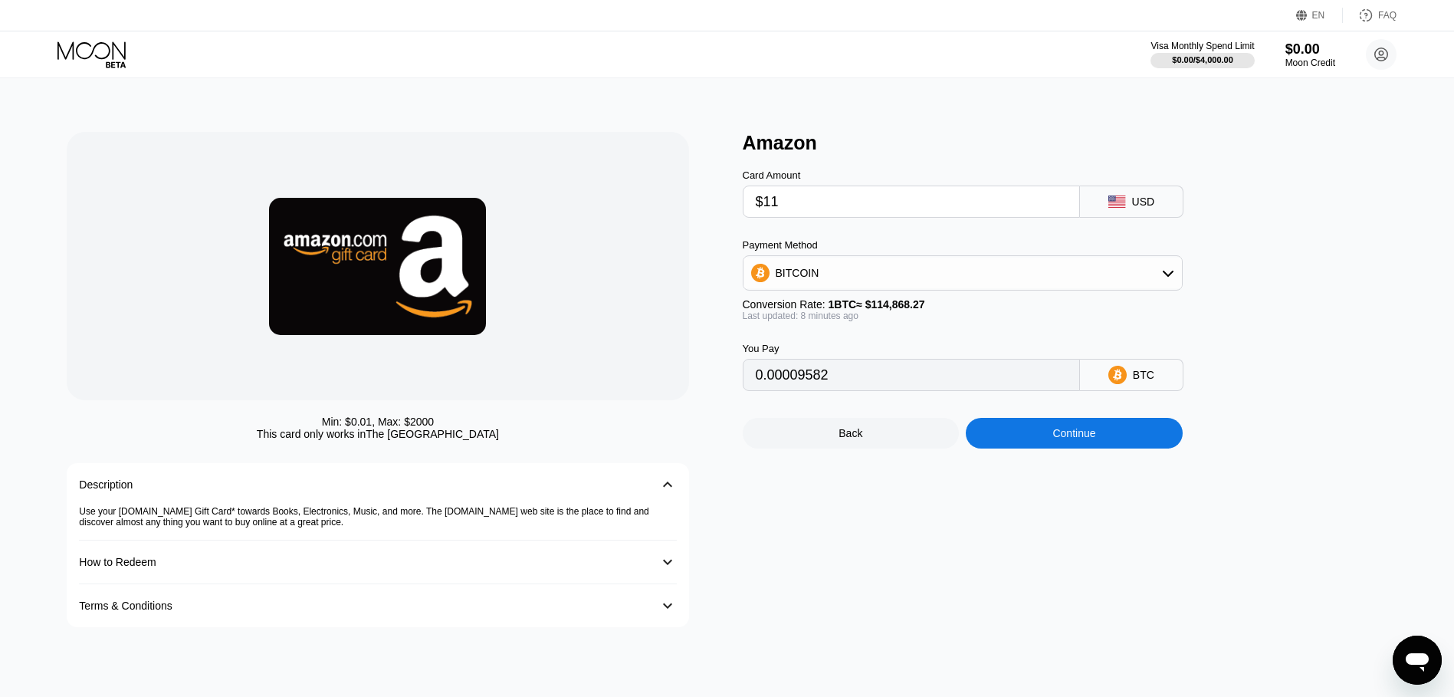
type input "$116"
type input "0.00101043"
type input "$116"
click at [1074, 439] on div "Continue" at bounding box center [1073, 433] width 43 height 12
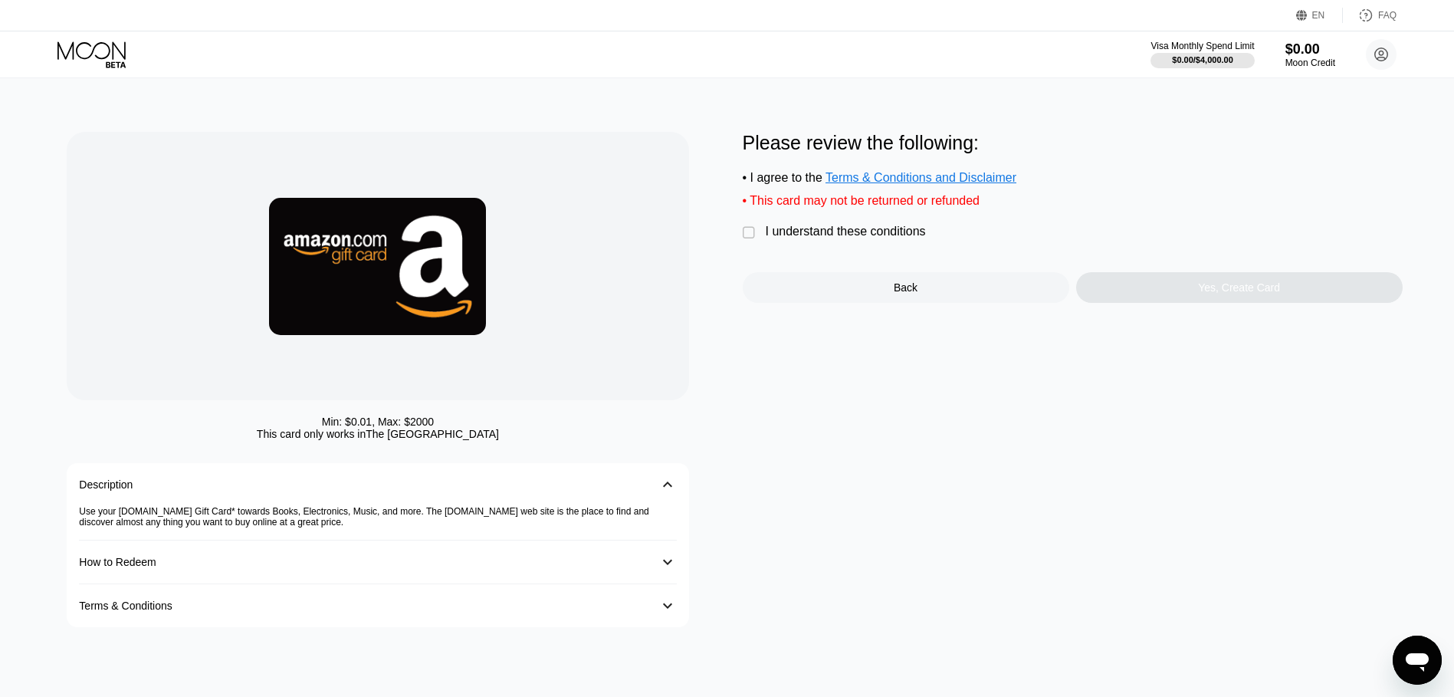
click at [746, 241] on div "" at bounding box center [750, 232] width 15 height 15
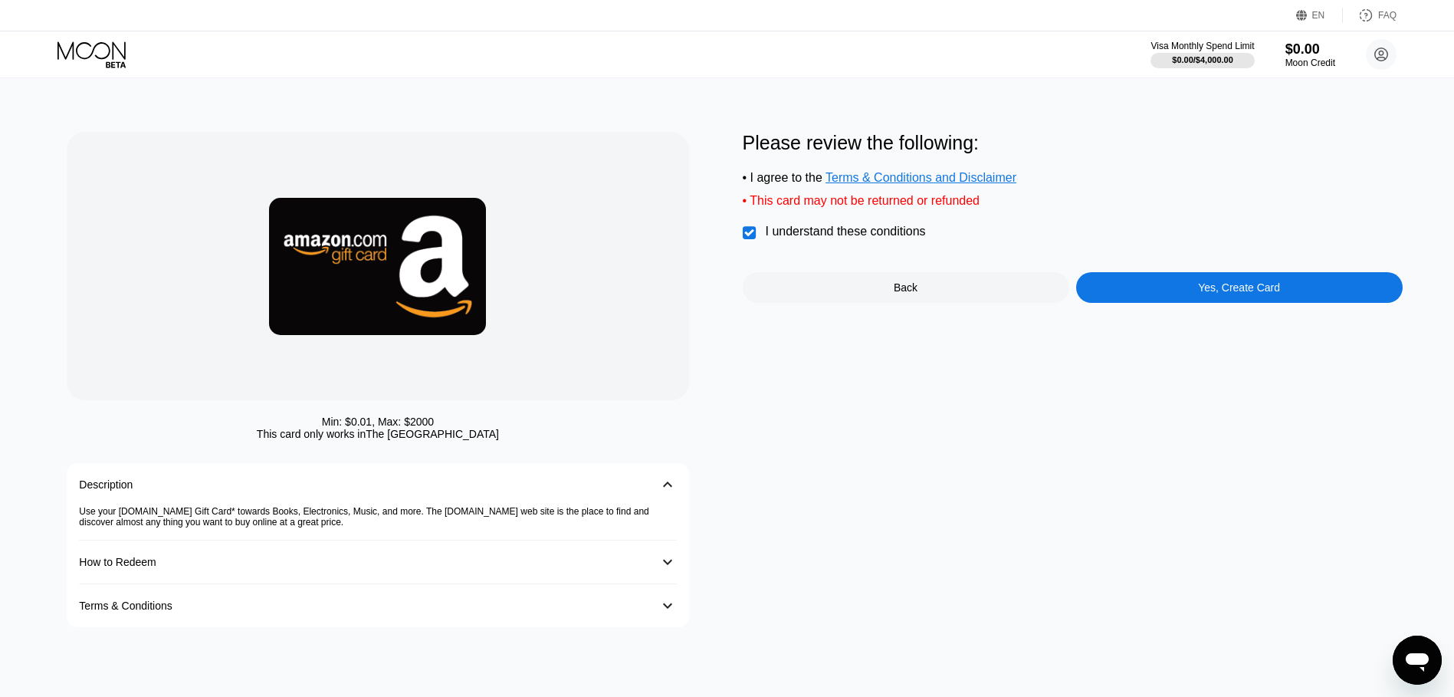
click at [1136, 303] on div "Yes, Create Card" at bounding box center [1239, 287] width 326 height 31
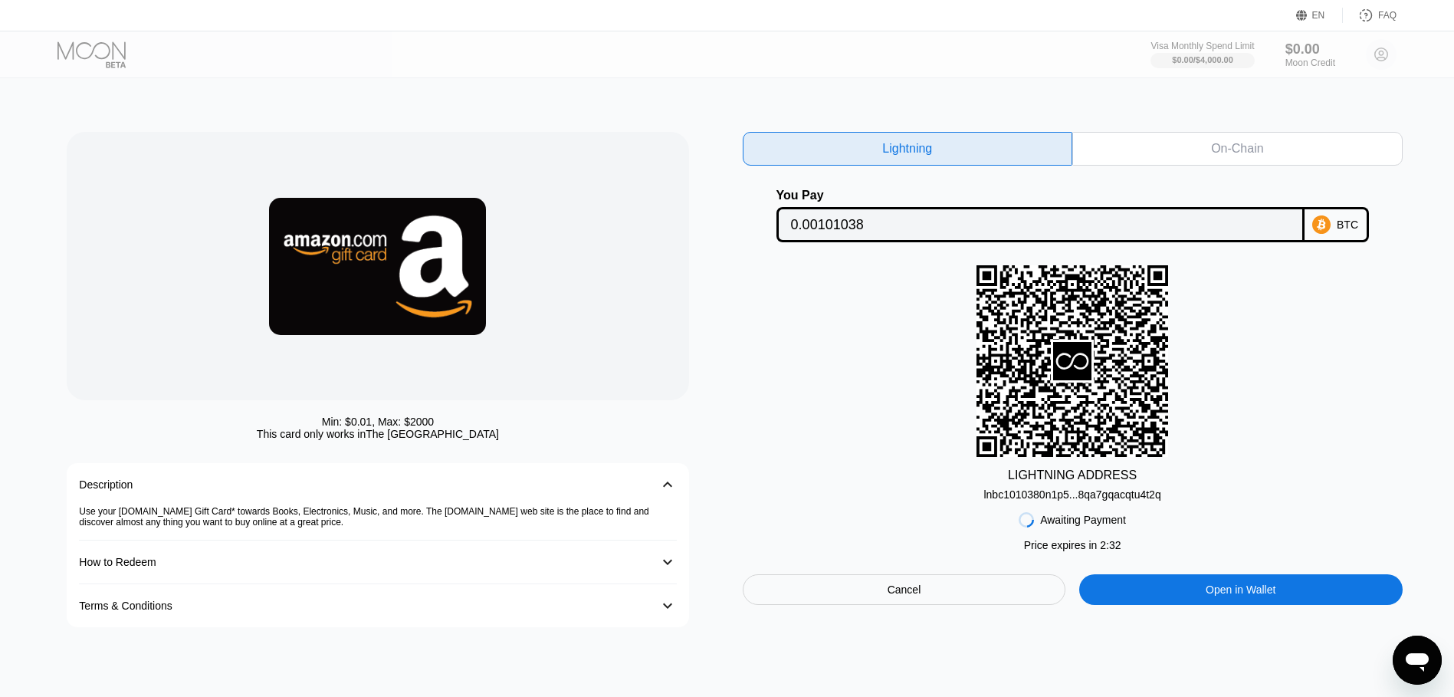
click at [1335, 223] on div "BTC" at bounding box center [1336, 224] width 64 height 35
click at [1224, 147] on div "On-Chain" at bounding box center [1237, 148] width 52 height 15
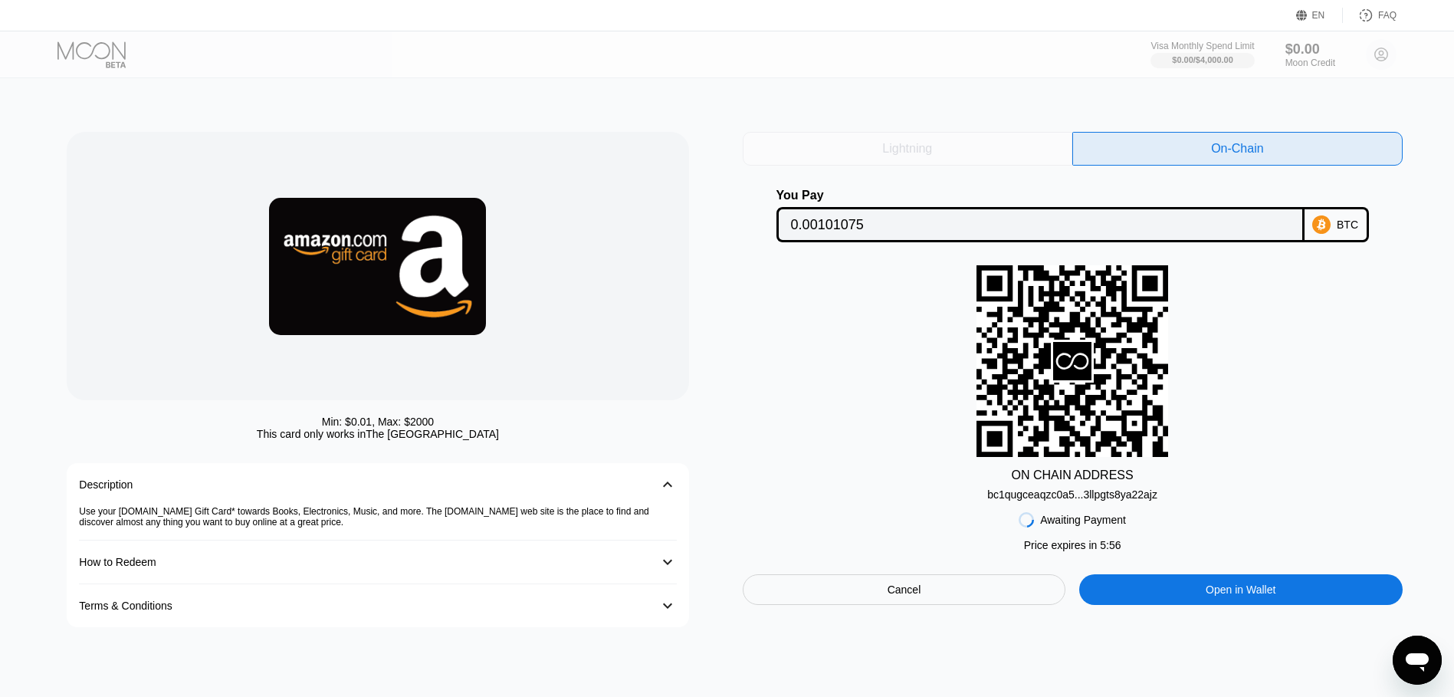
click at [1008, 161] on div "Lightning" at bounding box center [908, 149] width 330 height 34
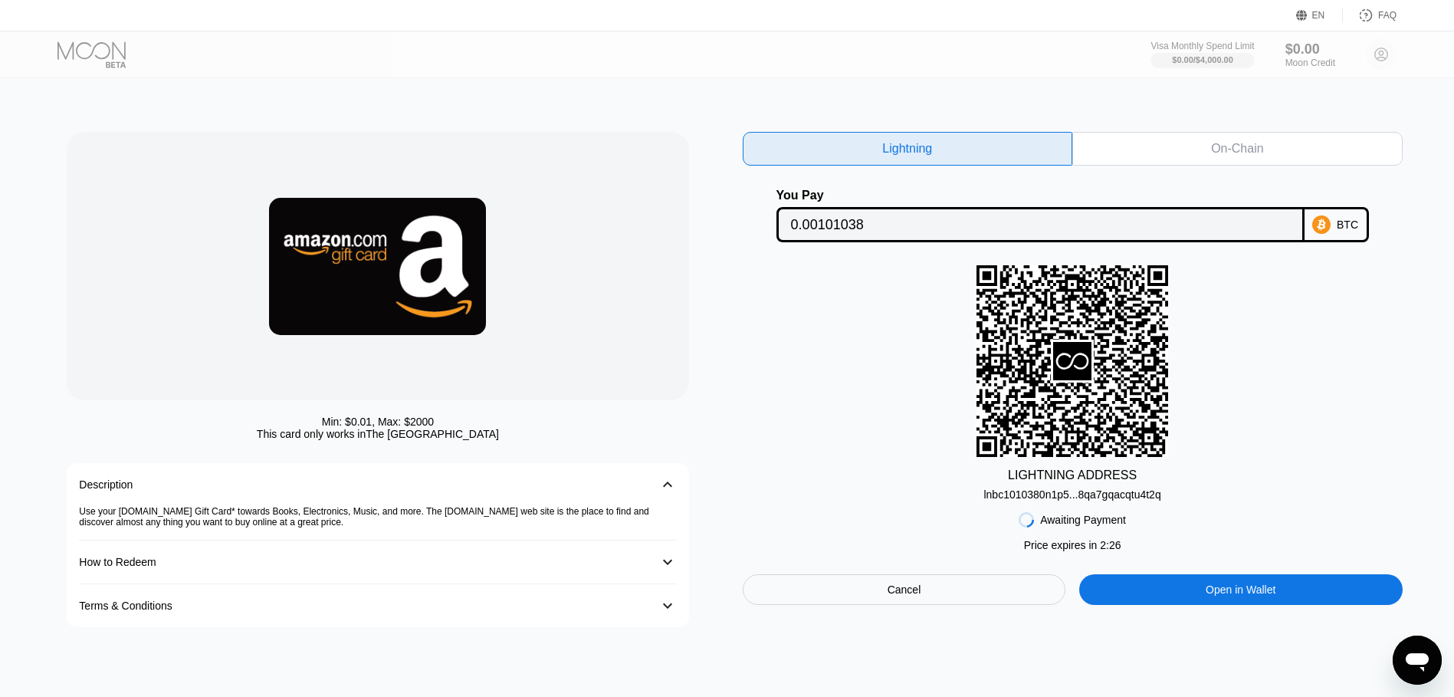
click at [1171, 157] on div "On-Chain" at bounding box center [1237, 149] width 330 height 34
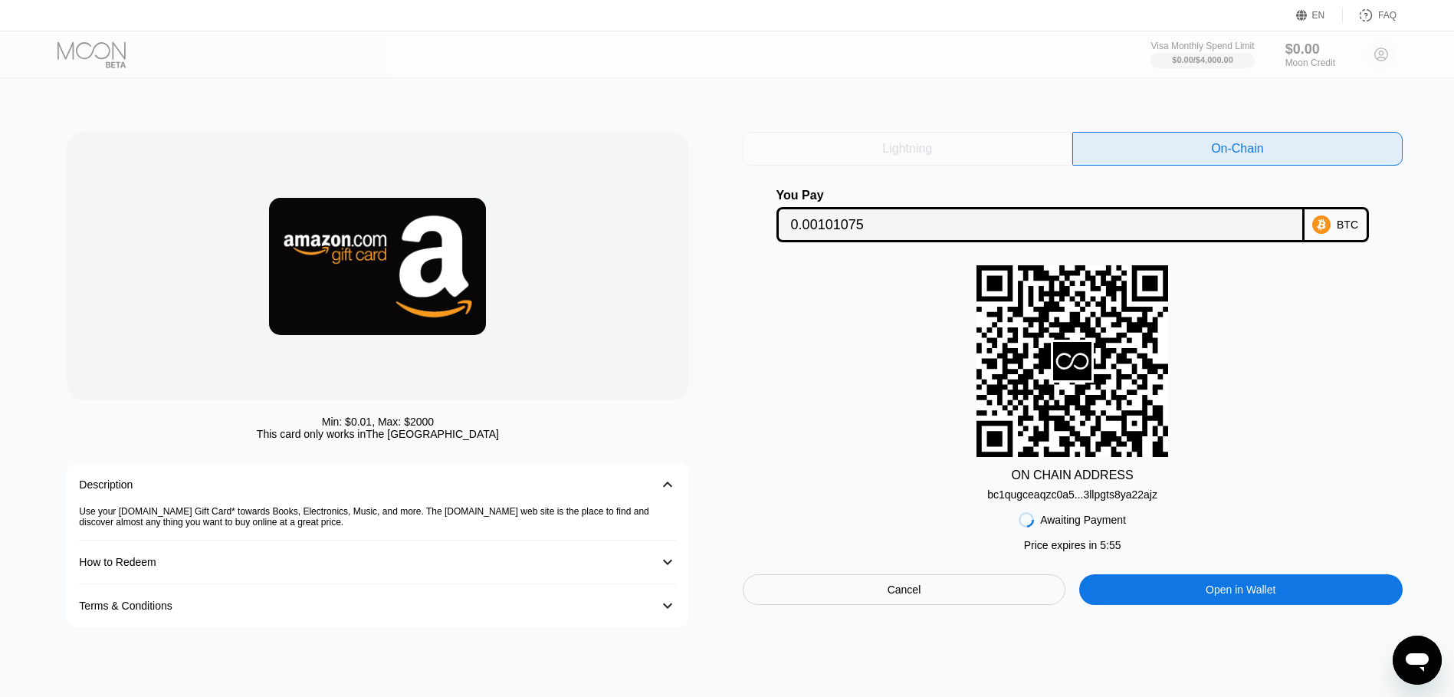
click at [918, 149] on div "Lightning" at bounding box center [907, 148] width 50 height 15
type input "0.00101038"
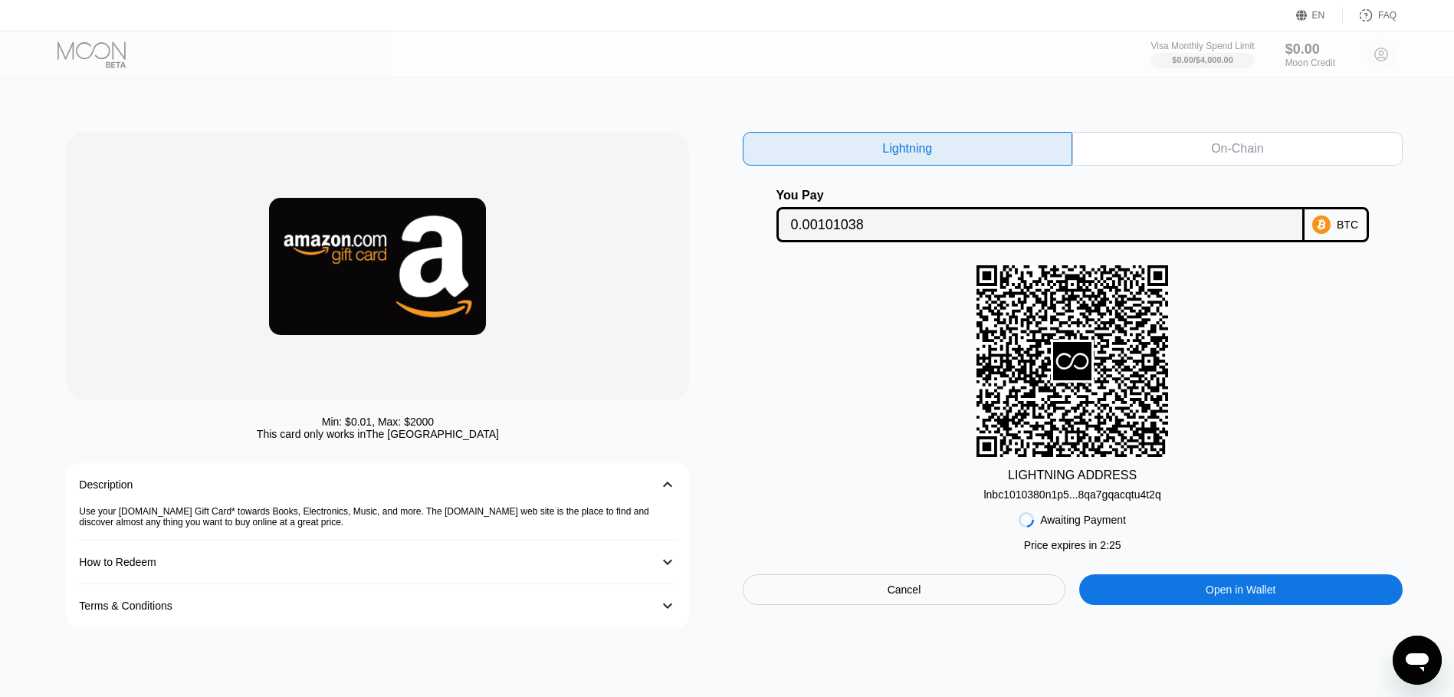
click at [1126, 127] on div "Min: $ 0.01 , Max: $ 2000 This card only works in The United States Description…" at bounding box center [727, 387] width 1465 height 618
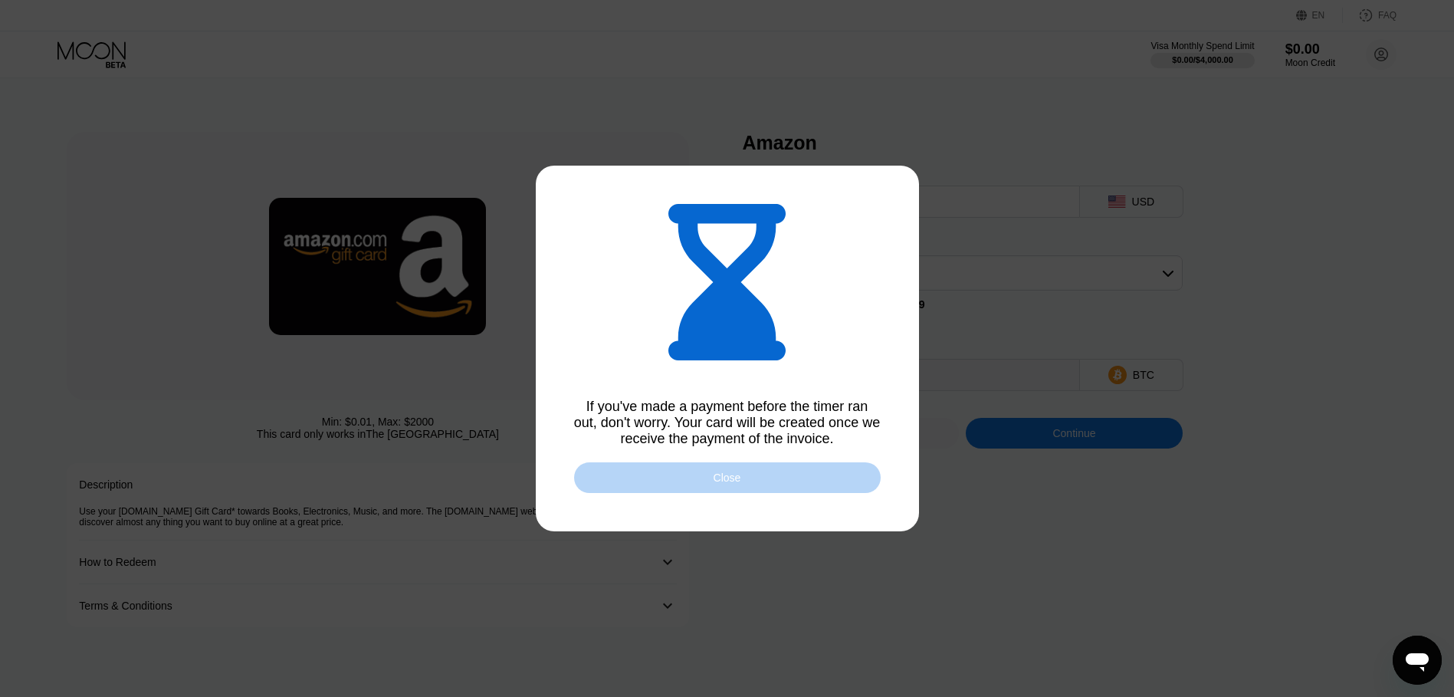
click at [716, 484] on div "Close" at bounding box center [727, 477] width 28 height 12
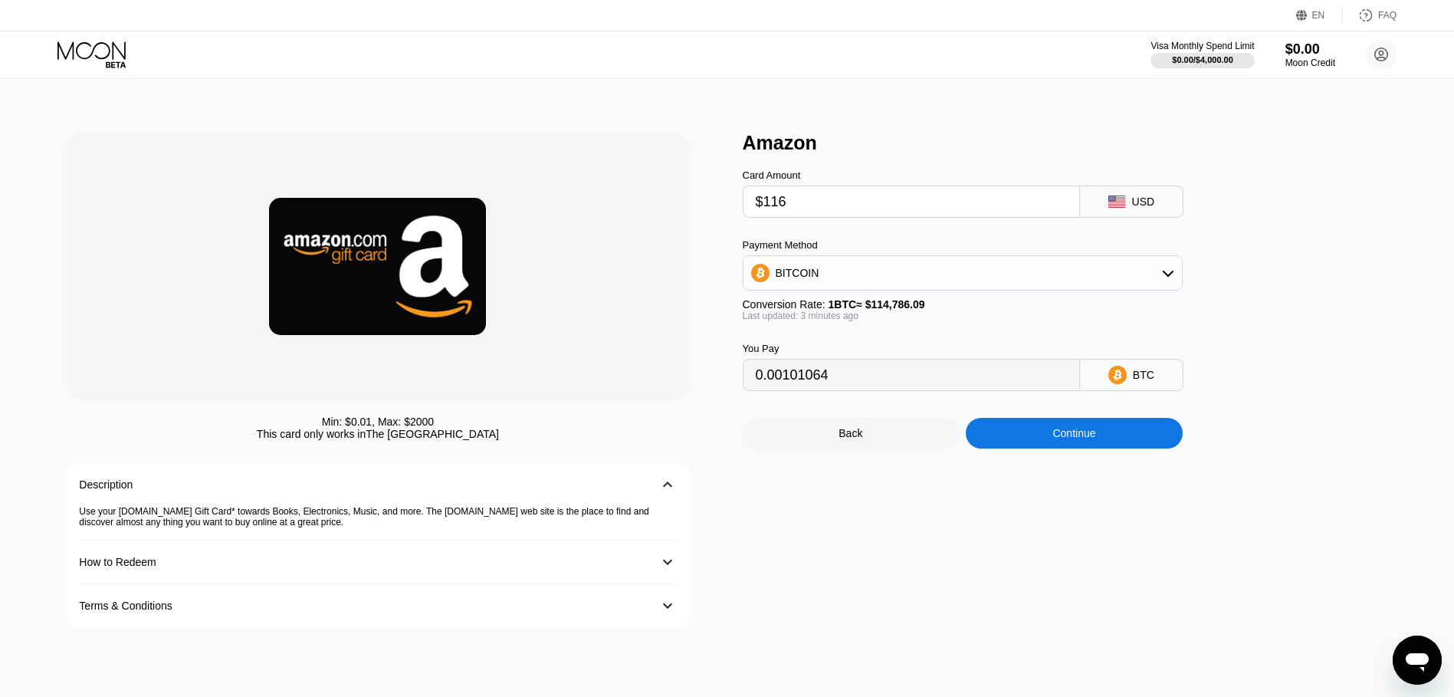
click at [1265, 175] on div "Amazon Card Amount $116 USD Payment Method BITCOIN Conversion Rate: 1 BTC ≈ $11…" at bounding box center [1073, 379] width 660 height 495
click at [1150, 268] on div "BITCOIN" at bounding box center [962, 272] width 438 height 31
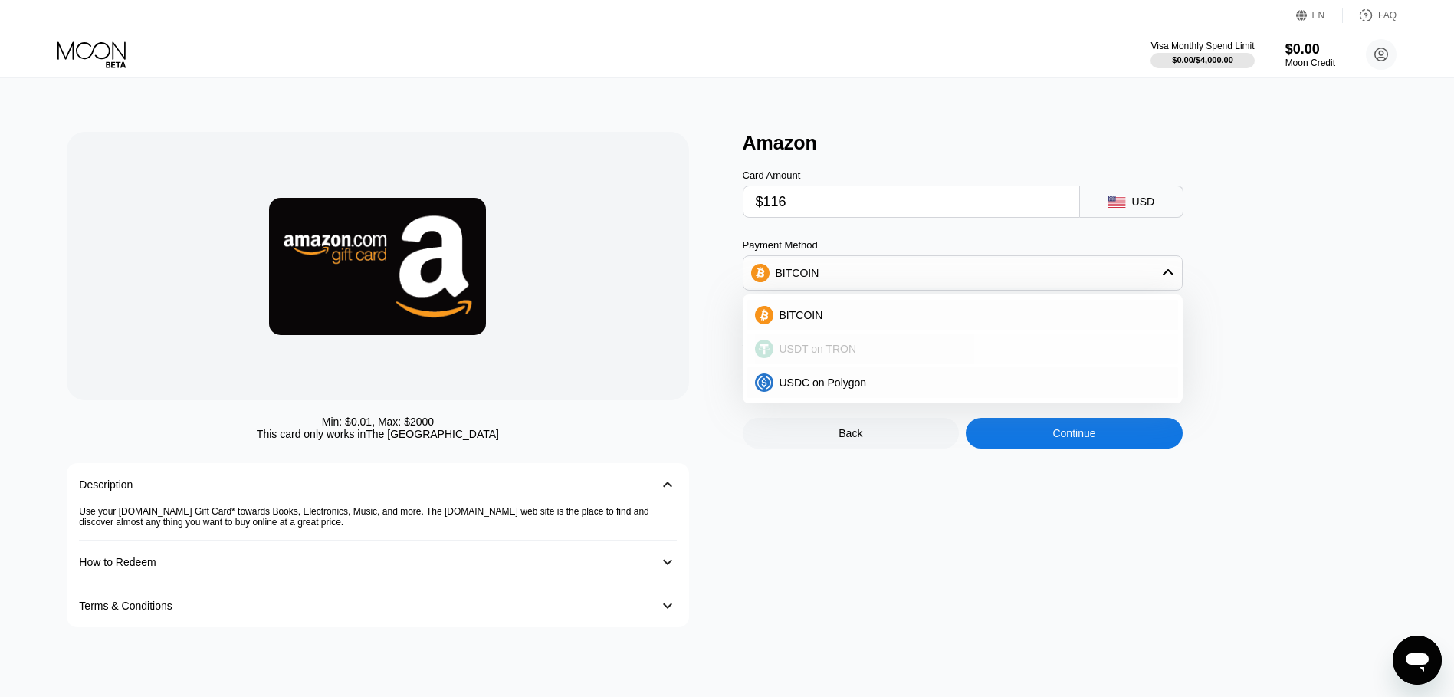
click at [841, 351] on span "USDT on TRON" at bounding box center [817, 349] width 77 height 12
type input "117.17"
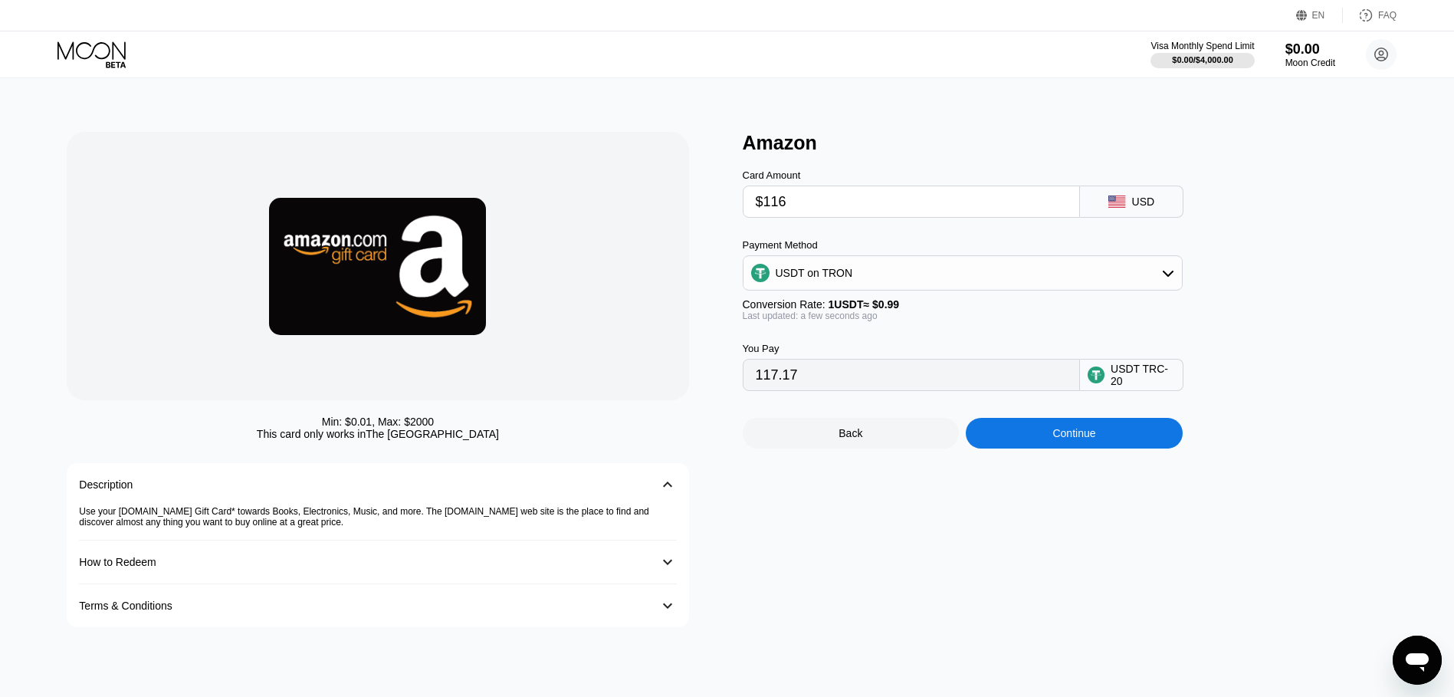
click at [1007, 390] on input "117.17" at bounding box center [911, 374] width 311 height 31
drag, startPoint x: 1007, startPoint y: 390, endPoint x: 1157, endPoint y: 388, distance: 150.2
click at [1157, 387] on div "USDT TRC-20" at bounding box center [1142, 374] width 64 height 25
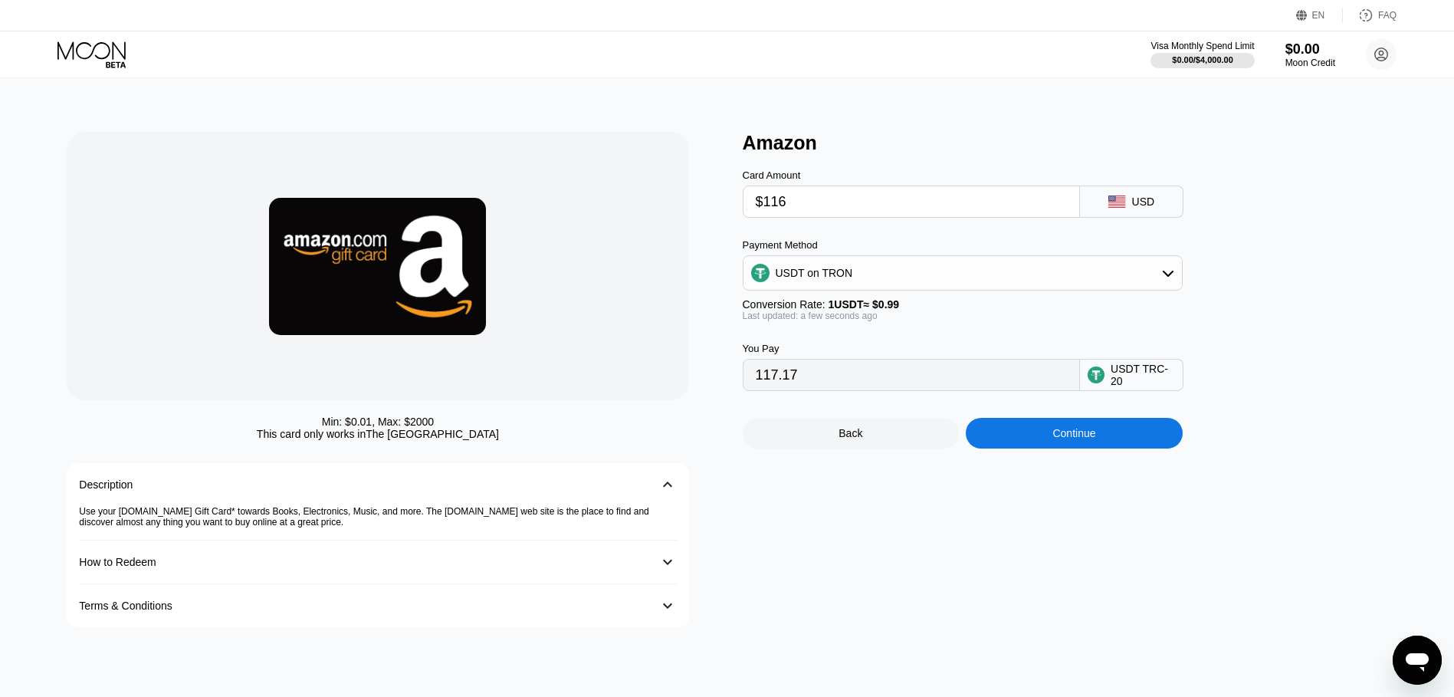
click at [1120, 385] on div "USDT TRC-20" at bounding box center [1142, 374] width 64 height 25
click at [989, 384] on input "117.17" at bounding box center [911, 374] width 311 height 31
click at [1089, 437] on div "Continue" at bounding box center [1073, 433] width 43 height 12
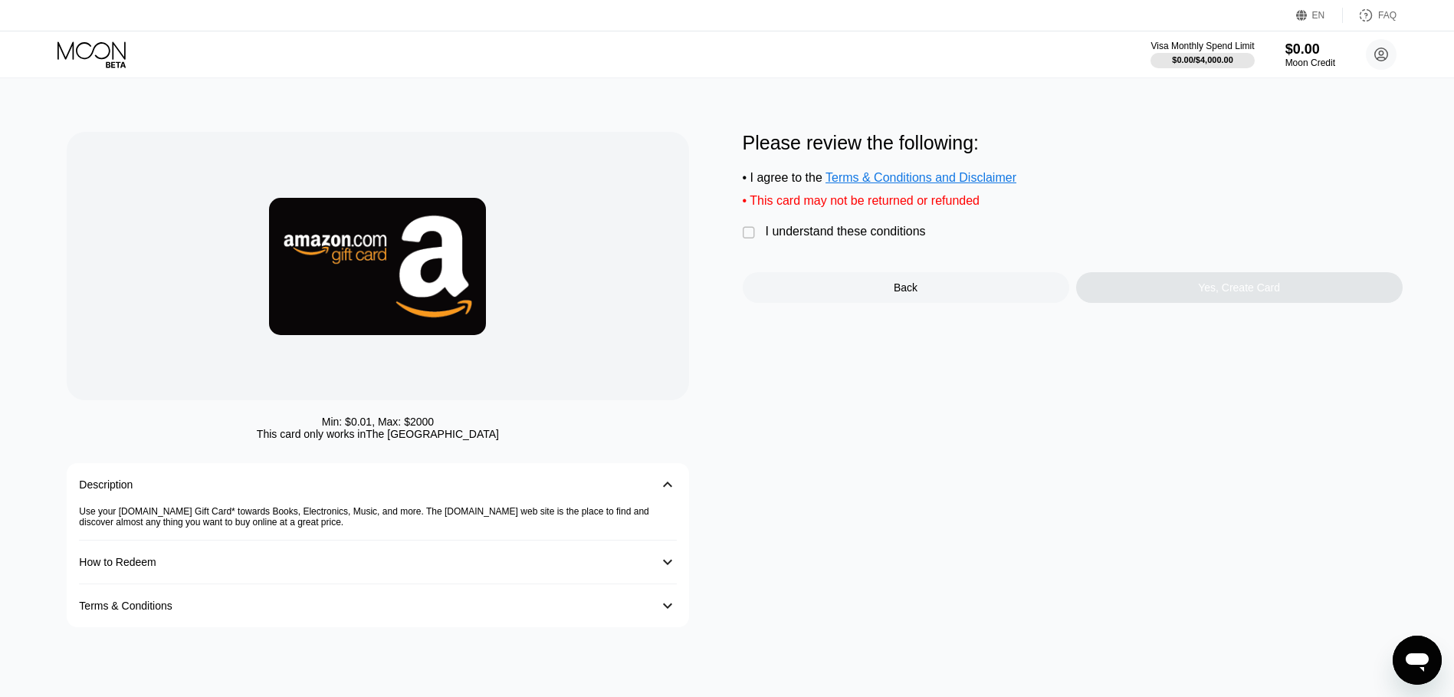
click at [772, 237] on div "I understand these conditions" at bounding box center [846, 232] width 160 height 14
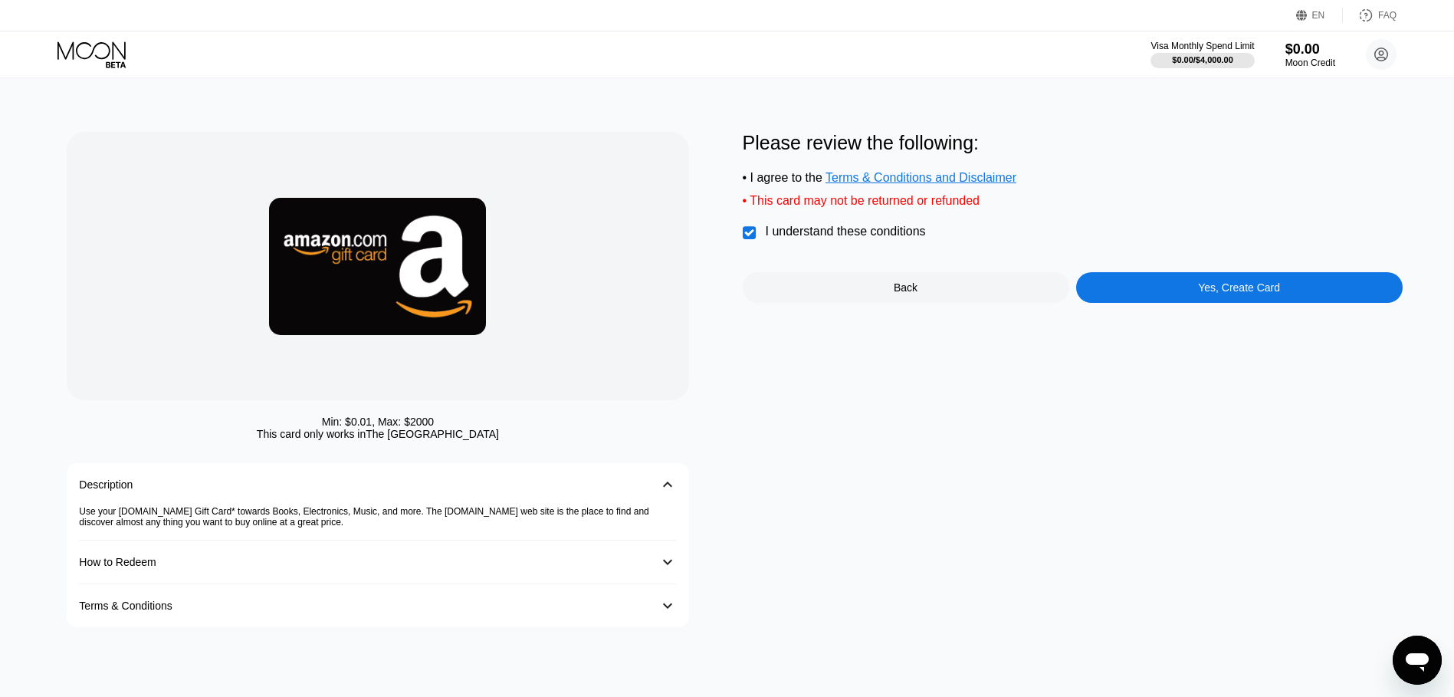
click at [1192, 295] on div "Yes, Create Card" at bounding box center [1239, 287] width 326 height 31
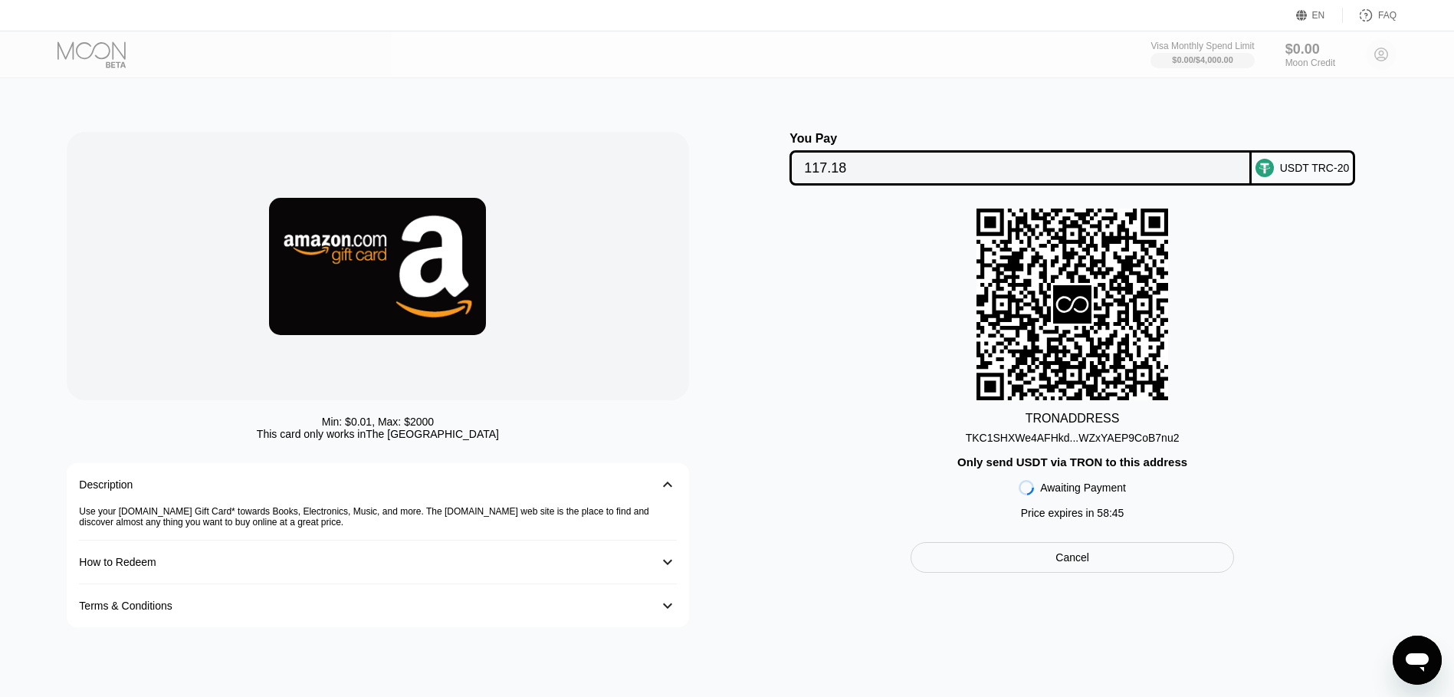
click at [1074, 297] on icon at bounding box center [1072, 304] width 38 height 38
click at [1061, 444] on div "TKC1SHXWe4AFHkd...WZxYAEP9CoB7nu2" at bounding box center [1073, 437] width 214 height 12
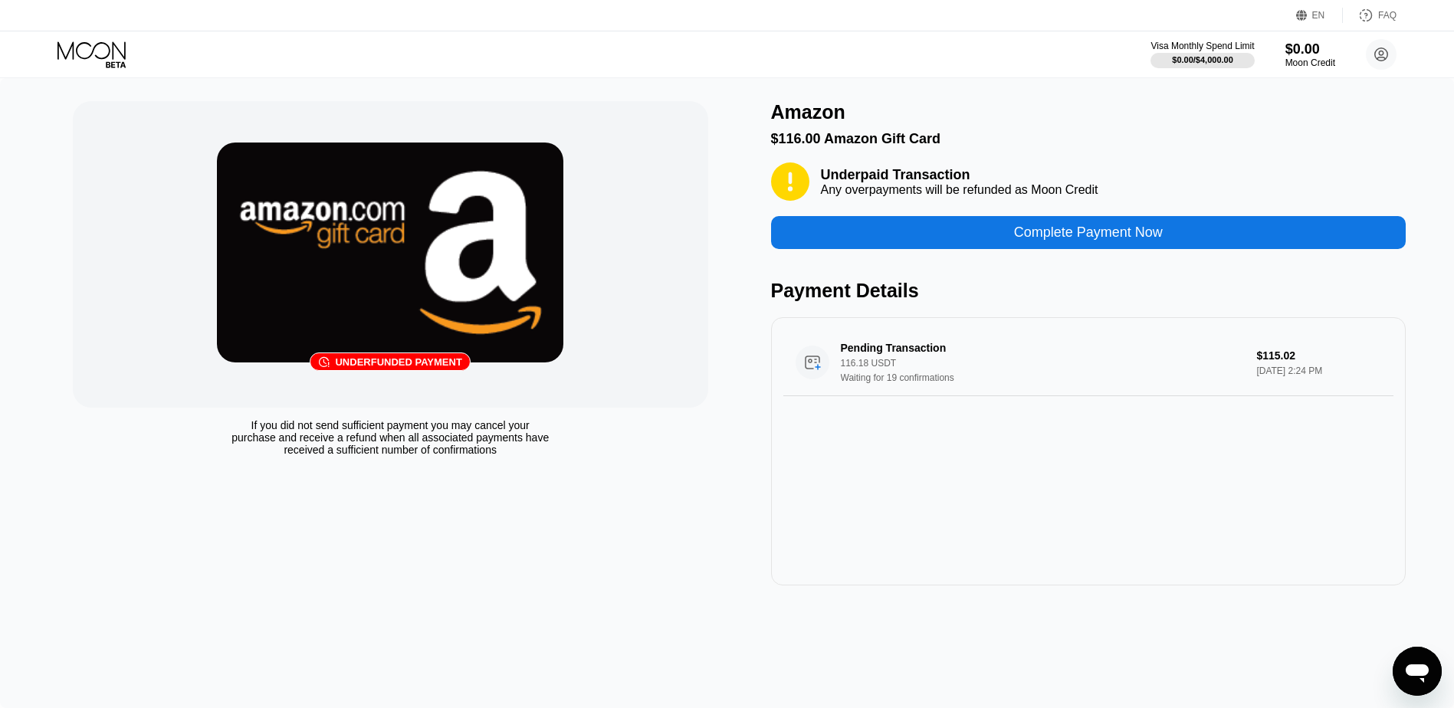
click at [373, 362] on div "Underfunded payment" at bounding box center [398, 361] width 126 height 11
click at [967, 237] on div "Complete Payment Now" at bounding box center [1088, 232] width 635 height 33
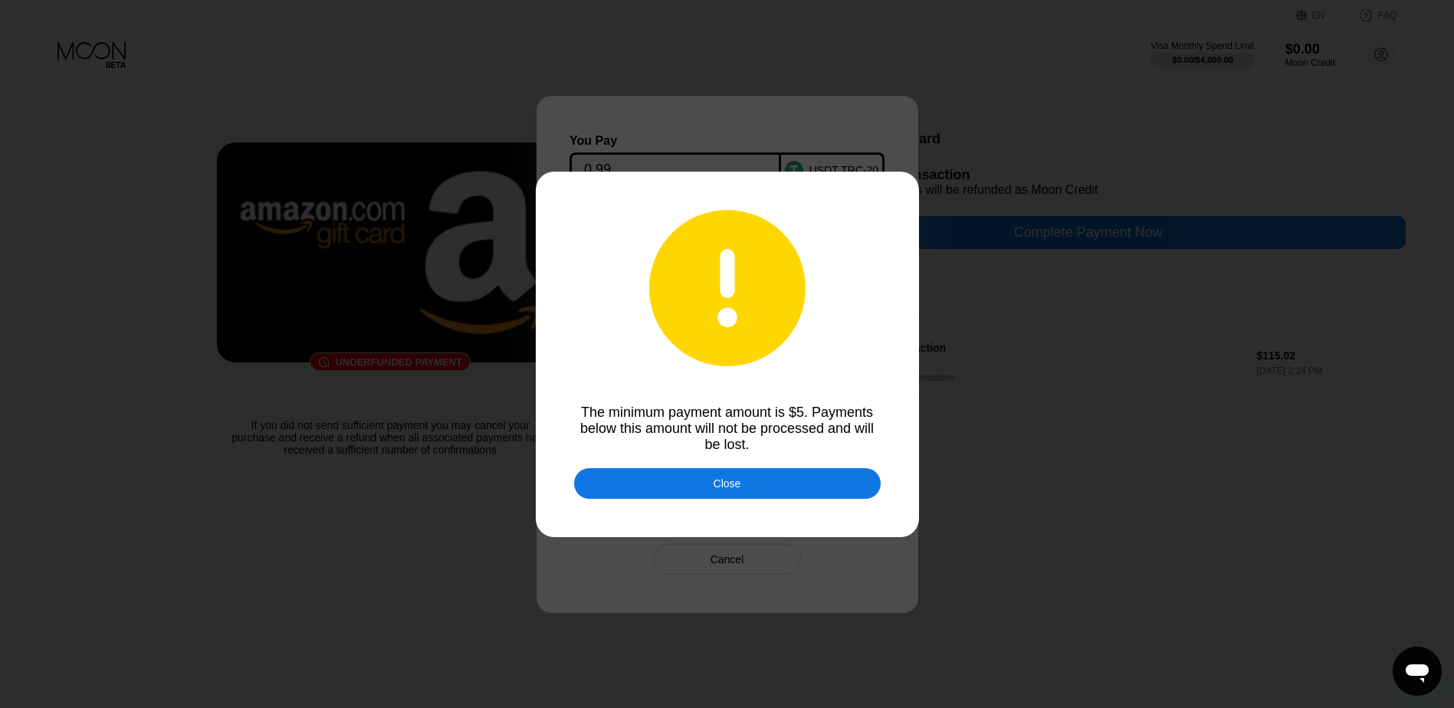
click at [707, 484] on div "Close" at bounding box center [727, 483] width 307 height 31
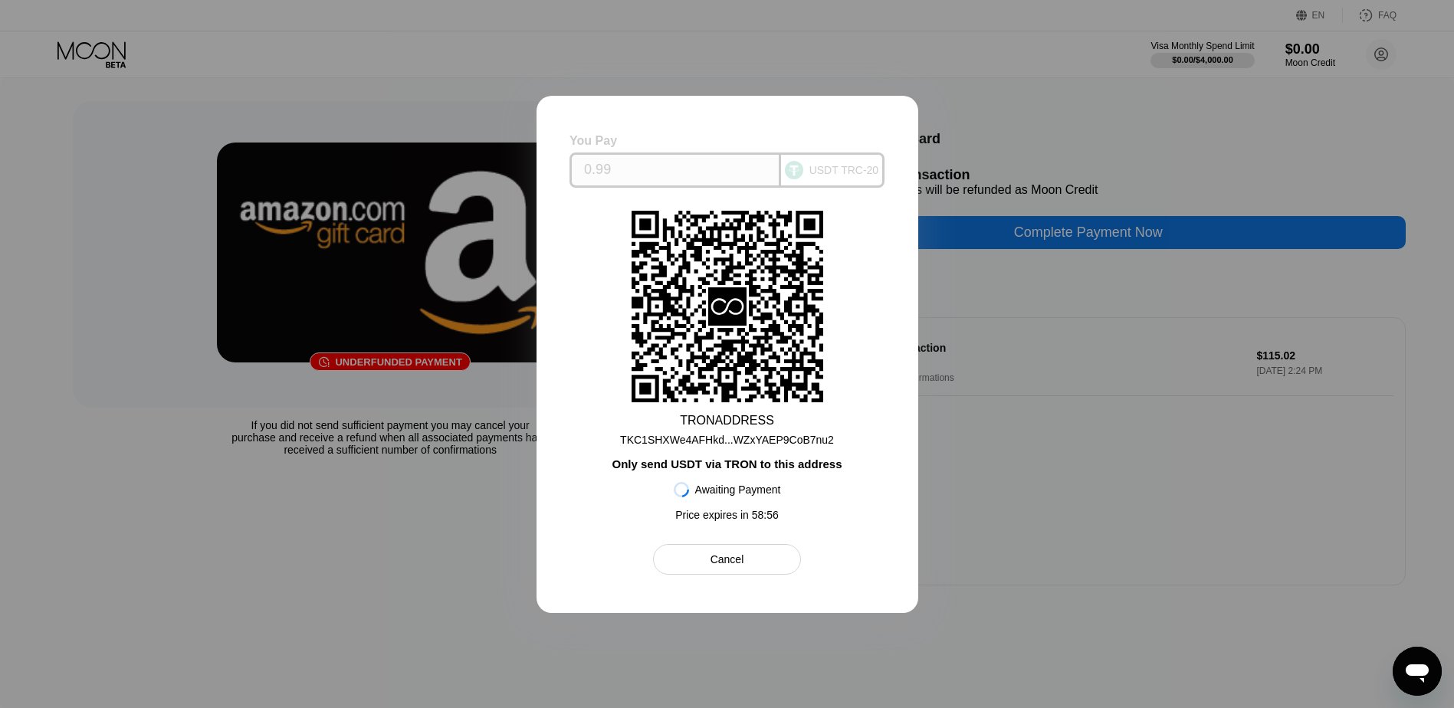
drag, startPoint x: 725, startPoint y: 166, endPoint x: 560, endPoint y: 168, distance: 164.8
click at [560, 168] on div "You Pay 0.99 USDT TRC-20 TRON ADDRESS TKC1SHXWe4AFHkd...WZxYAEP9CoB7nu2 Only se…" at bounding box center [727, 354] width 382 height 517
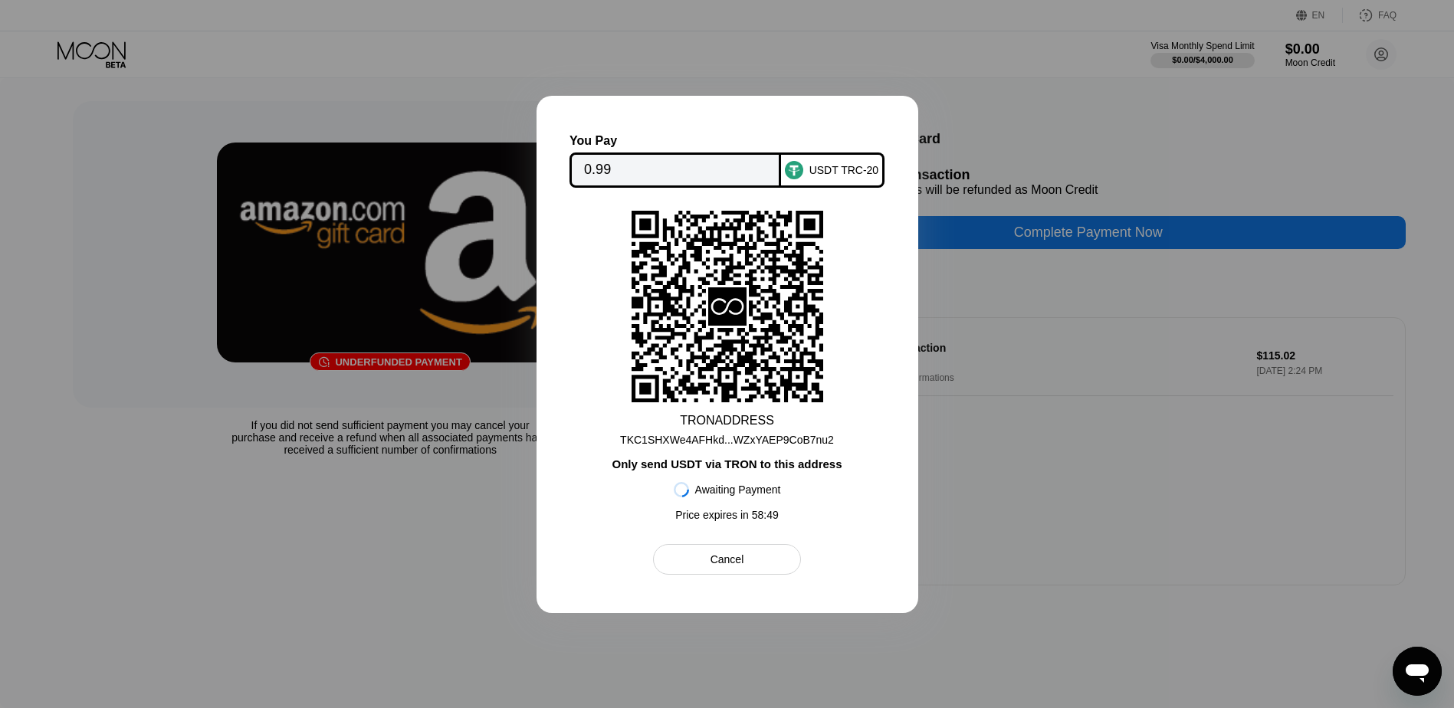
click at [772, 441] on div "TKC1SHXWe4AFHkd...WZxYAEP9CoB7nu2" at bounding box center [727, 440] width 214 height 12
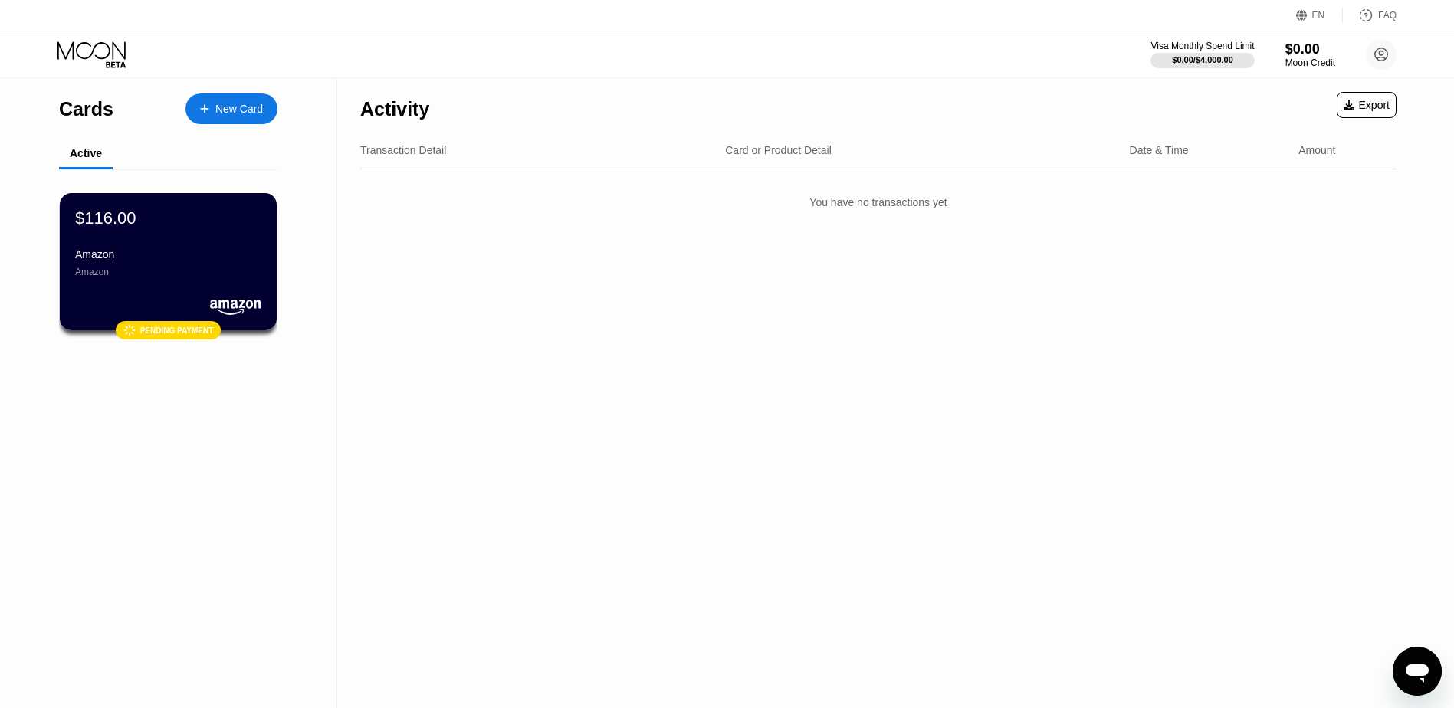
click at [130, 269] on div "Amazon Amazon" at bounding box center [168, 262] width 186 height 29
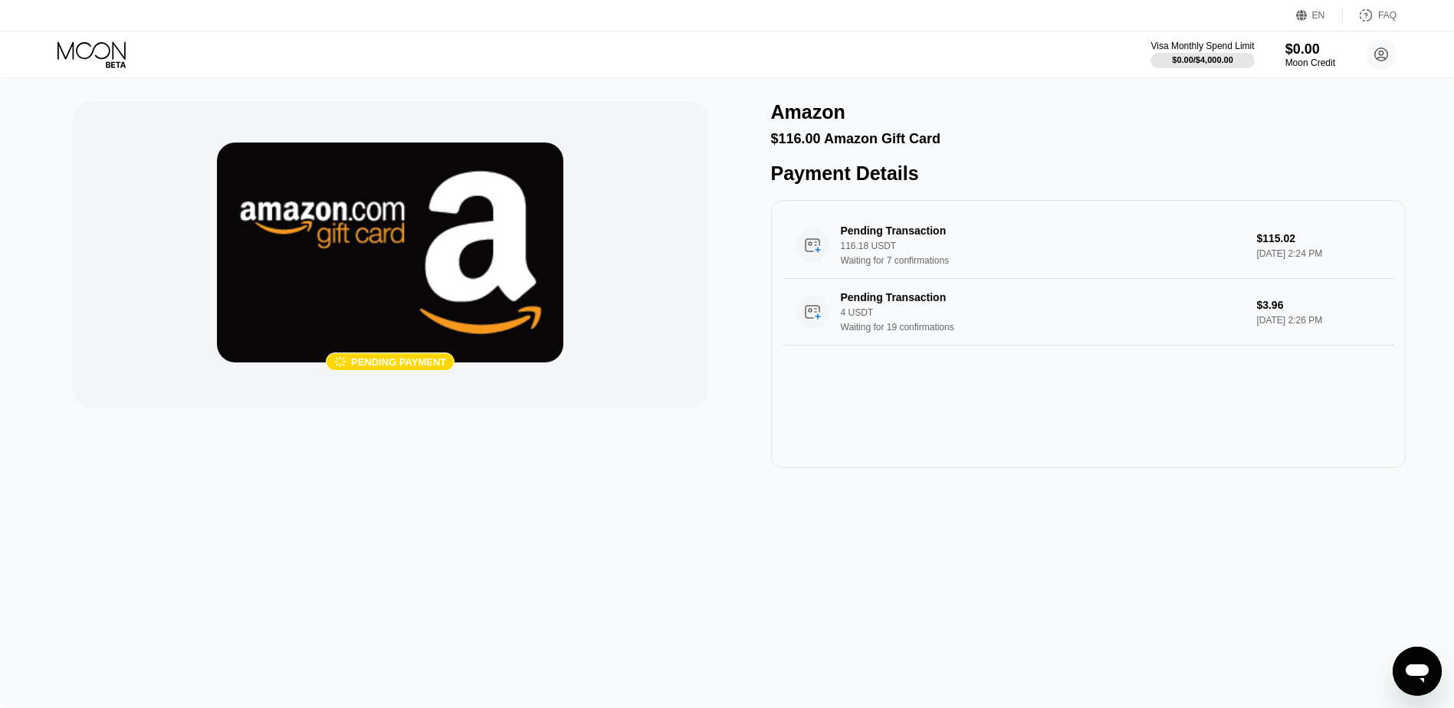
click at [1206, 413] on div "Pending Transaction 116.18 USDT Waiting for 7 confirmations $115.02 Sep 19, 202…" at bounding box center [1088, 334] width 635 height 268
click at [1380, 58] on circle at bounding box center [1381, 54] width 31 height 31
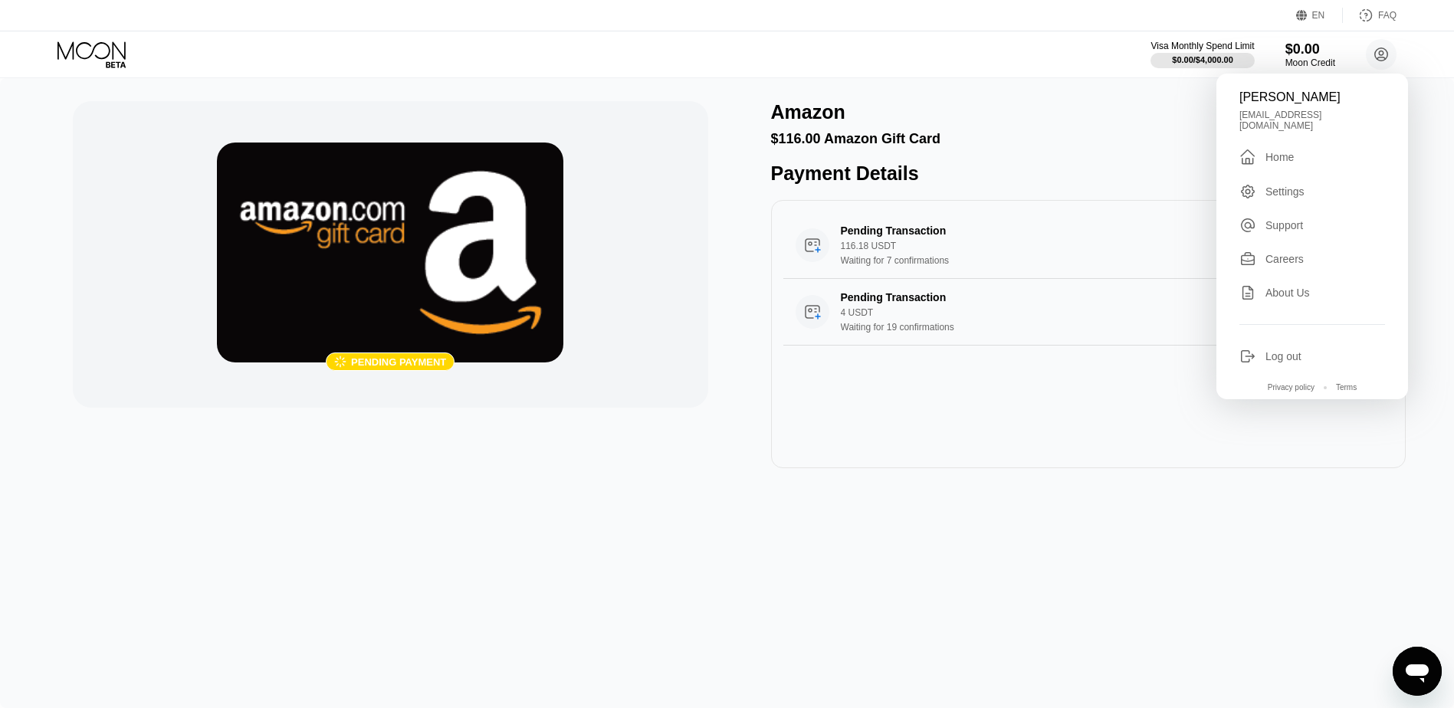
click at [1271, 152] on div "Home" at bounding box center [1279, 157] width 28 height 12
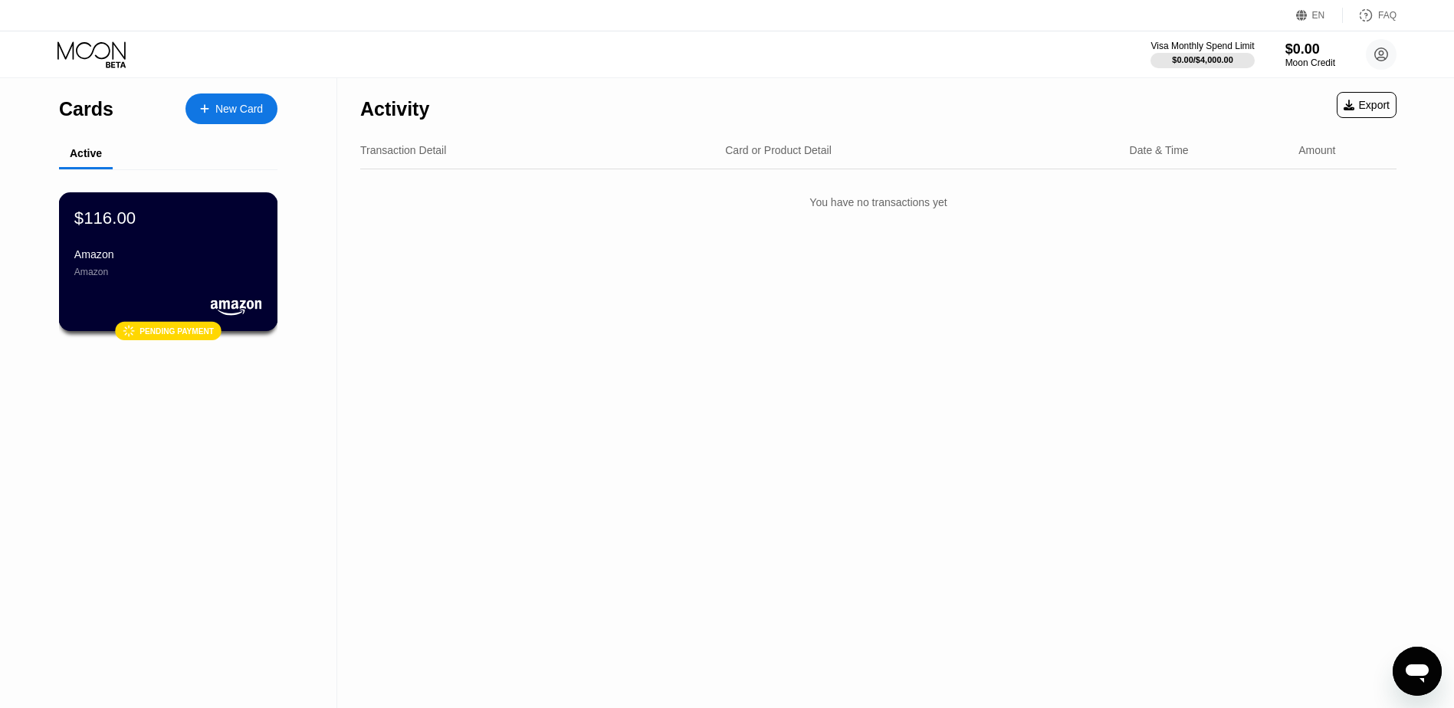
click at [132, 261] on div "Amazon" at bounding box center [168, 254] width 188 height 12
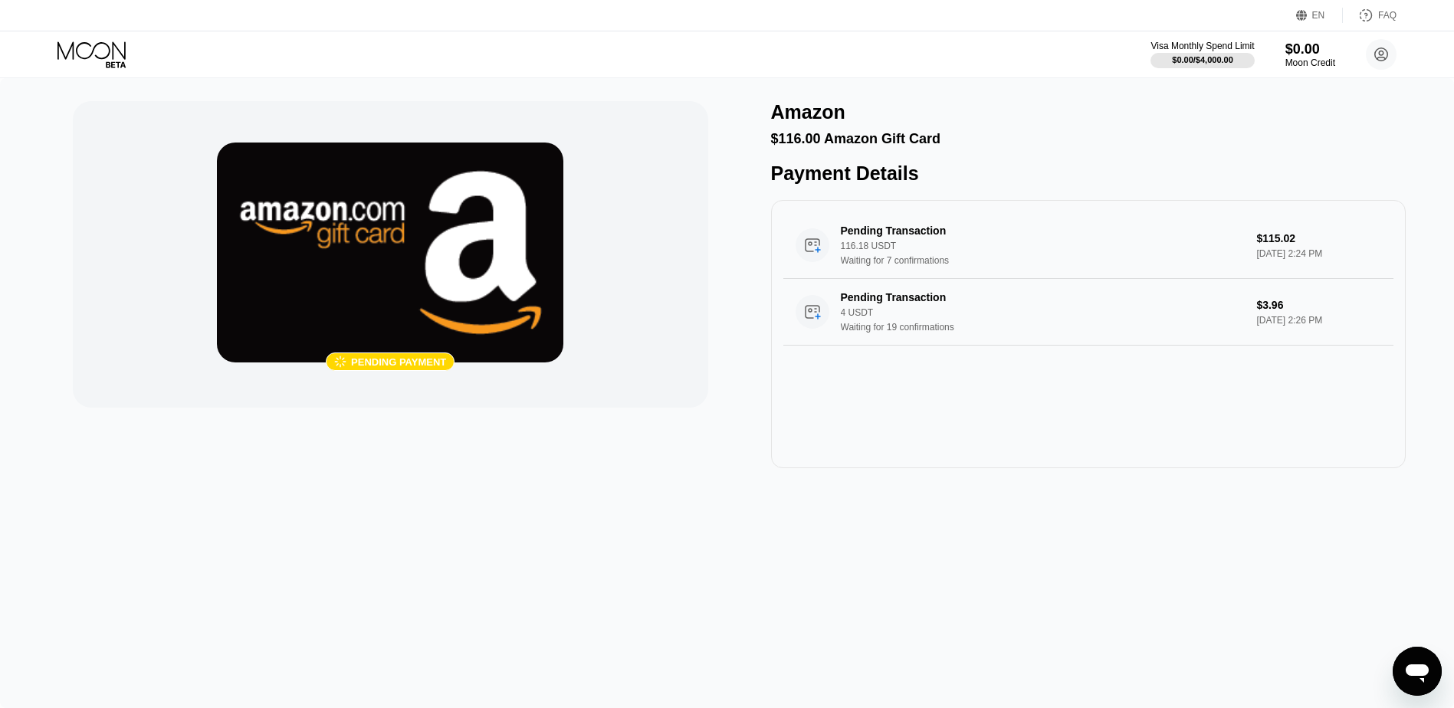
click at [375, 510] on div " Pending payment Amazon $116.00 Amazon Gift Card Payment Details Pending Trans…" at bounding box center [727, 393] width 1454 height 630
click at [871, 237] on div "Pending Transaction" at bounding box center [1028, 231] width 375 height 12
click at [864, 320] on div "Pending Transaction 4 USDT Waiting for 19 confirmations" at bounding box center [1043, 311] width 404 height 41
click at [1022, 266] on div "Waiting for 7 confirmations" at bounding box center [1043, 260] width 404 height 11
click at [1387, 58] on circle at bounding box center [1381, 54] width 31 height 31
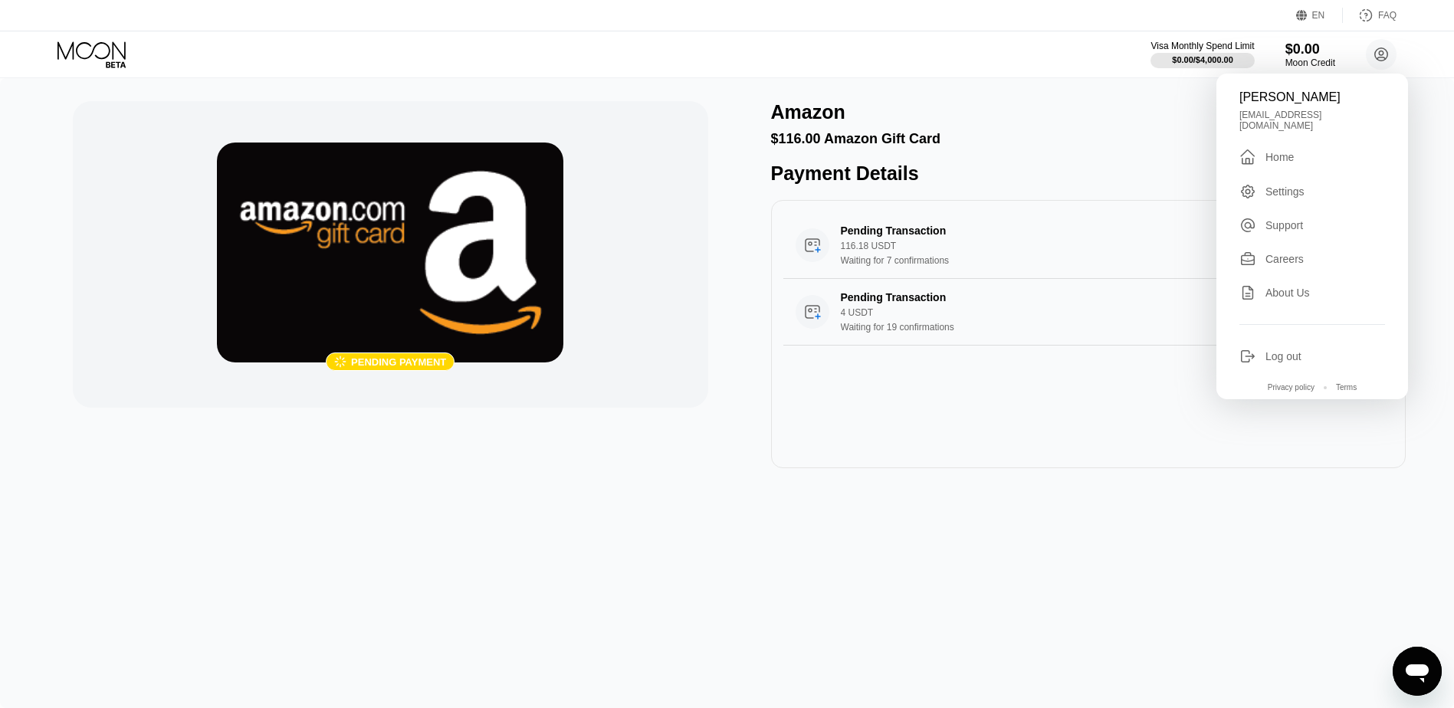
click at [1288, 151] on div "Home" at bounding box center [1279, 157] width 28 height 12
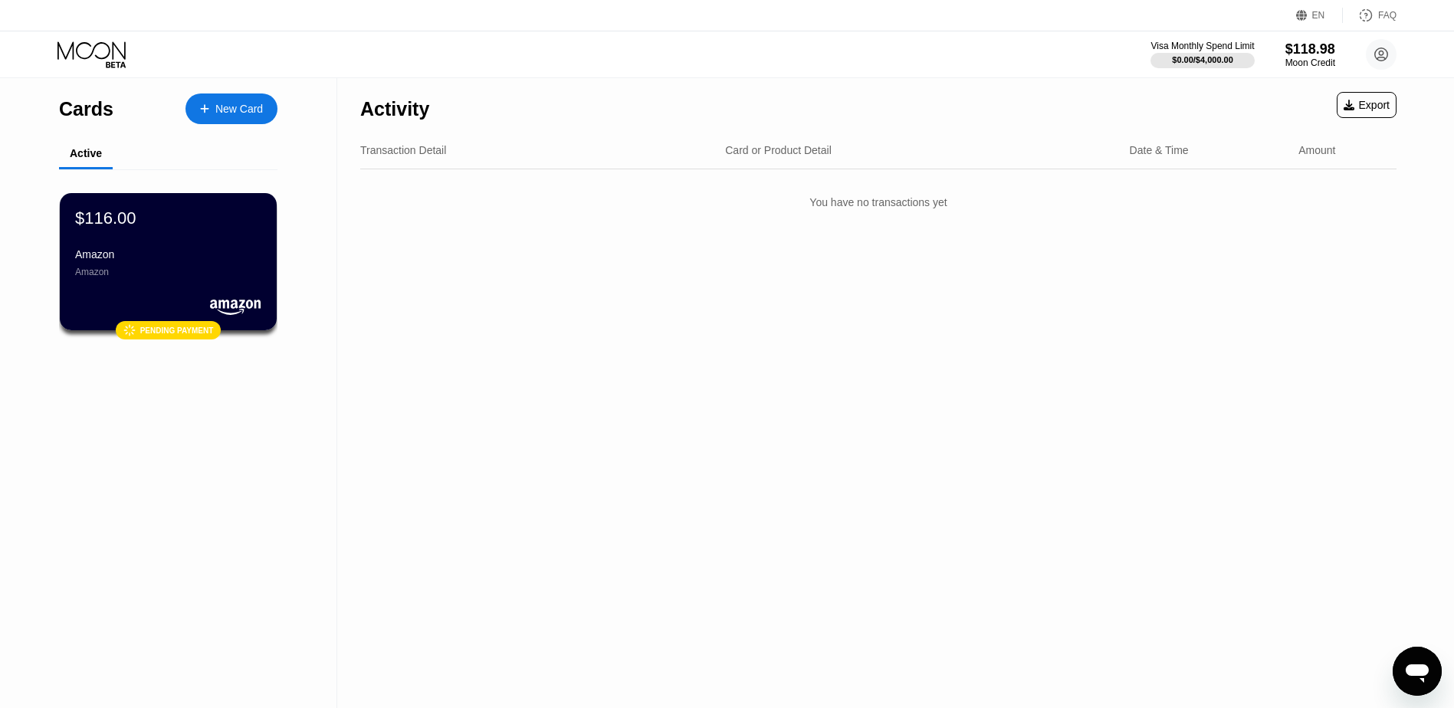
click at [218, 259] on div "Amazon" at bounding box center [168, 254] width 186 height 12
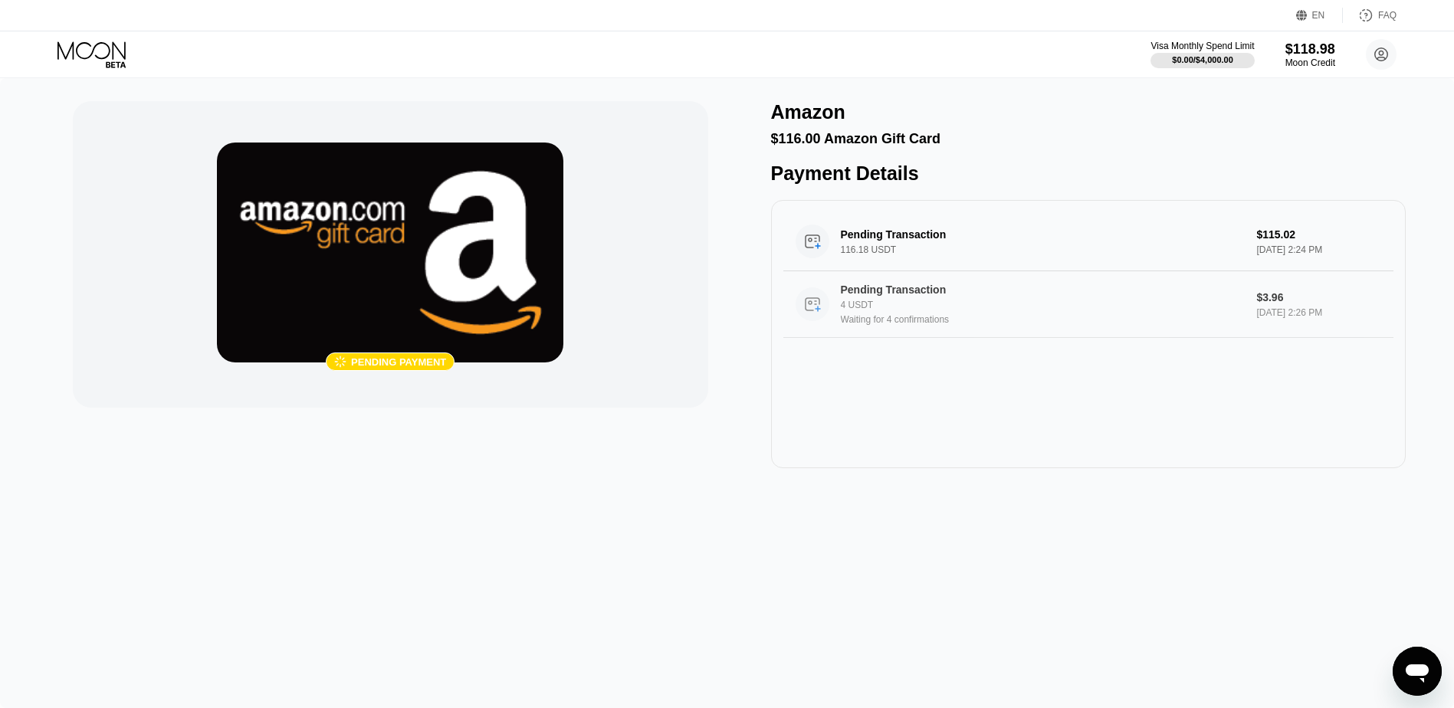
click at [887, 325] on div "Waiting for 4 confirmations" at bounding box center [1043, 319] width 404 height 11
click at [1381, 51] on icon at bounding box center [1381, 55] width 8 height 8
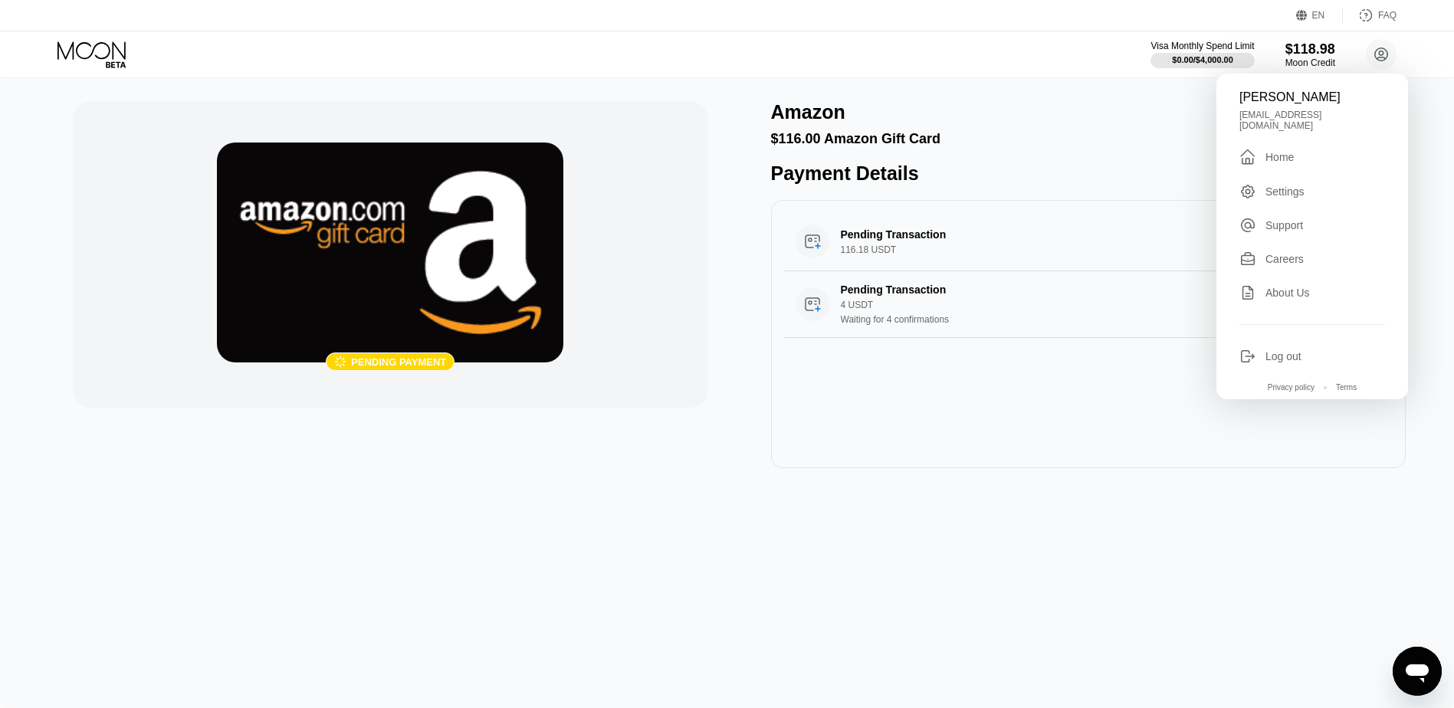
click at [1271, 152] on div "Home" at bounding box center [1279, 157] width 28 height 12
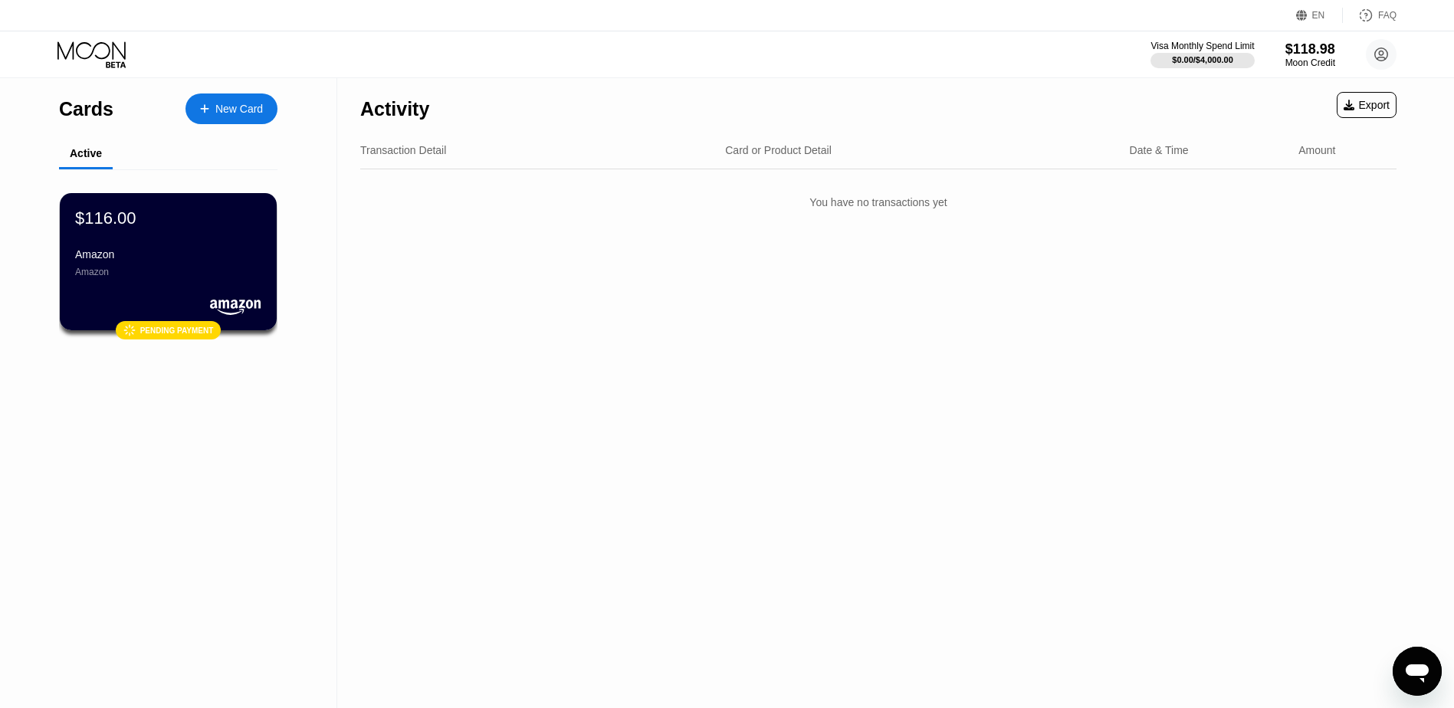
click at [159, 276] on div "Amazon" at bounding box center [168, 272] width 186 height 11
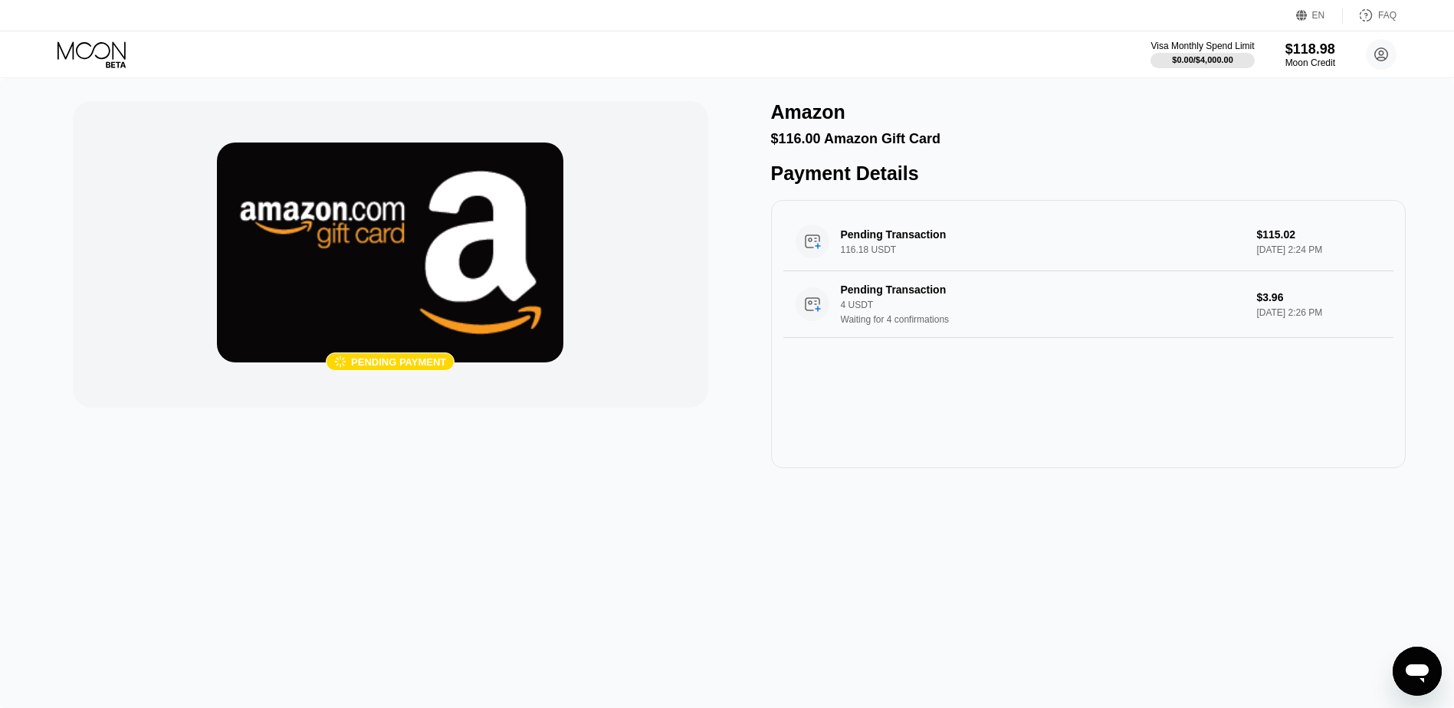
click at [221, 451] on div " Pending payment" at bounding box center [390, 284] width 635 height 367
click at [821, 254] on circle at bounding box center [812, 242] width 34 height 34
click at [1382, 62] on circle at bounding box center [1381, 54] width 31 height 31
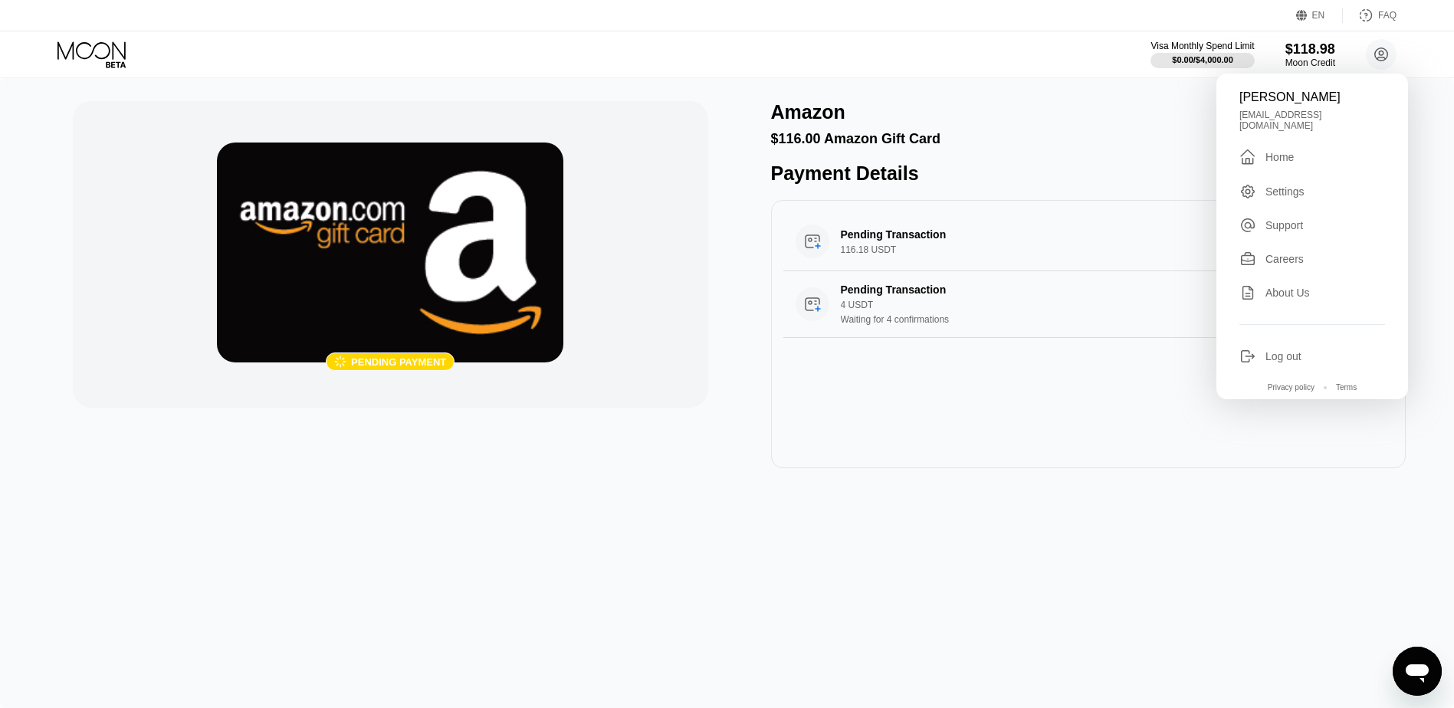
click at [1280, 151] on div "Home" at bounding box center [1279, 157] width 28 height 12
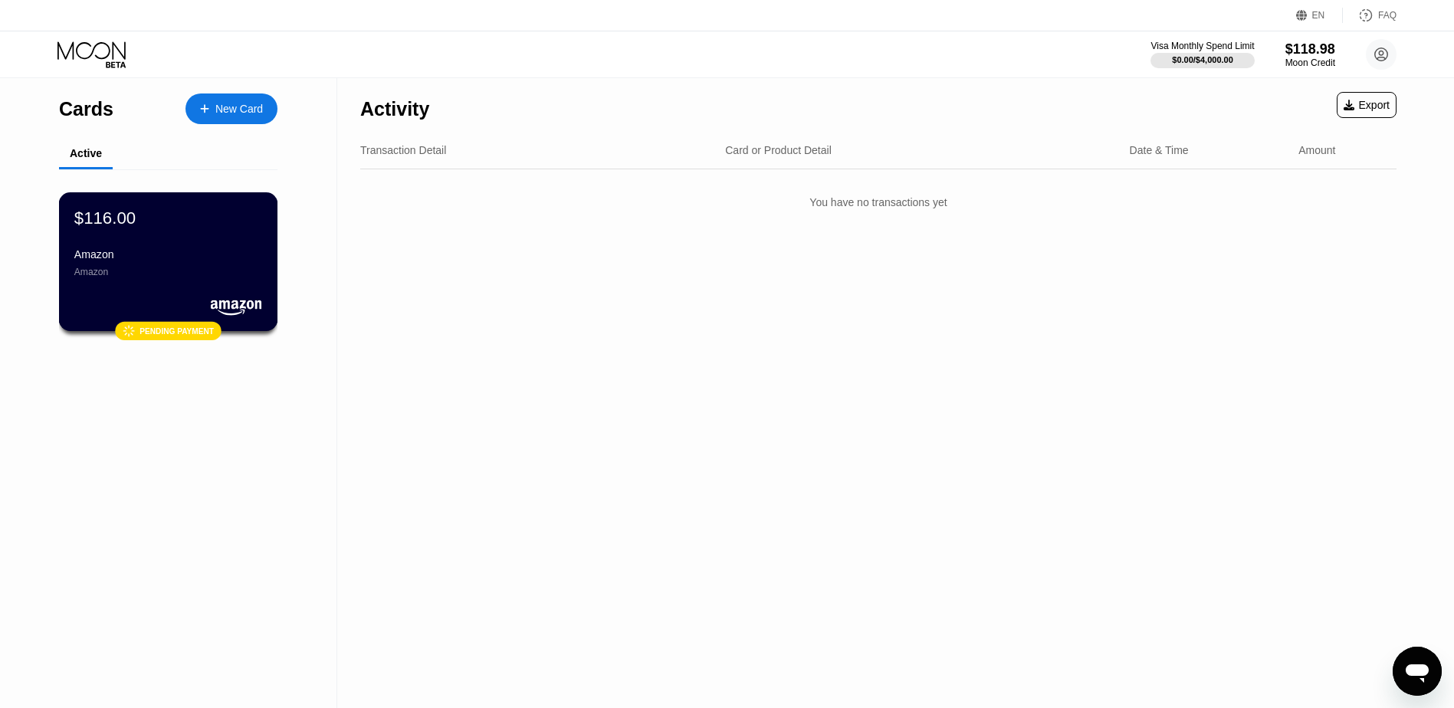
click at [97, 261] on div "Amazon" at bounding box center [168, 254] width 188 height 12
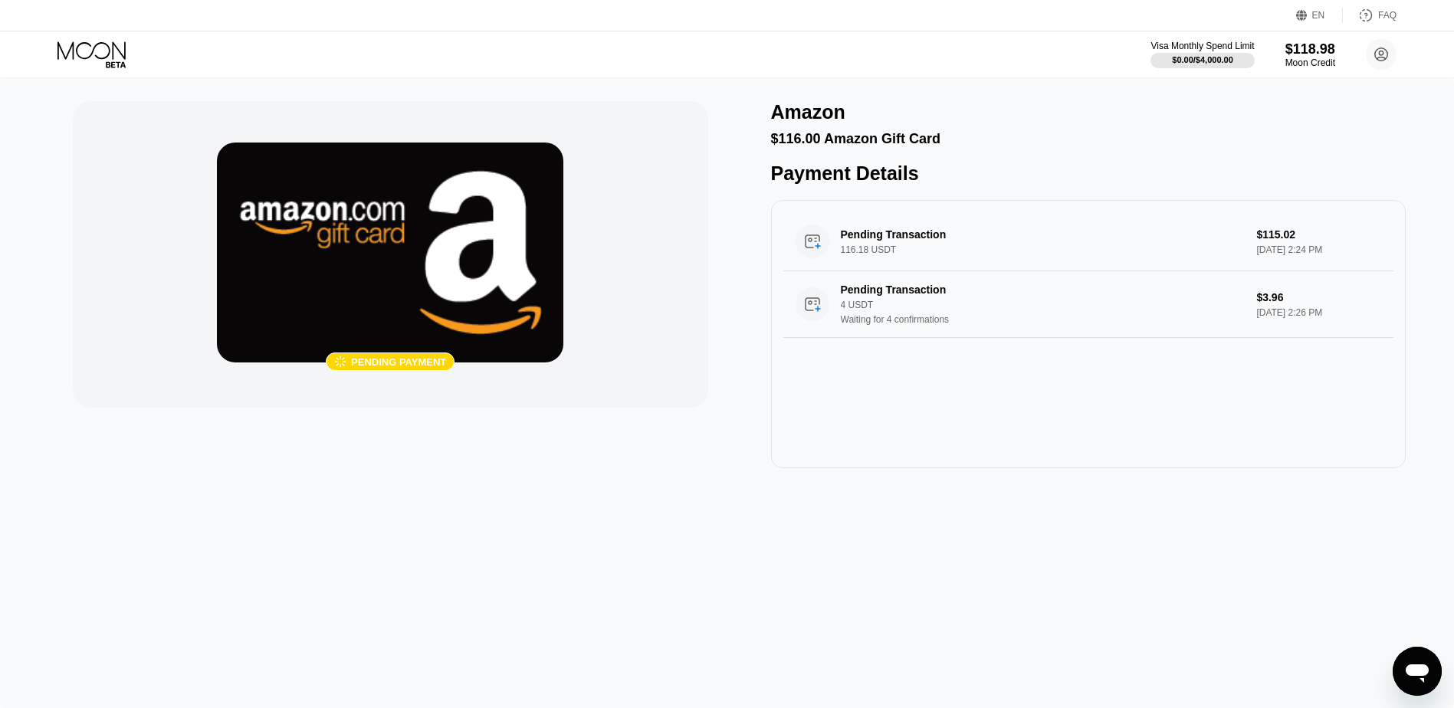
click at [730, 520] on div " Pending payment Amazon $116.00 Amazon Gift Card Payment Details Pending Trans…" at bounding box center [727, 393] width 1454 height 630
click at [666, 549] on div " Pending payment Amazon $116.00 Amazon Gift Card Payment Details Pending Trans…" at bounding box center [727, 393] width 1454 height 630
click at [1382, 57] on icon at bounding box center [1381, 55] width 8 height 8
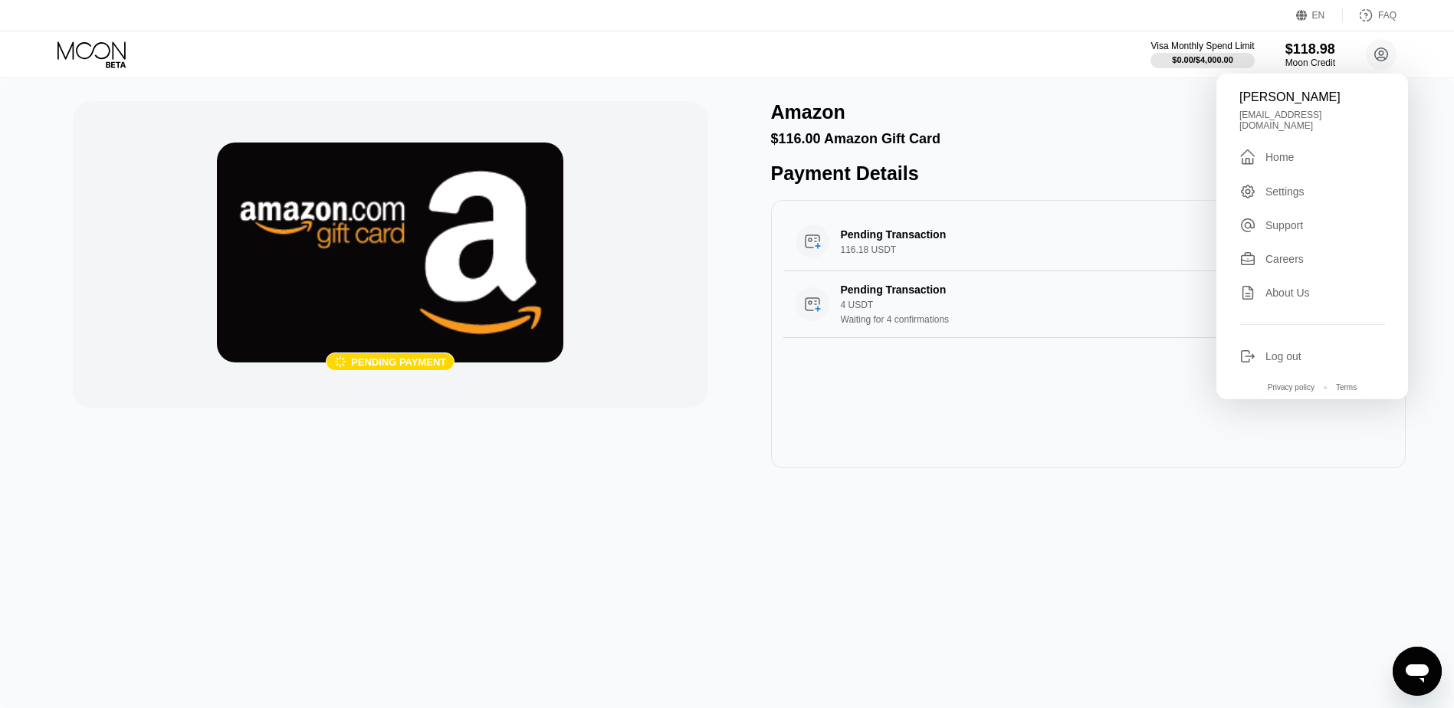
click at [1285, 151] on div "Home" at bounding box center [1279, 157] width 28 height 12
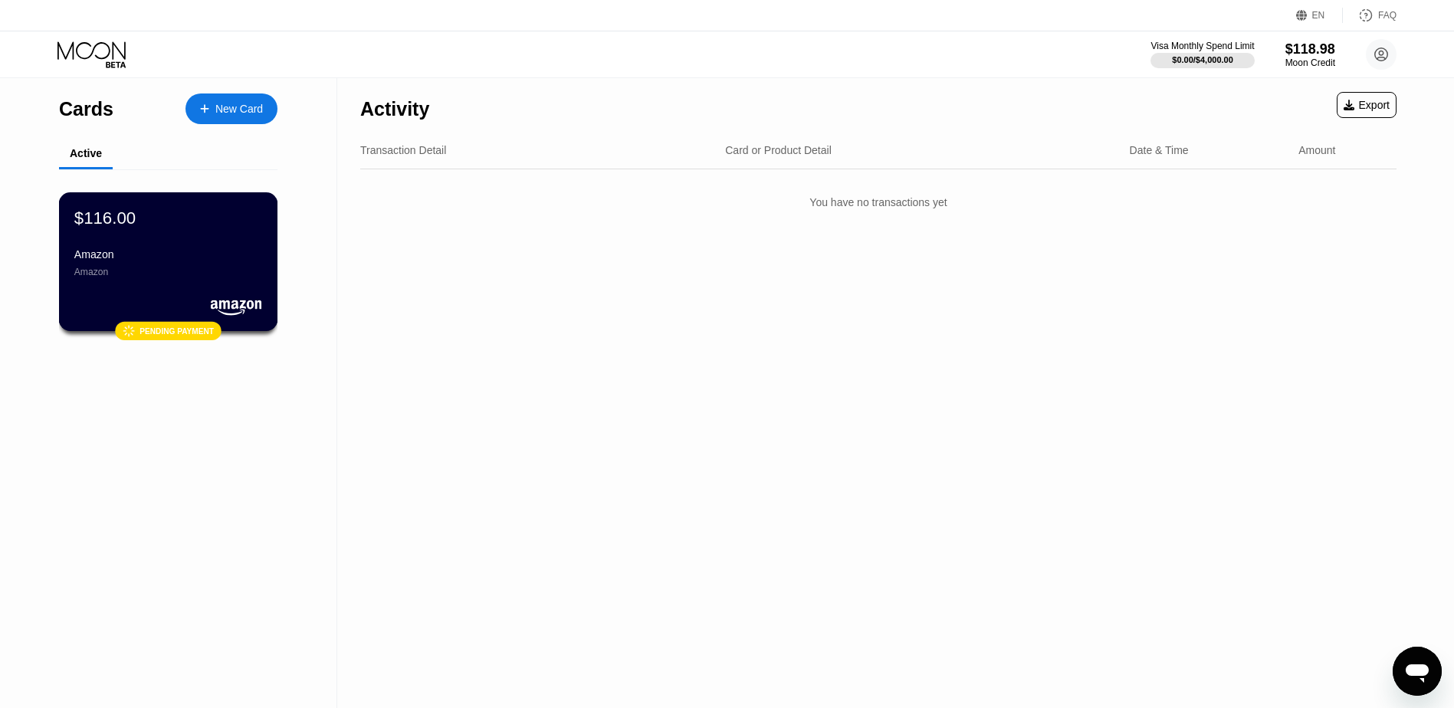
click at [181, 251] on div "$116.00 Amazon Amazon" at bounding box center [168, 243] width 188 height 70
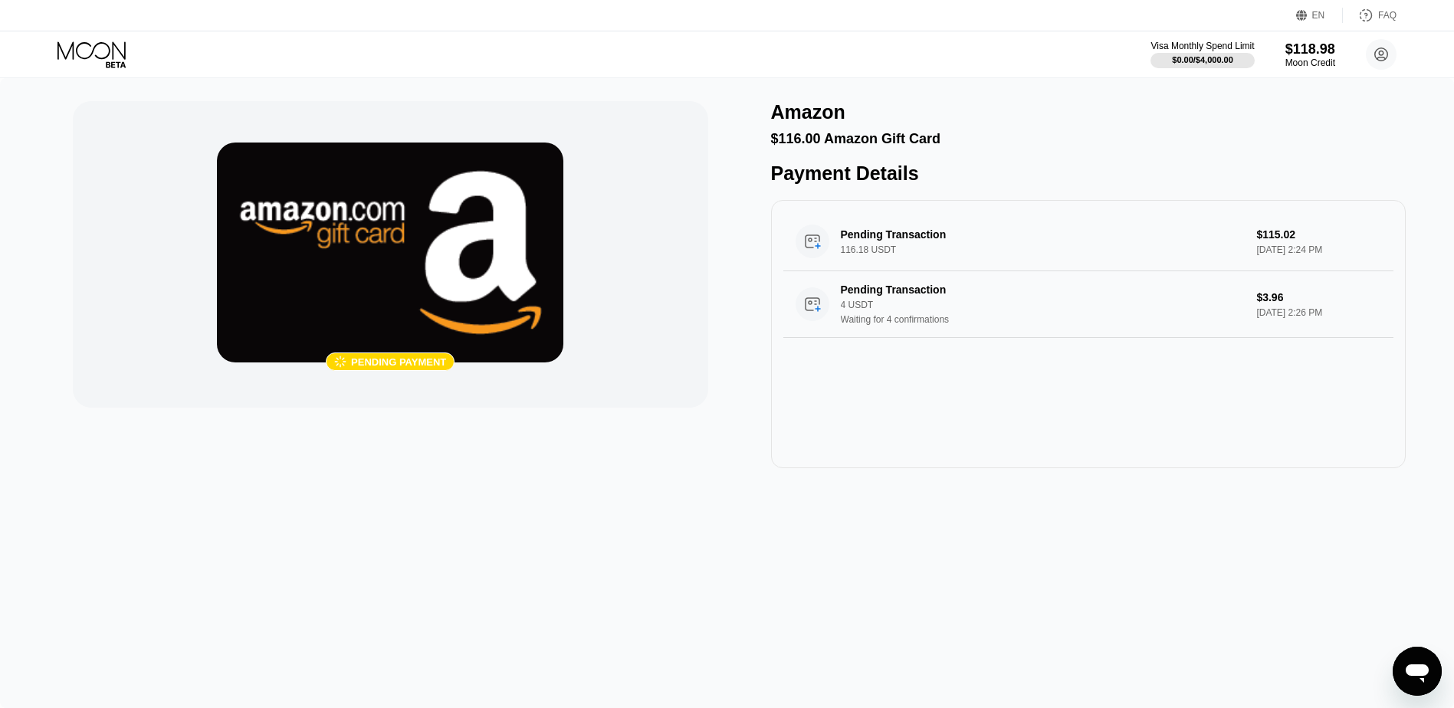
click at [353, 581] on div " Pending payment Amazon $116.00 Amazon Gift Card Payment Details Pending Trans…" at bounding box center [727, 393] width 1454 height 630
click at [387, 319] on img at bounding box center [390, 253] width 346 height 220
drag, startPoint x: 359, startPoint y: 231, endPoint x: 220, endPoint y: 245, distance: 140.2
click at [220, 240] on img at bounding box center [390, 253] width 346 height 220
click at [484, 517] on div " Pending payment Amazon $116.00 Amazon Gift Card Payment Details Pending Trans…" at bounding box center [727, 393] width 1454 height 630
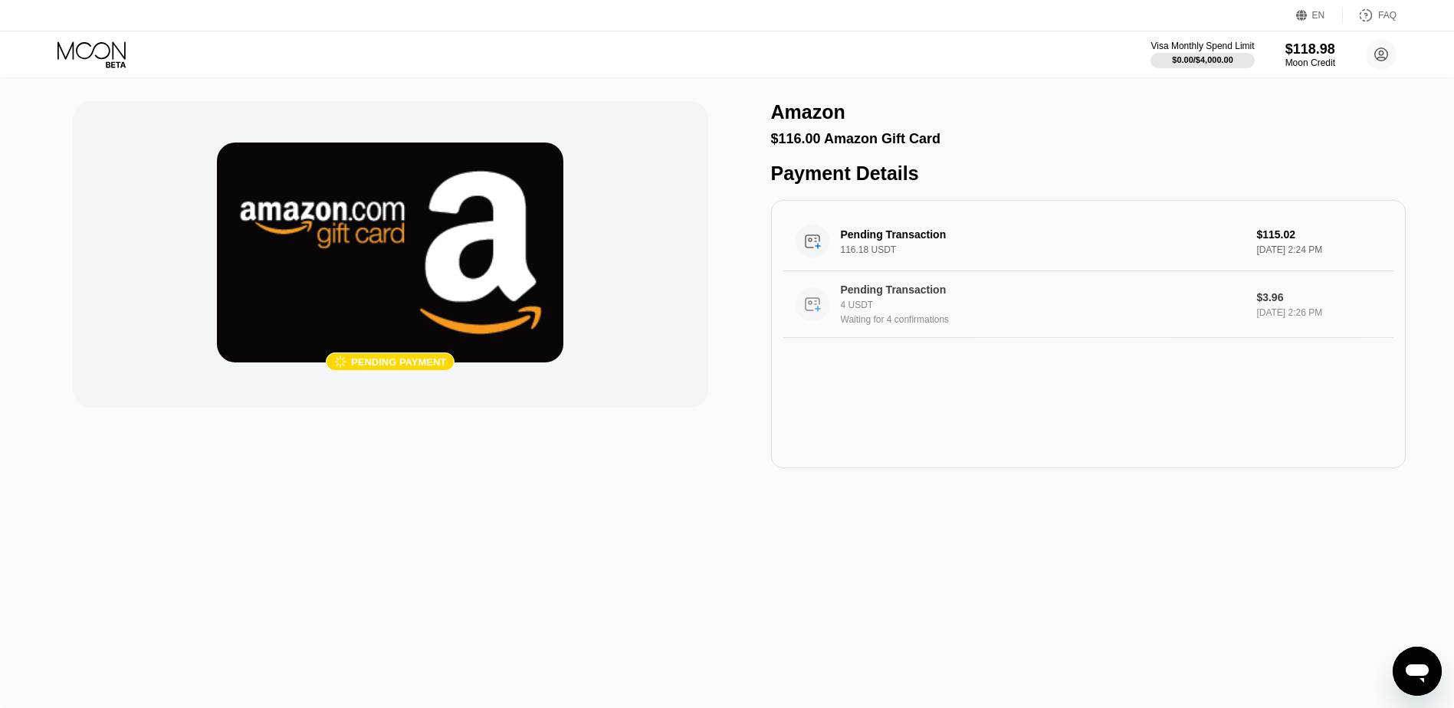
click at [814, 304] on icon at bounding box center [812, 302] width 8 height 3
click at [1391, 61] on circle at bounding box center [1381, 54] width 31 height 31
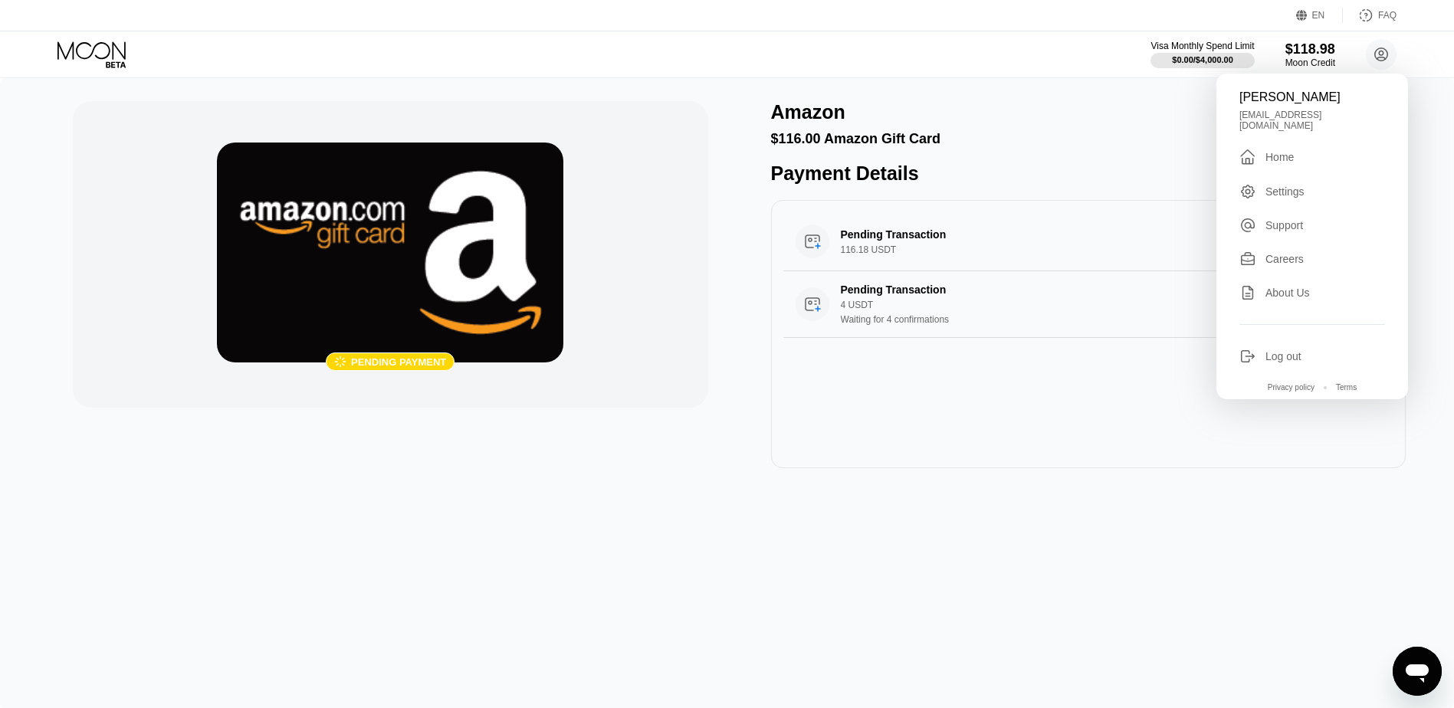
click at [1313, 156] on div " Home" at bounding box center [1312, 157] width 146 height 18
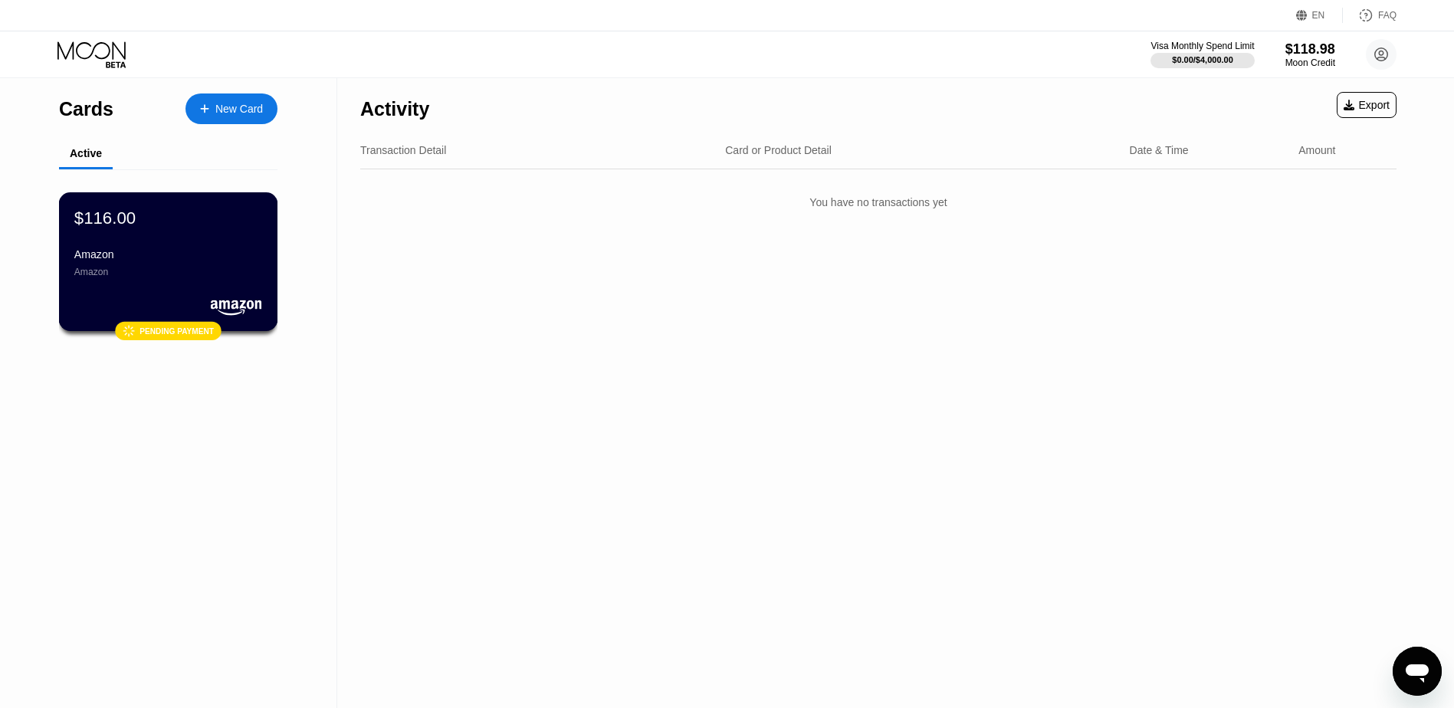
click at [182, 277] on div "Amazon" at bounding box center [168, 272] width 188 height 11
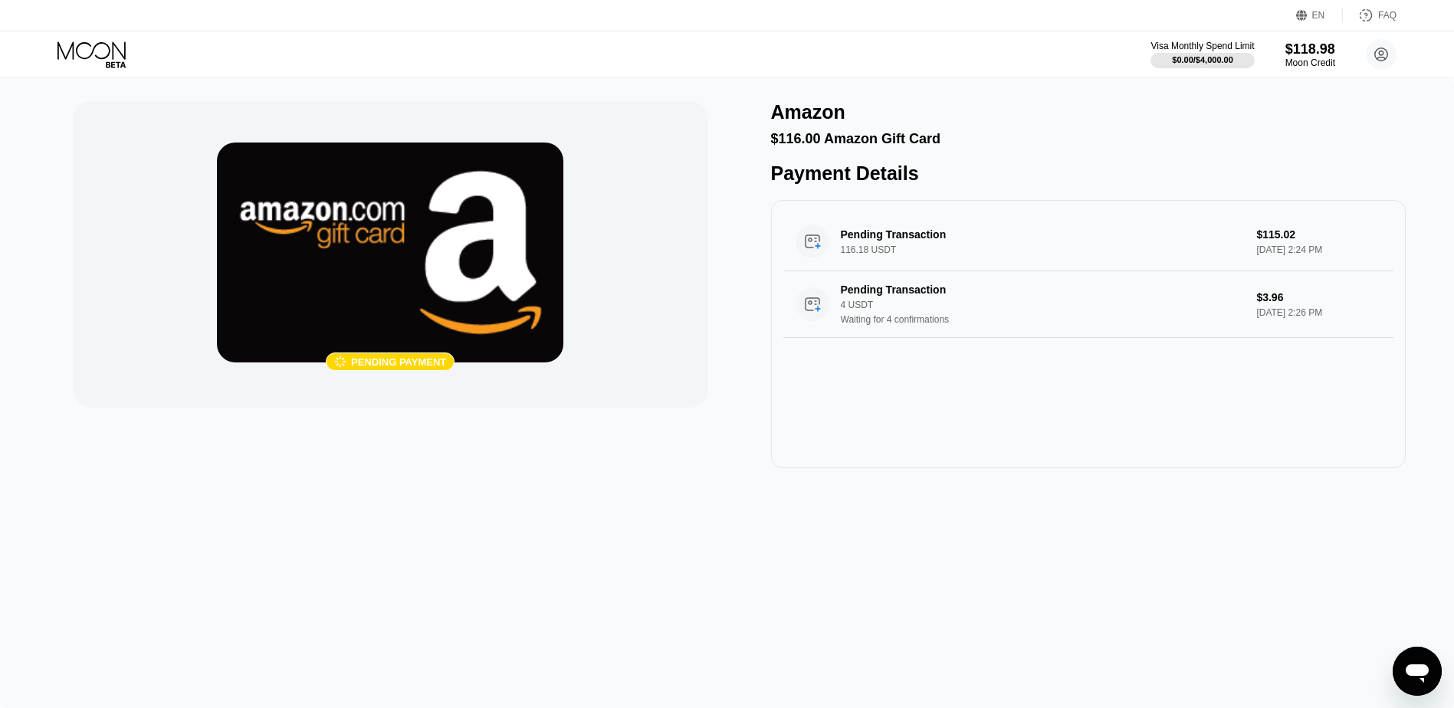
click at [559, 552] on div " Pending payment Amazon $116.00 Amazon Gift Card Payment Details Pending Trans…" at bounding box center [727, 393] width 1454 height 630
click at [1392, 54] on circle at bounding box center [1381, 54] width 31 height 31
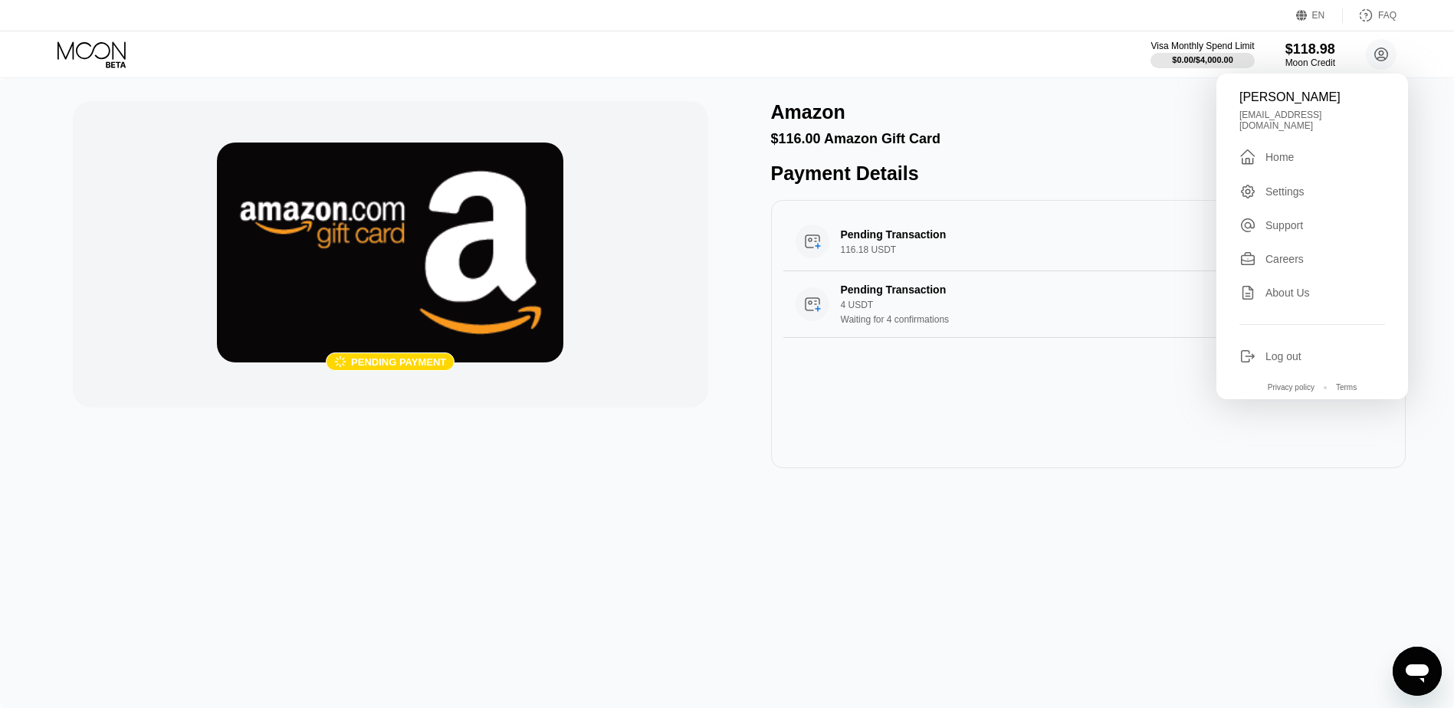
click at [1299, 156] on div " Home" at bounding box center [1312, 157] width 146 height 18
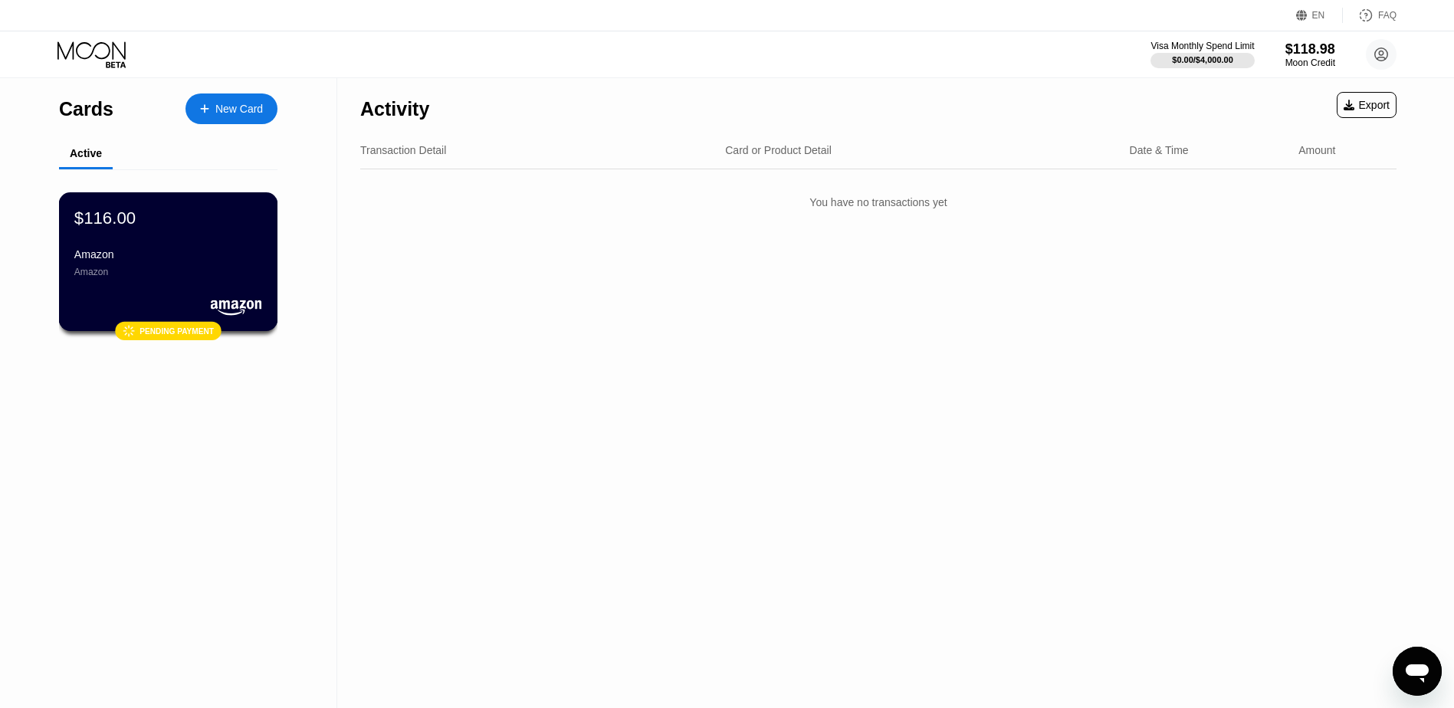
click at [162, 277] on div "Amazon" at bounding box center [168, 272] width 188 height 11
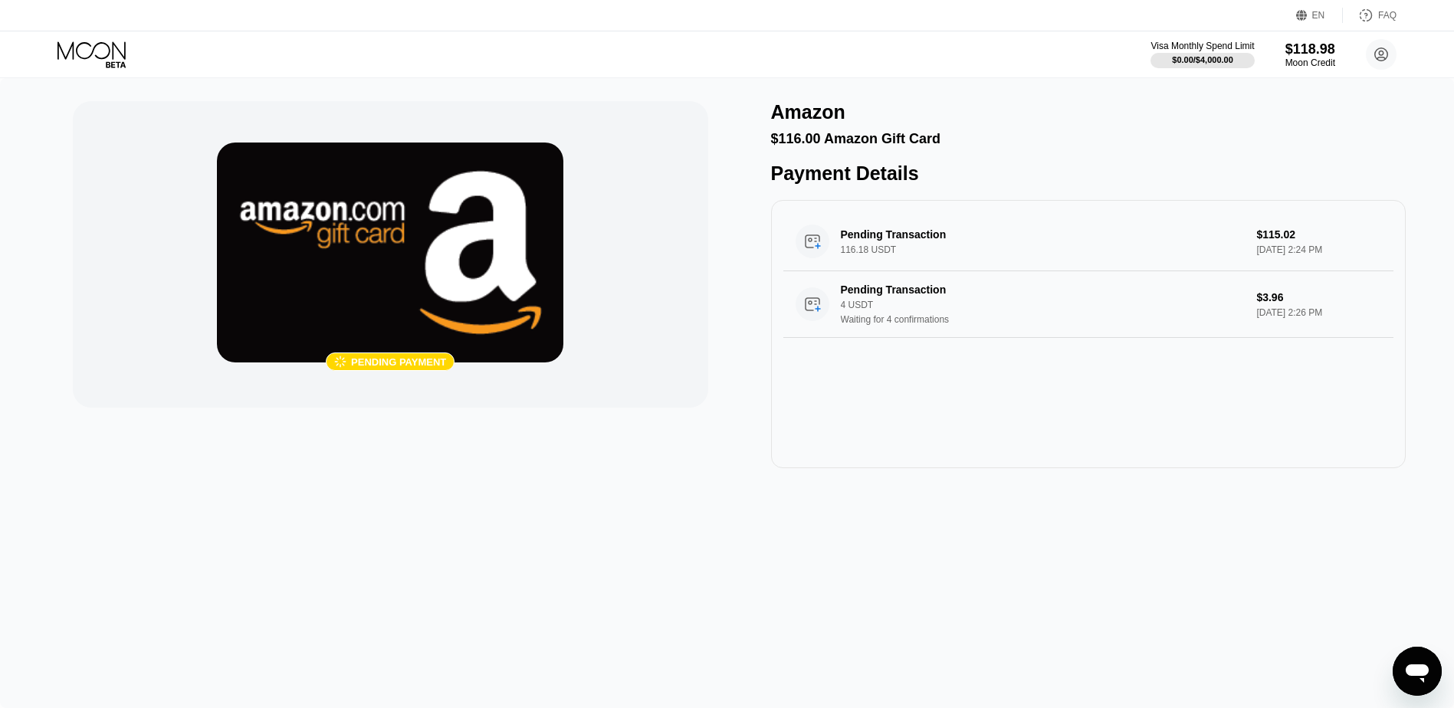
click at [503, 498] on div " Pending payment Amazon $116.00 Amazon Gift Card Payment Details Pending Trans…" at bounding box center [727, 393] width 1454 height 630
click at [890, 325] on div "Waiting for 4 confirmations" at bounding box center [1043, 319] width 404 height 11
click at [1381, 55] on icon at bounding box center [1381, 55] width 8 height 8
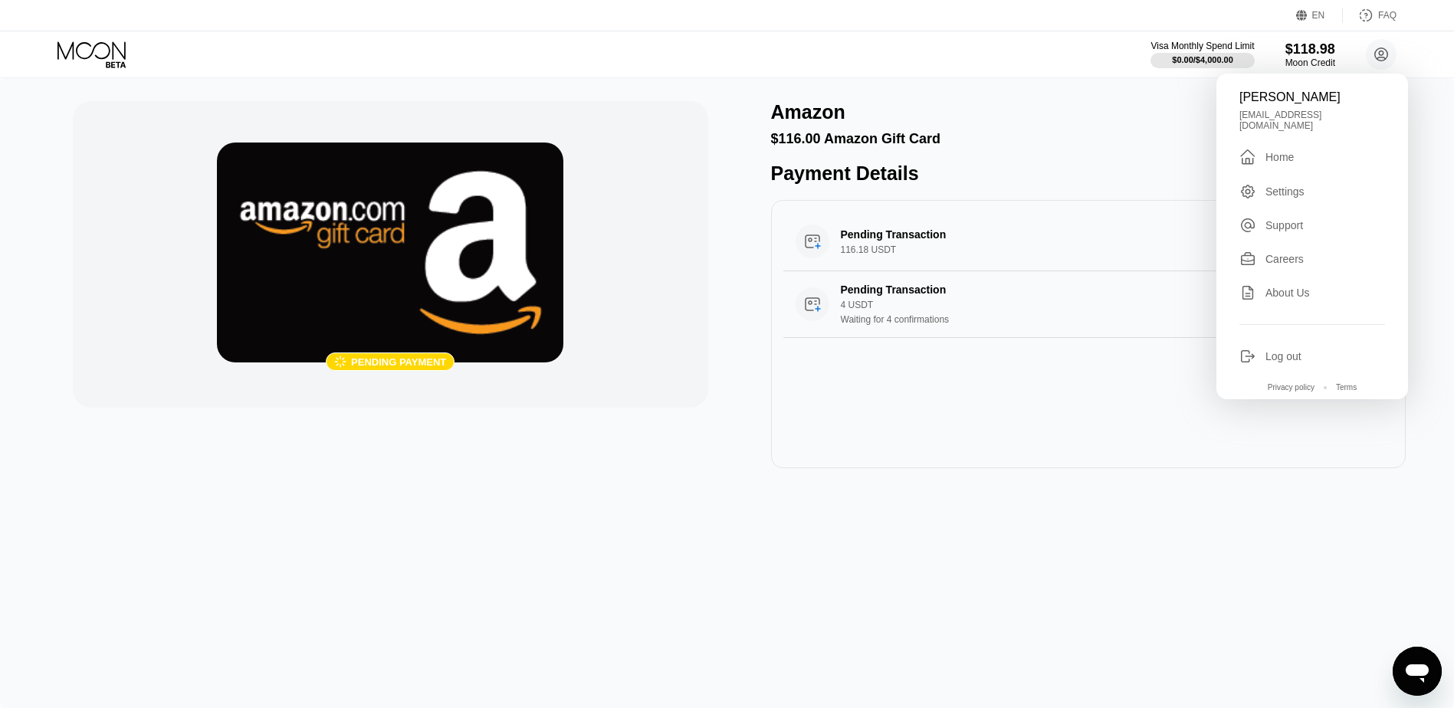
click at [1308, 153] on div " Home" at bounding box center [1312, 157] width 146 height 18
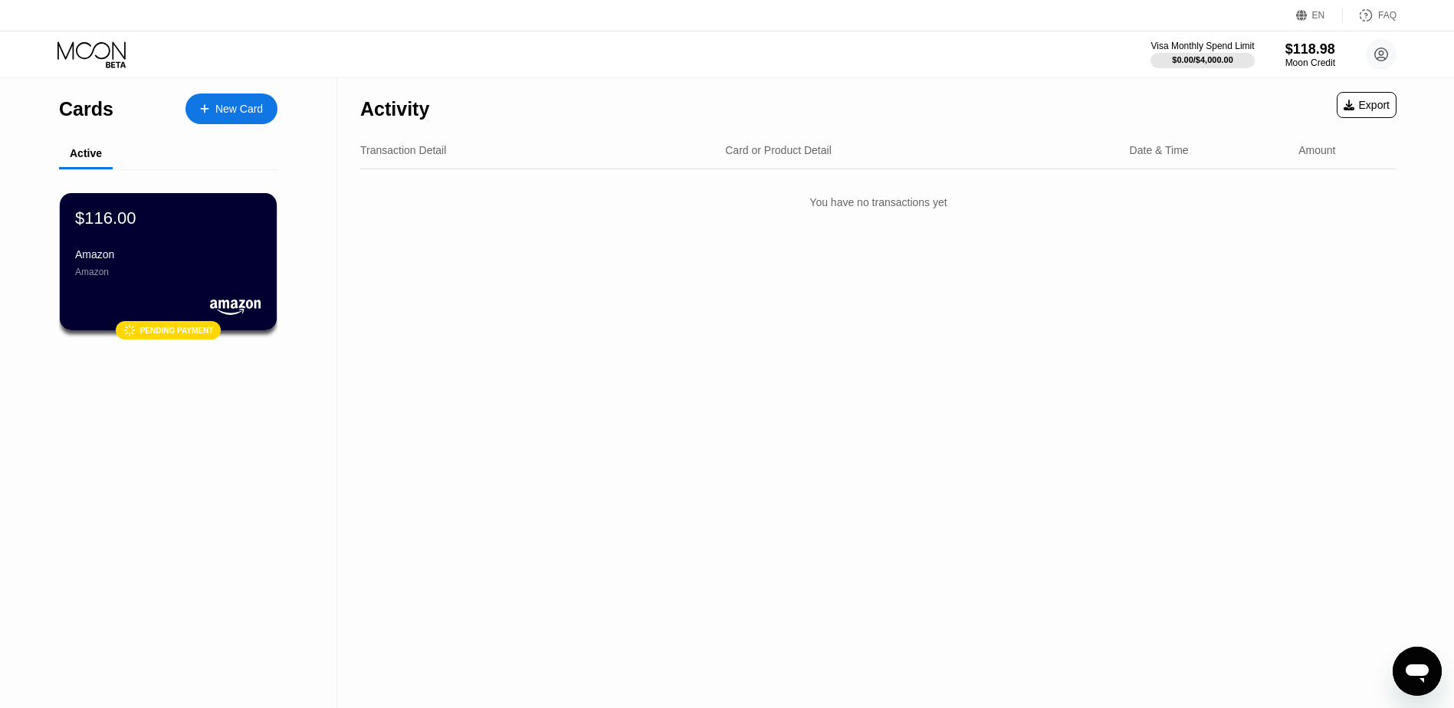
click at [199, 261] on div "Amazon" at bounding box center [168, 254] width 186 height 12
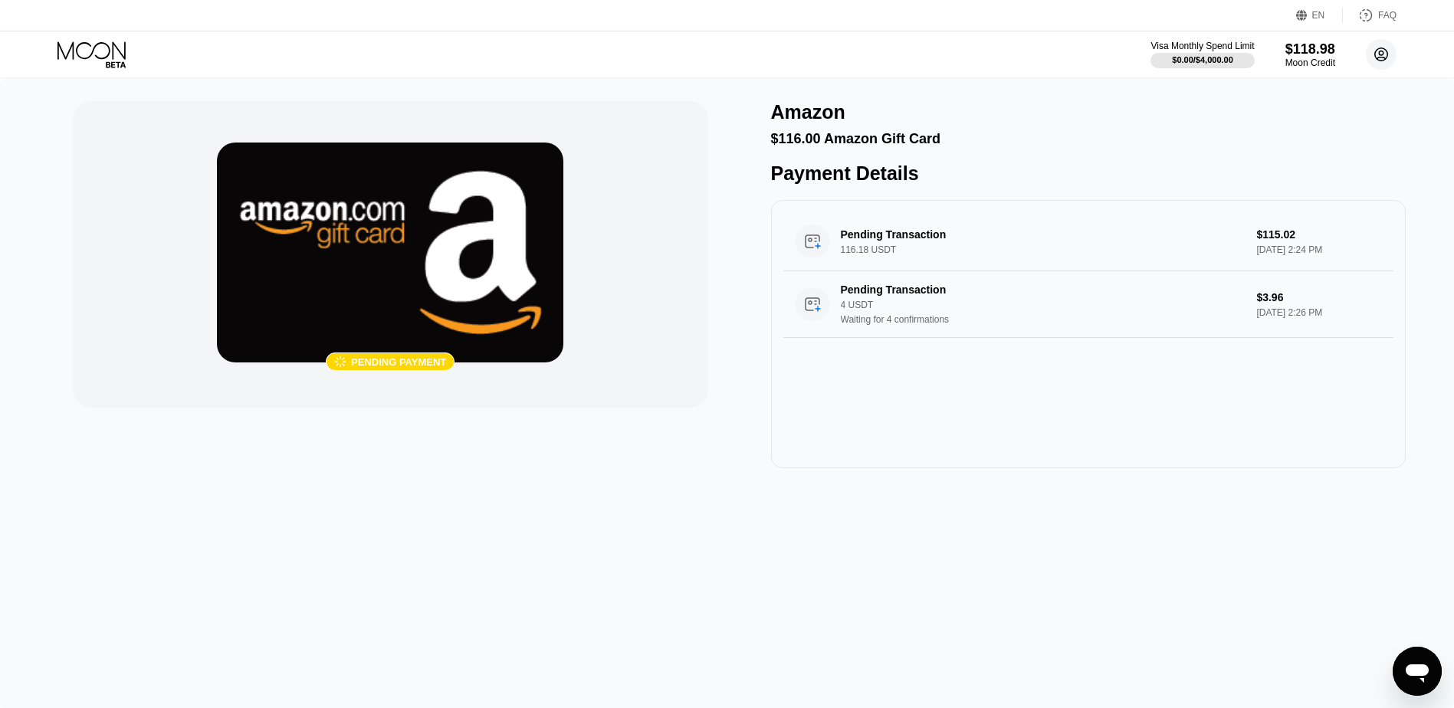
click at [1382, 53] on icon at bounding box center [1381, 55] width 8 height 8
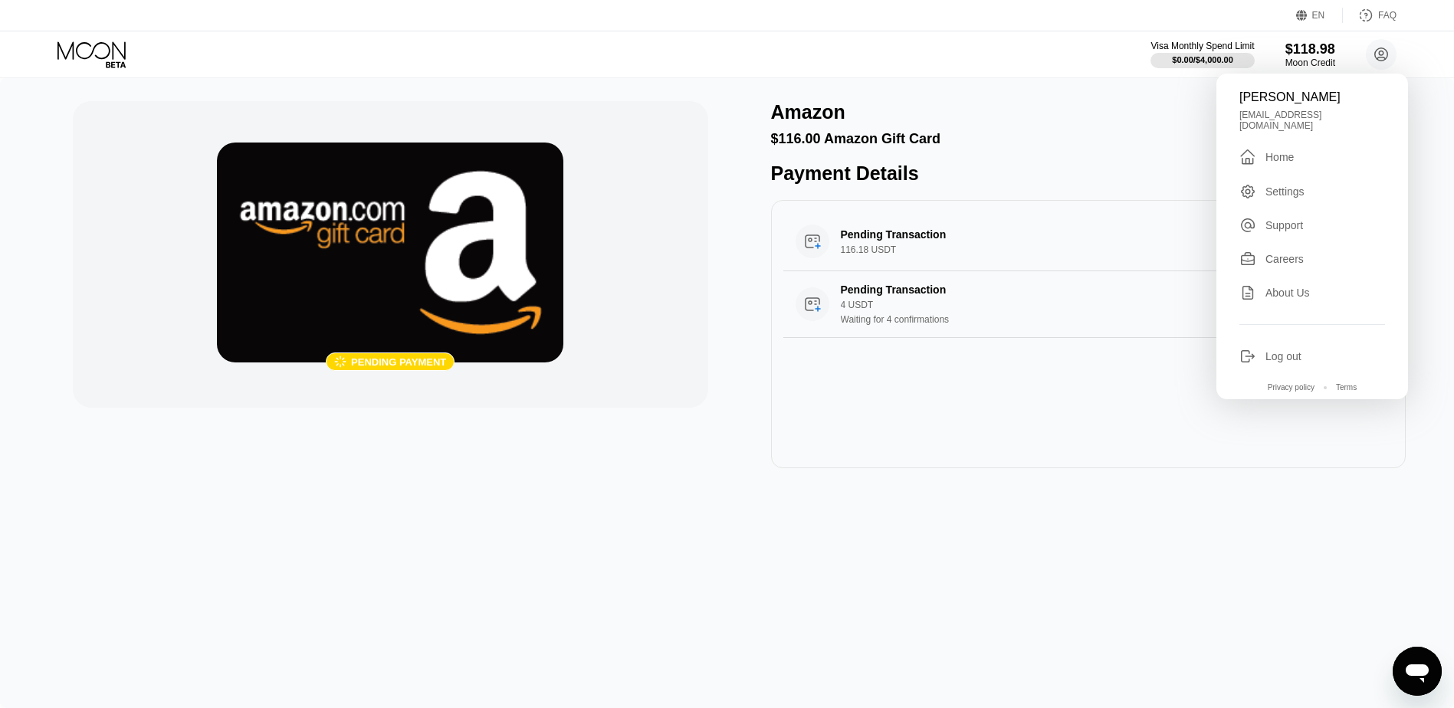
click at [1266, 152] on div "Home" at bounding box center [1279, 157] width 28 height 12
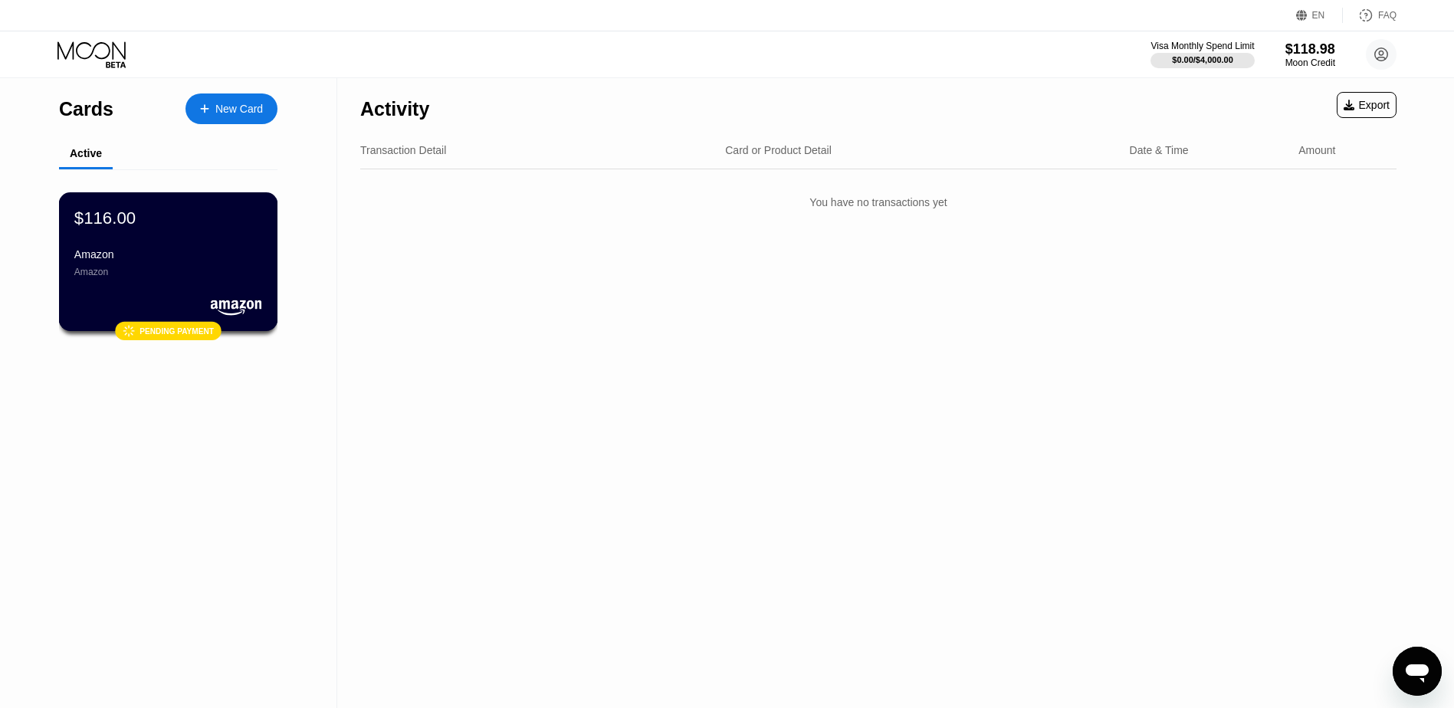
click at [203, 274] on div "Amazon Amazon" at bounding box center [168, 262] width 188 height 29
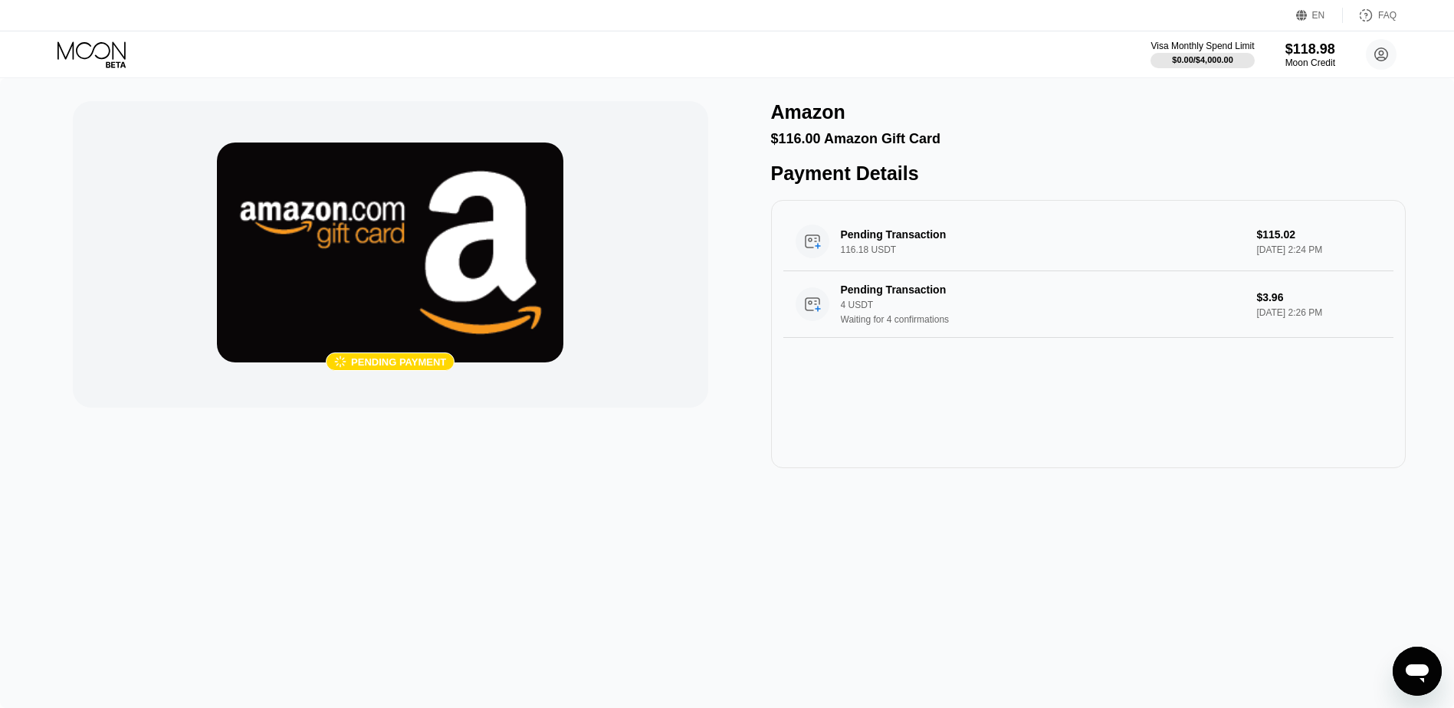
click at [909, 605] on div " Pending payment Amazon $116.00 Amazon Gift Card Payment Details Pending Trans…" at bounding box center [727, 393] width 1454 height 630
click at [1377, 55] on circle at bounding box center [1381, 54] width 31 height 31
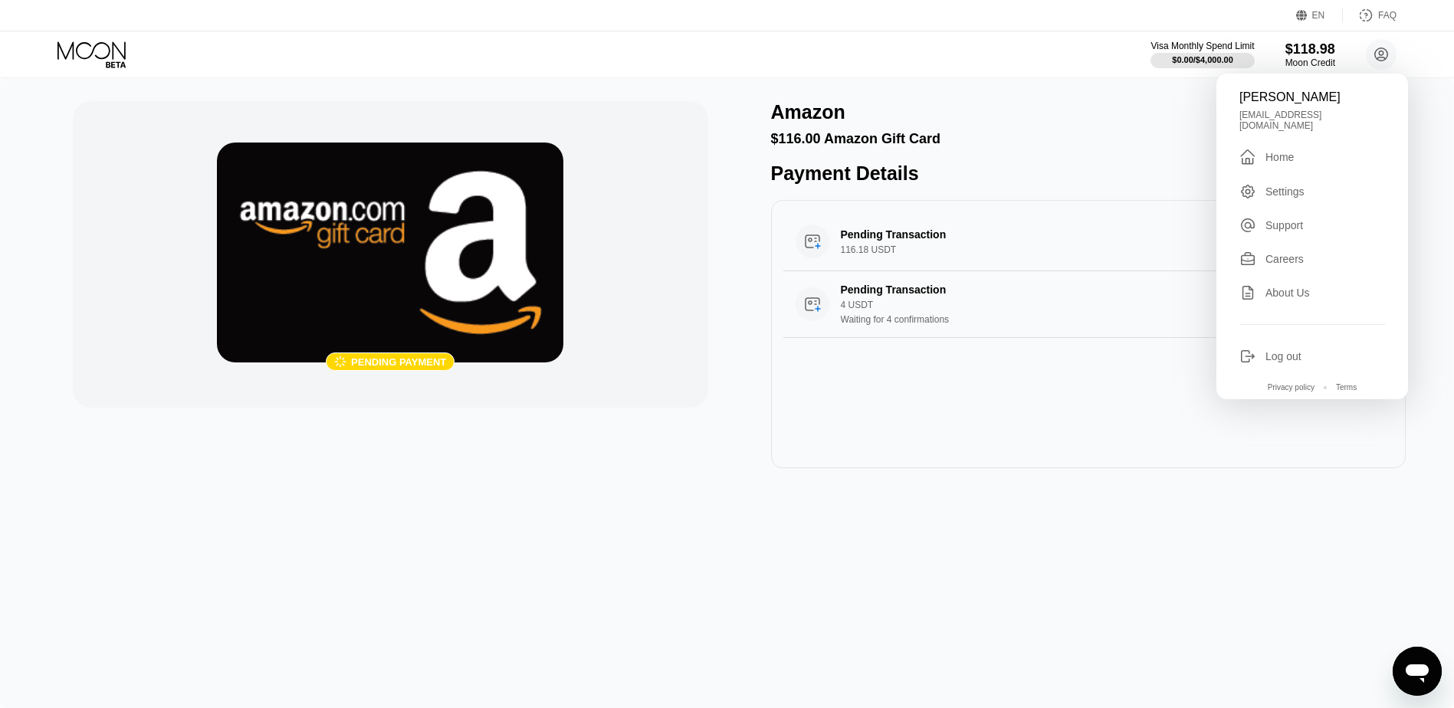
click at [1282, 151] on div "Home" at bounding box center [1279, 157] width 28 height 12
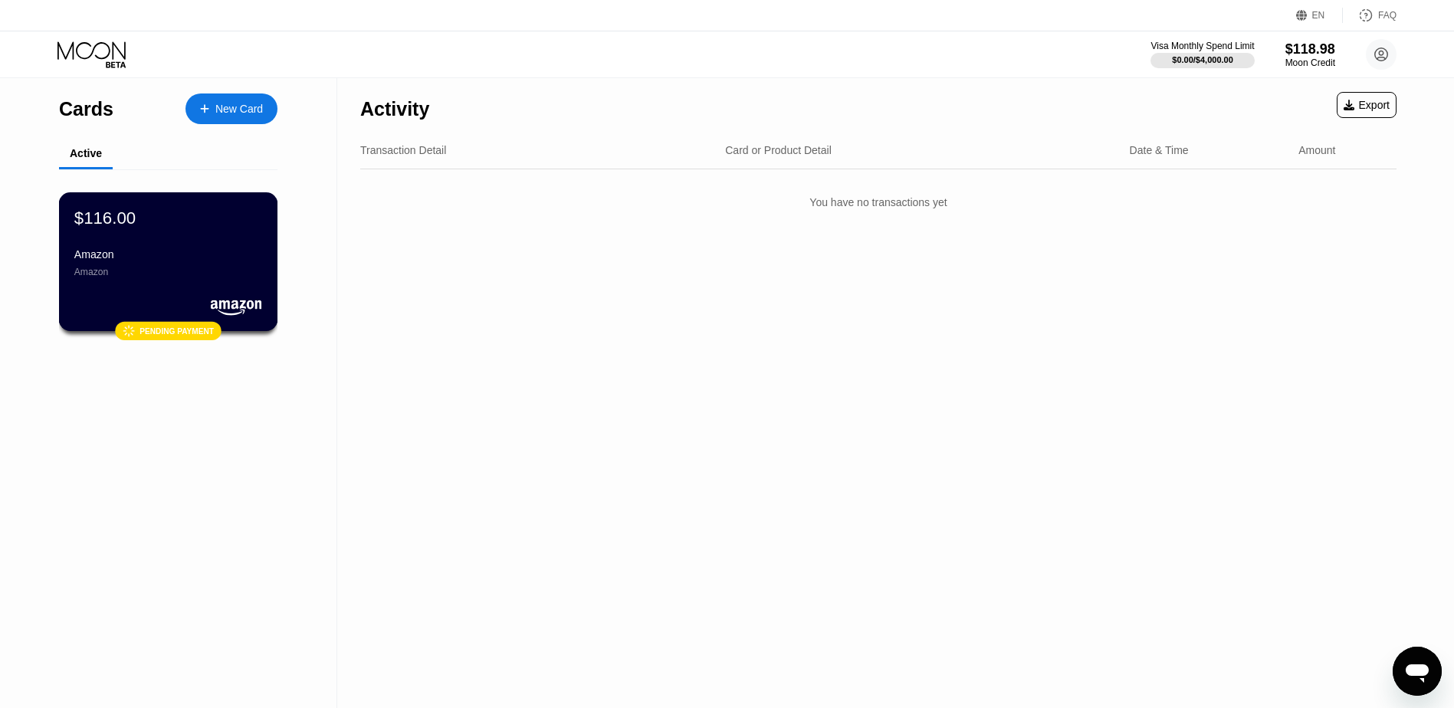
click at [176, 275] on div "Amazon" at bounding box center [168, 272] width 188 height 11
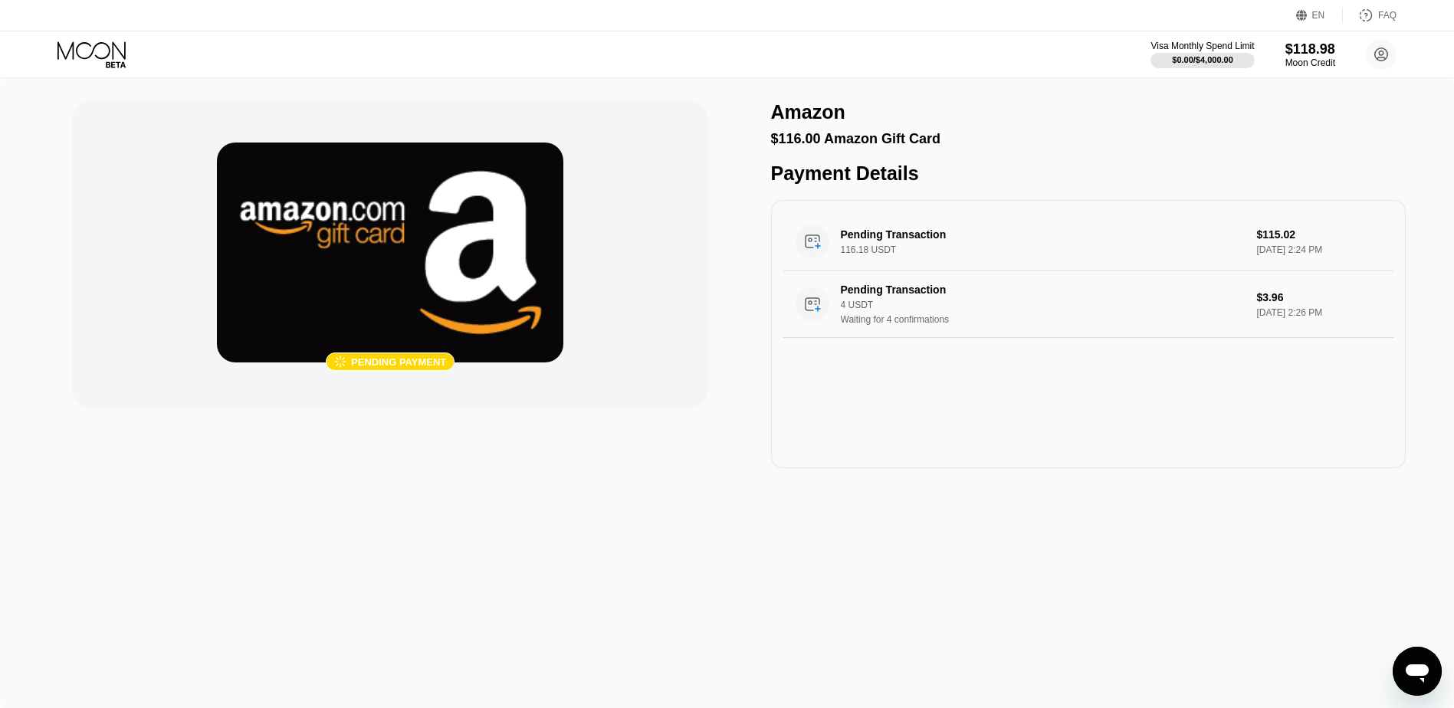
click at [513, 462] on div " Pending payment" at bounding box center [390, 284] width 635 height 367
click at [878, 325] on div "Waiting for 4 confirmations" at bounding box center [1043, 319] width 404 height 11
click at [1377, 53] on circle at bounding box center [1381, 54] width 31 height 31
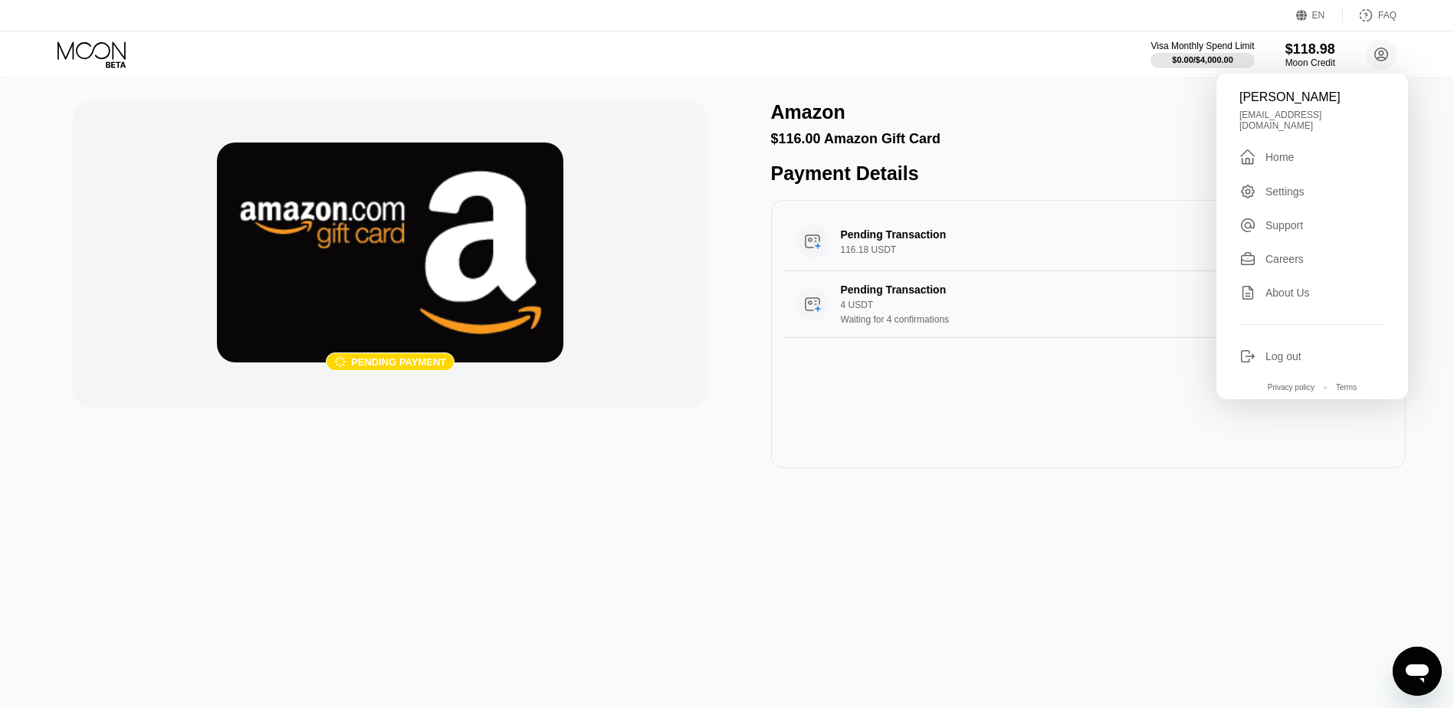
click at [1294, 151] on div "Home" at bounding box center [1279, 157] width 28 height 12
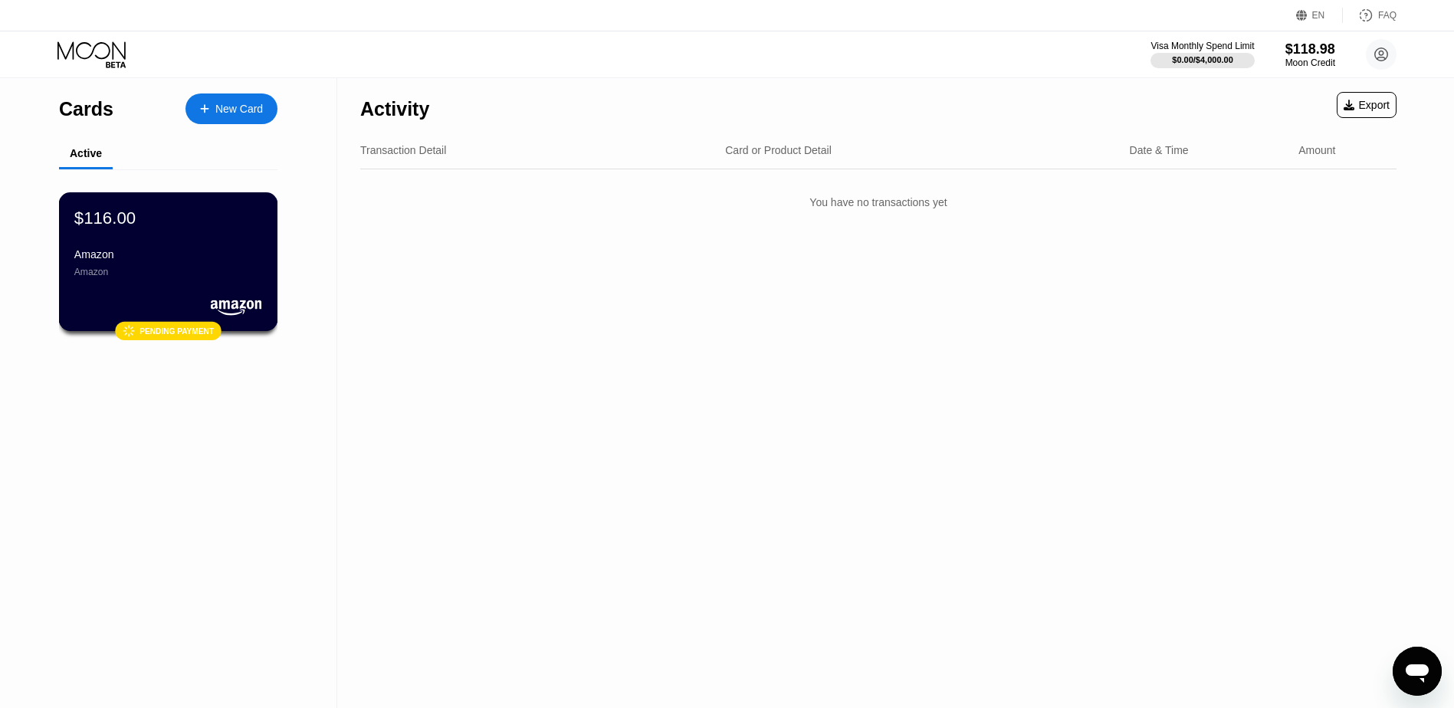
click at [192, 249] on div "$116.00 Amazon Amazon" at bounding box center [168, 243] width 188 height 70
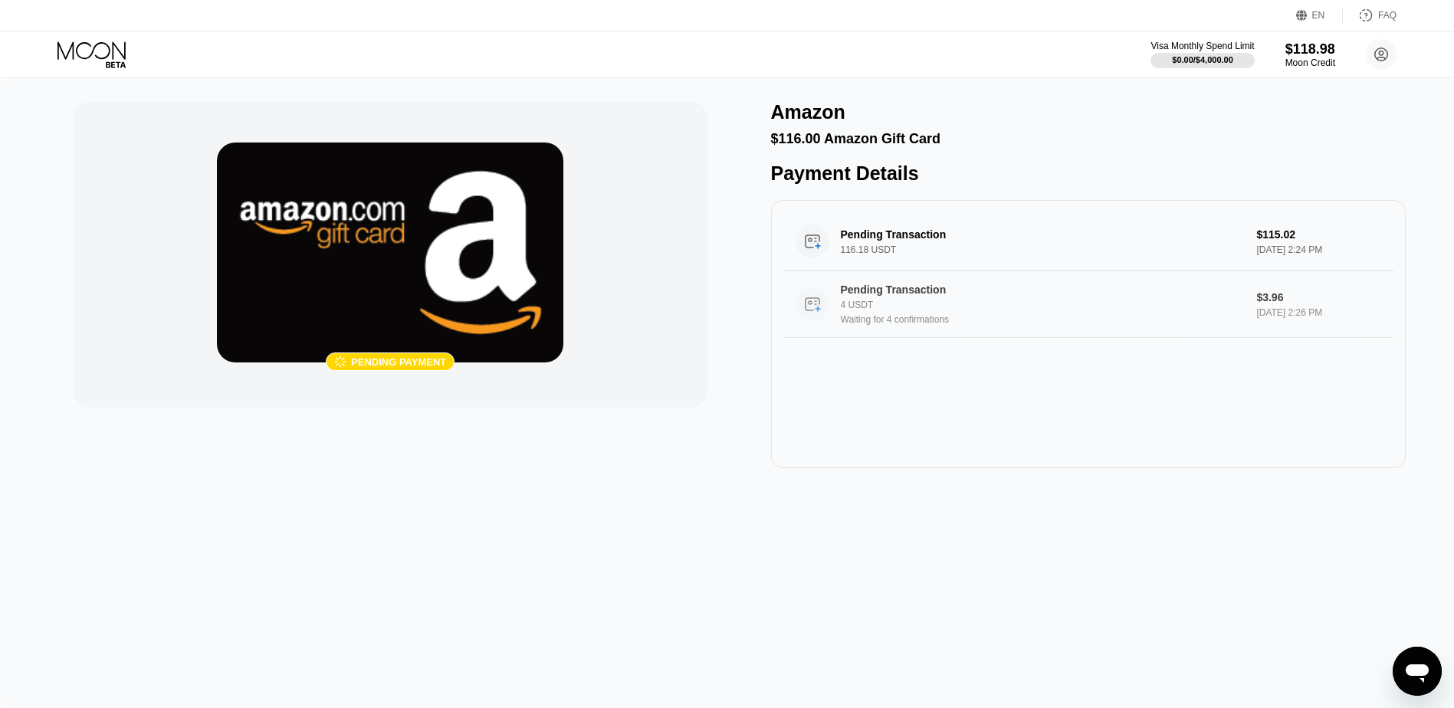
click at [1258, 303] on div "$3.96" at bounding box center [1318, 297] width 125 height 12
click at [817, 311] on icon at bounding box center [817, 309] width 5 height 5
click at [1369, 53] on circle at bounding box center [1381, 54] width 31 height 31
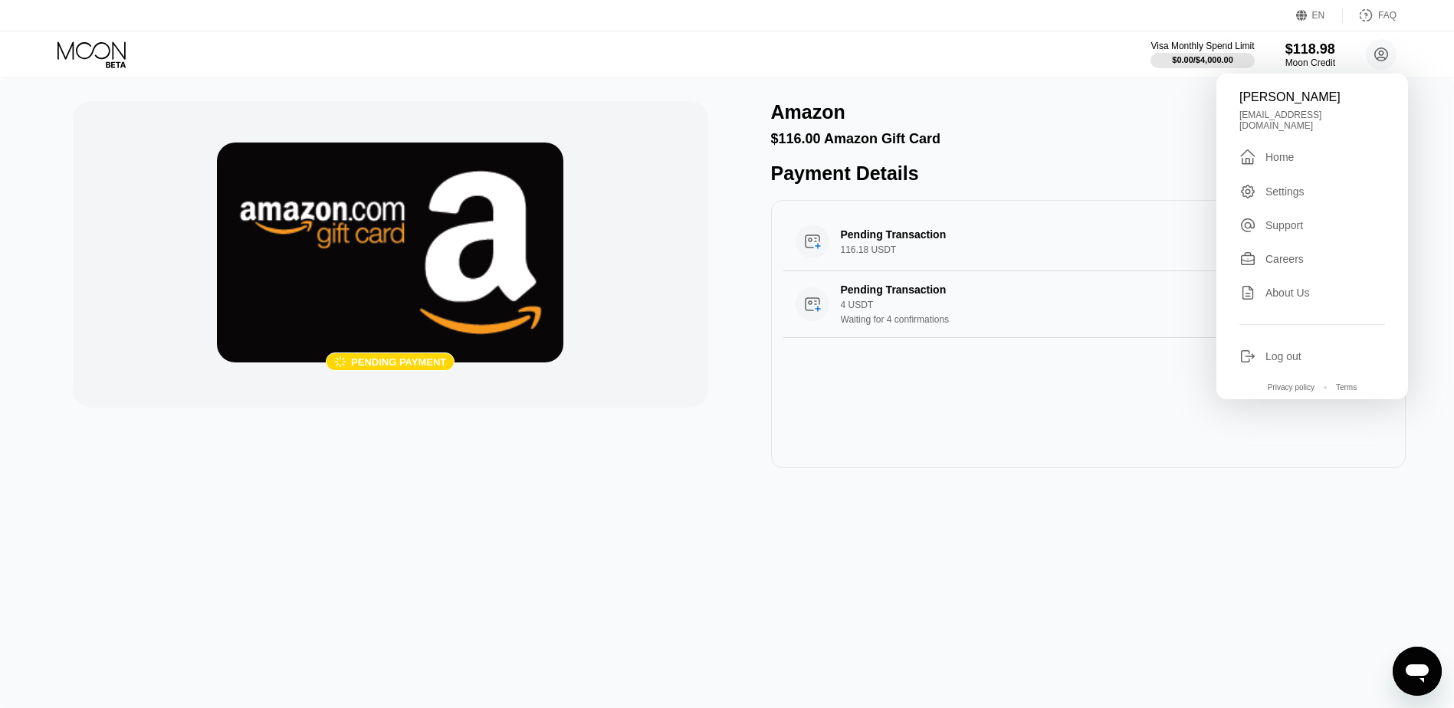
click at [1280, 158] on div " Home" at bounding box center [1312, 157] width 146 height 18
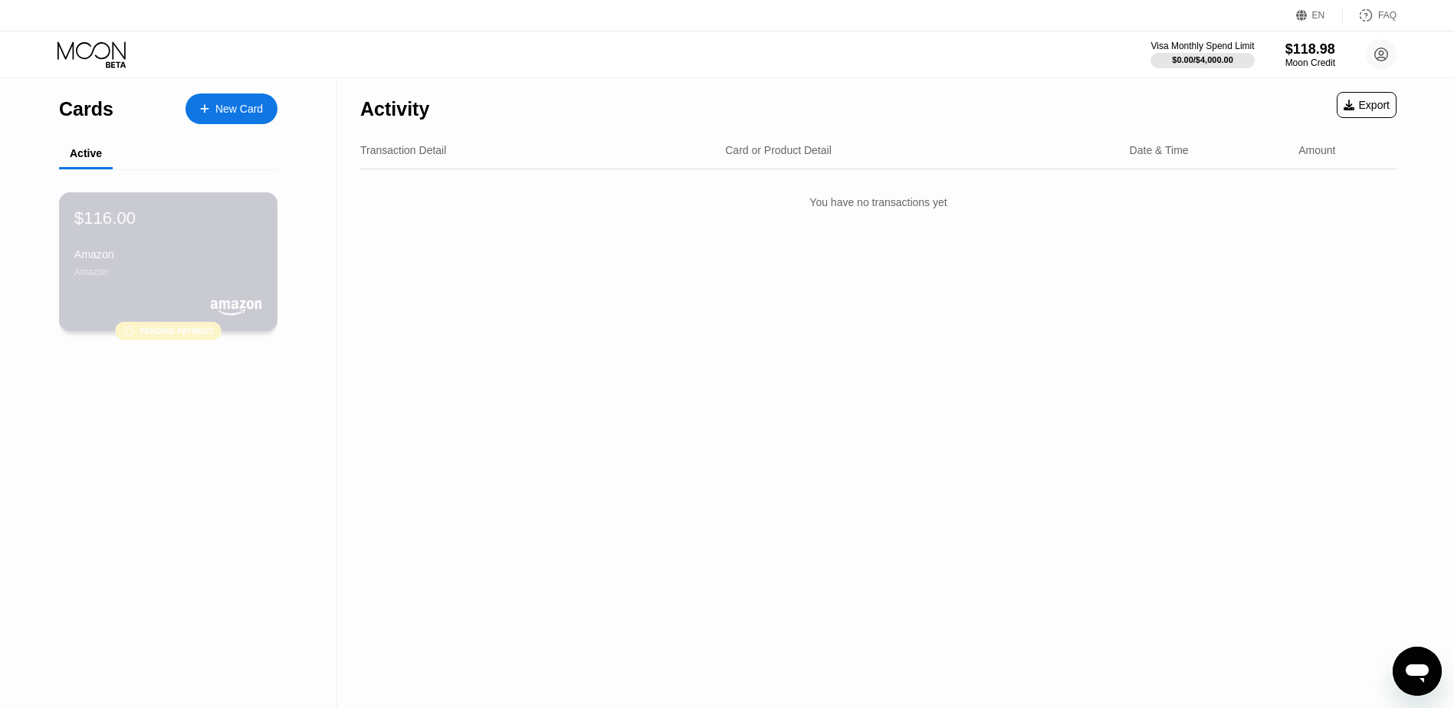
click at [166, 258] on div "Amazon" at bounding box center [168, 254] width 188 height 12
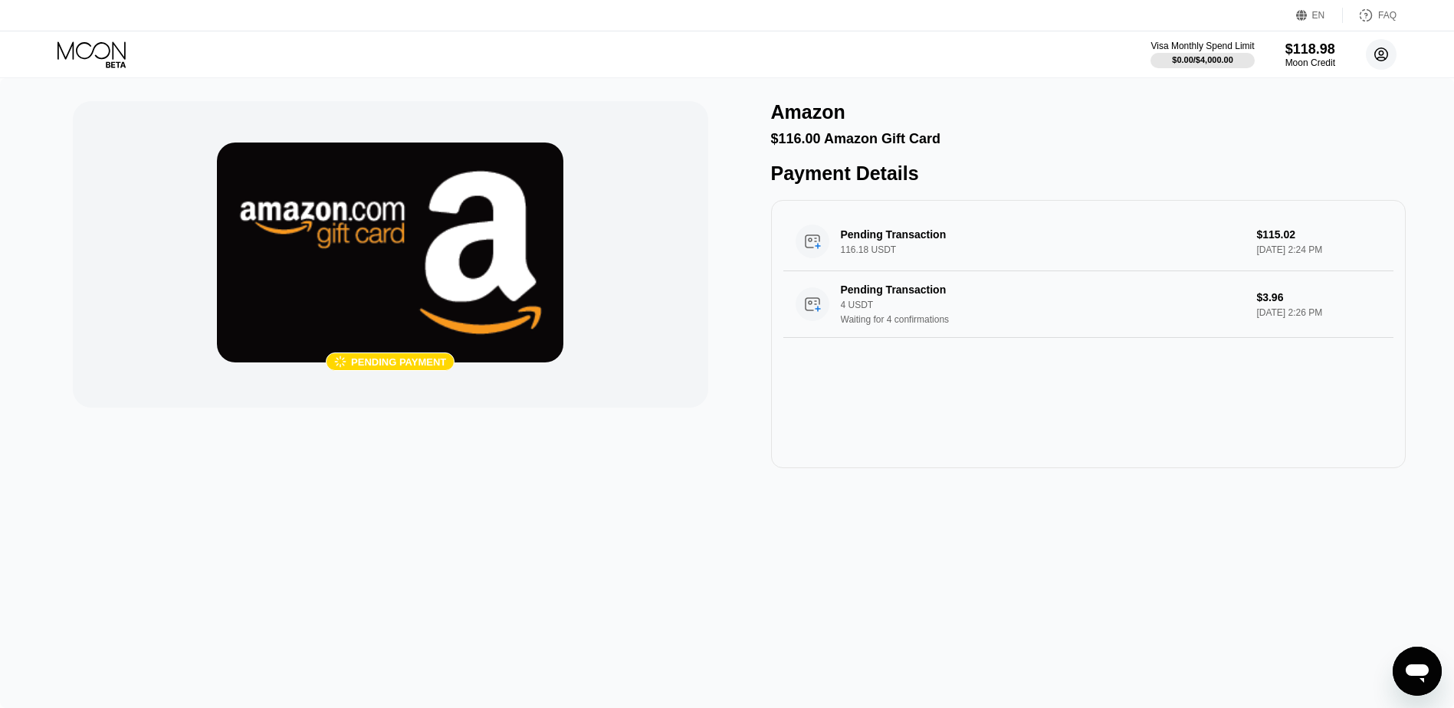
click at [1380, 57] on icon at bounding box center [1381, 55] width 8 height 8
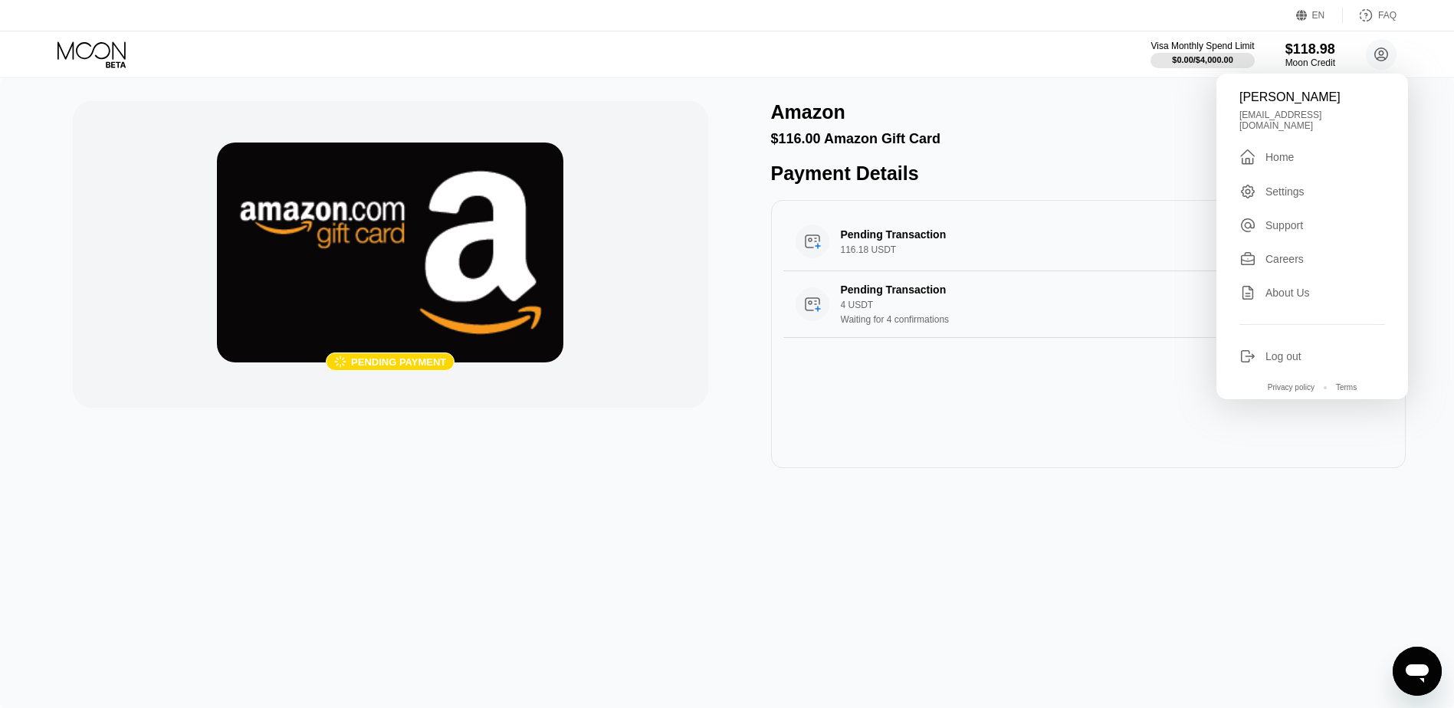
click at [1276, 151] on div "Home" at bounding box center [1279, 157] width 28 height 12
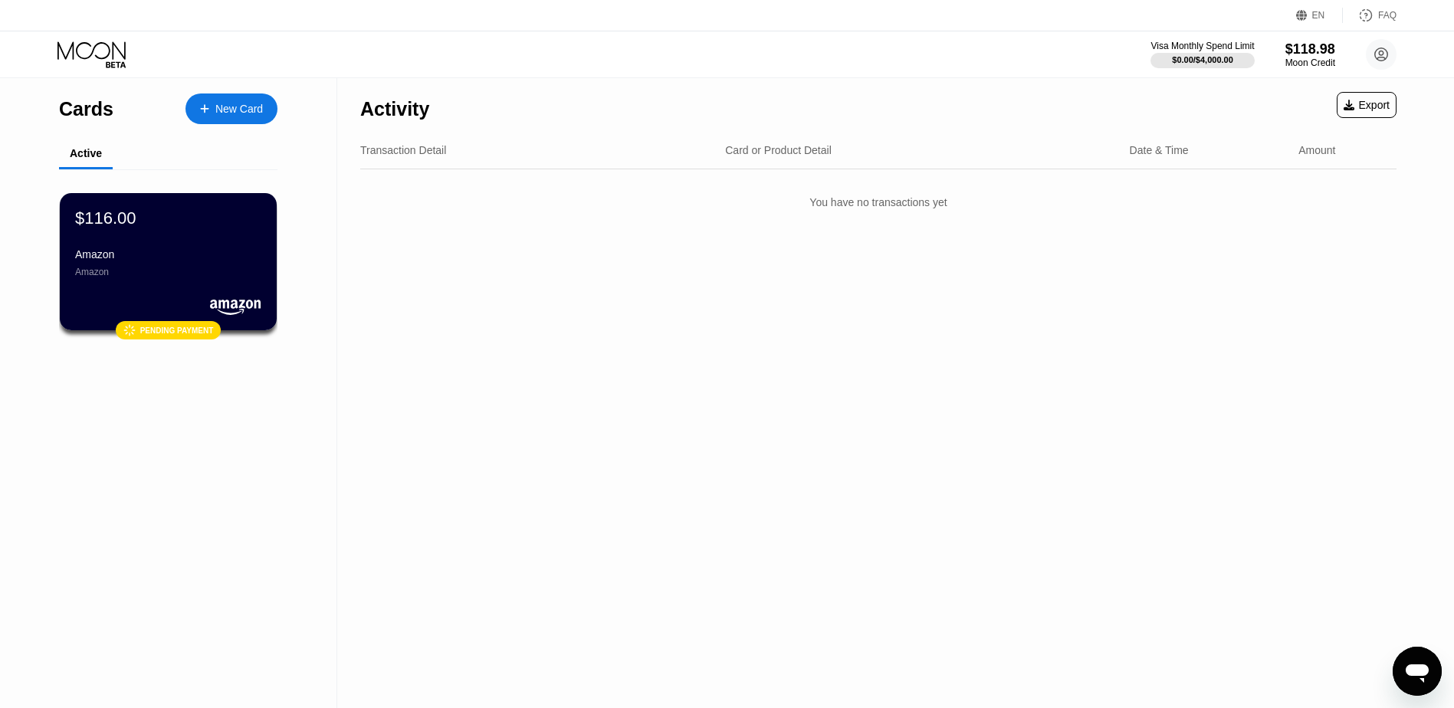
click at [913, 280] on div "Activity Export Transaction Detail Card or Product Detail Date & Time Amount Yo…" at bounding box center [878, 393] width 1082 height 630
drag, startPoint x: 786, startPoint y: 192, endPoint x: 956, endPoint y: 197, distance: 170.2
click at [956, 197] on div "You have no transactions yet" at bounding box center [878, 202] width 1036 height 43
drag, startPoint x: 956, startPoint y: 197, endPoint x: 661, endPoint y: 274, distance: 305.7
click at [662, 275] on div "Activity Export Transaction Detail Card or Product Detail Date & Time Amount Yo…" at bounding box center [878, 393] width 1082 height 630
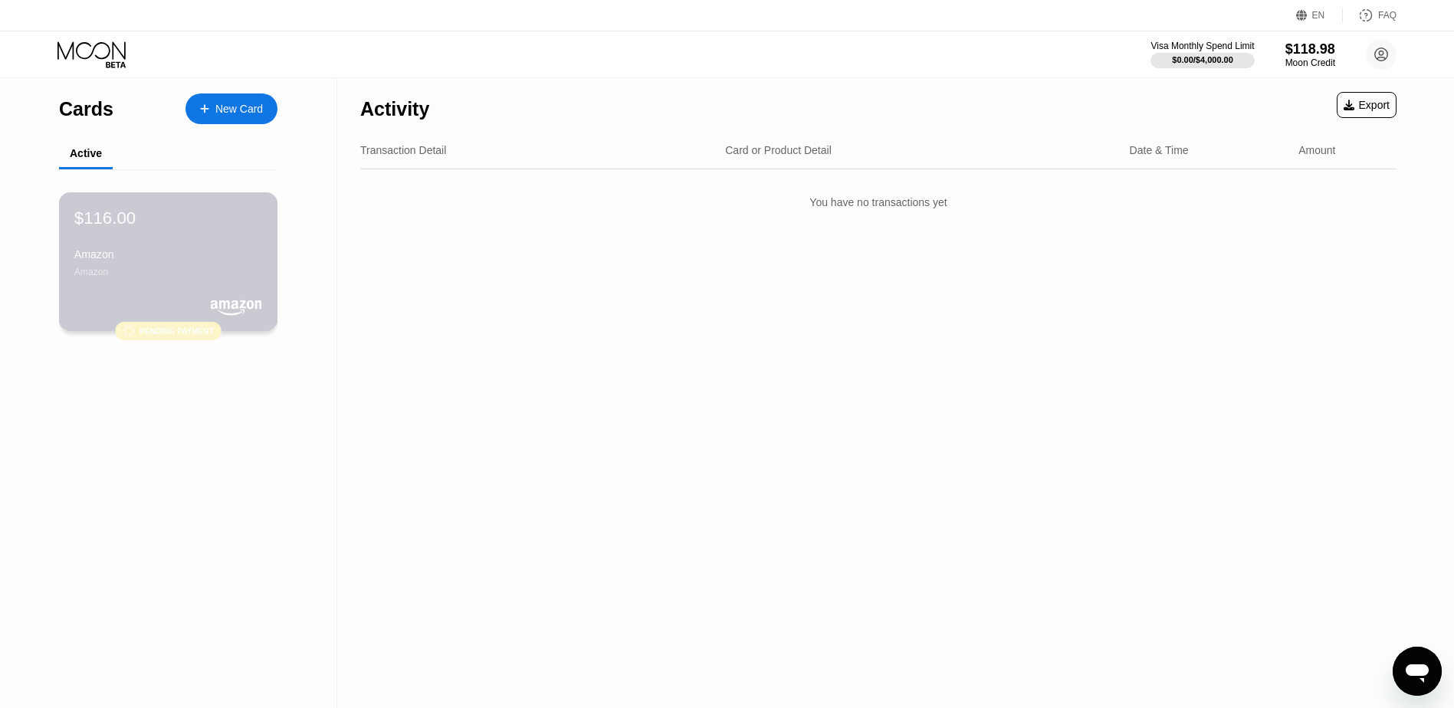
click at [159, 255] on div "Amazon" at bounding box center [168, 254] width 188 height 12
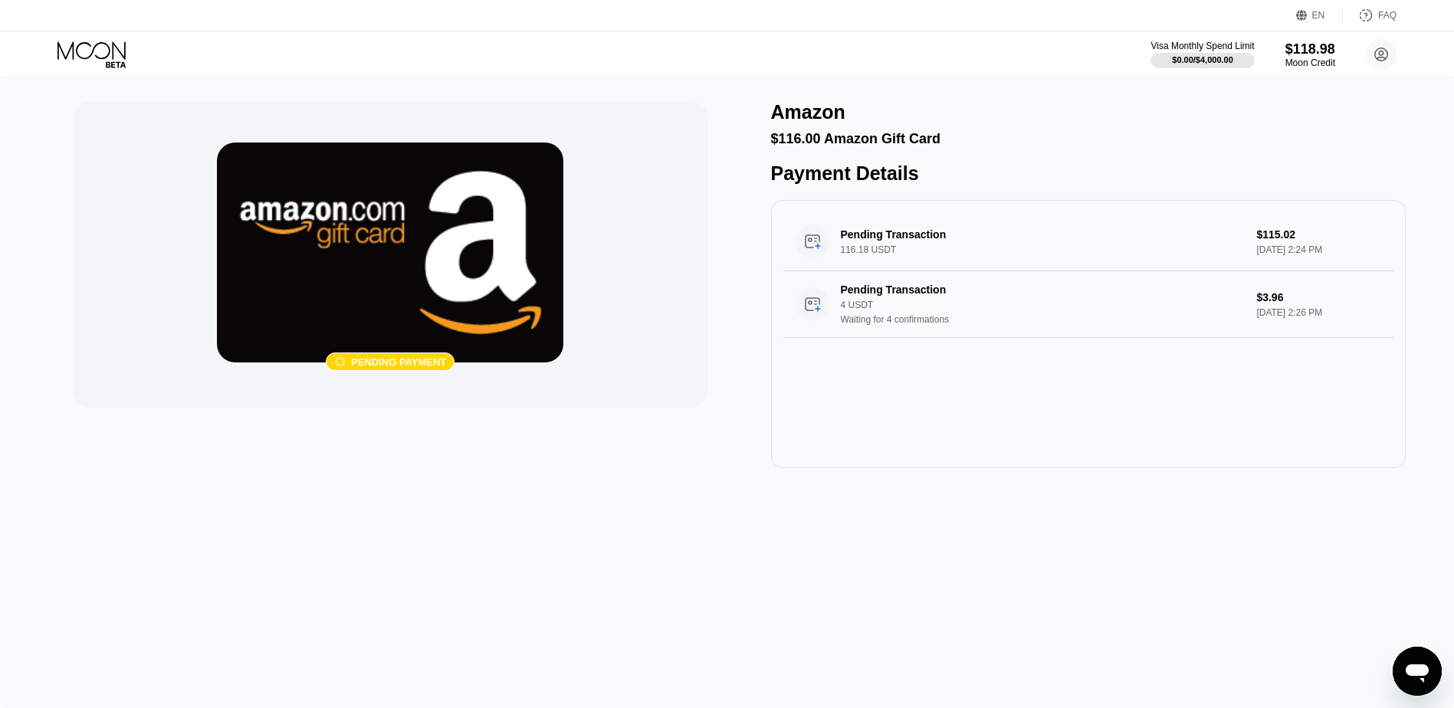
click at [640, 468] on div " Pending payment" at bounding box center [390, 284] width 635 height 367
click at [385, 369] on div " Pending payment" at bounding box center [390, 361] width 129 height 18
click at [386, 369] on div " Pending payment" at bounding box center [390, 361] width 129 height 18
drag, startPoint x: 329, startPoint y: 356, endPoint x: 469, endPoint y: 369, distance: 140.8
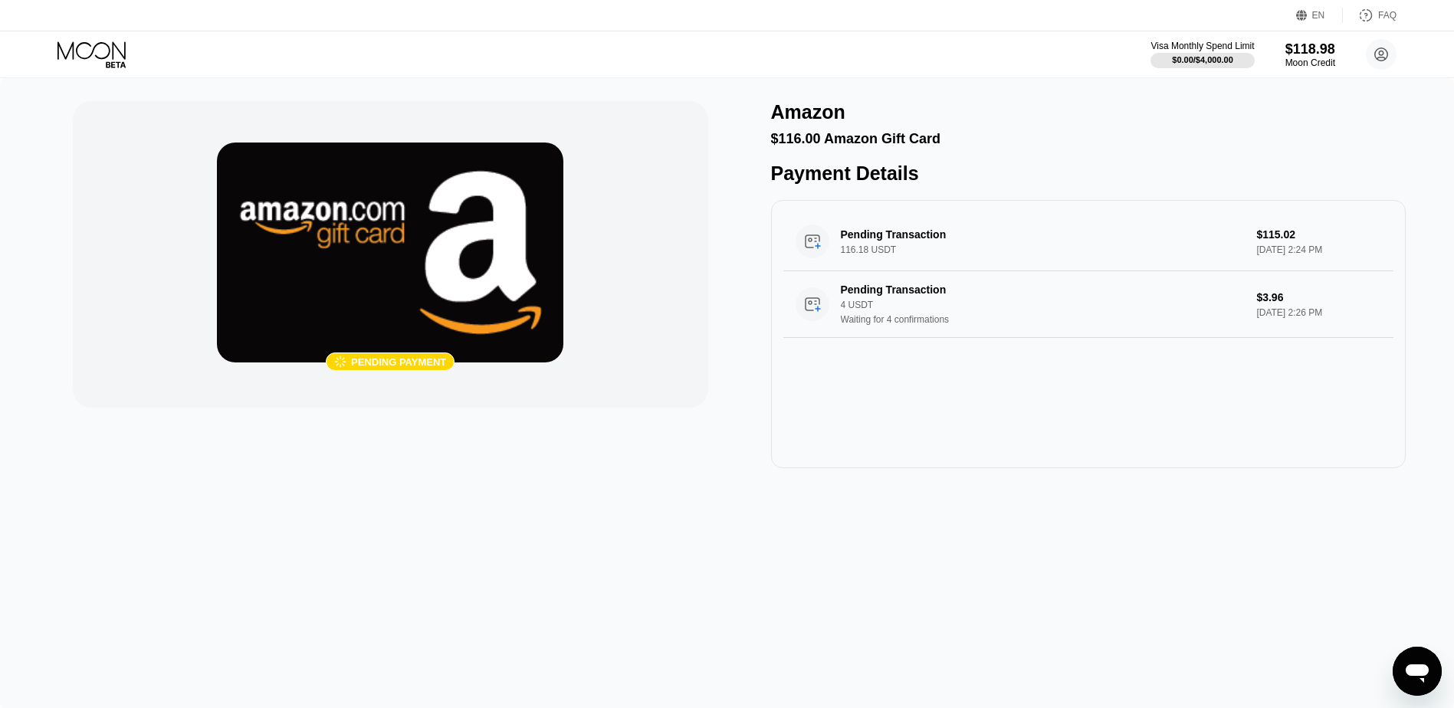
click at [469, 369] on div " Pending payment" at bounding box center [390, 361] width 346 height 18
drag, startPoint x: 402, startPoint y: 356, endPoint x: 320, endPoint y: 363, distance: 82.3
click at [320, 363] on div " Pending payment" at bounding box center [390, 361] width 346 height 18
drag, startPoint x: 320, startPoint y: 363, endPoint x: 365, endPoint y: 452, distance: 99.4
click at [365, 452] on div " Pending payment" at bounding box center [390, 284] width 635 height 367
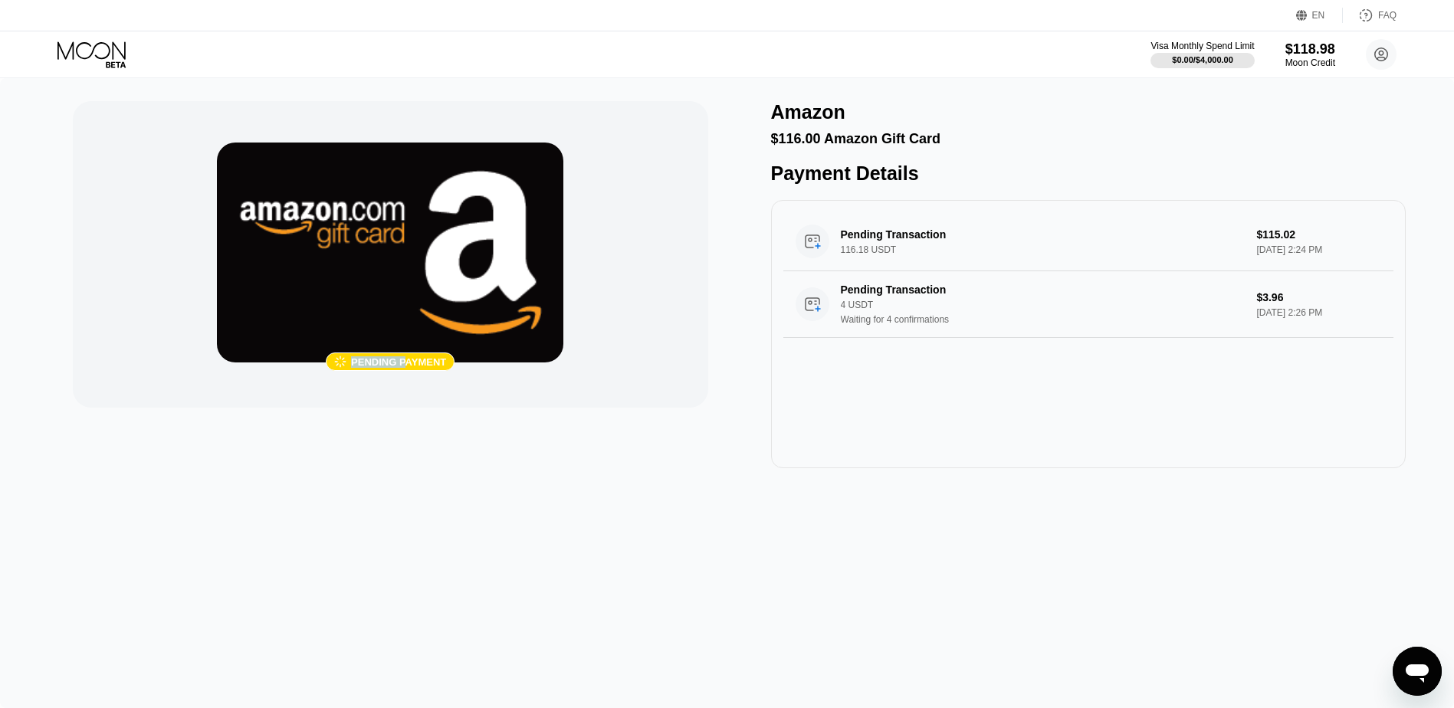
click at [452, 430] on div " Pending payment" at bounding box center [390, 284] width 635 height 367
click at [441, 370] on div " Pending payment" at bounding box center [390, 361] width 129 height 18
click at [859, 325] on div "Pending Transaction 4 USDT Waiting for 4 confirmations" at bounding box center [1043, 304] width 404 height 41
click at [1382, 54] on icon at bounding box center [1381, 55] width 8 height 8
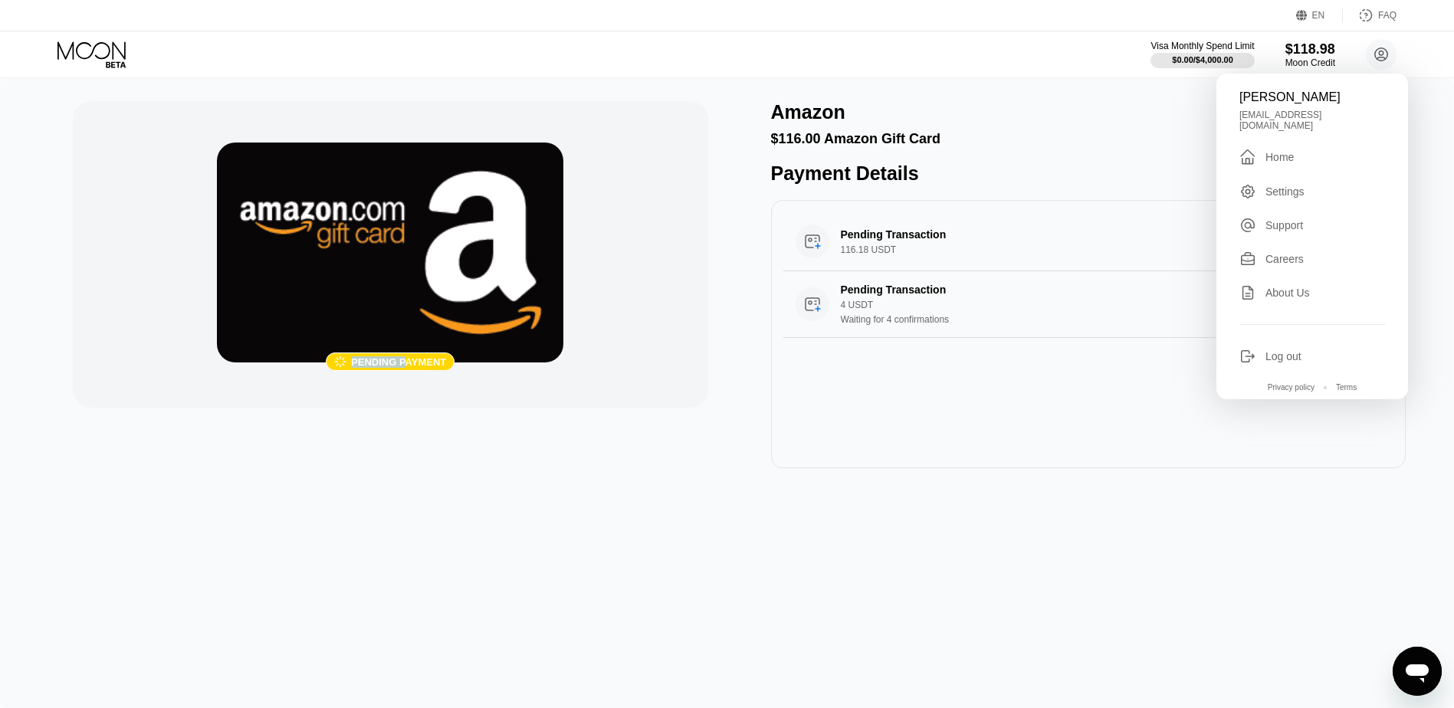
click at [1301, 148] on div " Home" at bounding box center [1312, 157] width 146 height 18
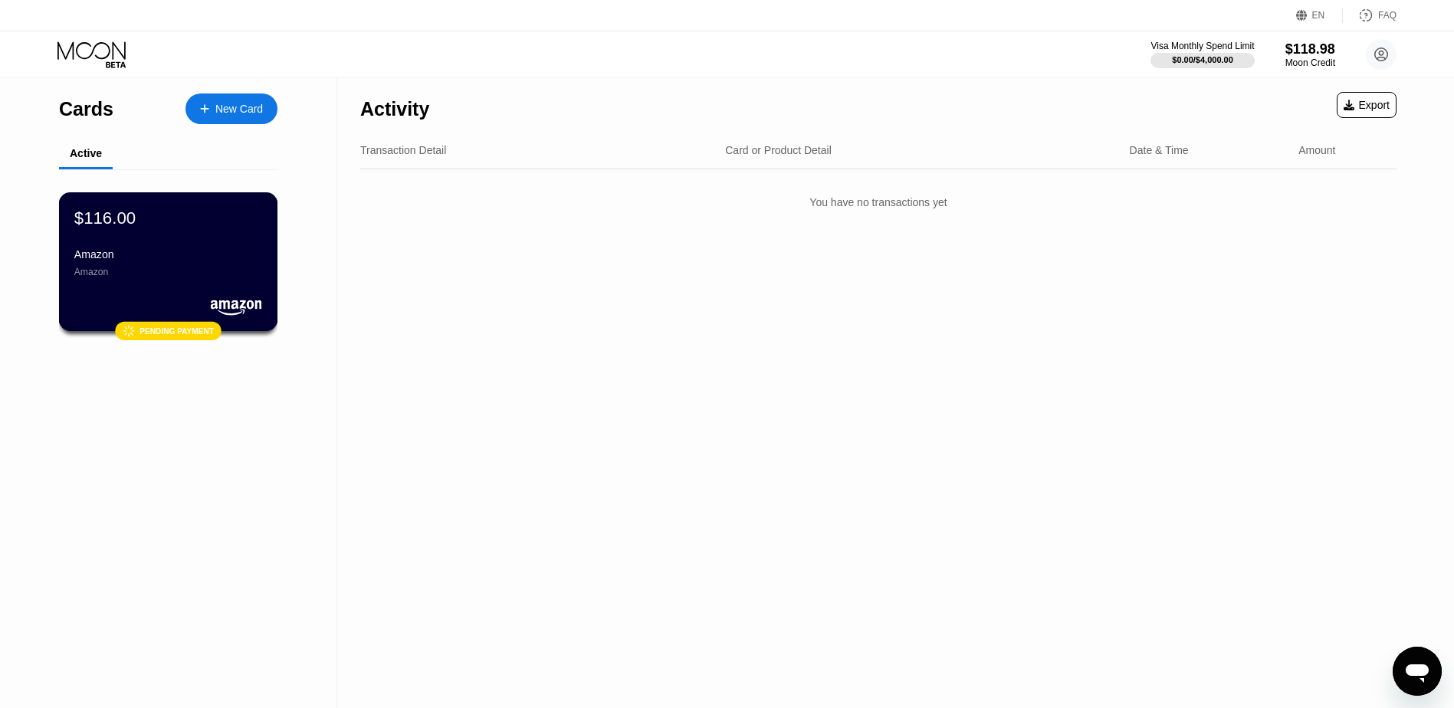
click at [189, 277] on div "Amazon" at bounding box center [168, 272] width 188 height 11
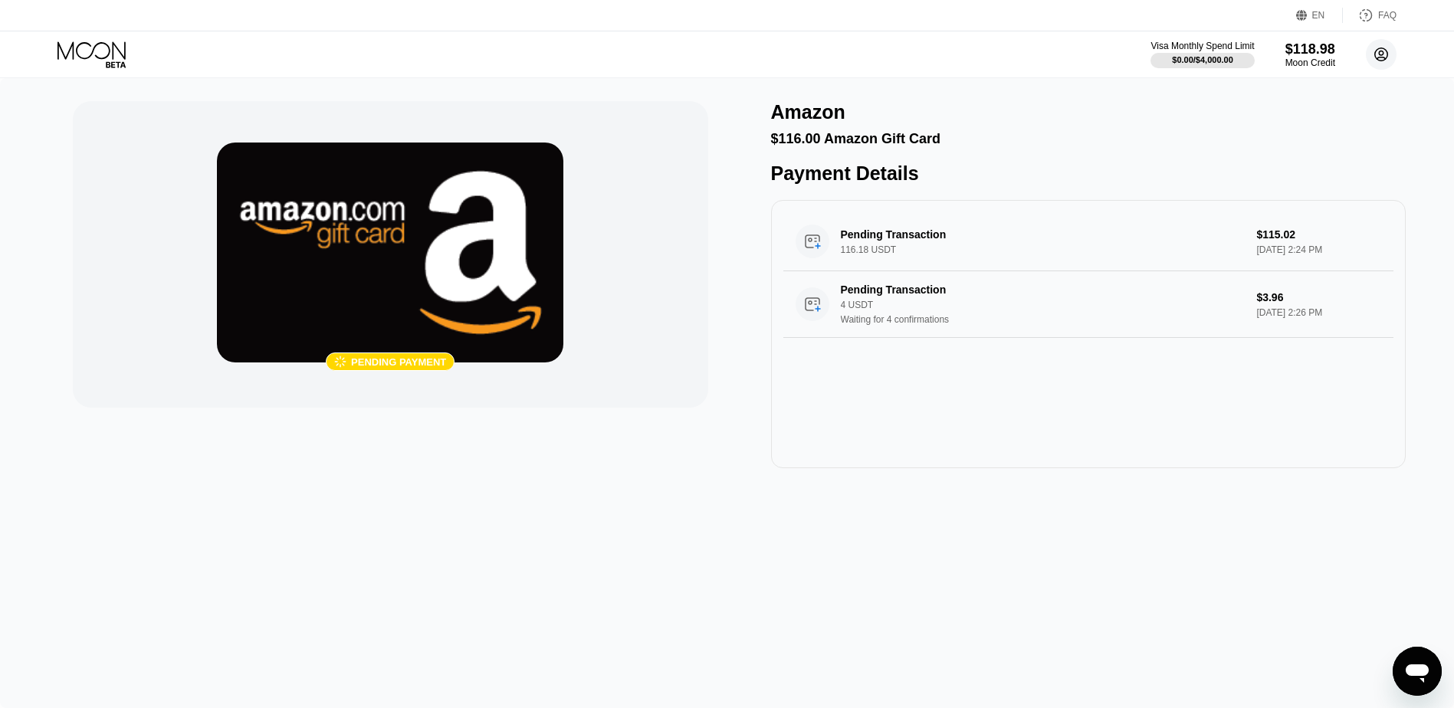
click at [1387, 61] on circle at bounding box center [1381, 54] width 31 height 31
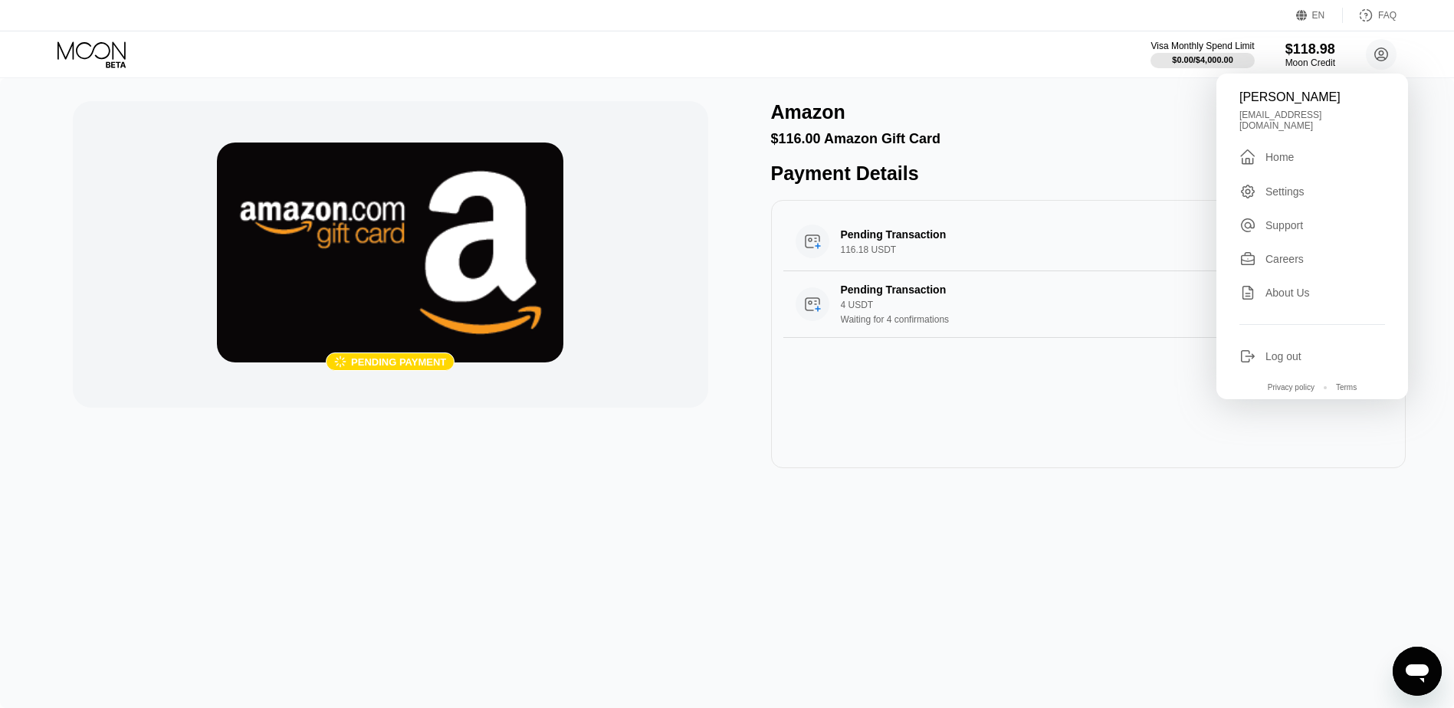
click at [1262, 148] on div "" at bounding box center [1252, 157] width 26 height 18
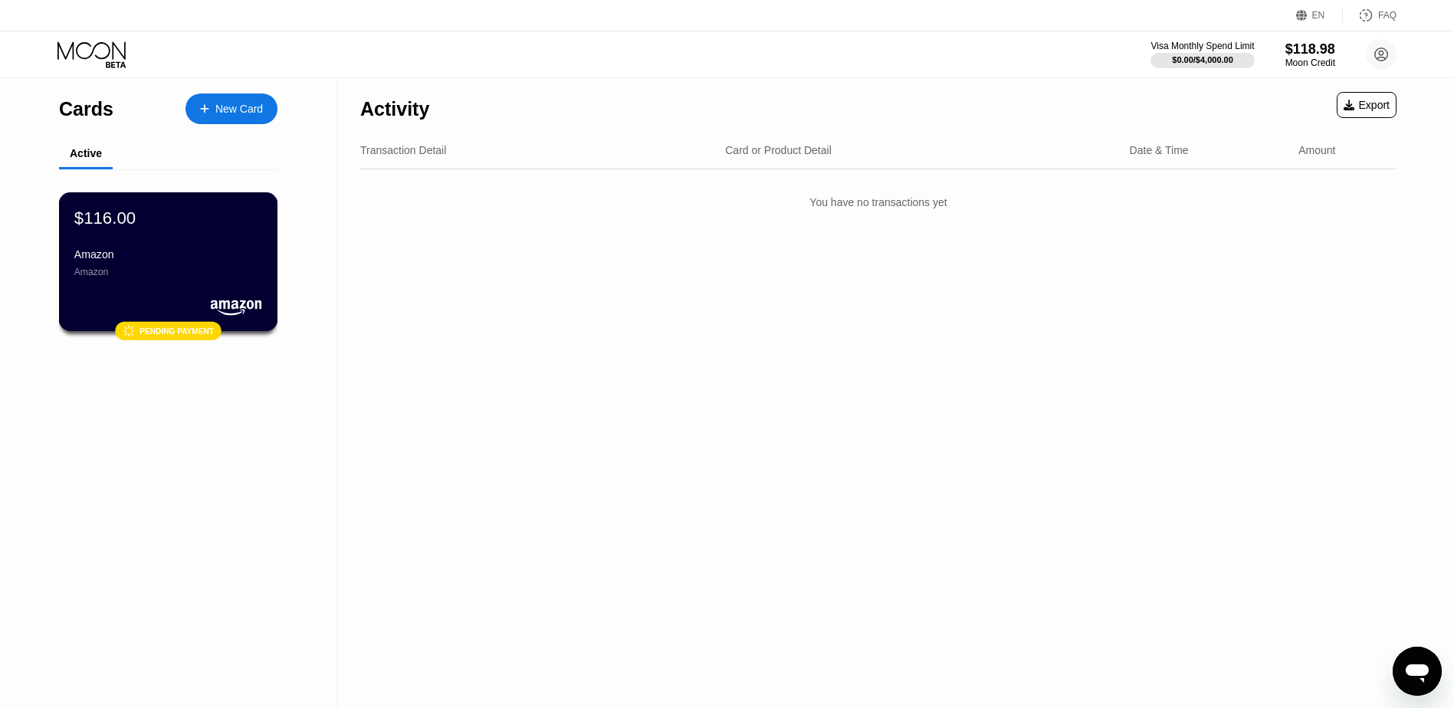
click at [237, 261] on div "Amazon" at bounding box center [168, 254] width 188 height 12
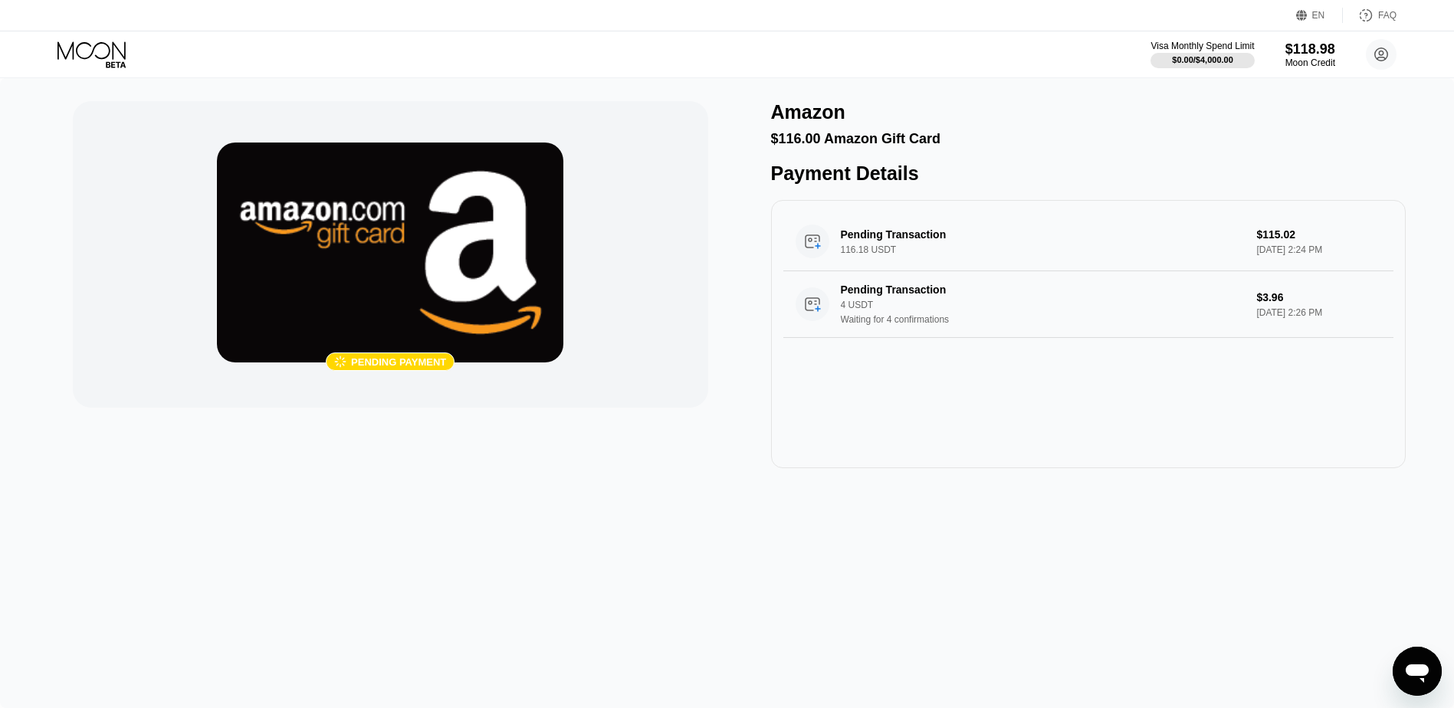
click at [1424, 670] on icon "Open messaging window" at bounding box center [1416, 673] width 23 height 18
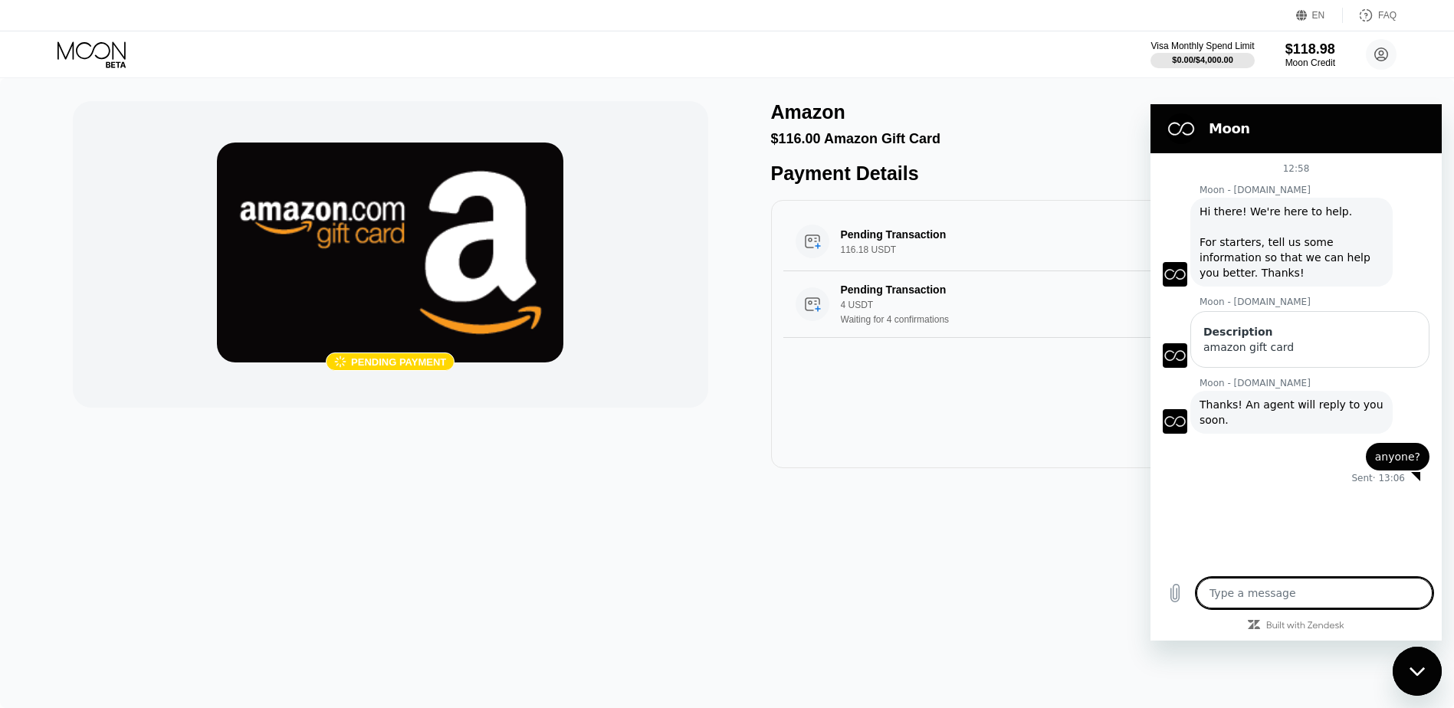
click at [1252, 503] on div "12:58 Moon - paywithmoon.com Moon - paywithmoon.com says: Hi there! We're here …" at bounding box center [1295, 360] width 291 height 415
click at [861, 547] on div " Pending payment Amazon $116.00 Amazon Gift Card Payment Details Pending Trans…" at bounding box center [727, 393] width 1454 height 630
click at [1415, 672] on icon "Close messaging window" at bounding box center [1415, 671] width 15 height 8
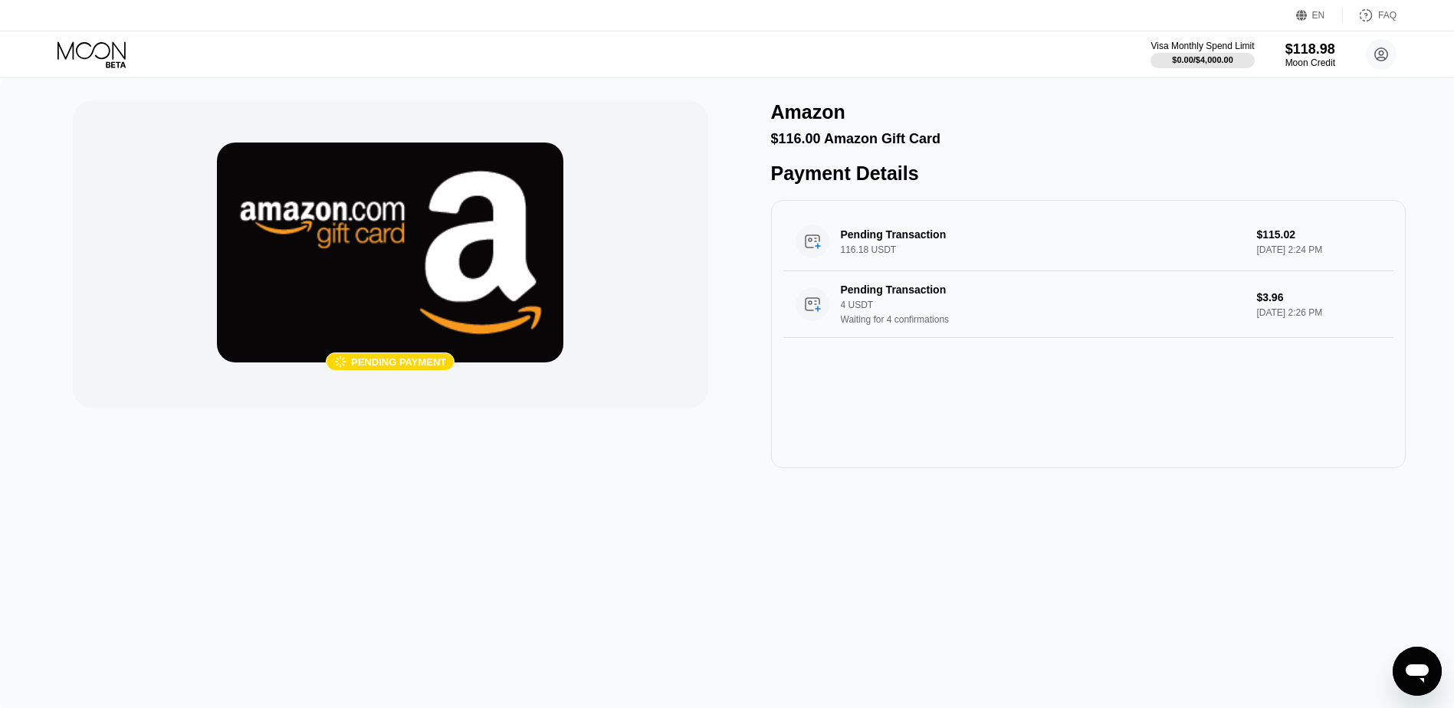
click at [374, 361] on div "Pending payment" at bounding box center [398, 361] width 95 height 11
drag, startPoint x: 374, startPoint y: 361, endPoint x: 339, endPoint y: 364, distance: 35.4
click at [339, 364] on div "" at bounding box center [340, 362] width 12 height 13
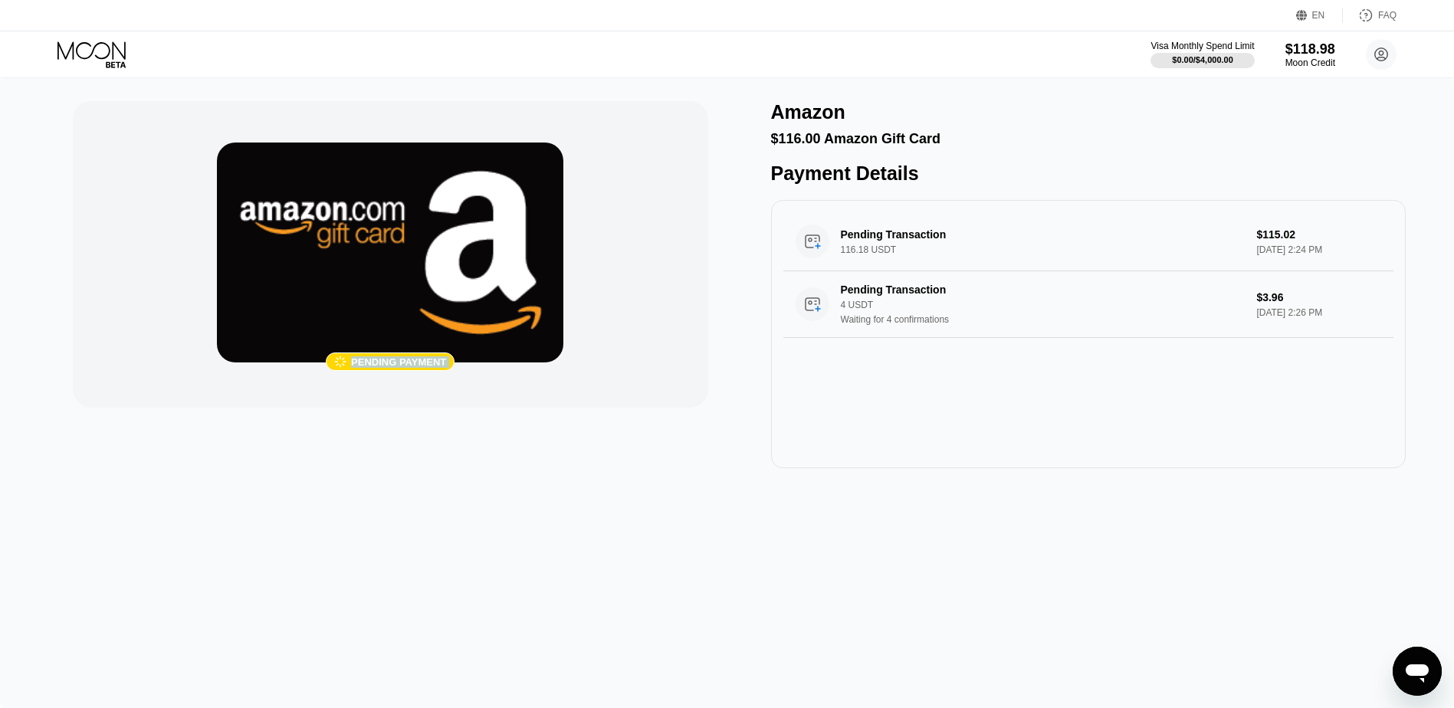
click at [282, 484] on div " Pending payment Amazon $116.00 Amazon Gift Card Payment Details Pending Trans…" at bounding box center [727, 393] width 1454 height 630
click at [1375, 51] on icon at bounding box center [1381, 54] width 13 height 13
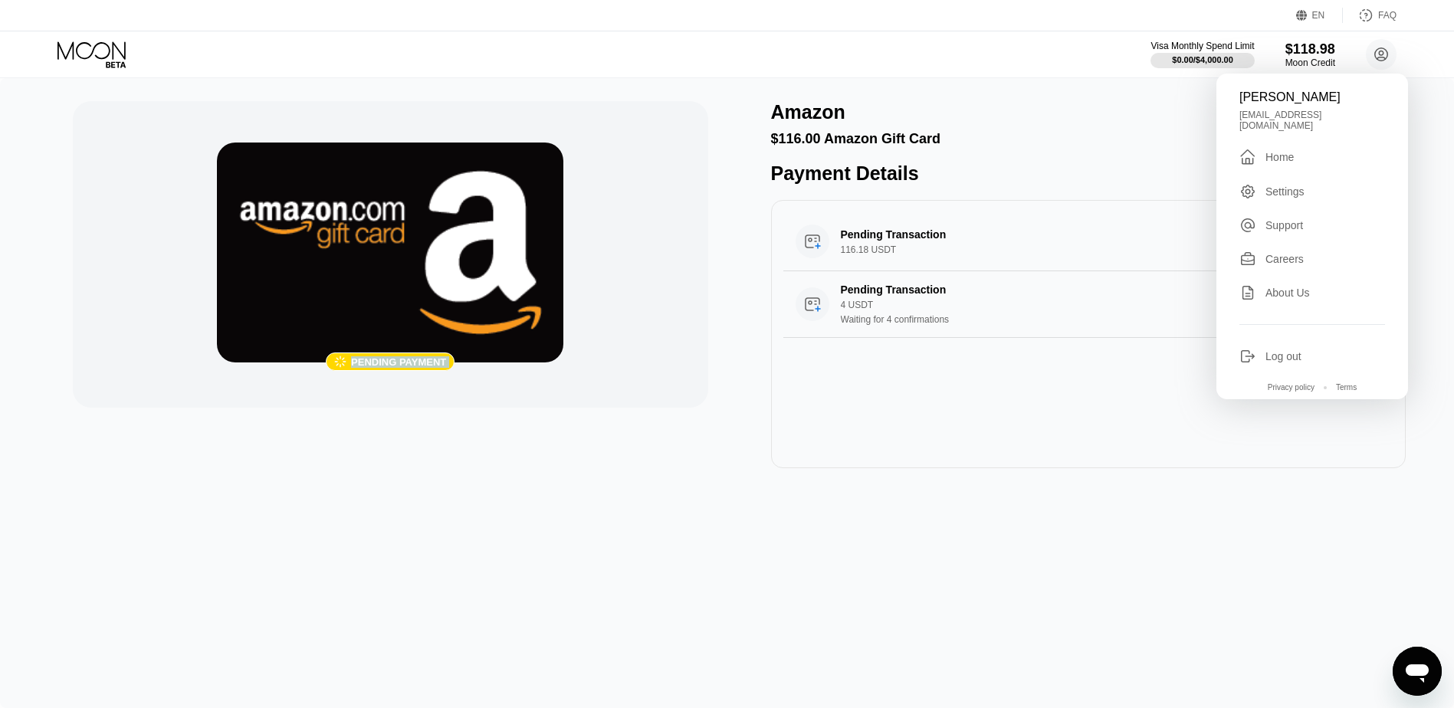
click at [1254, 152] on div "" at bounding box center [1247, 157] width 17 height 18
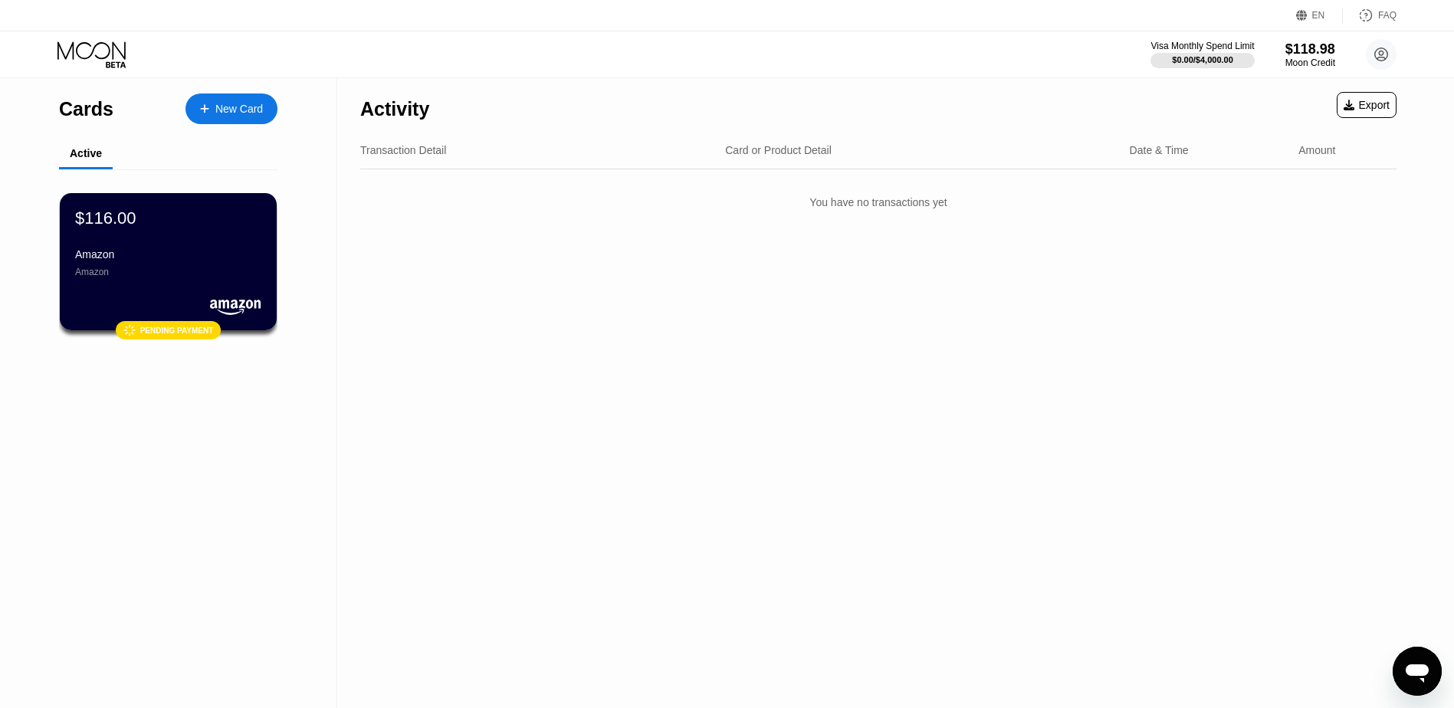
click at [102, 108] on div "Cards" at bounding box center [86, 109] width 54 height 22
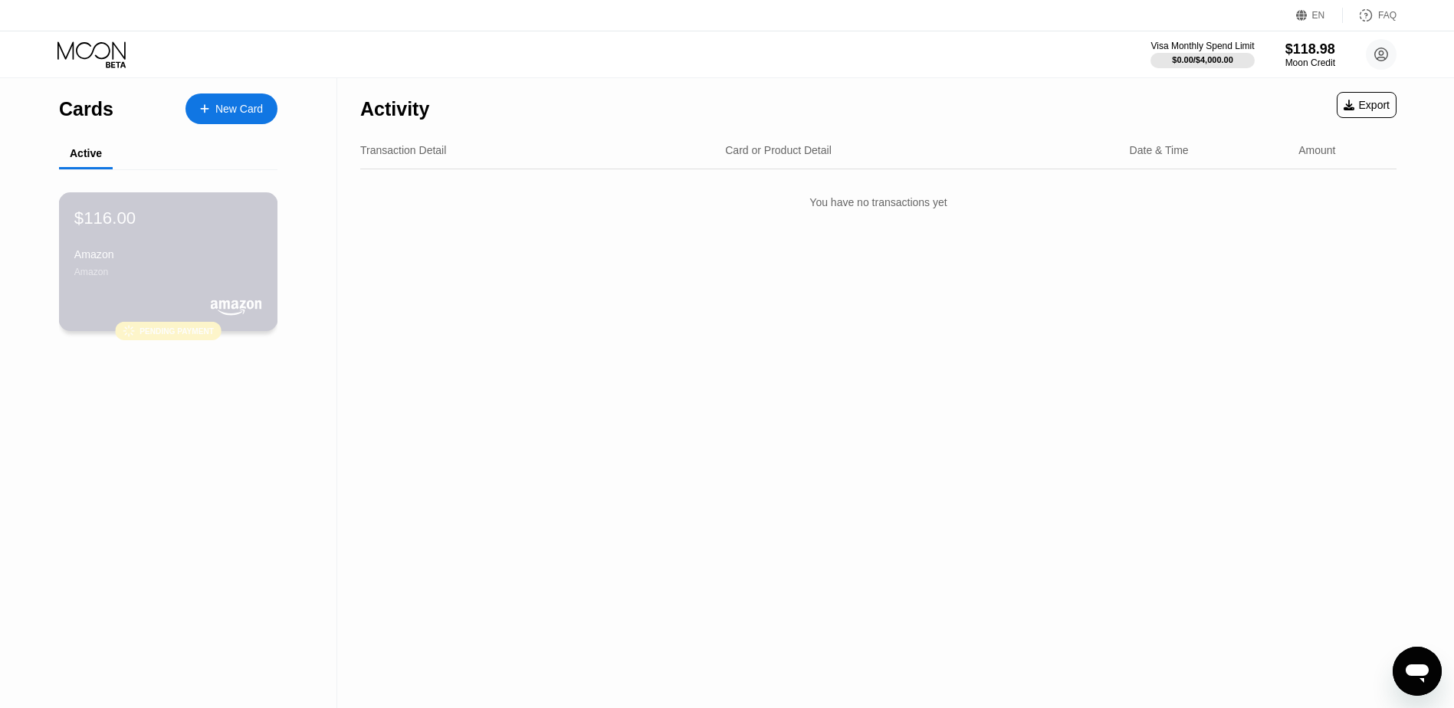
click at [136, 261] on div "Amazon" at bounding box center [168, 254] width 188 height 12
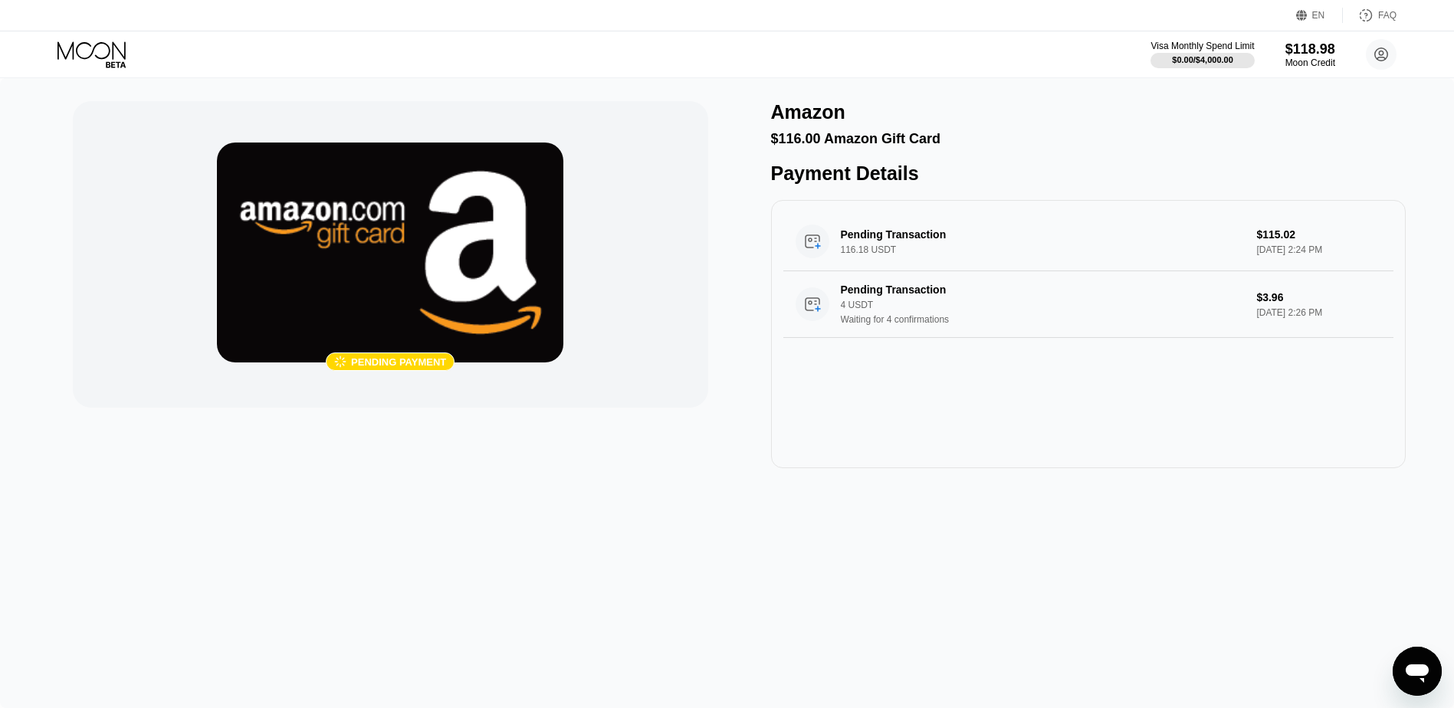
click at [1425, 682] on icon "Open messaging window" at bounding box center [1417, 671] width 28 height 28
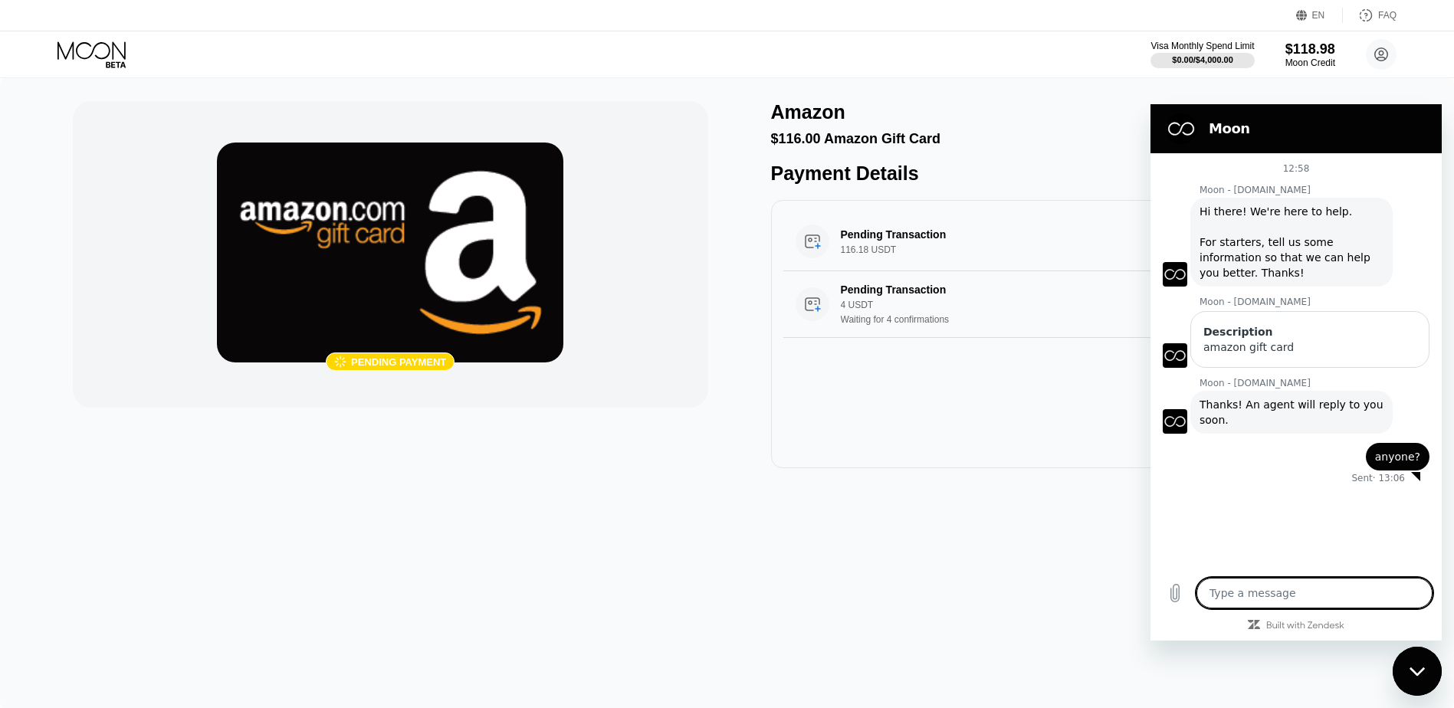
click at [1281, 589] on textarea at bounding box center [1314, 593] width 236 height 31
click at [1274, 129] on h2 "Moon" at bounding box center [1317, 129] width 218 height 18
click at [1425, 671] on div "Close messaging window" at bounding box center [1417, 671] width 46 height 46
type textarea "x"
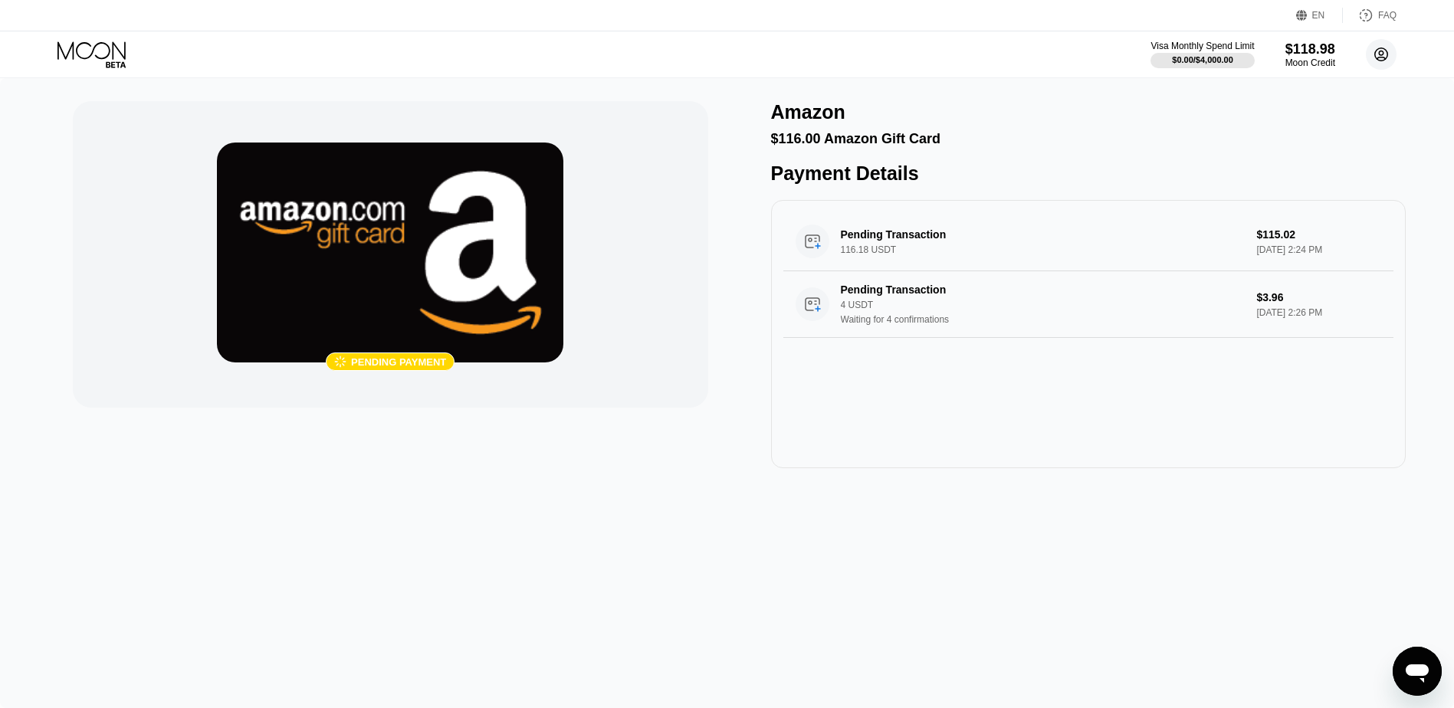
click at [1379, 55] on circle at bounding box center [1381, 54] width 31 height 31
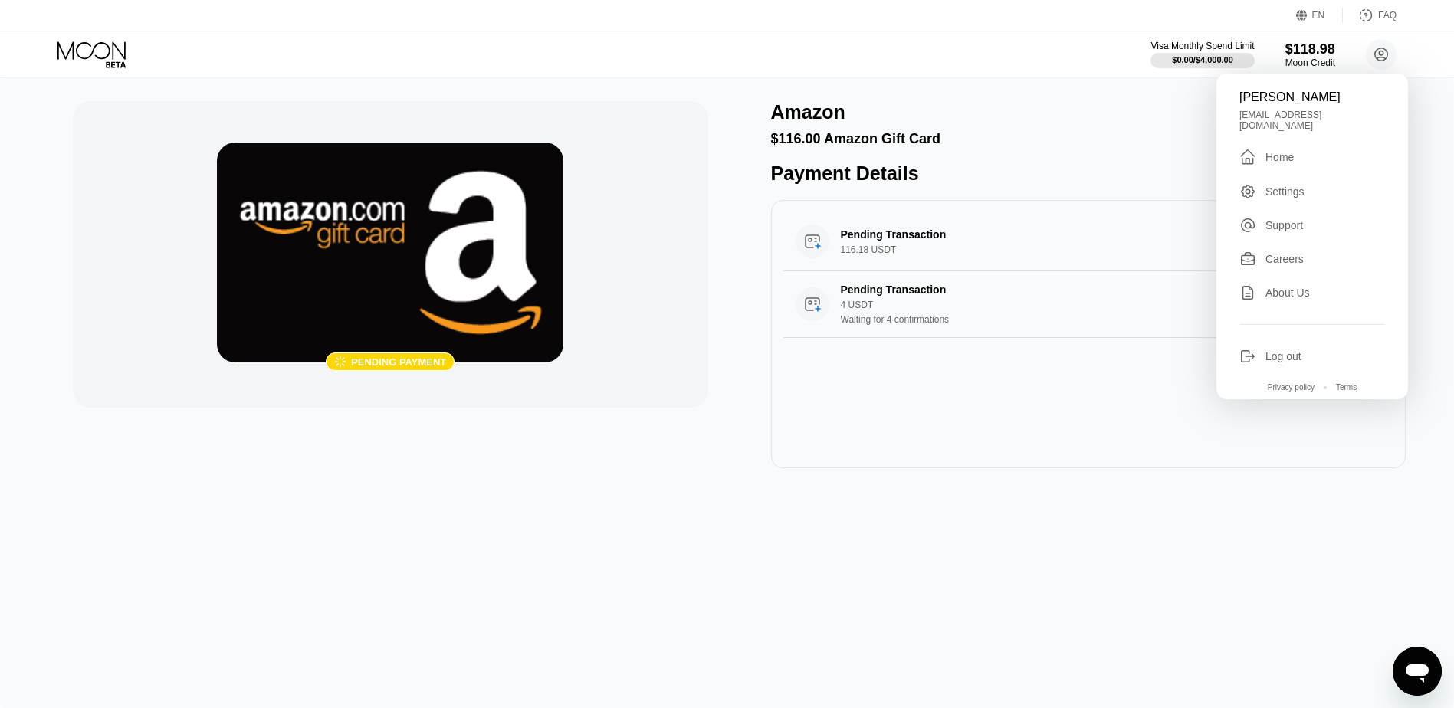
click at [1295, 154] on div " Home" at bounding box center [1312, 157] width 146 height 18
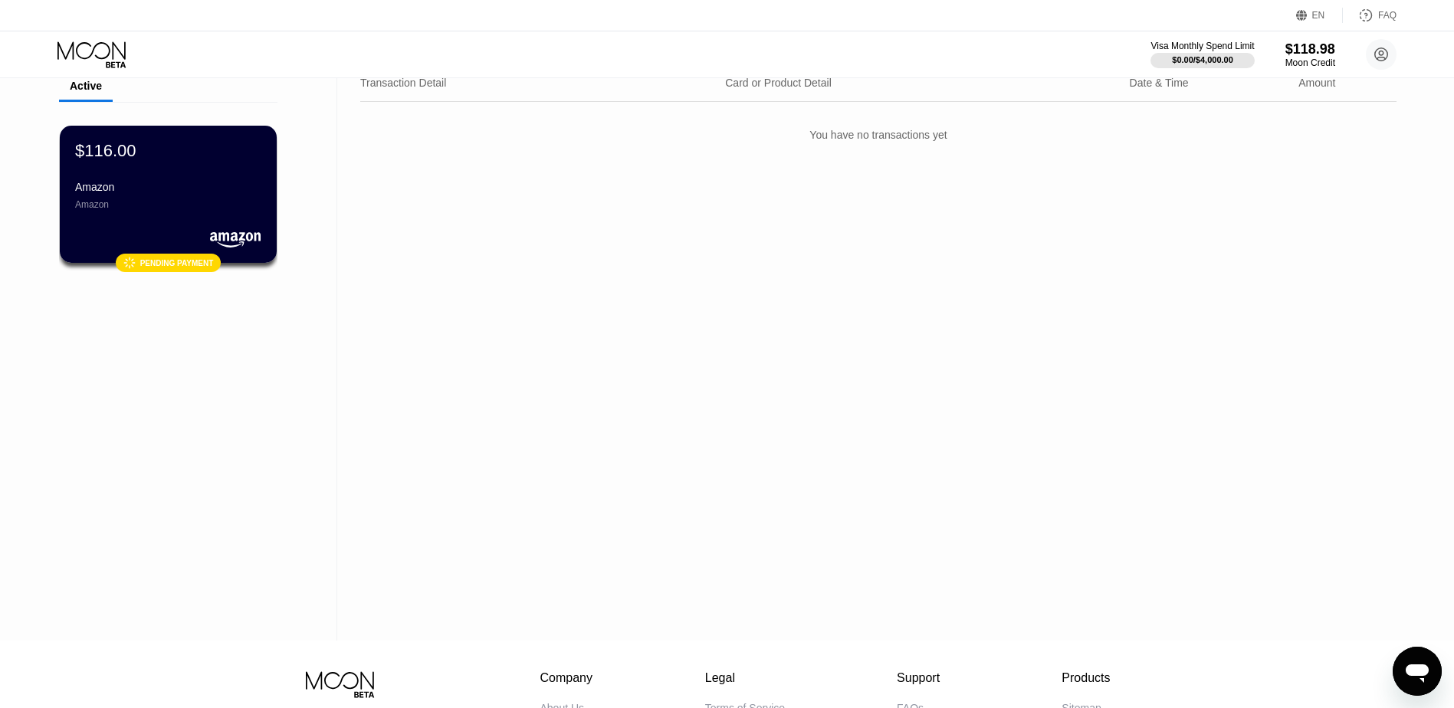
scroll to position [235, 0]
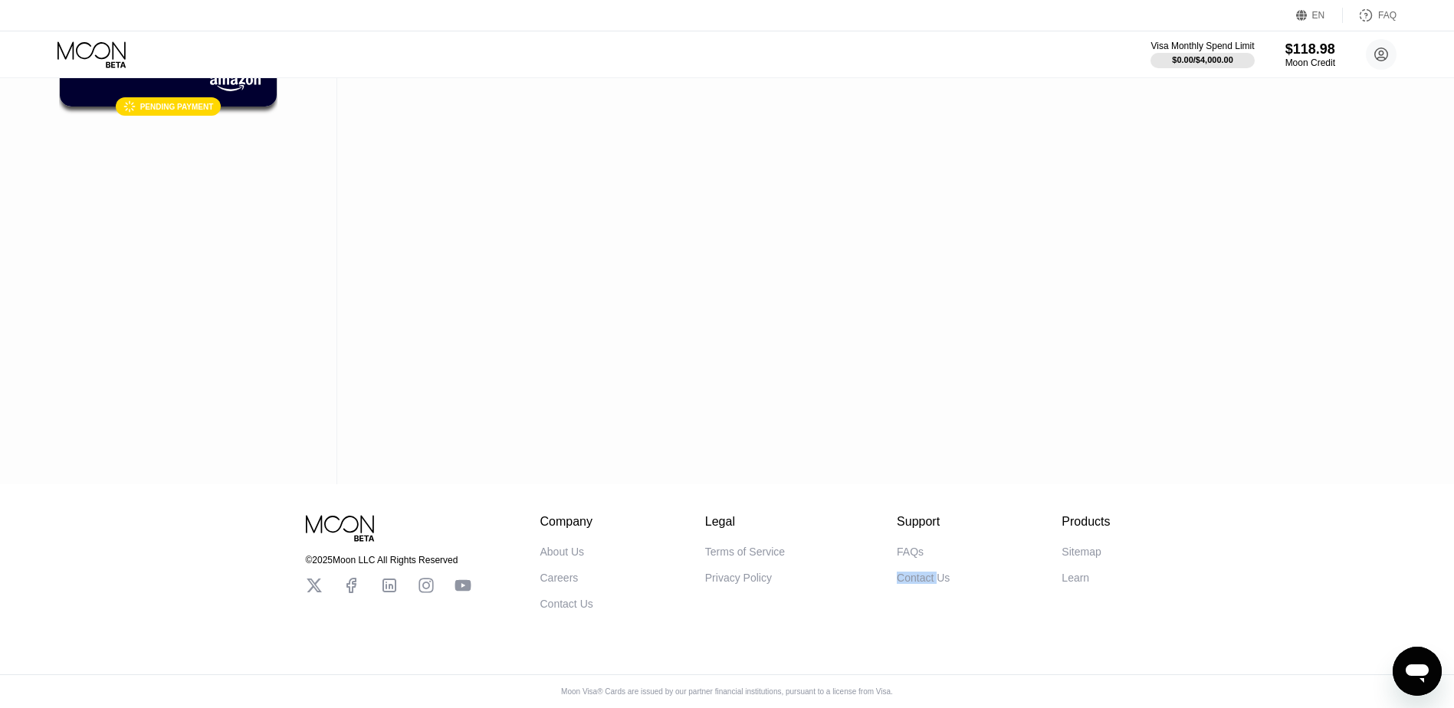
click at [913, 572] on div "Contact Us" at bounding box center [923, 578] width 53 height 12
drag, startPoint x: 913, startPoint y: 571, endPoint x: 903, endPoint y: 572, distance: 10.1
click at [903, 572] on div "Contact Us" at bounding box center [923, 578] width 53 height 12
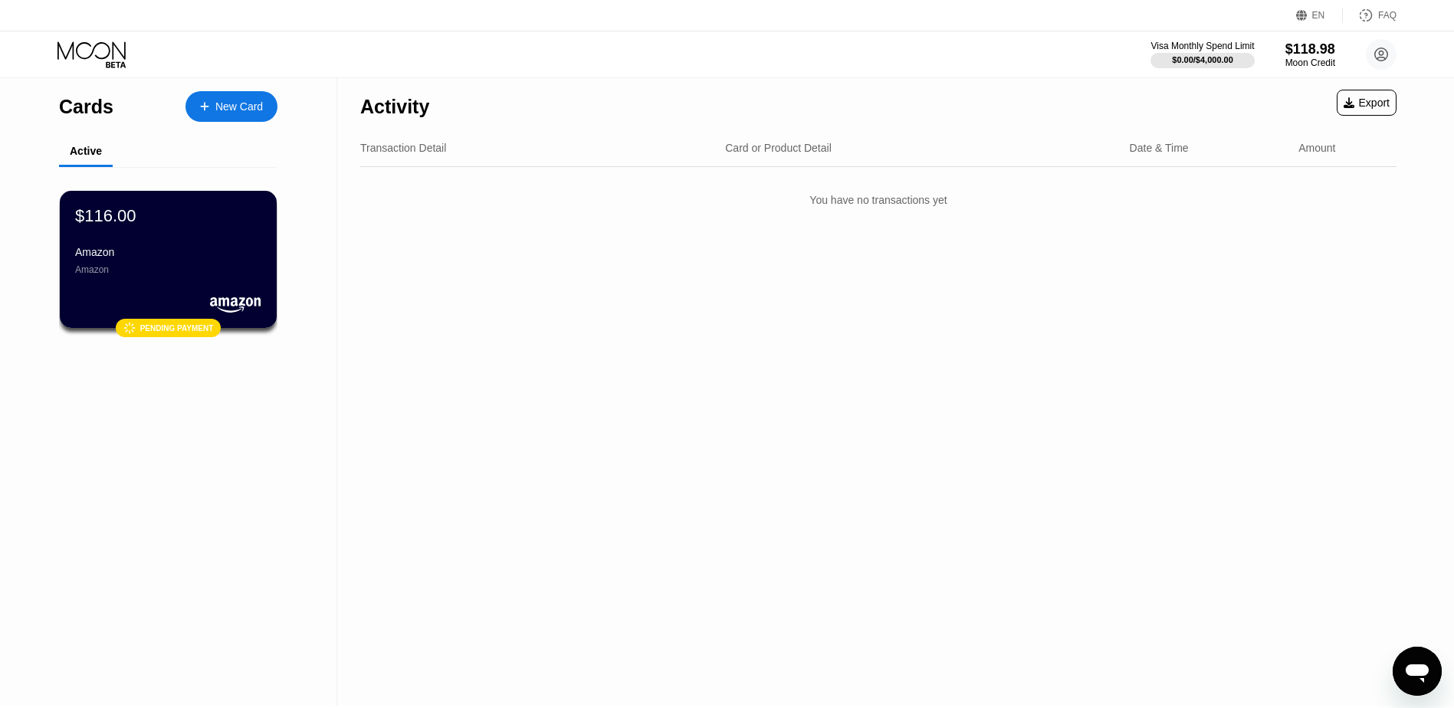
scroll to position [0, 0]
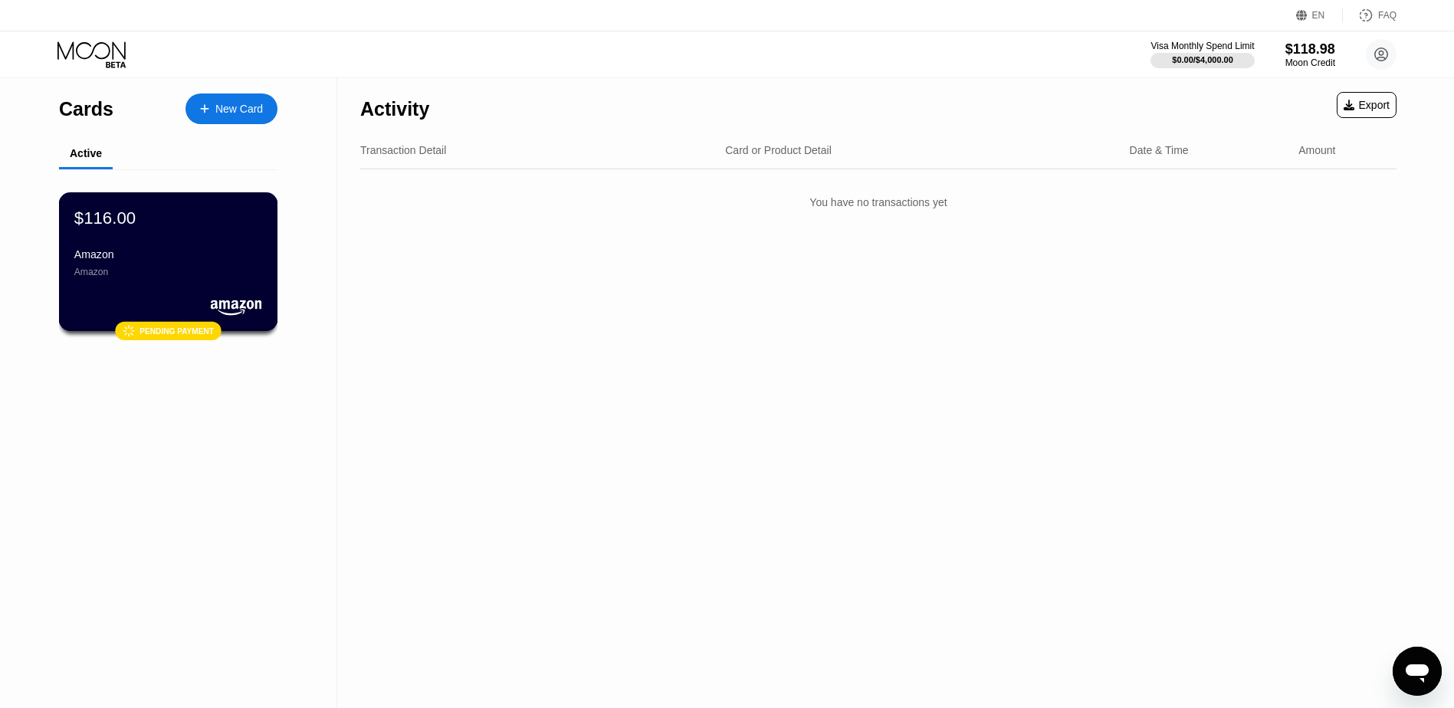
click at [228, 297] on div "$116.00 Amazon Amazon  Pending payment" at bounding box center [168, 261] width 219 height 139
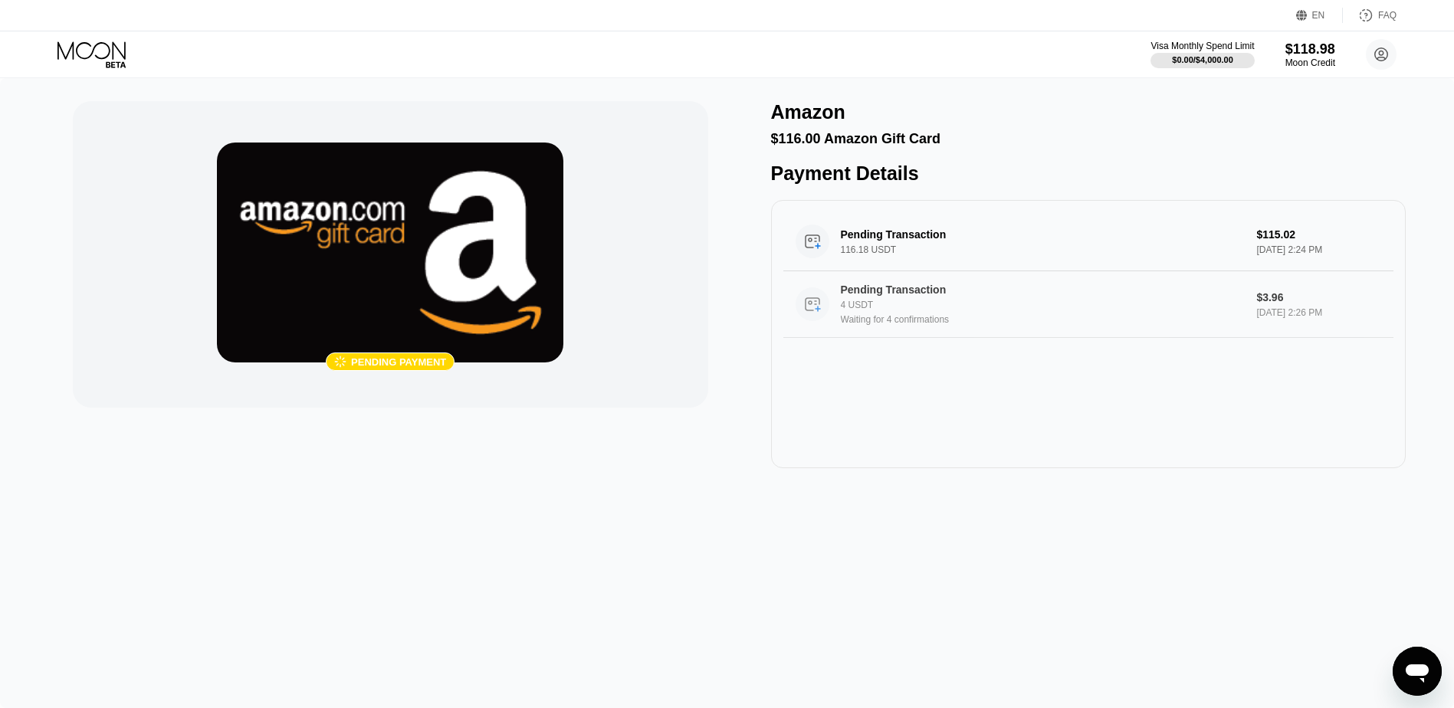
click at [891, 310] on div "4 USDT" at bounding box center [1043, 305] width 404 height 11
click at [1366, 59] on icon at bounding box center [1381, 54] width 31 height 31
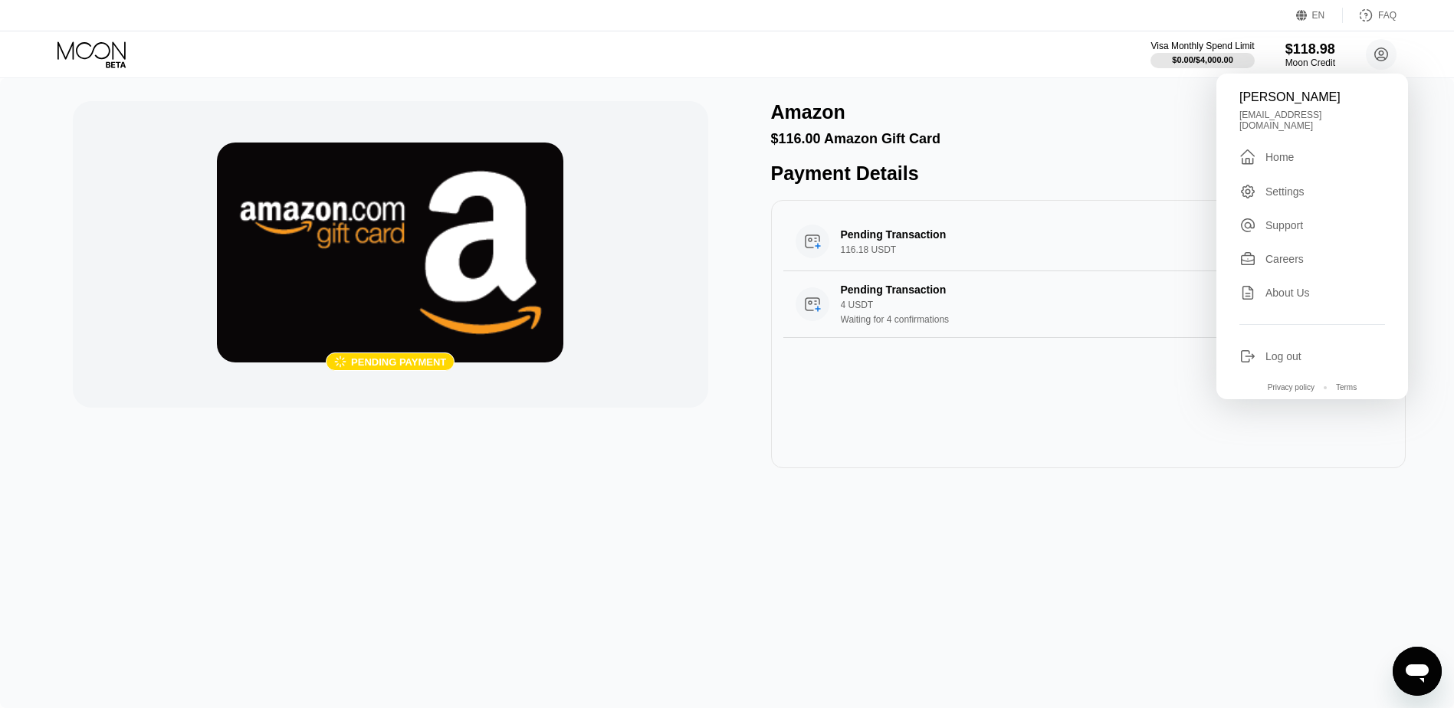
click at [1274, 159] on div "Germán Stoessel delos444@gmail.com  Home Settings Support Careers About Us Log…" at bounding box center [1312, 237] width 192 height 326
click at [1277, 151] on div "Home" at bounding box center [1279, 157] width 28 height 12
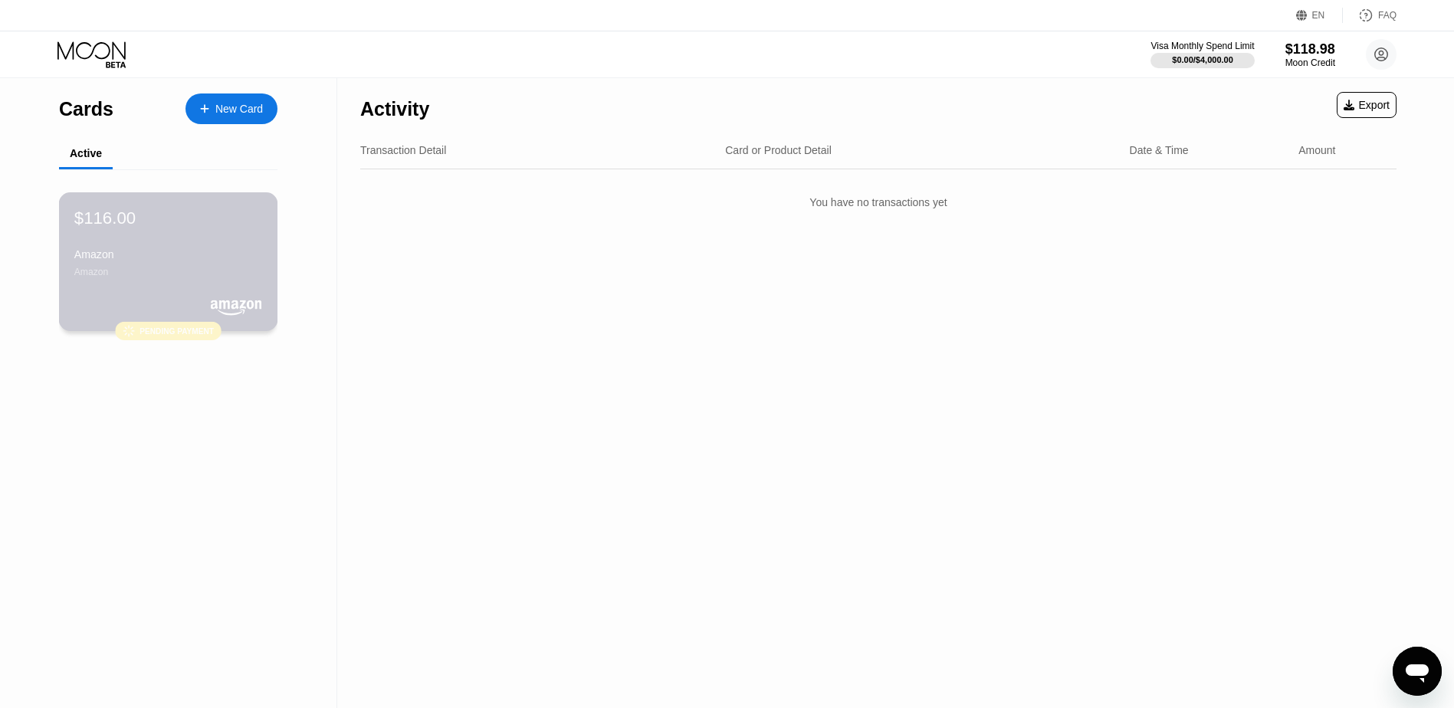
click at [162, 249] on div "$116.00 Amazon Amazon" at bounding box center [168, 243] width 188 height 70
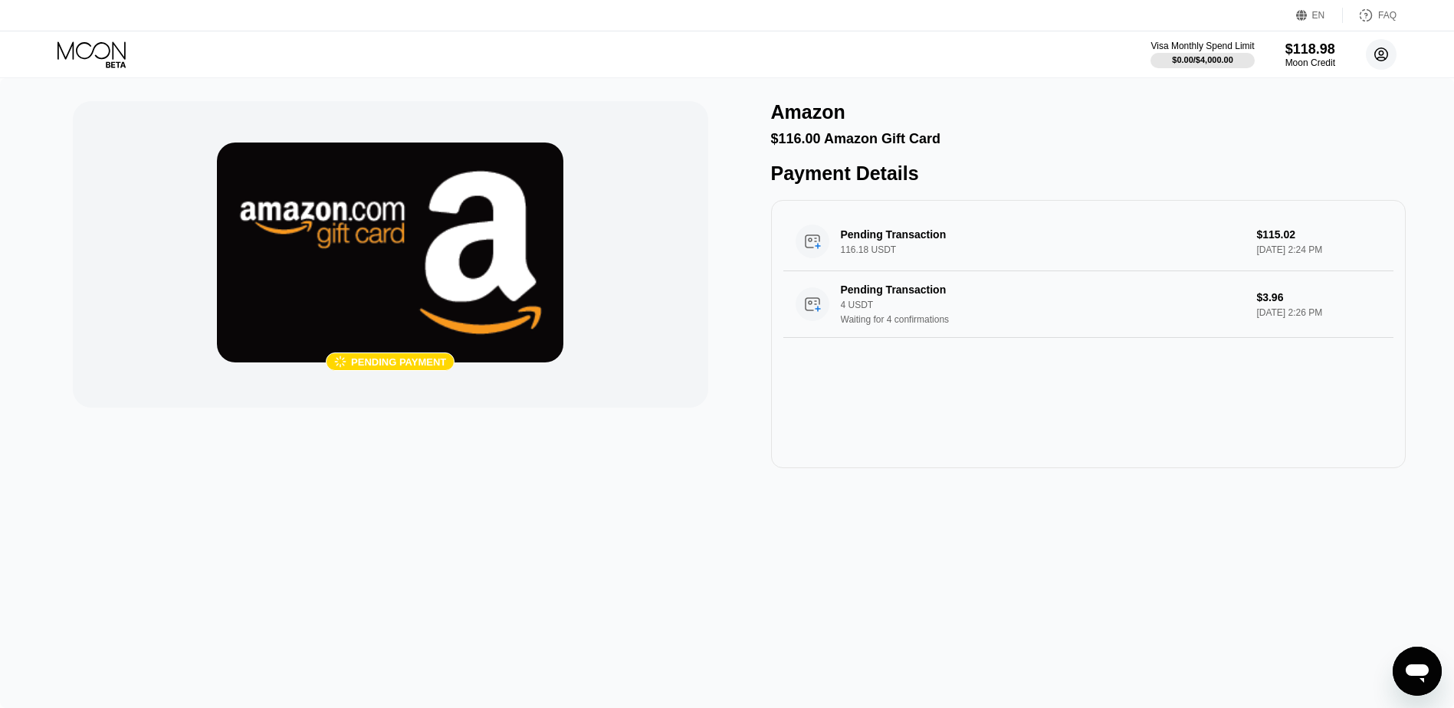
click at [1377, 57] on circle at bounding box center [1381, 54] width 31 height 31
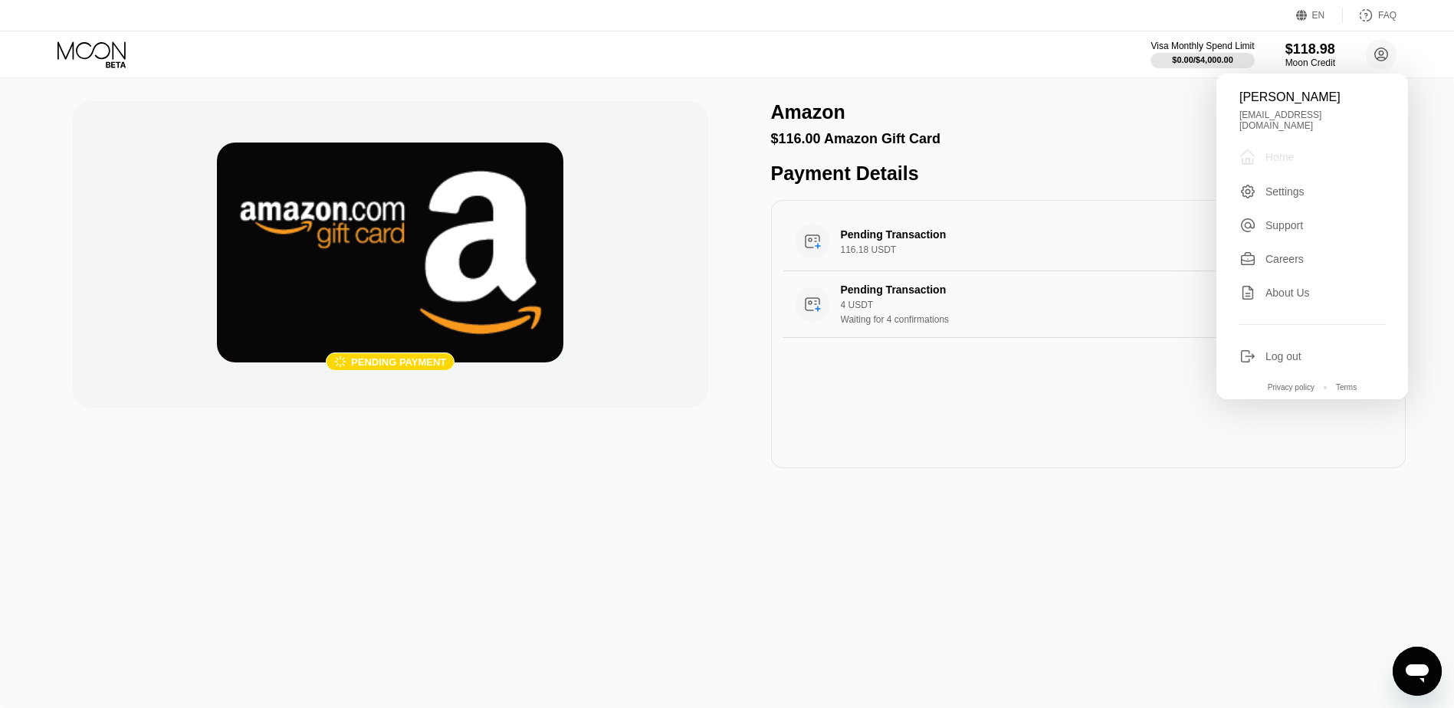
click at [1310, 149] on div " Home" at bounding box center [1312, 157] width 146 height 18
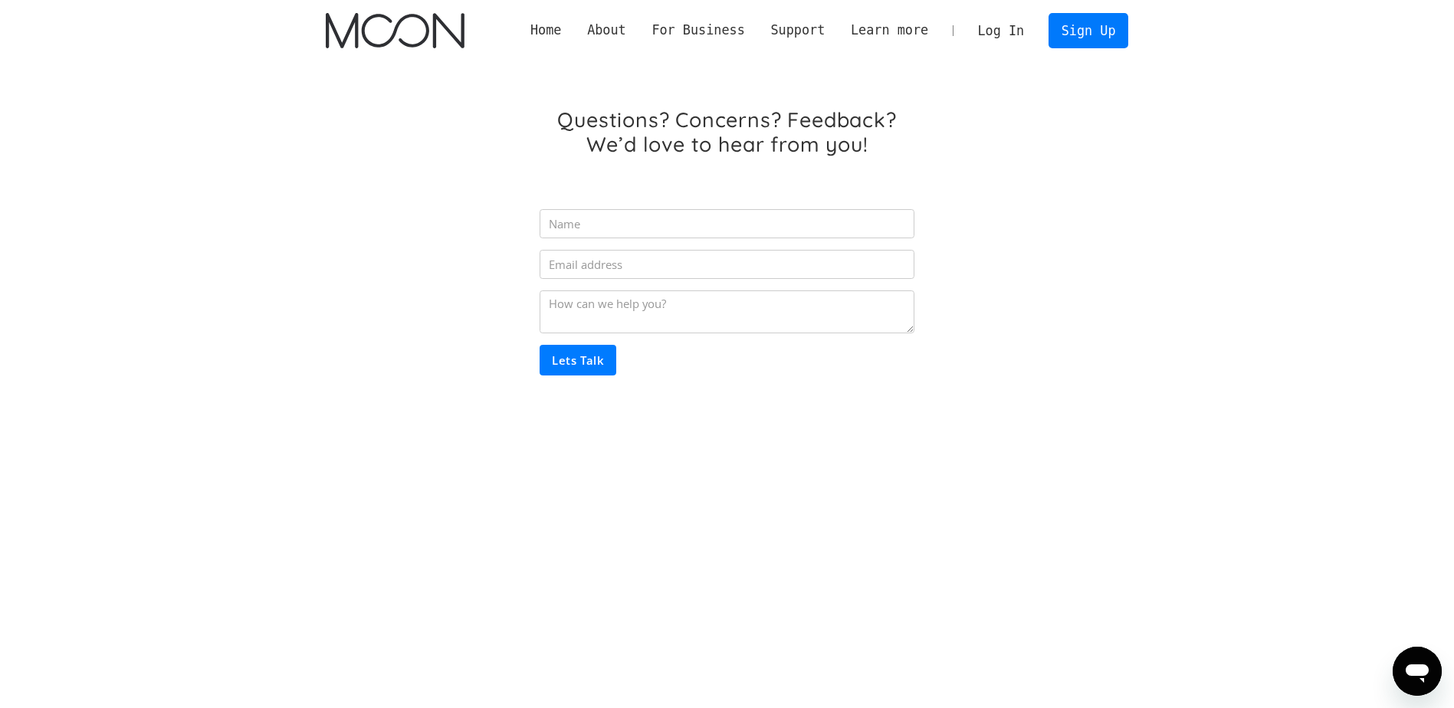
click at [405, 204] on div "Questions? Concerns? Feedback? We’d love to hear from you! Lets Talk Thank you!…" at bounding box center [727, 270] width 803 height 418
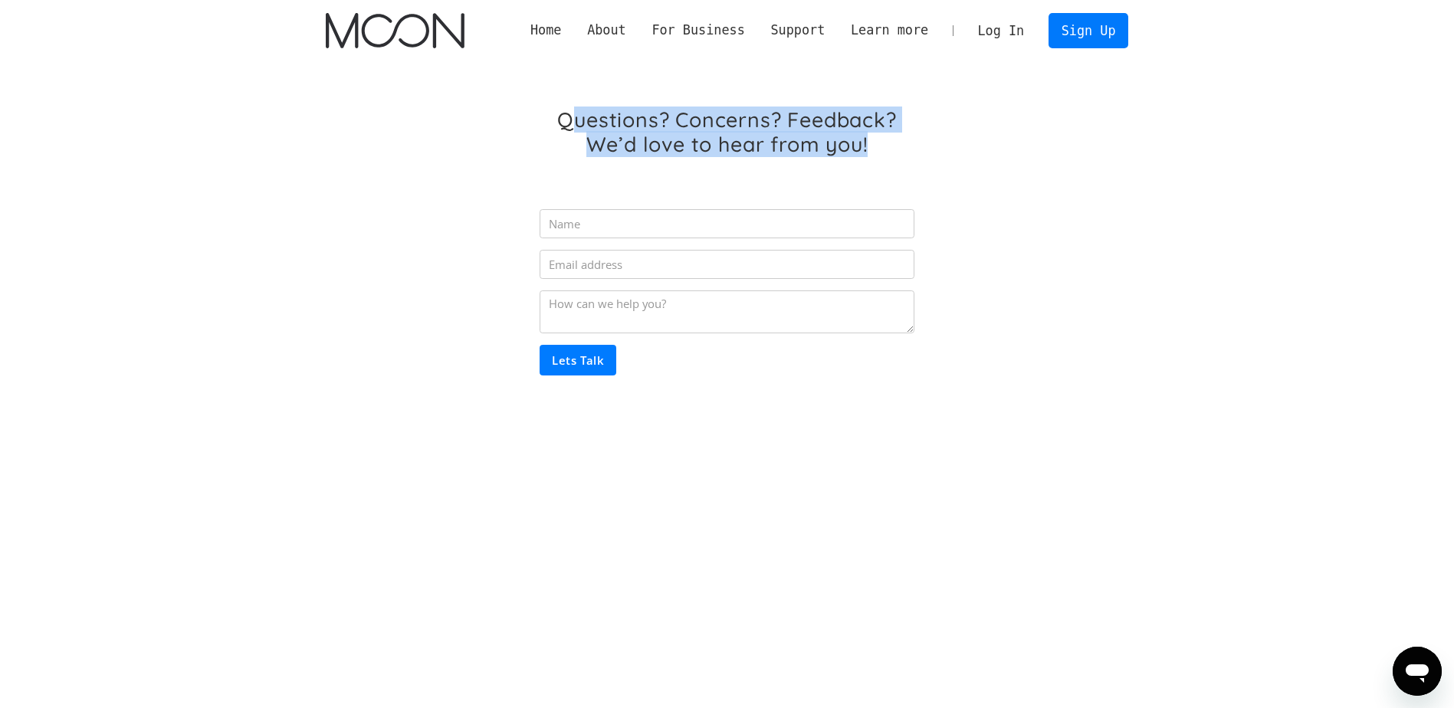
drag, startPoint x: 570, startPoint y: 115, endPoint x: 972, endPoint y: 170, distance: 406.1
click at [972, 170] on div "Questions? Concerns? Feedback? We’d love to hear from you! Lets Talk Thank you!…" at bounding box center [727, 270] width 803 height 418
click at [654, 133] on h1 "Questions? Concerns? Feedback? We’d love to hear from you!" at bounding box center [726, 131] width 374 height 49
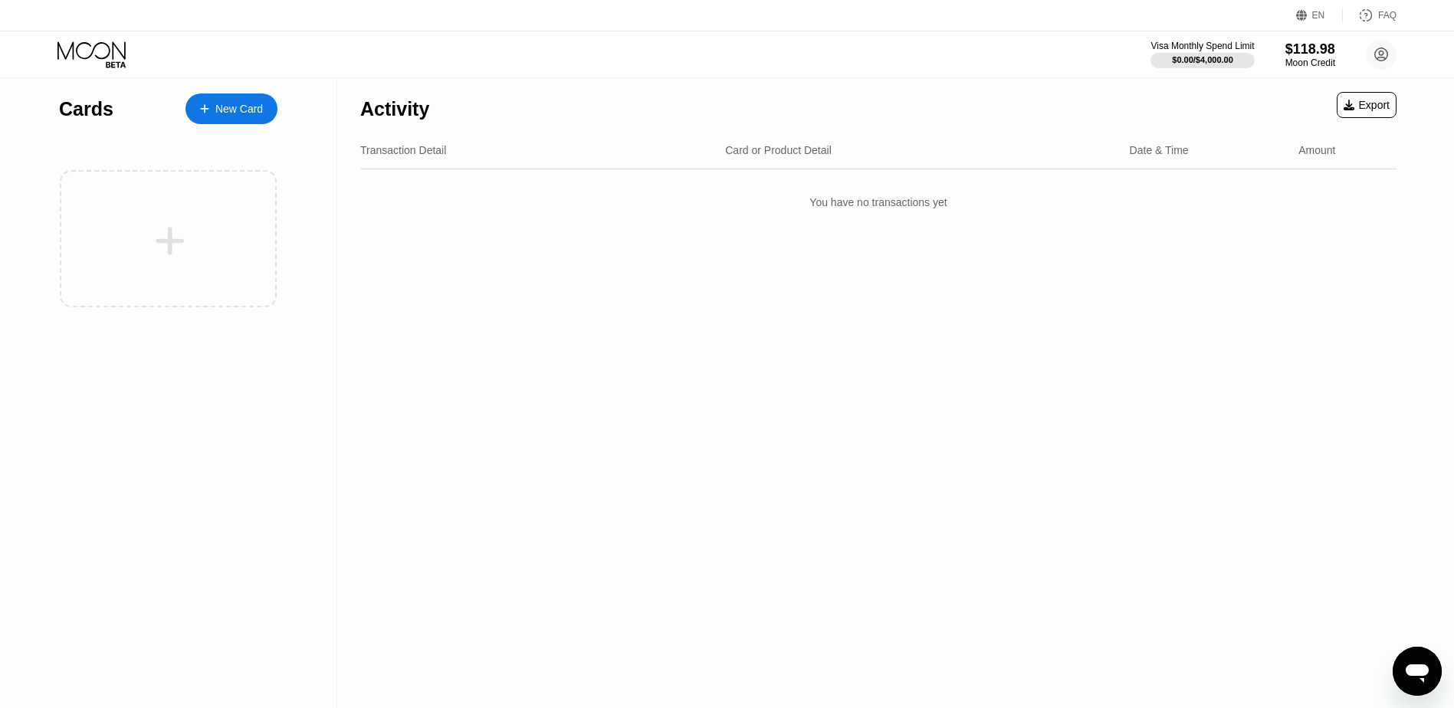
click at [228, 93] on div "New Card" at bounding box center [231, 108] width 92 height 31
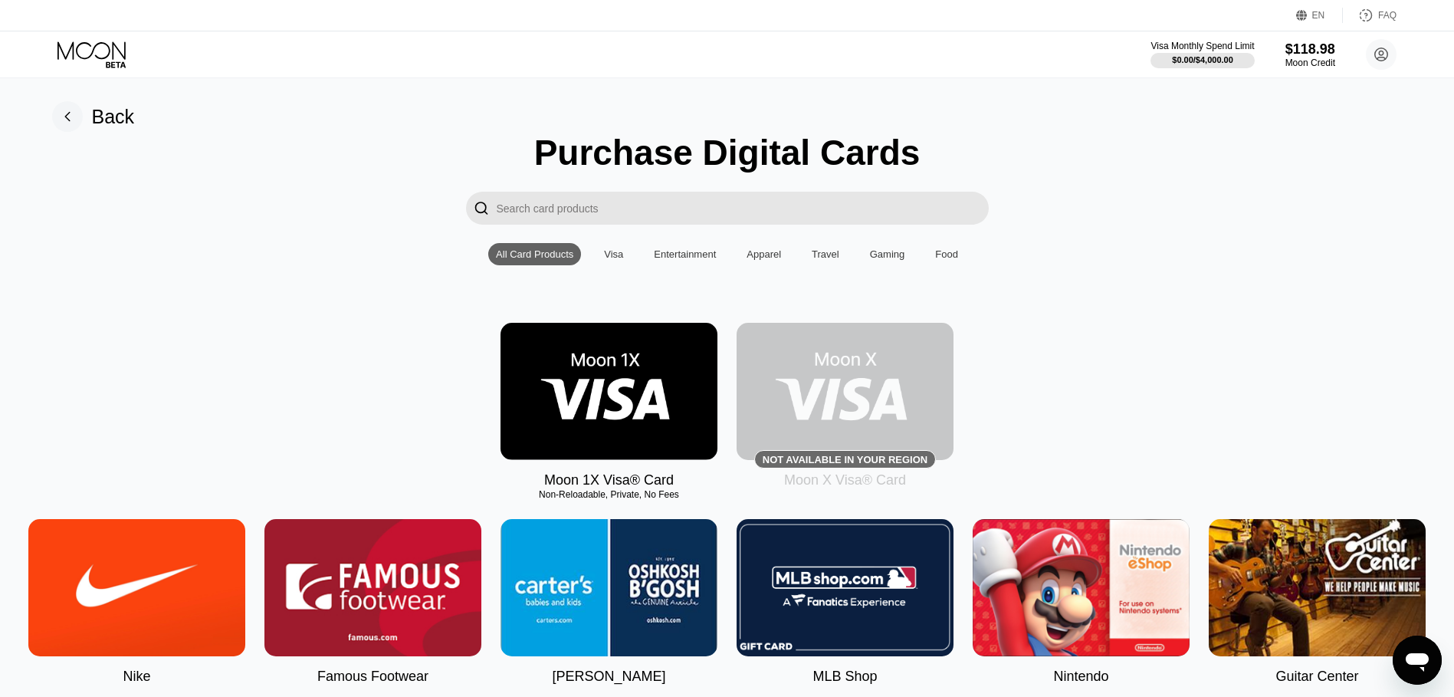
click at [599, 212] on input "Search card products" at bounding box center [743, 208] width 492 height 33
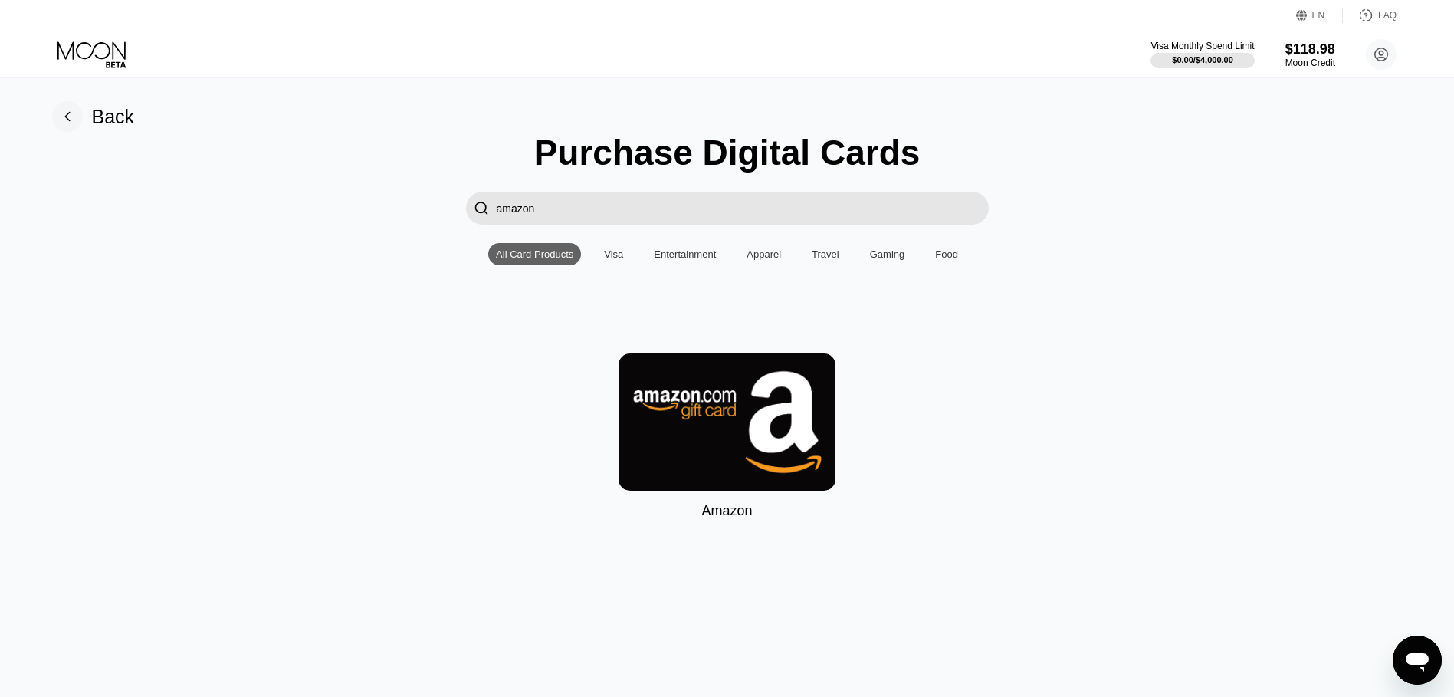
type input "amazon"
click at [649, 393] on img at bounding box center [726, 421] width 217 height 137
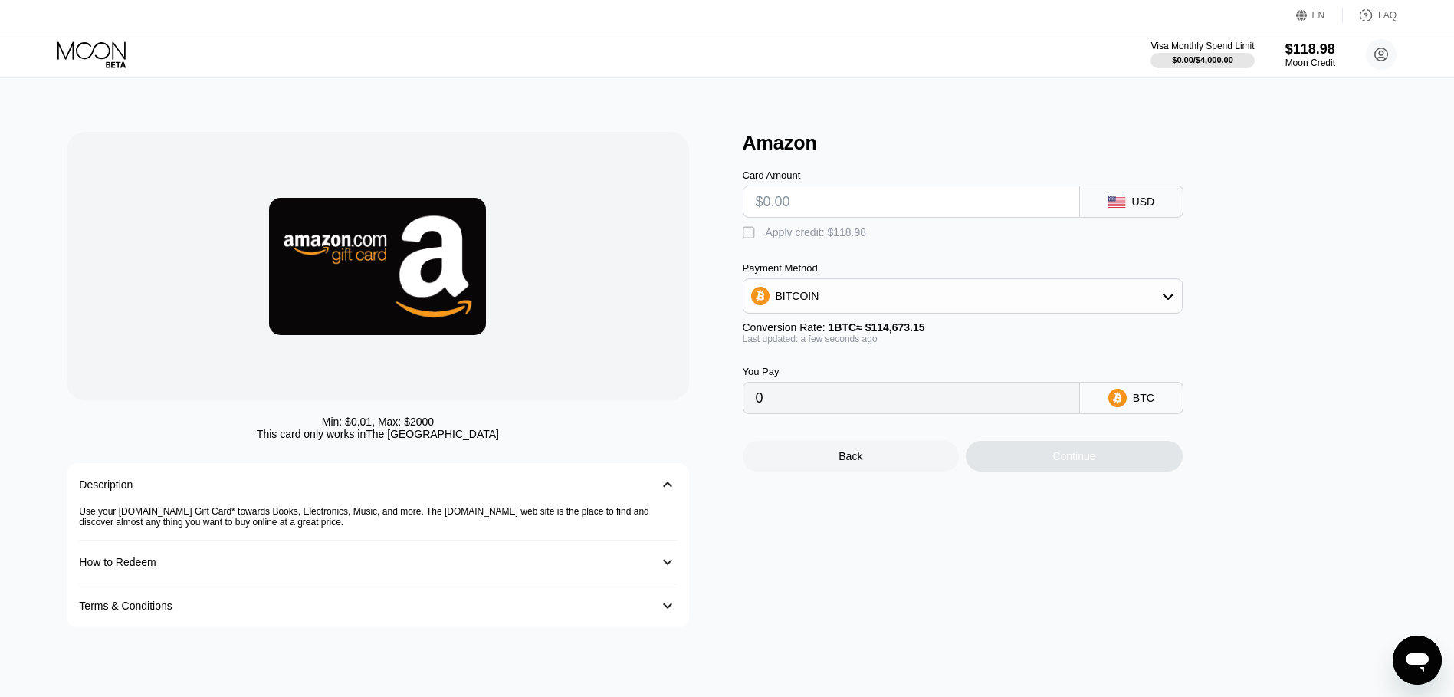
click at [763, 240] on div " Apply credit: $118.98" at bounding box center [809, 232] width 132 height 15
click at [803, 205] on input "text" at bounding box center [911, 201] width 311 height 31
type input "$116"
click at [1038, 471] on div "Continue" at bounding box center [1074, 456] width 217 height 31
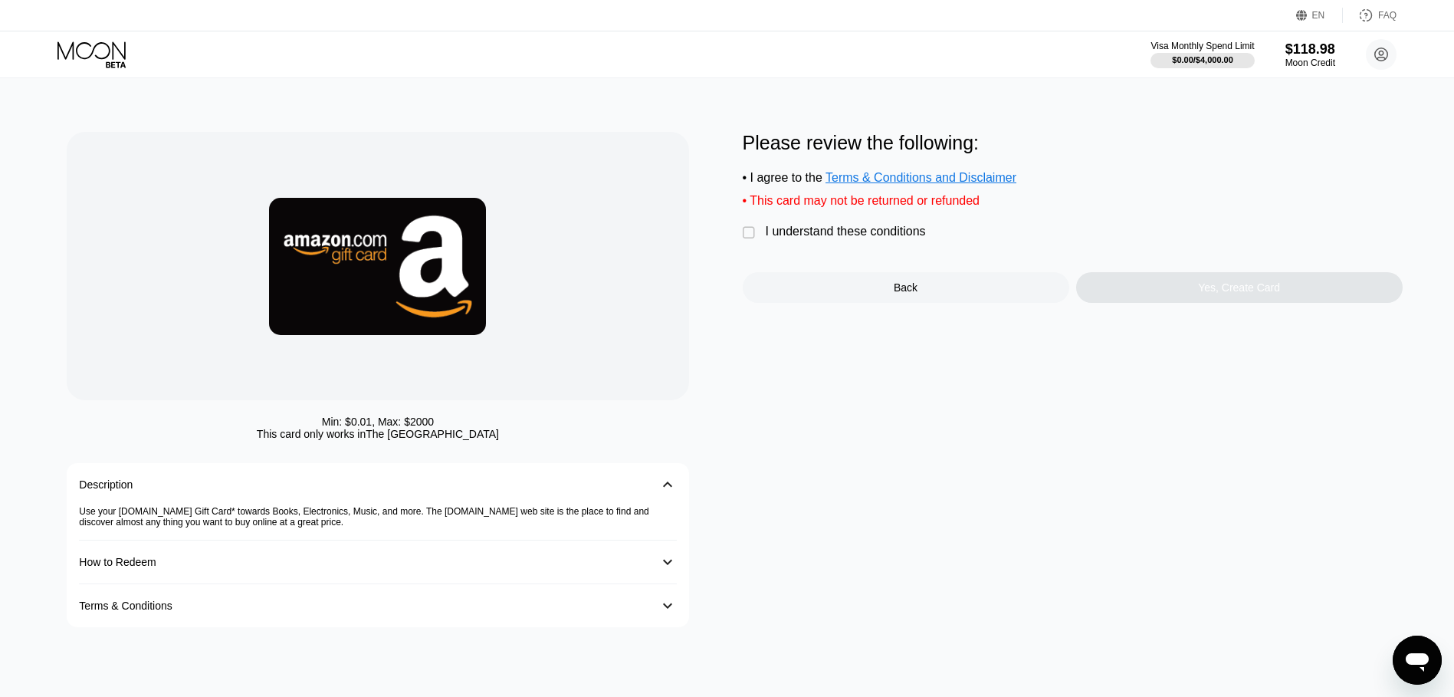
click at [818, 234] on div "I understand these conditions" at bounding box center [846, 232] width 160 height 14
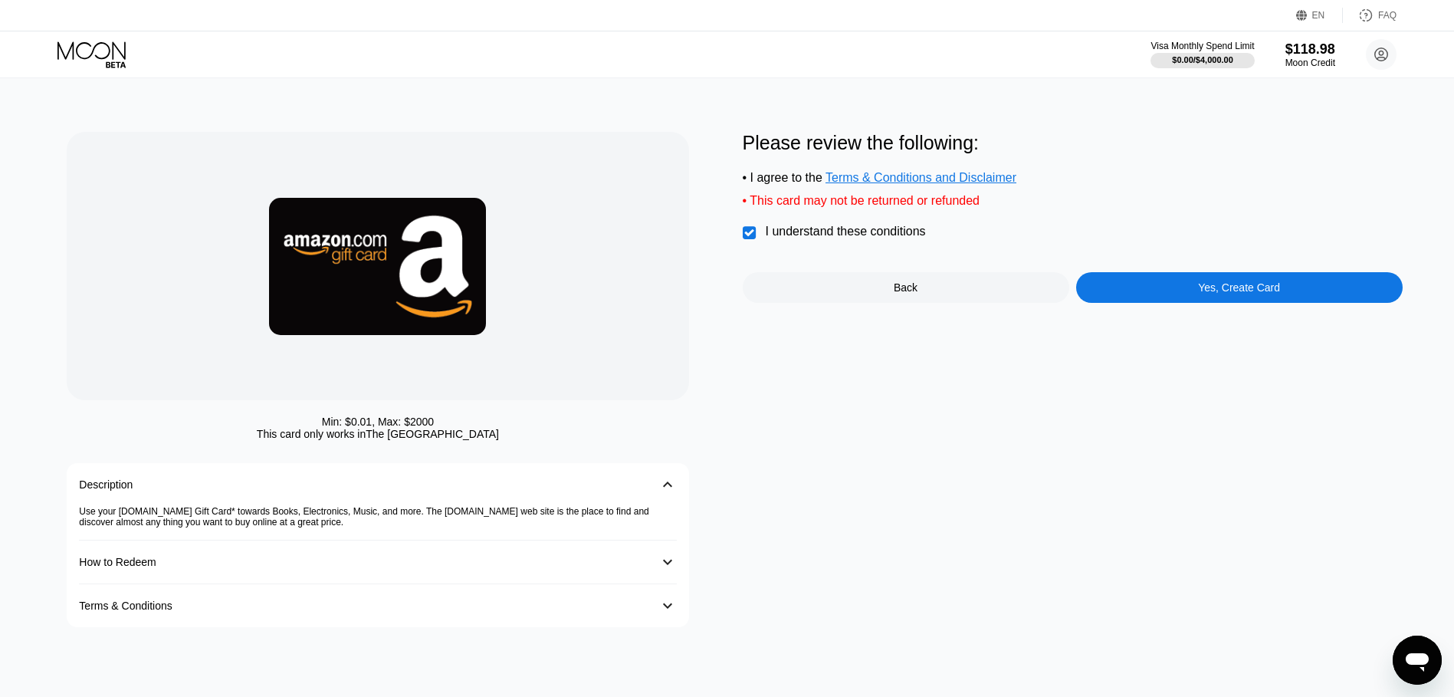
click at [1156, 280] on div "Please review the following: • I agree to the Terms & Conditions and Disclaimer…" at bounding box center [1073, 217] width 660 height 171
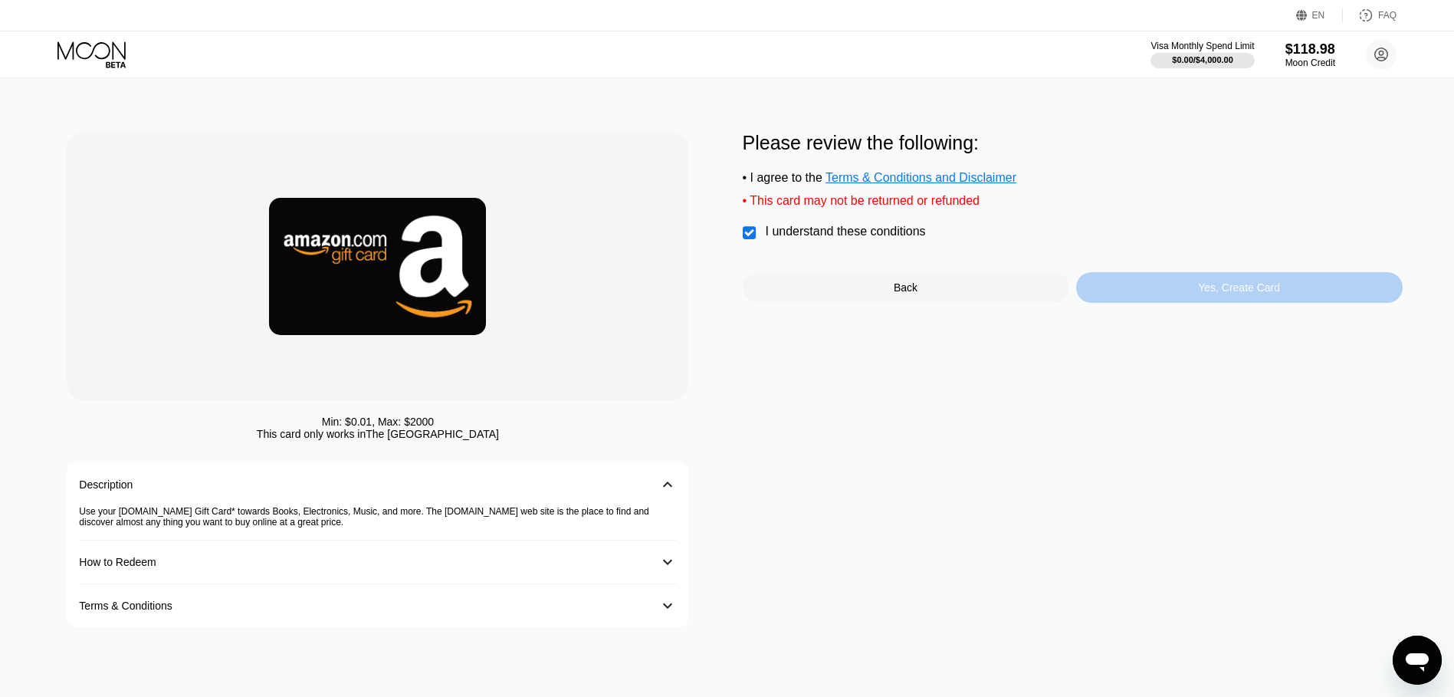
click at [1169, 301] on div "Yes, Create Card" at bounding box center [1239, 287] width 326 height 31
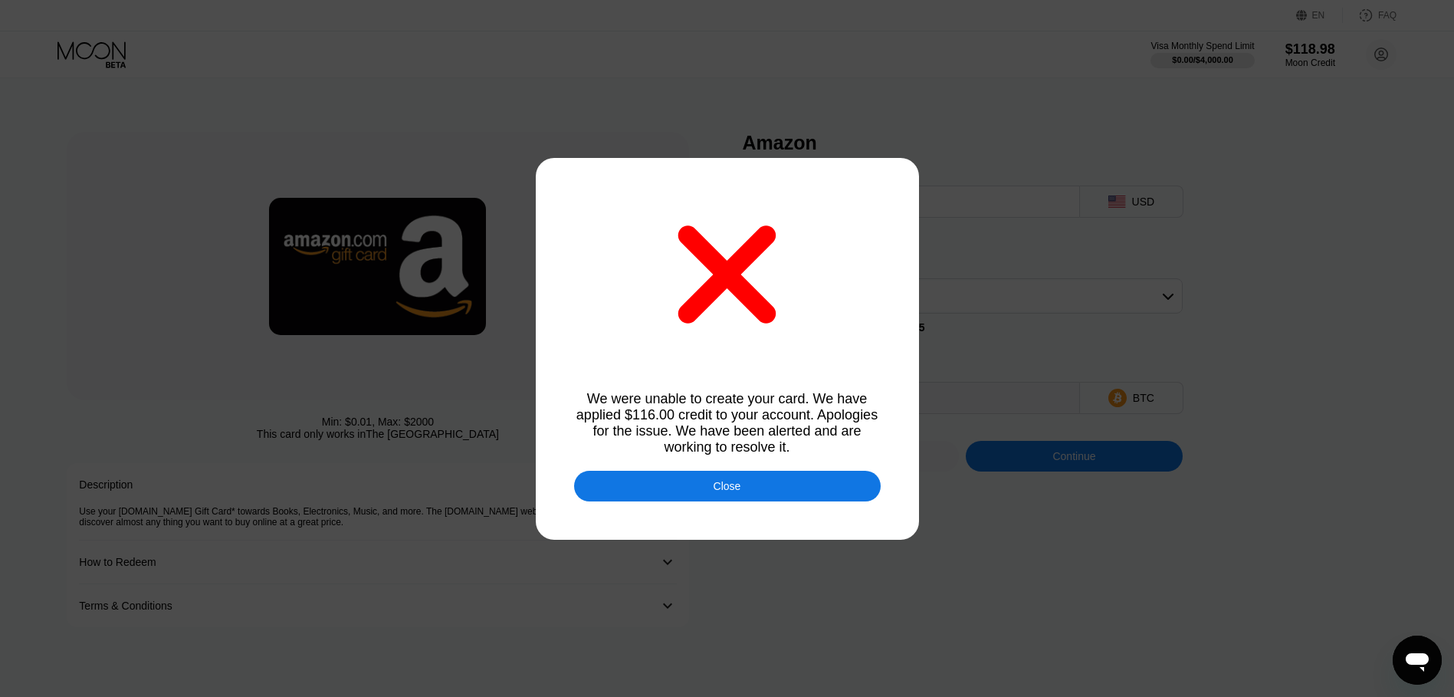
click at [823, 496] on div "Close" at bounding box center [727, 486] width 307 height 31
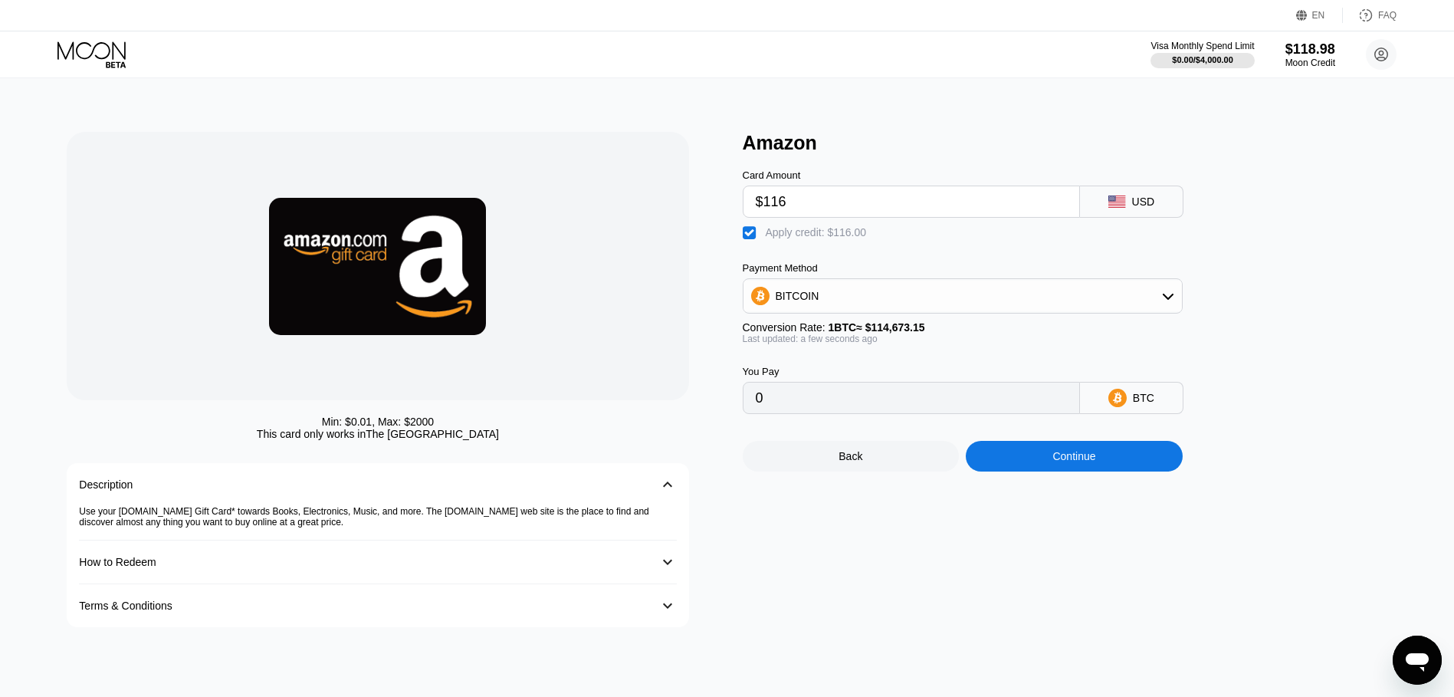
click at [786, 235] on div "Apply credit: $116.00" at bounding box center [816, 232] width 101 height 12
type input "0.00101158"
drag, startPoint x: 801, startPoint y: 209, endPoint x: 671, endPoint y: 212, distance: 130.3
click at [671, 212] on div "Min: $ 0.01 , Max: $ 2000 This card only works in [GEOGRAPHIC_DATA] Description…" at bounding box center [727, 379] width 1320 height 495
type input "0"
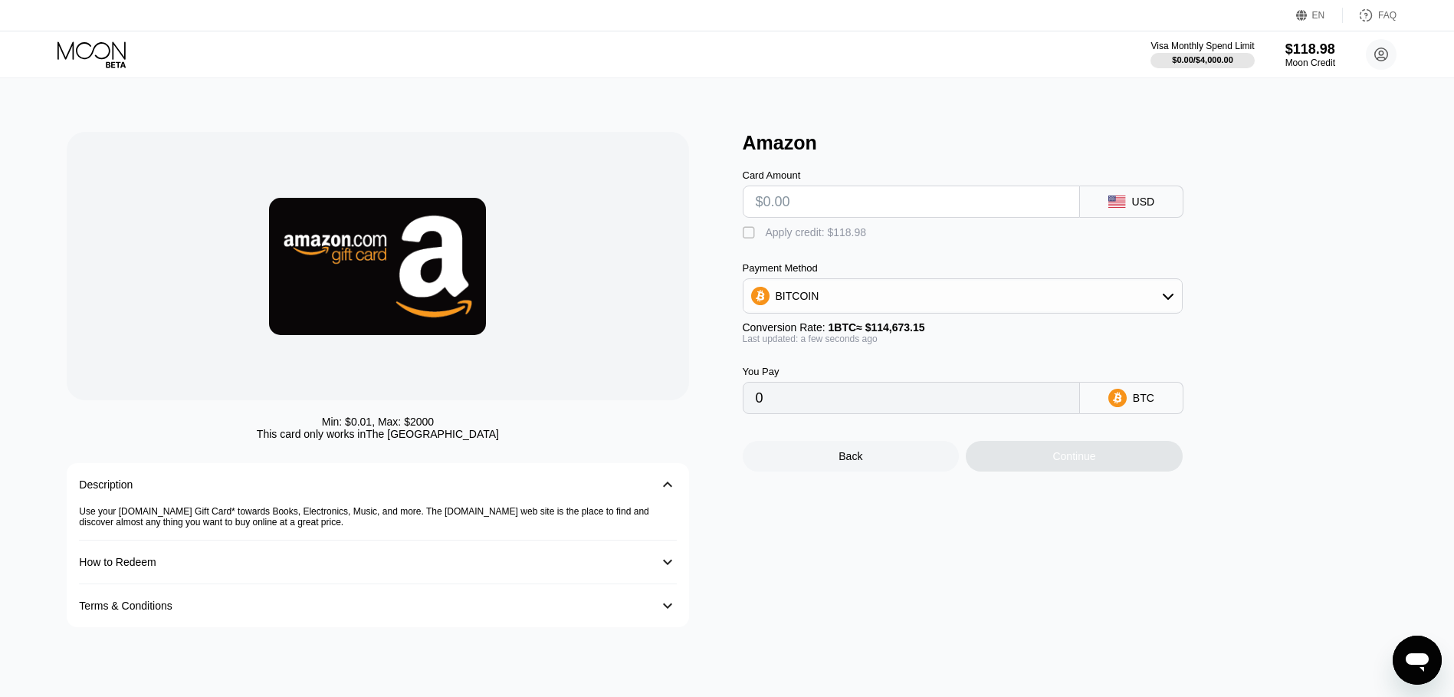
click at [792, 211] on input "text" at bounding box center [911, 201] width 311 height 31
type input "$1"
type input "0.00000873"
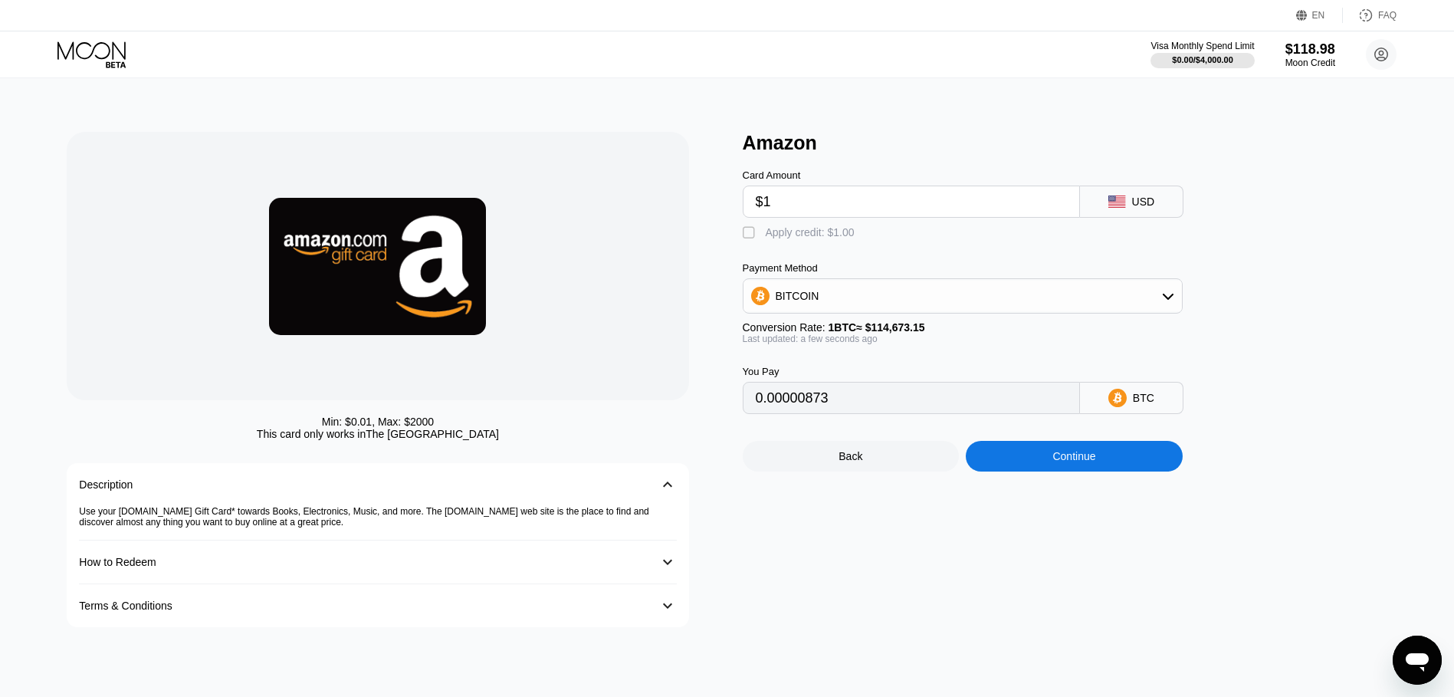
type input "$11"
type input "0.00009593"
type input "$118"
type input "0.00102902"
type input "$118.9"
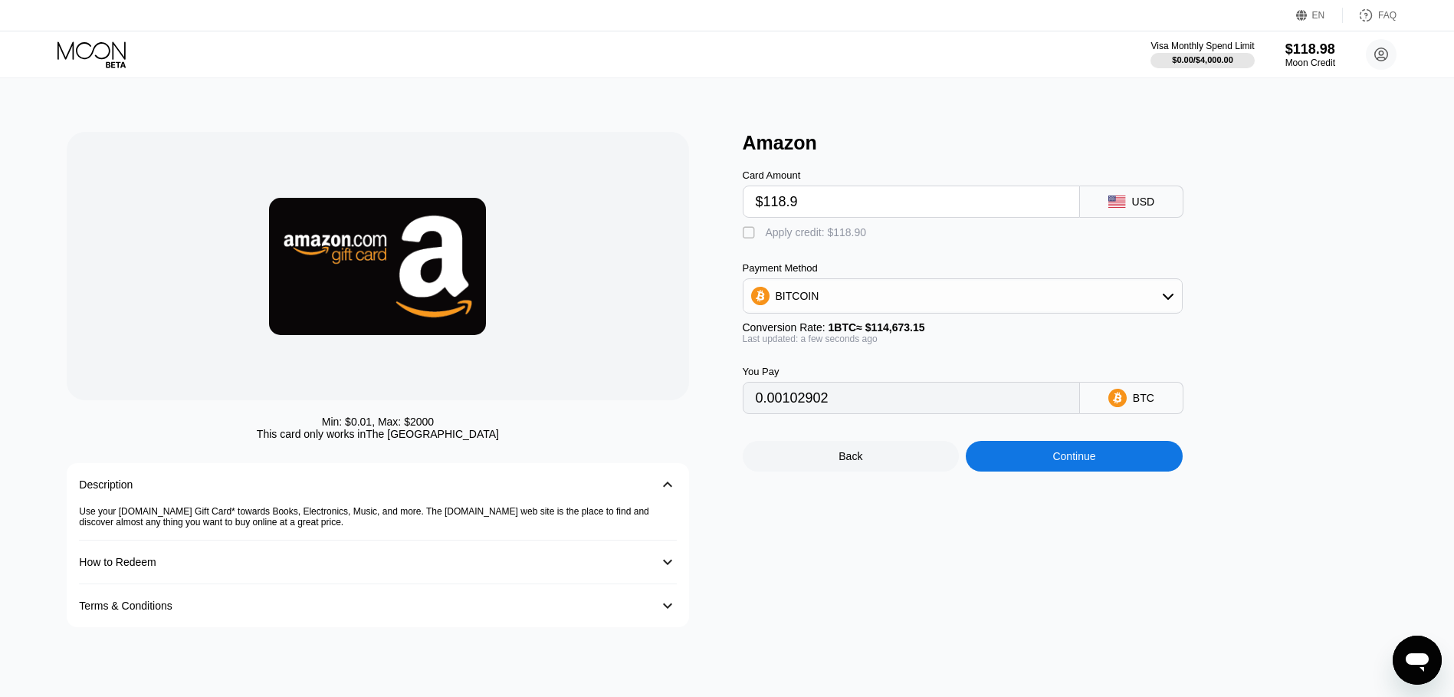
type input "0.00103686"
type input "$118.98"
type input "0.00103756"
type input "$118.98"
click at [749, 237] on div "" at bounding box center [750, 232] width 15 height 15
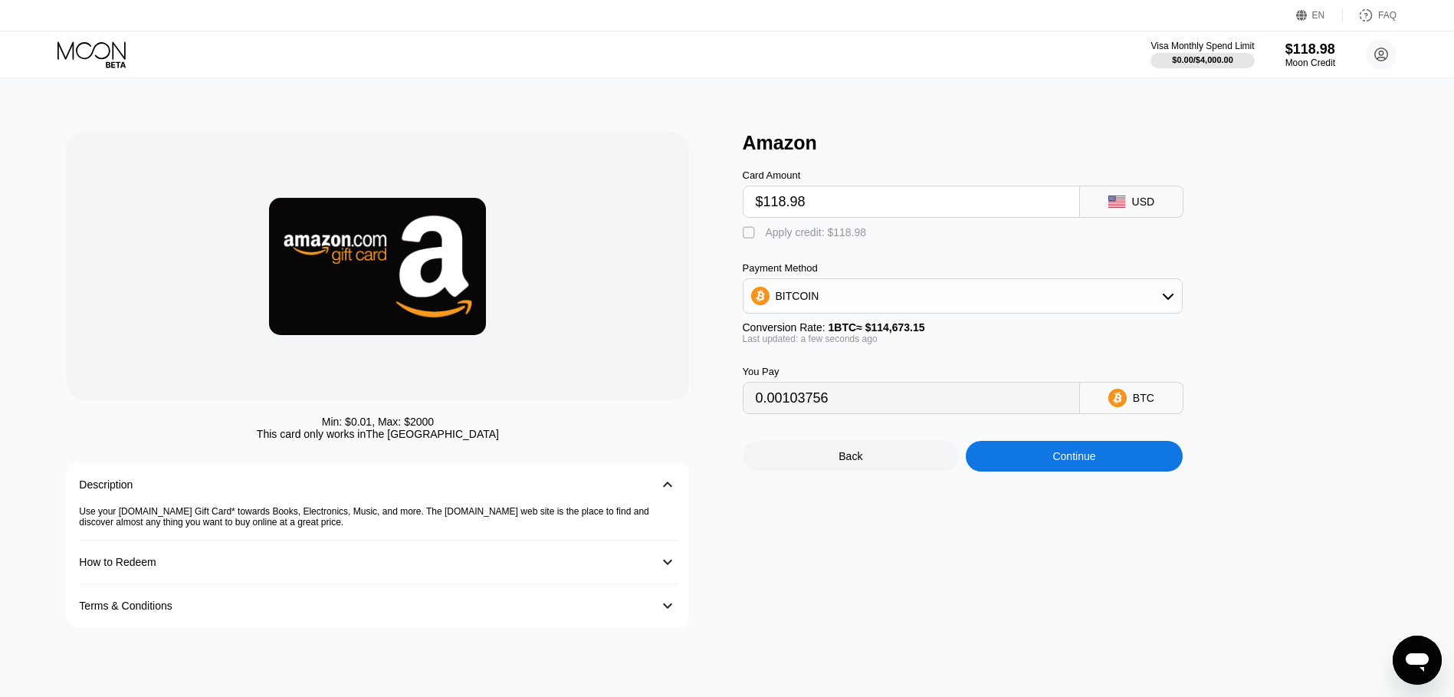
type input "0"
click at [1052, 462] on div "Continue" at bounding box center [1073, 456] width 43 height 12
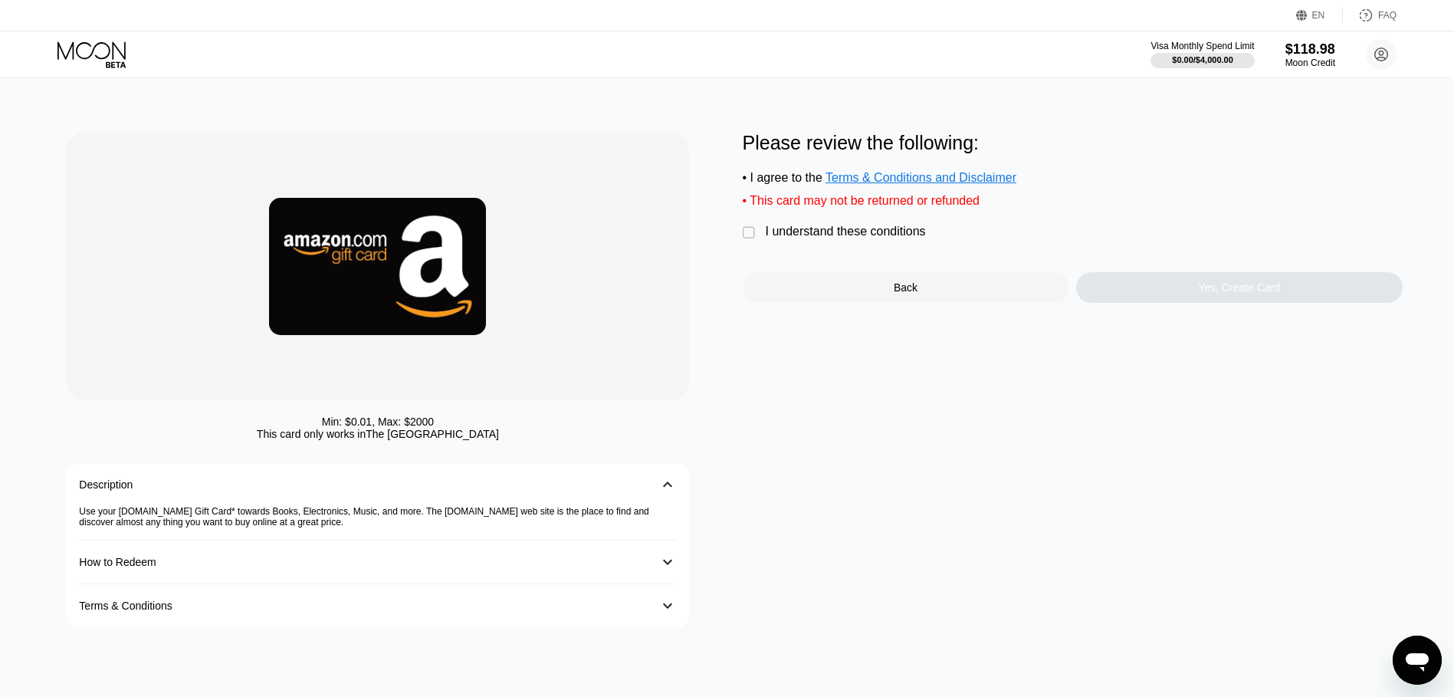
click at [862, 238] on div "I understand these conditions" at bounding box center [846, 232] width 160 height 14
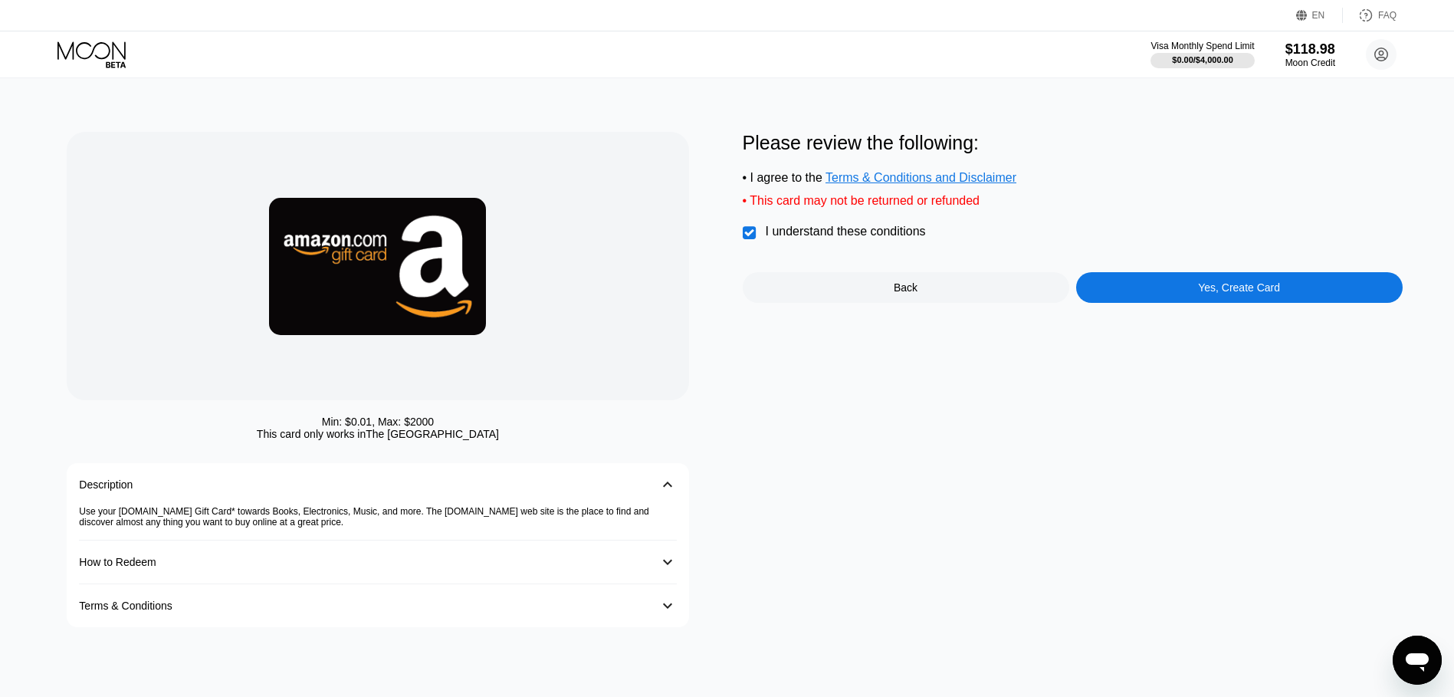
click at [1130, 292] on div "Yes, Create Card" at bounding box center [1239, 287] width 326 height 31
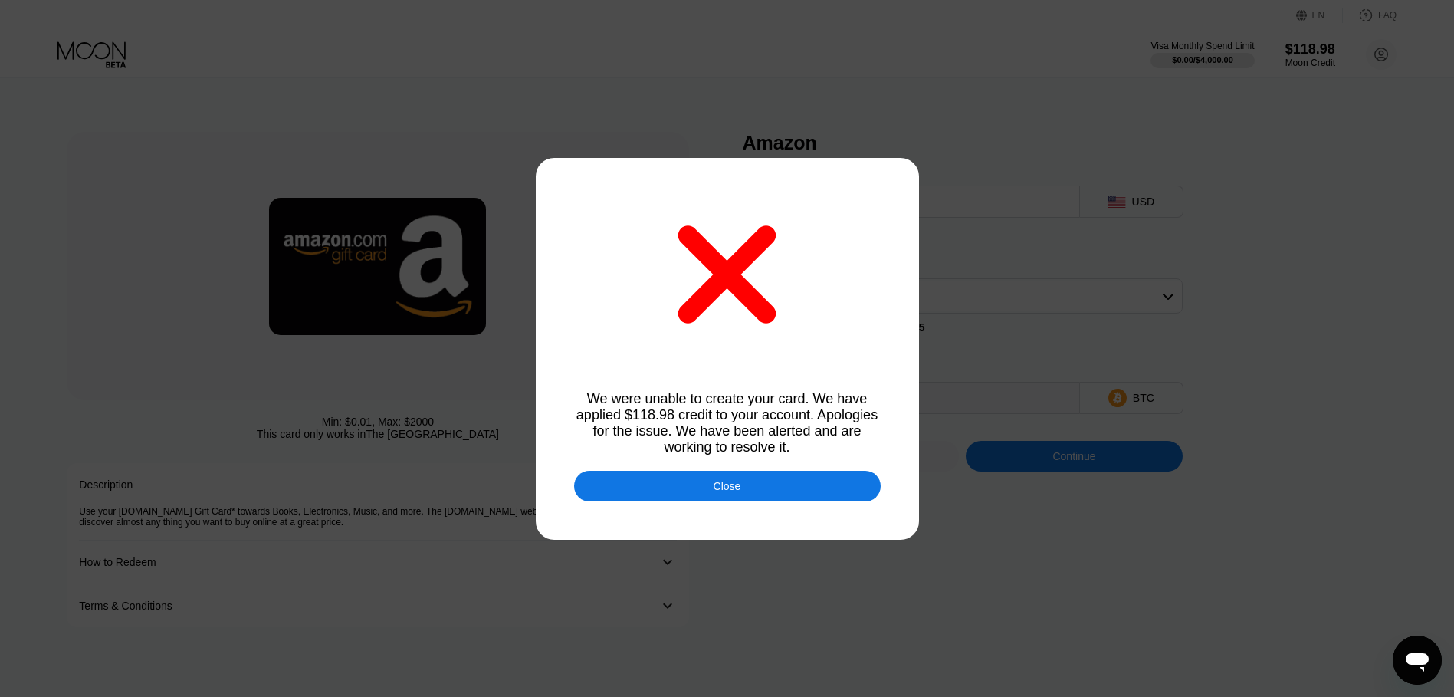
click at [821, 487] on div "Close" at bounding box center [727, 486] width 307 height 31
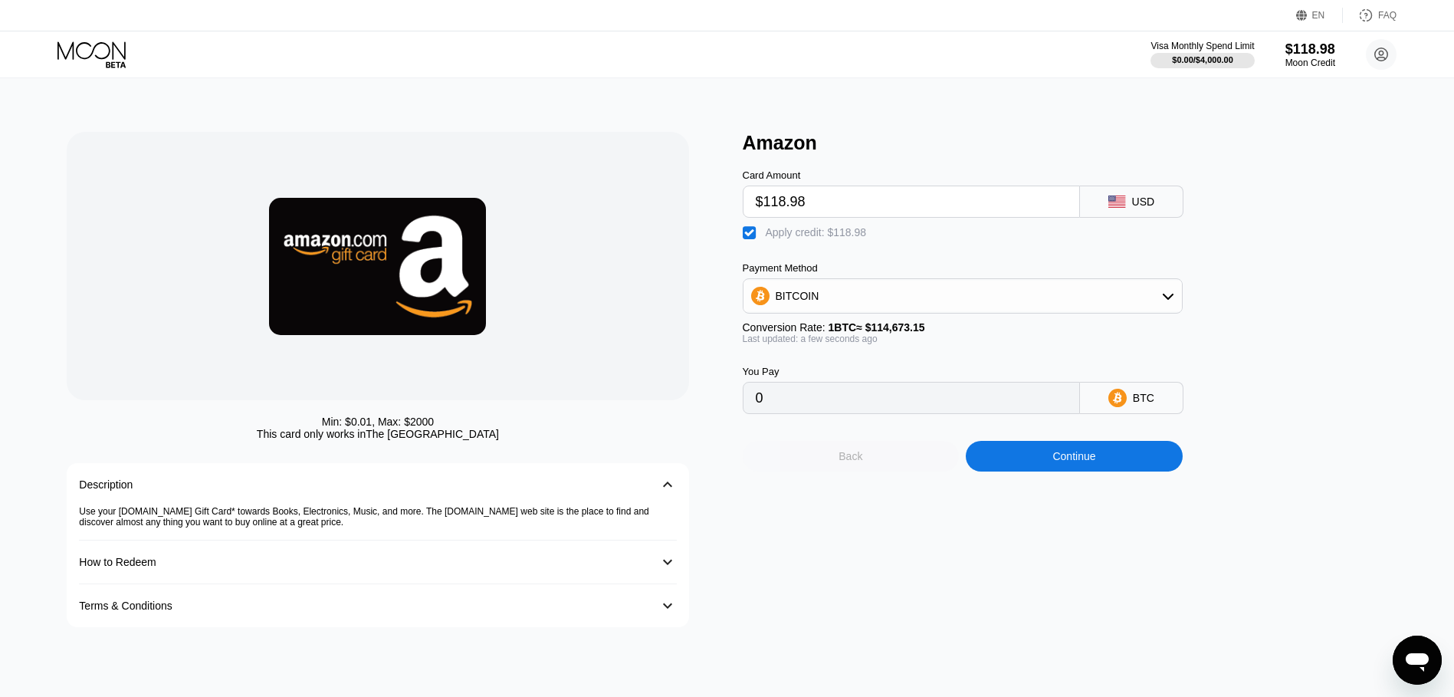
click at [864, 471] on div "Back" at bounding box center [851, 456] width 217 height 31
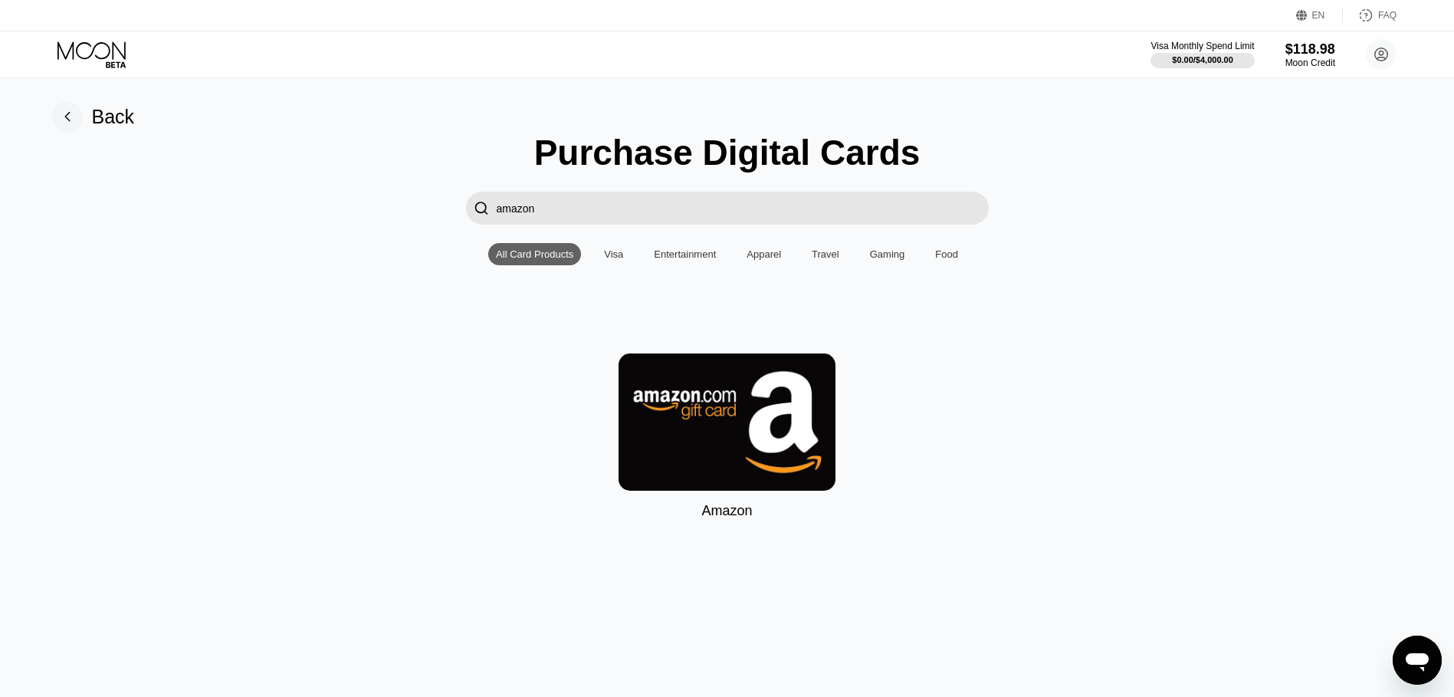
drag, startPoint x: 557, startPoint y: 220, endPoint x: 411, endPoint y: 211, distance: 146.7
click at [411, 211] on div " amazon" at bounding box center [727, 208] width 1419 height 33
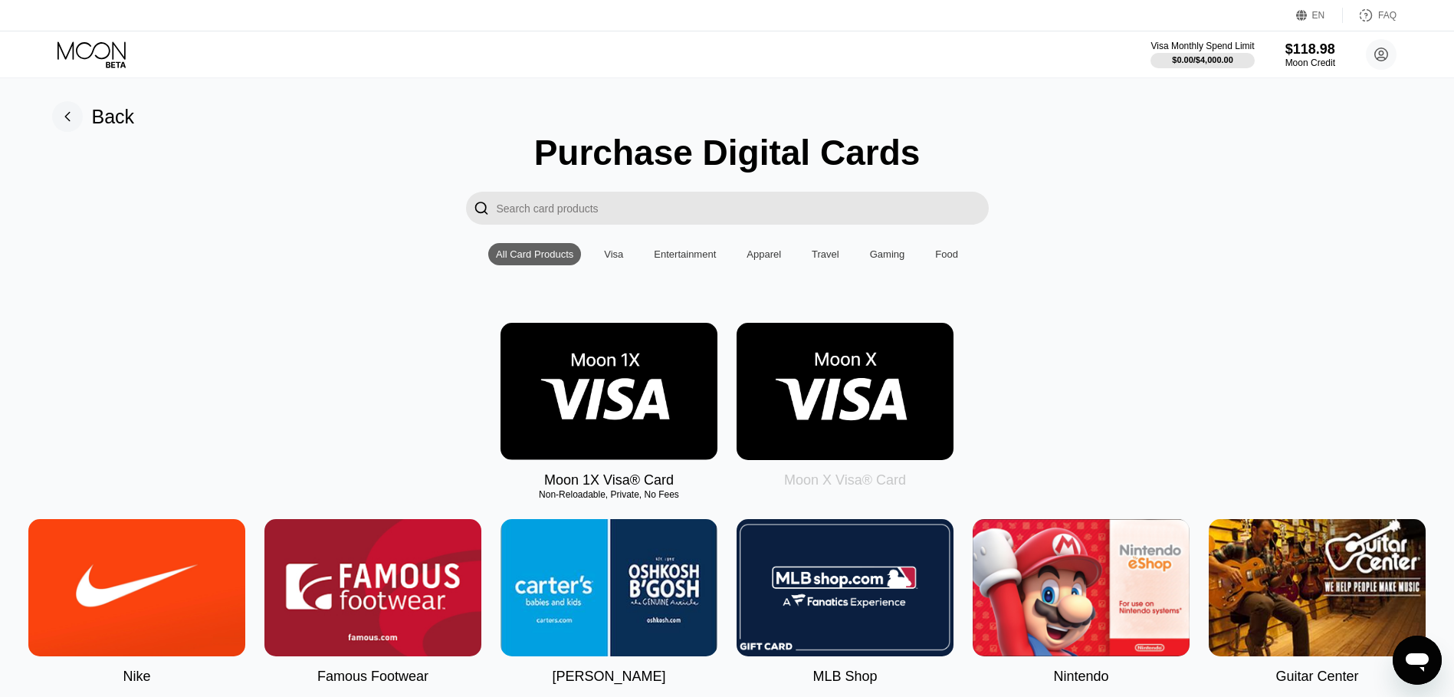
click at [595, 384] on img at bounding box center [608, 391] width 217 height 137
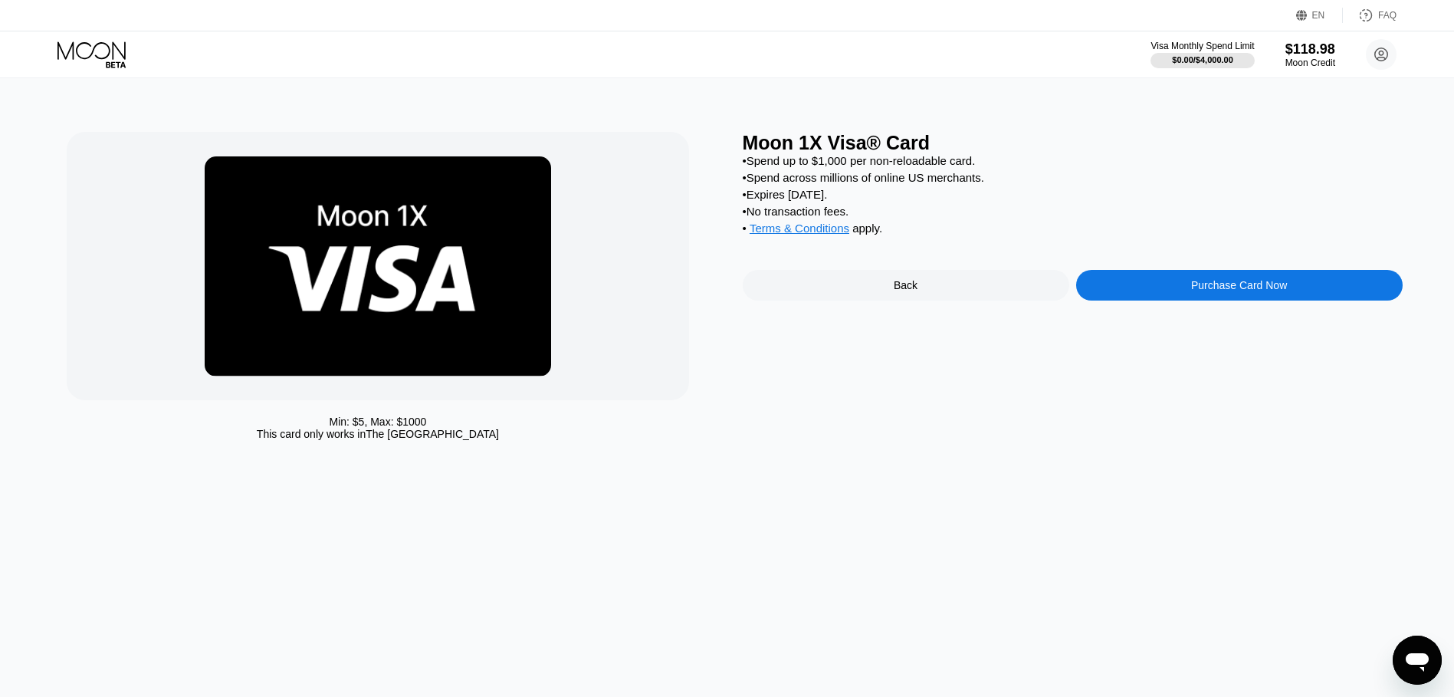
click at [1175, 300] on div "Purchase Card Now" at bounding box center [1239, 285] width 326 height 31
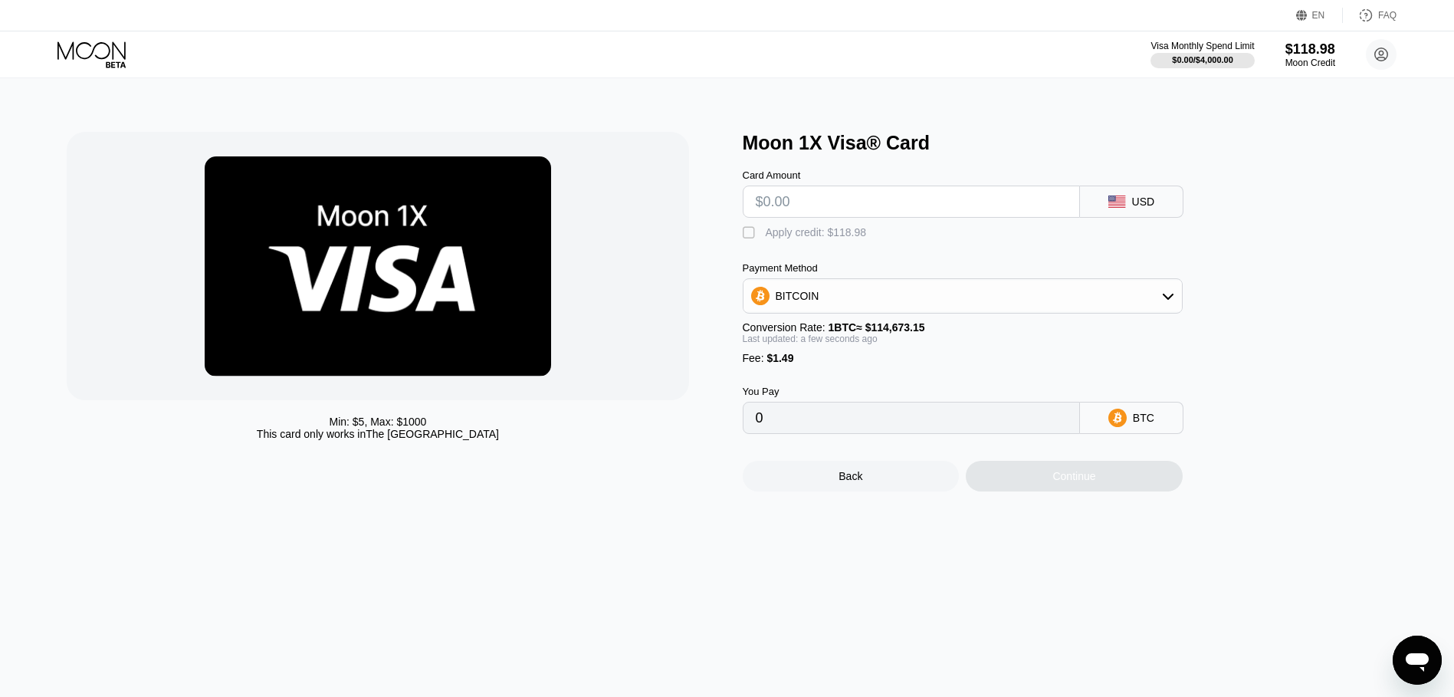
click at [818, 238] on div "Apply credit: $118.98" at bounding box center [816, 232] width 101 height 12
click at [841, 210] on input "text" at bounding box center [911, 201] width 311 height 31
type input "$116"
click at [1025, 475] on div "Back Continue" at bounding box center [988, 462] width 490 height 57
click at [1030, 489] on div "Continue" at bounding box center [1074, 476] width 217 height 31
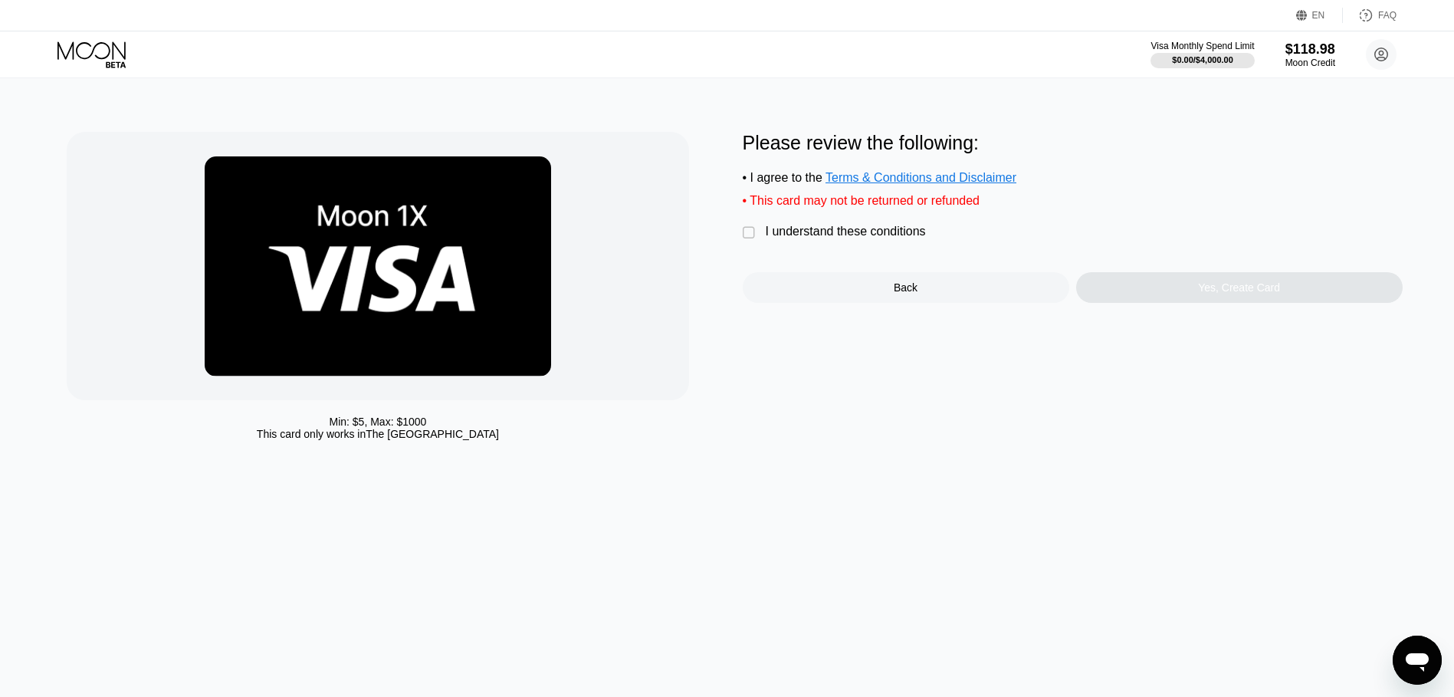
click at [832, 238] on div "I understand these conditions" at bounding box center [846, 232] width 160 height 14
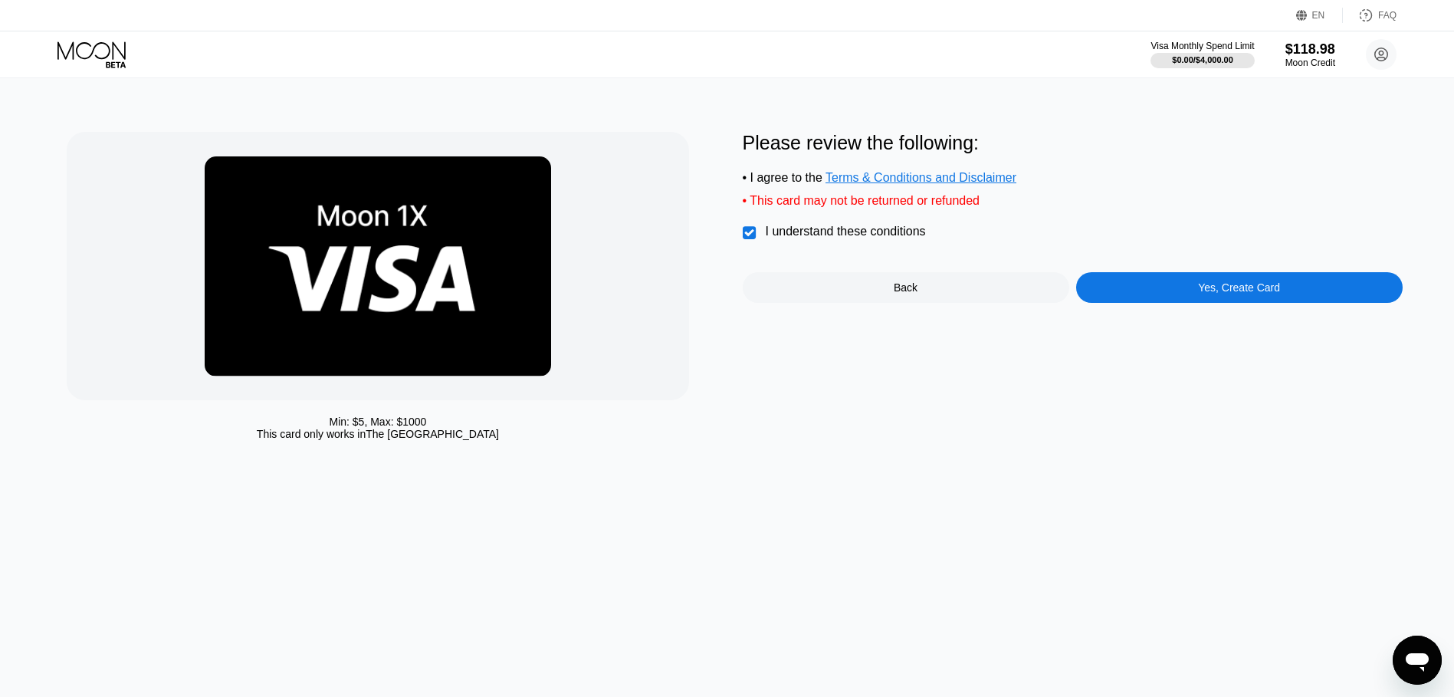
click at [1120, 290] on div "Yes, Create Card" at bounding box center [1239, 287] width 326 height 31
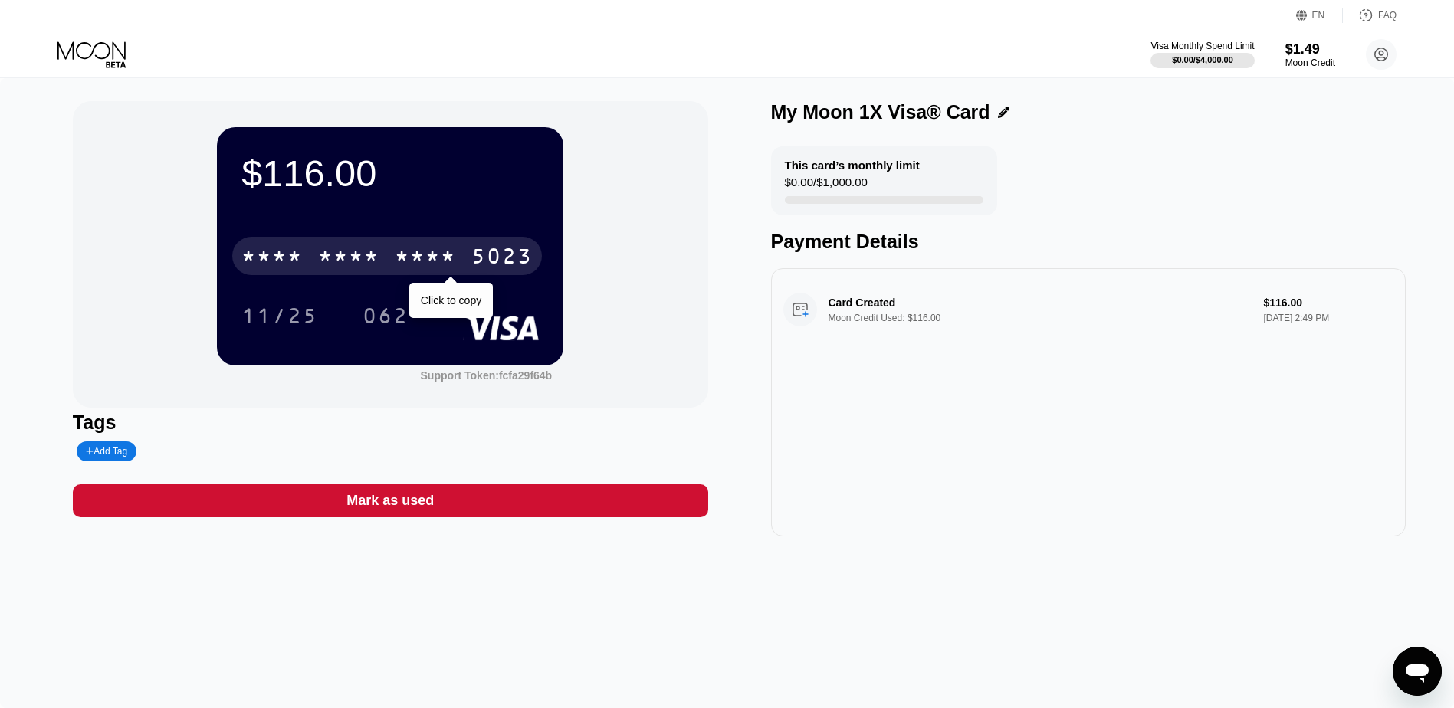
click at [364, 255] on div "* * * *" at bounding box center [348, 258] width 61 height 25
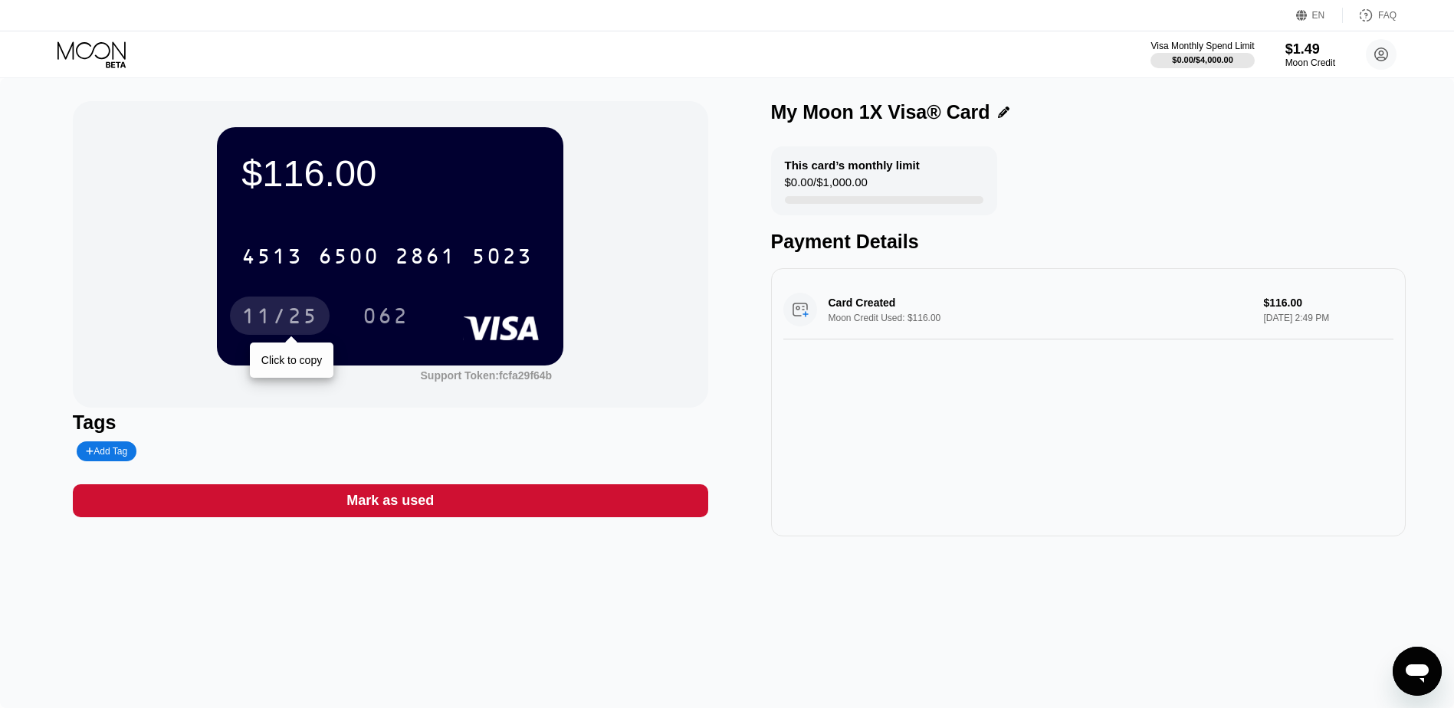
click at [273, 314] on div "11/25" at bounding box center [279, 318] width 77 height 25
click at [328, 195] on div "$116.00" at bounding box center [389, 173] width 297 height 43
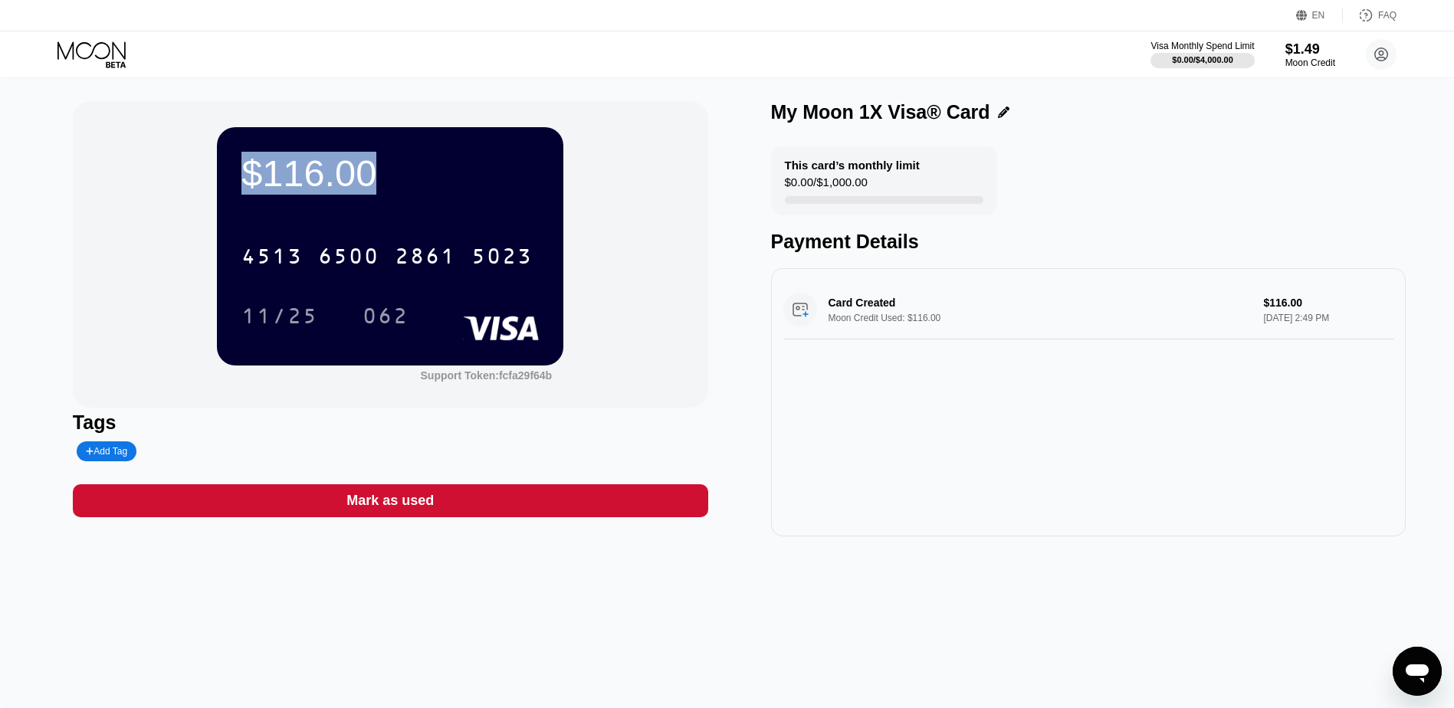
drag, startPoint x: 251, startPoint y: 185, endPoint x: 369, endPoint y: 188, distance: 118.0
click at [369, 188] on div "$116.00" at bounding box center [389, 173] width 297 height 43
drag, startPoint x: 850, startPoint y: 205, endPoint x: 908, endPoint y: 208, distance: 58.3
click at [909, 204] on div at bounding box center [884, 200] width 198 height 8
click at [650, 225] on div "$116.00 4513 6500 2861 5023 11/25 062 Support Token: fcfa29f64b" at bounding box center [390, 254] width 635 height 307
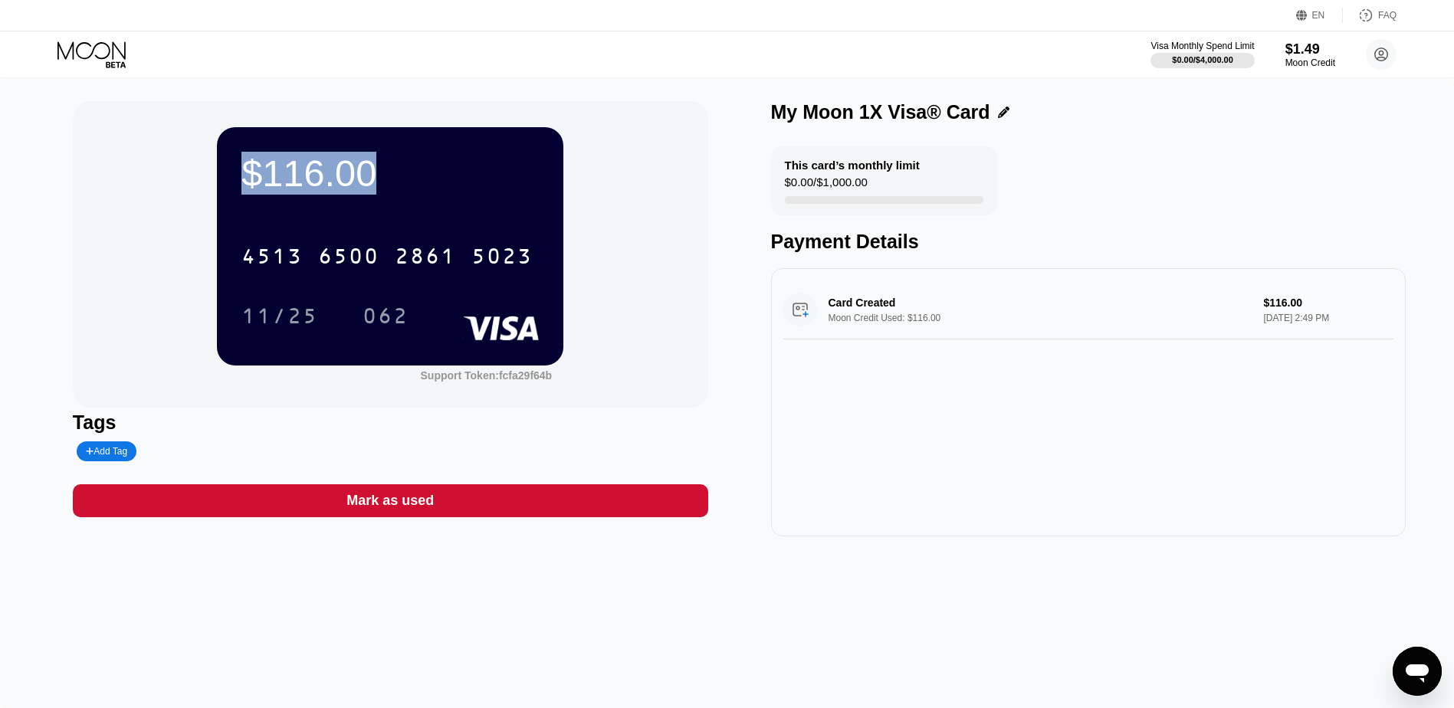
click at [423, 202] on div "$116.00 4513 6500 2861 5023 11/25 062" at bounding box center [390, 246] width 346 height 238
click at [1385, 55] on circle at bounding box center [1381, 54] width 31 height 31
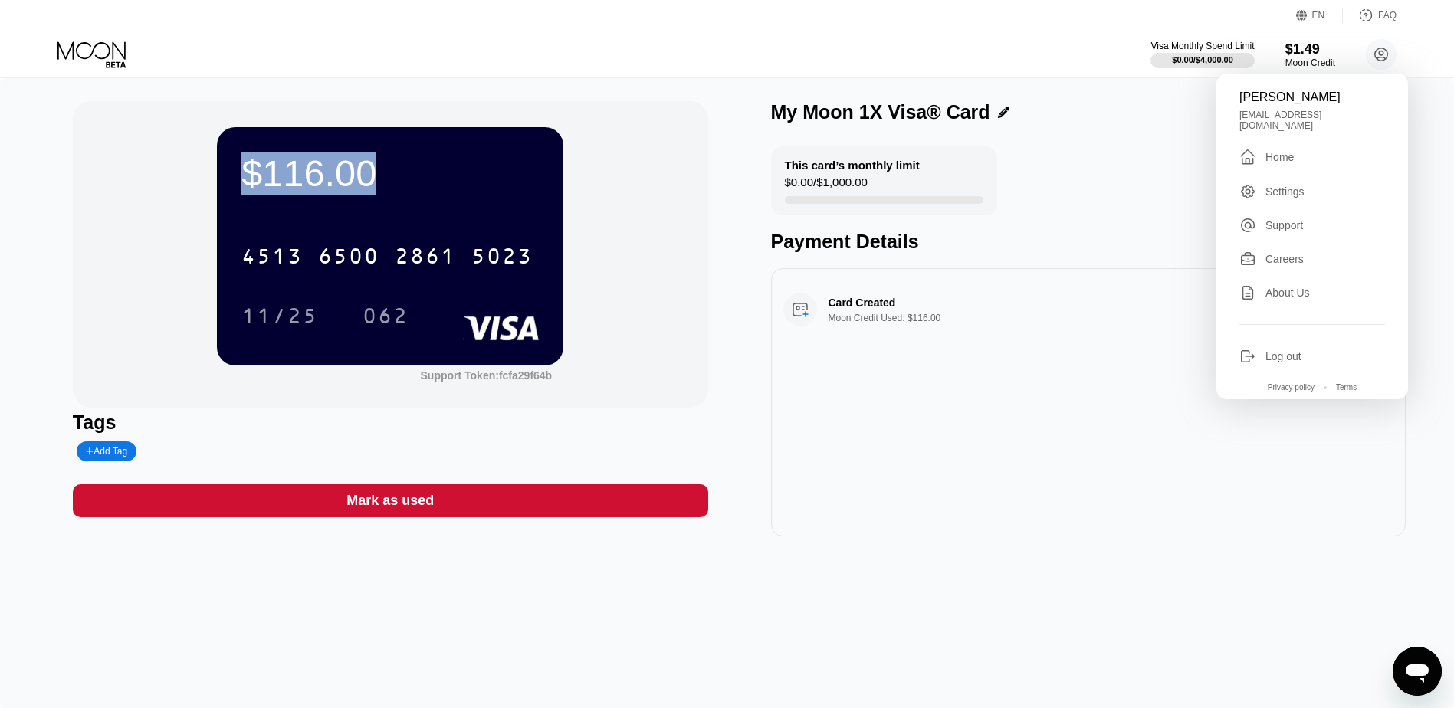
click at [1090, 158] on div "This card’s monthly limit $0.00 / $1,000.00 Payment Details" at bounding box center [1088, 199] width 635 height 107
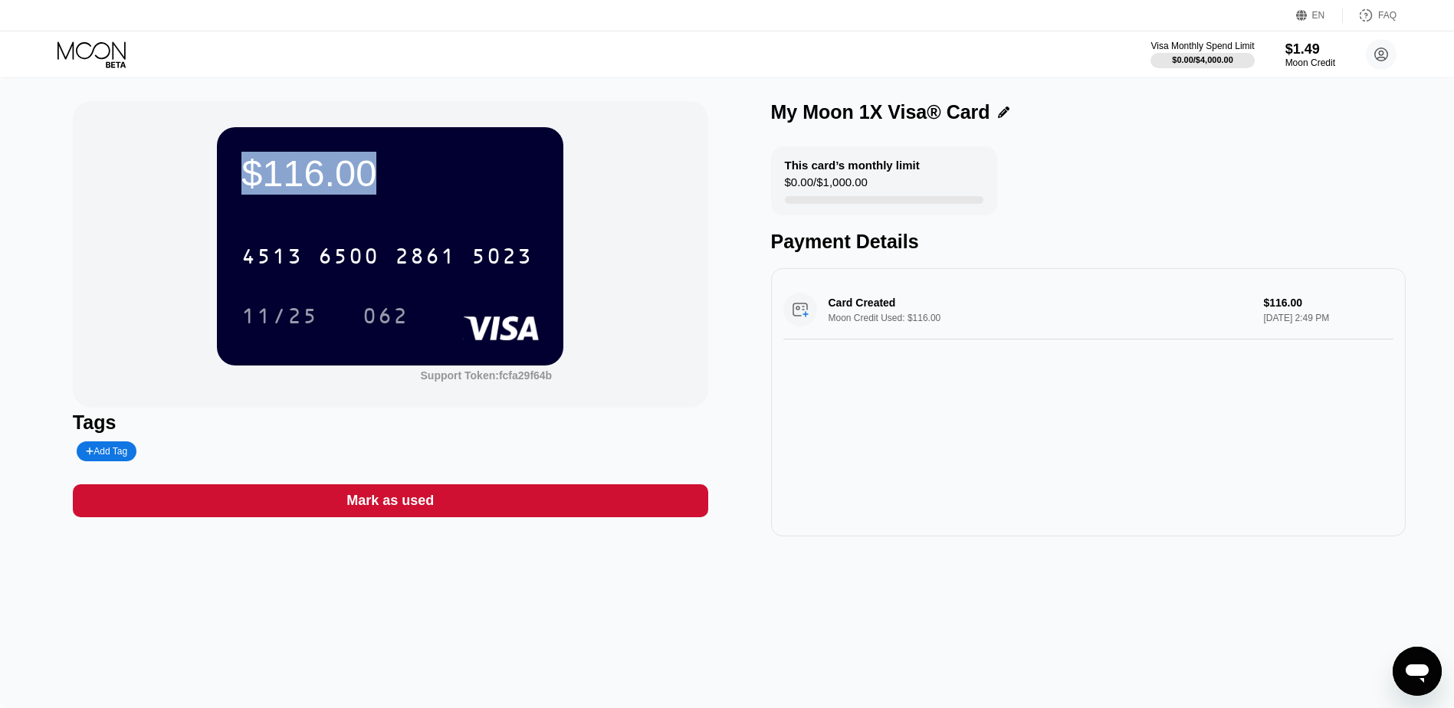
click at [901, 201] on div at bounding box center [884, 200] width 198 height 8
drag, startPoint x: 880, startPoint y: 199, endPoint x: 940, endPoint y: 202, distance: 59.8
click at [952, 202] on div "This card’s monthly limit $0.00 / $1,000.00" at bounding box center [884, 180] width 226 height 69
click at [646, 300] on div "$116.00 4513 6500 2861 5023 11/25 062 Support Token: fcfa29f64b" at bounding box center [390, 254] width 635 height 307
click at [522, 382] on div "Support Token: fcfa29f64b" at bounding box center [487, 375] width 132 height 12
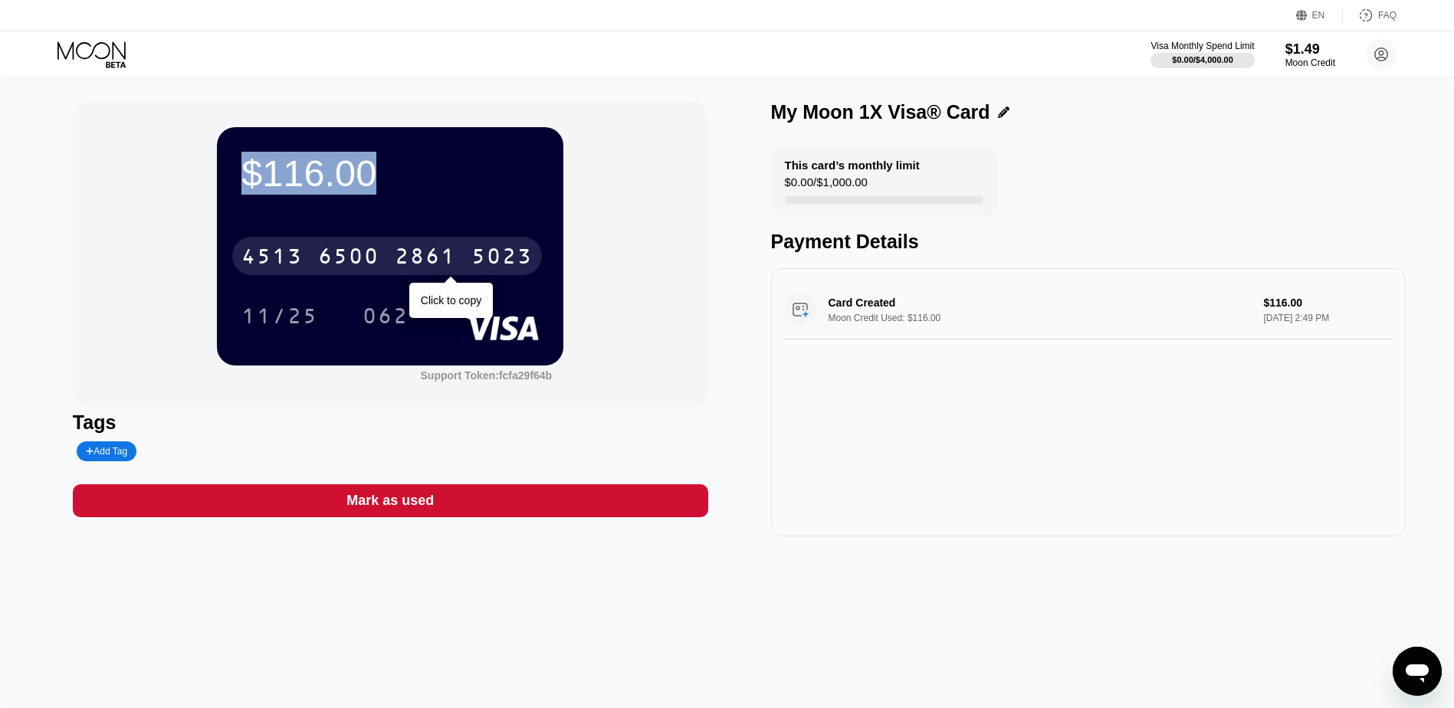
click at [454, 259] on div "2861" at bounding box center [425, 258] width 61 height 25
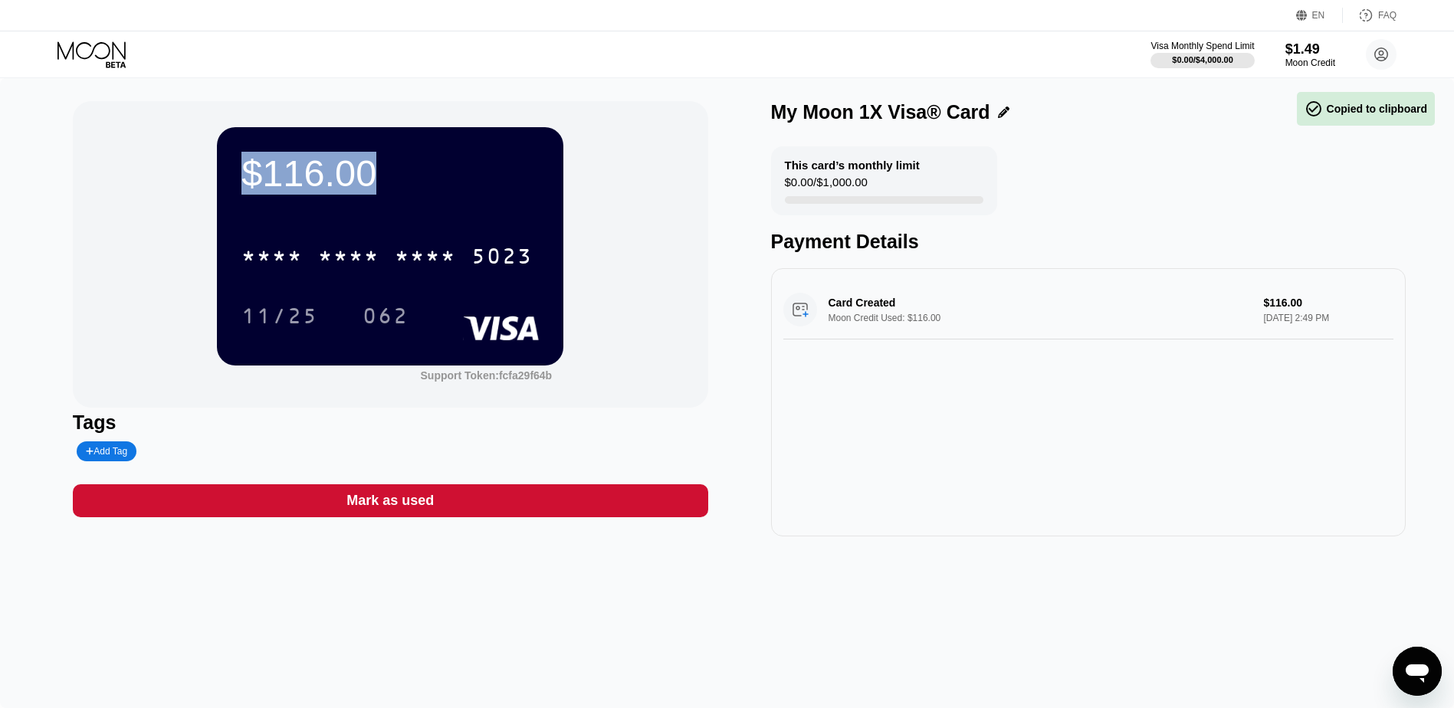
click at [730, 302] on div "$116.00 * * * * * * * * * * * * 5023 11/25 062 Support Token: fcfa29f64b Tags A…" at bounding box center [727, 318] width 1308 height 435
click at [368, 163] on div "$116.00" at bounding box center [389, 173] width 297 height 43
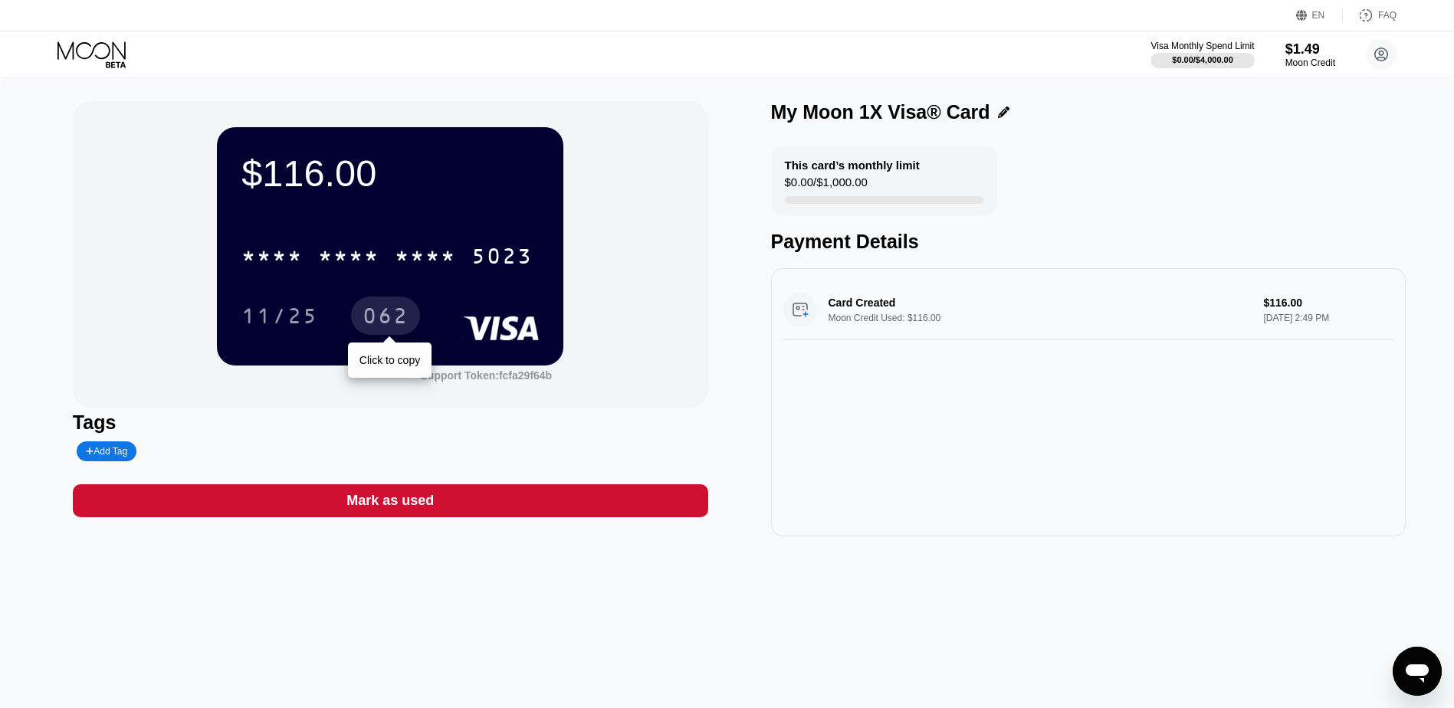
click at [373, 314] on div "062" at bounding box center [385, 318] width 46 height 25
click at [889, 661] on div "$116.00 * * * * * * * * * * * * 5023 11/25 062 Support Token: fcfa29f64b Tags A…" at bounding box center [727, 393] width 1454 height 630
drag, startPoint x: 823, startPoint y: 162, endPoint x: 896, endPoint y: 164, distance: 72.8
click at [896, 164] on div "This card’s monthly limit" at bounding box center [852, 165] width 135 height 13
click at [1387, 51] on circle at bounding box center [1381, 54] width 31 height 31
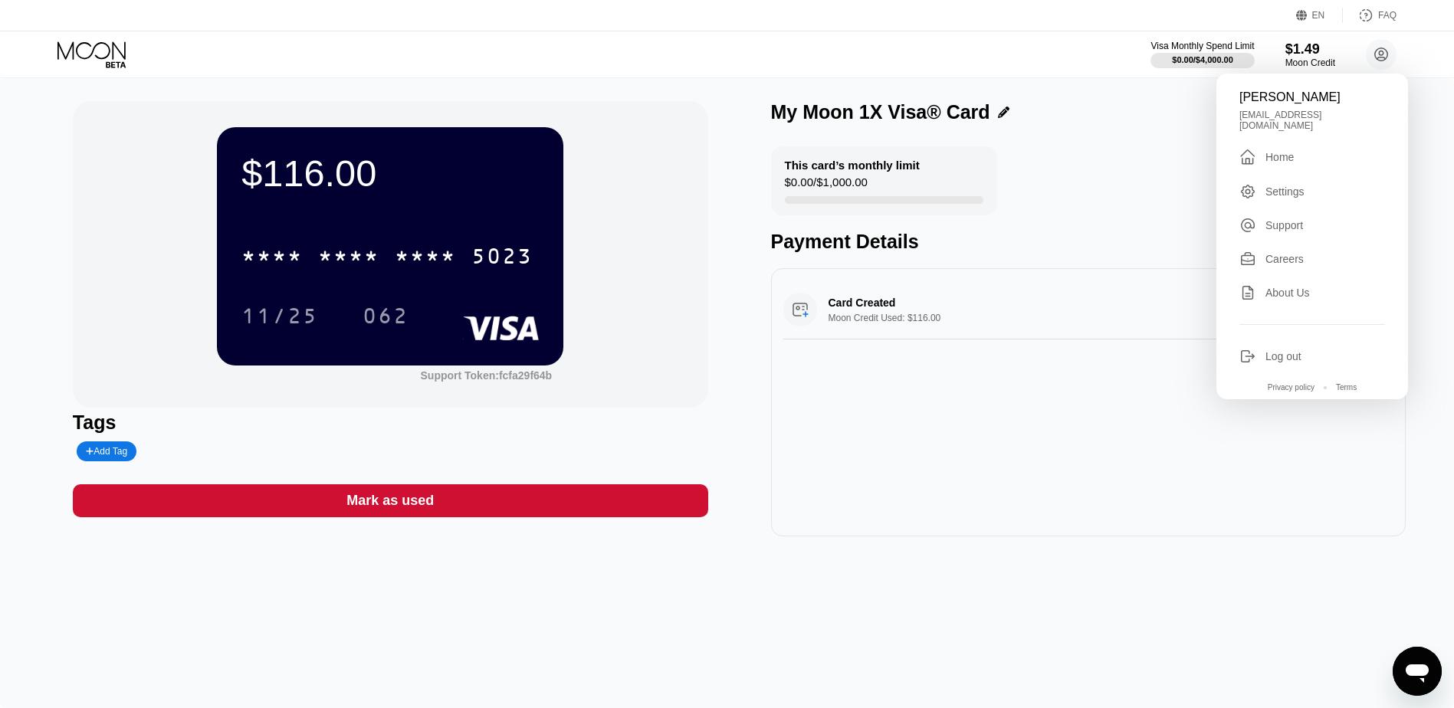
click at [1282, 152] on div "Home" at bounding box center [1279, 157] width 28 height 12
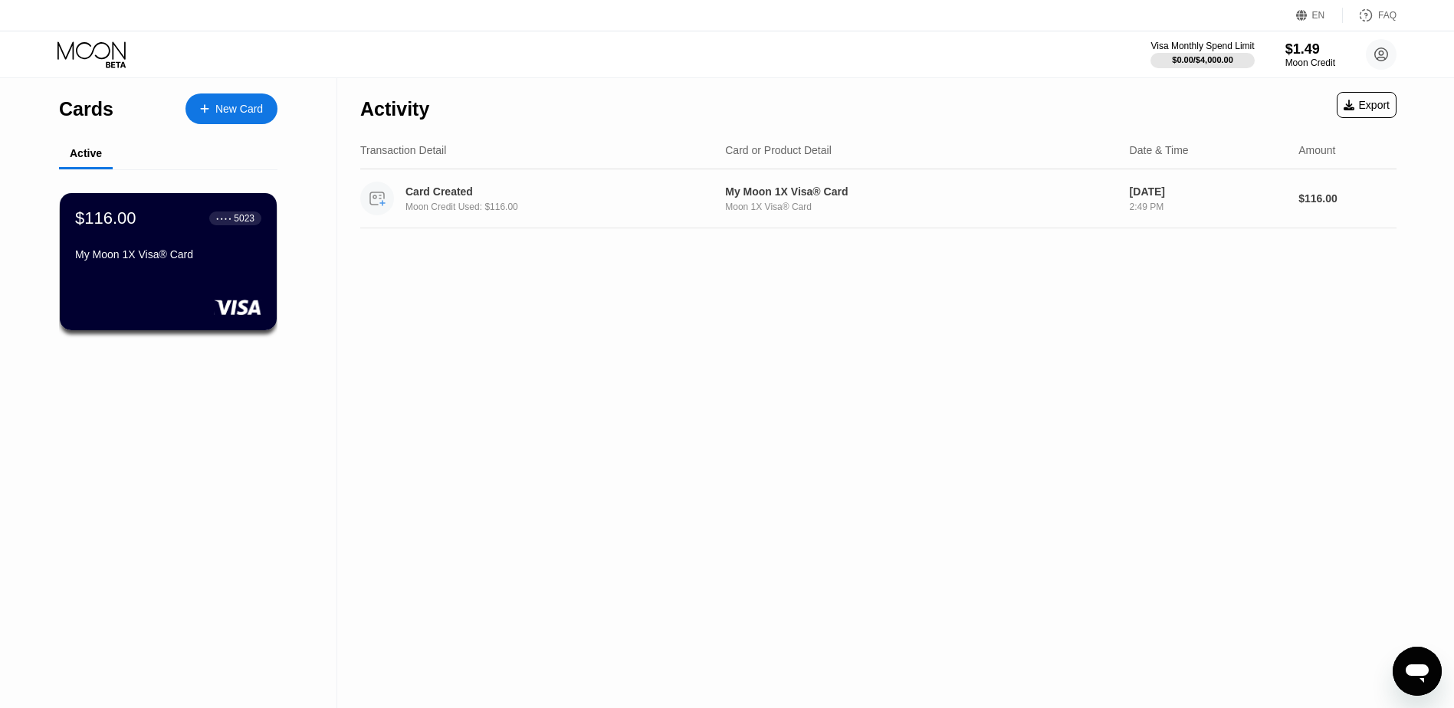
click at [800, 195] on div "My Moon 1X Visa® Card" at bounding box center [921, 191] width 392 height 12
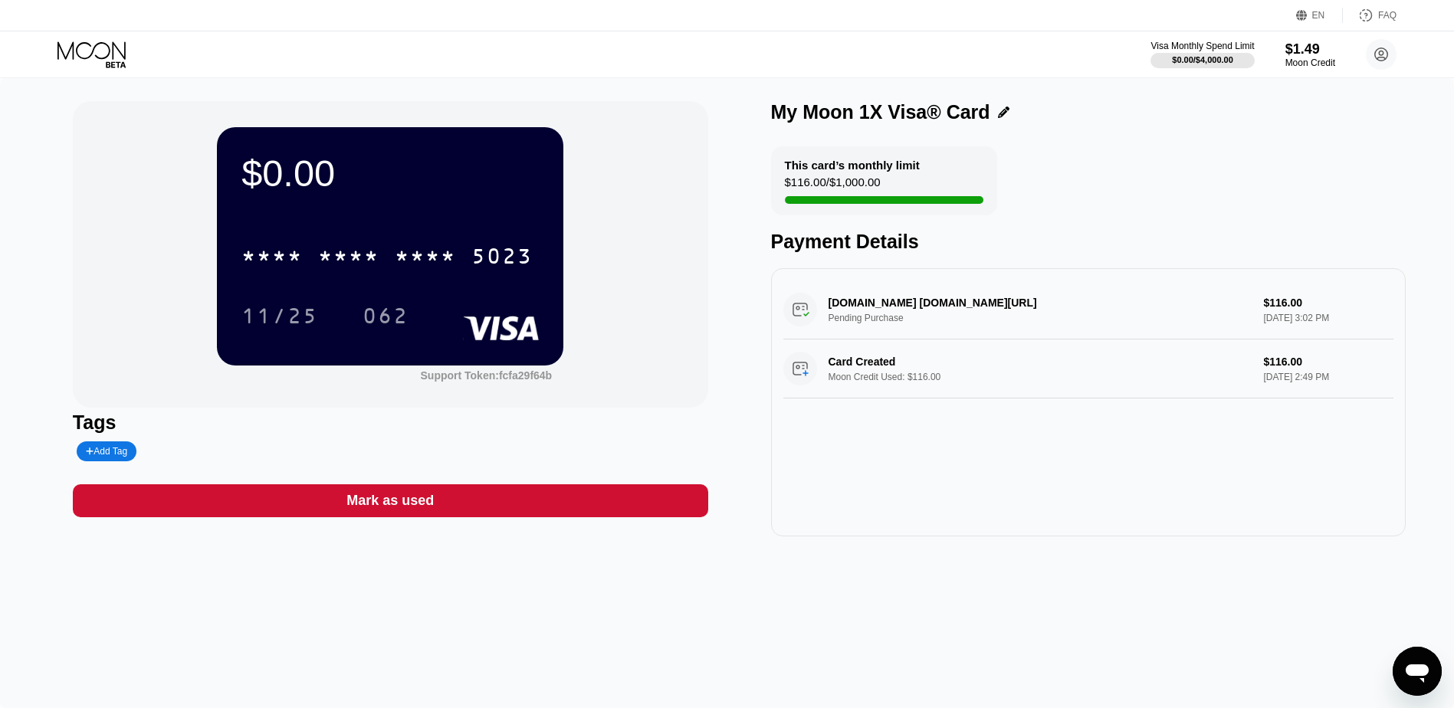
drag, startPoint x: 807, startPoint y: 166, endPoint x: 913, endPoint y: 172, distance: 106.0
click at [913, 172] on div "This card’s monthly limit $116.00 / $1,000.00" at bounding box center [884, 180] width 226 height 69
drag, startPoint x: 880, startPoint y: 307, endPoint x: 976, endPoint y: 309, distance: 96.6
click at [976, 309] on div "[DOMAIN_NAME] [DOMAIN_NAME][URL] Pending Purchase $116.00 [DATE] 3:02 PM" at bounding box center [1088, 309] width 611 height 59
drag, startPoint x: 861, startPoint y: 330, endPoint x: 1254, endPoint y: 349, distance: 392.8
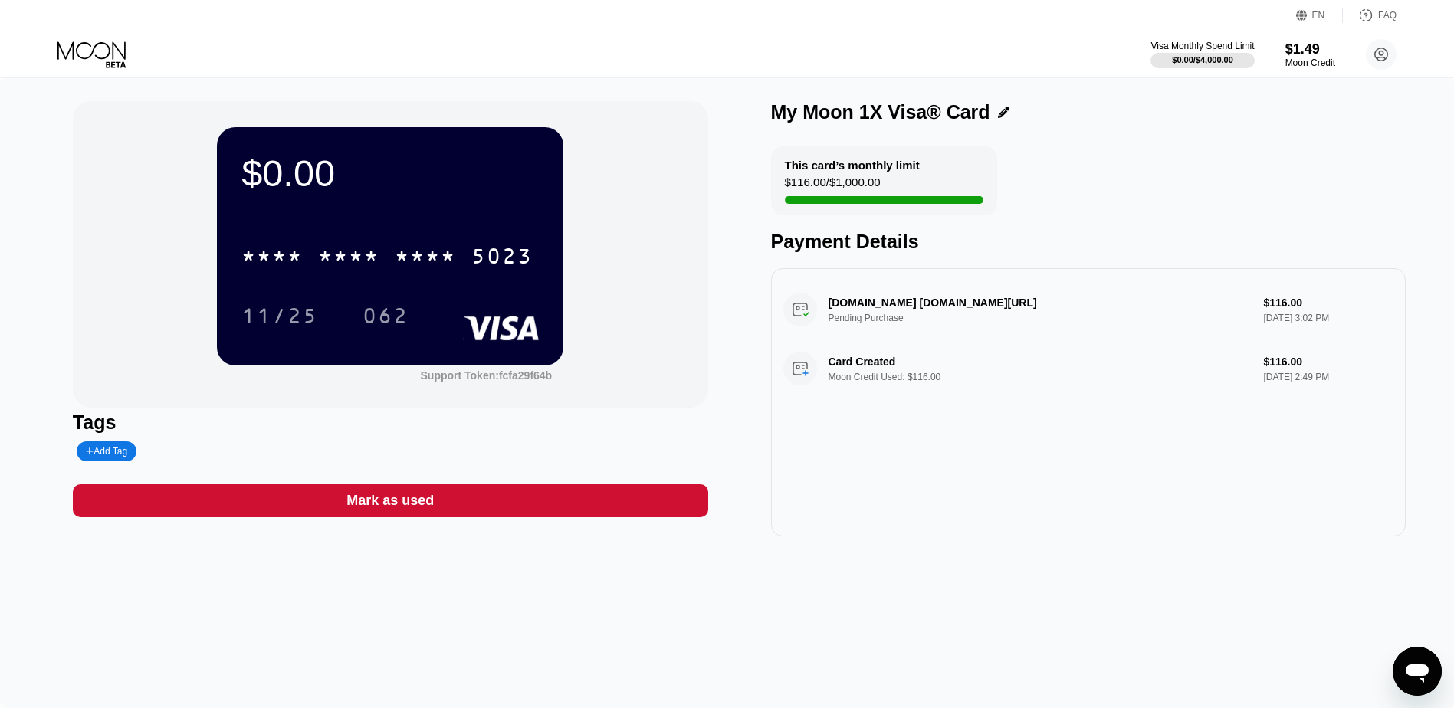
click at [1254, 349] on div "[DOMAIN_NAME] [DOMAIN_NAME][URL] Pending Purchase $116.00 [DATE] 3:02 PM Card C…" at bounding box center [1088, 339] width 611 height 118
click at [894, 301] on div "[DOMAIN_NAME] [DOMAIN_NAME][URL] Pending Purchase $116.00 [DATE] 3:02 PM" at bounding box center [1088, 309] width 611 height 59
click at [780, 315] on div "[DOMAIN_NAME] [DOMAIN_NAME][URL] Pending Purchase $116.00 [DATE] 3:02 PM Card C…" at bounding box center [1088, 402] width 635 height 268
click at [805, 313] on div "[DOMAIN_NAME] [DOMAIN_NAME][URL] Pending Purchase $116.00 [DATE] 3:02 PM" at bounding box center [1088, 309] width 611 height 59
click at [878, 313] on div "[DOMAIN_NAME] [DOMAIN_NAME][URL] Pending Purchase $116.00 [DATE] 3:02 PM" at bounding box center [1088, 309] width 611 height 59
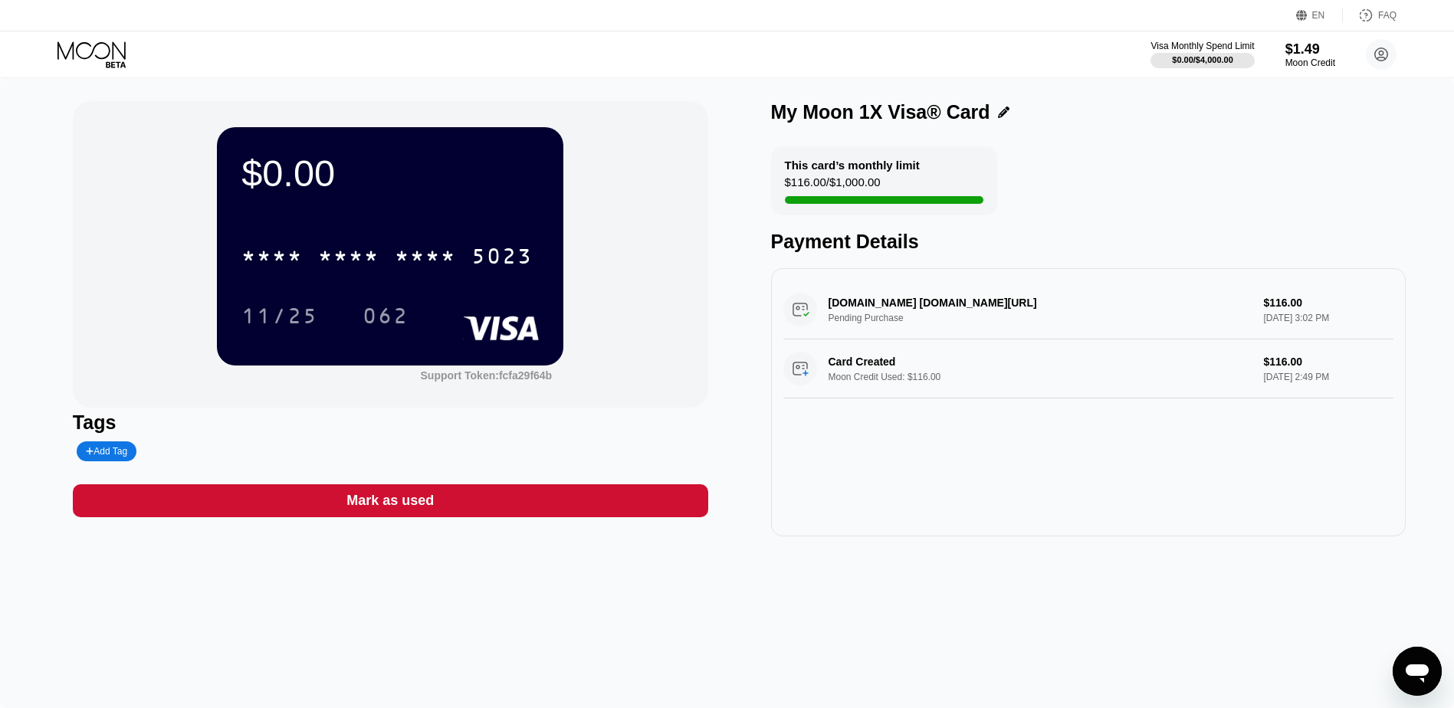
click at [841, 304] on div "[DOMAIN_NAME] [DOMAIN_NAME][URL] Pending Purchase $116.00 [DATE] 3:02 PM" at bounding box center [1088, 309] width 611 height 59
drag, startPoint x: 835, startPoint y: 318, endPoint x: 959, endPoint y: 323, distance: 124.3
click at [959, 323] on div "[DOMAIN_NAME] [DOMAIN_NAME][URL] Pending Purchase $116.00 [DATE] 3:02 PM" at bounding box center [1088, 309] width 611 height 59
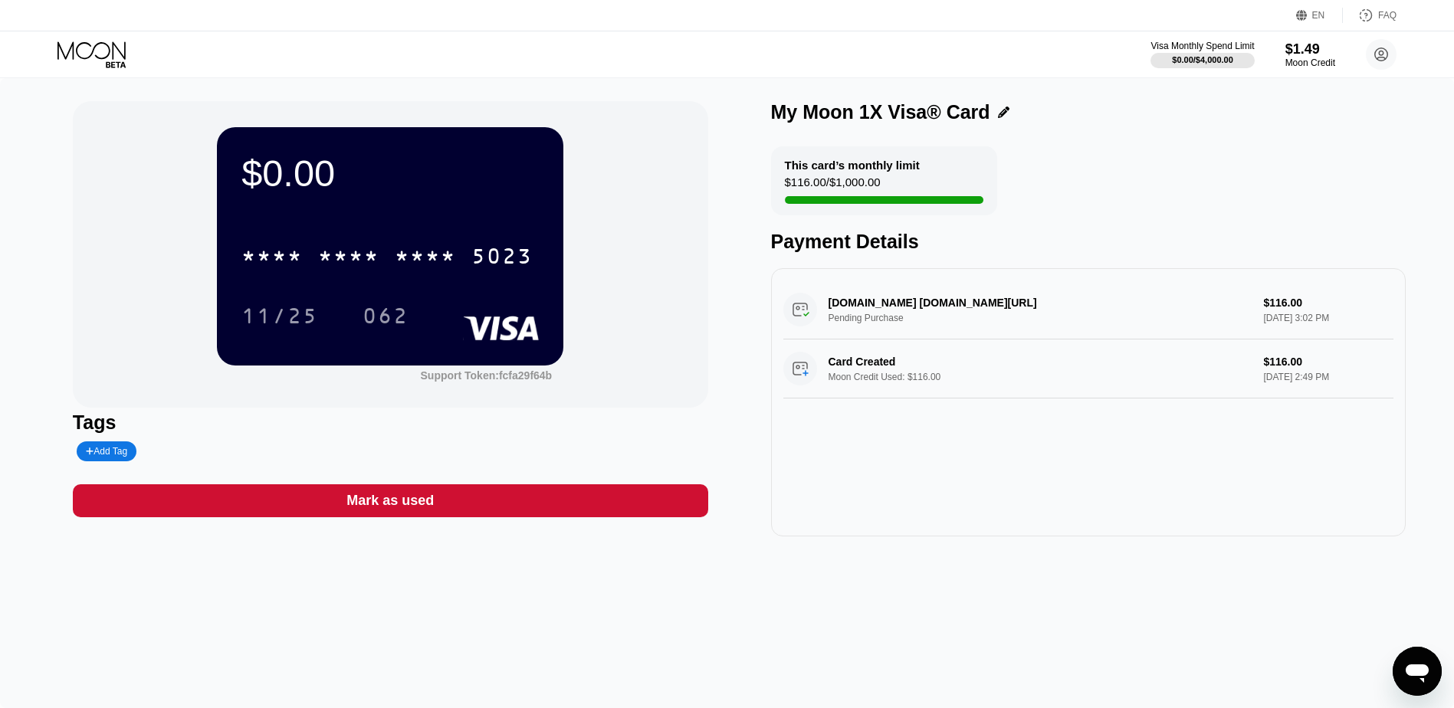
drag, startPoint x: 971, startPoint y: 307, endPoint x: 1038, endPoint y: 306, distance: 67.5
click at [1013, 306] on div "[DOMAIN_NAME] [DOMAIN_NAME][URL] Pending Purchase $116.00 [DATE] 3:02 PM" at bounding box center [1088, 309] width 611 height 59
click at [1371, 57] on circle at bounding box center [1381, 54] width 31 height 31
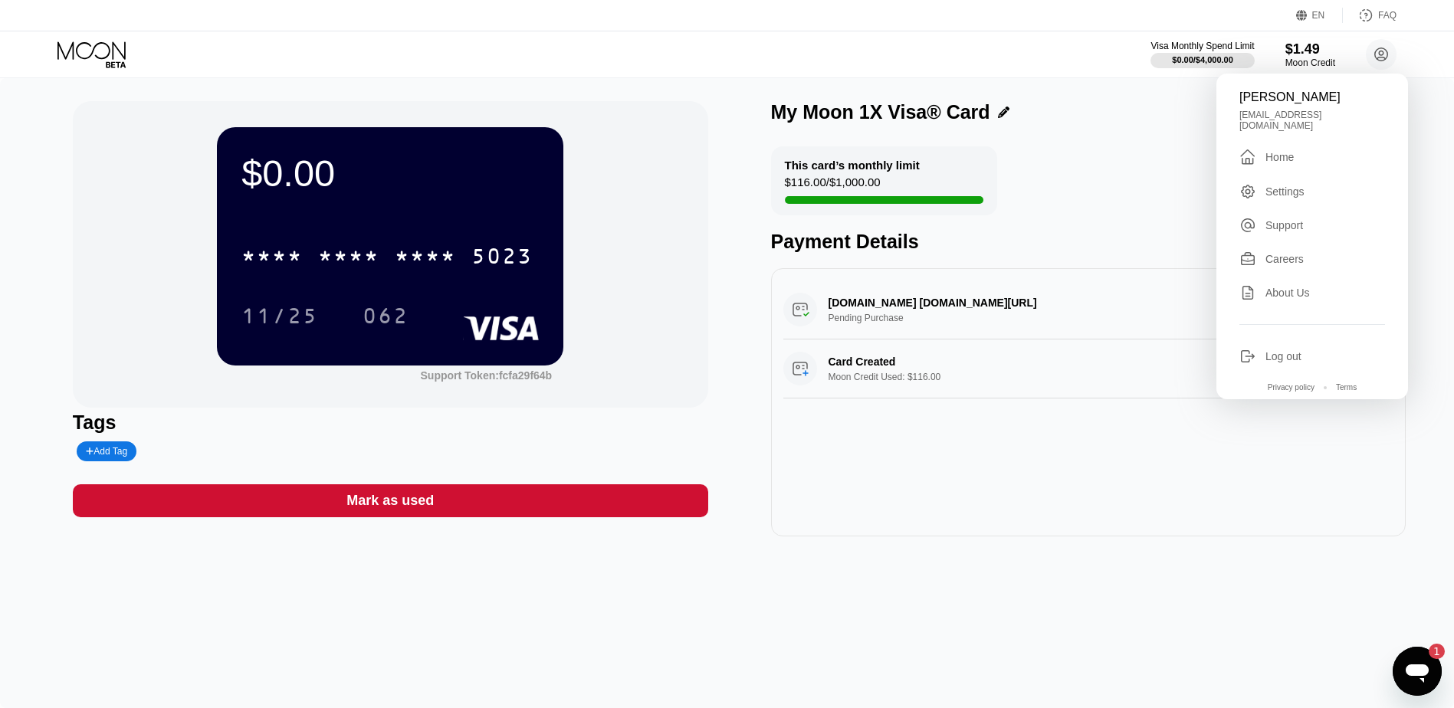
click at [1279, 152] on div "Home" at bounding box center [1279, 157] width 28 height 12
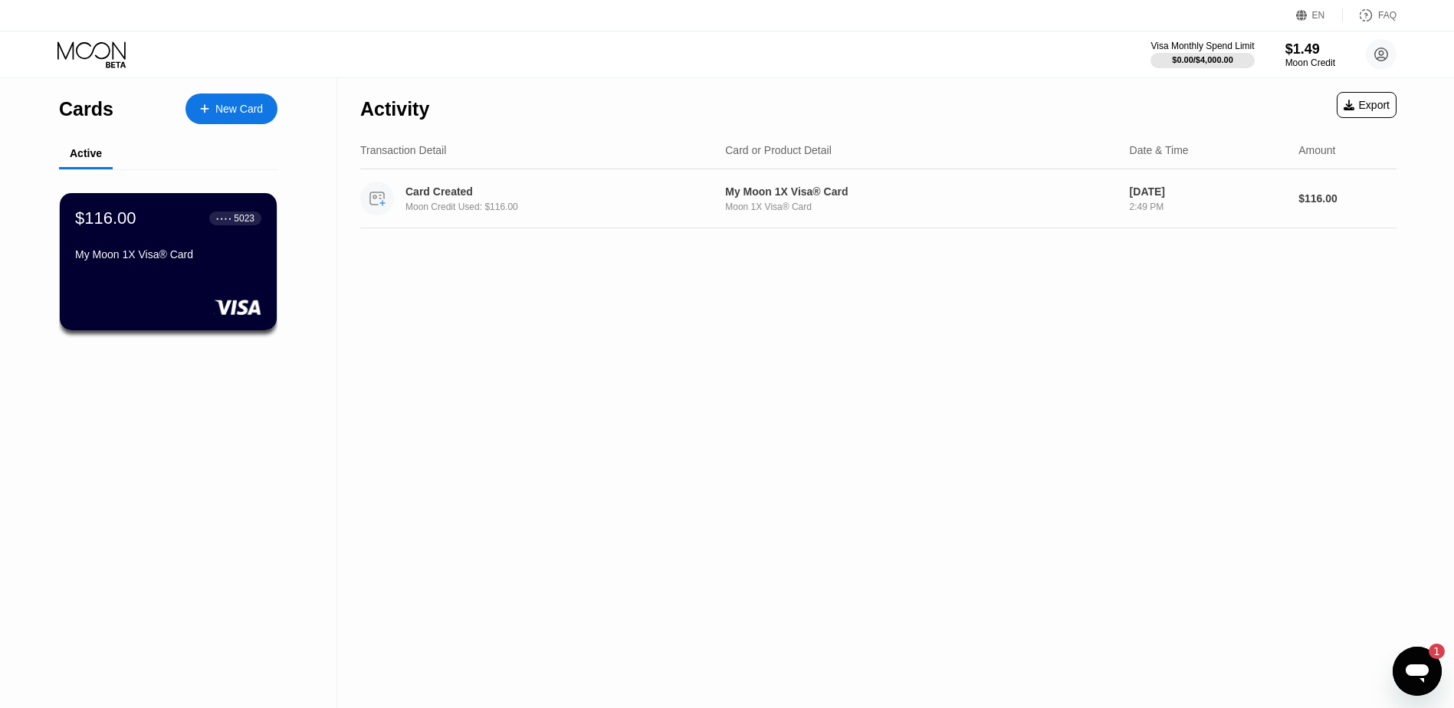
click at [437, 182] on div "Card Created Moon Credit Used: $116.00 My Moon 1X Visa® Card Moon 1X Visa® Card…" at bounding box center [878, 198] width 1036 height 59
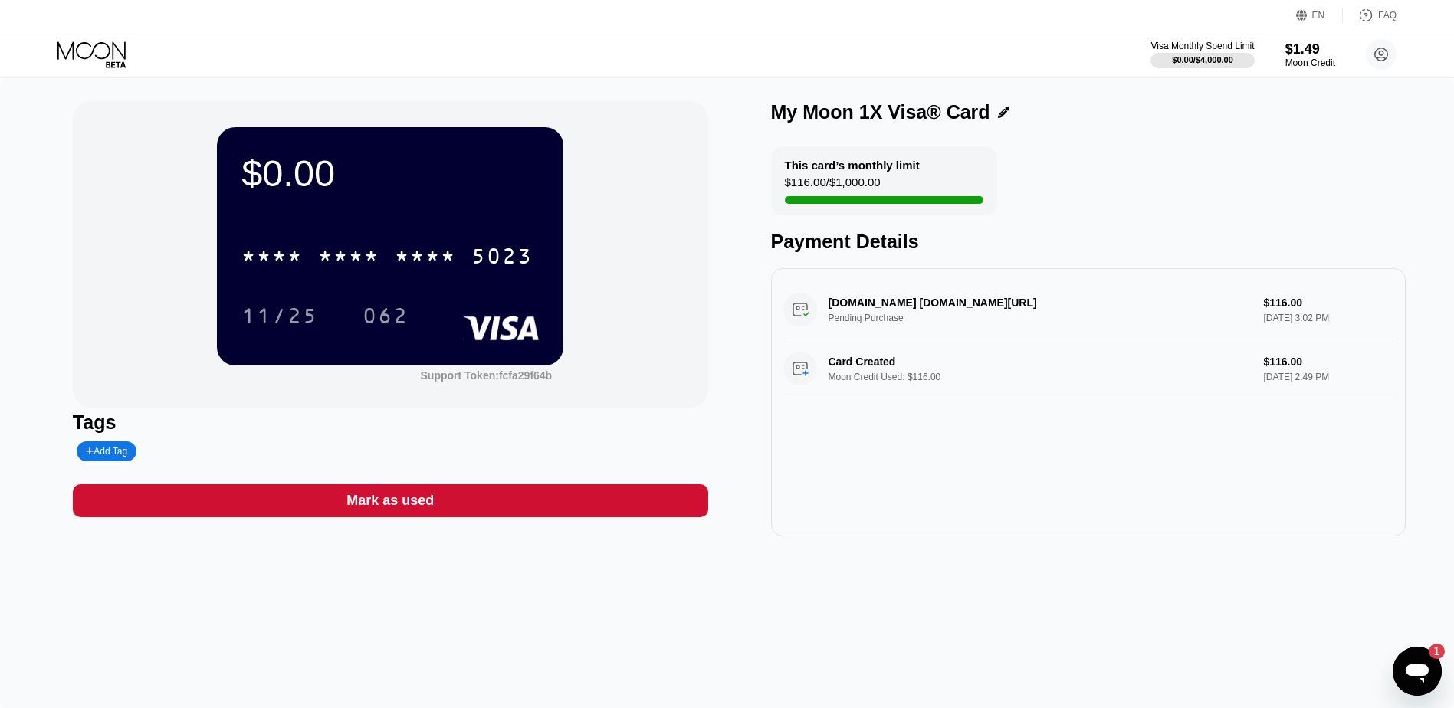
click at [1275, 310] on div "[DOMAIN_NAME] [DOMAIN_NAME][URL] Pending Purchase $116.00 [DATE] 3:02 PM" at bounding box center [1088, 309] width 611 height 59
click at [1133, 218] on div "This card’s monthly limit $116.00 / $1,000.00 Payment Details" at bounding box center [1088, 199] width 635 height 107
